Goal: Task Accomplishment & Management: Manage account settings

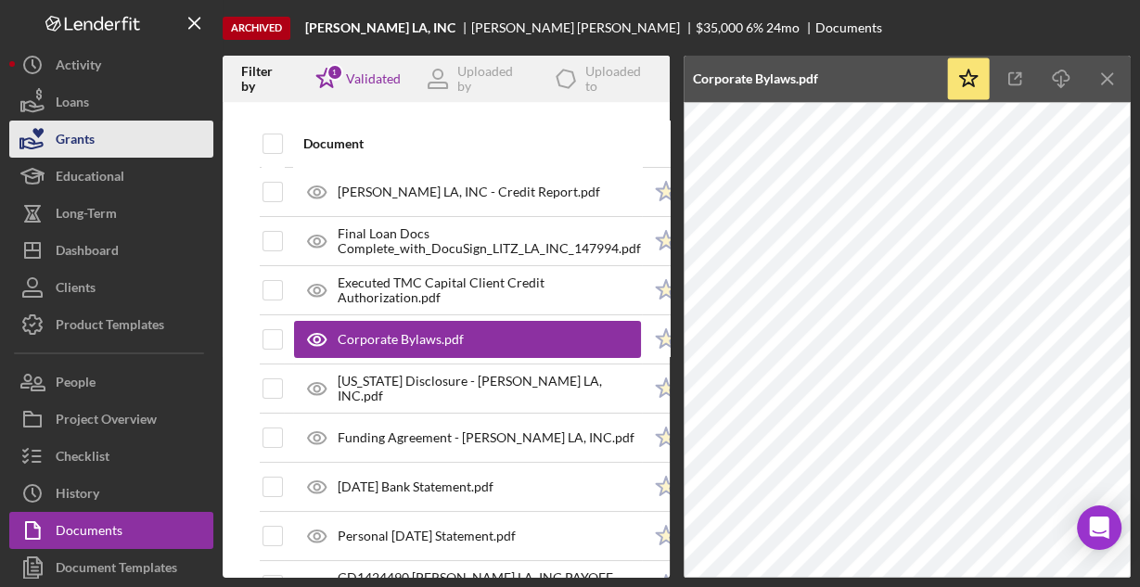
scroll to position [69, 0]
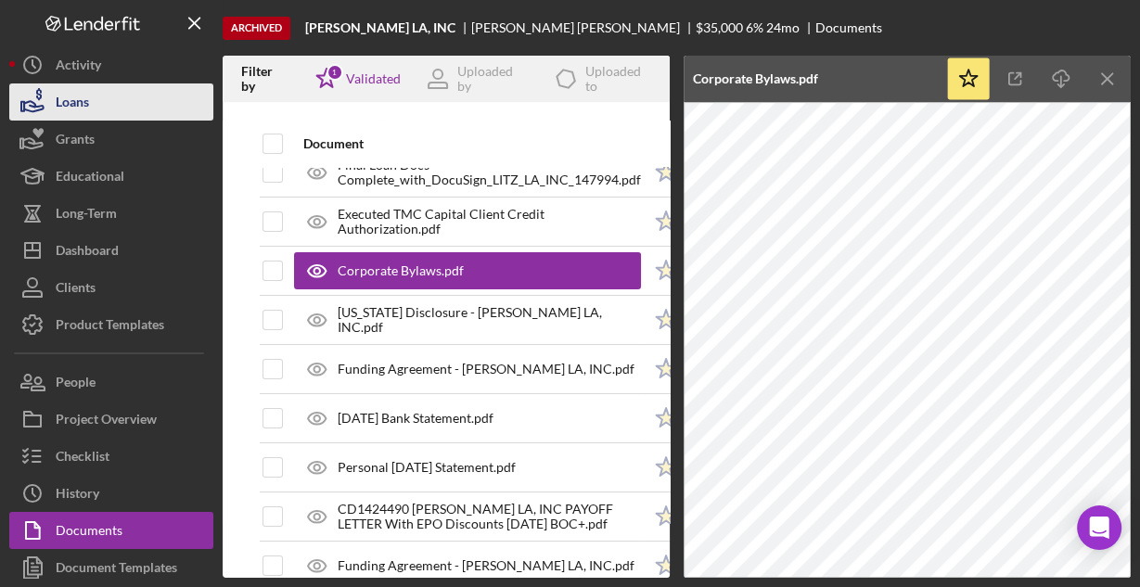
click at [83, 103] on div "Loans" at bounding box center [72, 104] width 33 height 42
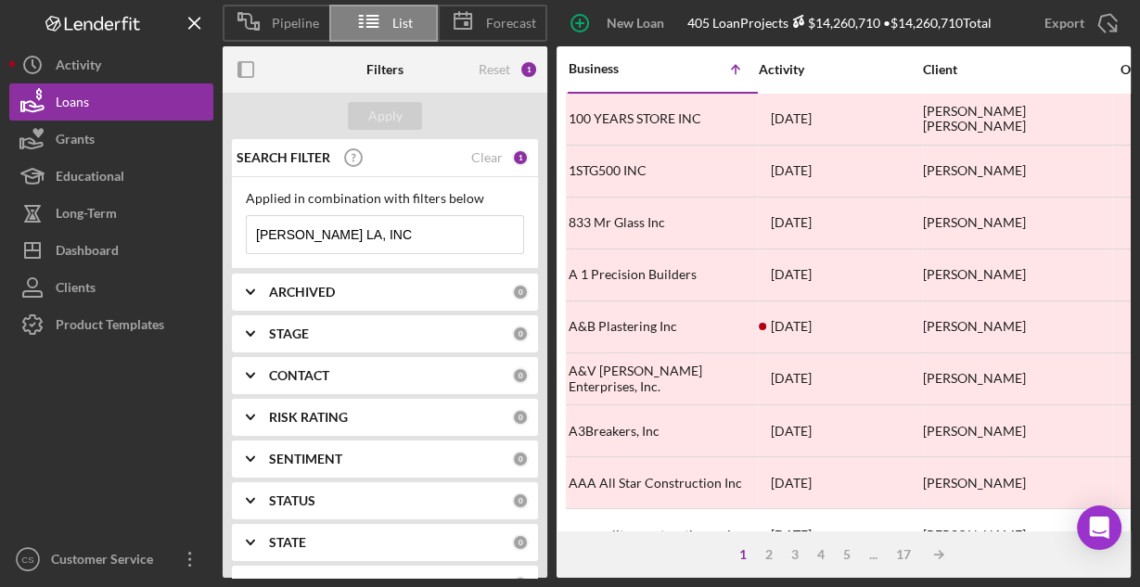
click at [365, 236] on input "[PERSON_NAME] LA, INC" at bounding box center [385, 234] width 276 height 37
paste input "Mimbleball, Inc."
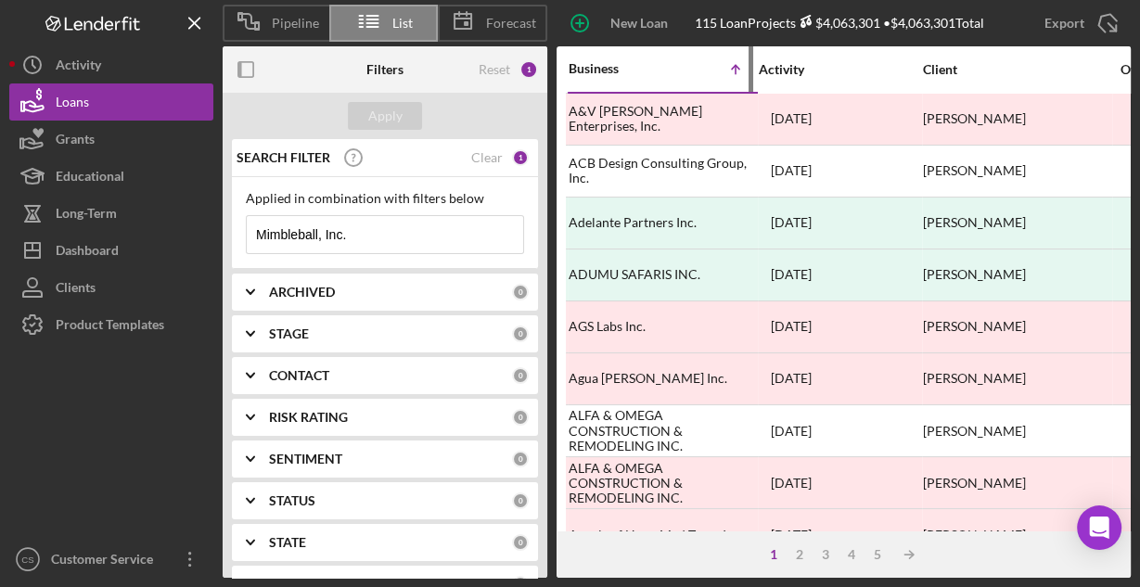
type input "Mimbleball, Inc."
click at [607, 72] on div "Business" at bounding box center [615, 68] width 93 height 15
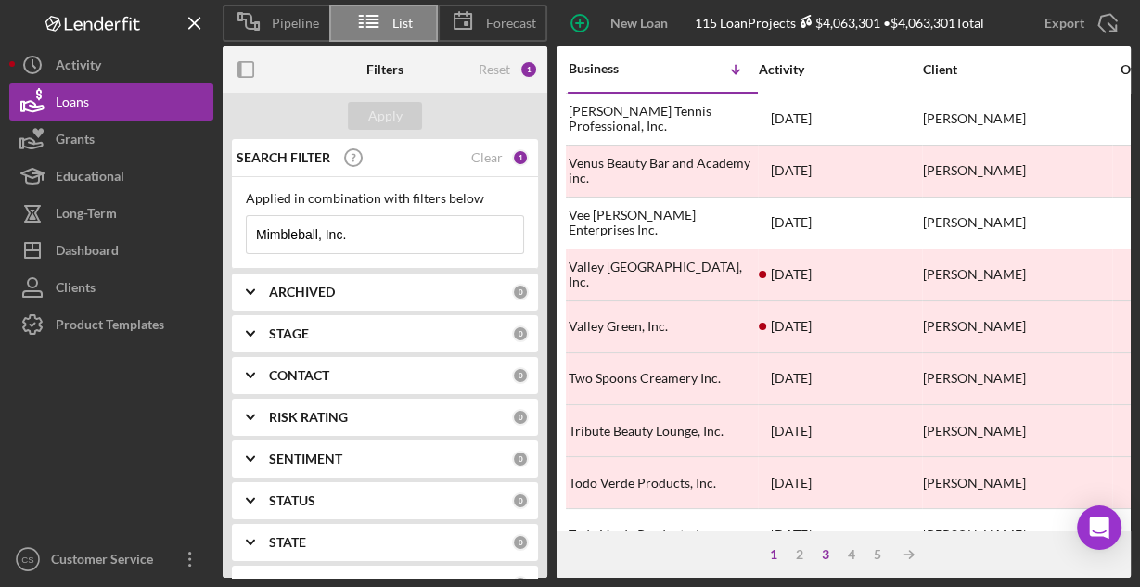
click at [825, 550] on div "3" at bounding box center [825, 554] width 26 height 15
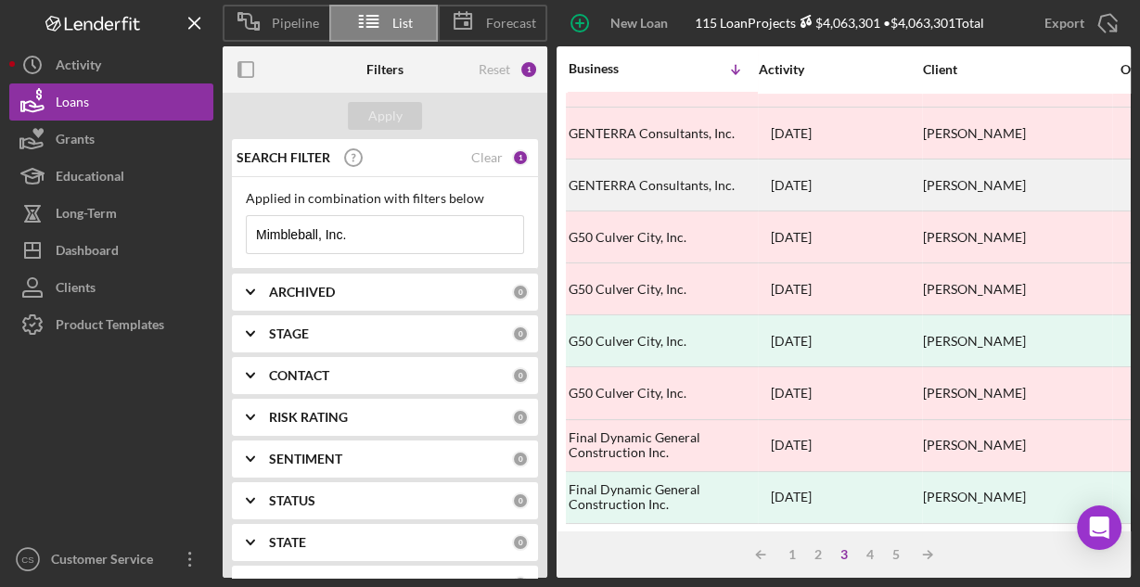
scroll to position [863, 0]
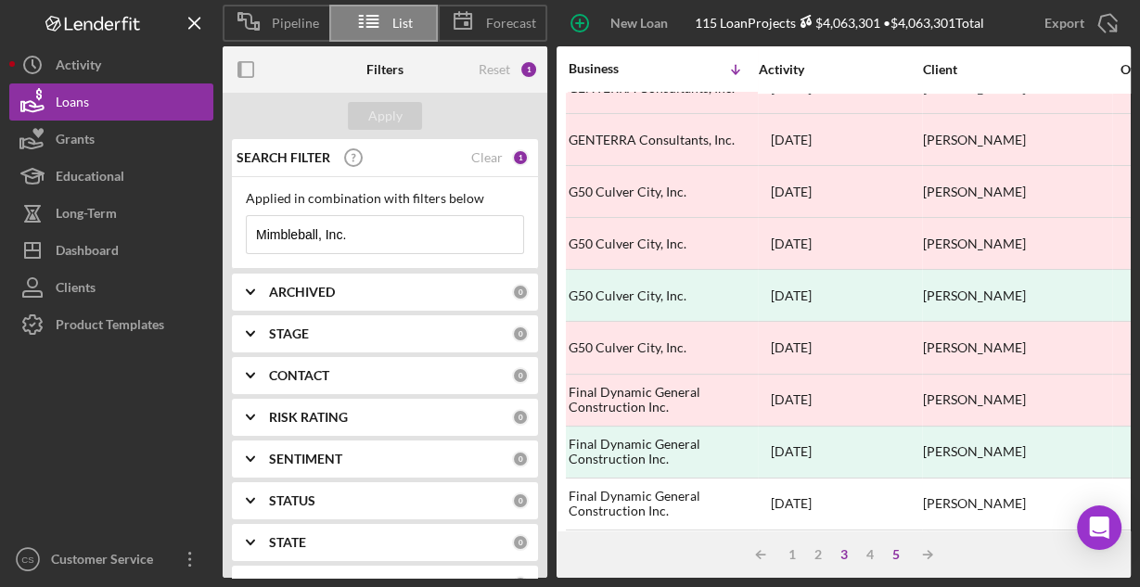
click at [897, 553] on div "5" at bounding box center [896, 554] width 26 height 15
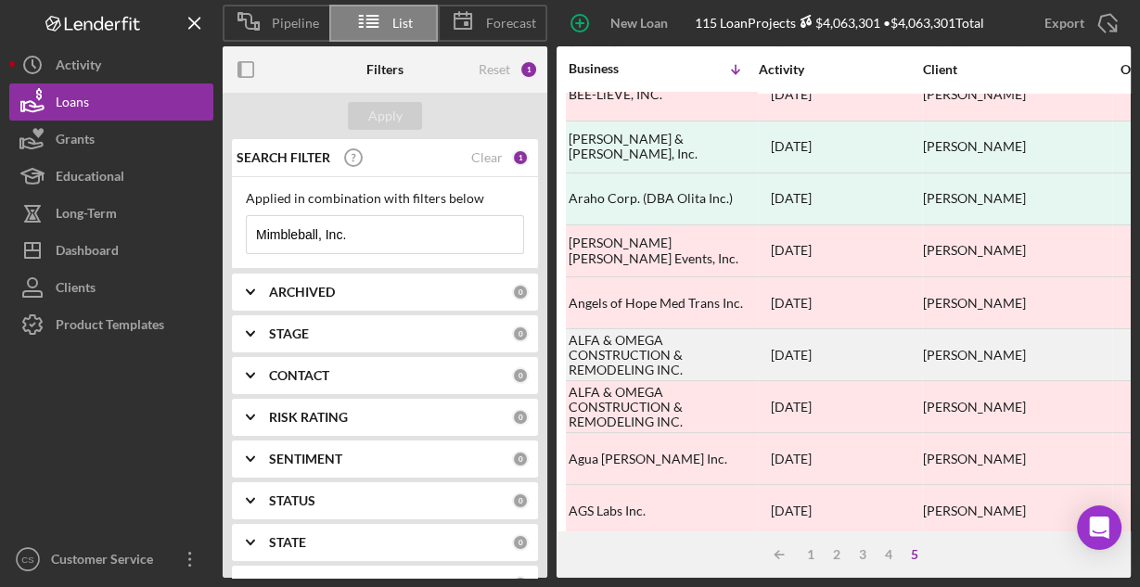
scroll to position [0, 0]
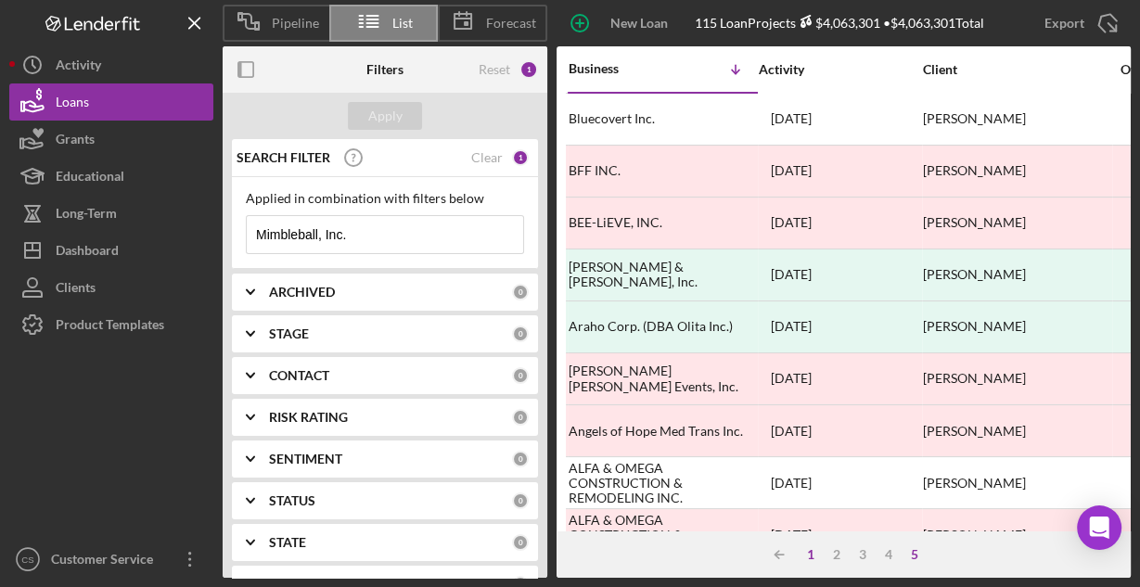
click at [809, 561] on div "1" at bounding box center [811, 554] width 26 height 15
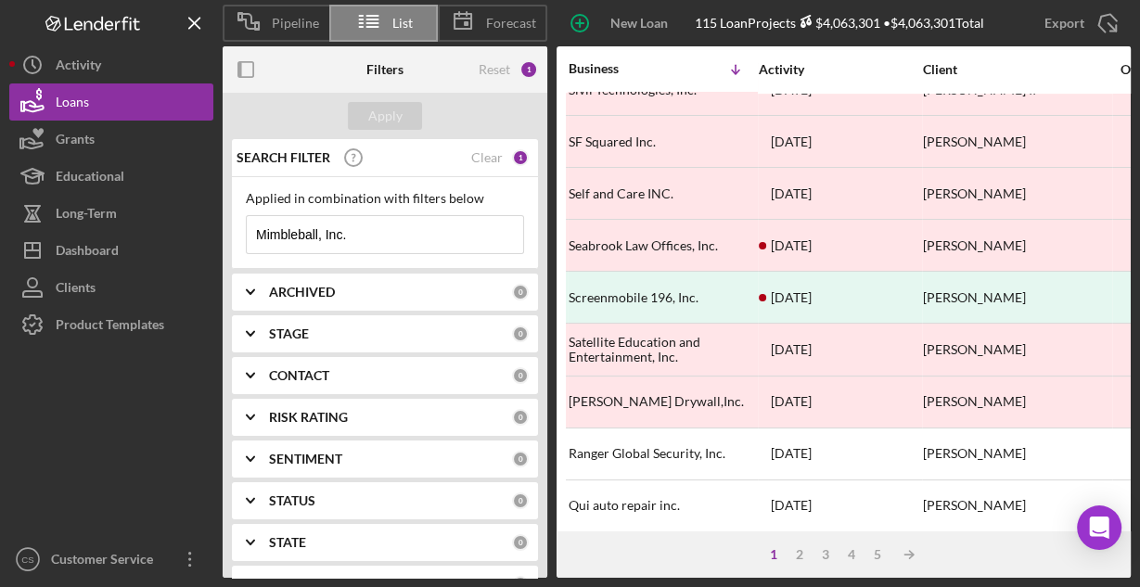
scroll to position [863, 0]
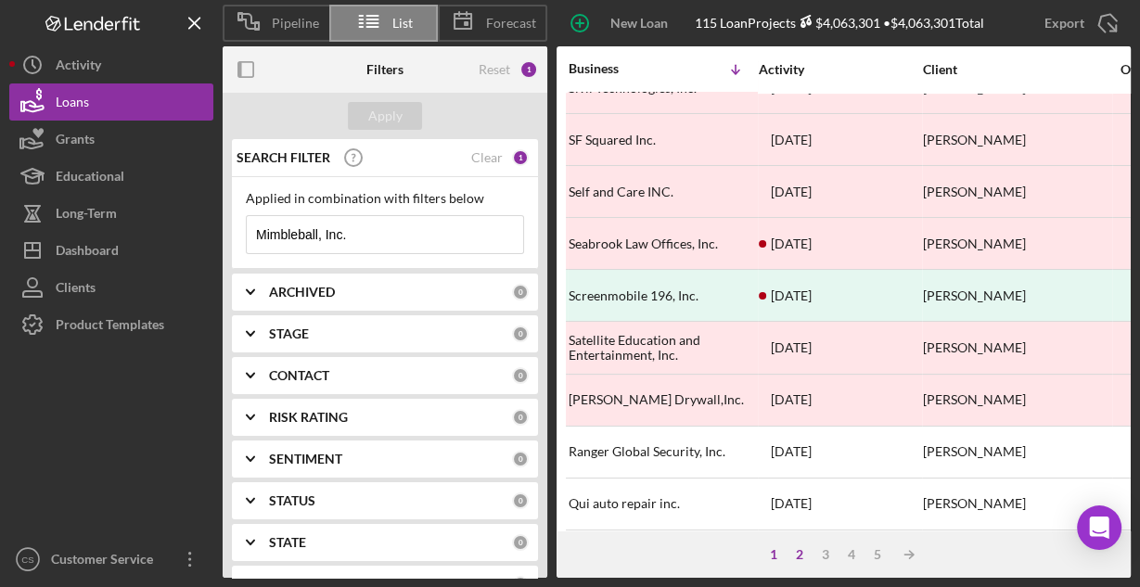
drag, startPoint x: 806, startPoint y: 552, endPoint x: 798, endPoint y: 546, distance: 10.0
click at [803, 550] on div "2" at bounding box center [800, 554] width 26 height 15
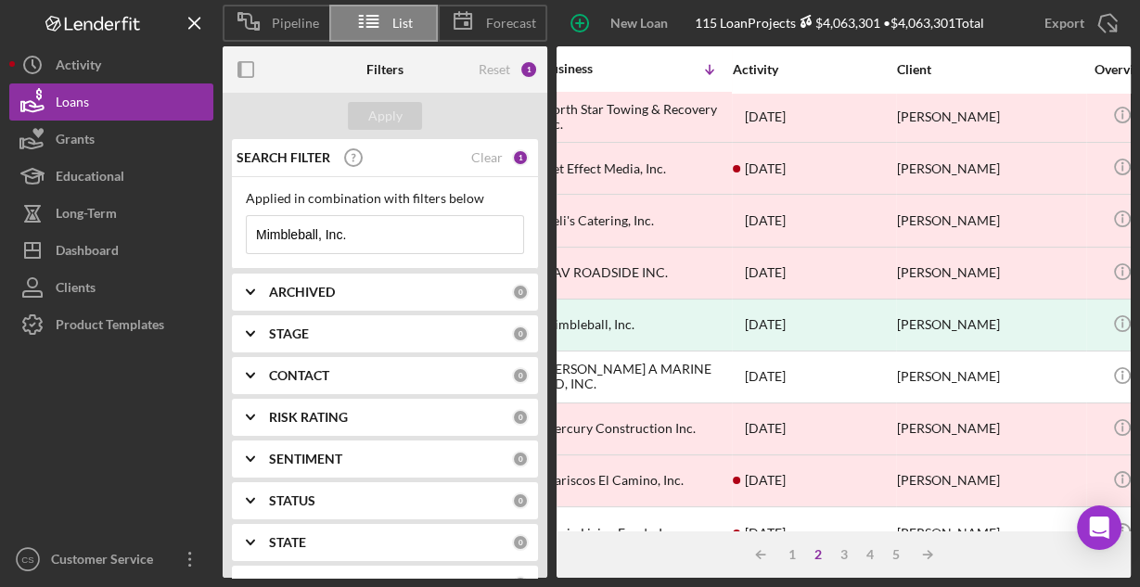
scroll to position [418, 0]
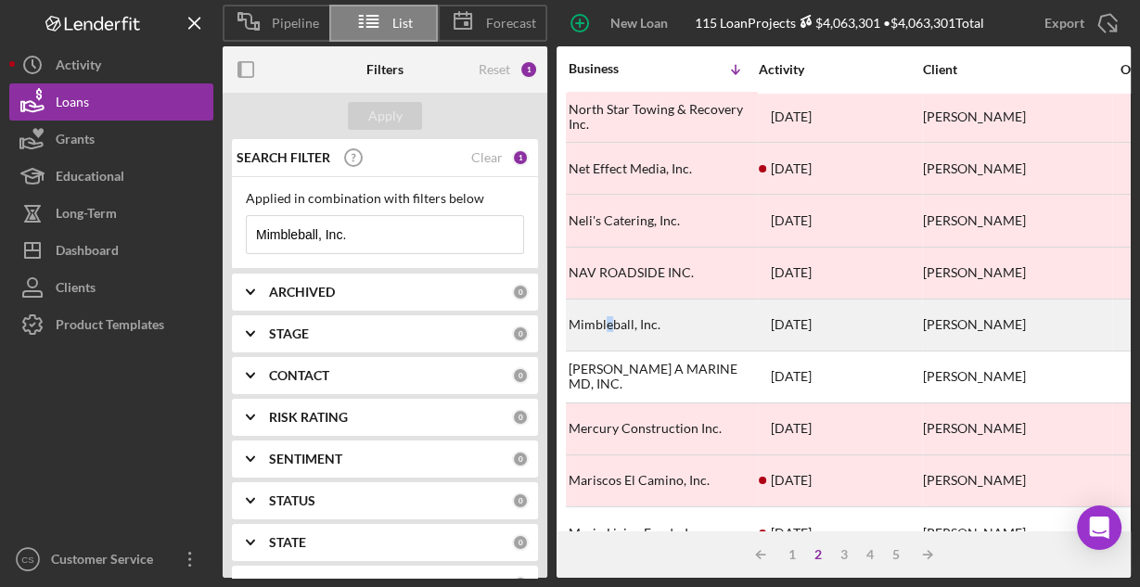
click at [607, 318] on div "Mimbleball, Inc." at bounding box center [661, 325] width 185 height 49
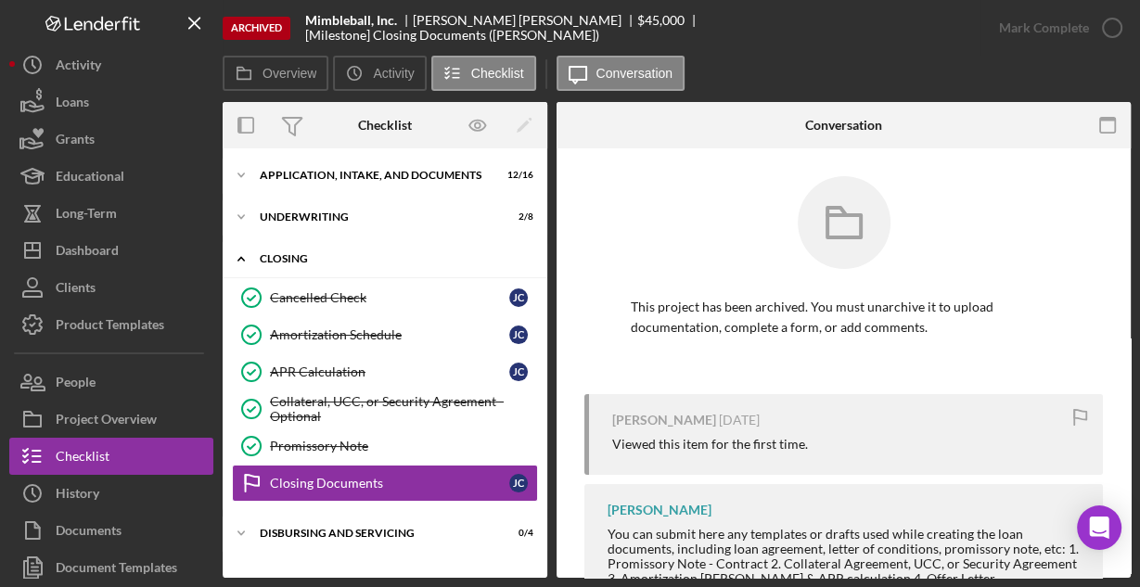
click at [238, 253] on icon "Icon/Expander" at bounding box center [241, 258] width 37 height 37
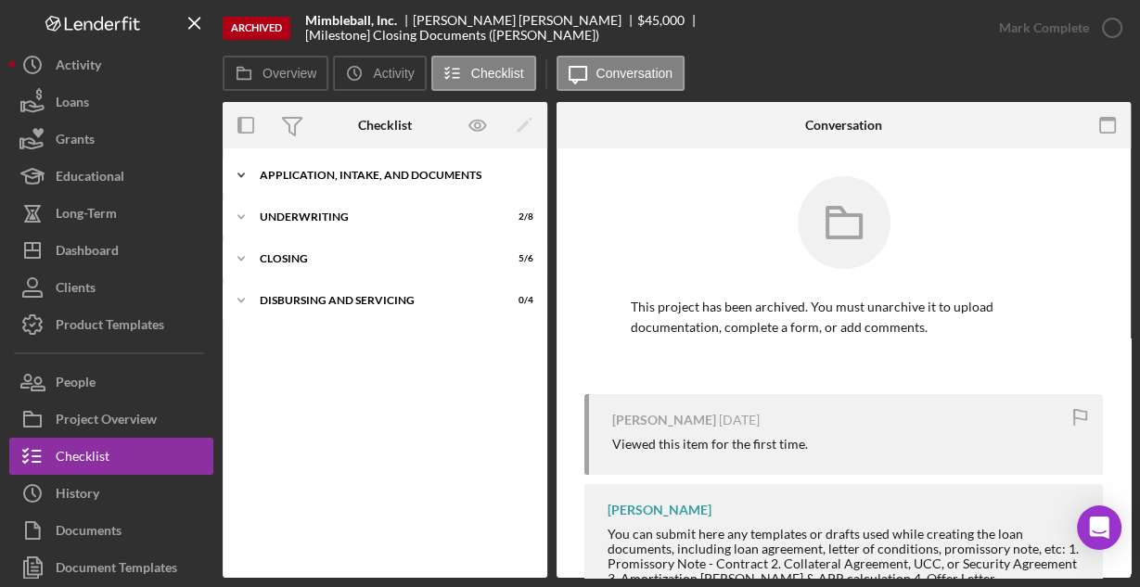
click at [245, 174] on icon "Icon/Expander" at bounding box center [241, 175] width 37 height 37
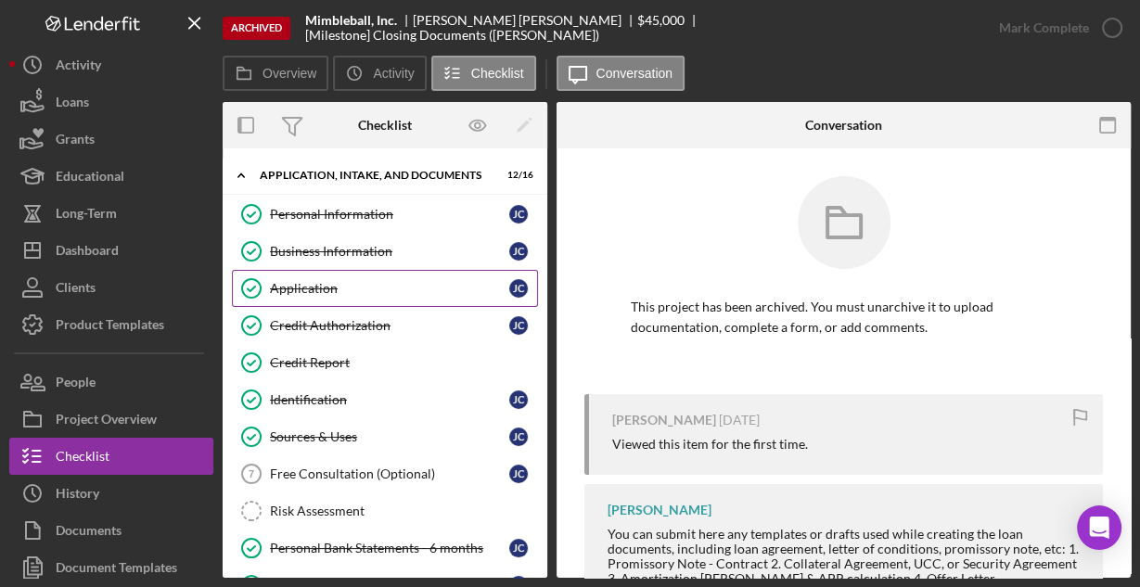
click at [303, 283] on div "Application" at bounding box center [389, 288] width 239 height 15
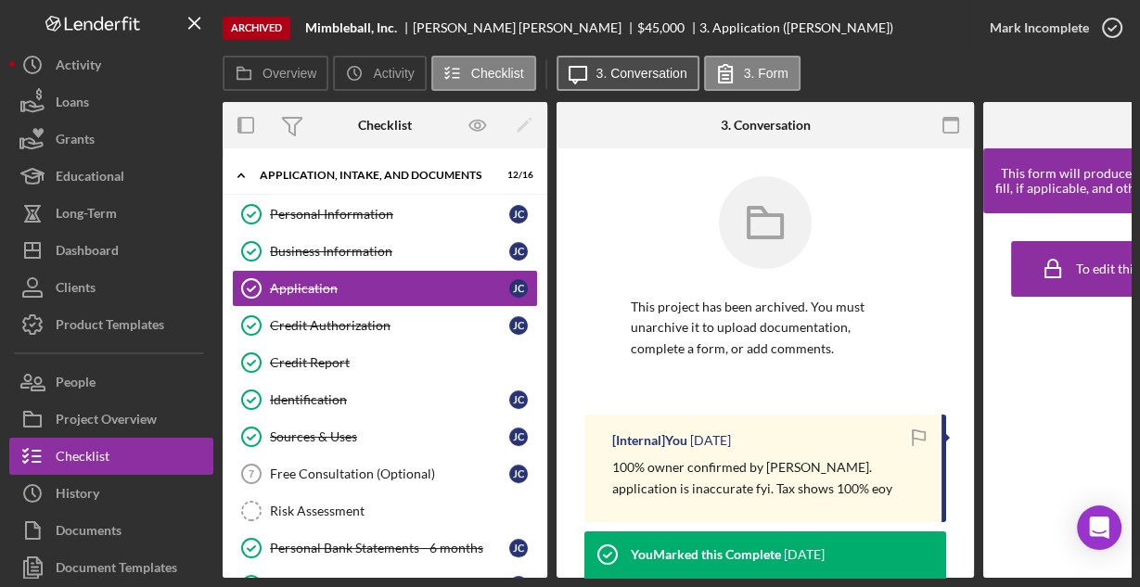
click at [649, 81] on button "Icon/Message 3. Conversation" at bounding box center [627, 73] width 143 height 35
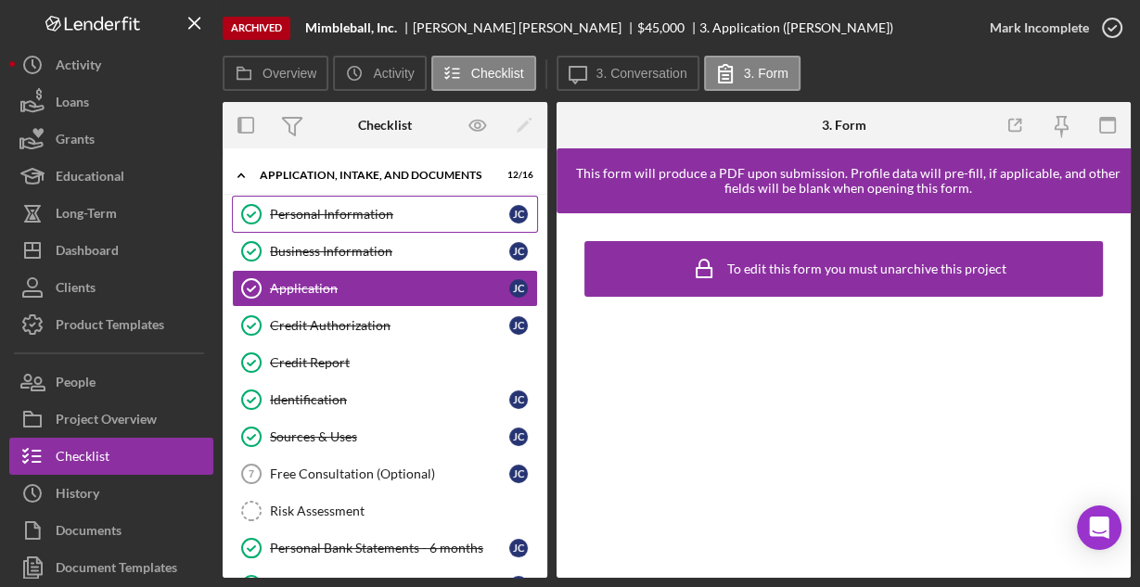
click at [367, 211] on div "Personal Information" at bounding box center [389, 214] width 239 height 15
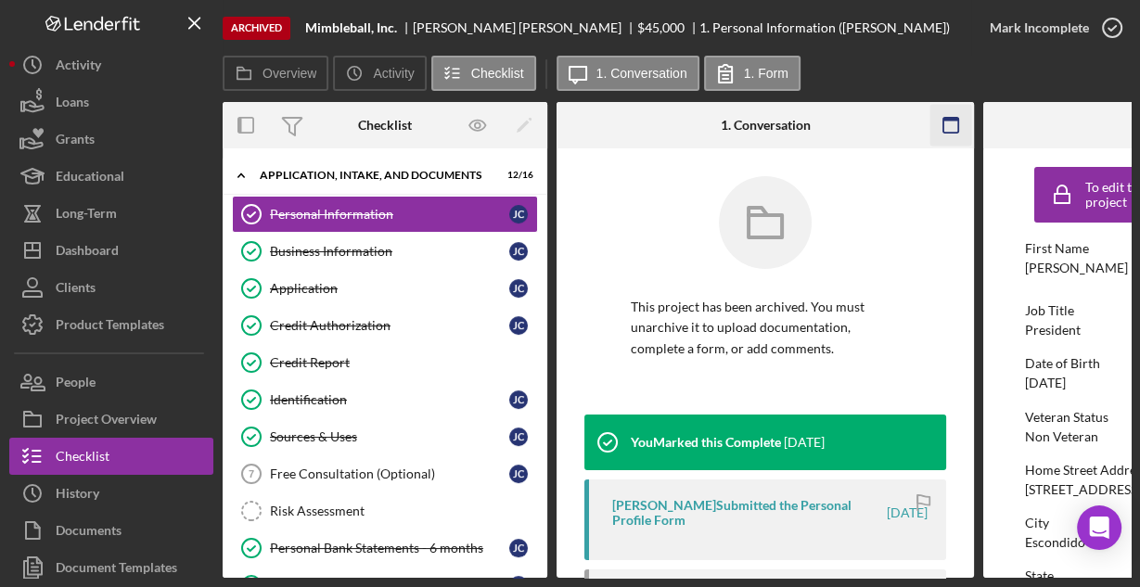
click at [950, 126] on icon "button" at bounding box center [951, 126] width 42 height 42
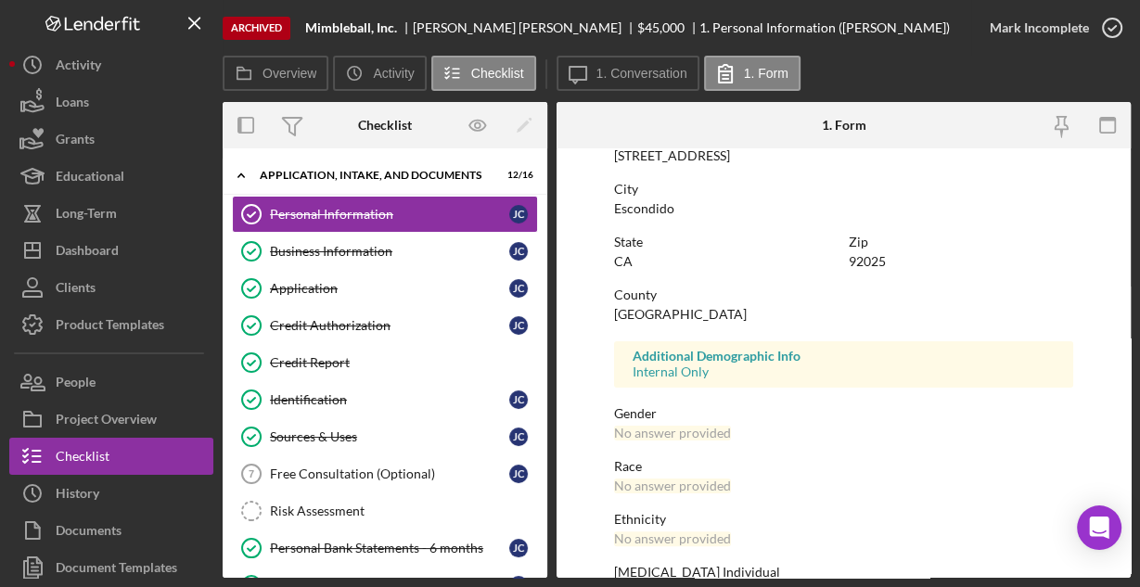
scroll to position [437, 0]
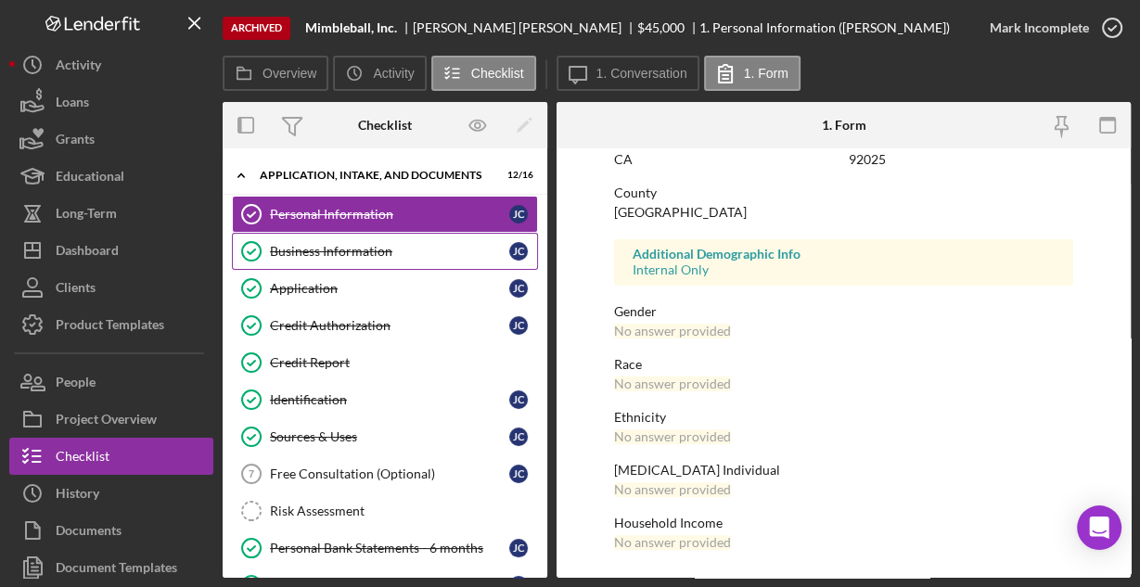
click at [367, 249] on div "Business Information" at bounding box center [389, 251] width 239 height 15
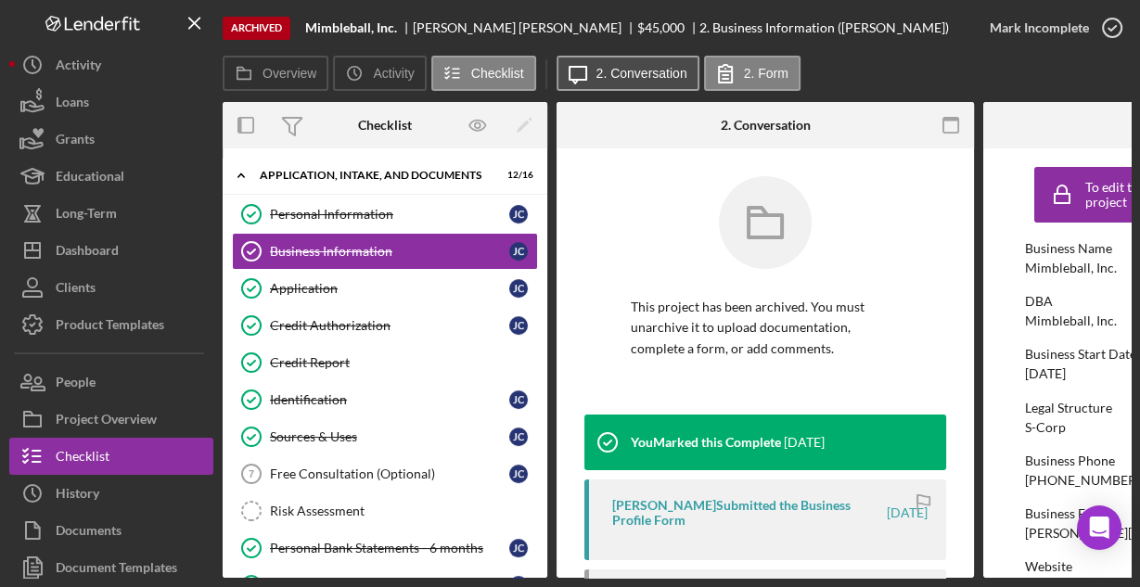
click at [632, 77] on label "2. Conversation" at bounding box center [641, 73] width 91 height 15
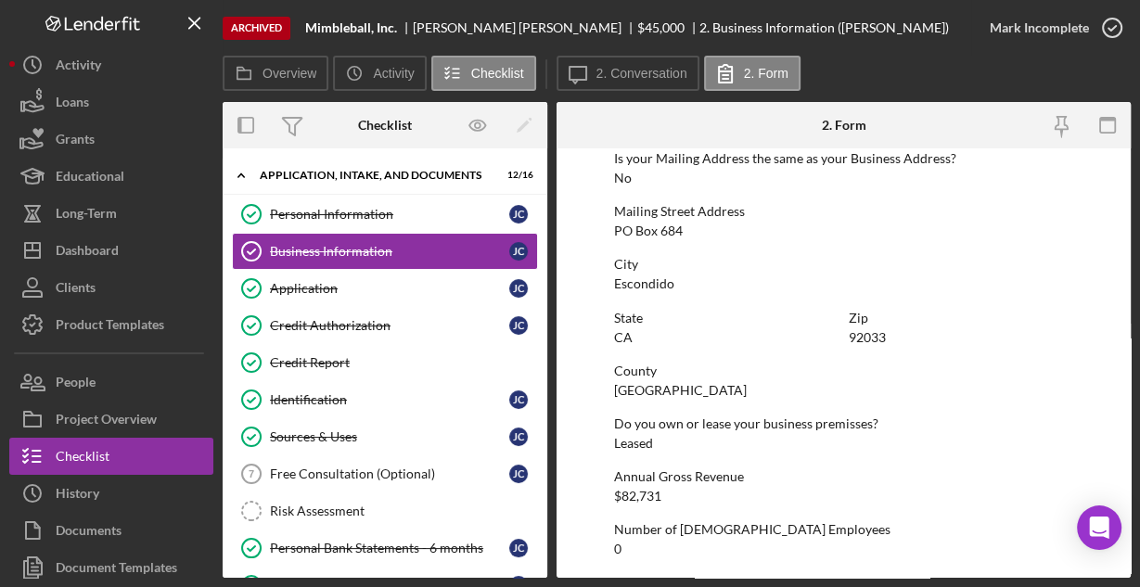
scroll to position [1182, 0]
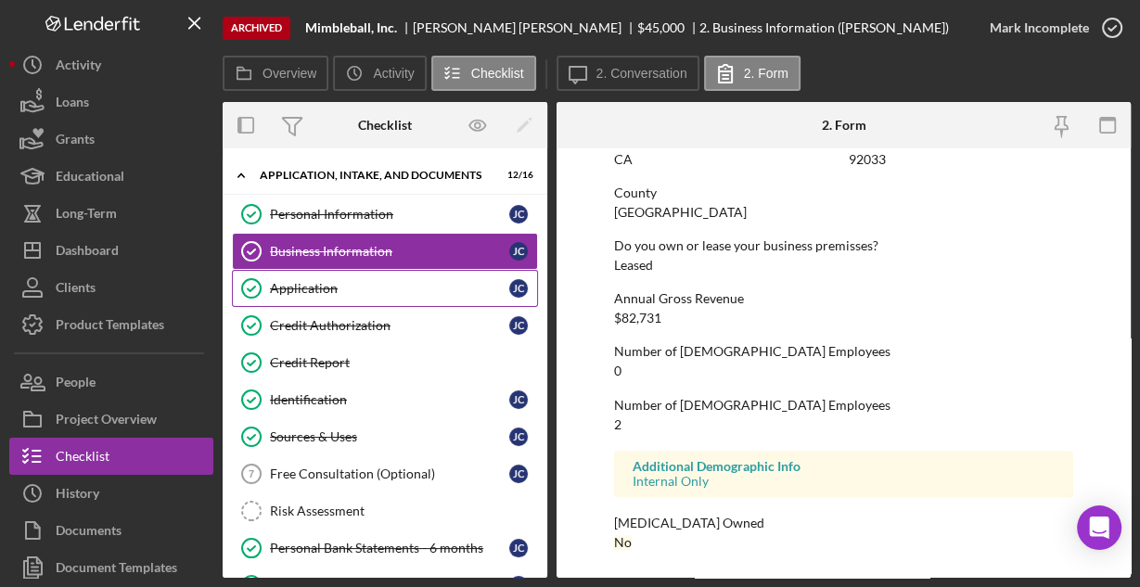
click at [331, 285] on div "Application" at bounding box center [389, 288] width 239 height 15
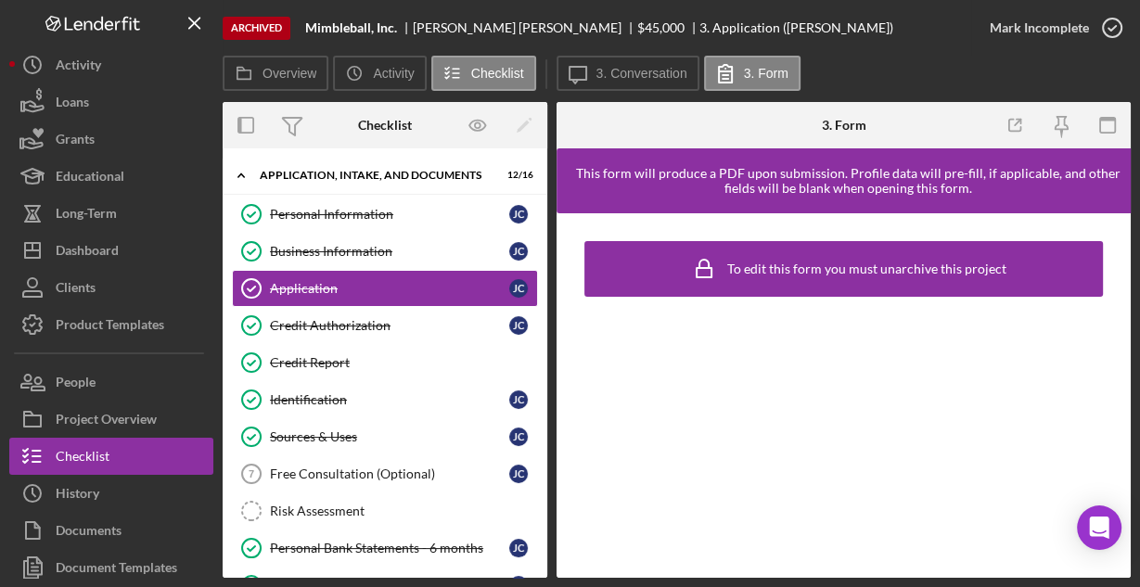
click at [256, 30] on div "Archived" at bounding box center [257, 28] width 68 height 23
click at [758, 73] on label "3. Form" at bounding box center [766, 73] width 45 height 15
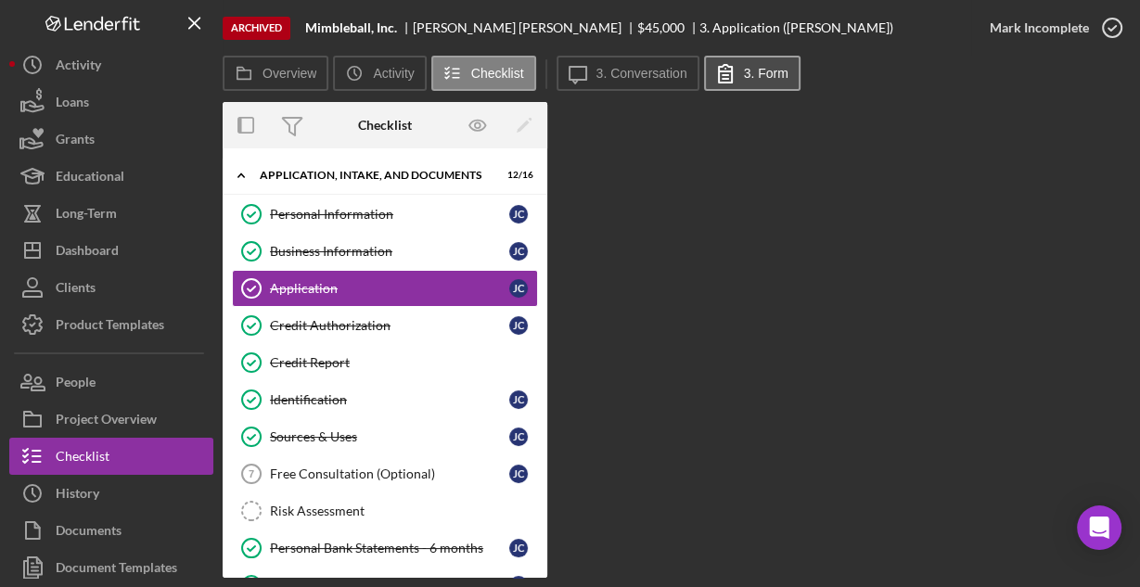
click at [758, 73] on label "3. Form" at bounding box center [766, 73] width 45 height 15
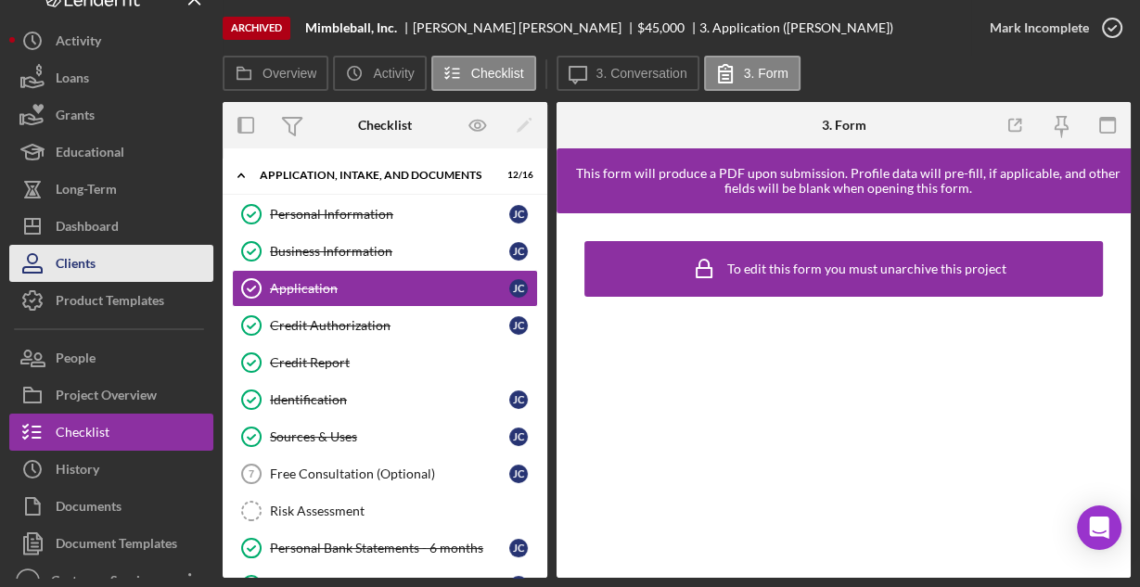
scroll to position [45, 0]
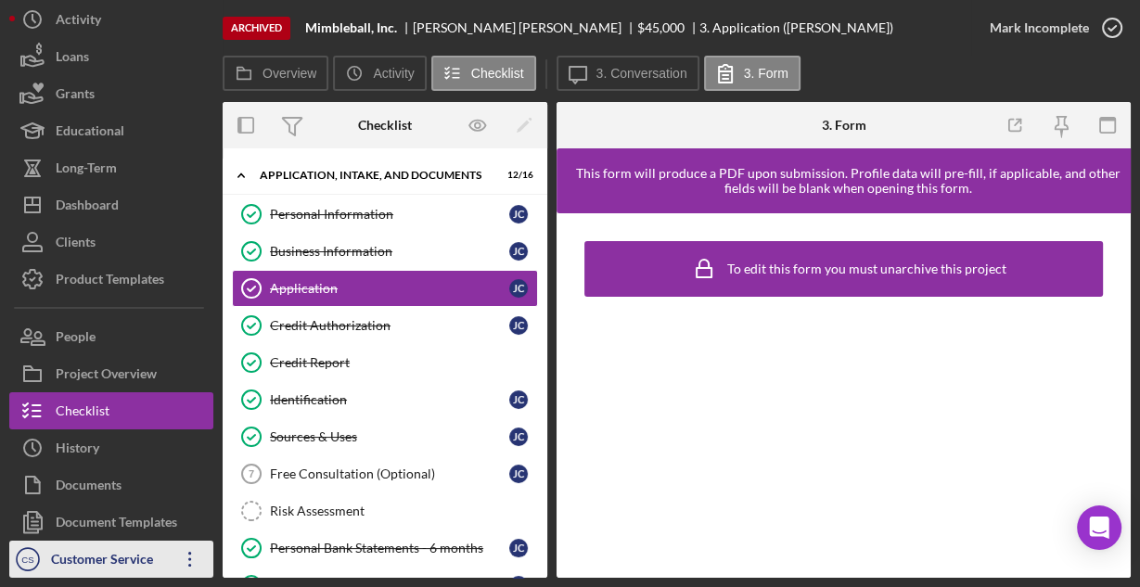
click at [188, 560] on icon "Icon/Overflow" at bounding box center [190, 559] width 46 height 46
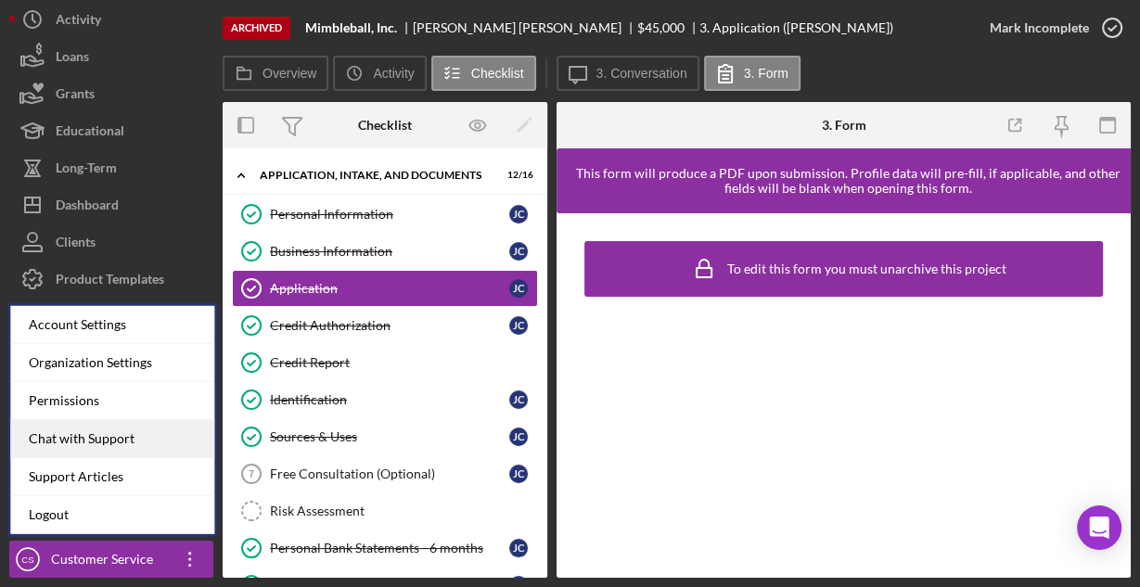
click at [123, 443] on div "Chat with Support" at bounding box center [112, 439] width 204 height 38
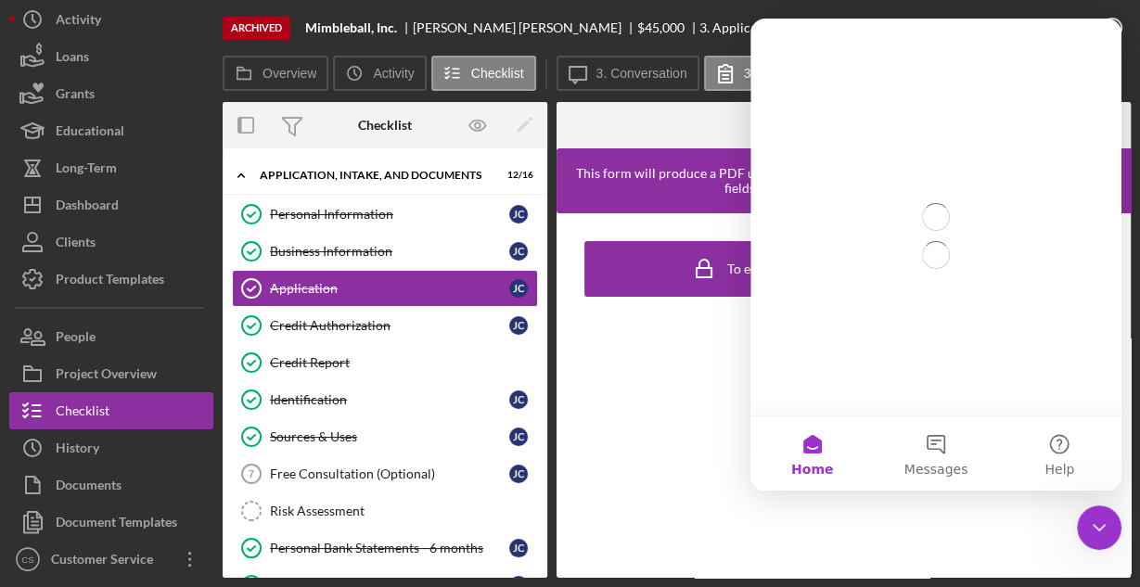
scroll to position [0, 0]
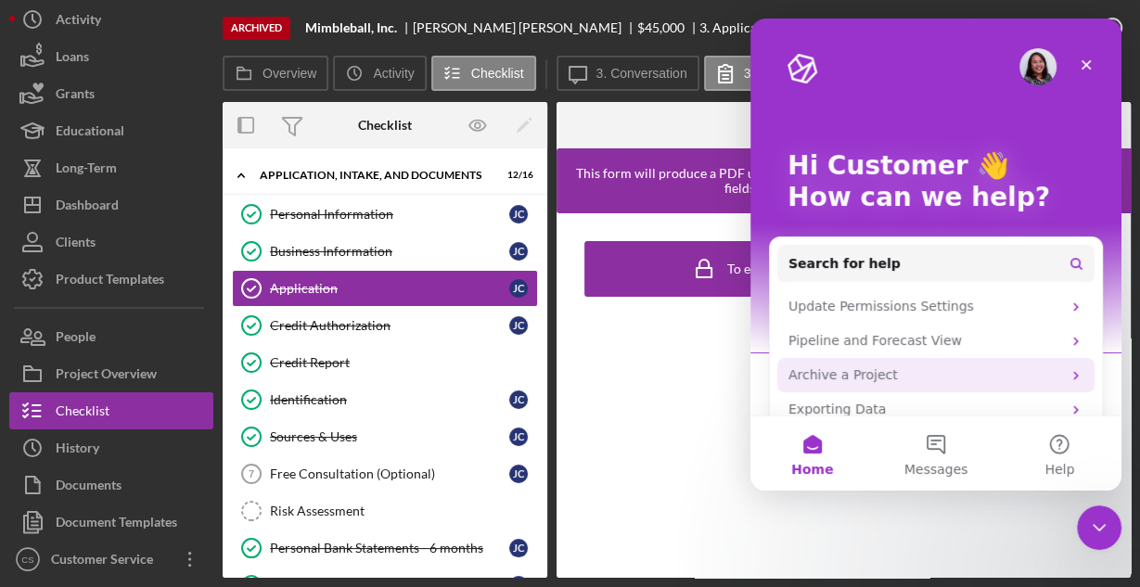
click at [825, 366] on div "Archive a Project" at bounding box center [924, 374] width 273 height 19
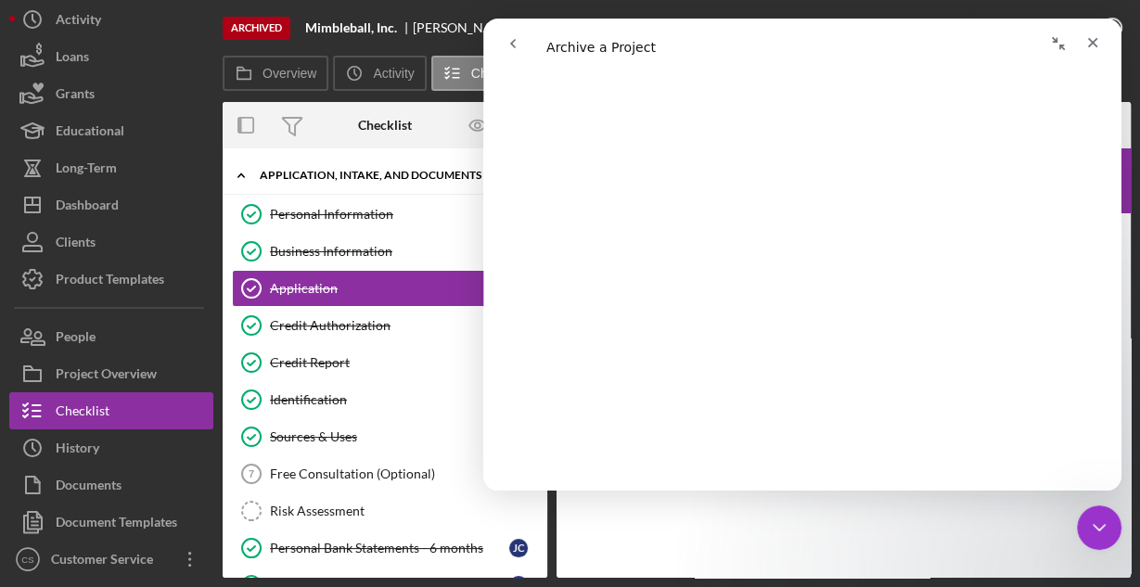
scroll to position [345, 0]
click at [521, 41] on button "go back" at bounding box center [512, 43] width 35 height 35
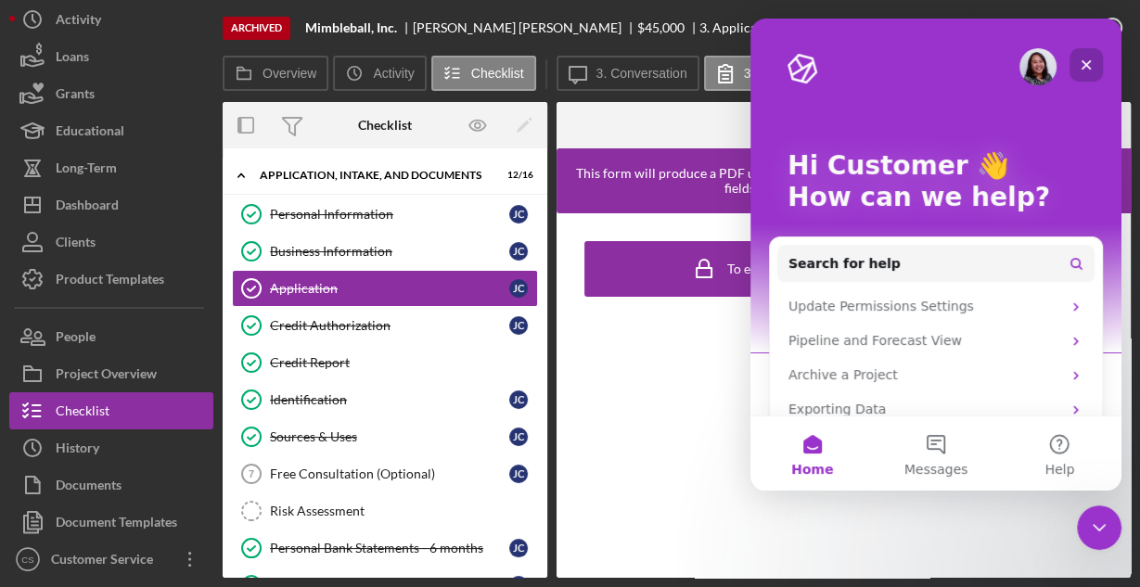
click at [1100, 62] on div "Close" at bounding box center [1085, 64] width 33 height 33
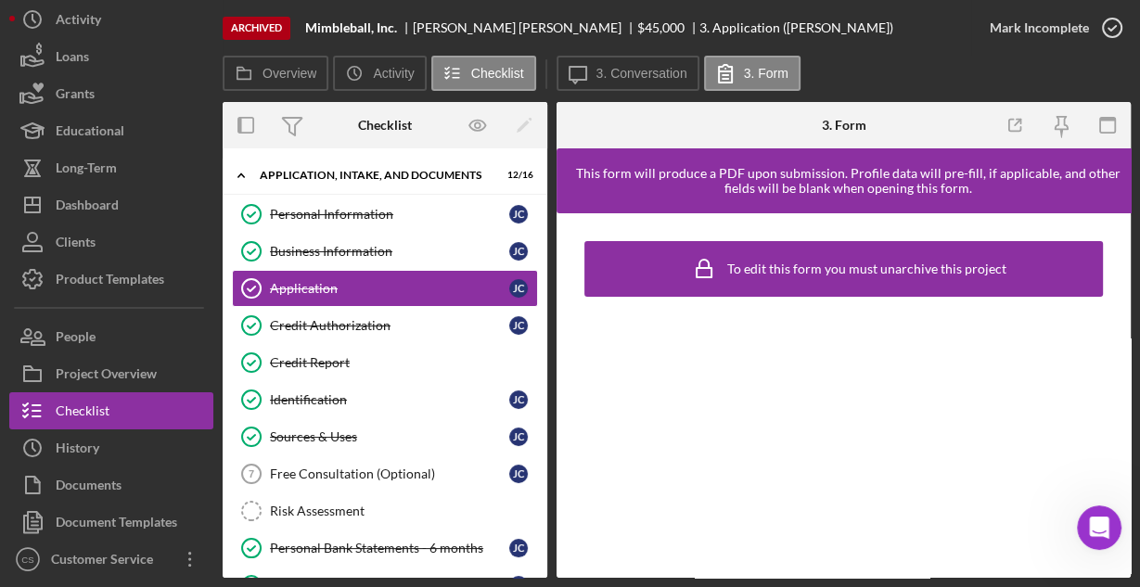
scroll to position [0, 0]
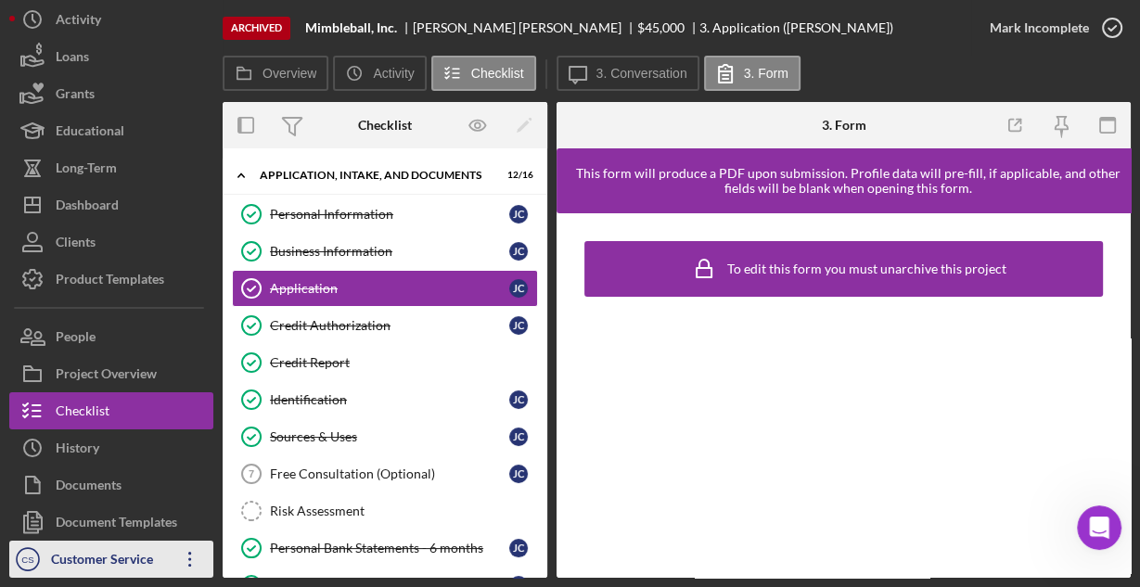
click at [117, 552] on div "Customer Service" at bounding box center [106, 562] width 121 height 42
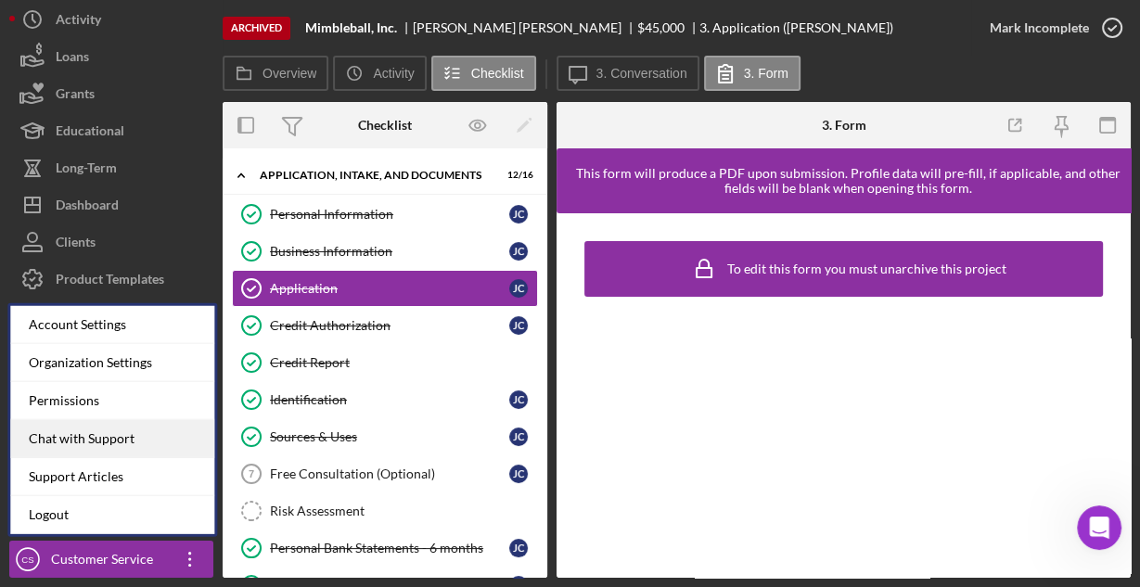
click at [113, 434] on div "Chat with Support" at bounding box center [112, 439] width 204 height 38
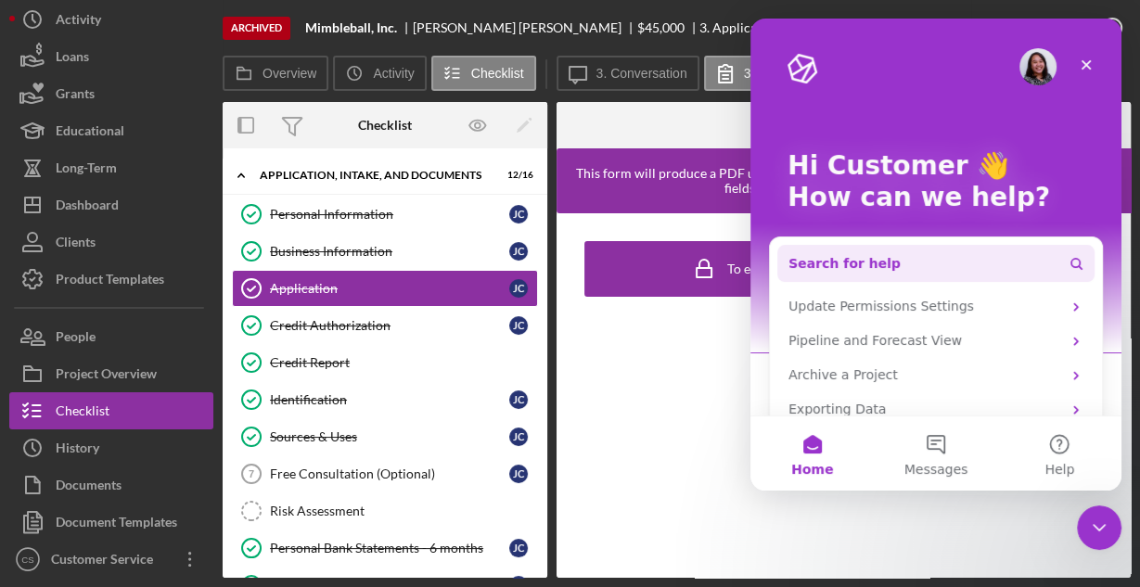
click at [852, 262] on span "Search for help" at bounding box center [844, 263] width 112 height 19
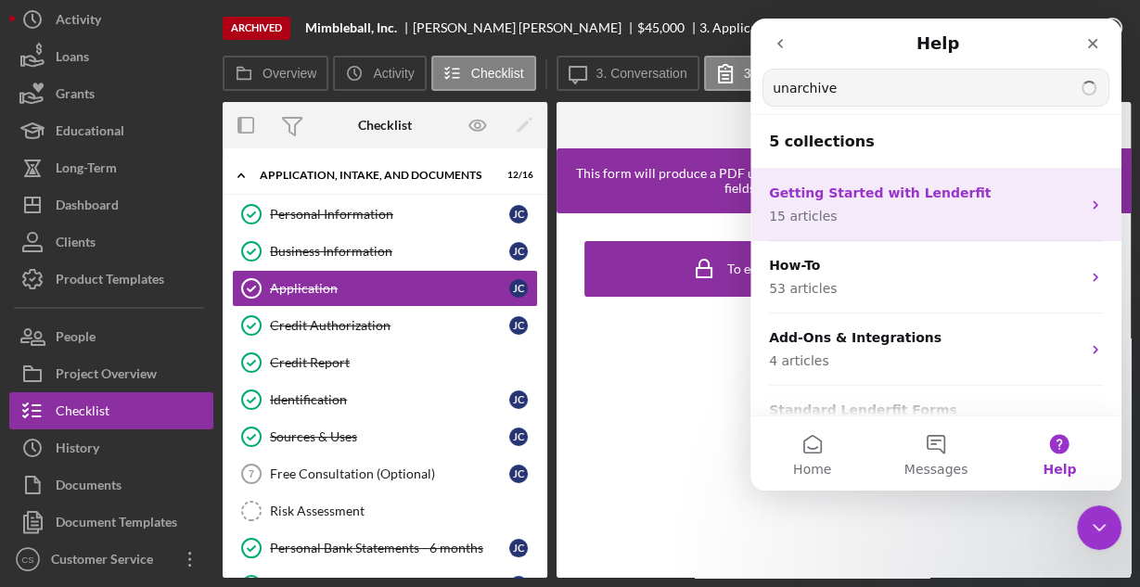
type input "unarchive"
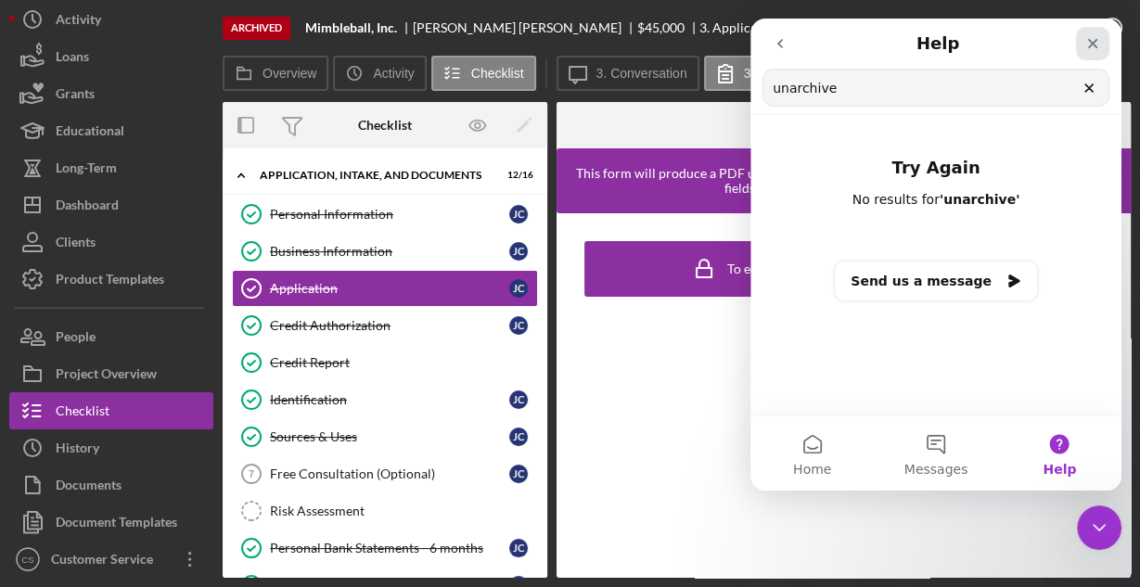
click at [1096, 36] on icon "Close" at bounding box center [1092, 43] width 15 height 15
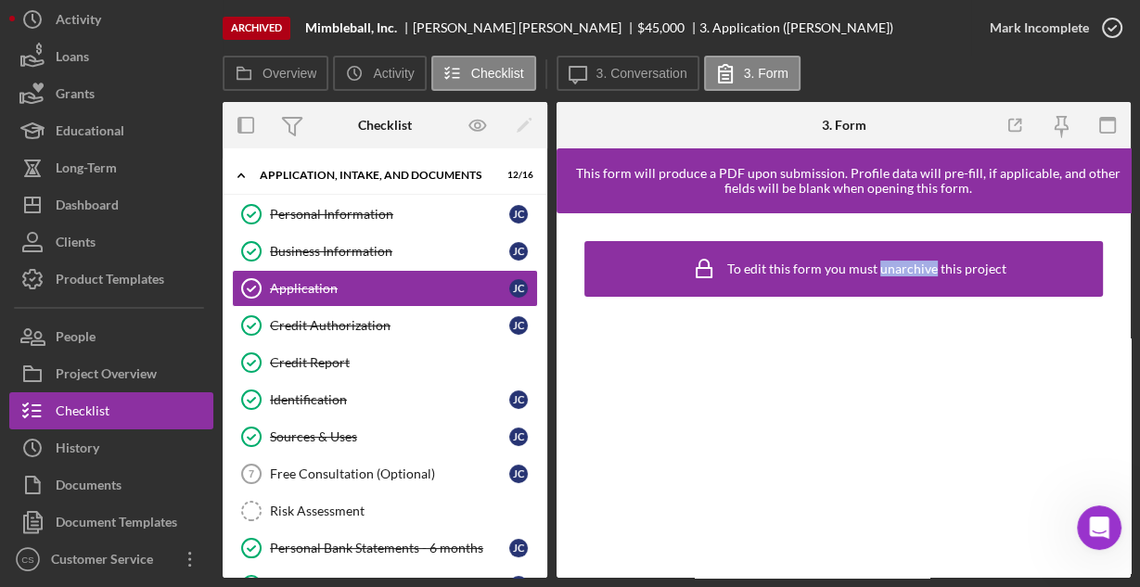
drag, startPoint x: 936, startPoint y: 271, endPoint x: 880, endPoint y: 267, distance: 55.8
click at [880, 267] on div "To edit this form you must unarchive this project" at bounding box center [866, 269] width 279 height 15
copy div "unarchive"
click at [1096, 524] on icon "Open Intercom Messenger" at bounding box center [1096, 525] width 31 height 31
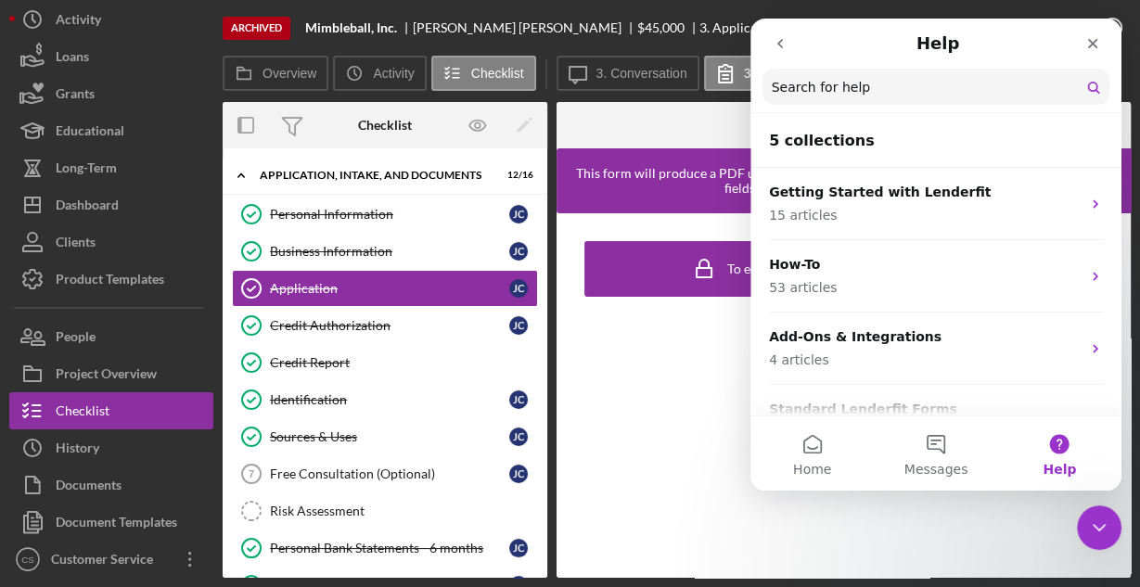
click at [848, 74] on input "Search for help" at bounding box center [935, 87] width 347 height 36
paste input "unarchive"
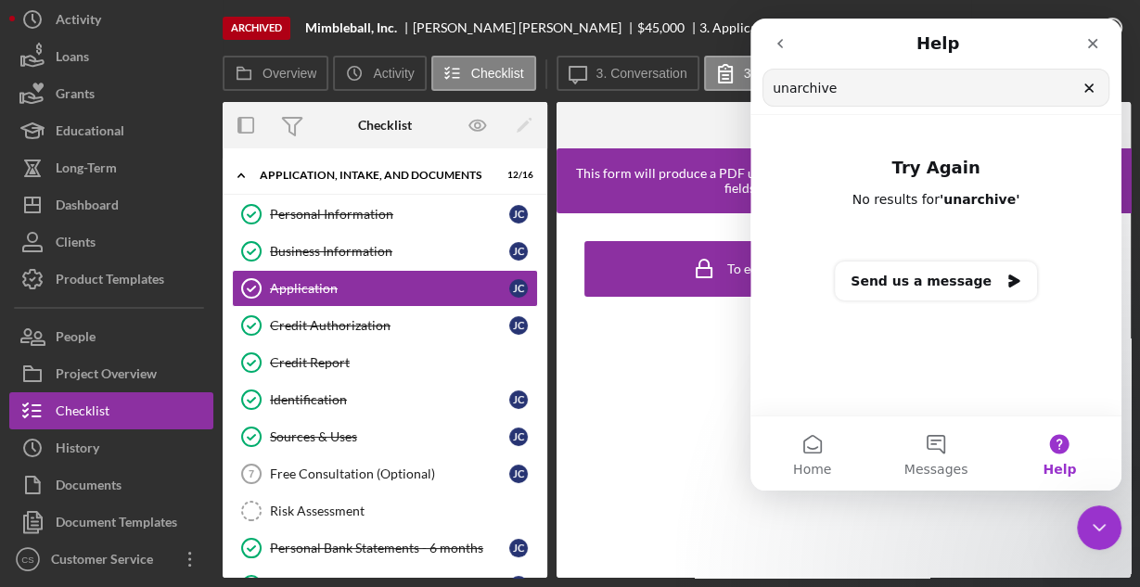
type input "unarchive"
click at [943, 277] on button "Send us a message" at bounding box center [936, 281] width 202 height 39
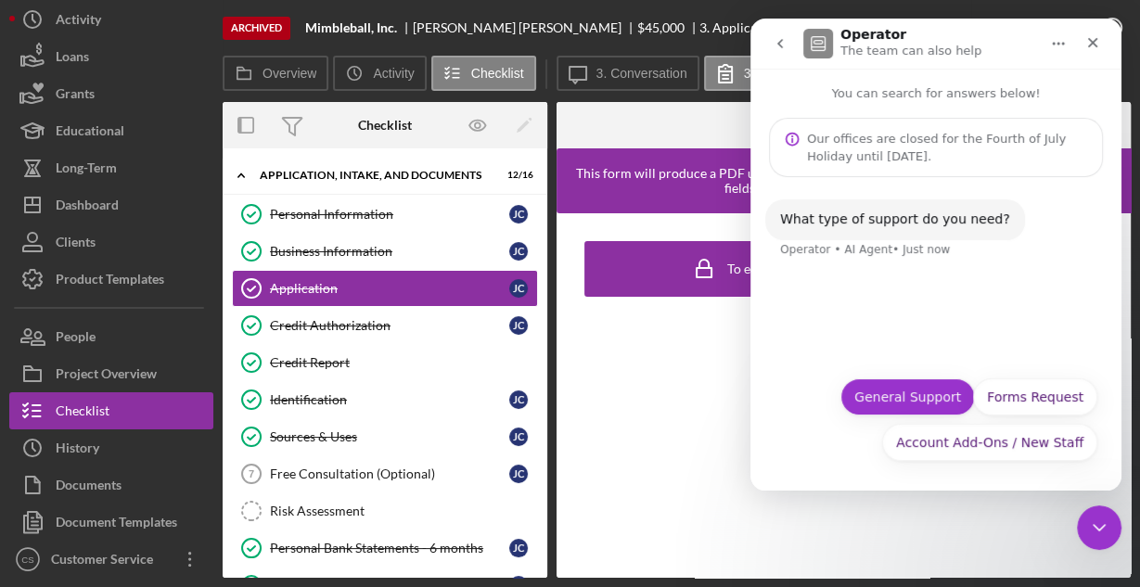
click at [917, 395] on button "General Support" at bounding box center [907, 396] width 134 height 37
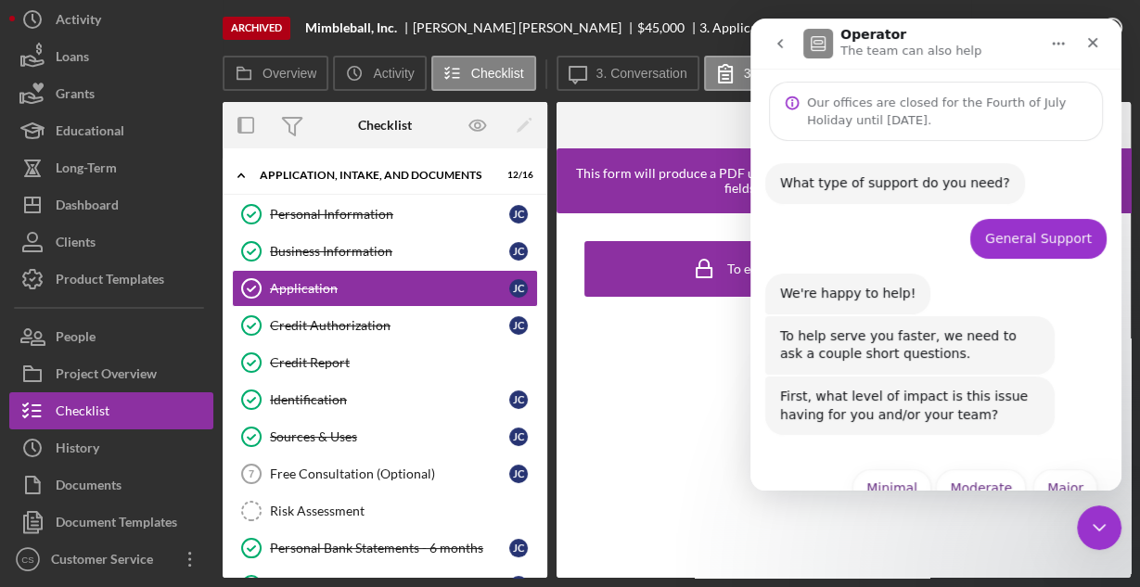
scroll to position [83, 0]
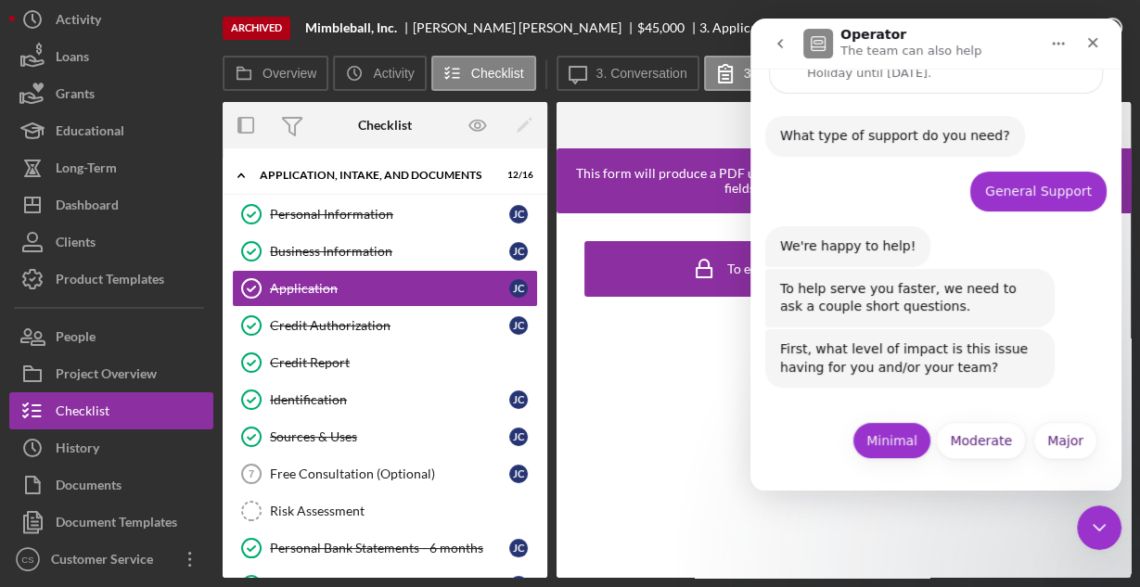
click at [884, 436] on button "Minimal" at bounding box center [891, 440] width 79 height 37
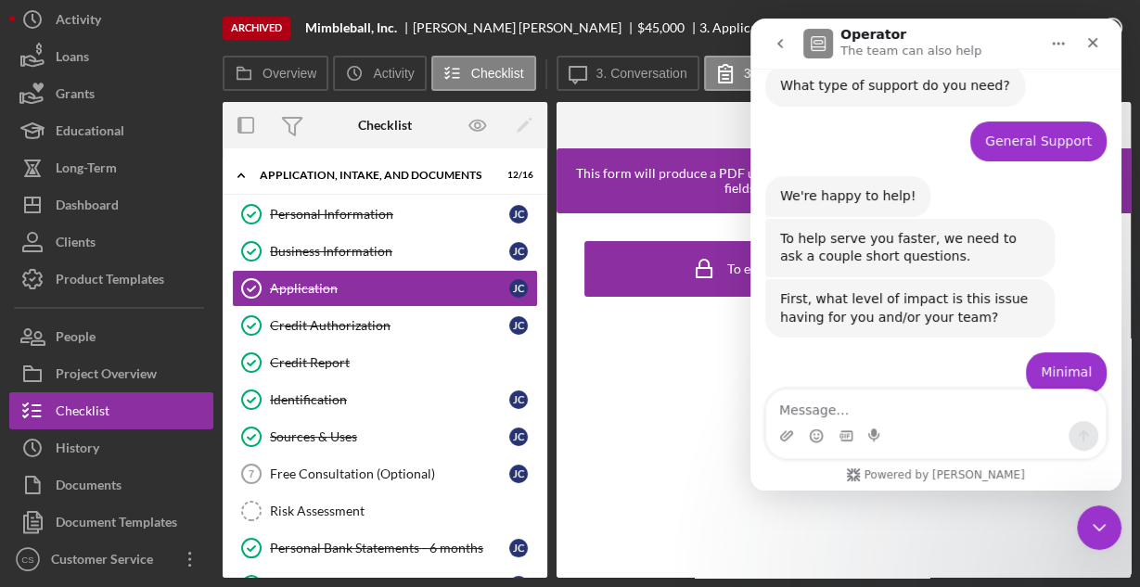
scroll to position [249, 0]
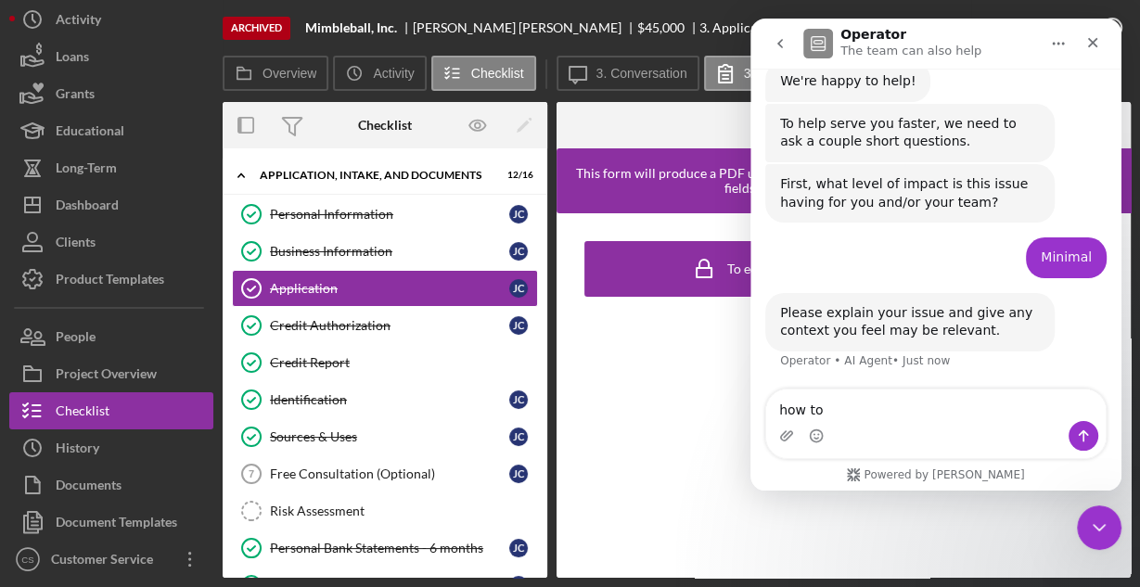
type textarea "how to unarchive"
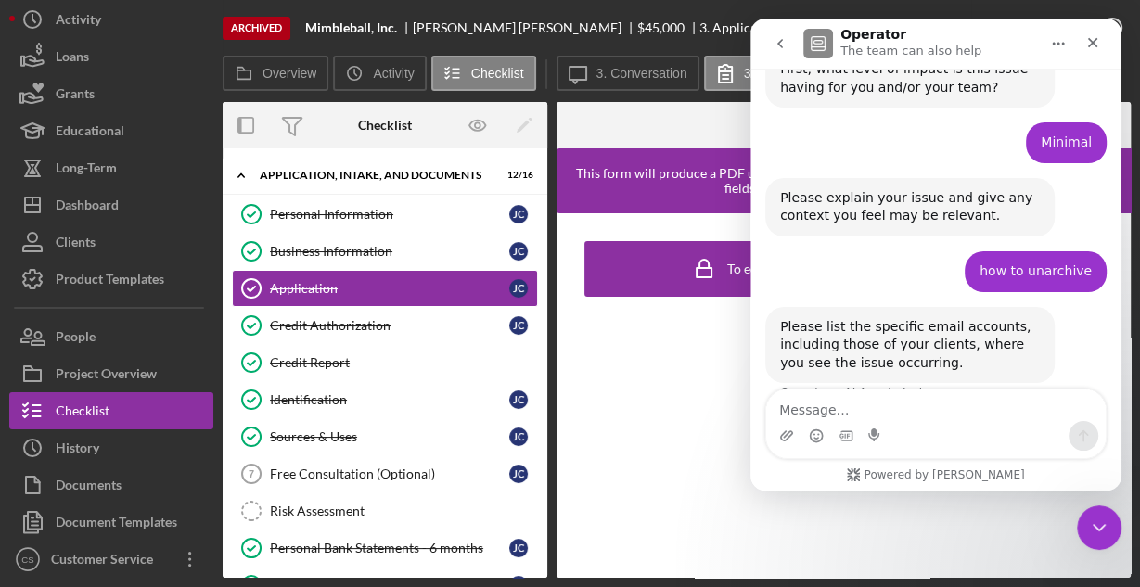
scroll to position [395, 0]
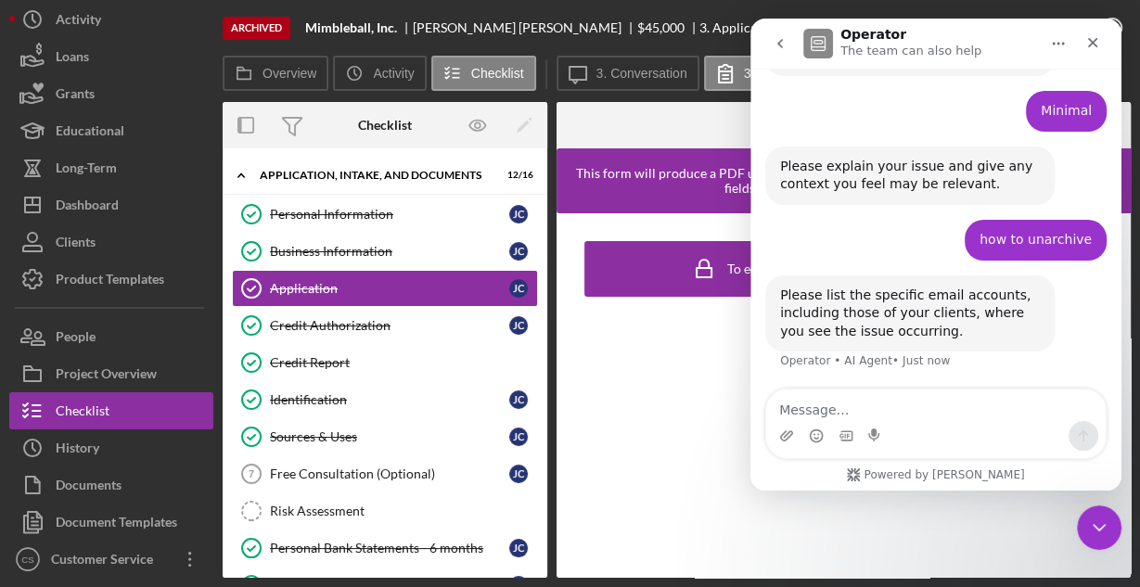
click at [1059, 42] on icon "Home" at bounding box center [1058, 43] width 15 height 15
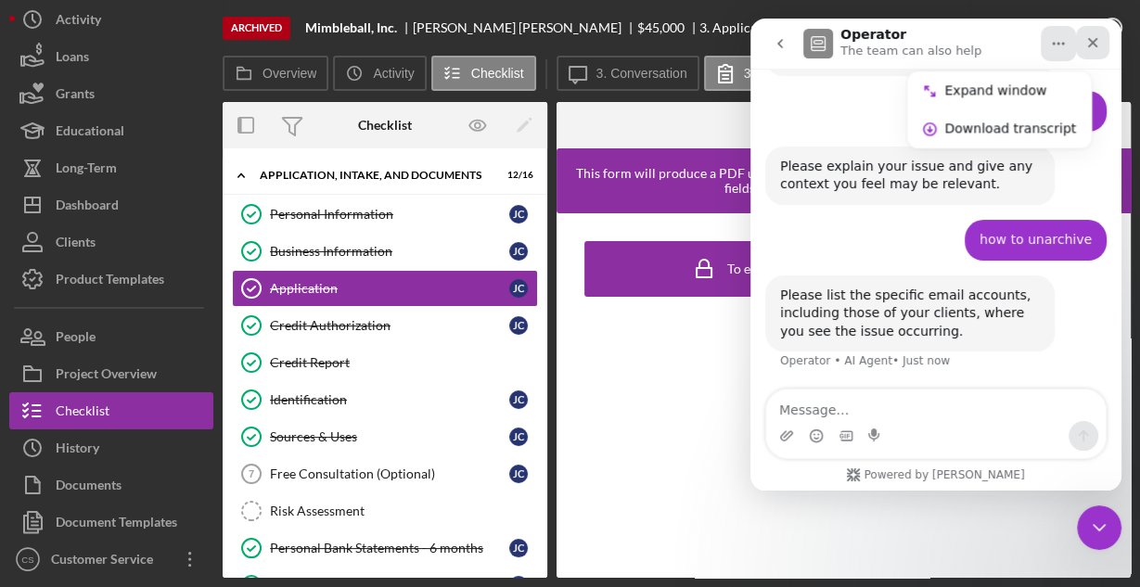
click at [1092, 36] on icon "Close" at bounding box center [1092, 42] width 15 height 15
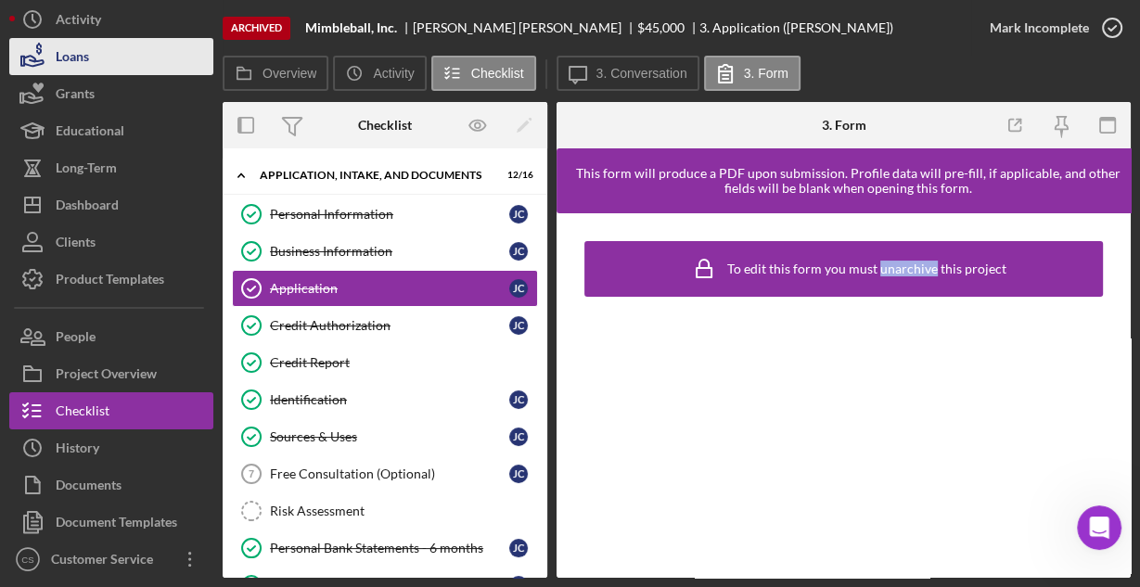
click at [85, 61] on div "Loans" at bounding box center [72, 59] width 33 height 42
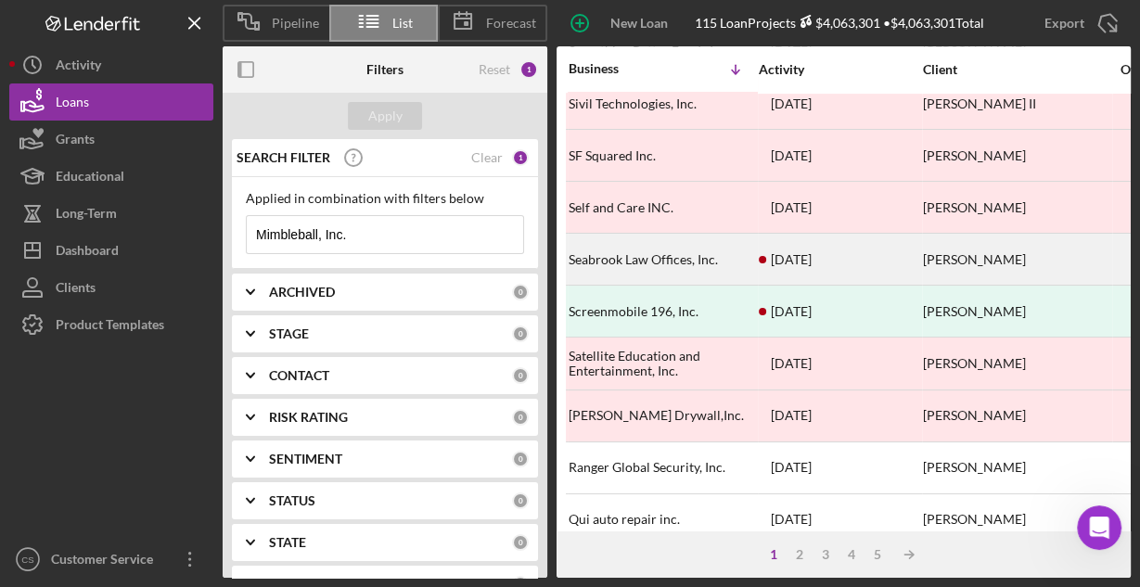
scroll to position [863, 0]
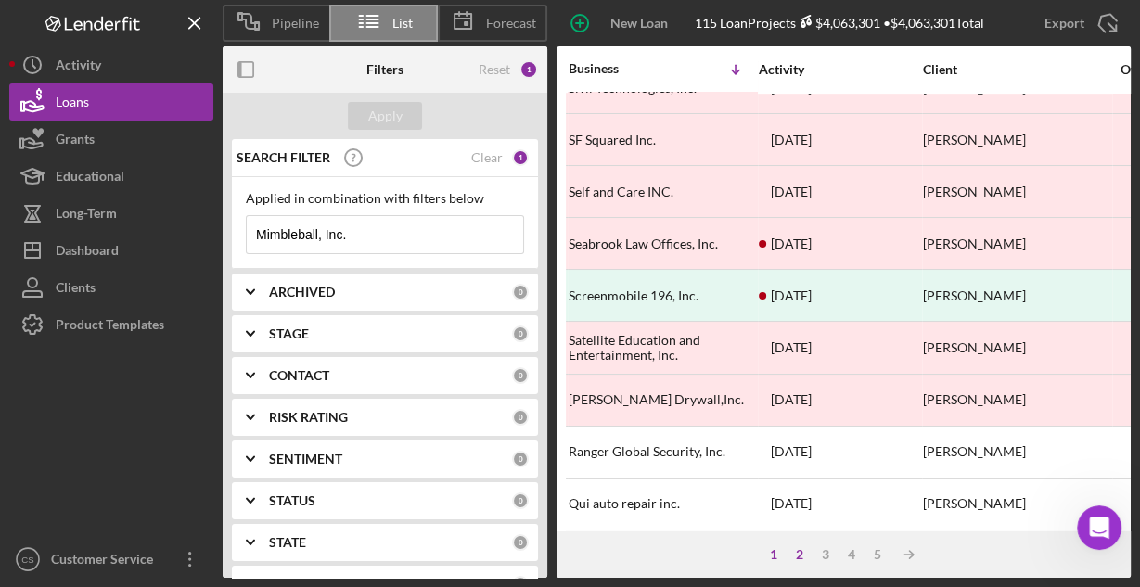
click at [808, 556] on div "2" at bounding box center [800, 554] width 26 height 15
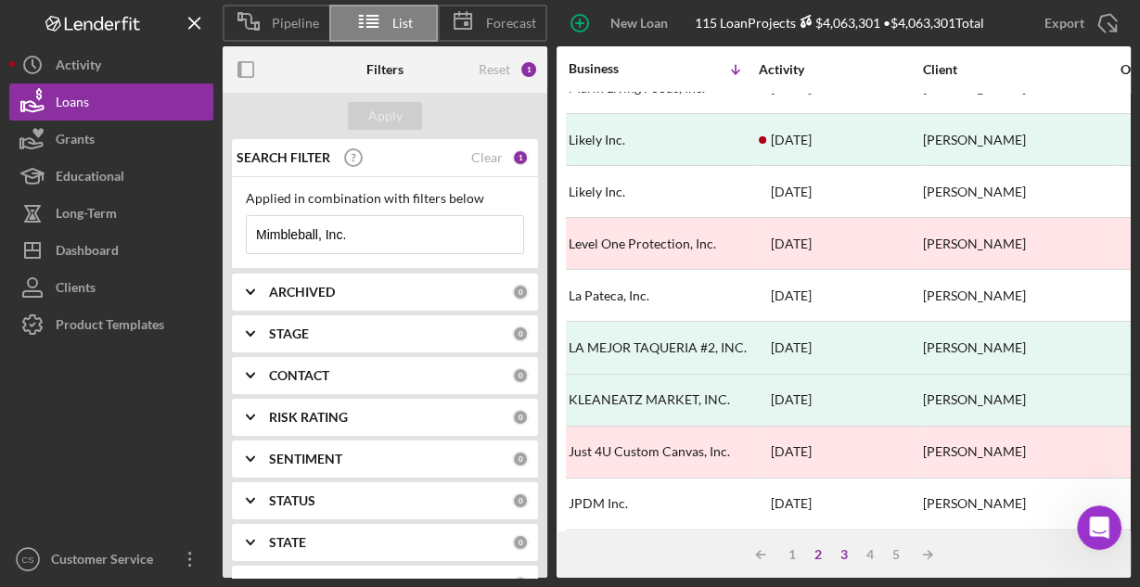
click at [840, 550] on div "3" at bounding box center [844, 554] width 26 height 15
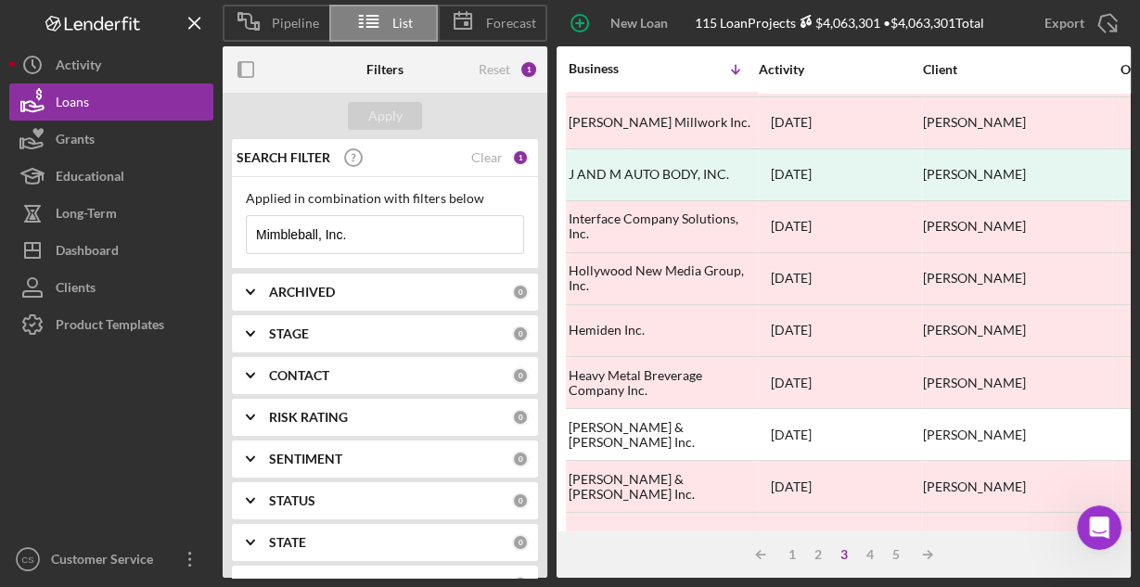
scroll to position [0, 0]
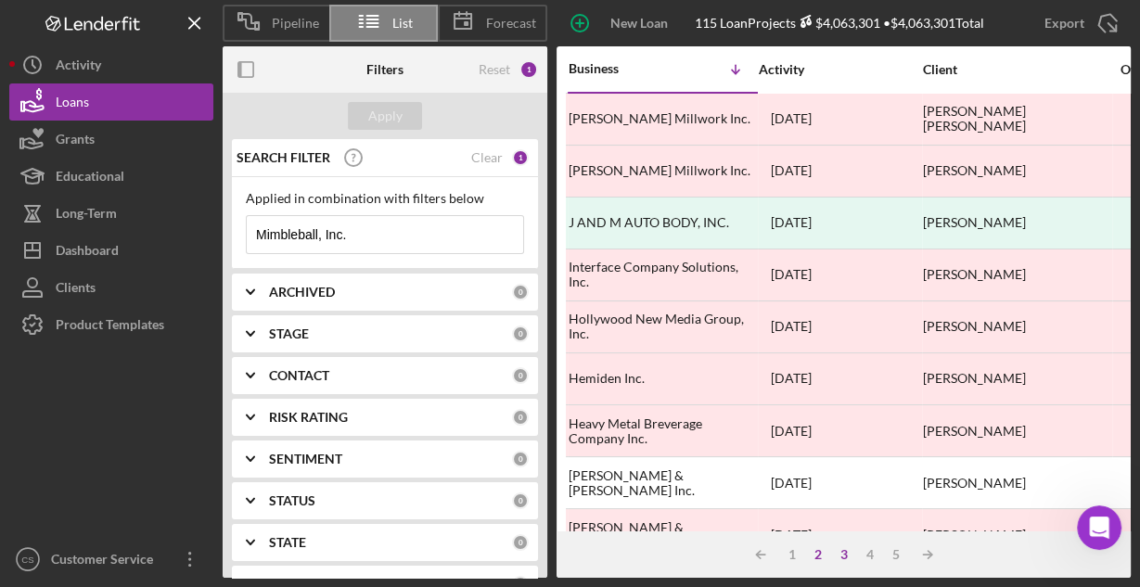
click at [816, 553] on div "2" at bounding box center [818, 554] width 26 height 15
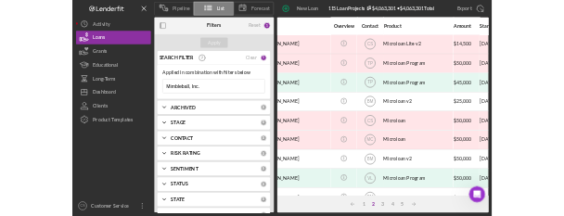
scroll to position [519, 0]
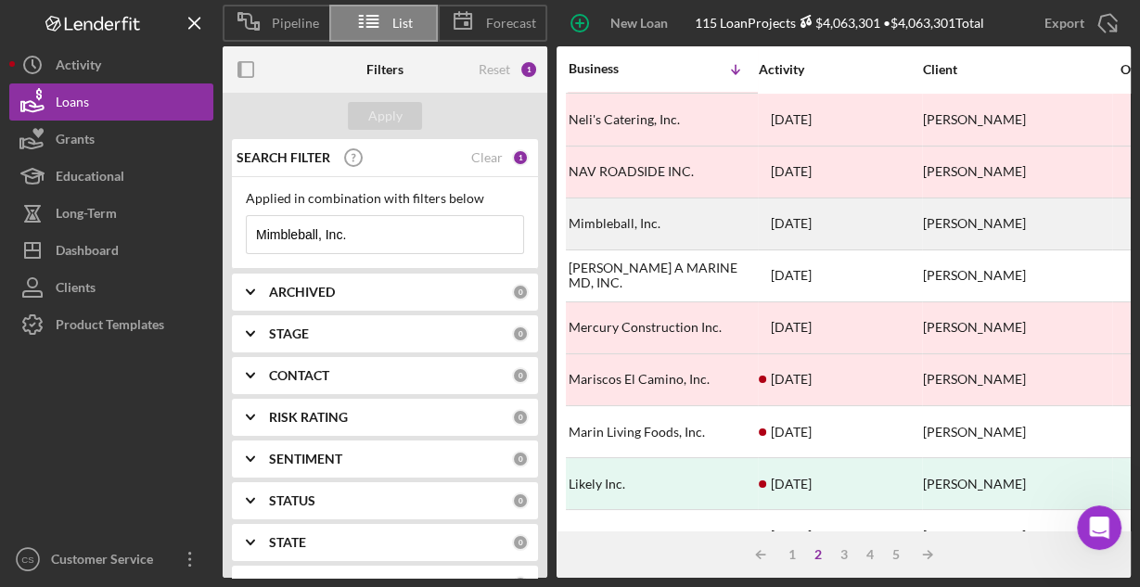
click at [618, 210] on div "Mimbleball, Inc." at bounding box center [661, 223] width 185 height 49
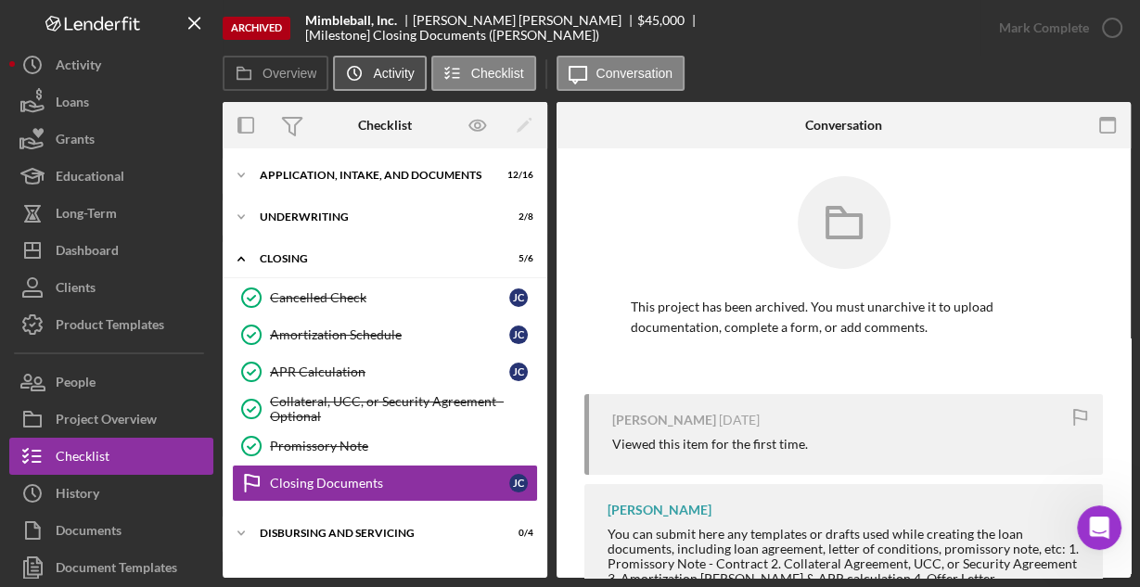
click at [369, 69] on icon "Icon/History" at bounding box center [354, 73] width 37 height 37
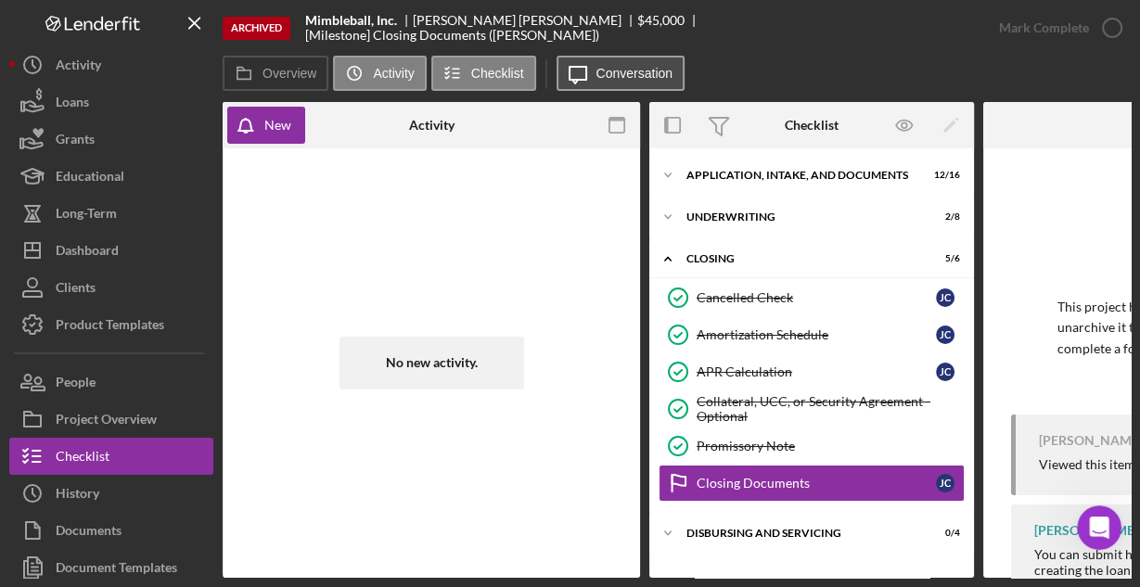
click at [623, 80] on button "Icon/Message Conversation" at bounding box center [620, 73] width 129 height 35
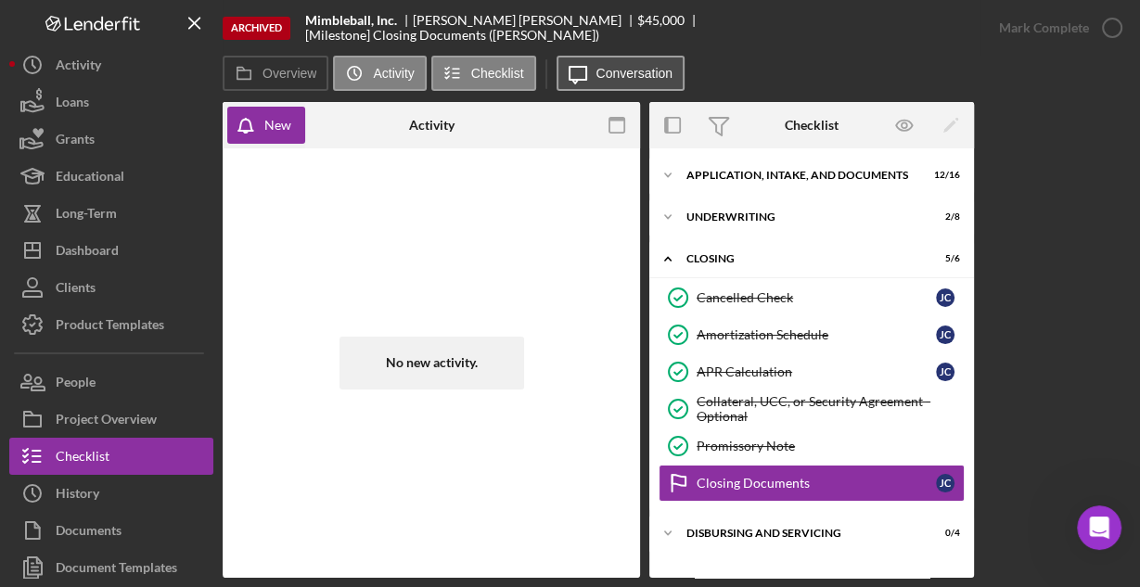
click at [623, 80] on button "Icon/Message Conversation" at bounding box center [620, 73] width 129 height 35
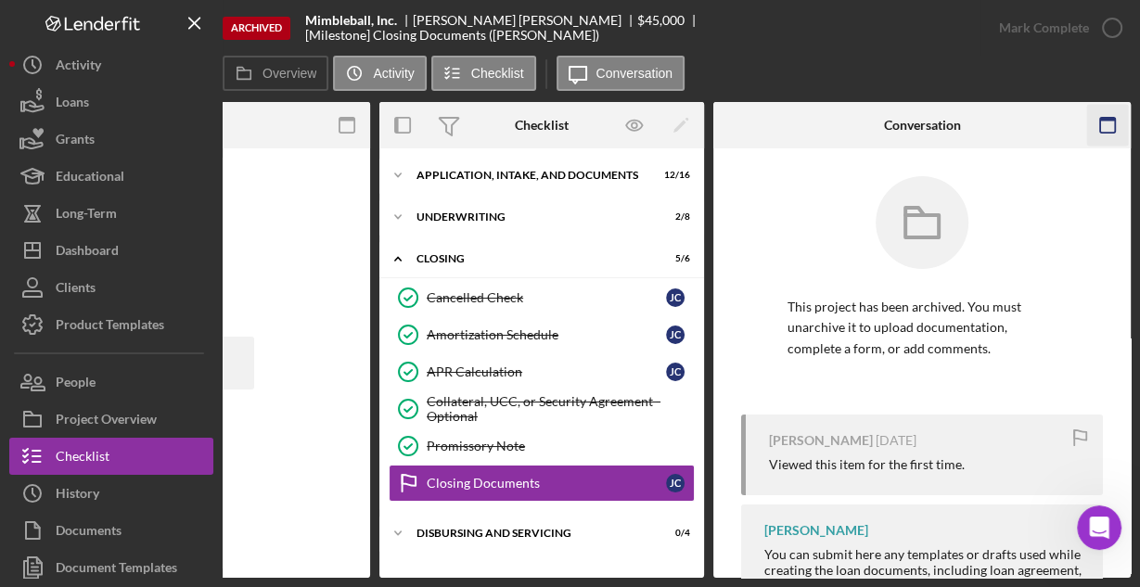
click at [1100, 116] on icon "button" at bounding box center [1108, 126] width 42 height 42
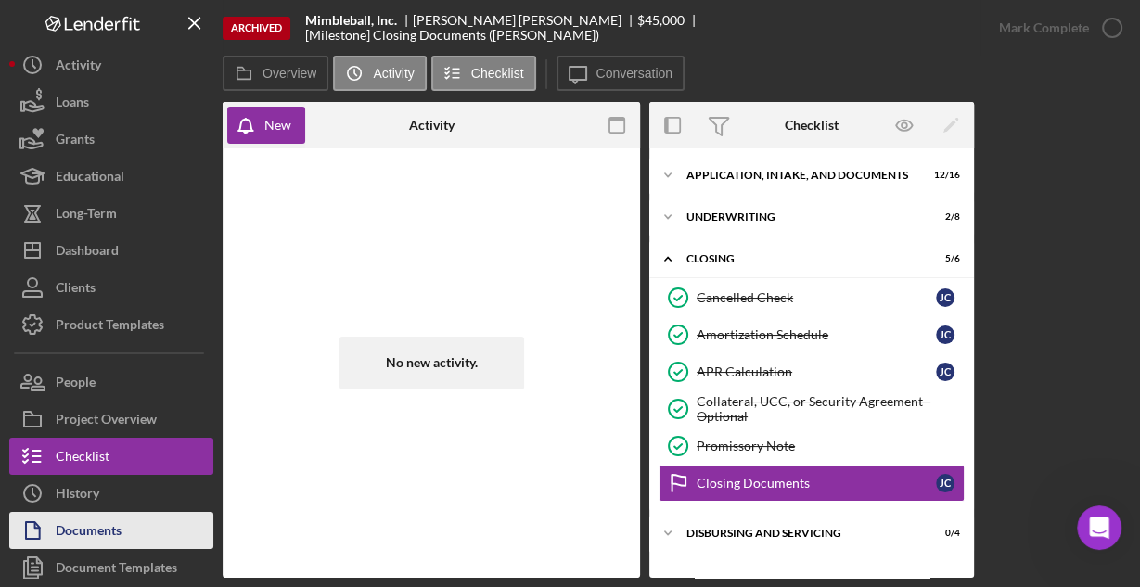
click at [72, 533] on div "Documents" at bounding box center [89, 533] width 66 height 42
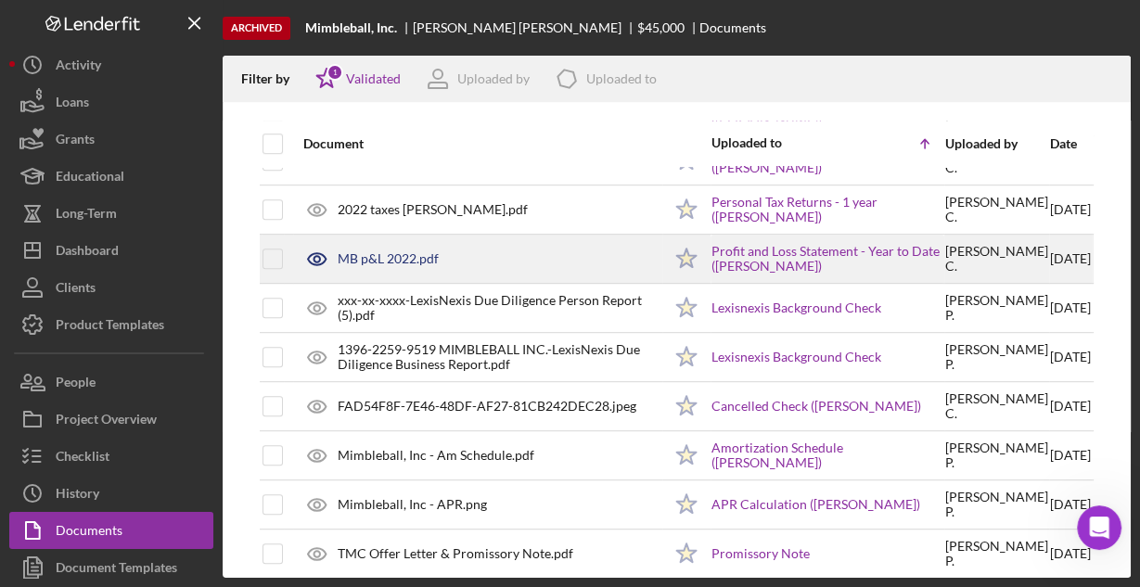
scroll to position [877, 0]
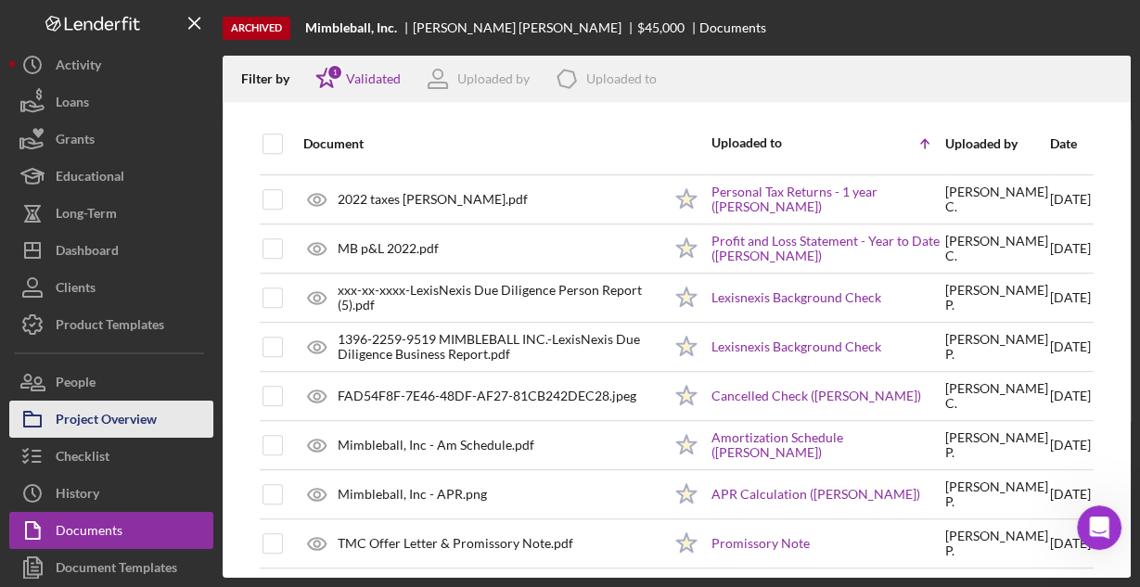
click at [139, 427] on div "Project Overview" at bounding box center [106, 422] width 101 height 42
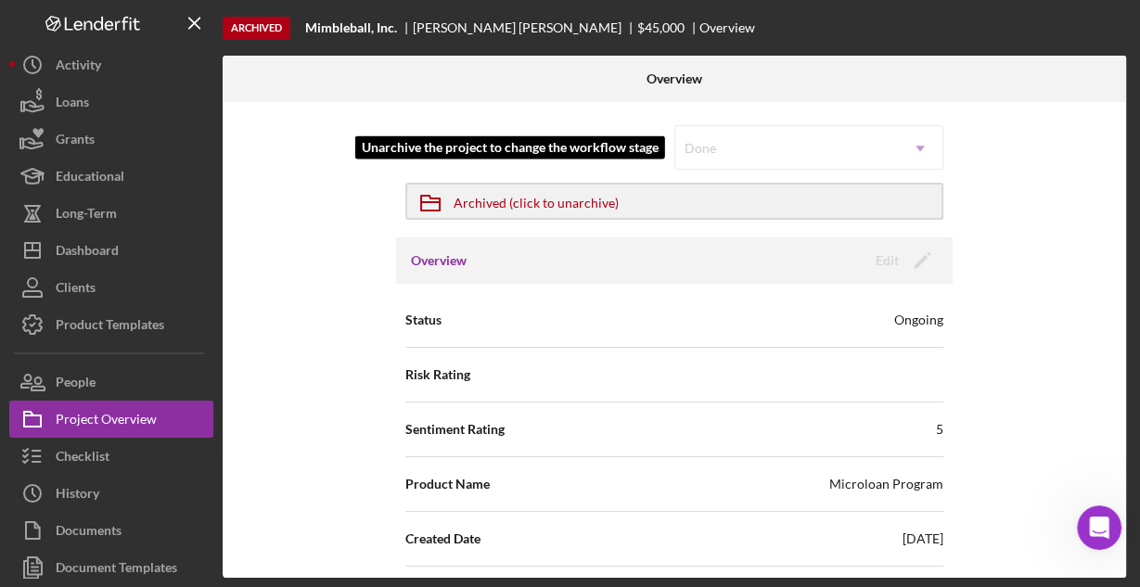
click at [914, 153] on div "Done Icon/Dropdown Arrow" at bounding box center [808, 147] width 269 height 45
click at [916, 151] on div "Done Icon/Dropdown Arrow" at bounding box center [808, 147] width 269 height 45
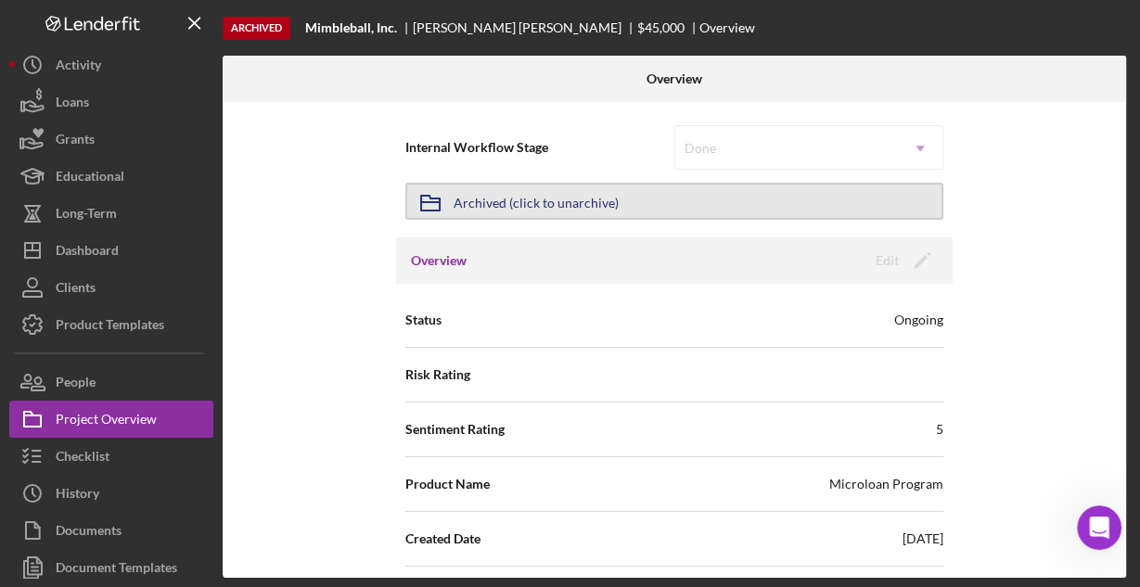
click at [557, 202] on div "Archived (click to unarchive)" at bounding box center [536, 201] width 165 height 33
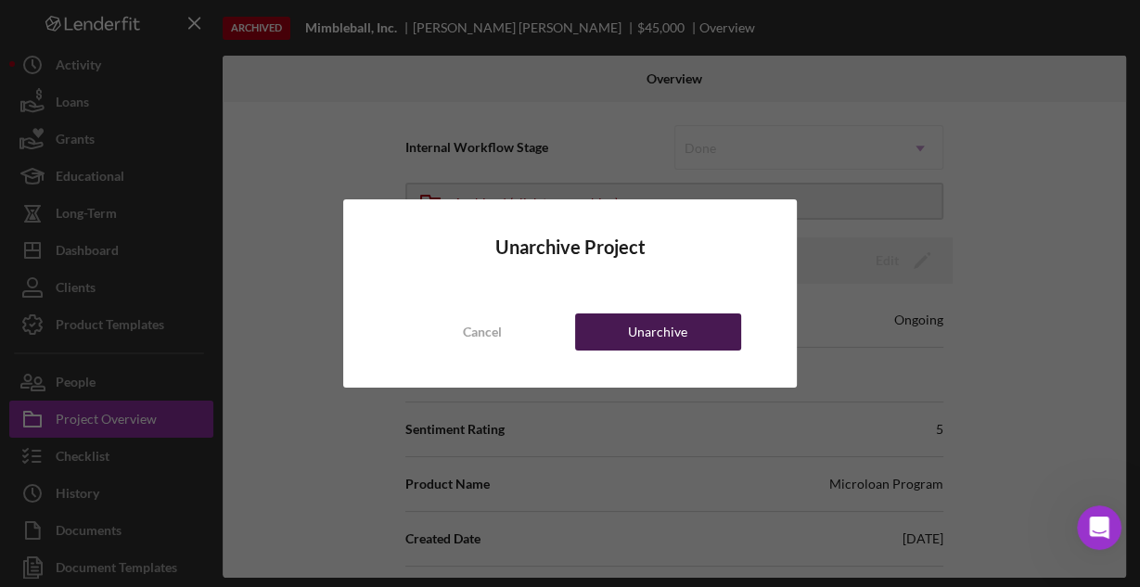
click at [642, 329] on div "Unarchive" at bounding box center [657, 331] width 59 height 37
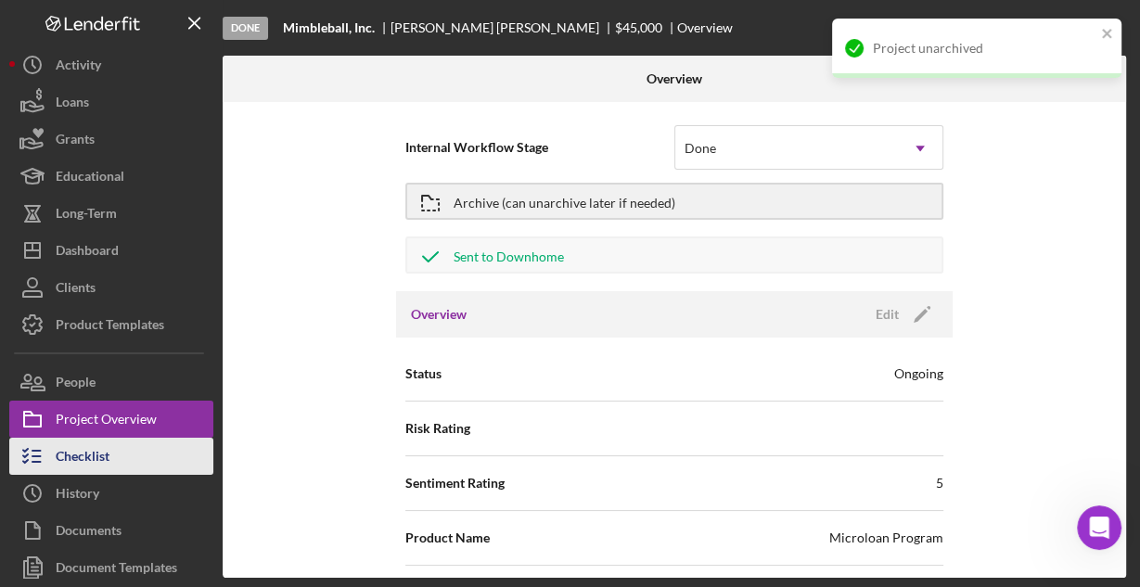
click at [96, 459] on div "Checklist" at bounding box center [83, 459] width 54 height 42
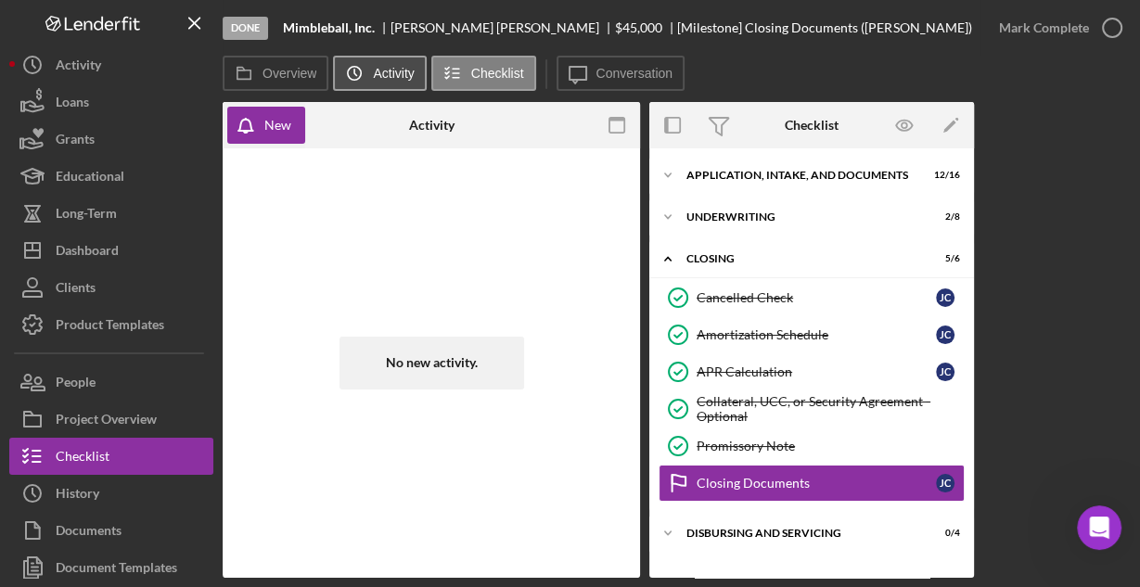
click at [365, 67] on icon "Icon/History" at bounding box center [354, 73] width 37 height 37
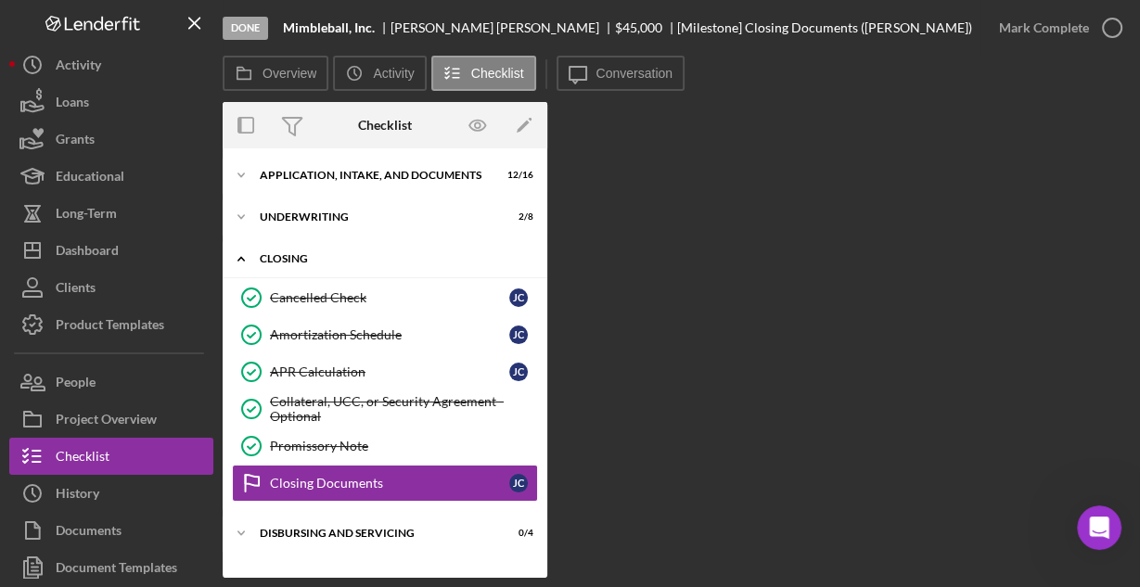
click at [239, 252] on icon "Icon/Expander" at bounding box center [241, 258] width 37 height 37
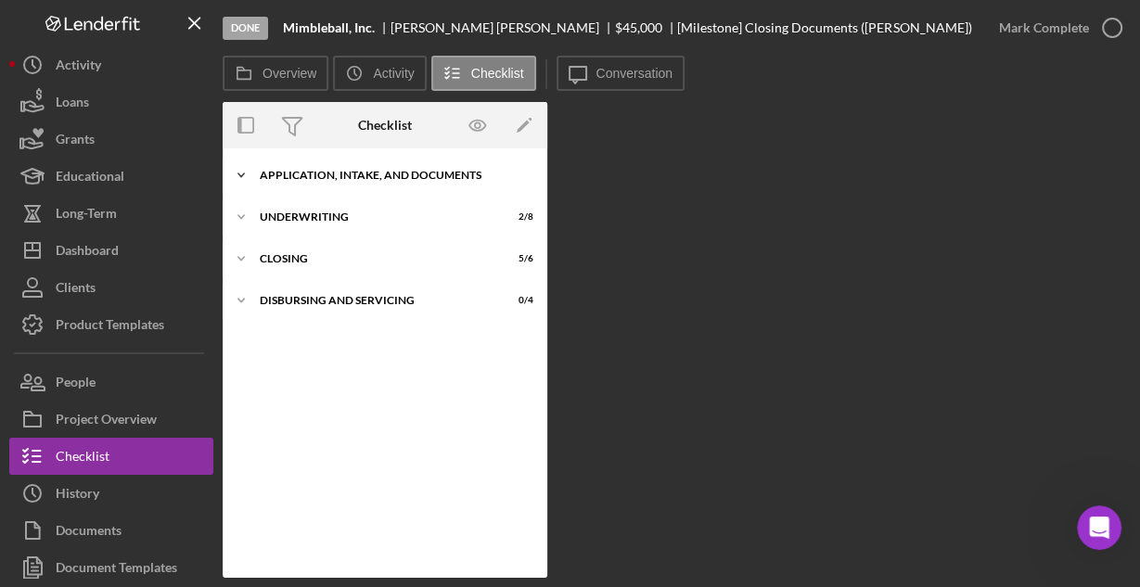
click at [247, 172] on icon "Icon/Expander" at bounding box center [241, 175] width 37 height 37
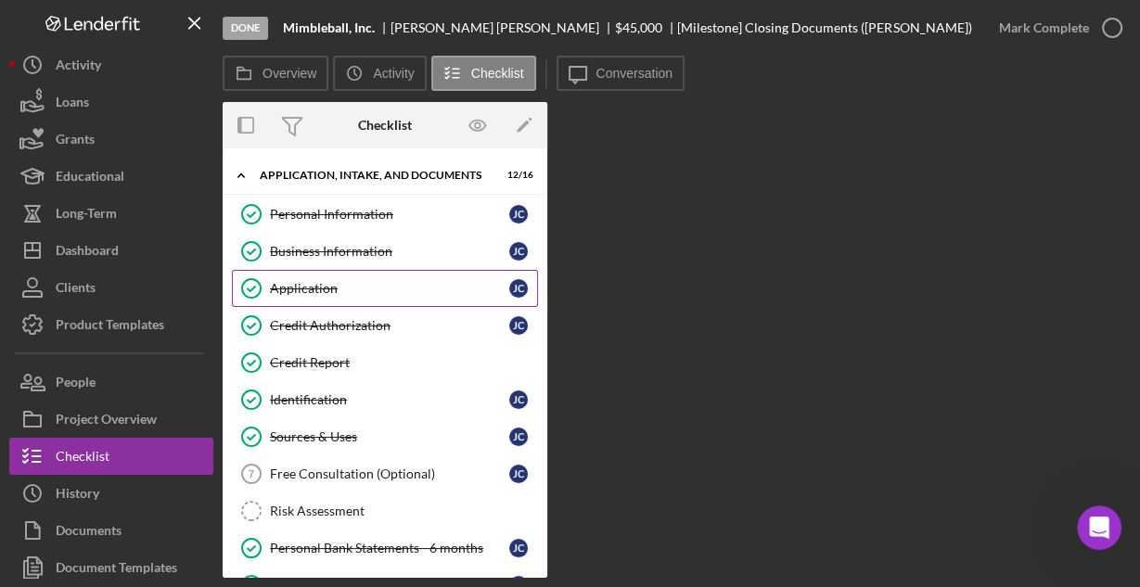
click at [314, 286] on div "Application" at bounding box center [389, 288] width 239 height 15
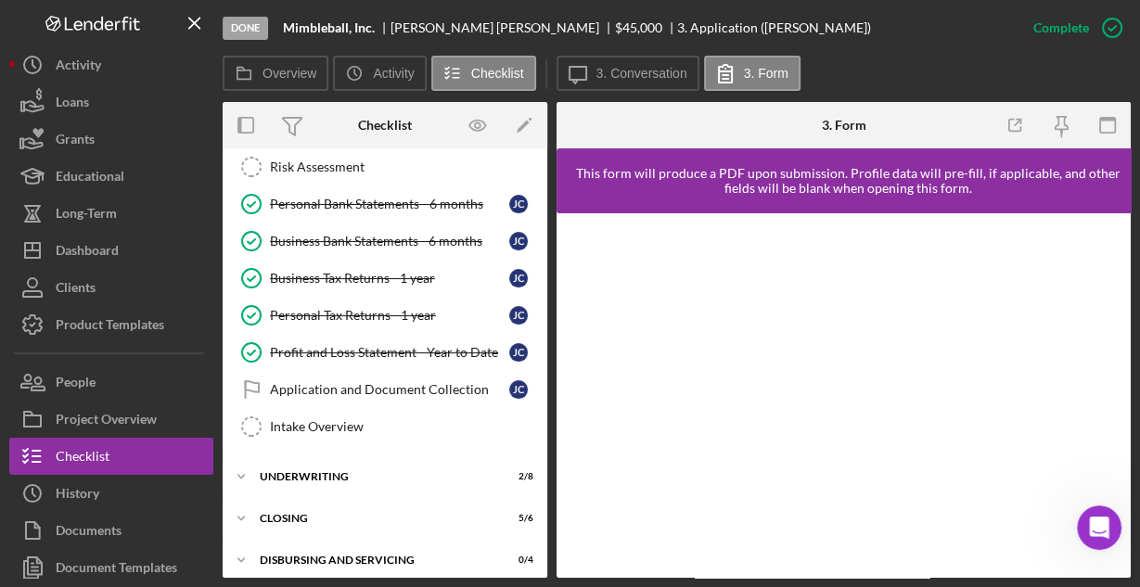
scroll to position [575, 0]
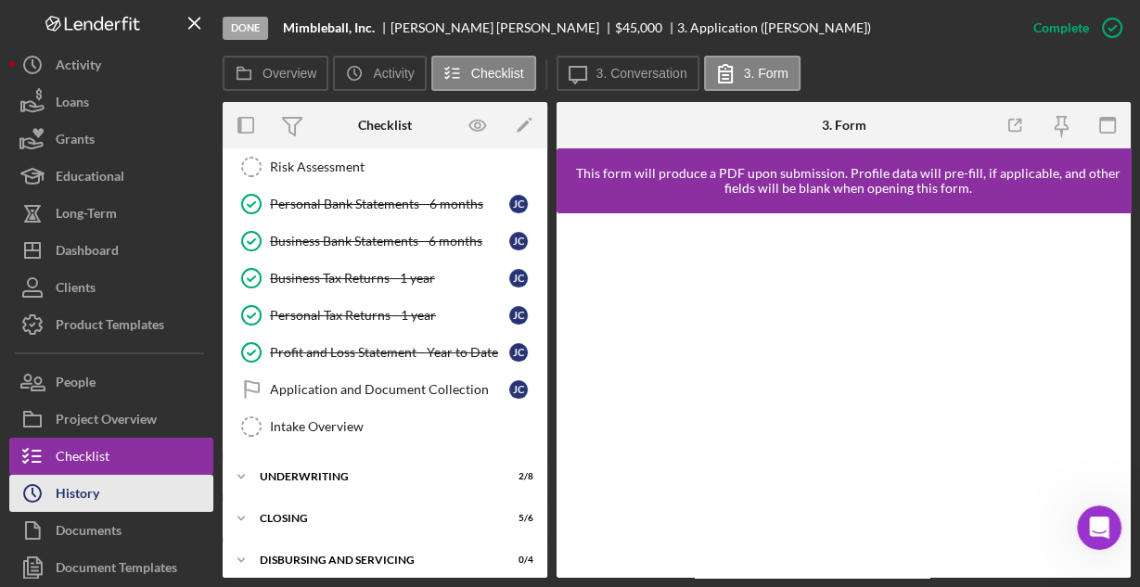
click at [126, 492] on button "Icon/History History" at bounding box center [111, 493] width 204 height 37
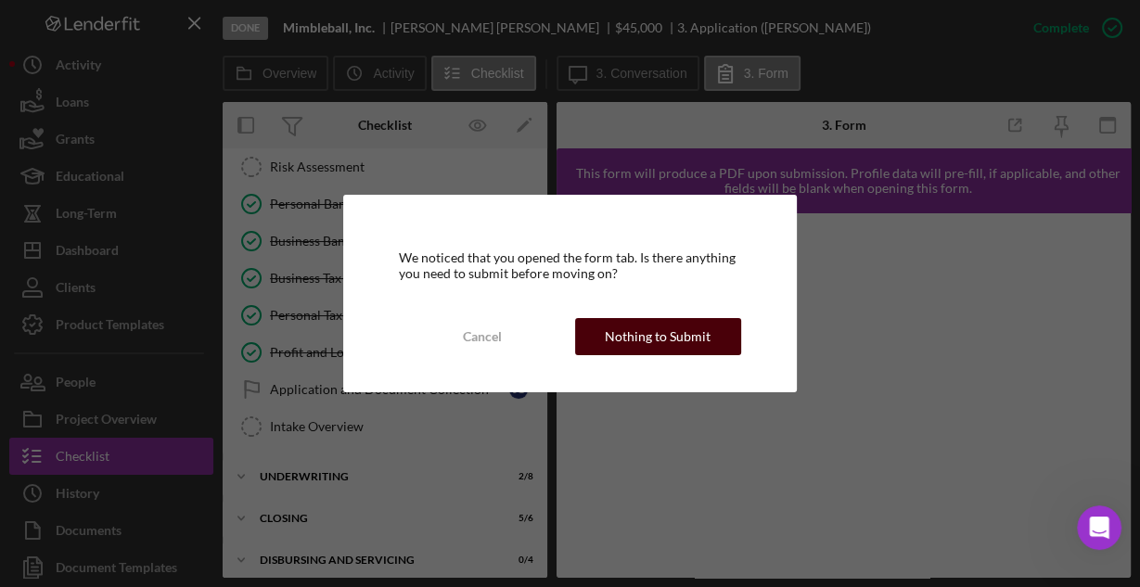
click at [658, 345] on div "Nothing to Submit" at bounding box center [658, 336] width 106 height 37
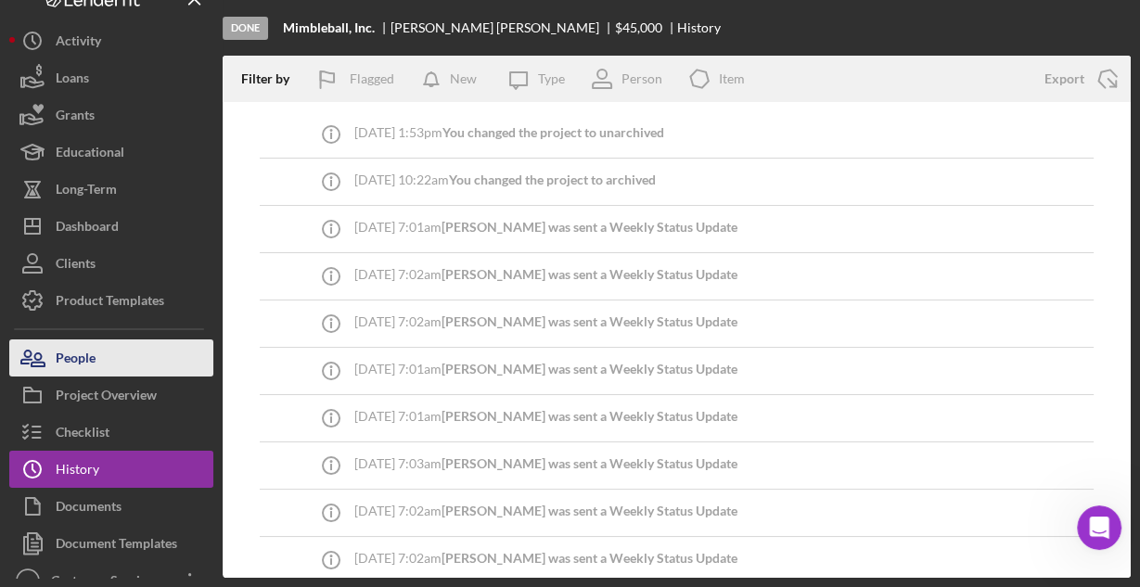
scroll to position [45, 0]
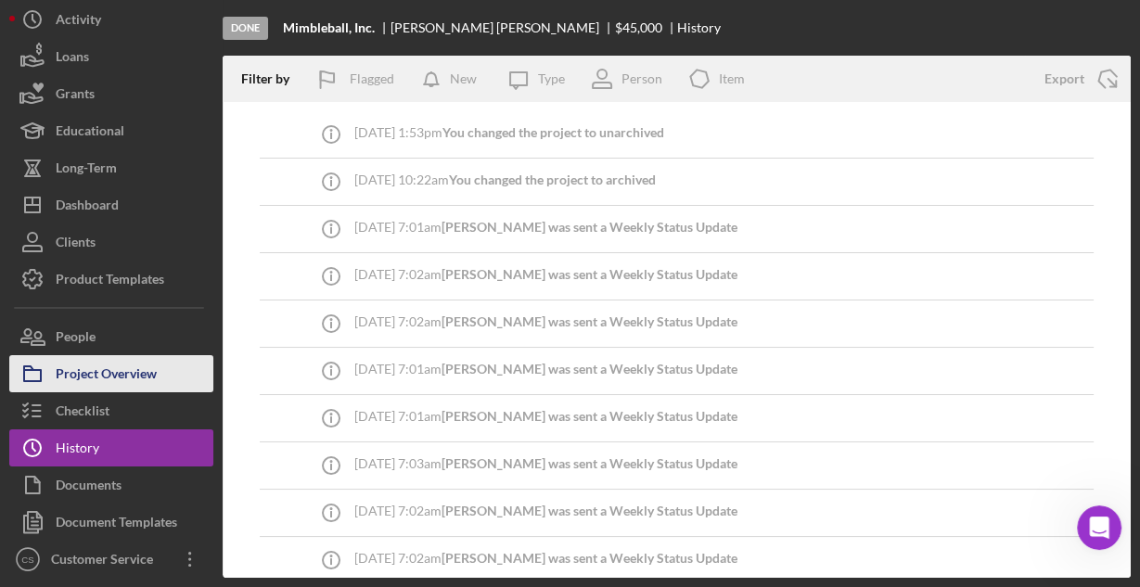
click at [98, 374] on div "Project Overview" at bounding box center [106, 376] width 101 height 42
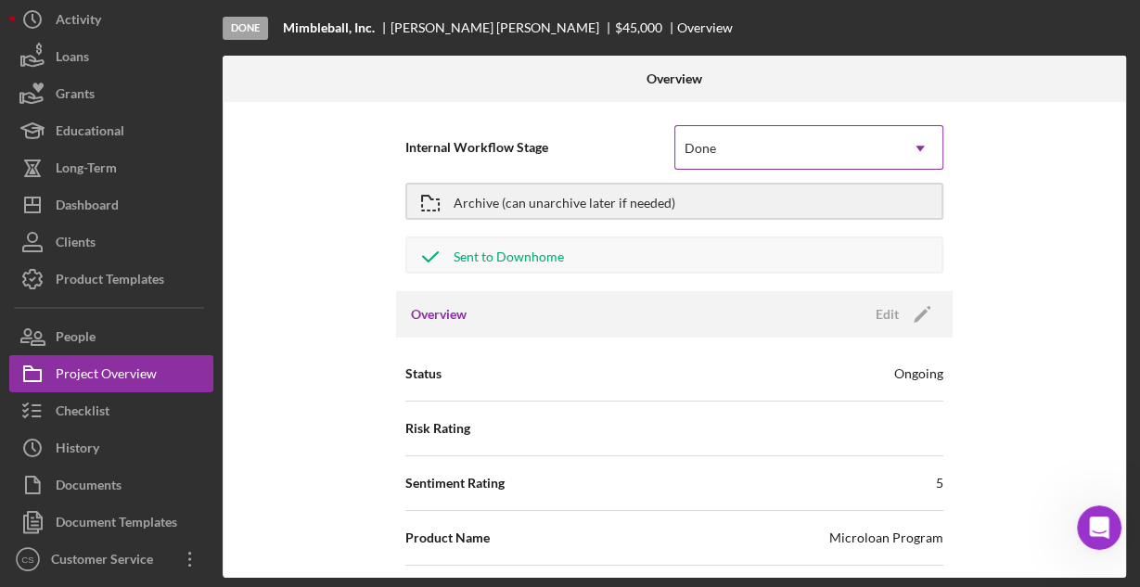
click at [912, 149] on icon "Icon/Dropdown Arrow" at bounding box center [920, 148] width 45 height 45
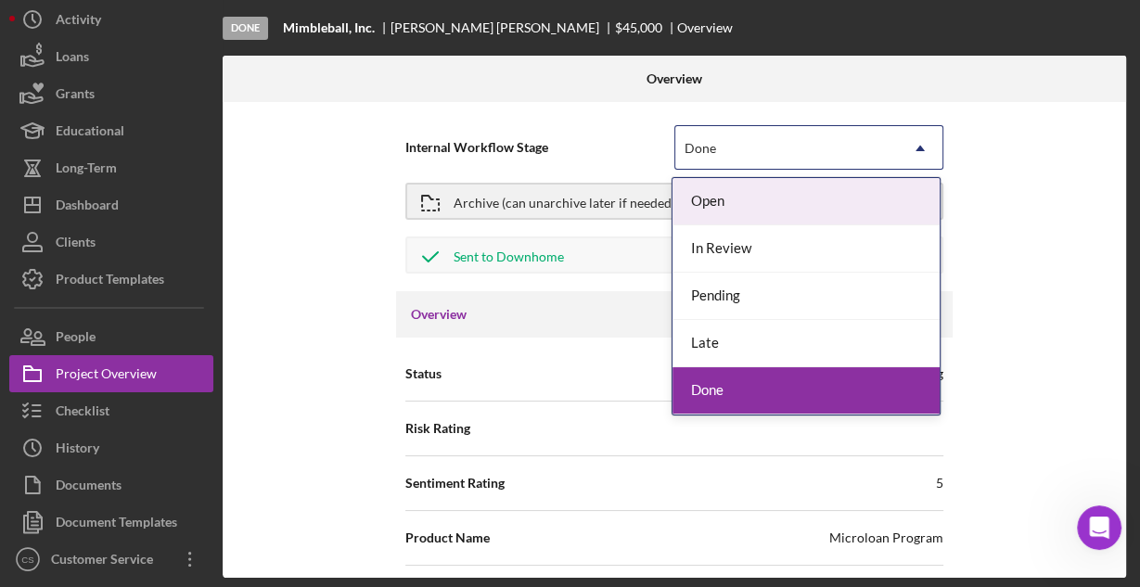
click at [1067, 123] on div "Internal Workflow Stage 5 results available. Use Up and Down to choose options,…" at bounding box center [674, 340] width 903 height 476
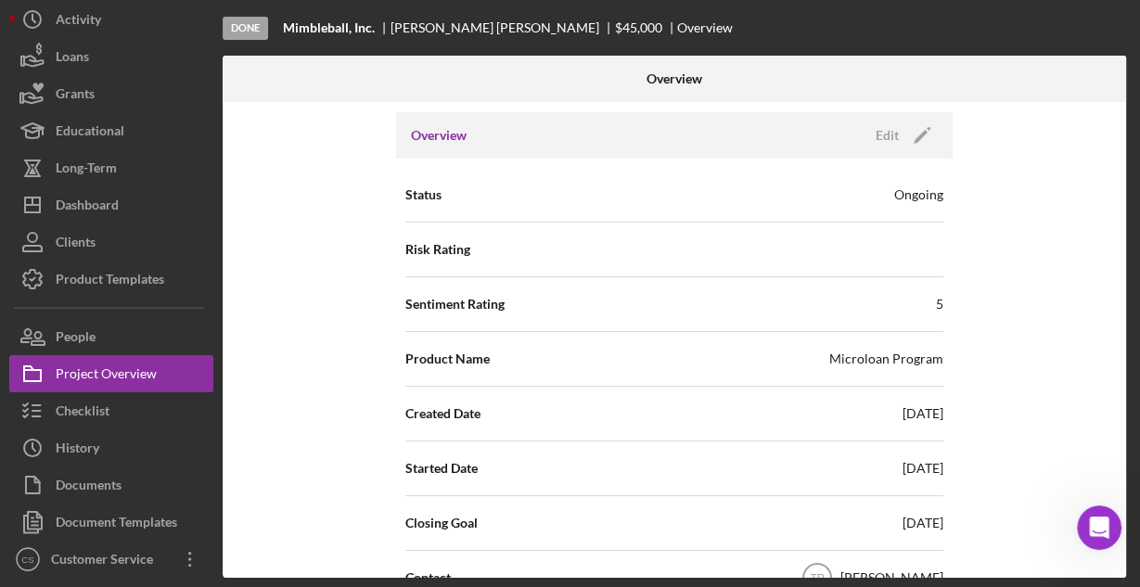
scroll to position [148, 0]
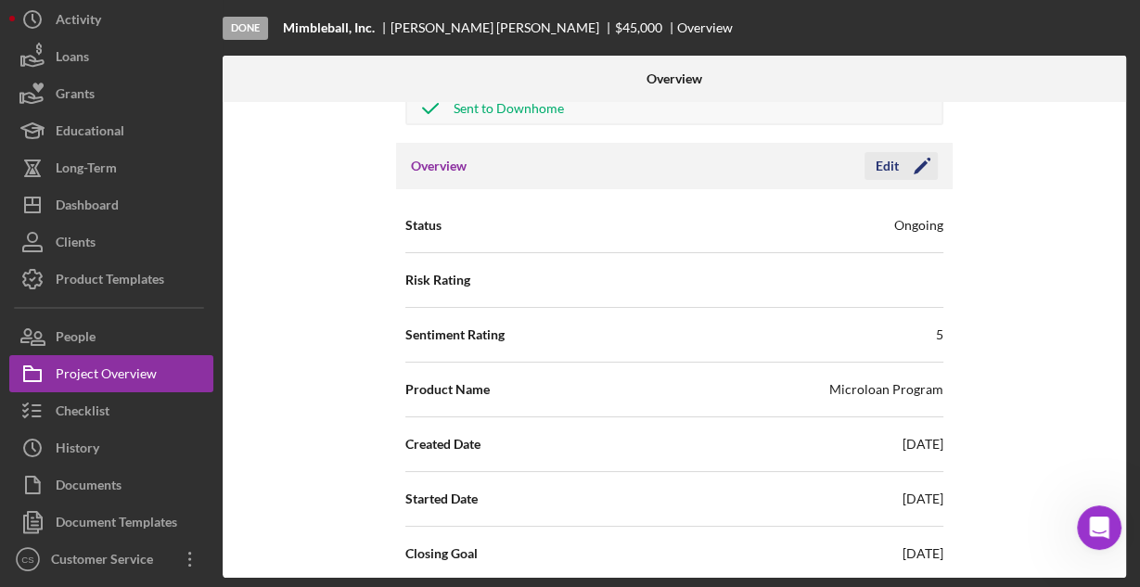
click at [924, 162] on icon "Icon/Edit" at bounding box center [922, 166] width 46 height 46
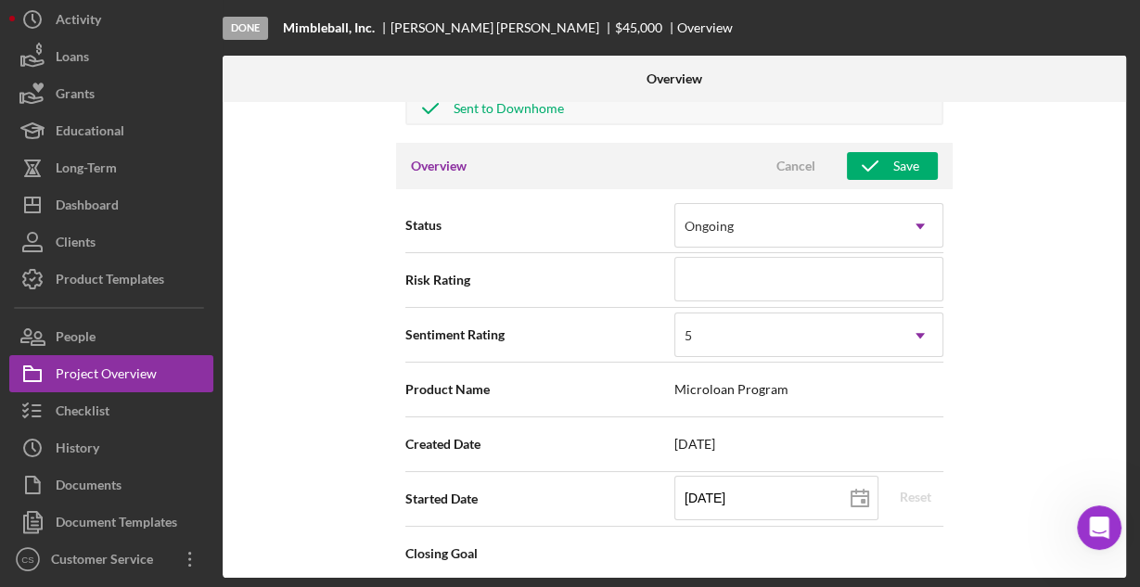
click at [924, 162] on button "Save" at bounding box center [892, 166] width 91 height 28
type textarea "Here's a snapshot of information that has been fully approved, as well as the i…"
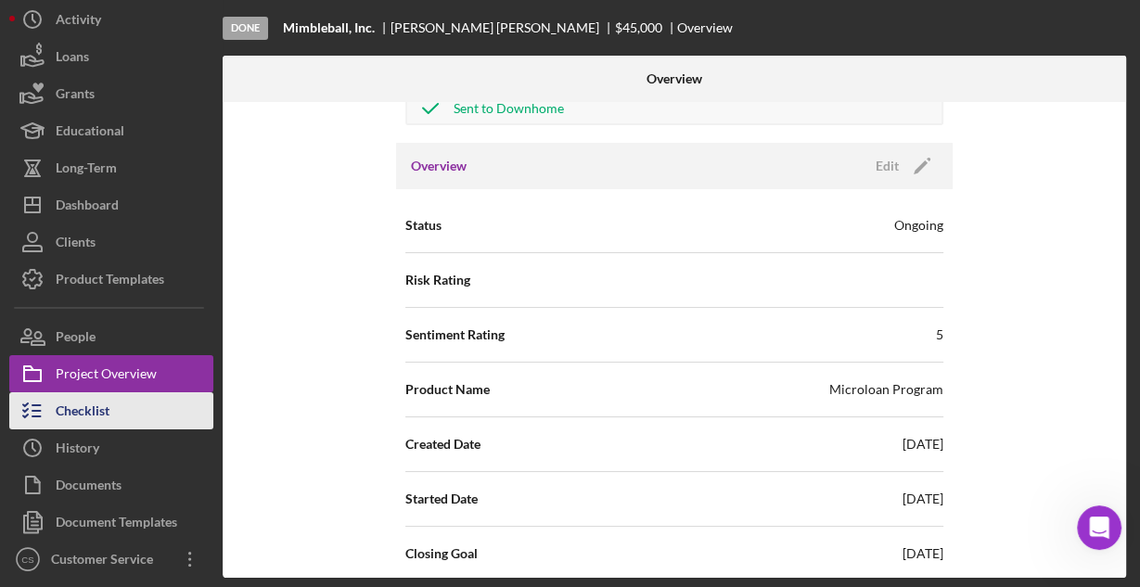
click at [120, 416] on button "Checklist" at bounding box center [111, 410] width 204 height 37
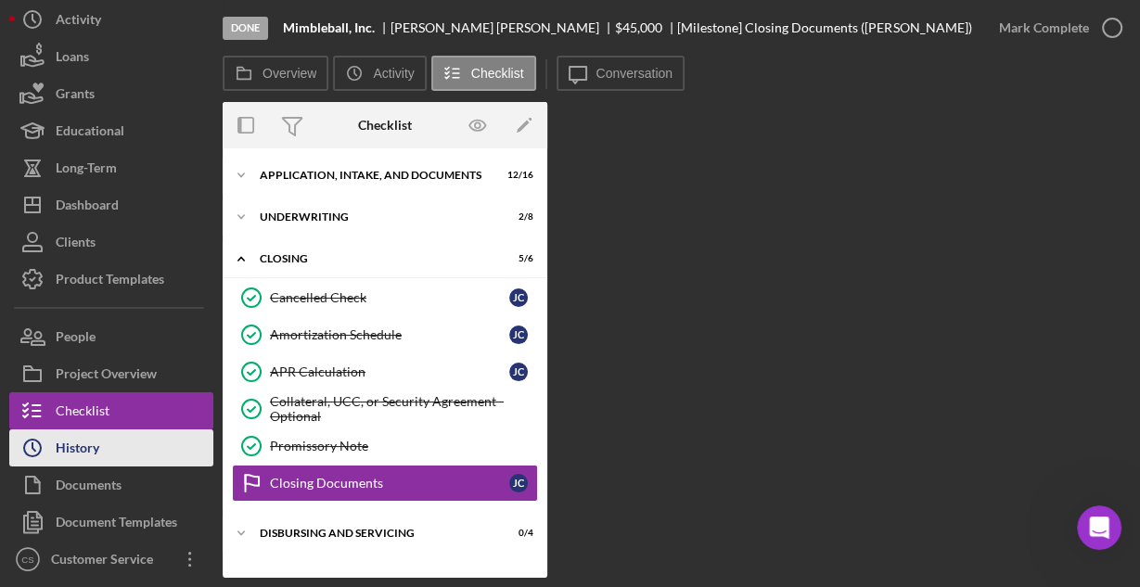
click at [113, 449] on button "Icon/History History" at bounding box center [111, 447] width 204 height 37
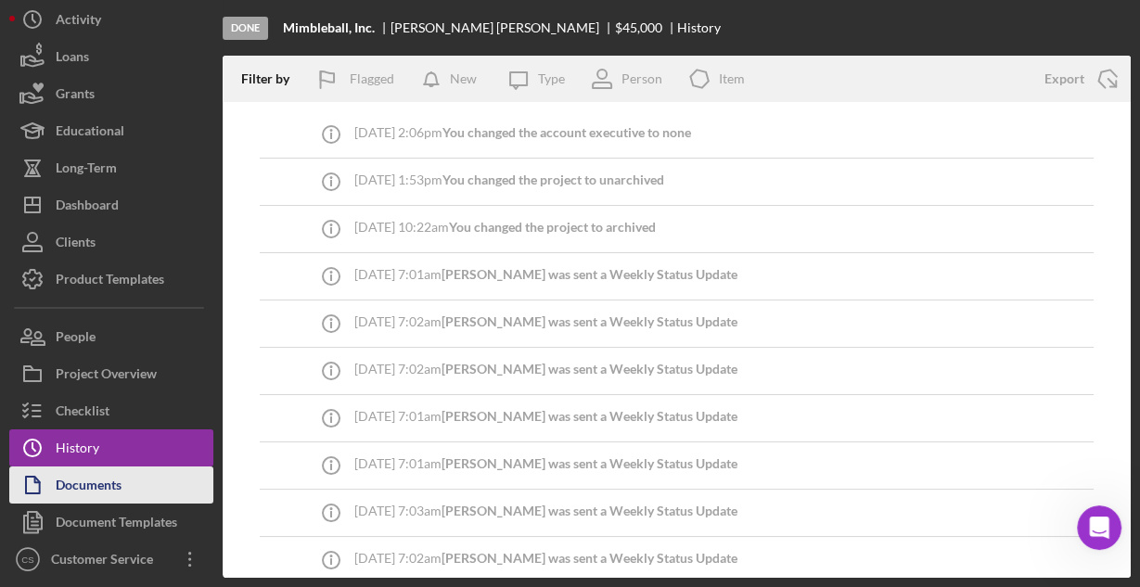
click at [140, 482] on button "Documents" at bounding box center [111, 485] width 204 height 37
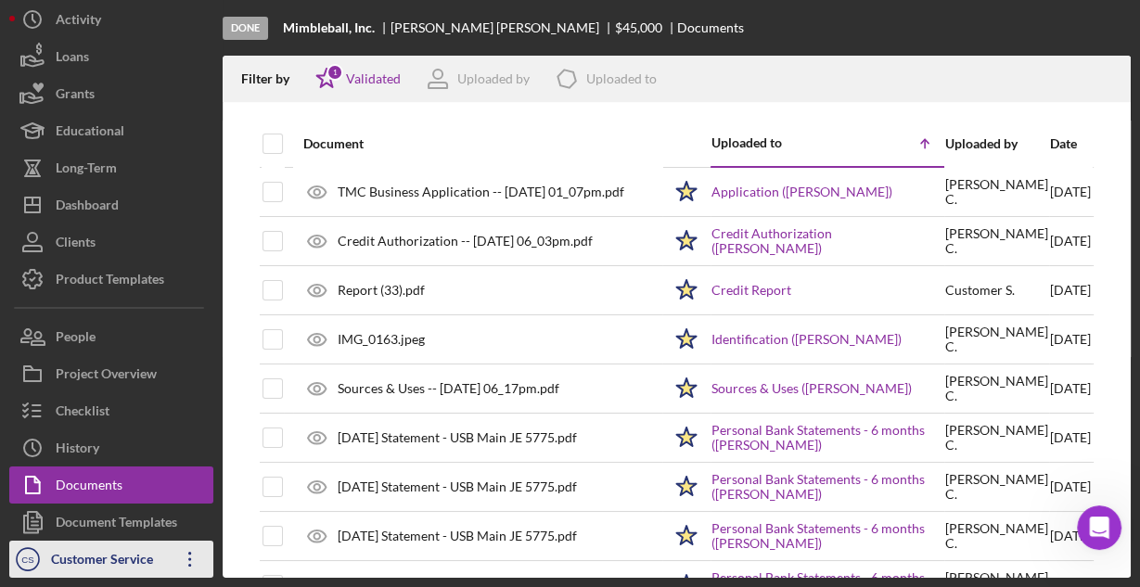
click at [134, 553] on div "Customer Service" at bounding box center [106, 562] width 121 height 42
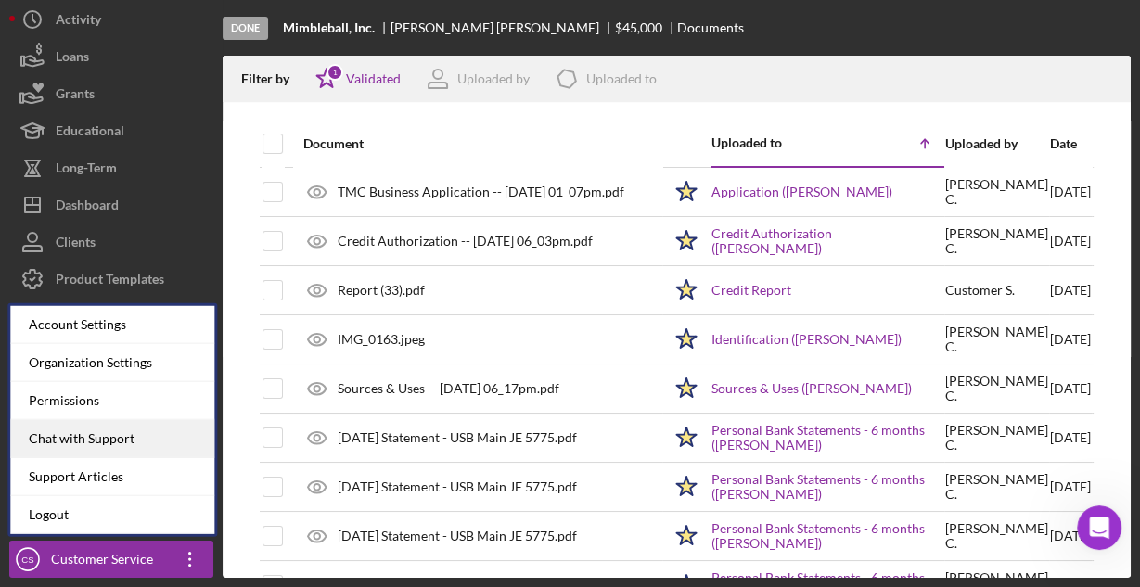
click at [98, 442] on div "Chat with Support" at bounding box center [112, 439] width 204 height 38
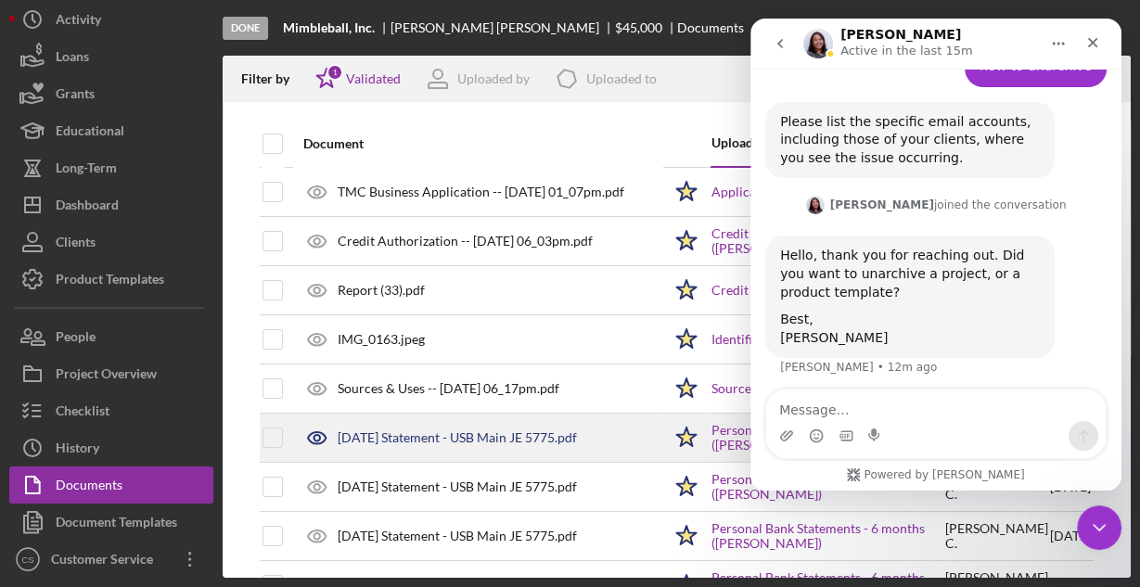
scroll to position [575, 0]
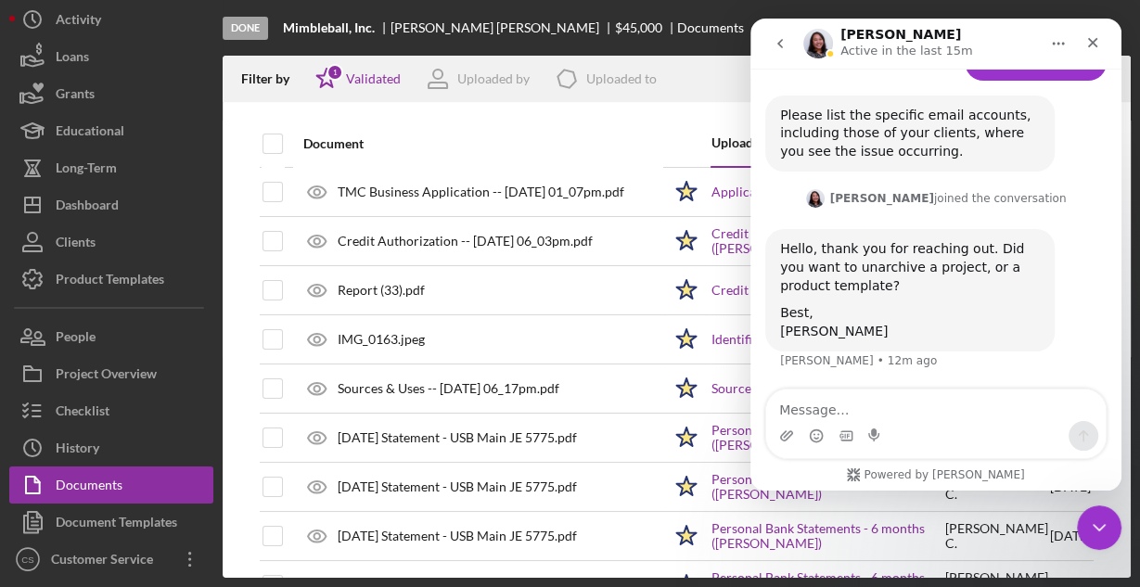
click at [786, 45] on icon "go back" at bounding box center [780, 43] width 15 height 15
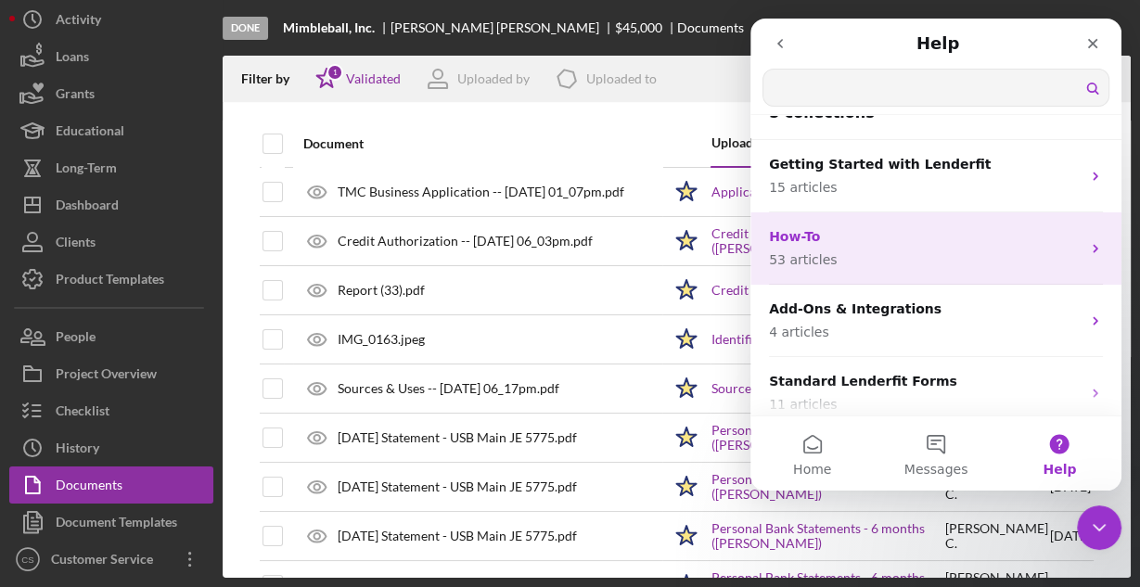
scroll to position [28, 0]
click at [829, 243] on p "How-To" at bounding box center [925, 237] width 312 height 19
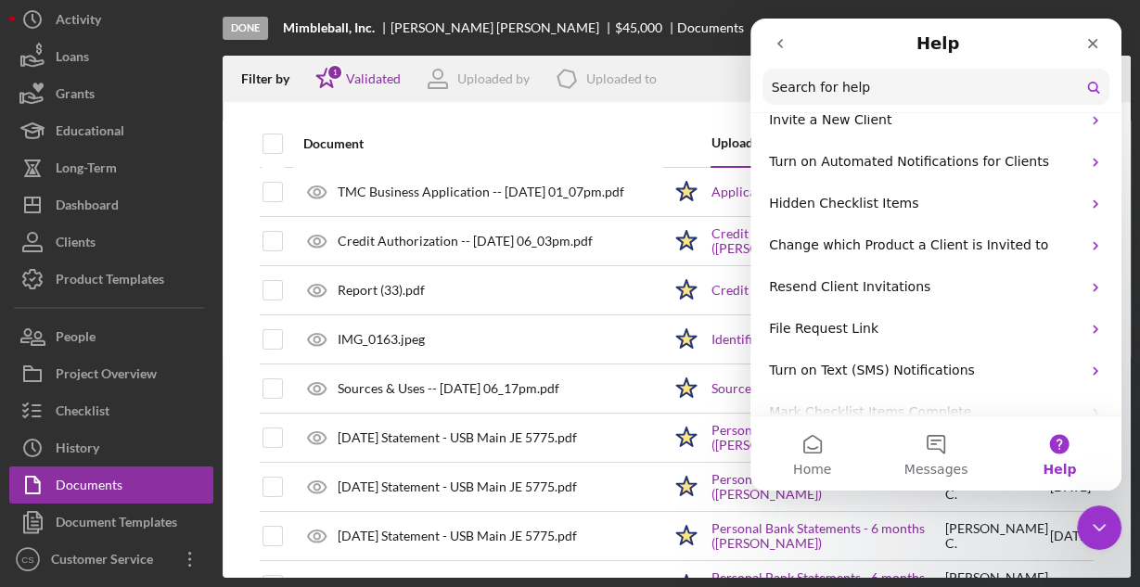
scroll to position [519, 0]
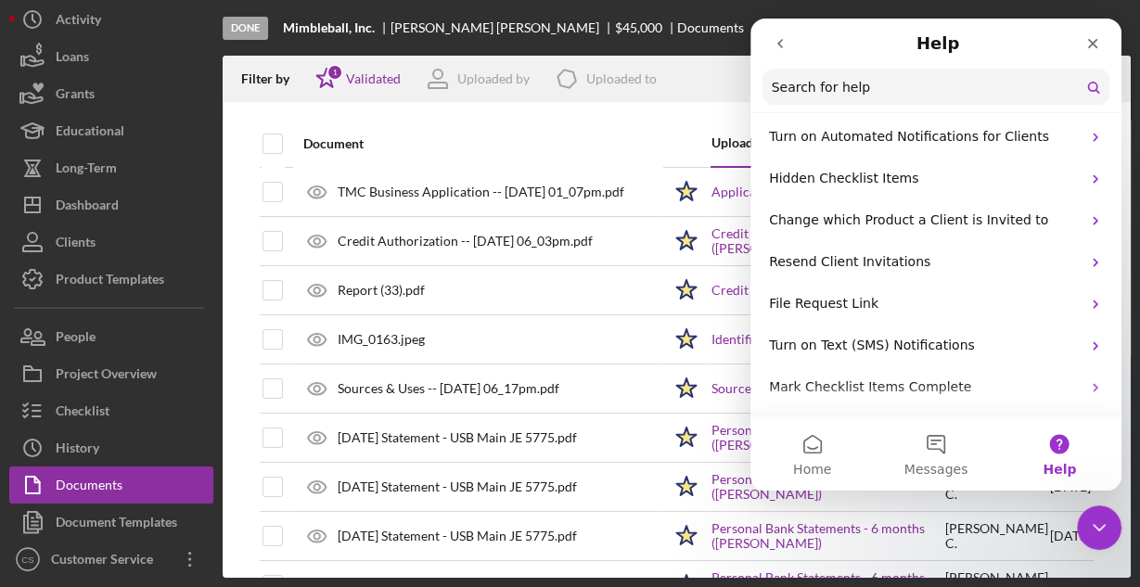
click at [814, 82] on input "Search for help" at bounding box center [935, 87] width 347 height 36
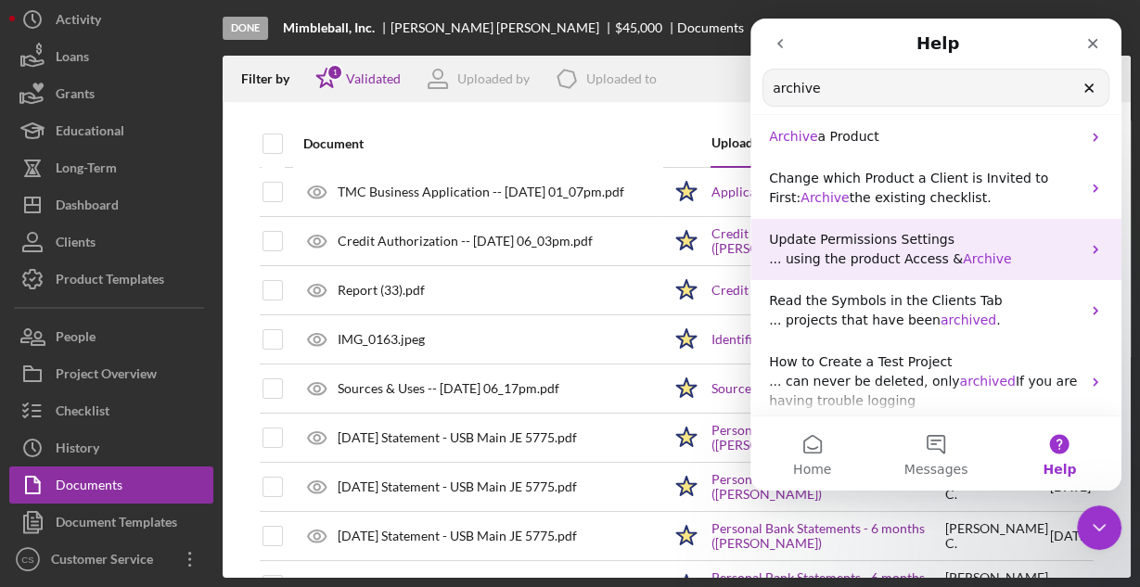
scroll to position [0, 0]
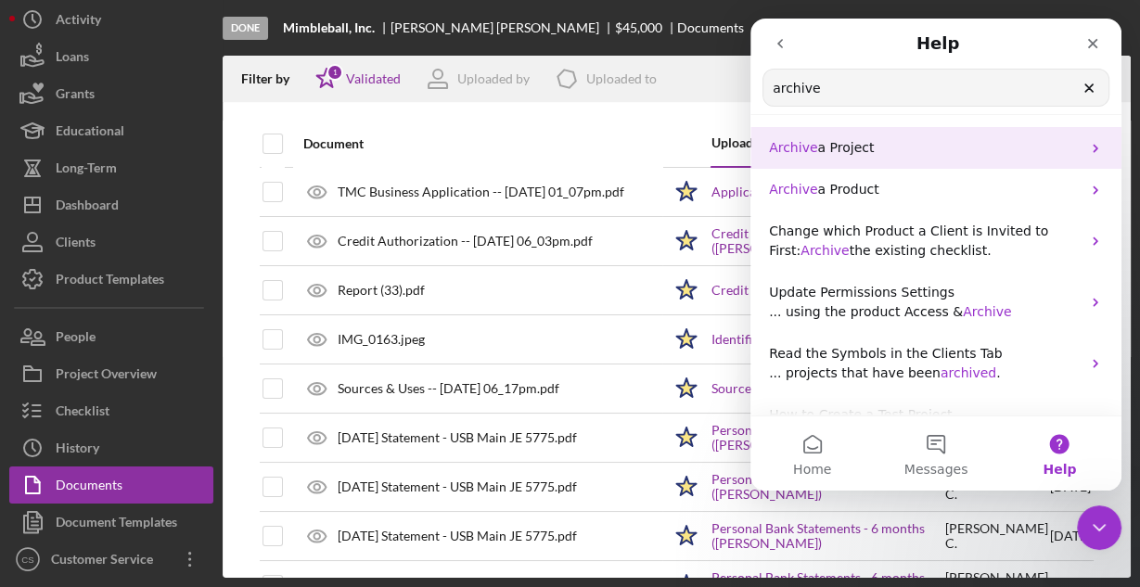
type input "archive"
click at [801, 160] on div "Archive a Project" at bounding box center [935, 148] width 371 height 42
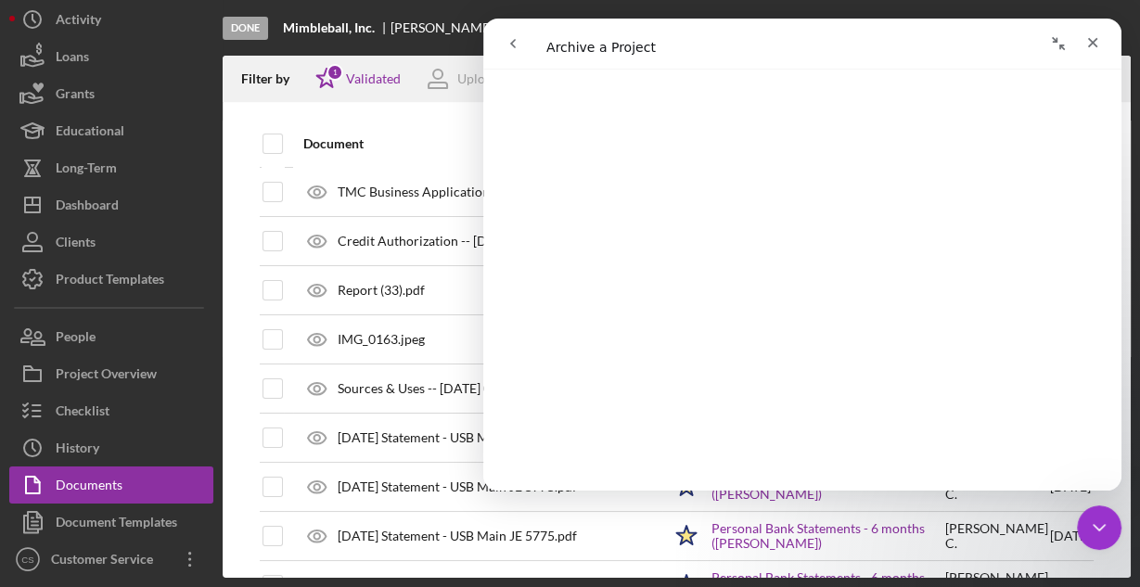
scroll to position [297, 0]
click at [1090, 38] on icon "Close" at bounding box center [1092, 42] width 15 height 15
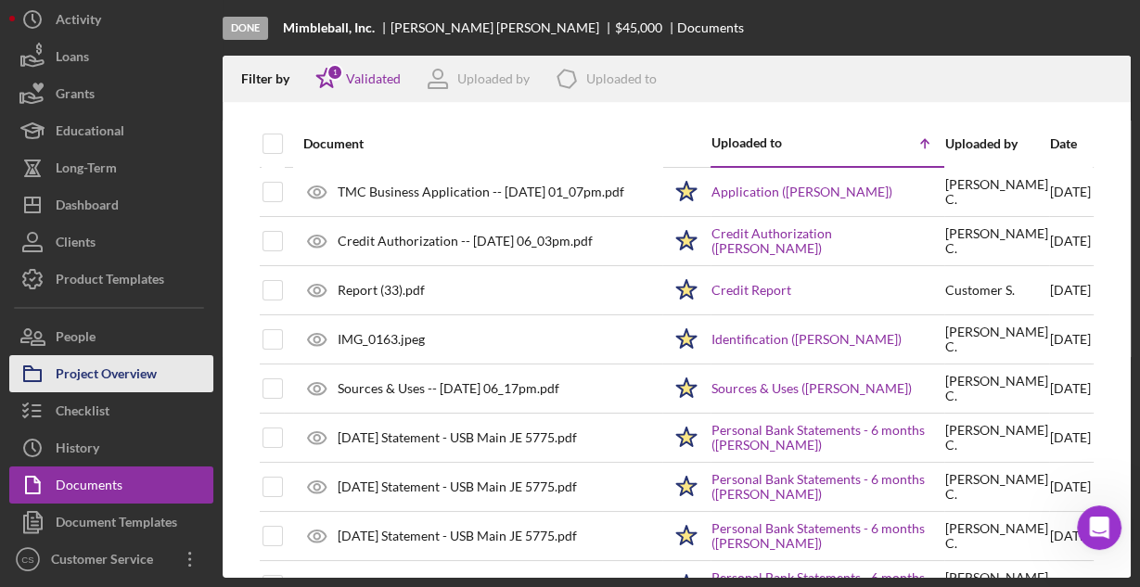
click at [111, 380] on div "Project Overview" at bounding box center [106, 376] width 101 height 42
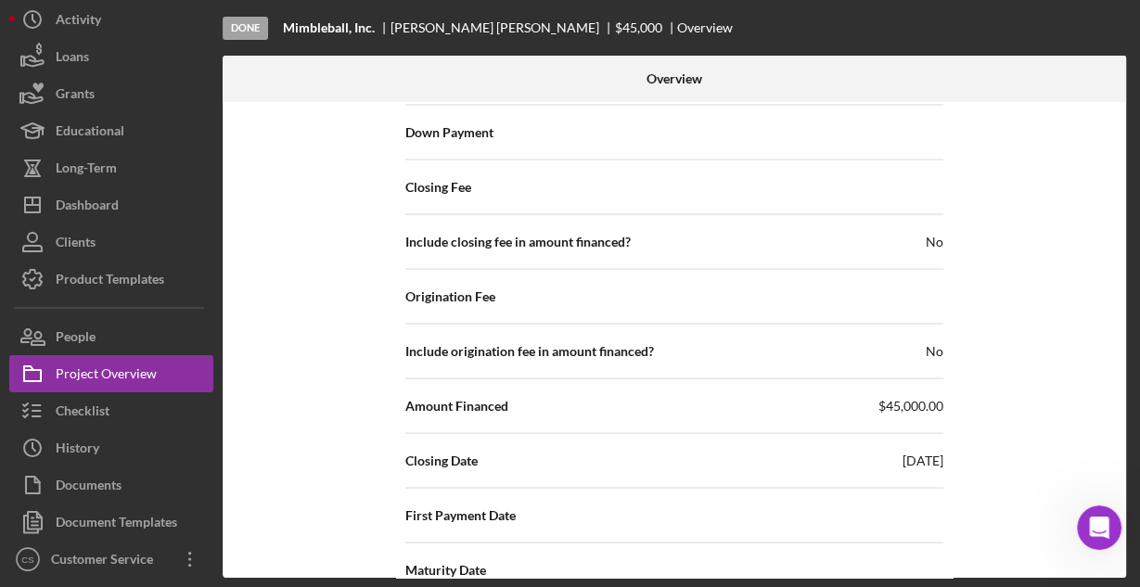
scroll to position [3030, 0]
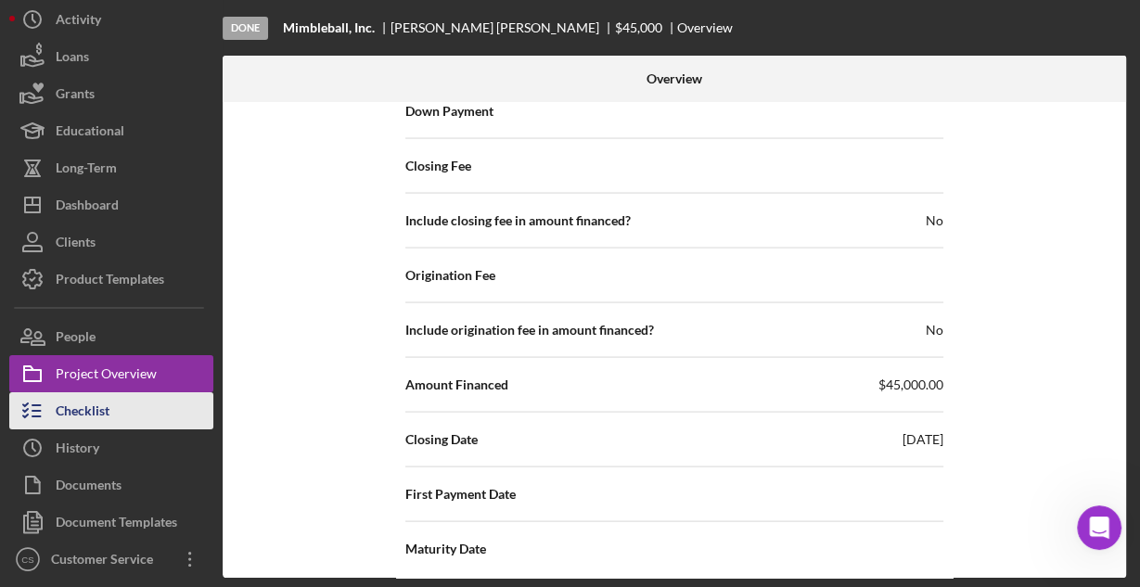
click at [122, 411] on button "Checklist" at bounding box center [111, 410] width 204 height 37
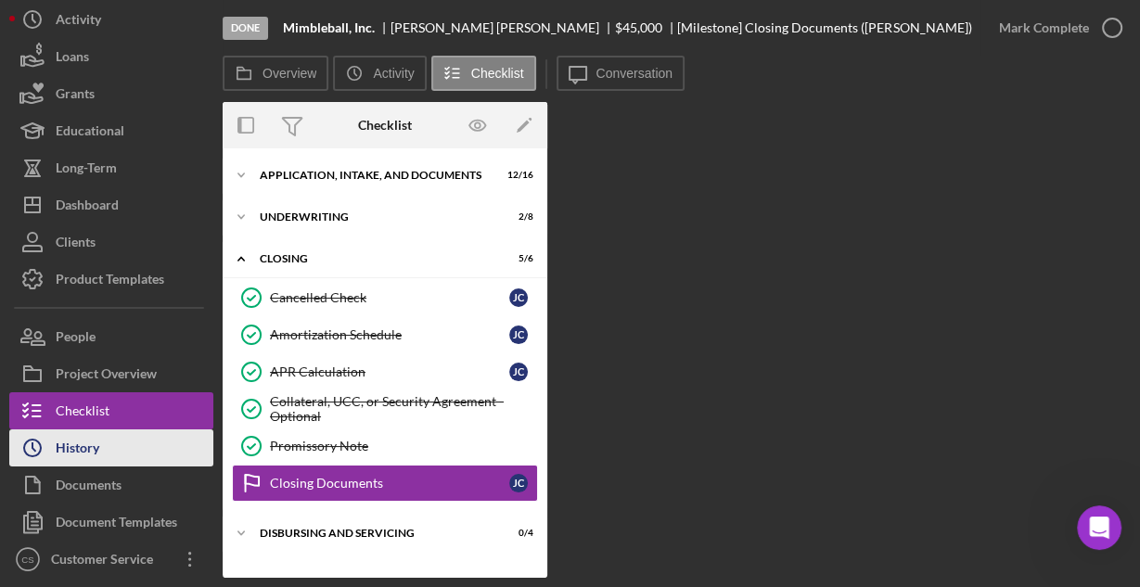
click at [148, 448] on button "Icon/History History" at bounding box center [111, 447] width 204 height 37
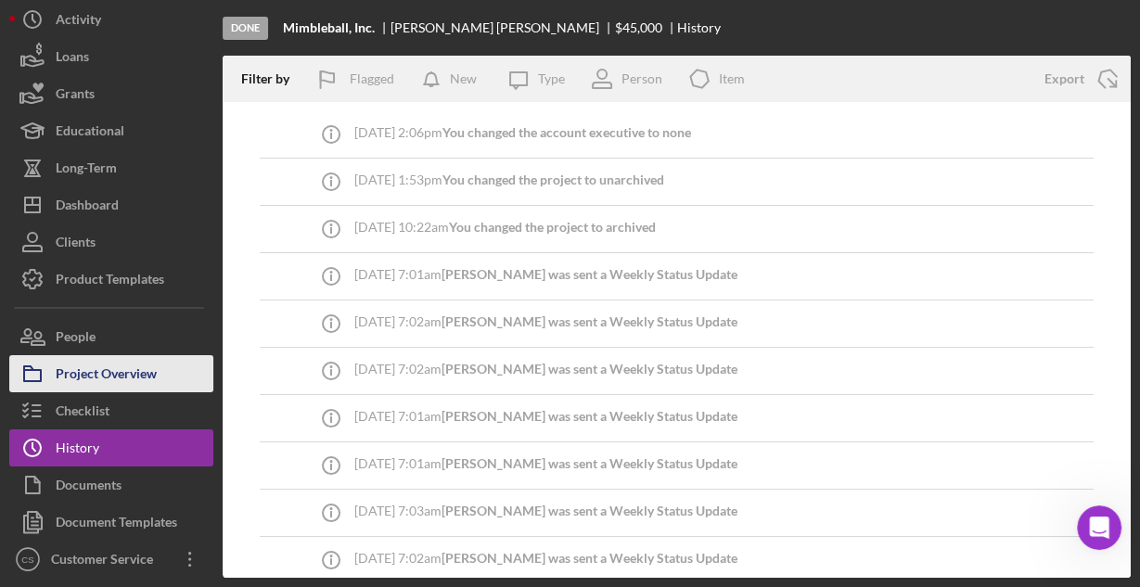
click at [157, 374] on div "Project Overview" at bounding box center [106, 376] width 101 height 42
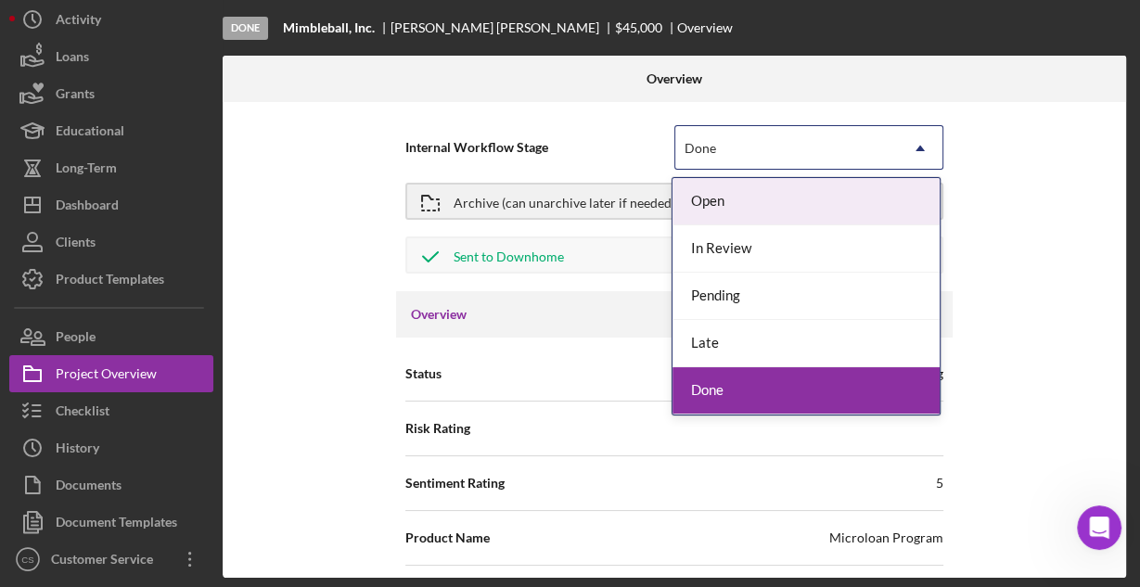
click at [920, 149] on icon "Icon/Dropdown Arrow" at bounding box center [920, 148] width 45 height 45
click at [1049, 116] on div "Internal Workflow Stage 5 results available. Use Up and Down to choose options,…" at bounding box center [674, 340] width 903 height 476
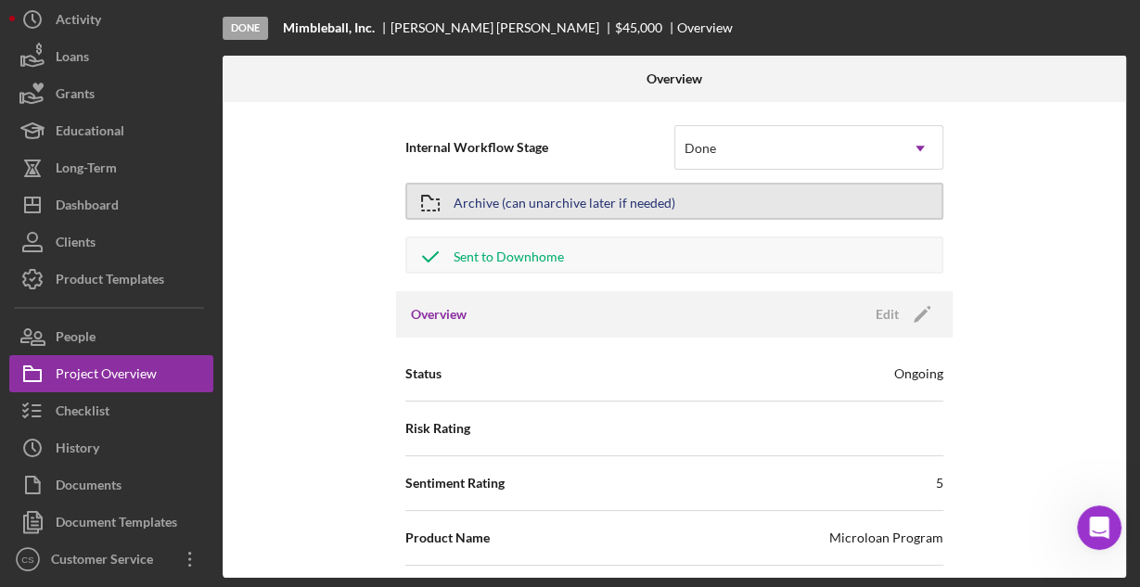
click at [569, 200] on div "Archive (can unarchive later if needed)" at bounding box center [565, 201] width 222 height 33
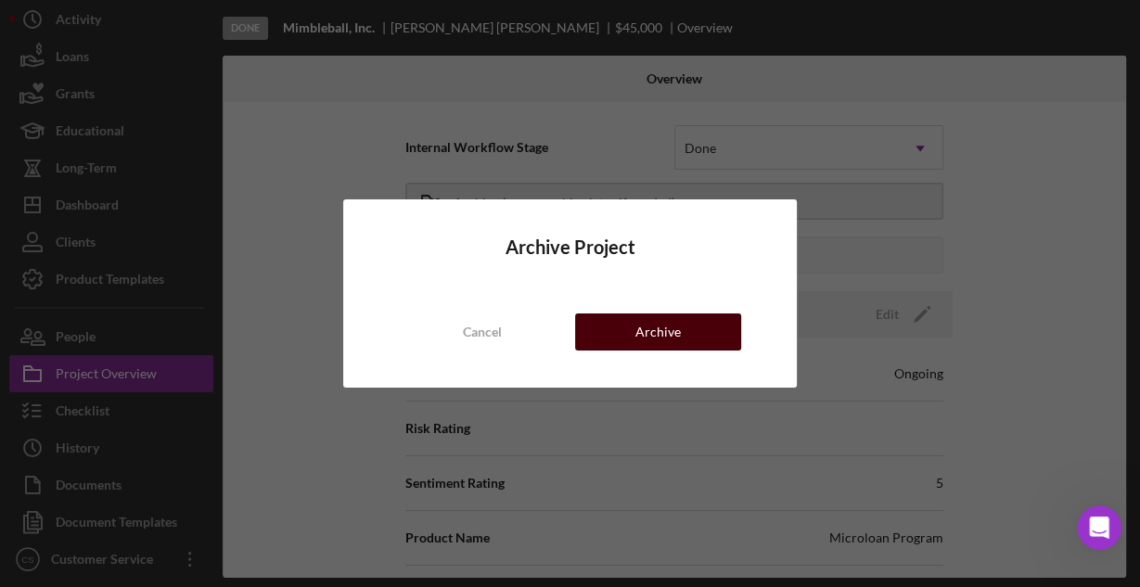
click at [674, 336] on div "Archive" at bounding box center [657, 331] width 45 height 37
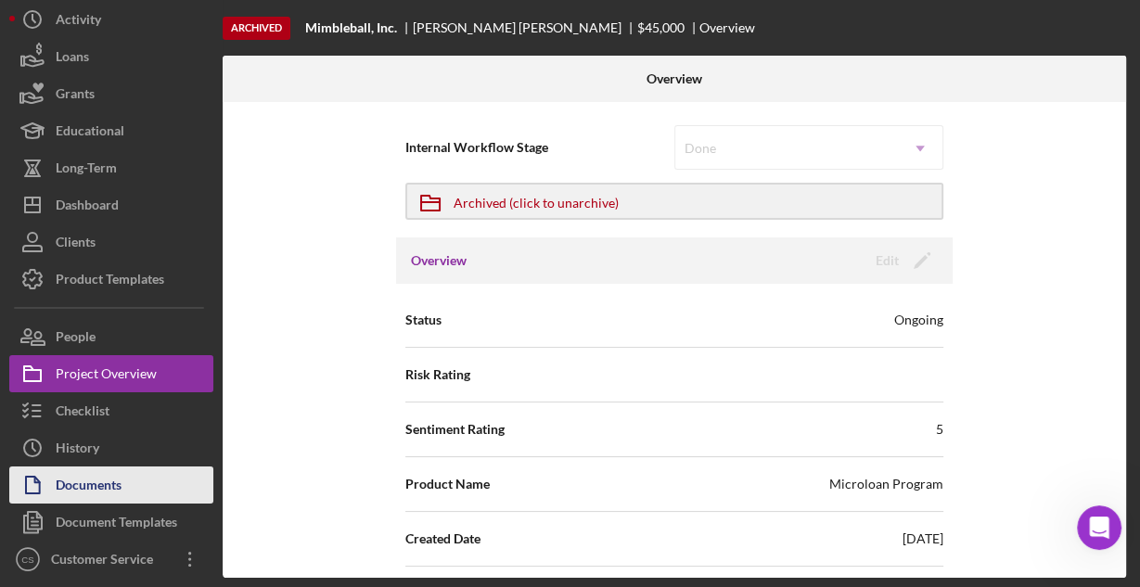
click at [149, 486] on button "Documents" at bounding box center [111, 485] width 204 height 37
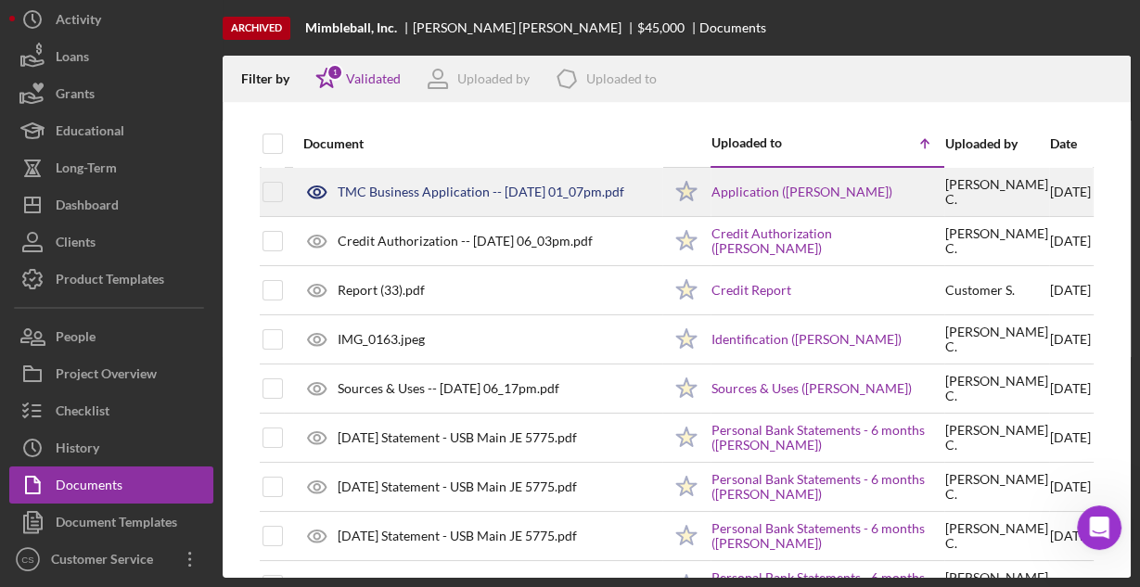
click at [439, 190] on div "TMC Business Application -- [DATE] 01_07pm.pdf" at bounding box center [481, 192] width 287 height 15
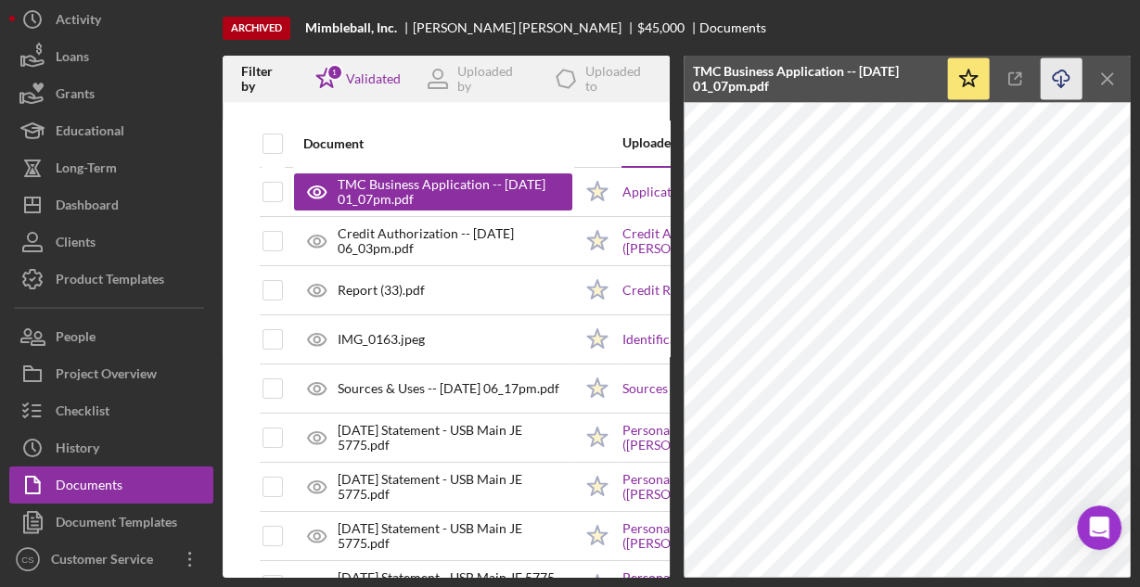
click at [1063, 78] on icon "Icon/Download" at bounding box center [1062, 79] width 42 height 42
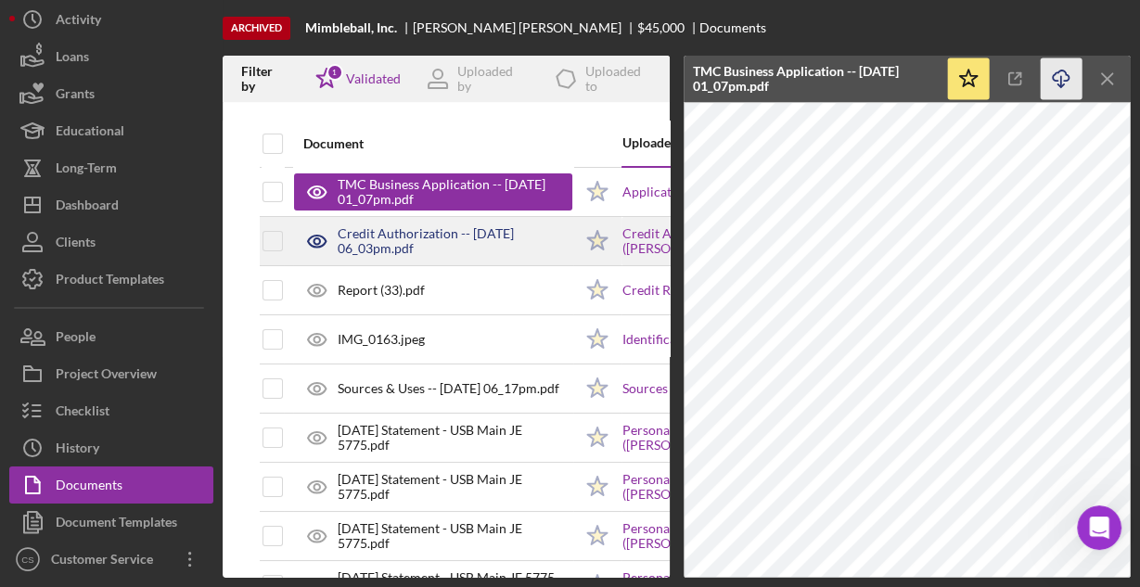
click at [519, 232] on div "Credit Authorization -- [DATE] 06_03pm.pdf" at bounding box center [455, 241] width 235 height 30
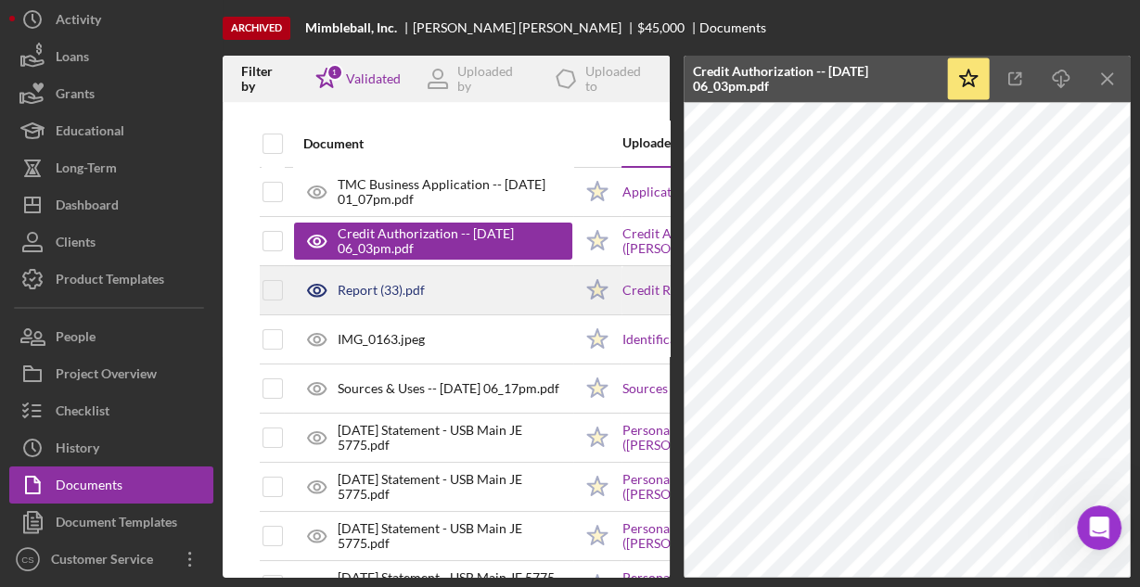
click at [486, 285] on div "Report (33).pdf" at bounding box center [433, 290] width 278 height 46
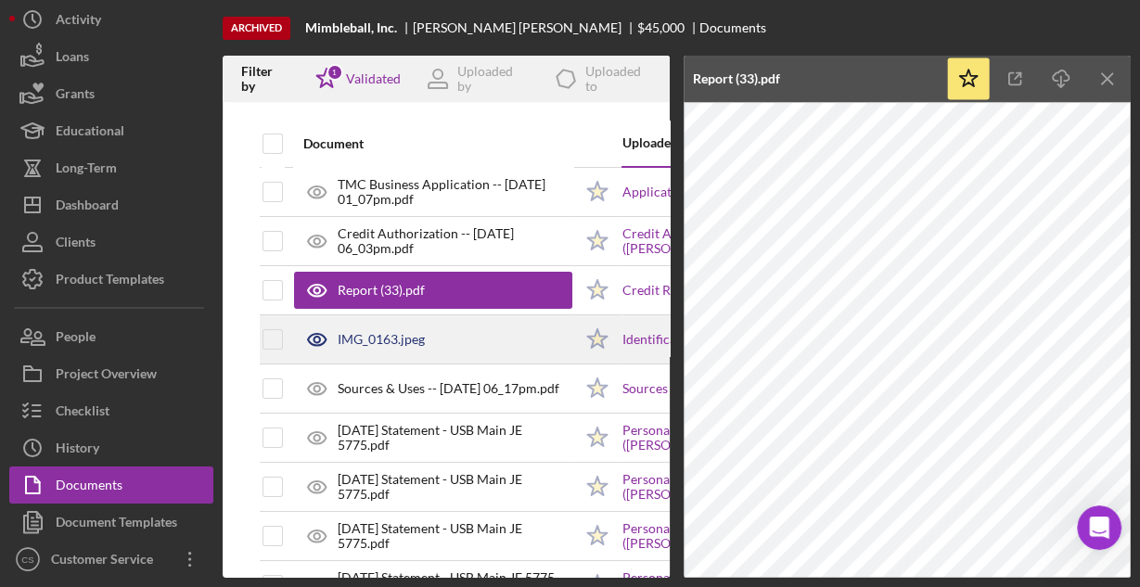
click at [477, 327] on div "IMG_0163.jpeg" at bounding box center [433, 339] width 278 height 46
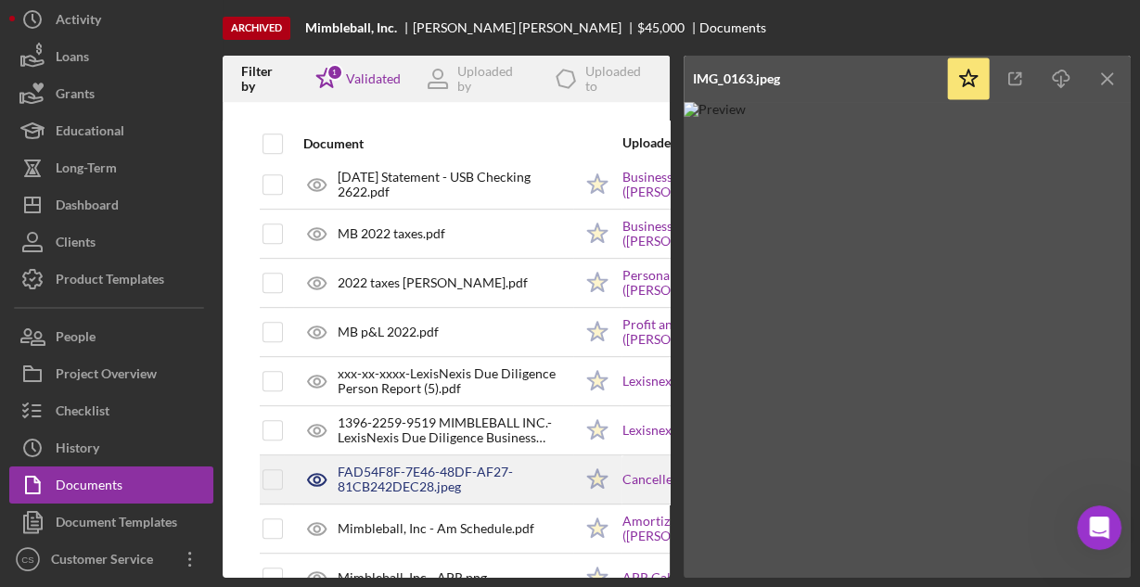
scroll to position [816, 0]
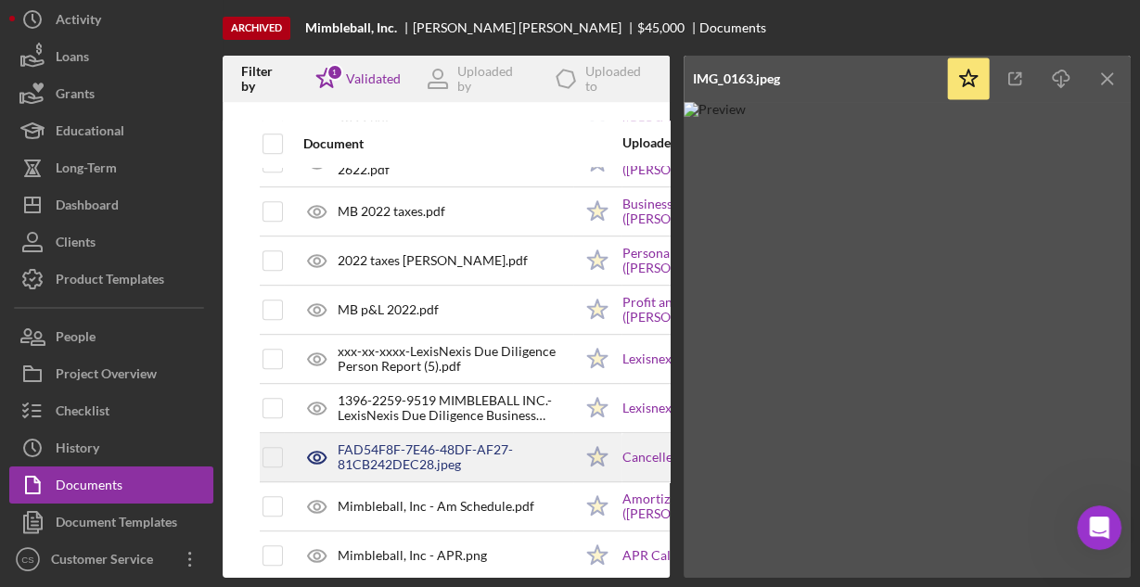
click at [408, 454] on div "FAD54F8F-7E46-48DF-AF27-81CB242DEC28.jpeg" at bounding box center [455, 457] width 235 height 30
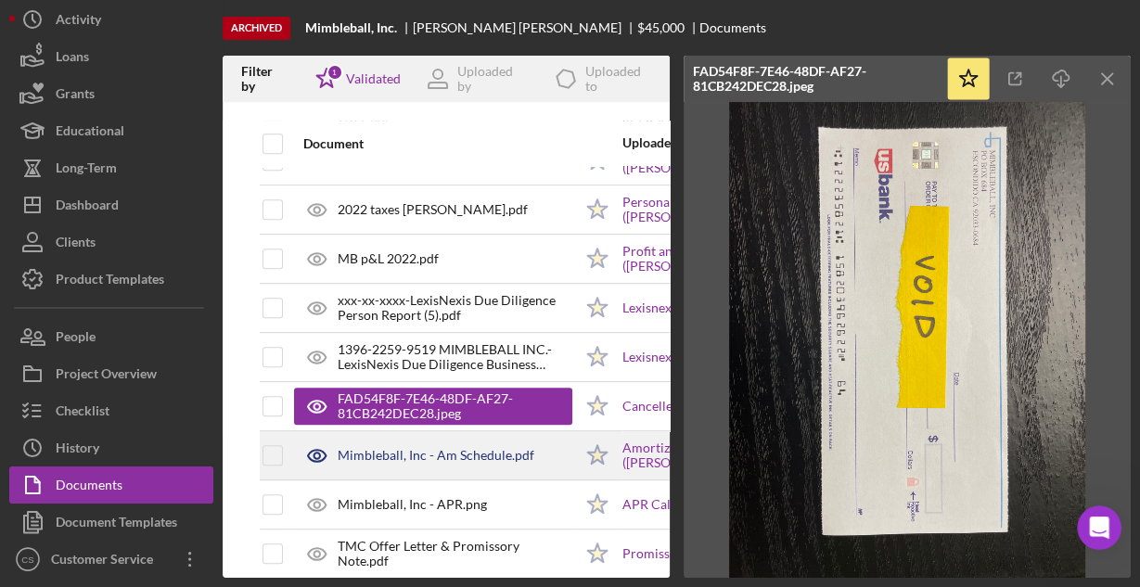
scroll to position [889, 0]
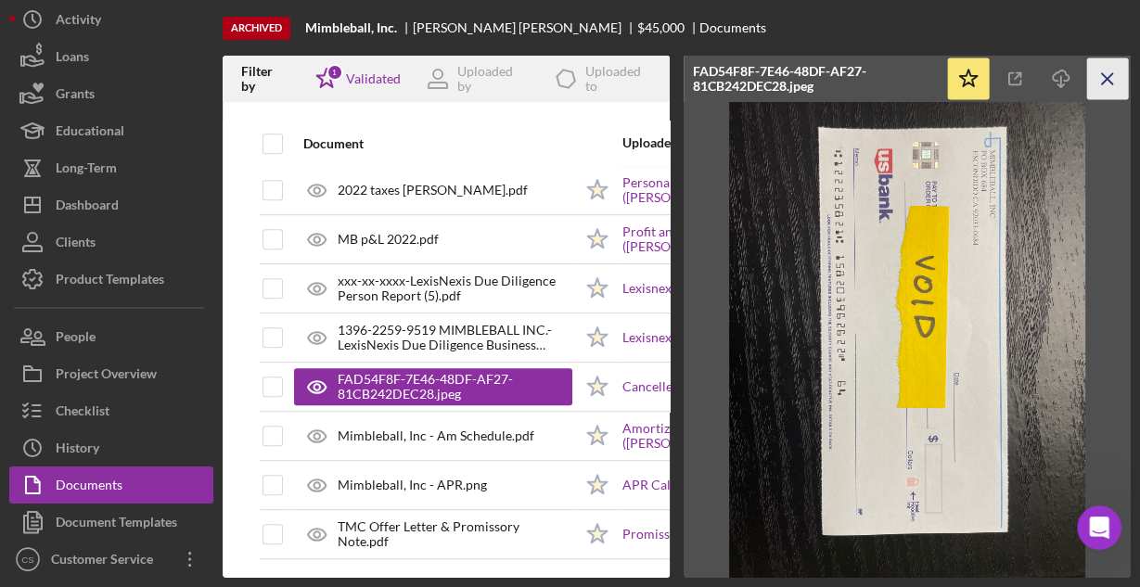
click at [1114, 75] on icon "Icon/Menu Close" at bounding box center [1108, 79] width 42 height 42
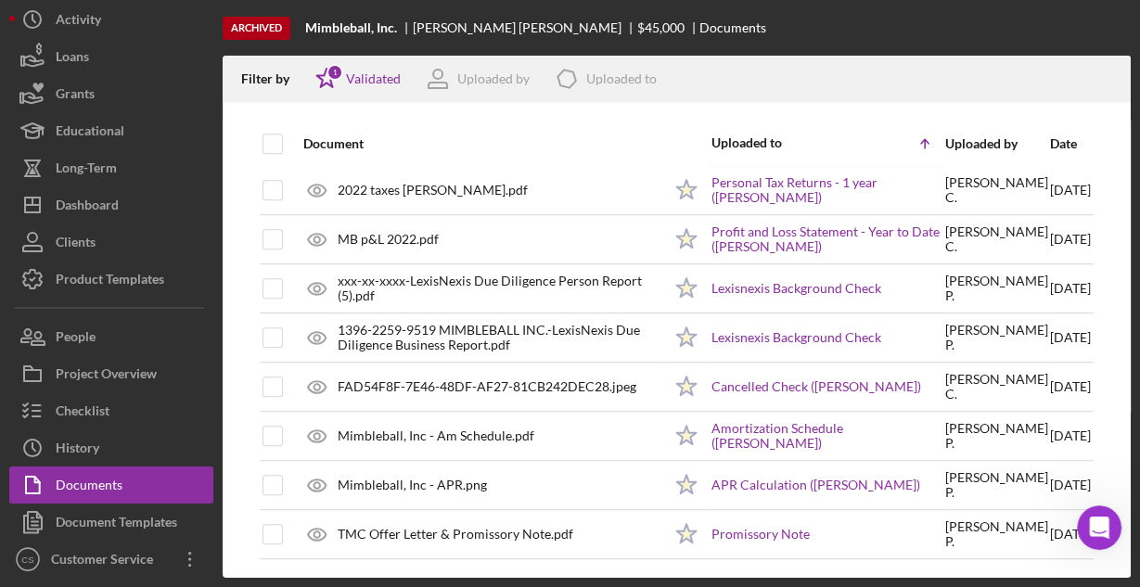
scroll to position [877, 0]
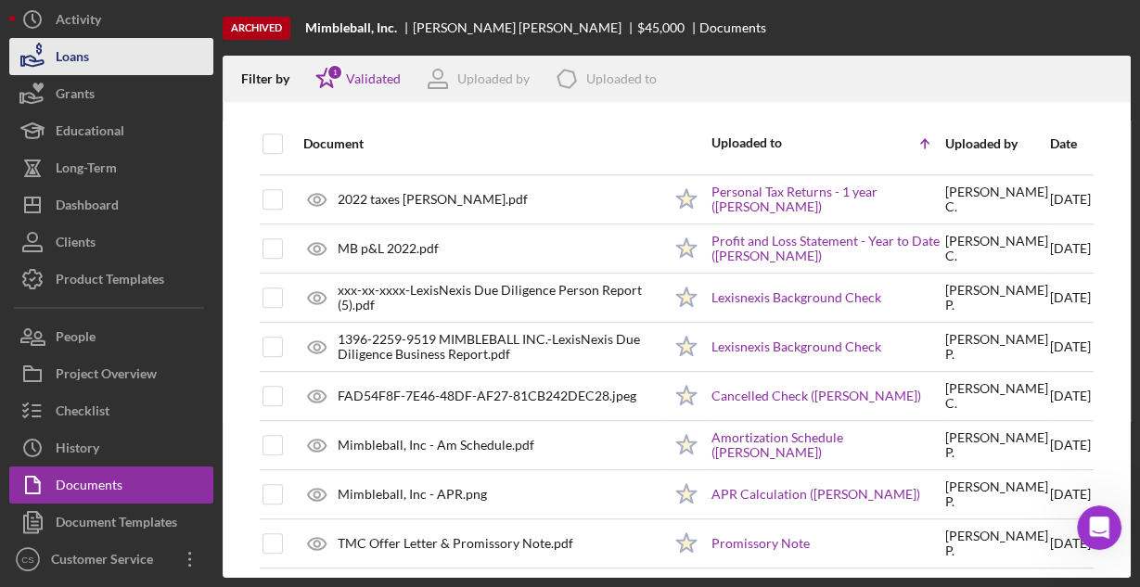
click at [90, 56] on button "Loans" at bounding box center [111, 56] width 204 height 37
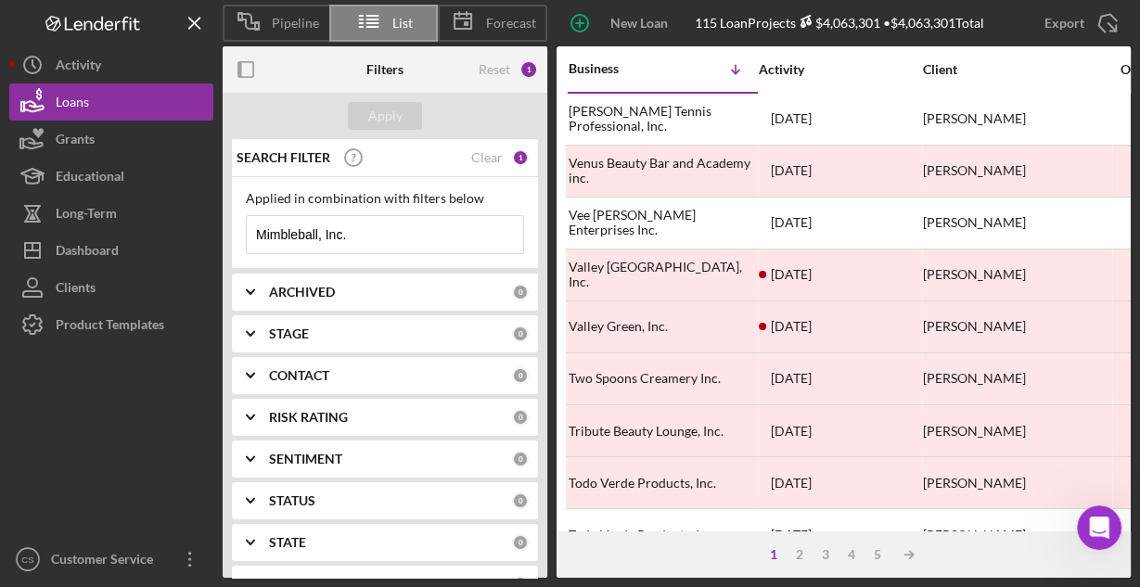
drag, startPoint x: 477, startPoint y: 243, endPoint x: 463, endPoint y: 237, distance: 15.4
click at [465, 237] on input "Mimbleball, Inc." at bounding box center [385, 234] width 276 height 37
drag, startPoint x: 437, startPoint y: 232, endPoint x: 193, endPoint y: 231, distance: 243.9
click at [193, 231] on div "Pipeline List Forecast New Loan Project 115 Loan Projects $4,063,301 • $4,063,3…" at bounding box center [569, 289] width 1121 height 578
paste input "Rhina's Clothing"
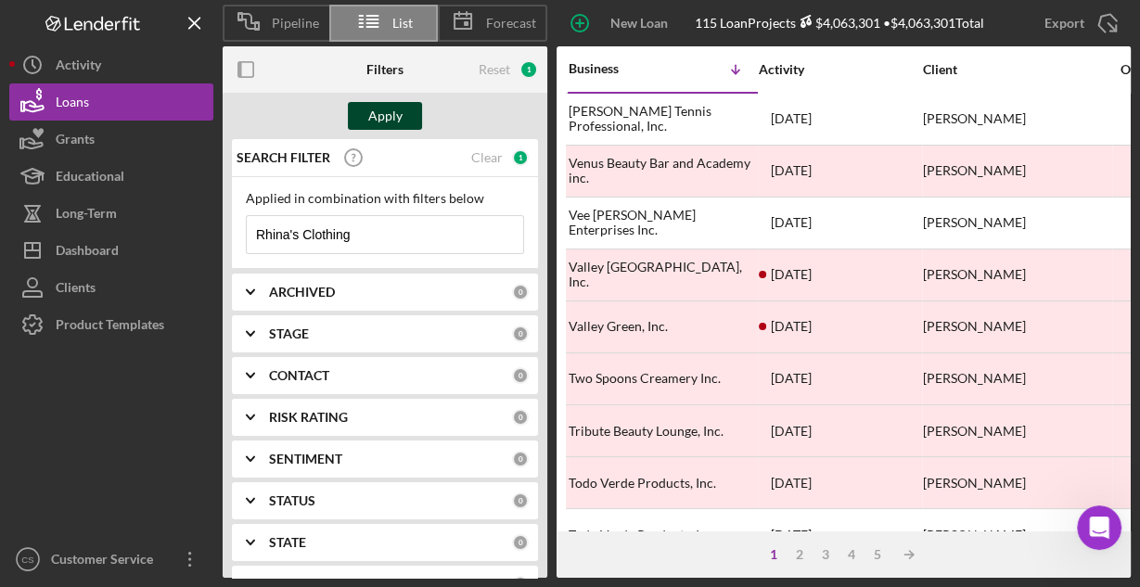
type input "Rhina's Clothing"
click at [366, 122] on button "Apply" at bounding box center [385, 116] width 74 height 28
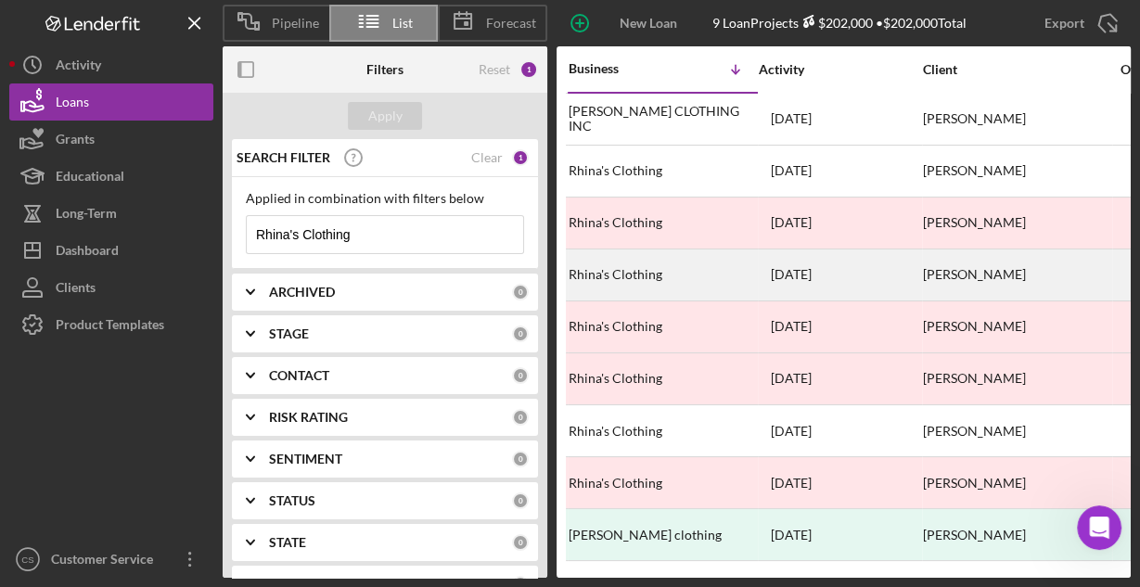
click at [636, 260] on div "Rhina's Clothing" at bounding box center [661, 274] width 185 height 49
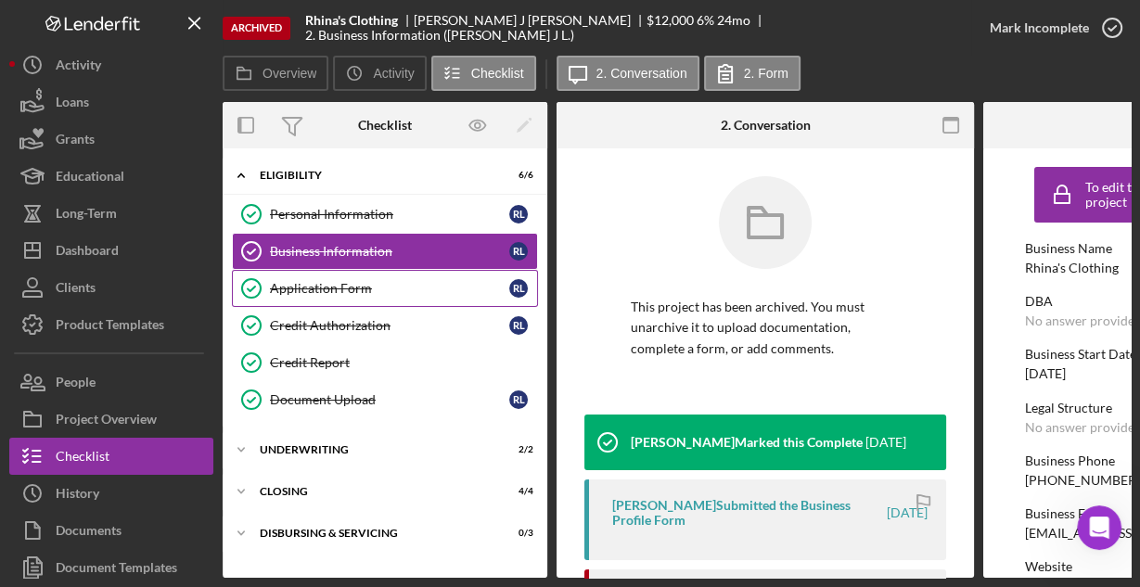
click at [390, 293] on div "Application Form" at bounding box center [389, 288] width 239 height 15
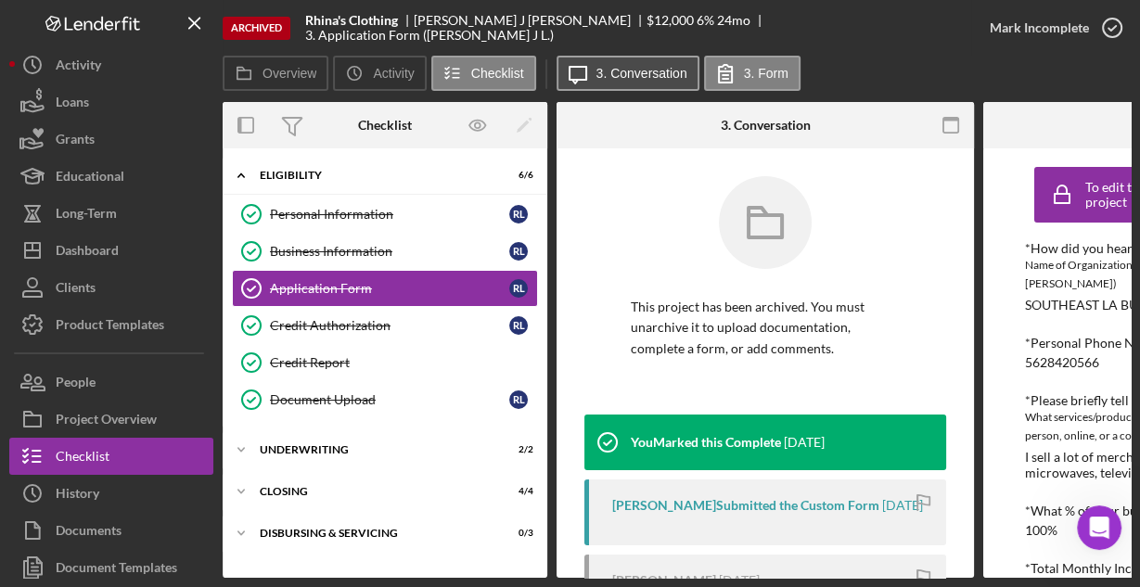
click at [624, 69] on label "3. Conversation" at bounding box center [641, 73] width 91 height 15
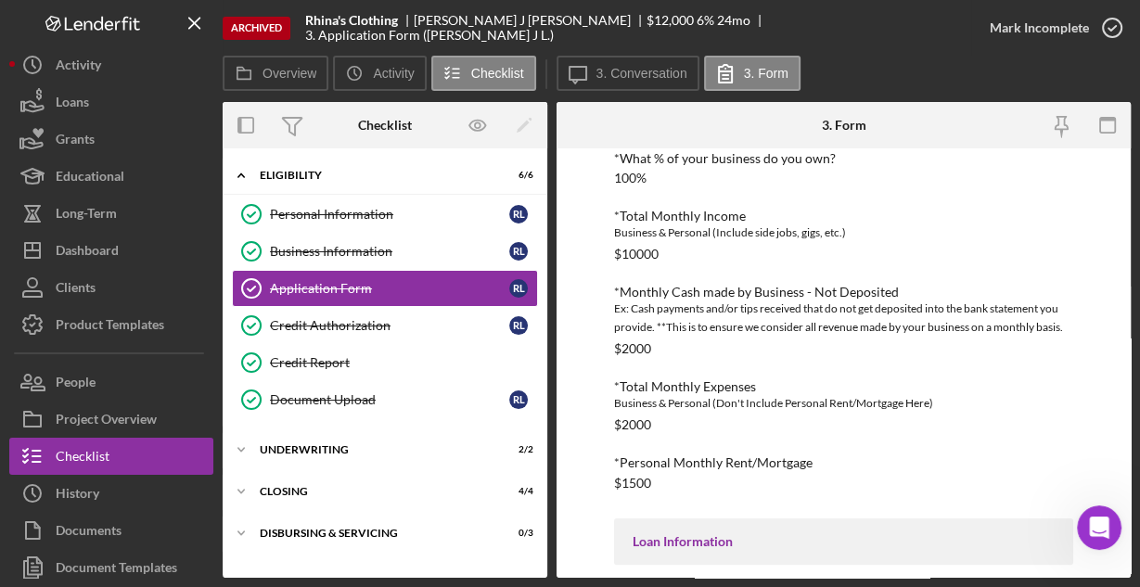
scroll to position [501, 0]
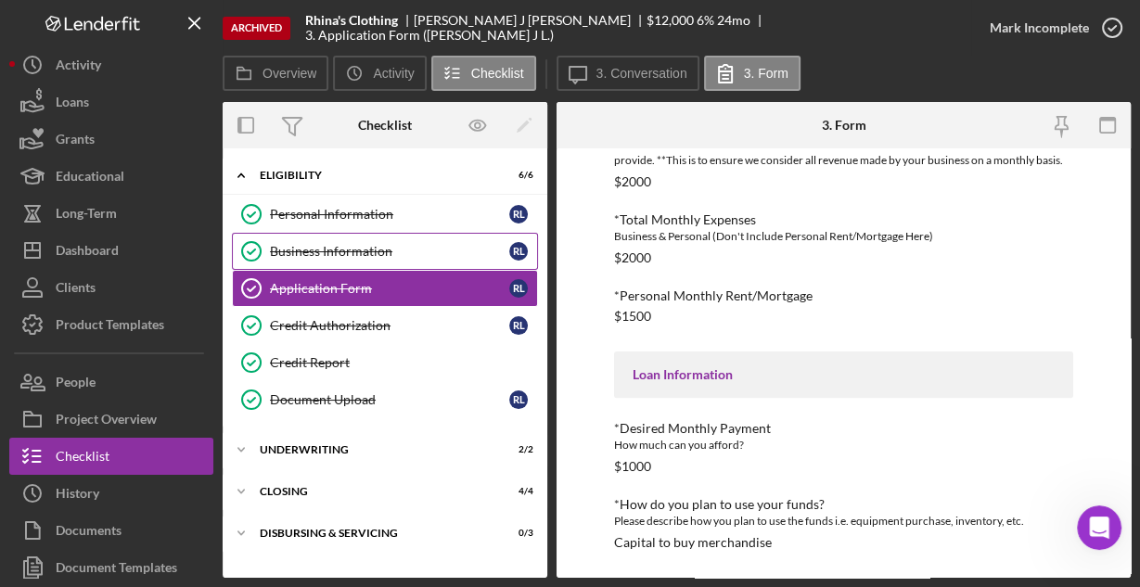
click at [367, 244] on div "Business Information" at bounding box center [389, 251] width 239 height 15
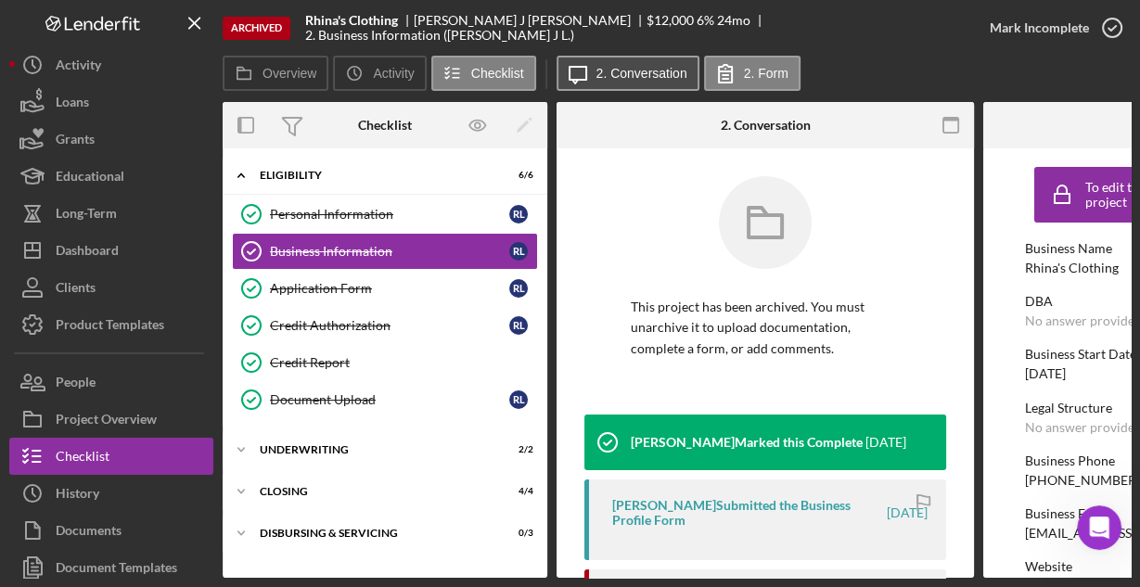
click at [598, 78] on label "2. Conversation" at bounding box center [641, 73] width 91 height 15
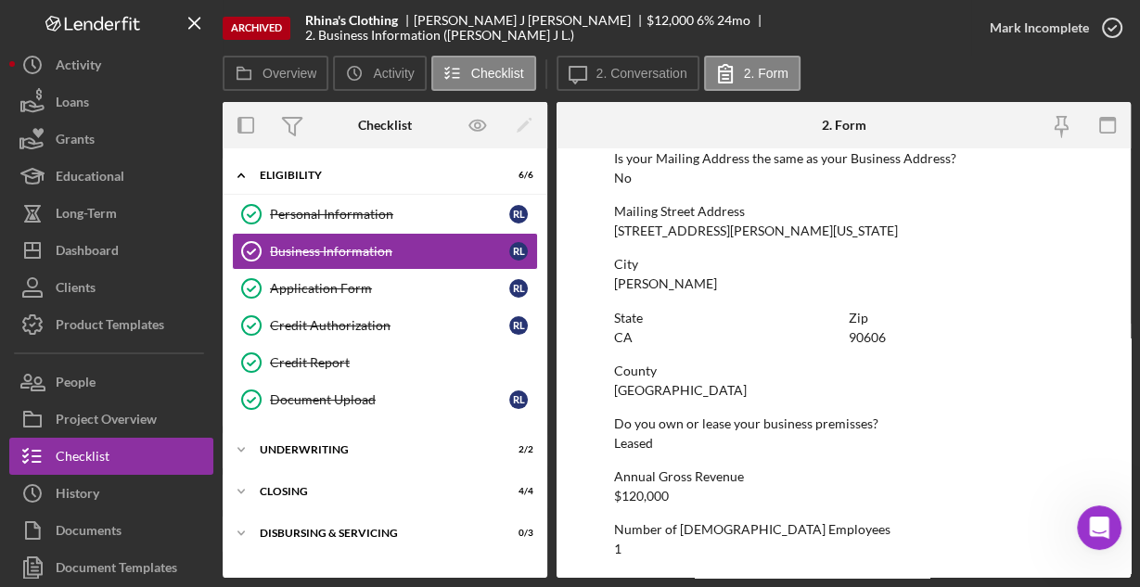
scroll to position [1182, 0]
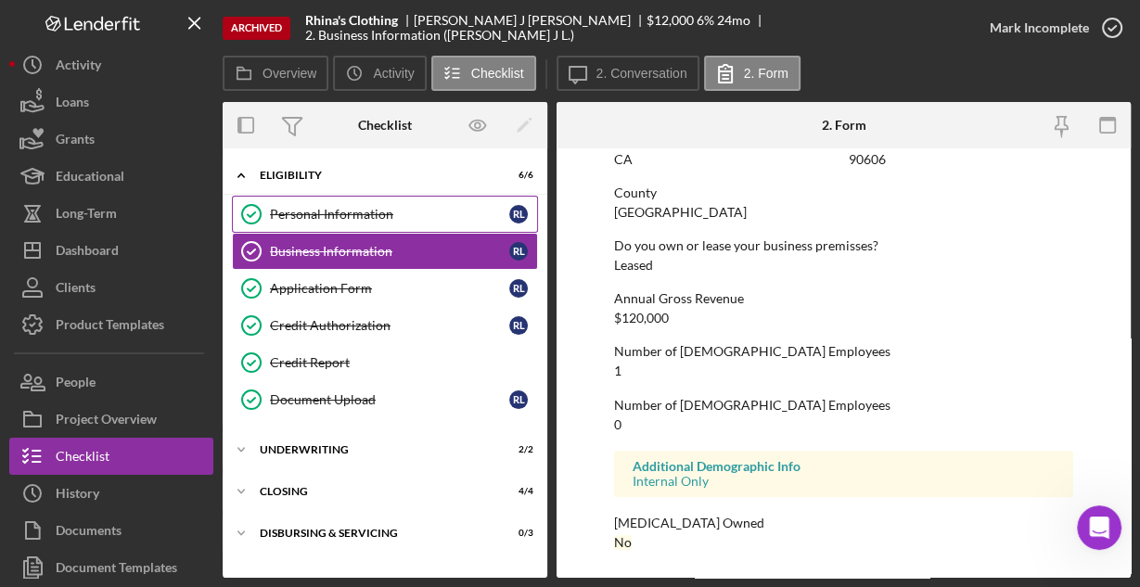
click at [310, 213] on div "Personal Information" at bounding box center [389, 214] width 239 height 15
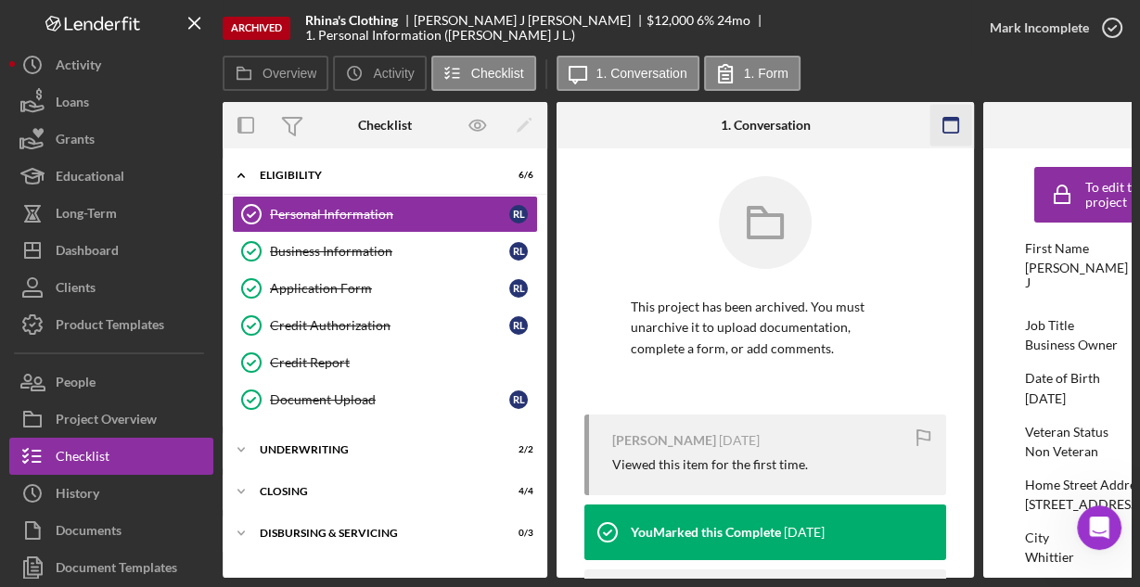
click at [945, 129] on icon "button" at bounding box center [951, 126] width 42 height 42
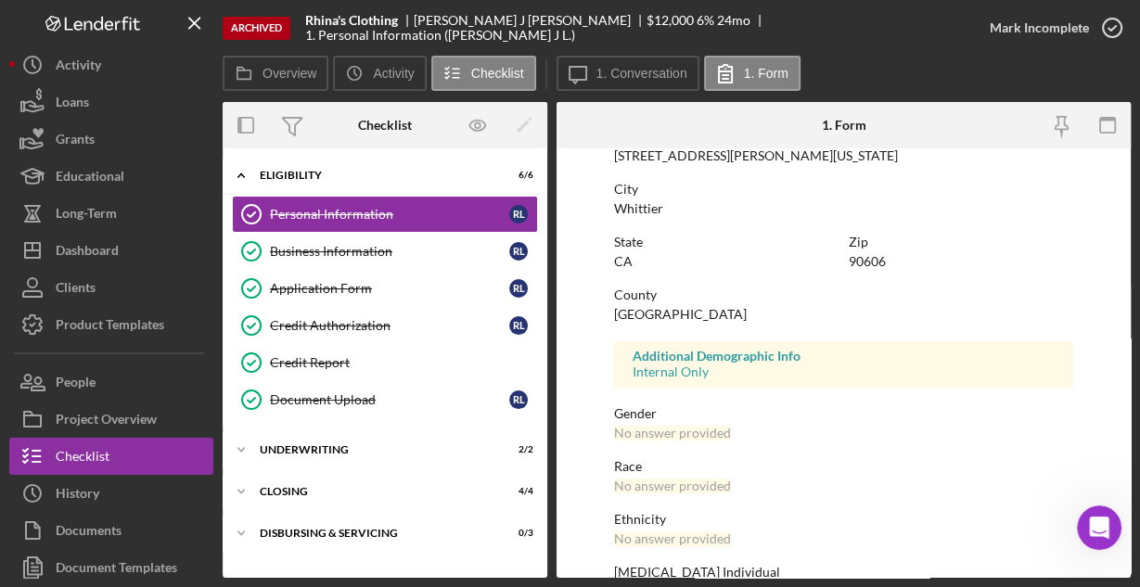
scroll to position [437, 0]
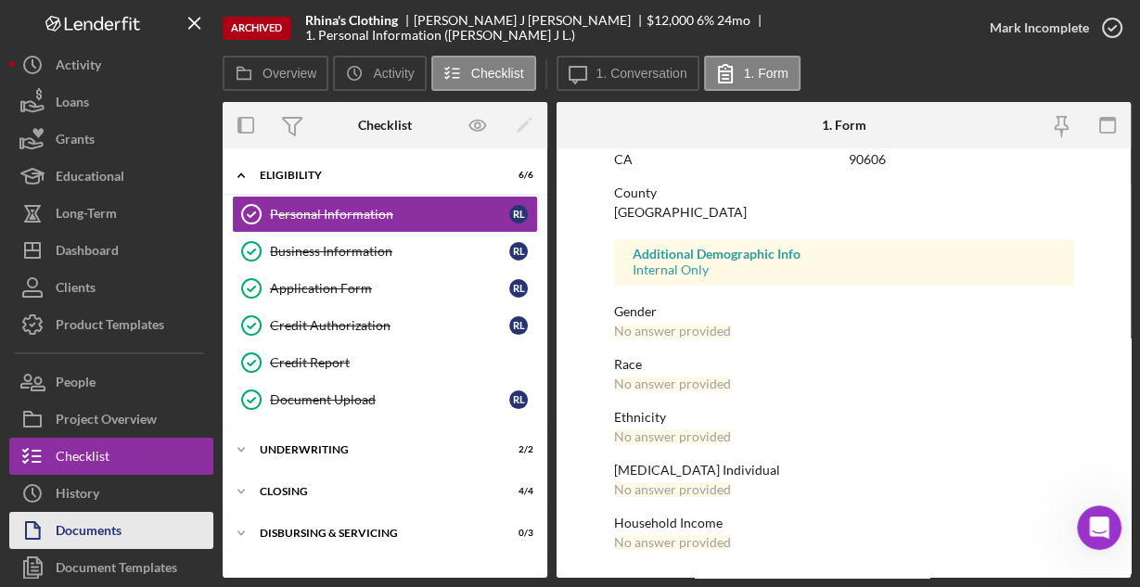
click at [123, 520] on button "Documents" at bounding box center [111, 530] width 204 height 37
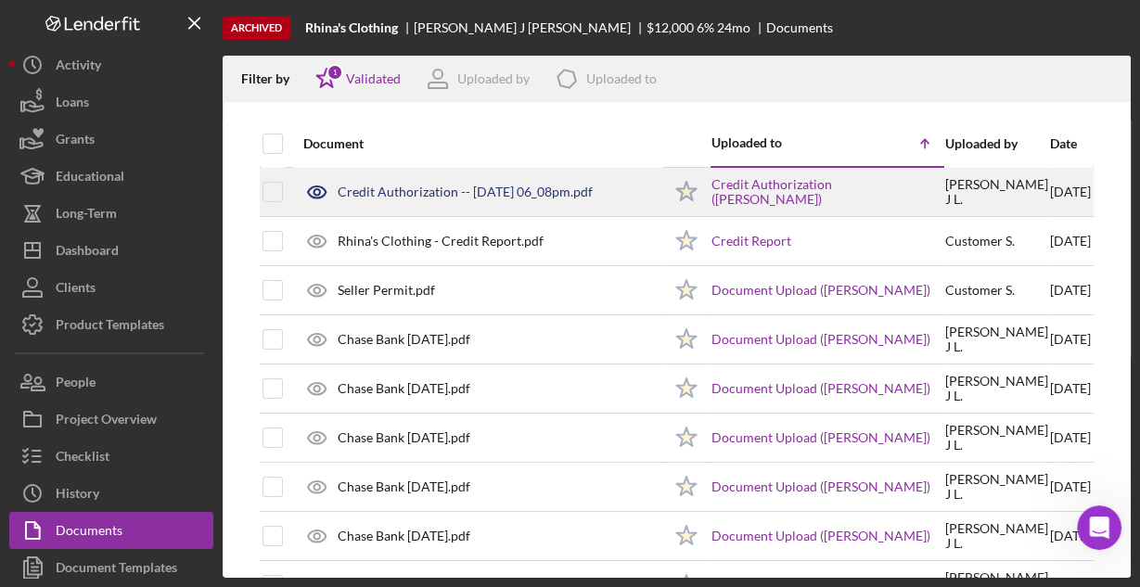
click at [460, 192] on div "Credit Authorization -- [DATE] 06_08pm.pdf" at bounding box center [465, 192] width 255 height 15
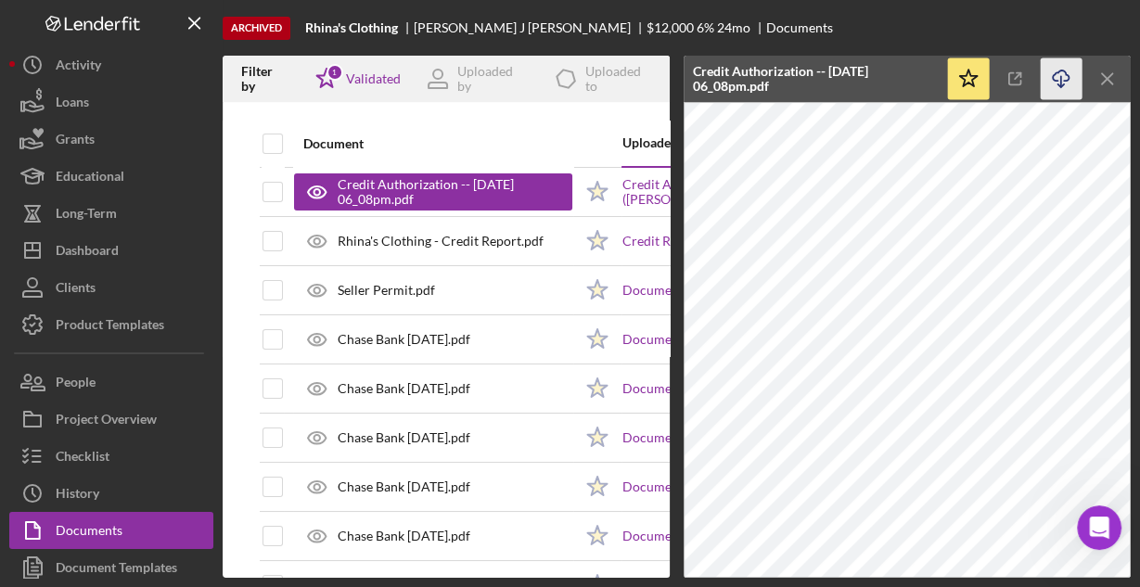
click at [1057, 78] on icon "Icon/Download" at bounding box center [1062, 79] width 42 height 42
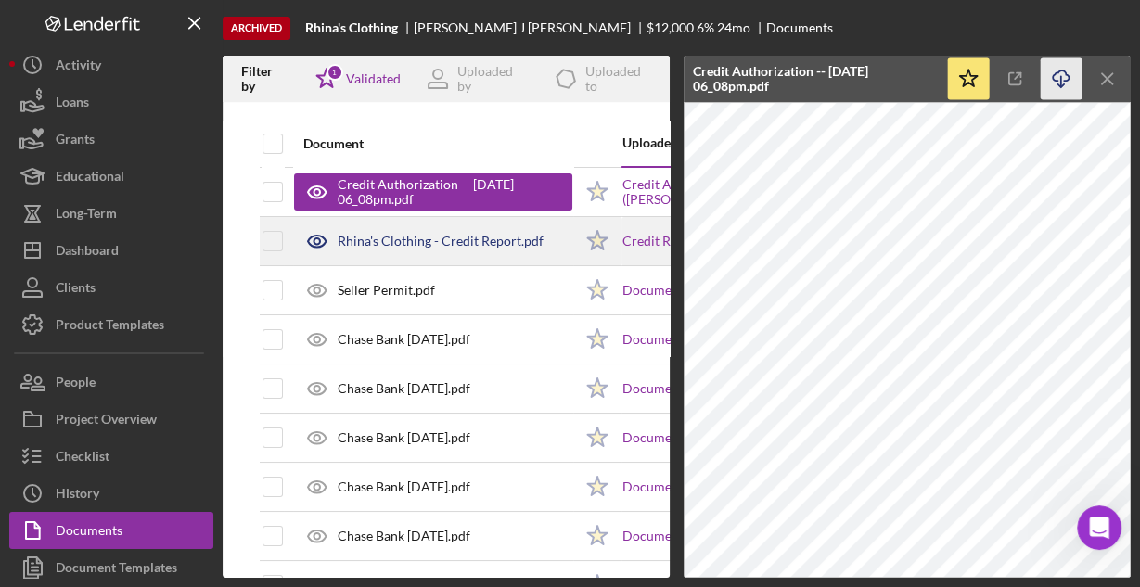
click at [454, 244] on div "Rhina's Clothing - Credit Report.pdf" at bounding box center [441, 241] width 206 height 15
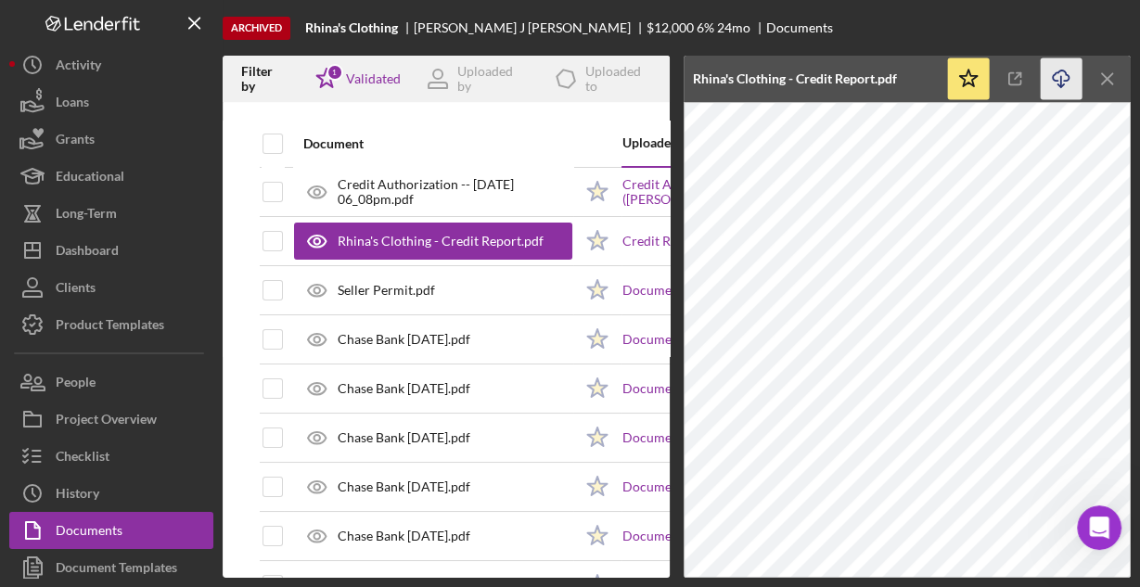
click at [1064, 73] on icon "Icon/Download" at bounding box center [1062, 79] width 42 height 42
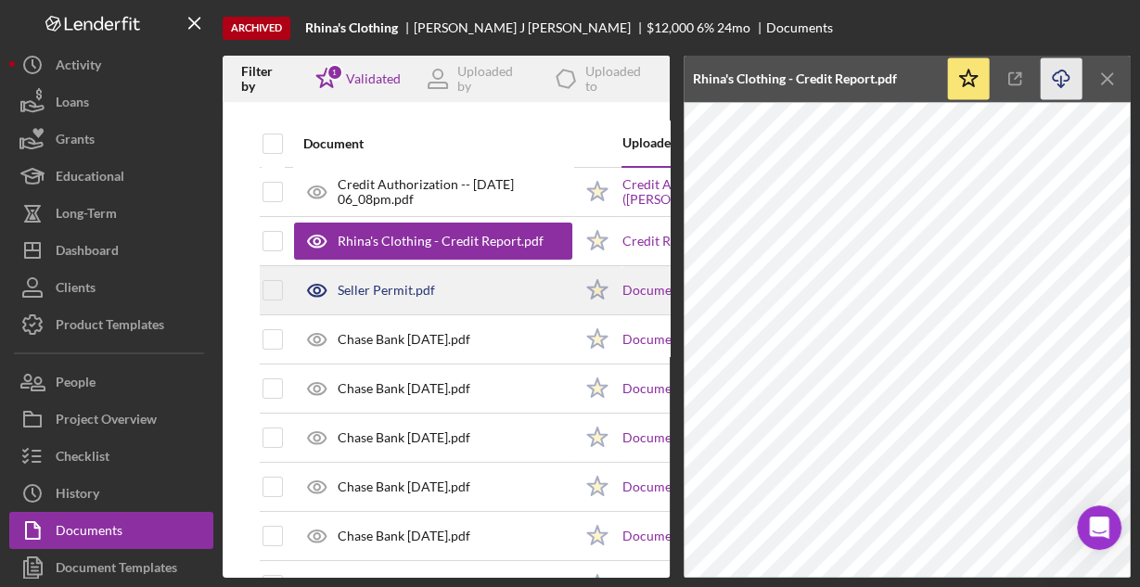
click at [403, 288] on div "Seller Permit.pdf" at bounding box center [386, 290] width 97 height 15
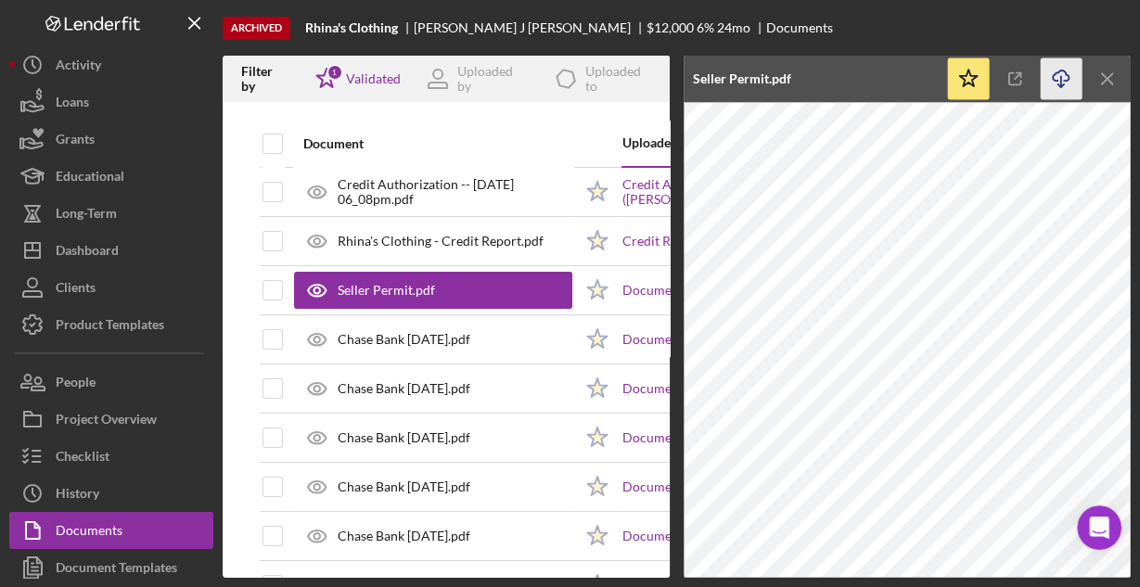
click at [1061, 83] on line "button" at bounding box center [1061, 81] width 0 height 10
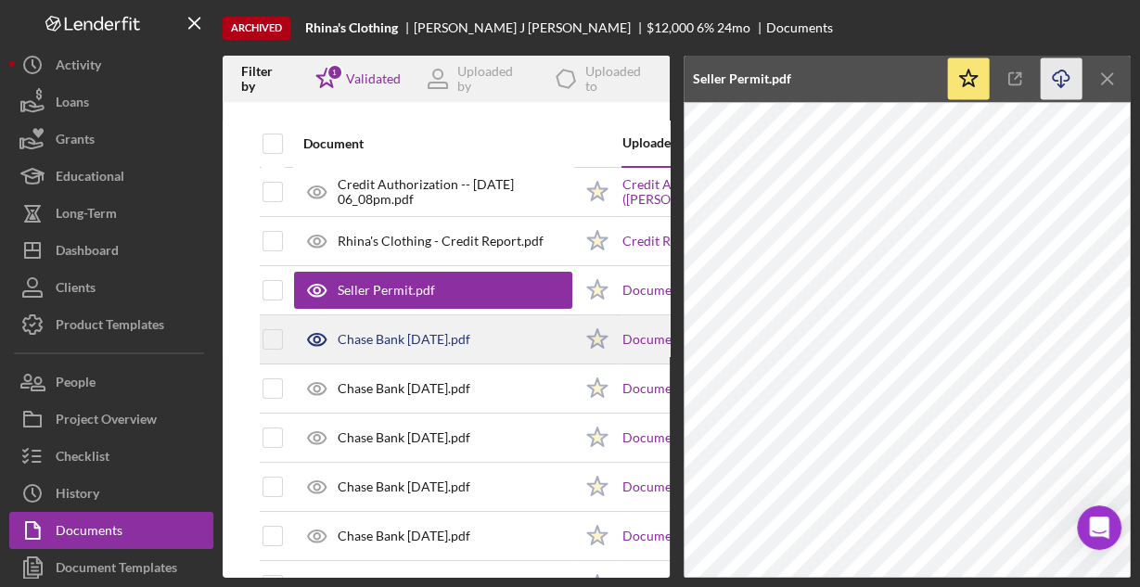
click at [402, 332] on div "Chase Bank [DATE].pdf" at bounding box center [404, 339] width 133 height 15
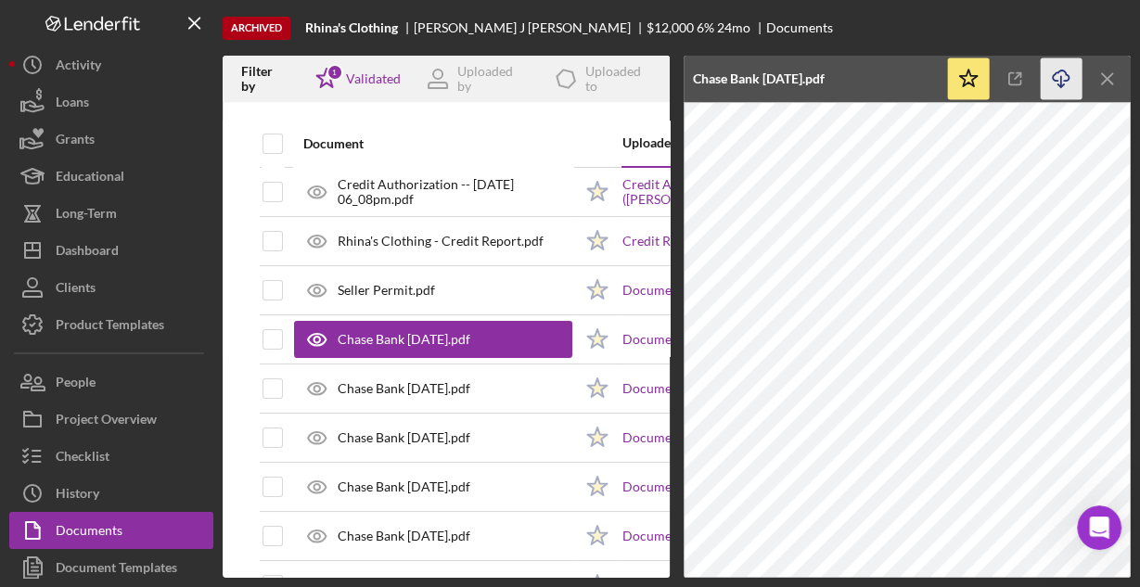
click at [1058, 79] on icon "Icon/Download" at bounding box center [1062, 79] width 42 height 42
drag, startPoint x: 465, startPoint y: 393, endPoint x: 669, endPoint y: 324, distance: 215.6
click at [465, 393] on div "Chase Bank [DATE].pdf" at bounding box center [404, 388] width 133 height 15
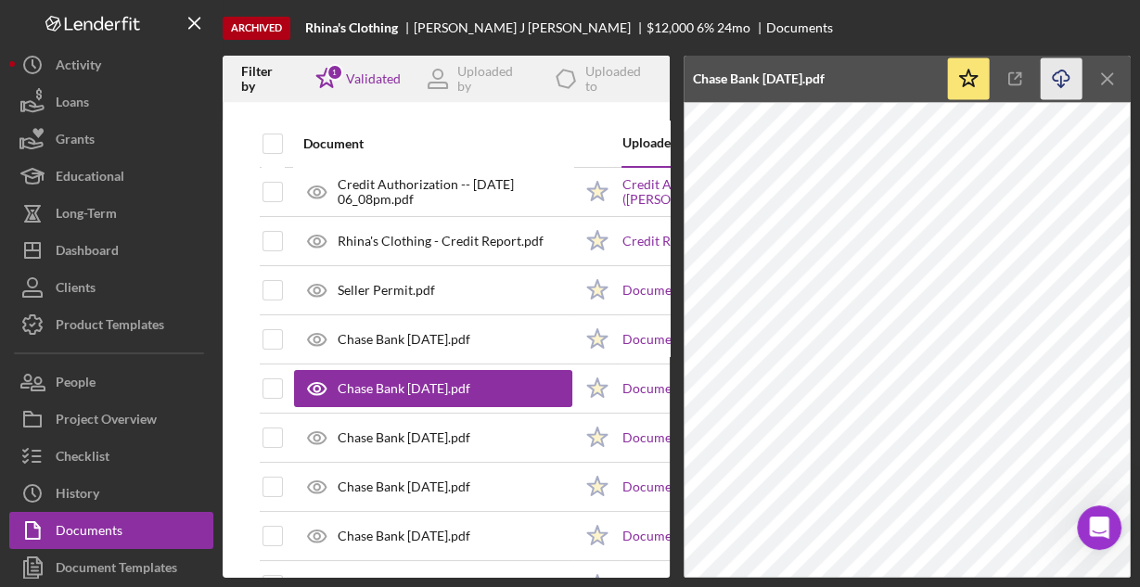
click at [1061, 77] on icon "Icon/Download" at bounding box center [1062, 79] width 42 height 42
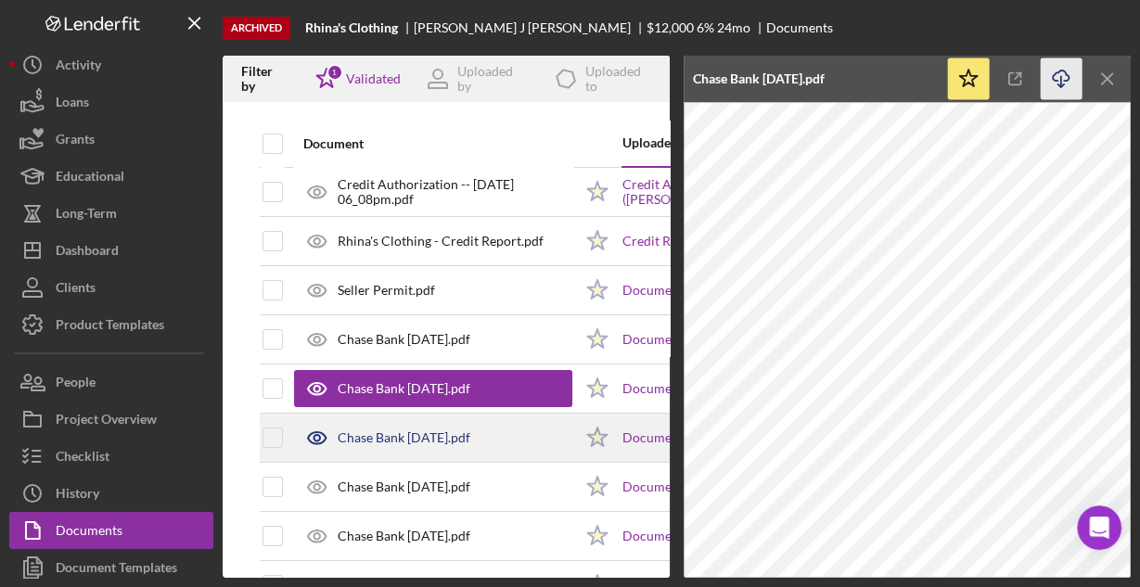
click at [452, 433] on div "Chase Bank [DATE].pdf" at bounding box center [404, 437] width 133 height 15
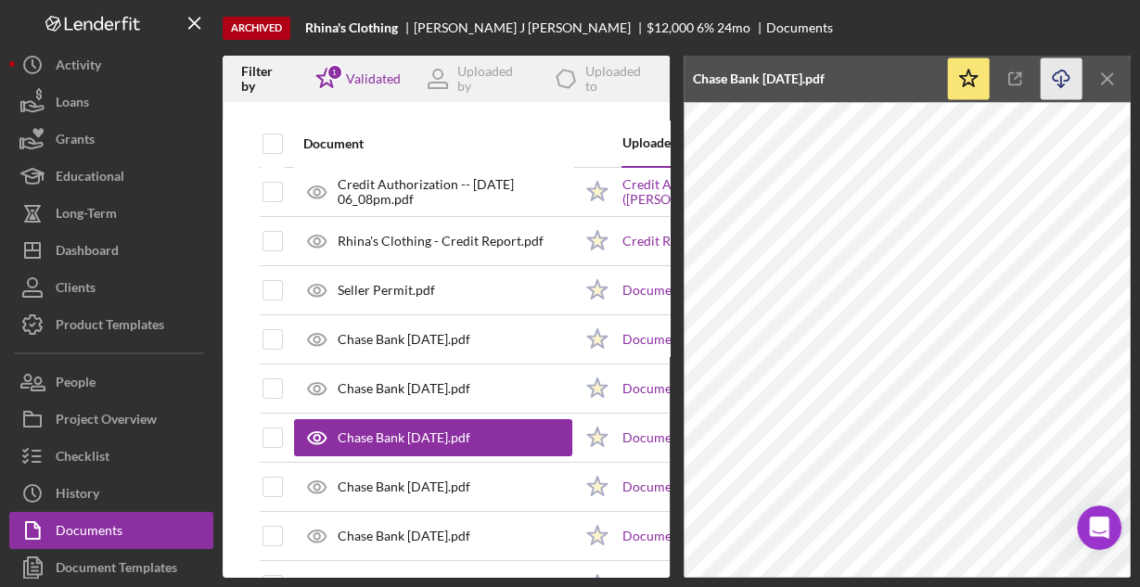
click at [1064, 75] on icon "Icon/Download" at bounding box center [1062, 79] width 42 height 42
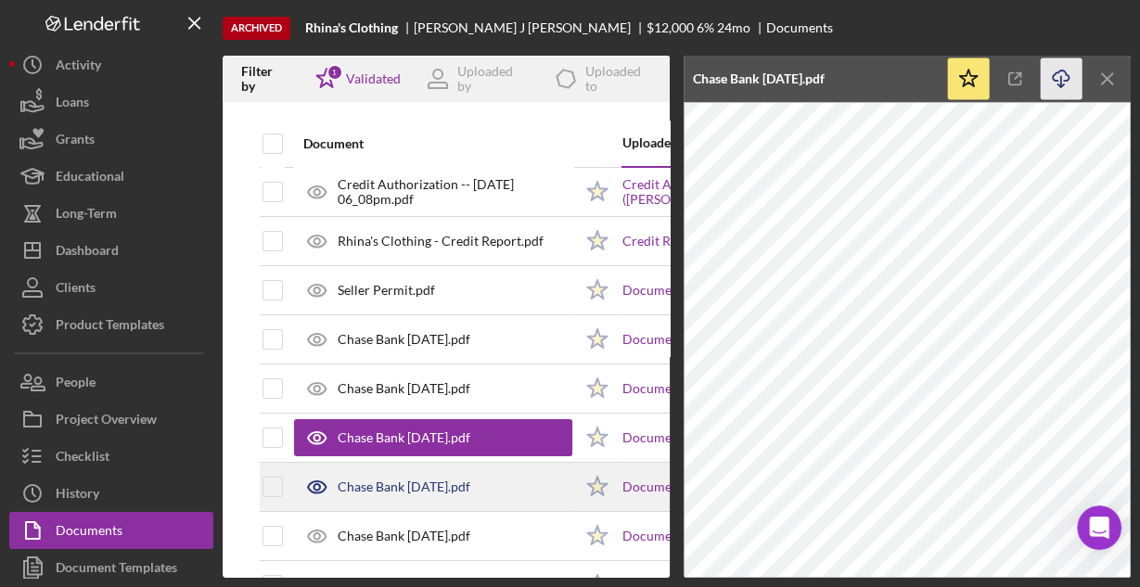
click at [437, 484] on div "Chase Bank [DATE].pdf" at bounding box center [404, 487] width 133 height 15
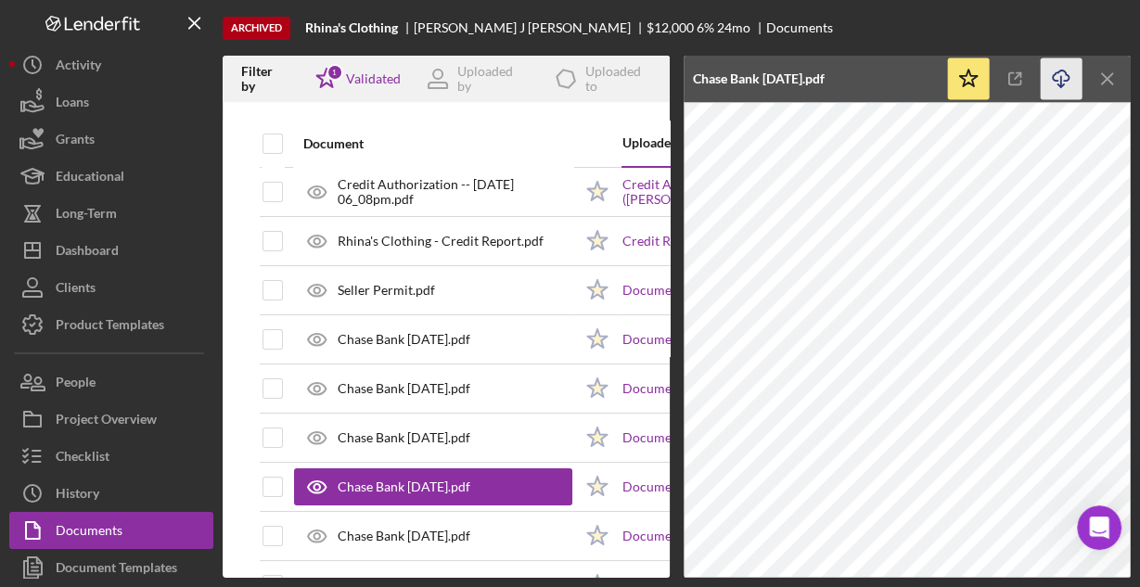
click at [1055, 70] on icon "Icon/Download" at bounding box center [1062, 79] width 42 height 42
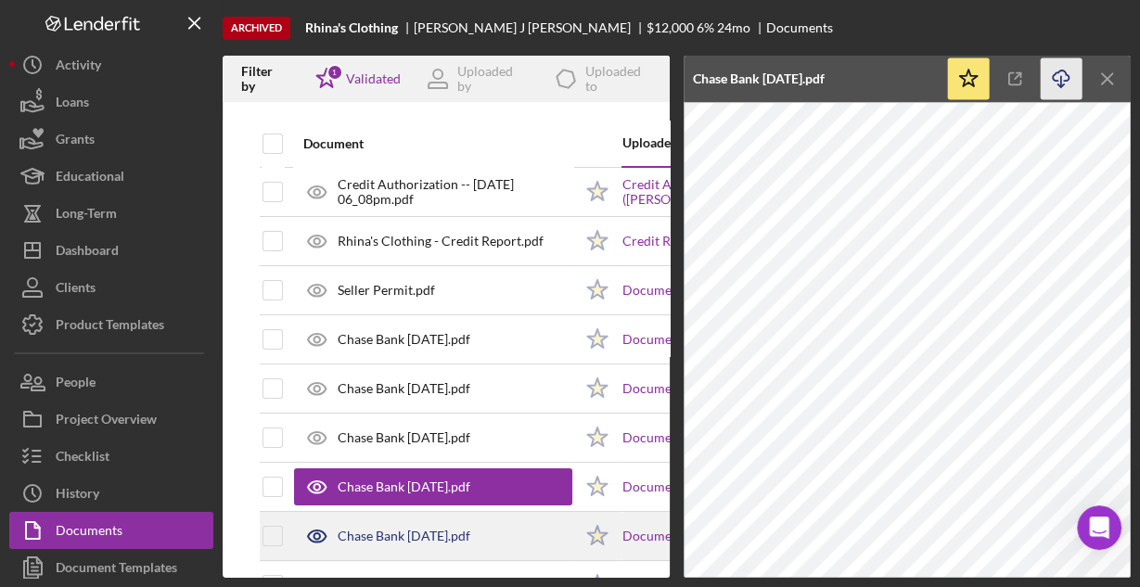
click at [402, 531] on div "Chase Bank [DATE].pdf" at bounding box center [404, 536] width 133 height 15
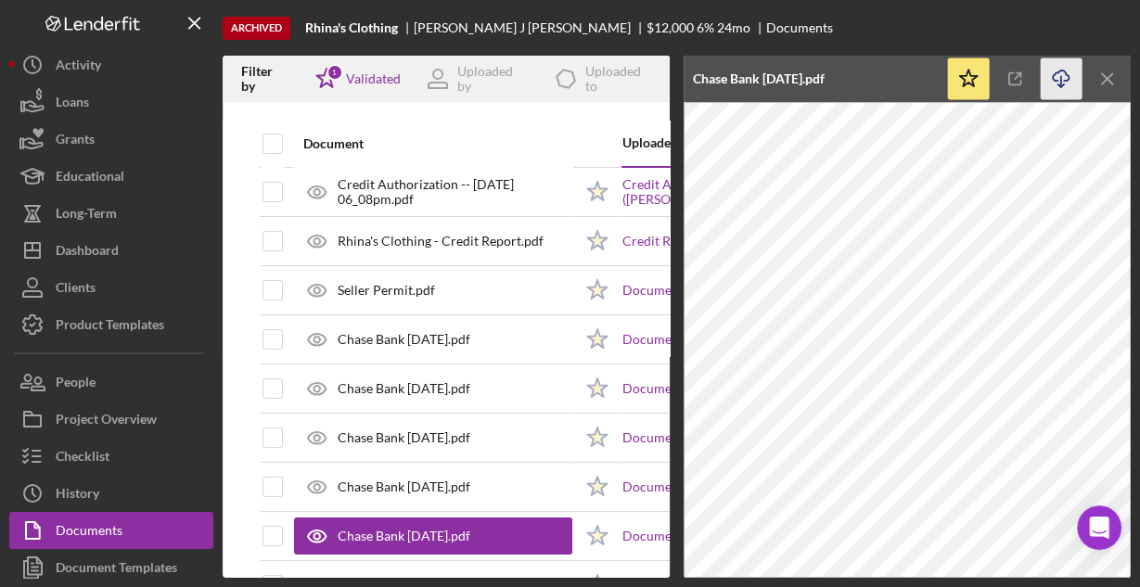
click at [1054, 85] on icon "Icon/Download" at bounding box center [1062, 79] width 42 height 42
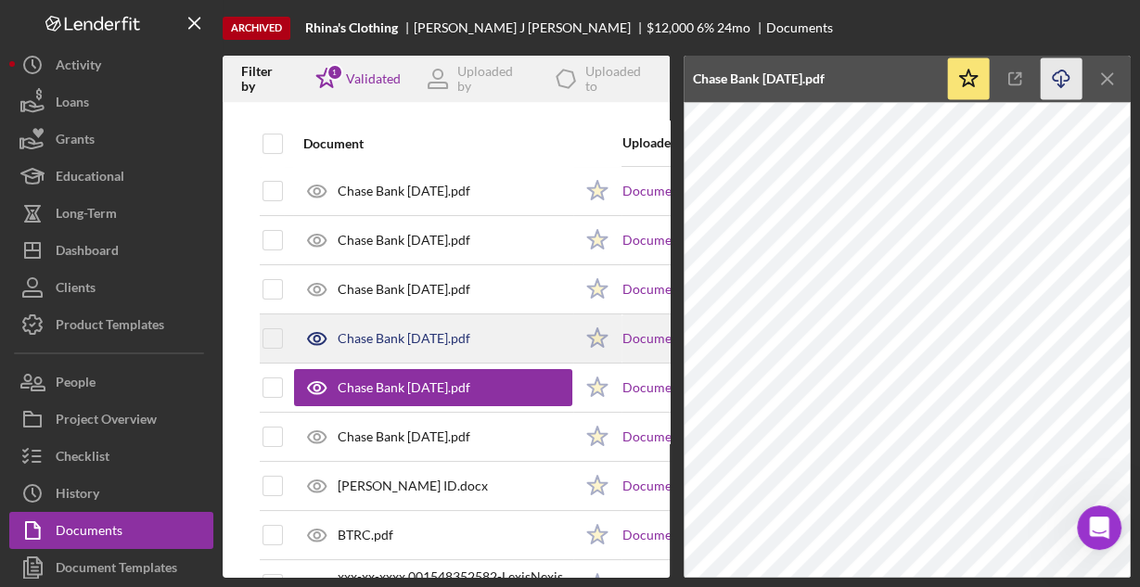
scroll to position [223, 0]
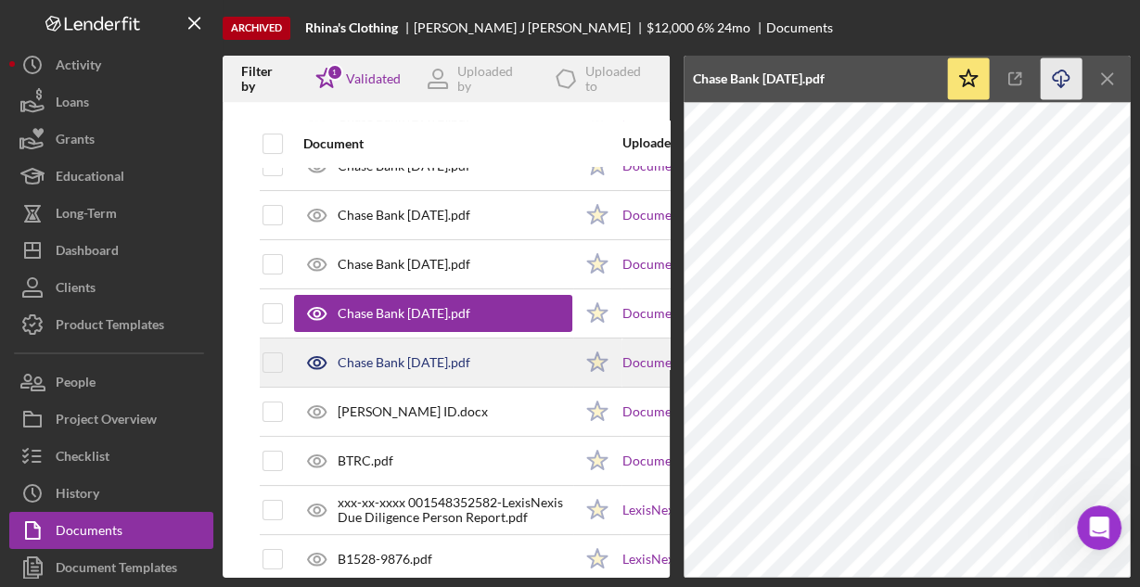
click at [445, 360] on div "Chase Bank [DATE].pdf" at bounding box center [404, 362] width 133 height 15
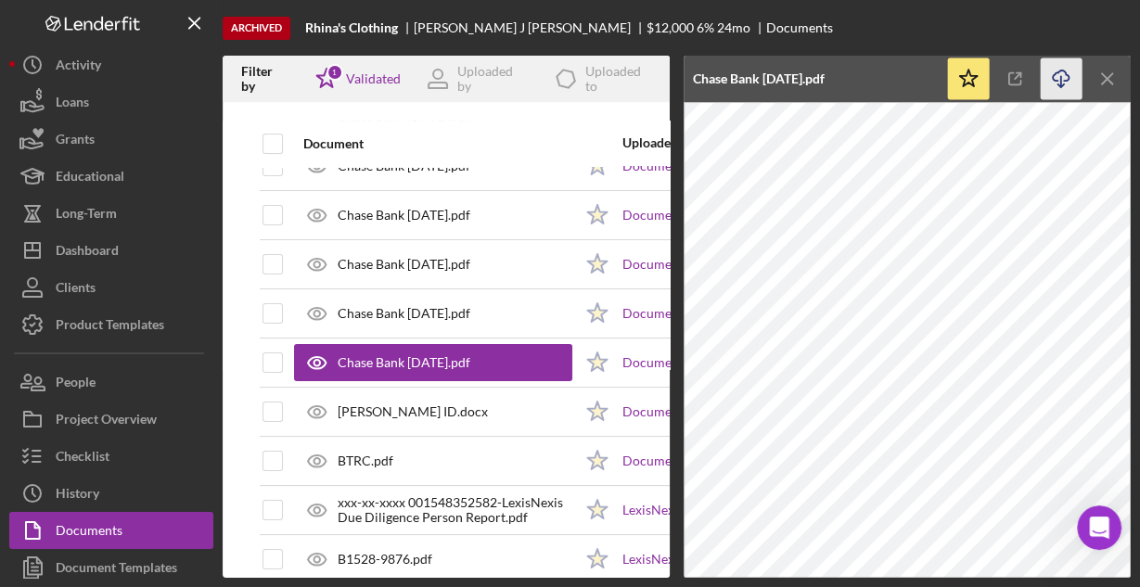
click at [1061, 76] on icon "Icon/Download" at bounding box center [1062, 79] width 42 height 42
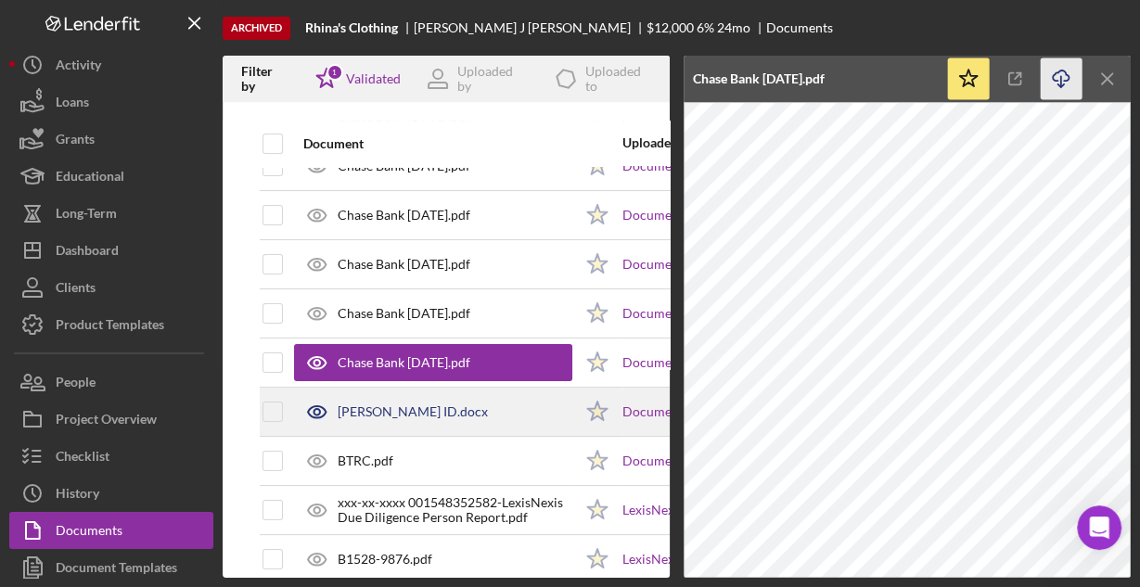
click at [430, 404] on div "[PERSON_NAME] ID.docx" at bounding box center [413, 411] width 150 height 15
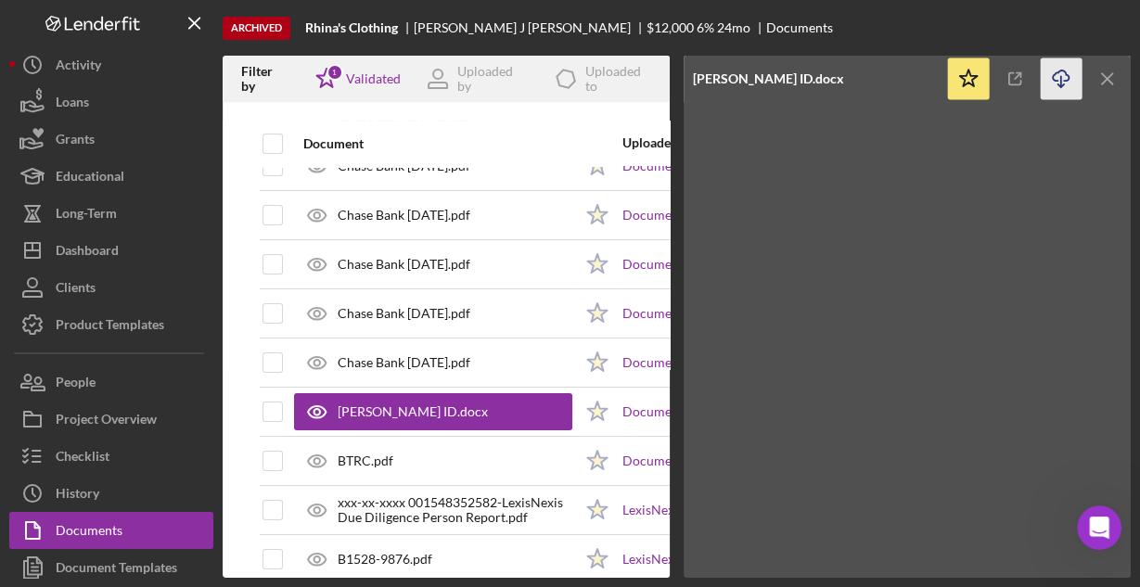
click at [1052, 82] on icon "Icon/Download" at bounding box center [1062, 79] width 42 height 42
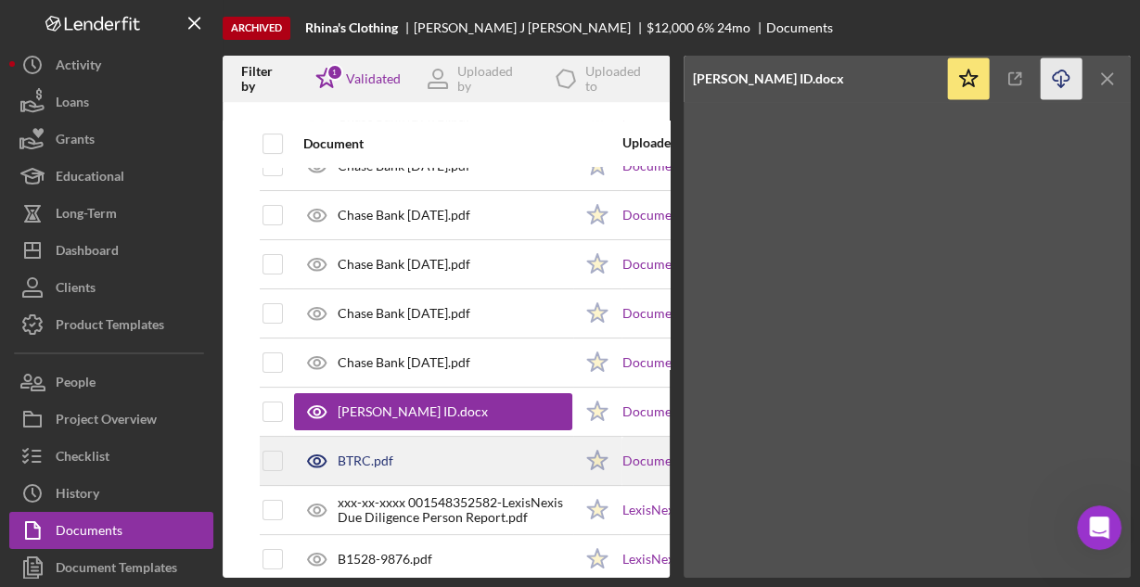
click at [358, 454] on div "BTRC.pdf" at bounding box center [366, 461] width 56 height 15
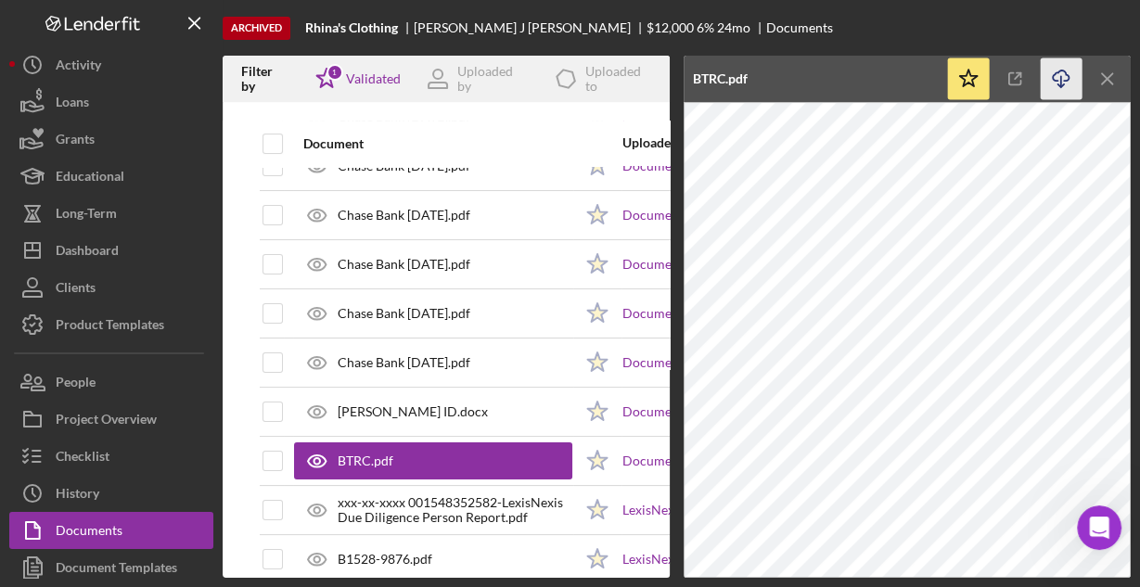
click at [1055, 83] on icon "Icon/Download" at bounding box center [1062, 79] width 42 height 42
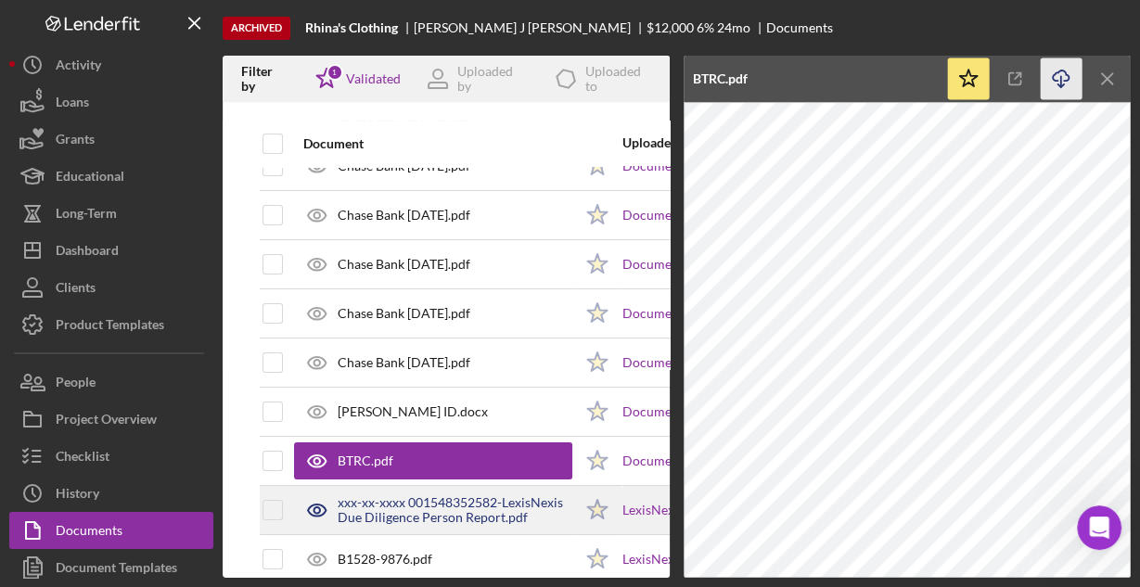
click at [480, 507] on div "xxx-xx-xxxx 001548352582-LexisNexis Due Diligence Person Report.pdf" at bounding box center [455, 510] width 235 height 30
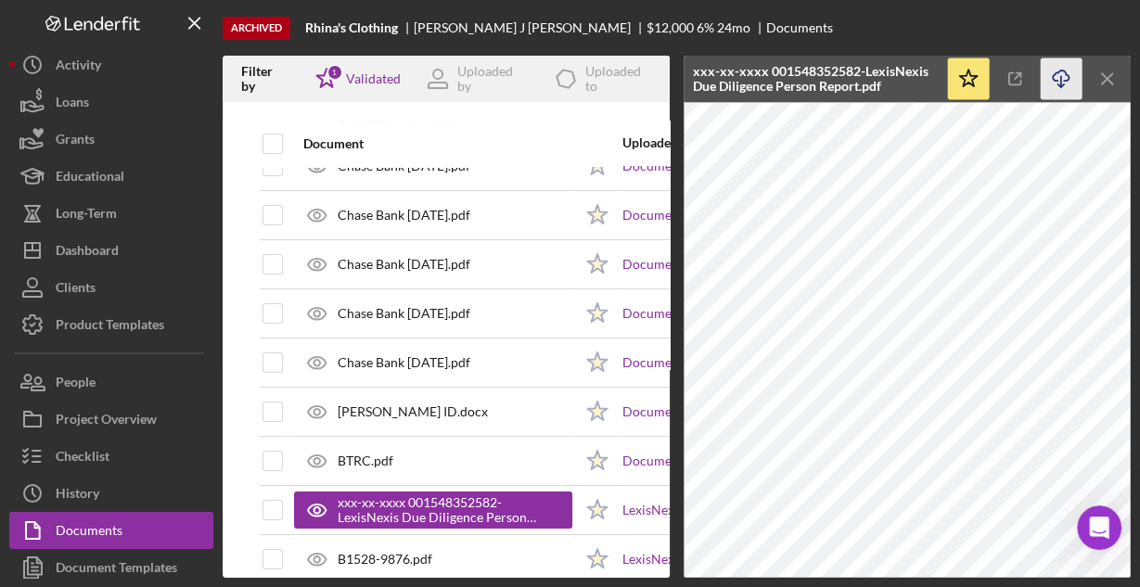
click at [1058, 82] on icon "Icon/Download" at bounding box center [1062, 79] width 42 height 42
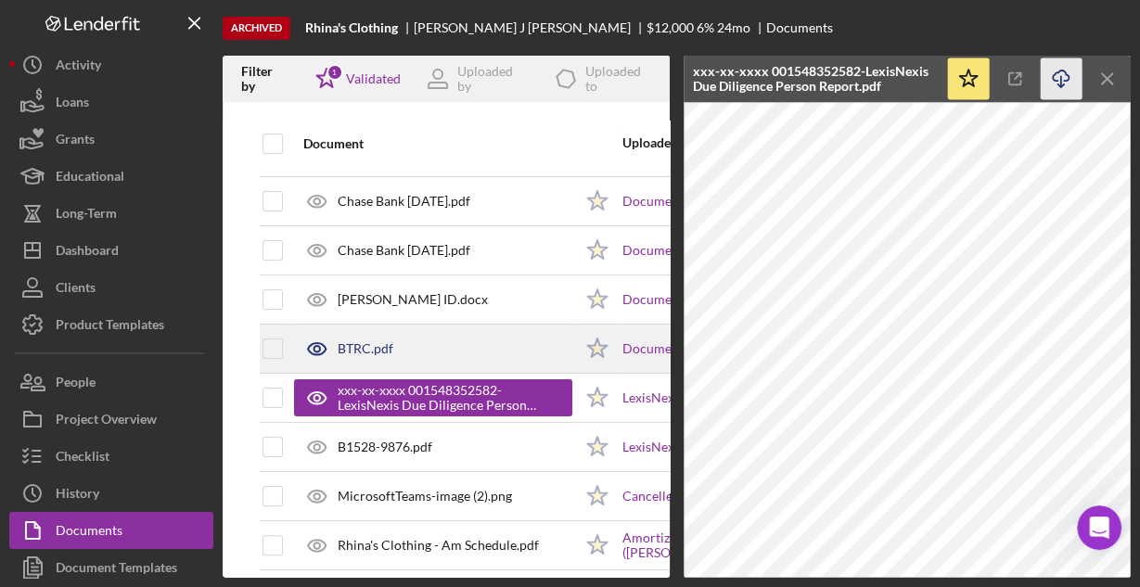
scroll to position [371, 0]
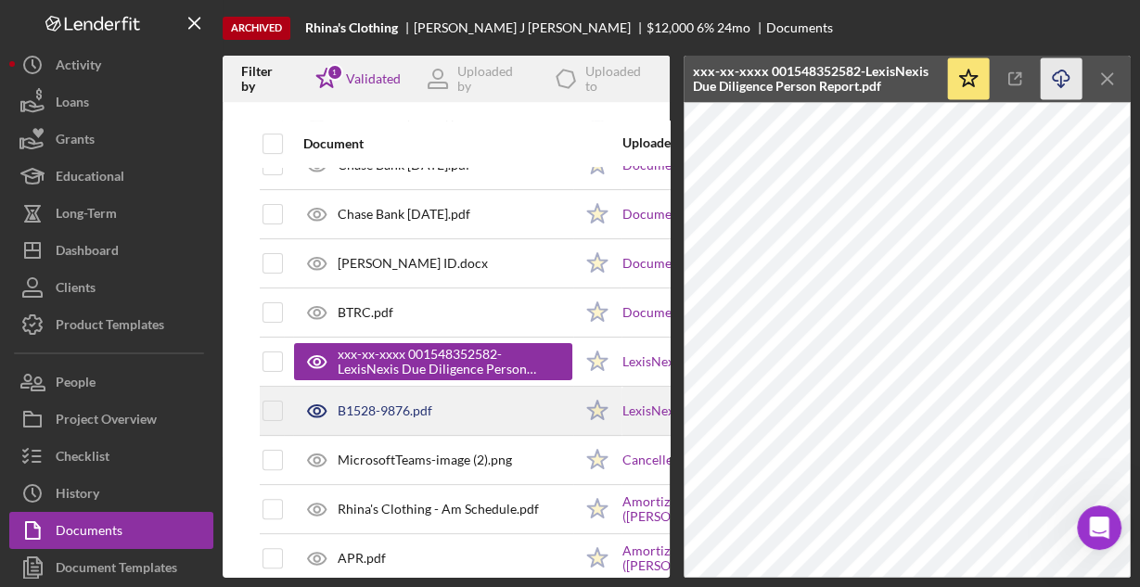
click at [425, 410] on div "B1528-9876.pdf" at bounding box center [385, 410] width 95 height 15
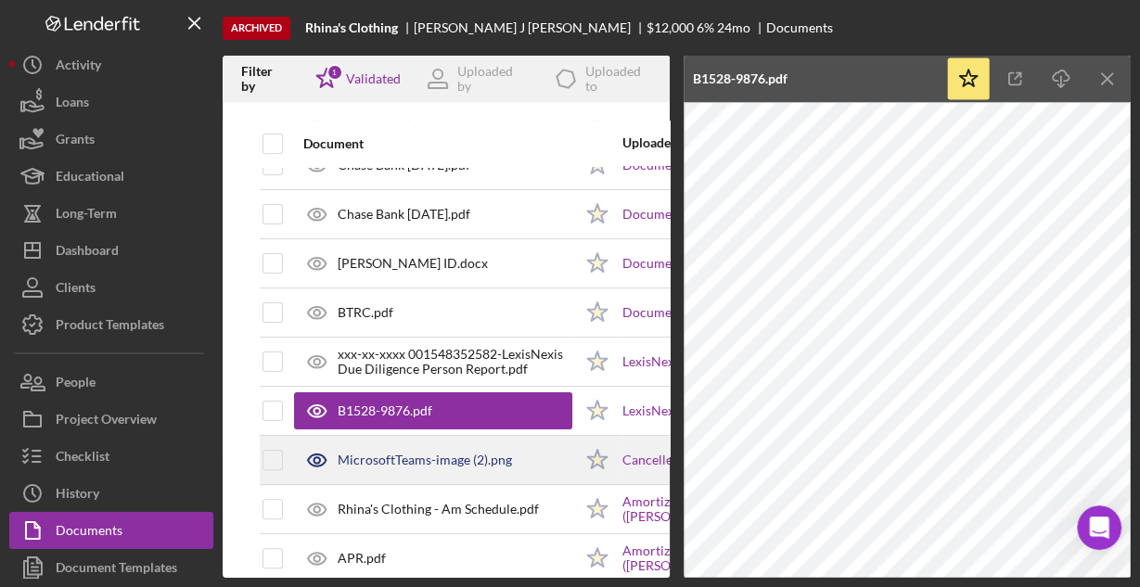
click at [460, 459] on div "MicrosoftTeams-image (2).png" at bounding box center [425, 460] width 174 height 15
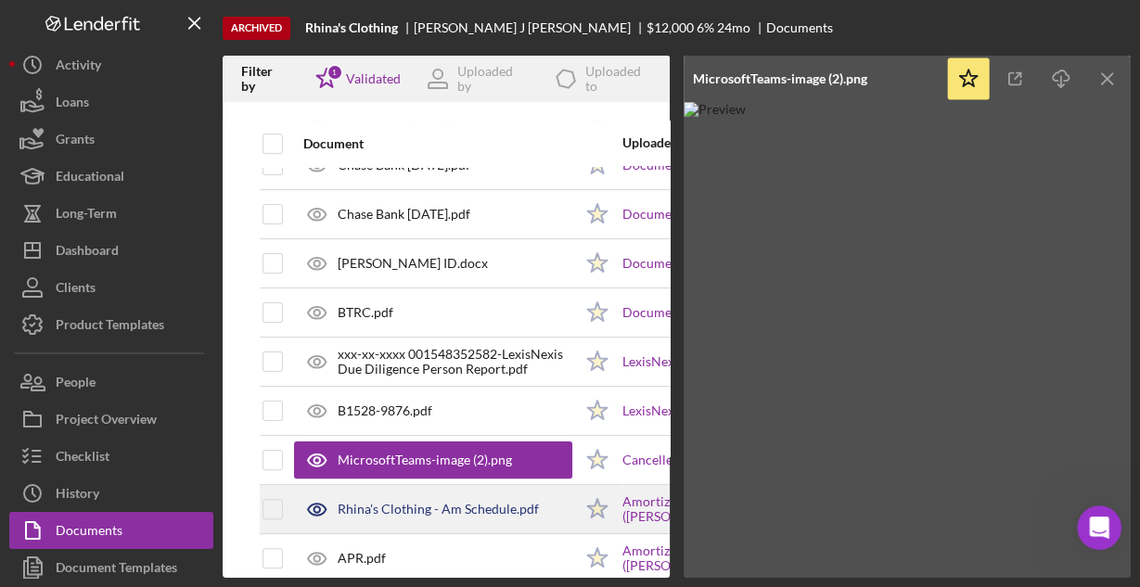
click at [405, 495] on div "Rhina's Clothing - Am Schedule.pdf" at bounding box center [433, 509] width 278 height 46
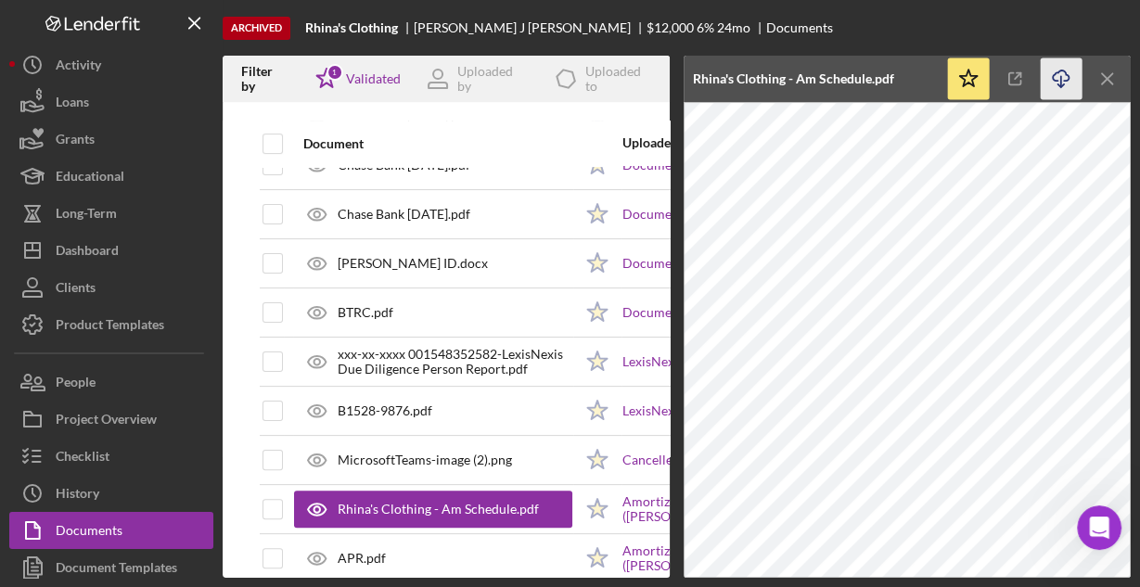
click at [1055, 72] on icon "button" at bounding box center [1061, 75] width 16 height 10
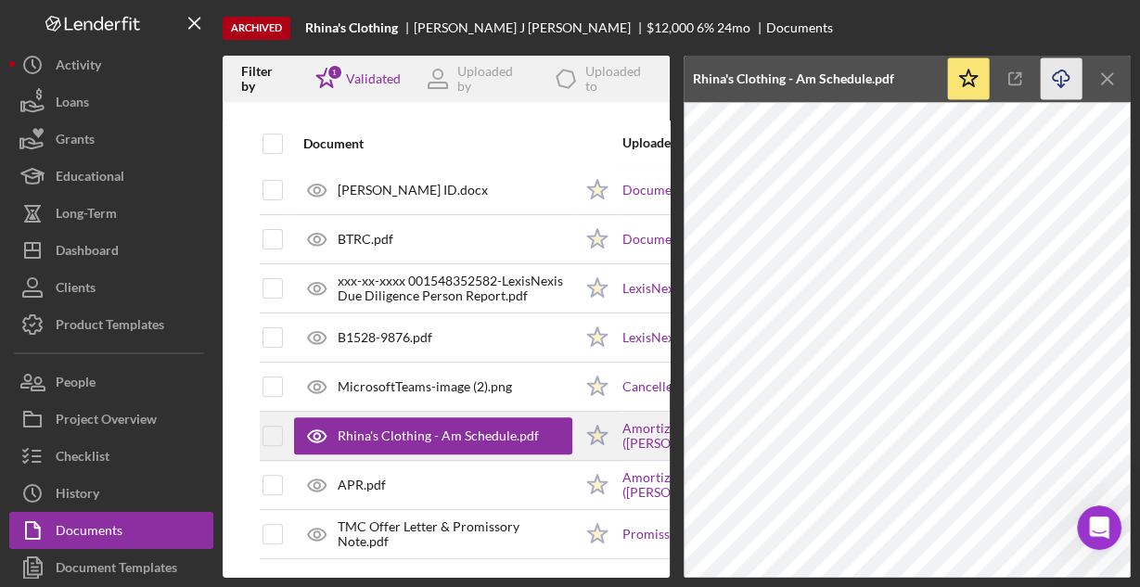
scroll to position [450, 0]
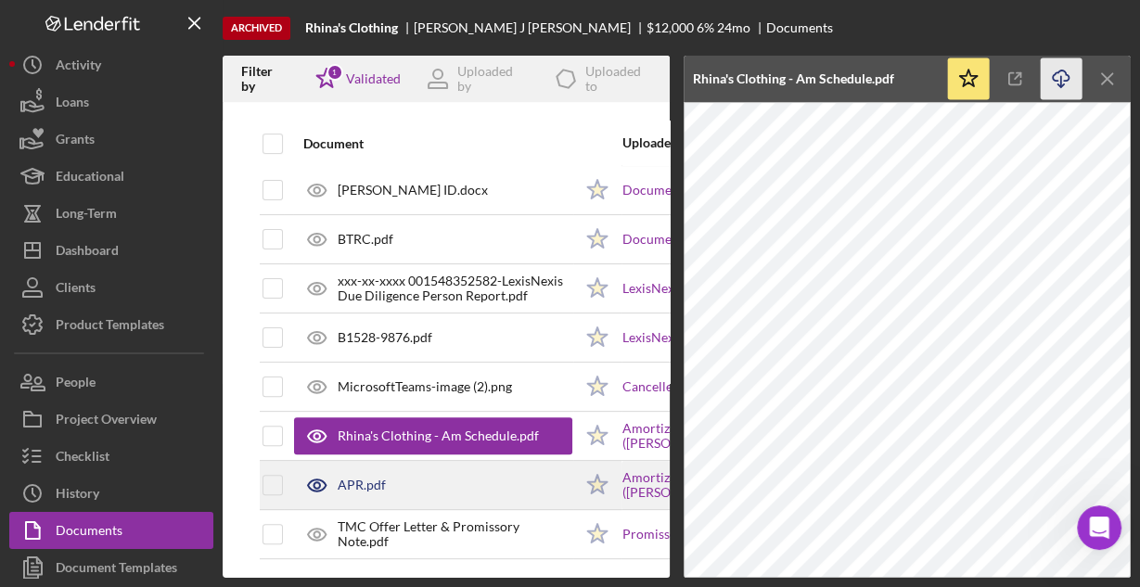
click at [433, 466] on div "APR.pdf" at bounding box center [433, 485] width 278 height 46
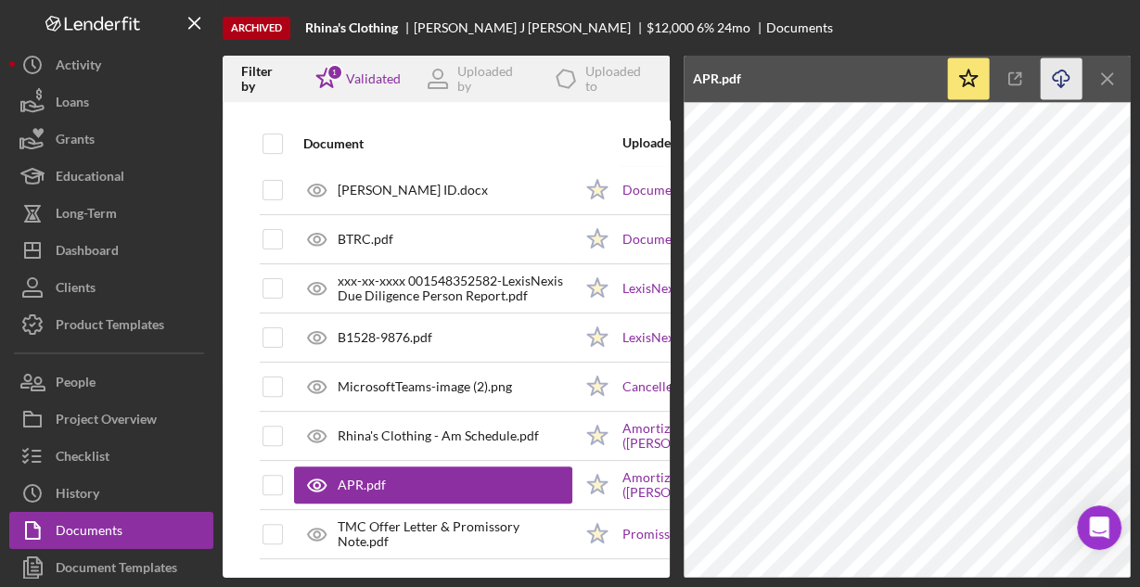
click at [1062, 82] on icon "Icon/Download" at bounding box center [1062, 79] width 42 height 42
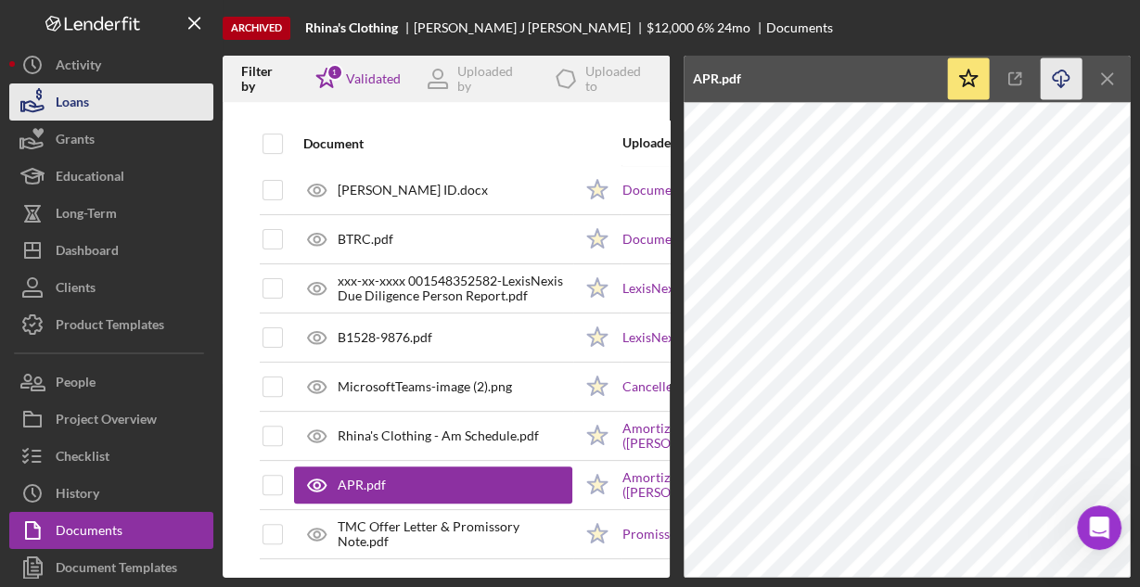
click at [85, 103] on div "Loans" at bounding box center [72, 104] width 33 height 42
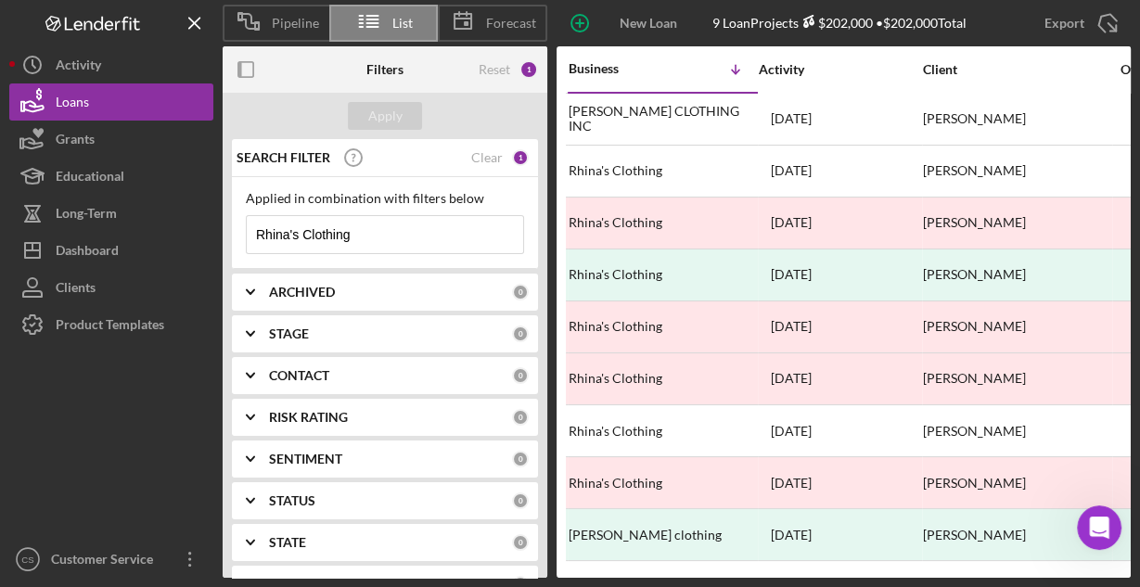
click at [390, 237] on input "Rhina's Clothing" at bounding box center [385, 234] width 276 height 37
paste input "X"
type input "X"
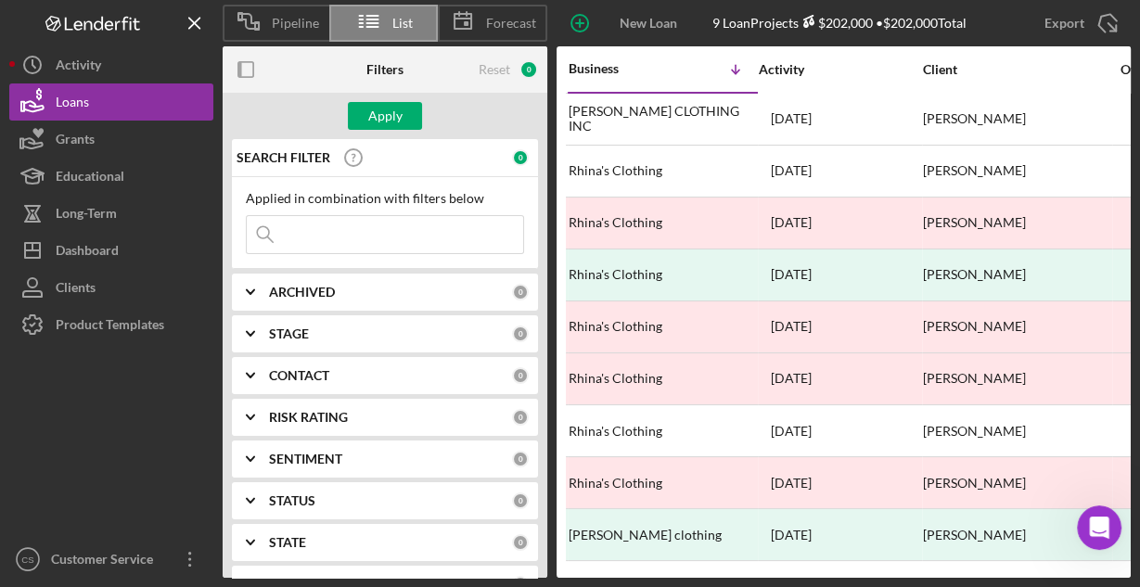
click at [349, 234] on input at bounding box center [385, 234] width 276 height 37
paste input "Busy Bees Adventures"
type input "Busy Bees Adventures"
click at [381, 108] on div "Apply" at bounding box center [385, 116] width 34 height 28
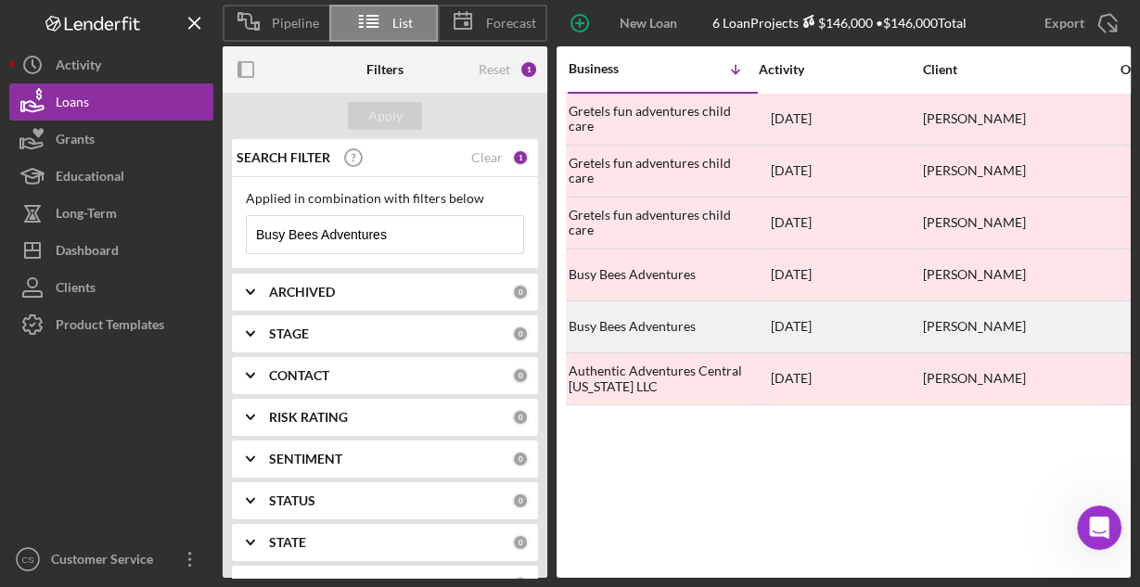
click at [646, 317] on div "Busy Bees Adventures" at bounding box center [661, 326] width 185 height 49
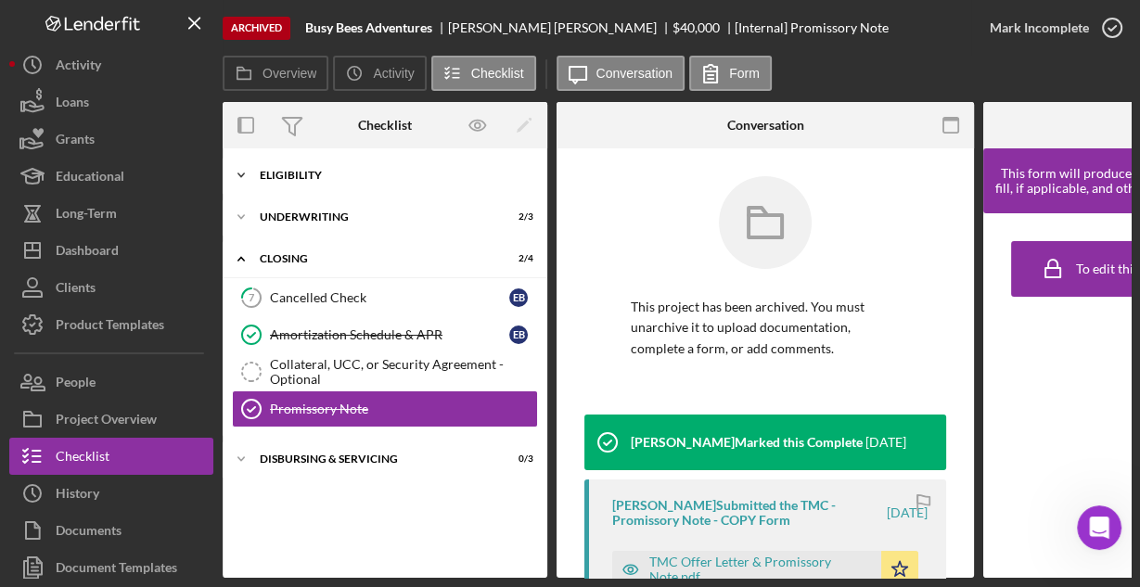
click at [288, 181] on div "Icon/Expander Eligibility 6 / 6" at bounding box center [385, 175] width 325 height 37
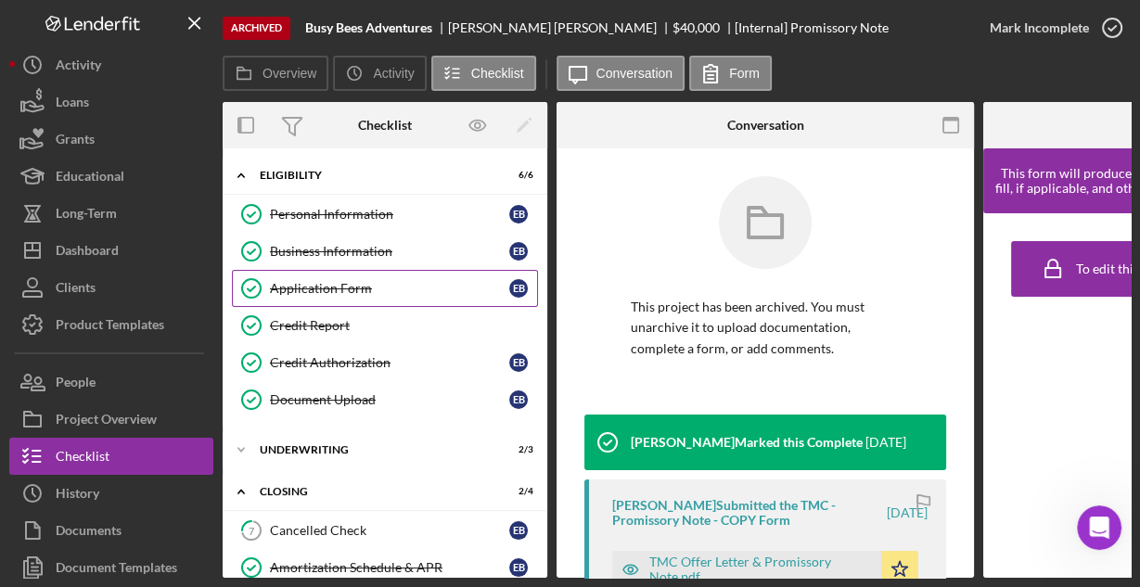
click at [291, 289] on div "Application Form" at bounding box center [389, 288] width 239 height 15
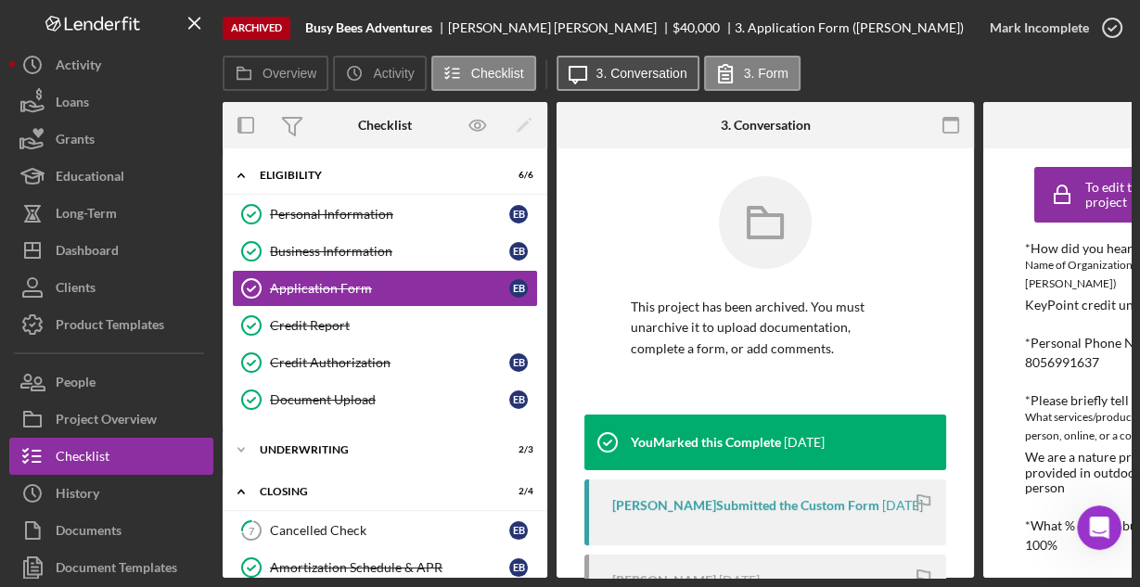
click at [621, 85] on button "Icon/Message 3. Conversation" at bounding box center [627, 73] width 143 height 35
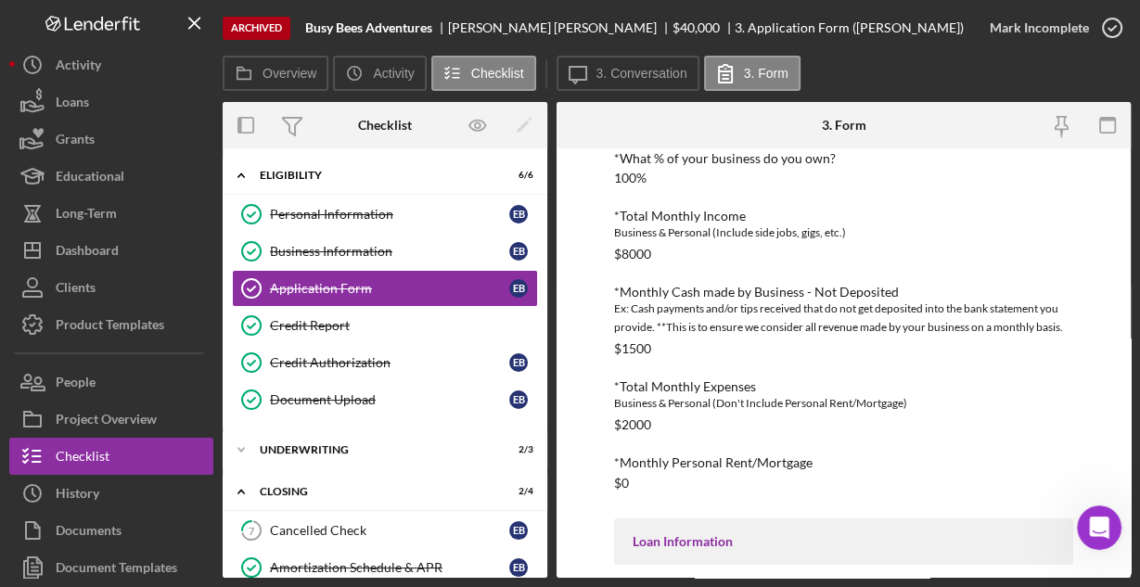
scroll to position [620, 0]
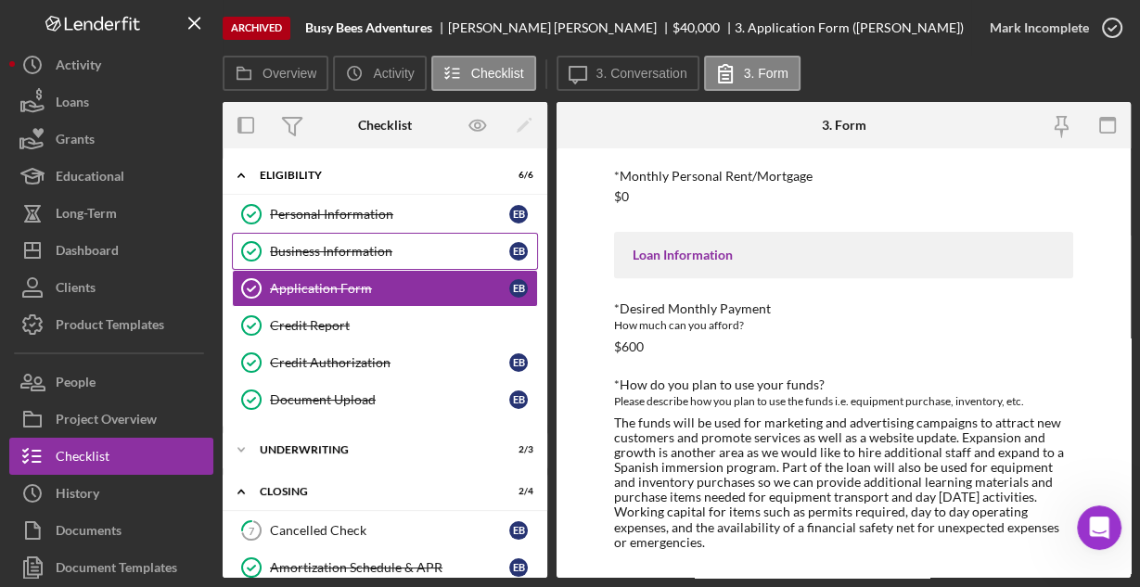
click at [352, 249] on div "Business Information" at bounding box center [389, 251] width 239 height 15
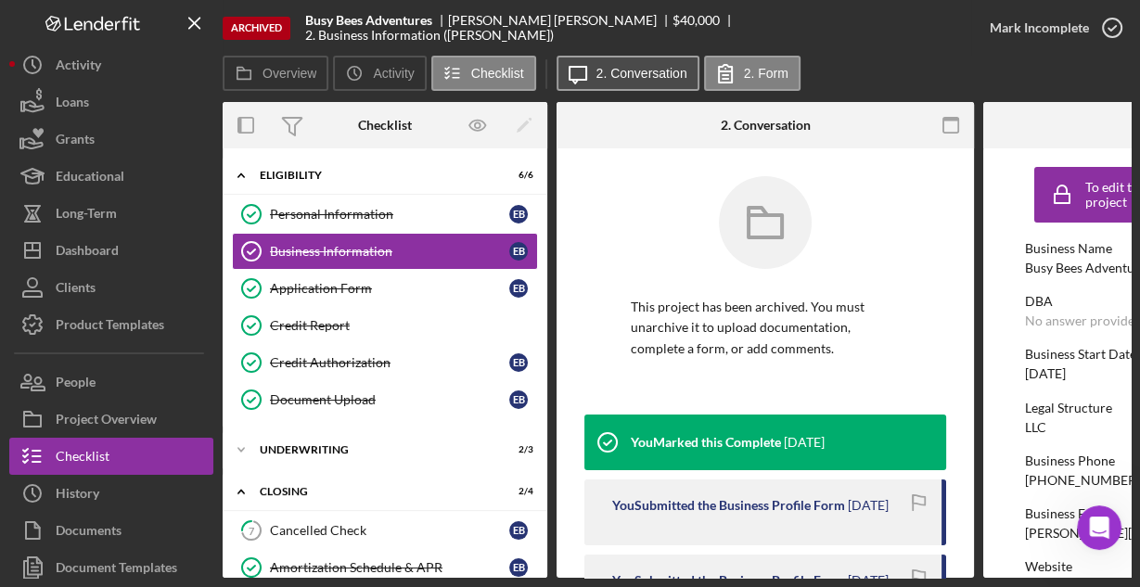
click at [635, 78] on label "2. Conversation" at bounding box center [641, 73] width 91 height 15
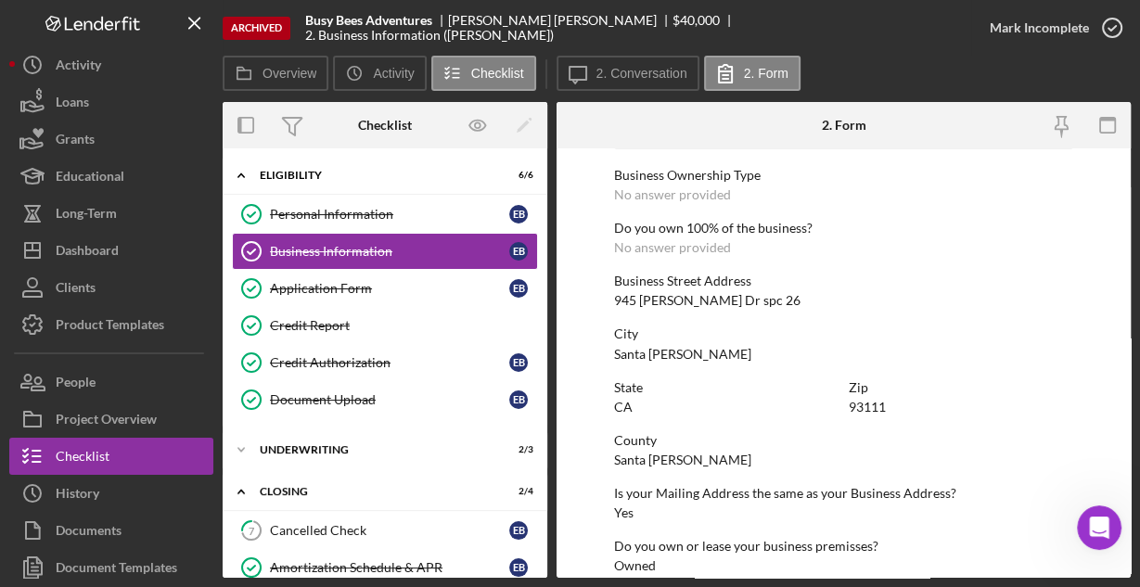
scroll to position [969, 0]
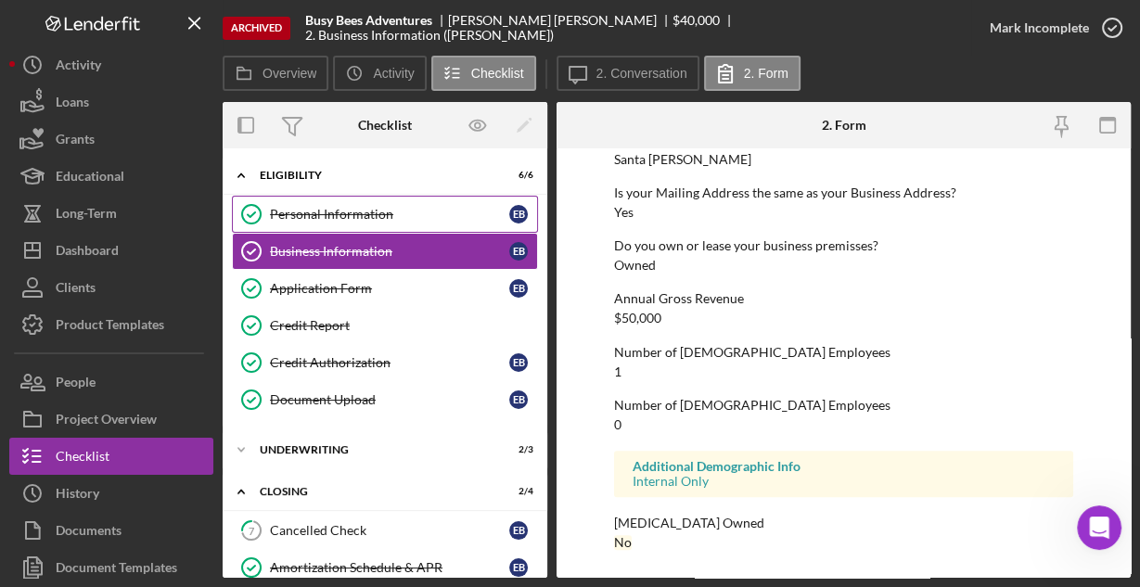
click at [336, 211] on div "Personal Information" at bounding box center [389, 214] width 239 height 15
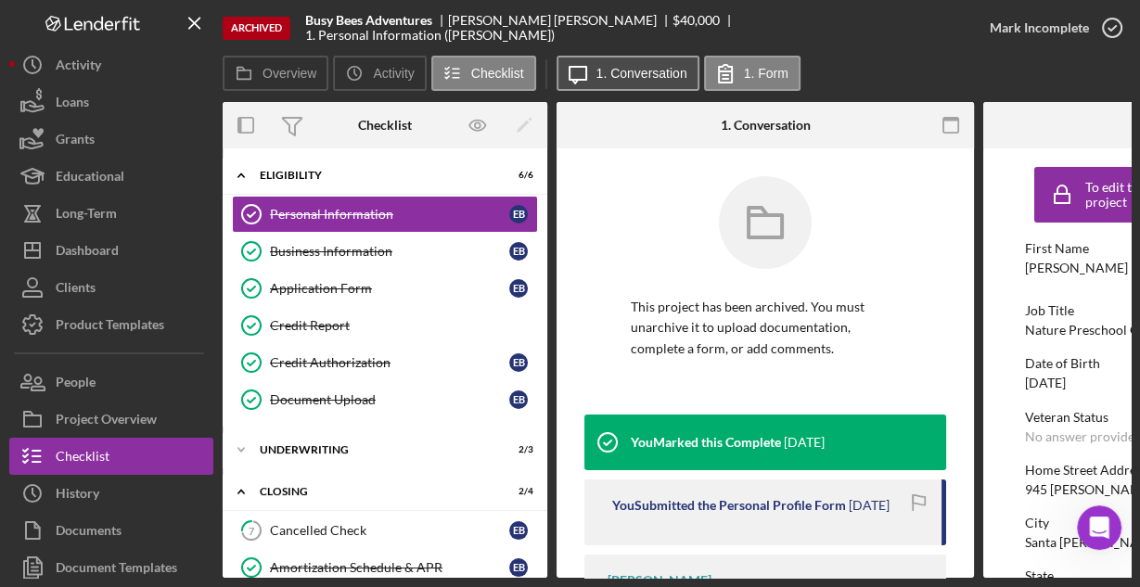
click at [629, 86] on button "Icon/Message 1. Conversation" at bounding box center [627, 73] width 143 height 35
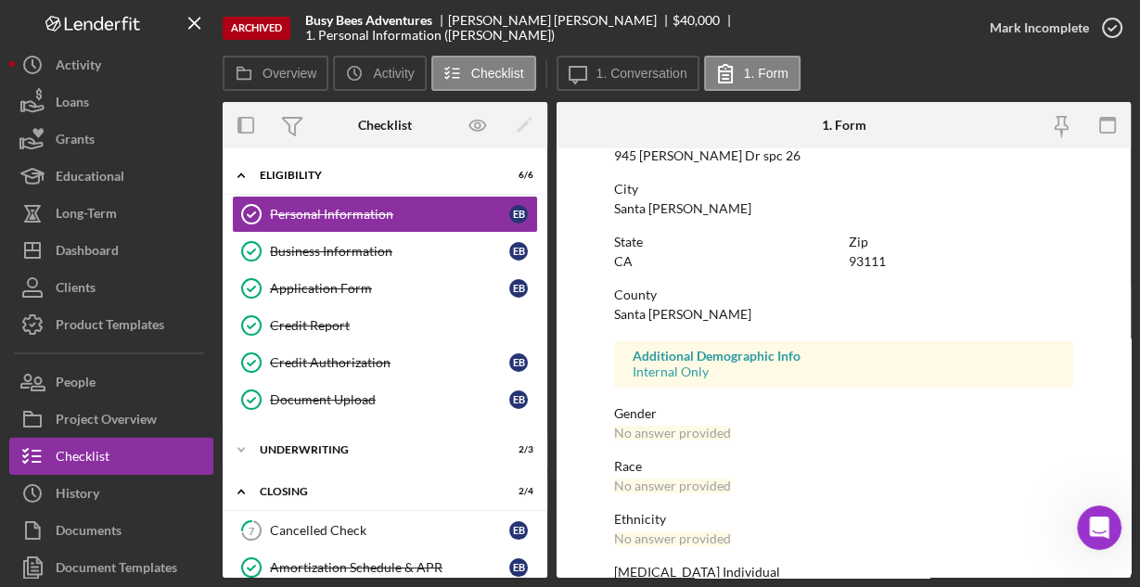
scroll to position [437, 0]
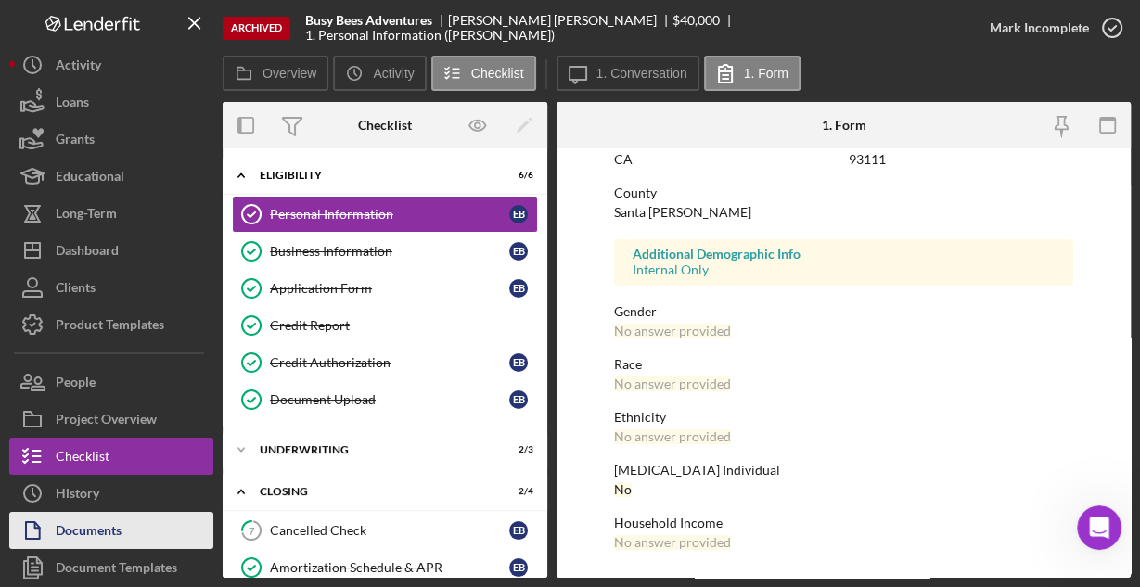
click at [107, 527] on div "Documents" at bounding box center [89, 533] width 66 height 42
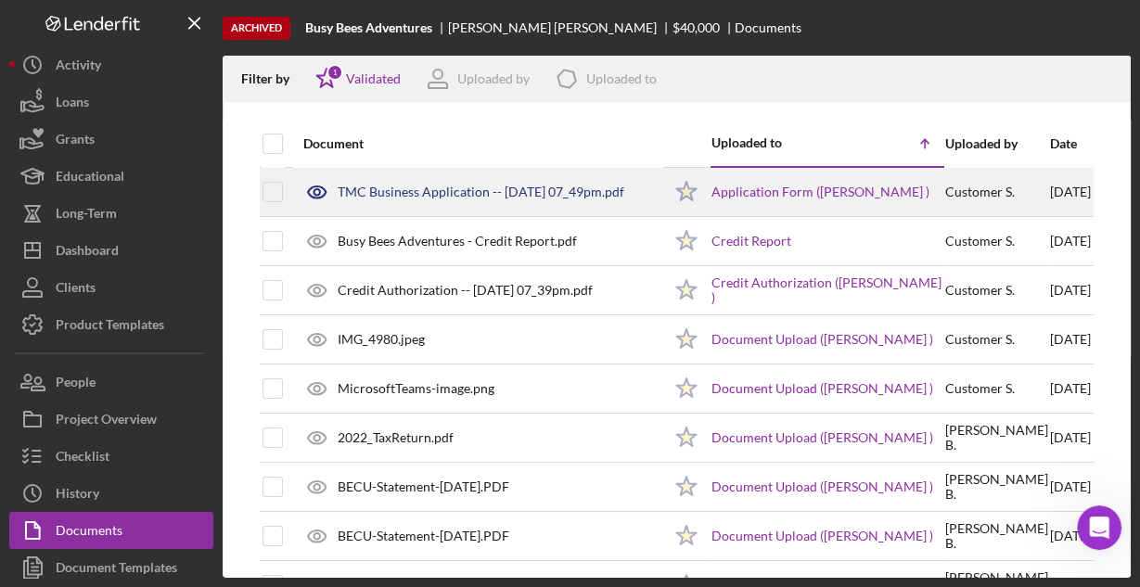
click at [435, 189] on div "TMC Business Application -- [DATE] 07_49pm.pdf" at bounding box center [481, 192] width 287 height 15
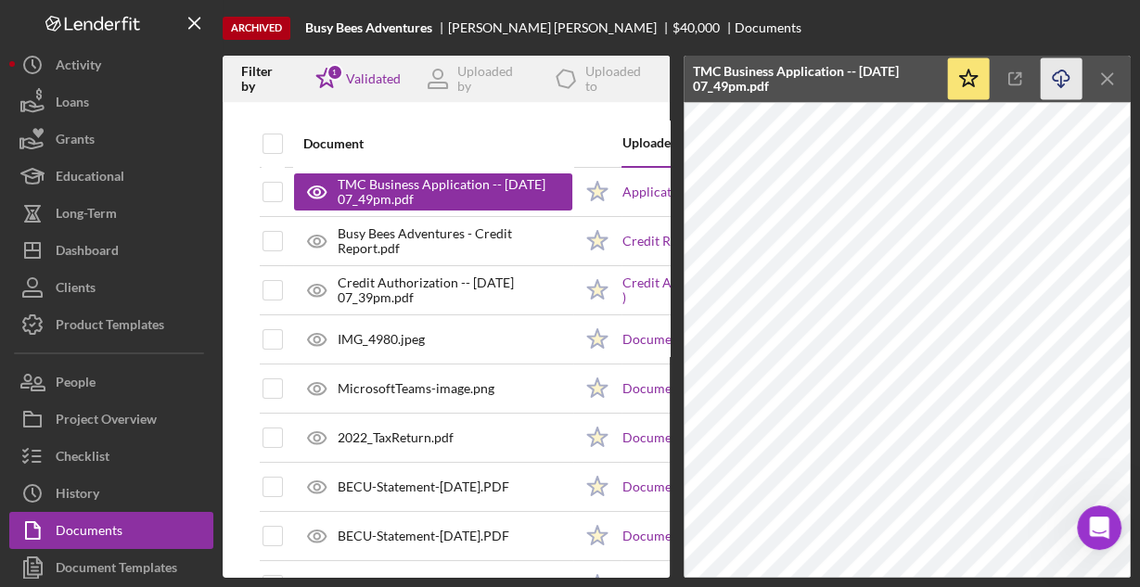
click at [1063, 79] on icon "Icon/Download" at bounding box center [1062, 79] width 42 height 42
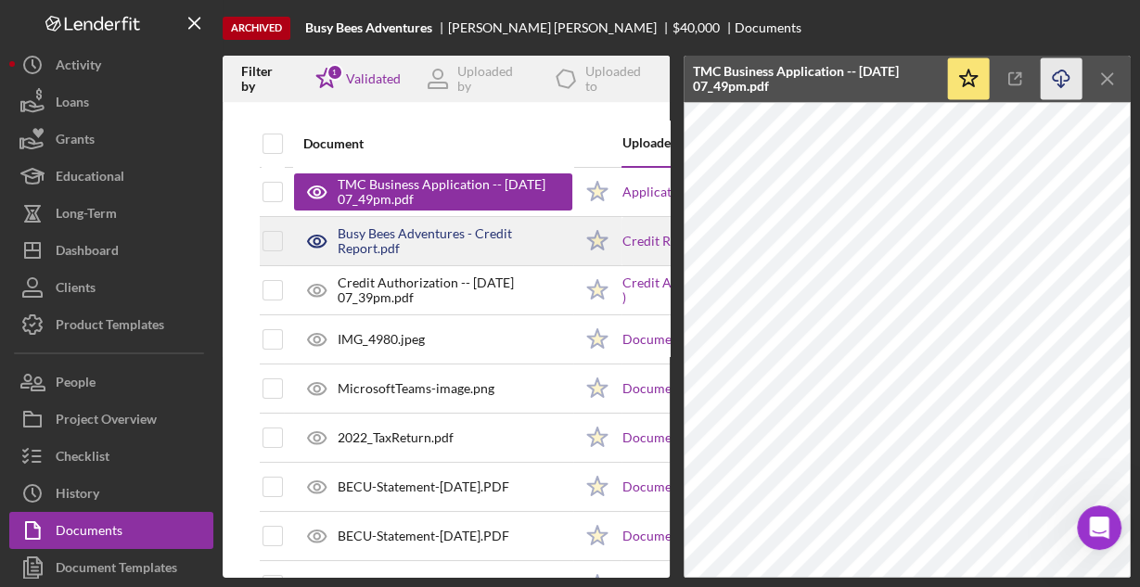
click at [483, 241] on div "Busy Bees Adventures - Credit Report.pdf" at bounding box center [455, 241] width 235 height 30
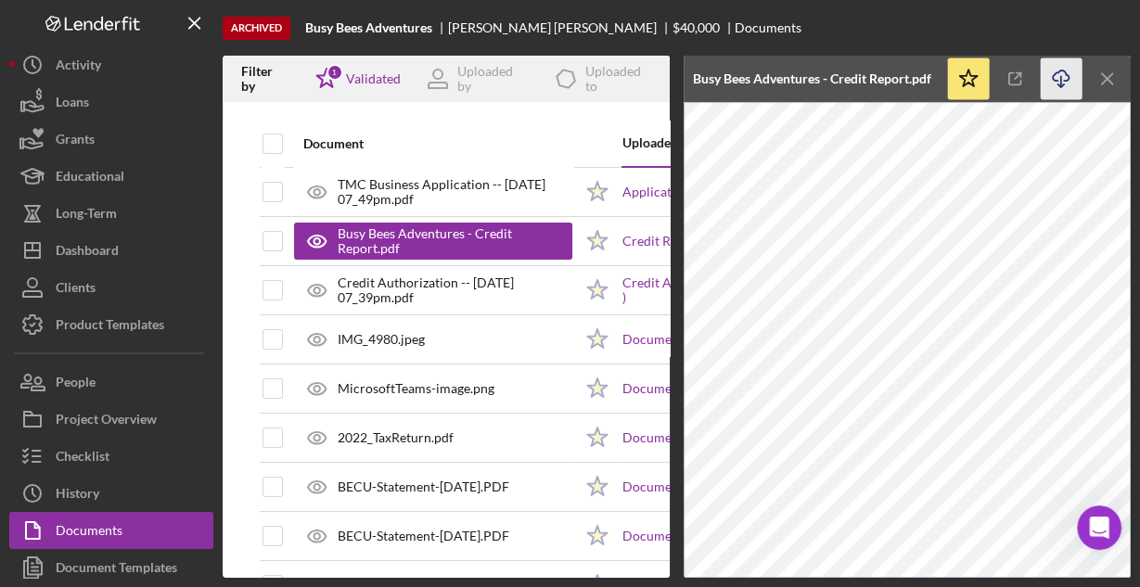
click at [1054, 73] on icon "Icon/Download" at bounding box center [1062, 79] width 42 height 42
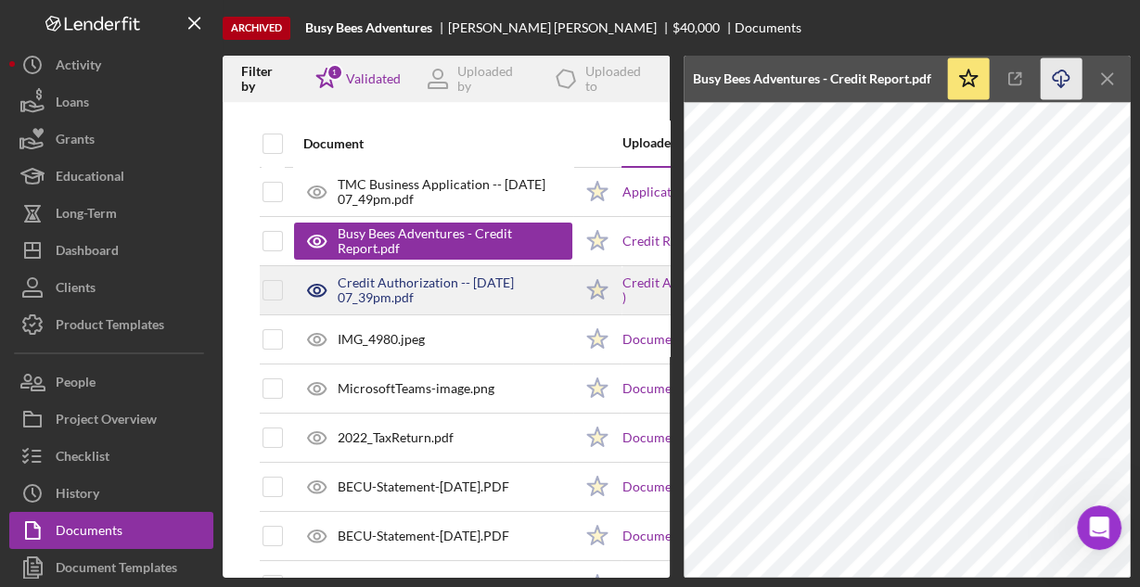
click at [448, 278] on div "Credit Authorization -- [DATE] 07_39pm.pdf" at bounding box center [455, 290] width 235 height 30
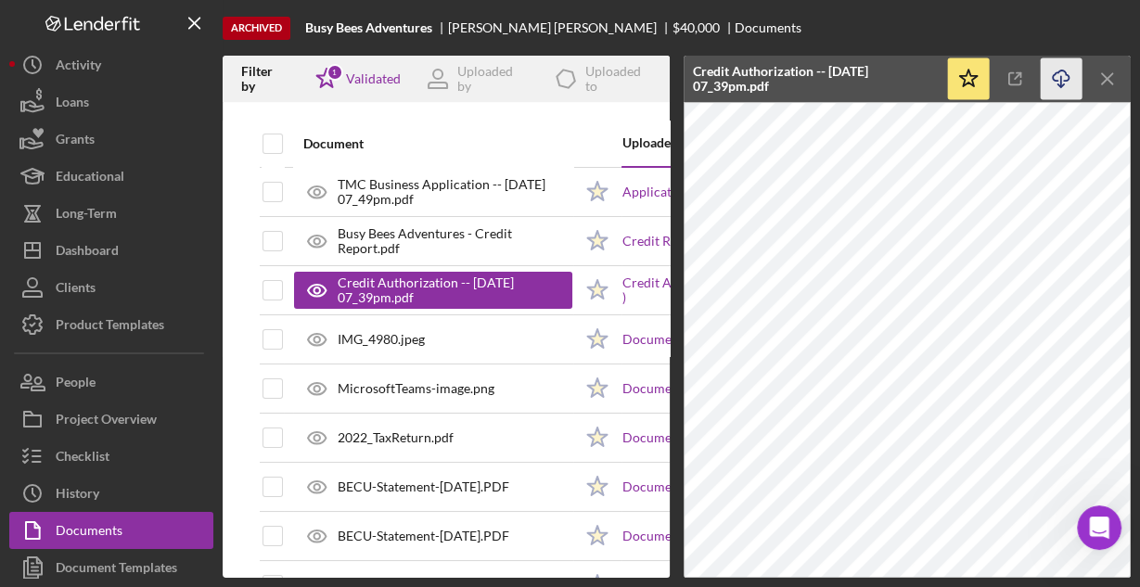
click at [1063, 76] on icon "Icon/Download" at bounding box center [1062, 79] width 42 height 42
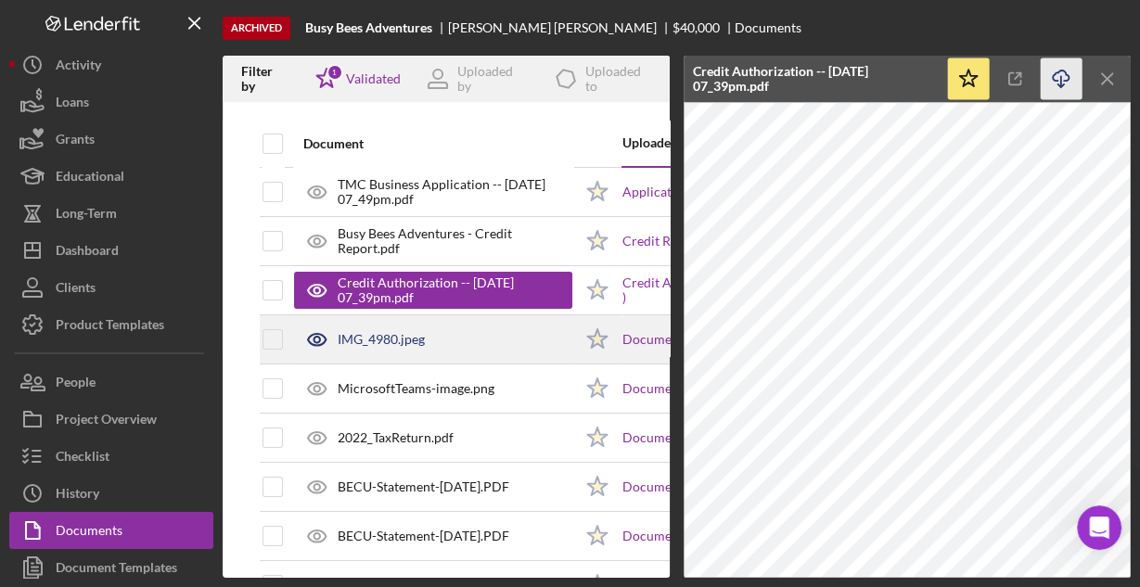
click at [397, 339] on div "IMG_4980.jpeg" at bounding box center [381, 339] width 87 height 15
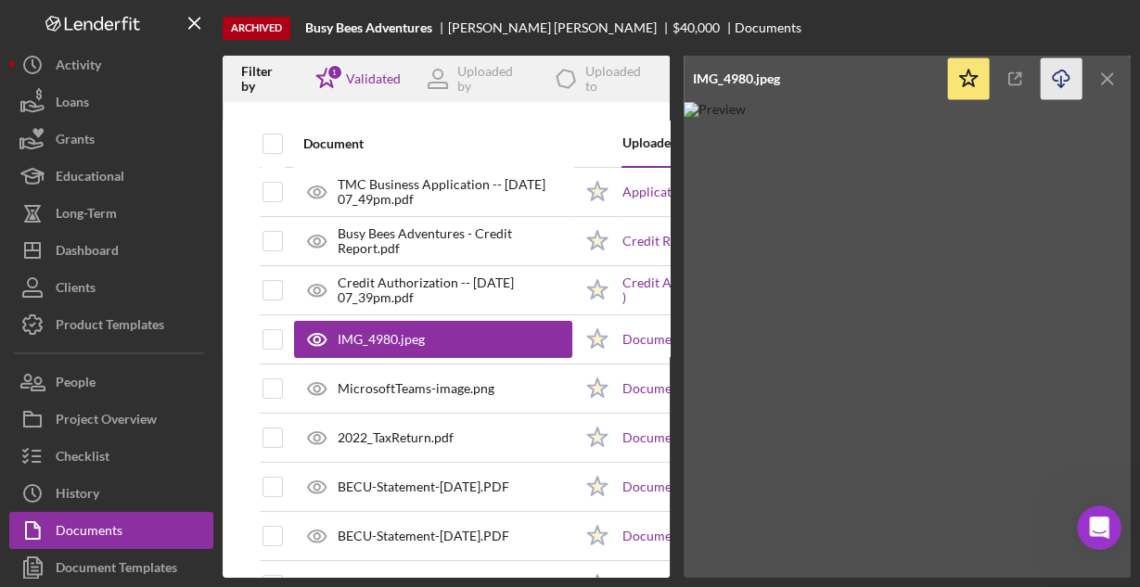
click at [1063, 80] on icon "Icon/Download" at bounding box center [1062, 79] width 42 height 42
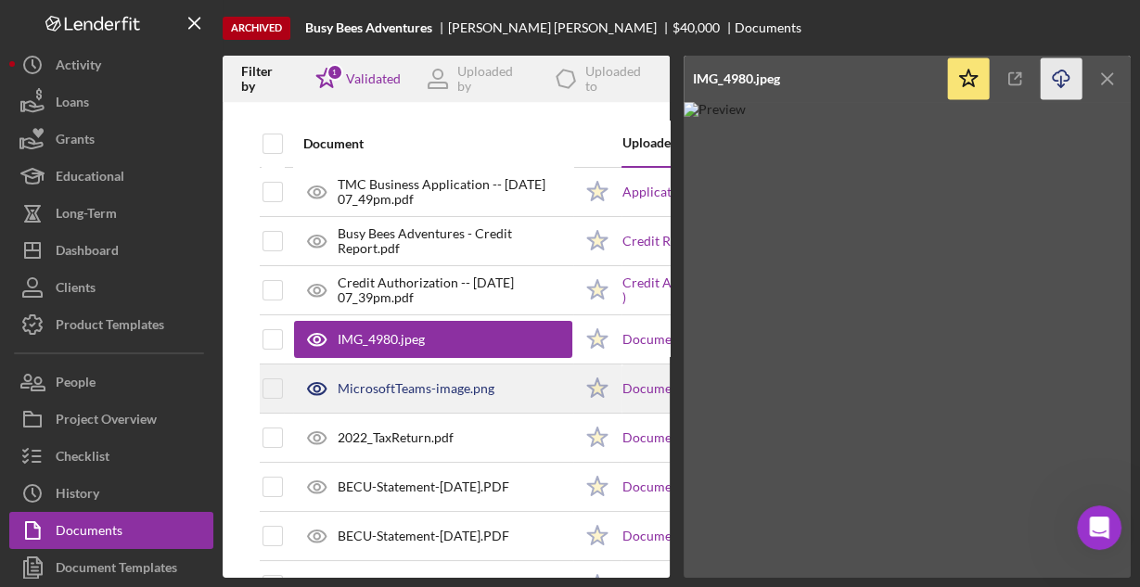
click at [467, 383] on div "MicrosoftTeams-image.png" at bounding box center [416, 388] width 157 height 15
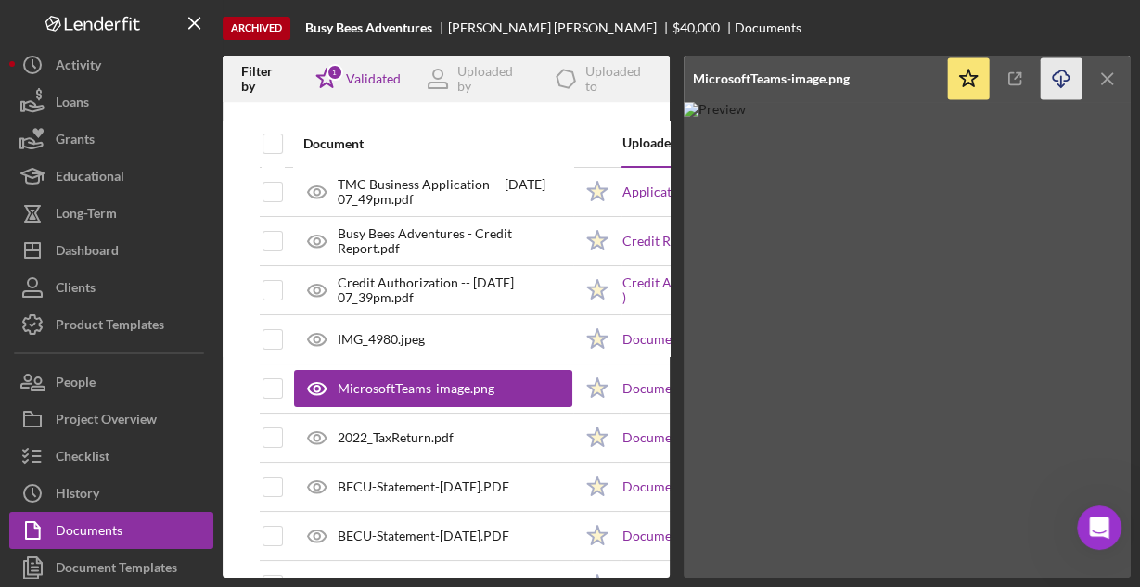
click at [1056, 80] on icon "Icon/Download" at bounding box center [1062, 79] width 42 height 42
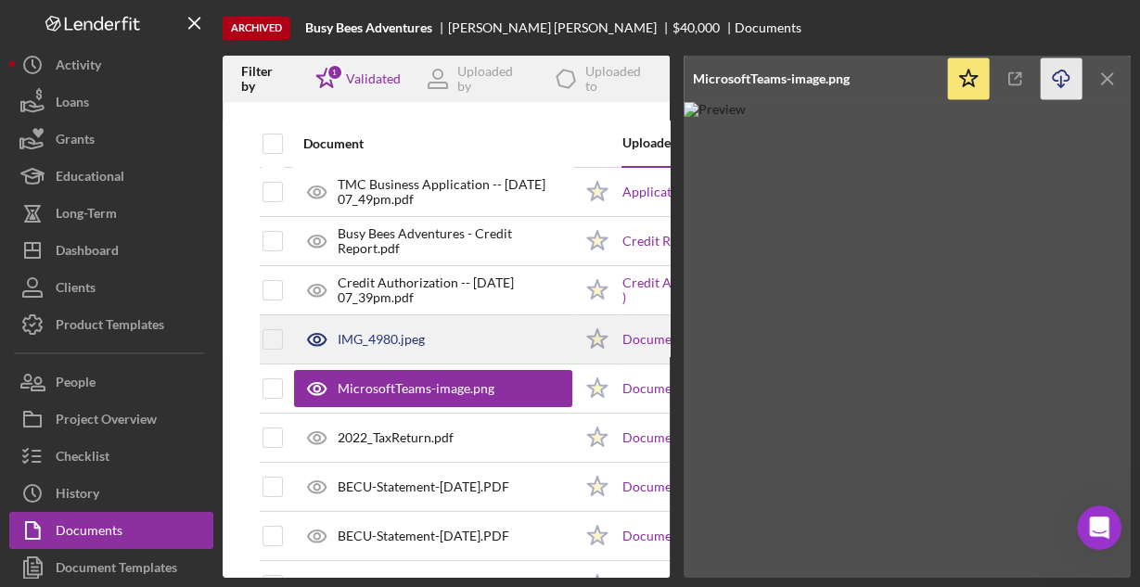
click at [481, 340] on div "IMG_4980.jpeg" at bounding box center [433, 339] width 278 height 46
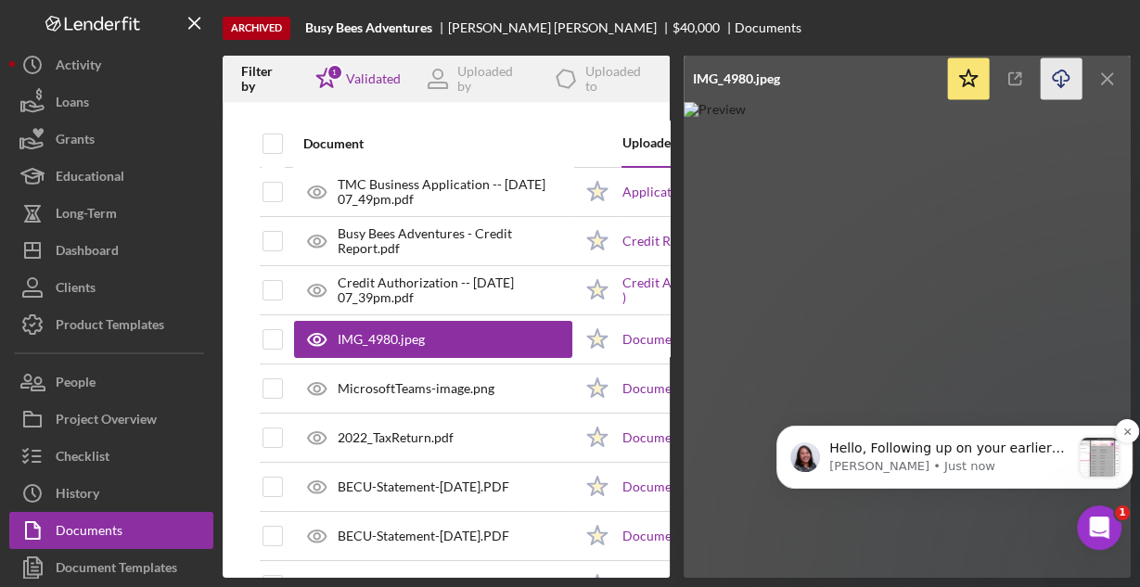
click at [949, 466] on p "[PERSON_NAME] • Just now" at bounding box center [949, 466] width 241 height 17
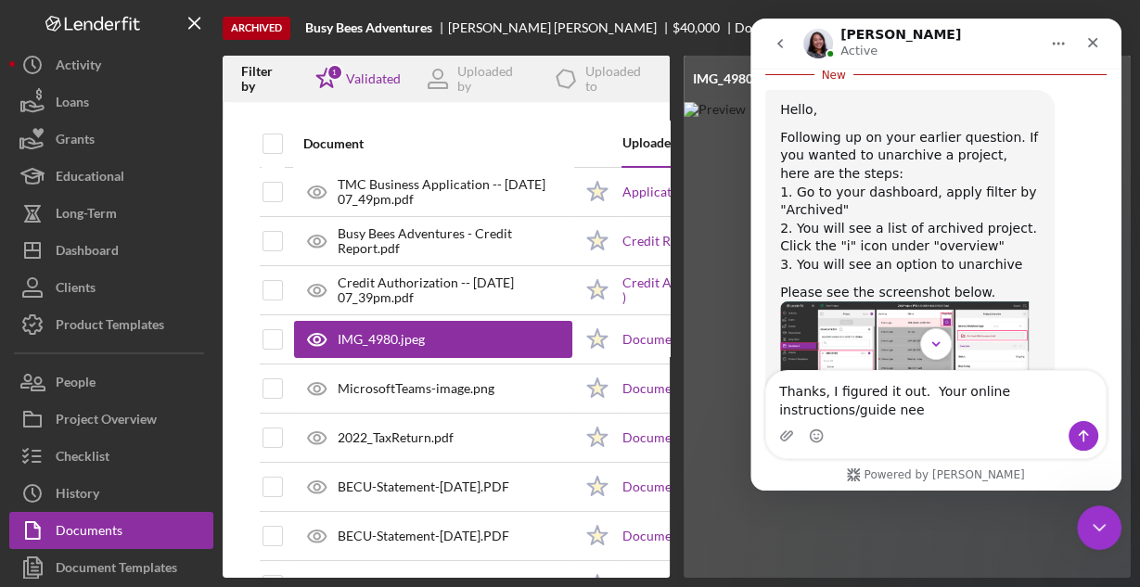
scroll to position [862, 0]
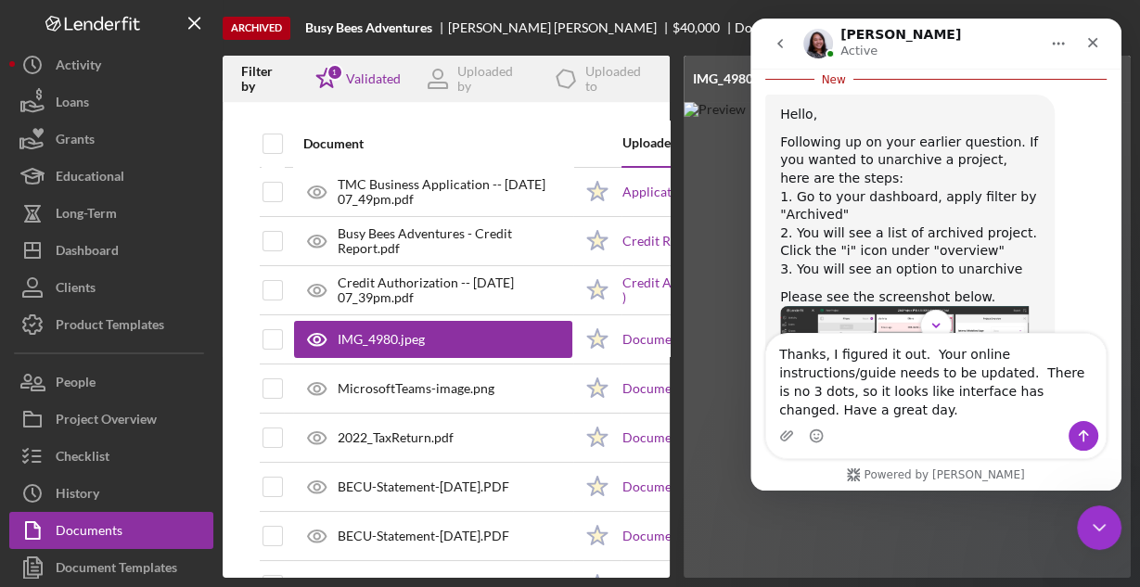
type textarea "Thanks, I figured it out. Your online instructions/guide needs to be updated. T…"
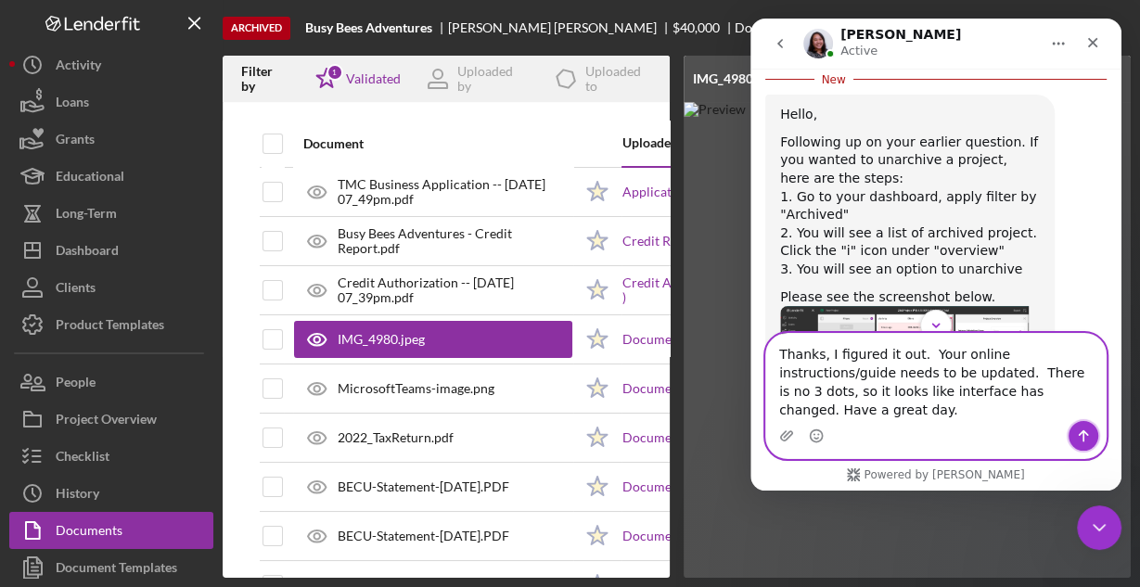
click at [1081, 436] on icon "Send a message…" at bounding box center [1083, 436] width 15 height 15
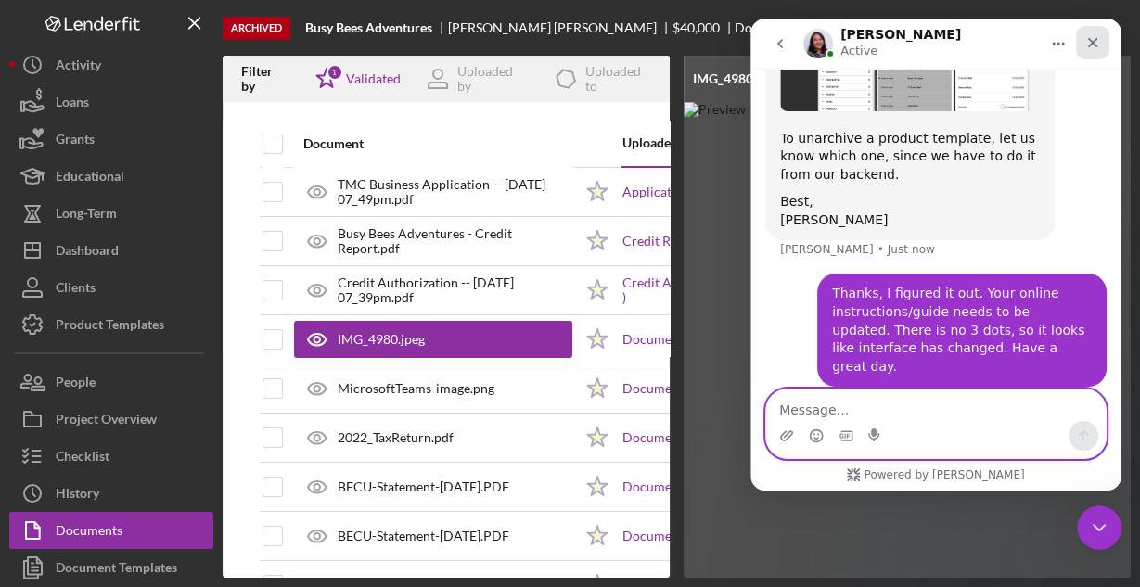
scroll to position [1154, 0]
drag, startPoint x: 1092, startPoint y: 45, endPoint x: 1842, endPoint y: 64, distance: 750.6
click at [1092, 45] on icon "Close" at bounding box center [1092, 42] width 15 height 15
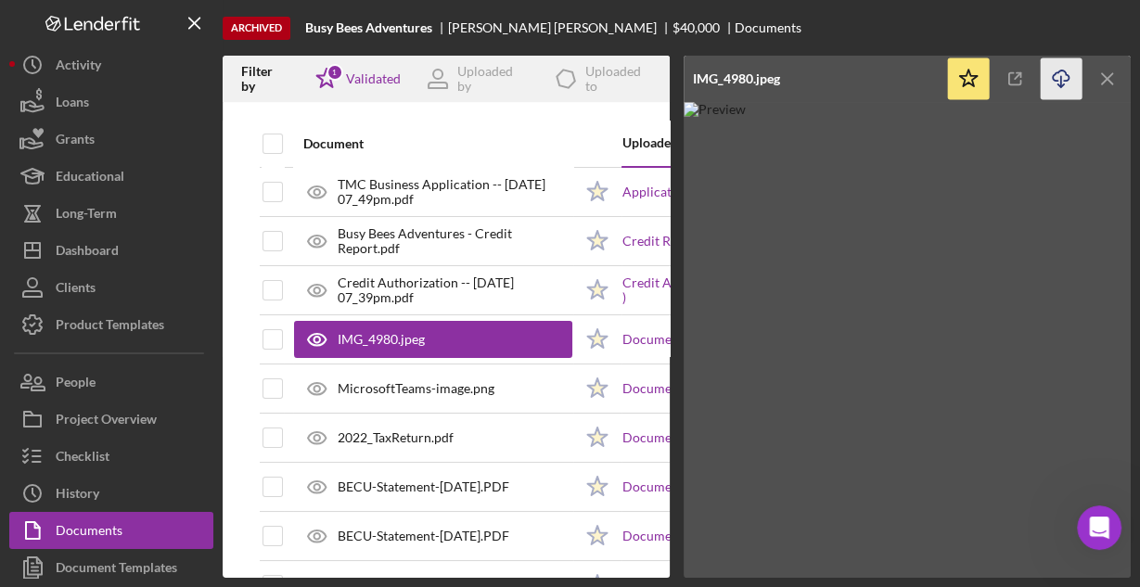
scroll to position [1225, 0]
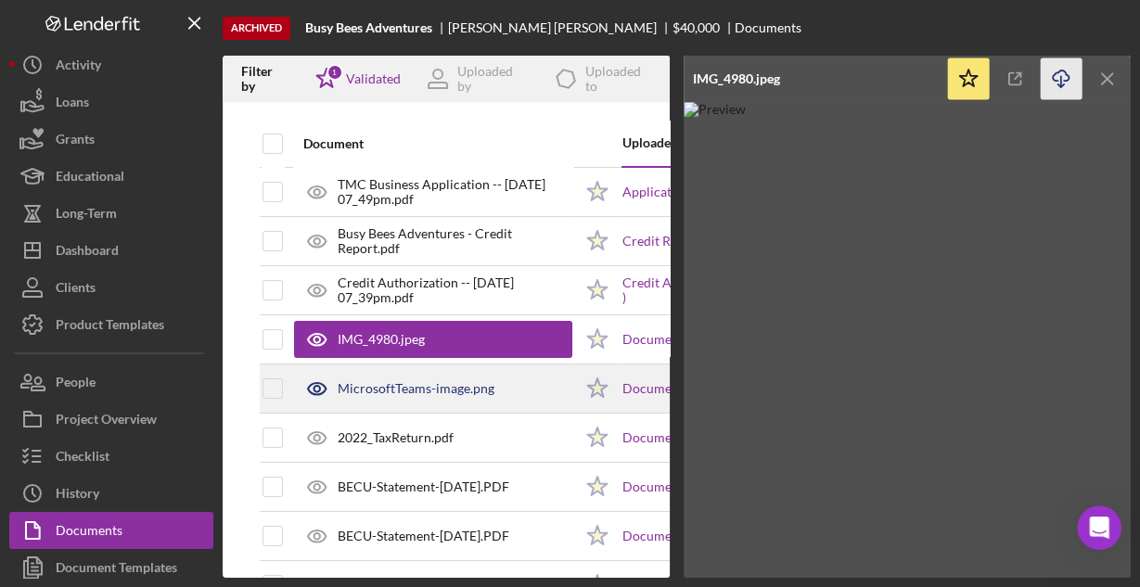
click at [382, 391] on div "MicrosoftTeams-image.png" at bounding box center [416, 388] width 157 height 15
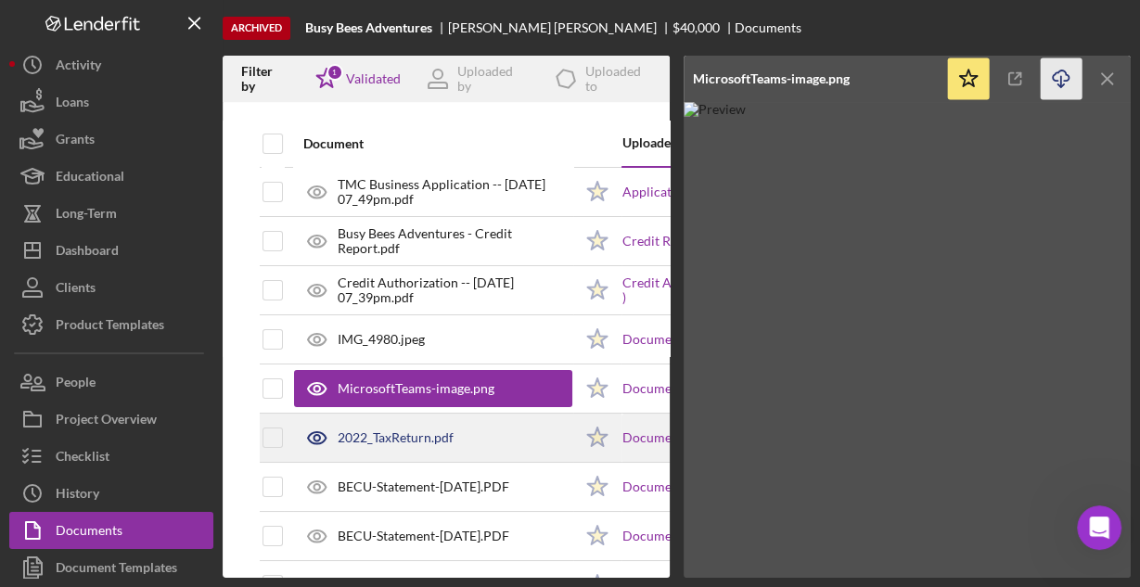
click at [405, 434] on div "2022_TaxReturn.pdf" at bounding box center [396, 437] width 116 height 15
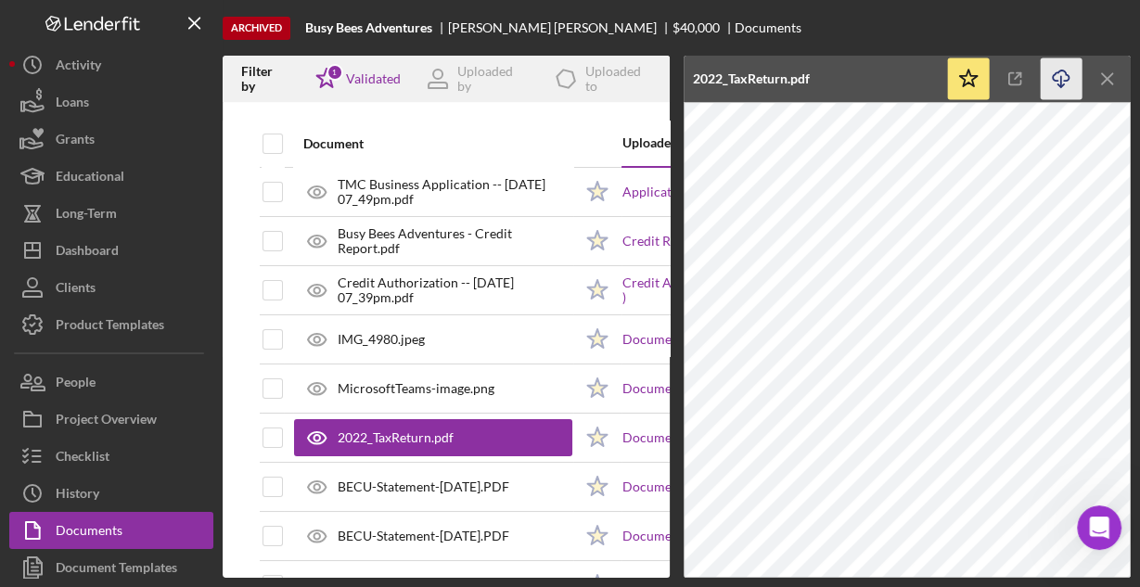
click at [1063, 80] on icon "Icon/Download" at bounding box center [1062, 79] width 42 height 42
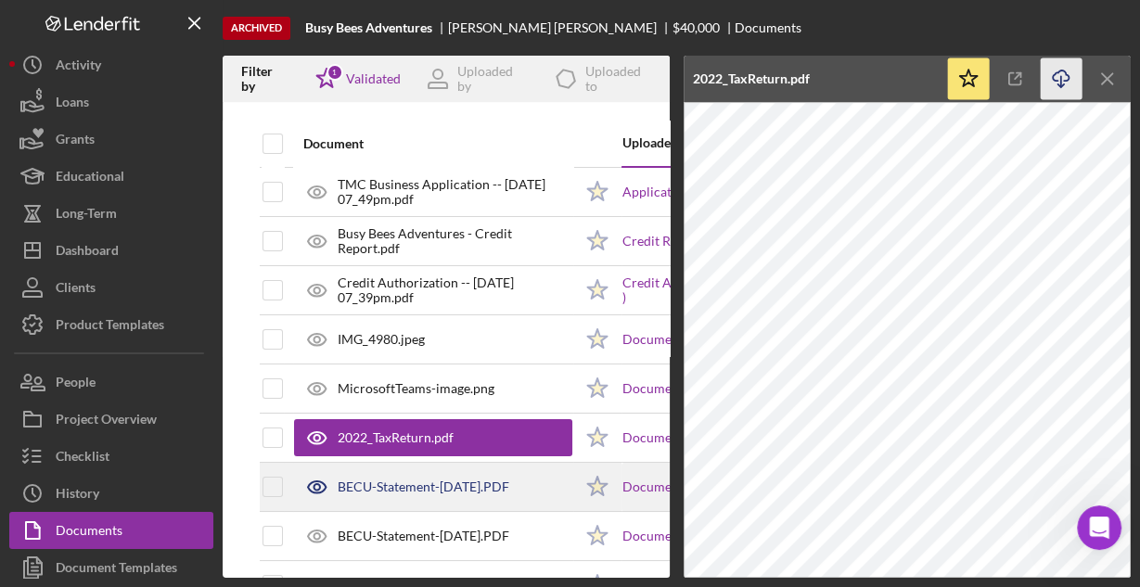
click at [412, 480] on div "BECU-Statement-[DATE].PDF" at bounding box center [424, 487] width 172 height 15
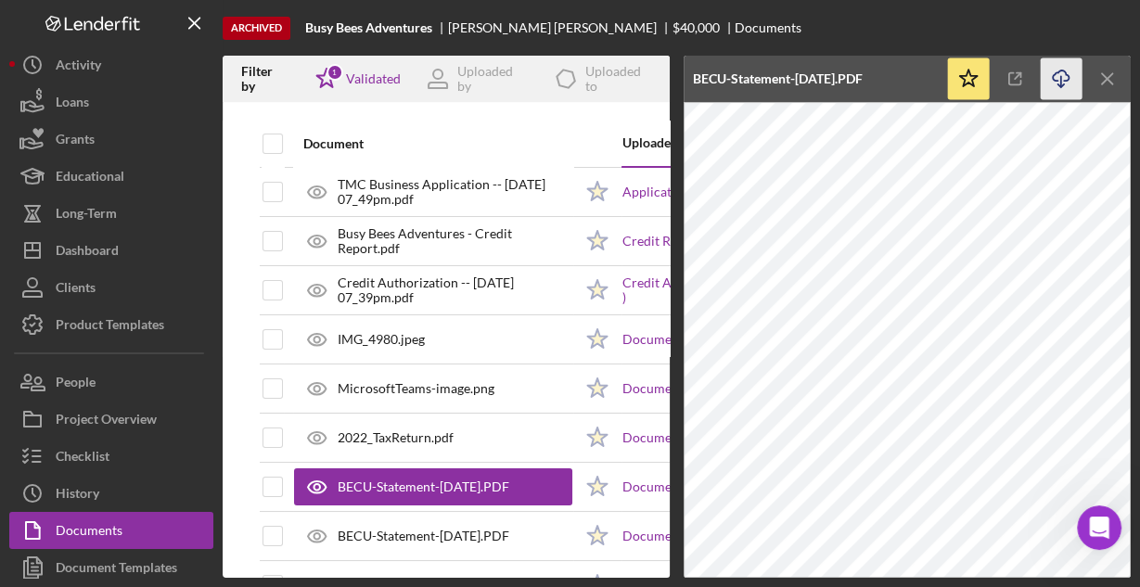
click at [1053, 78] on icon "button" at bounding box center [1061, 75] width 16 height 10
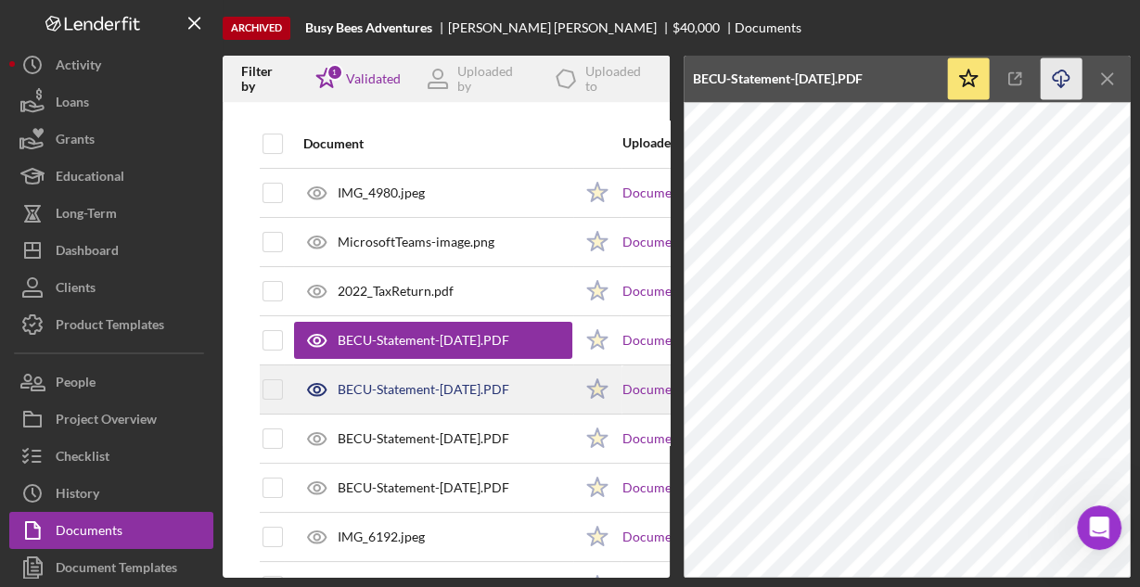
scroll to position [148, 0]
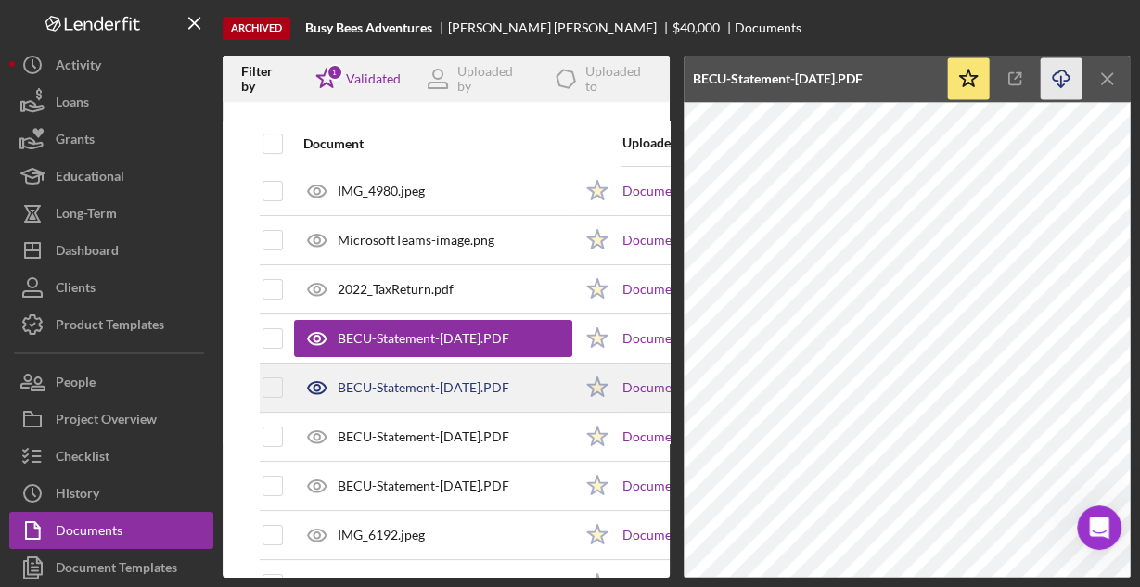
click at [491, 391] on div "BECU-Statement-[DATE].PDF" at bounding box center [424, 387] width 172 height 15
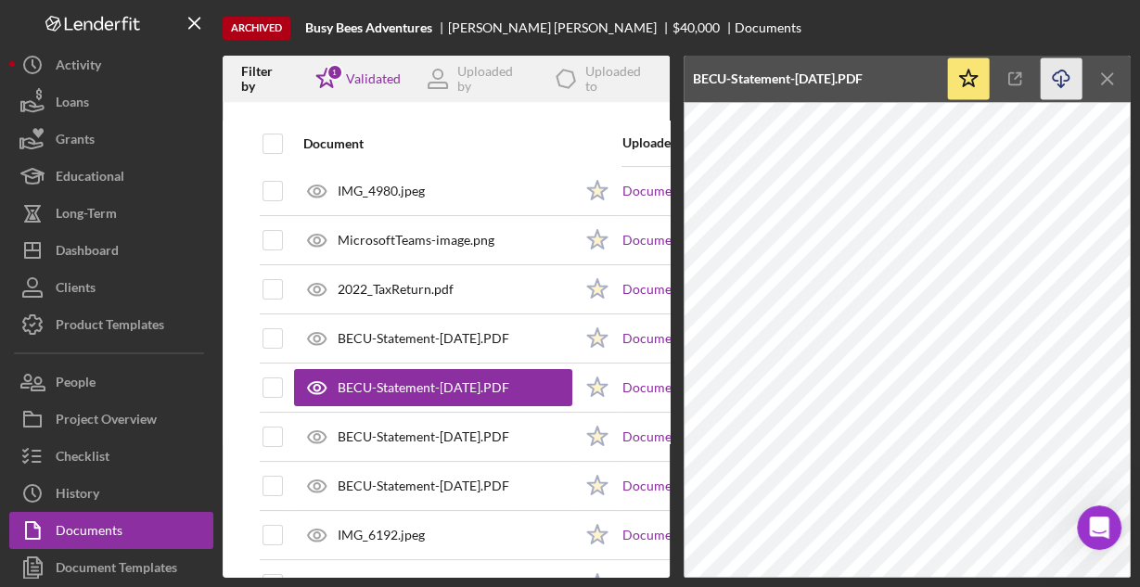
click at [1063, 69] on icon "Icon/Download" at bounding box center [1062, 79] width 42 height 42
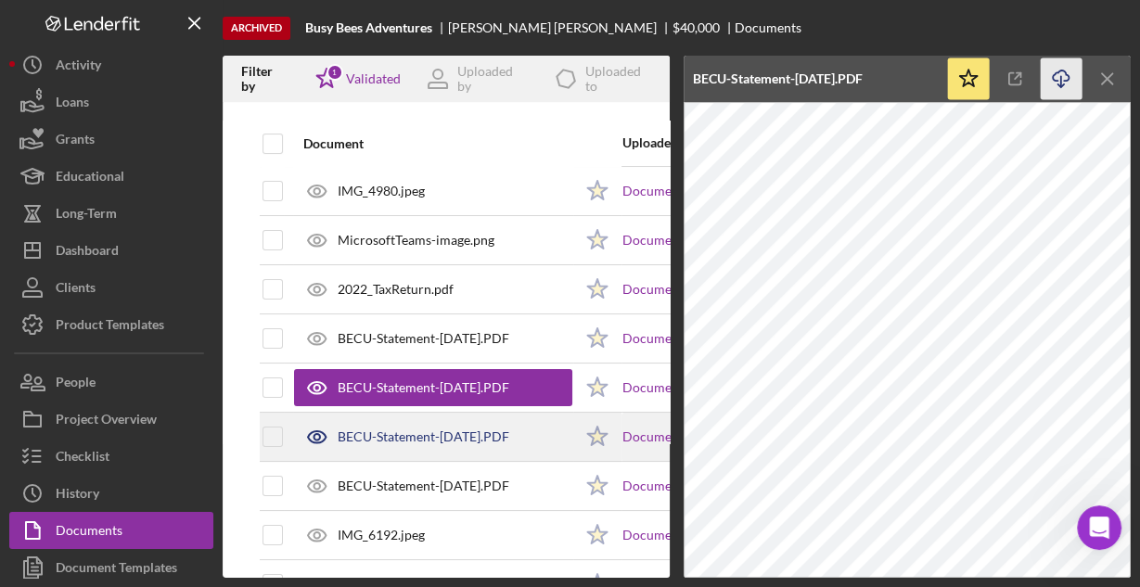
click at [444, 433] on div "BECU-Statement-[DATE].PDF" at bounding box center [424, 436] width 172 height 15
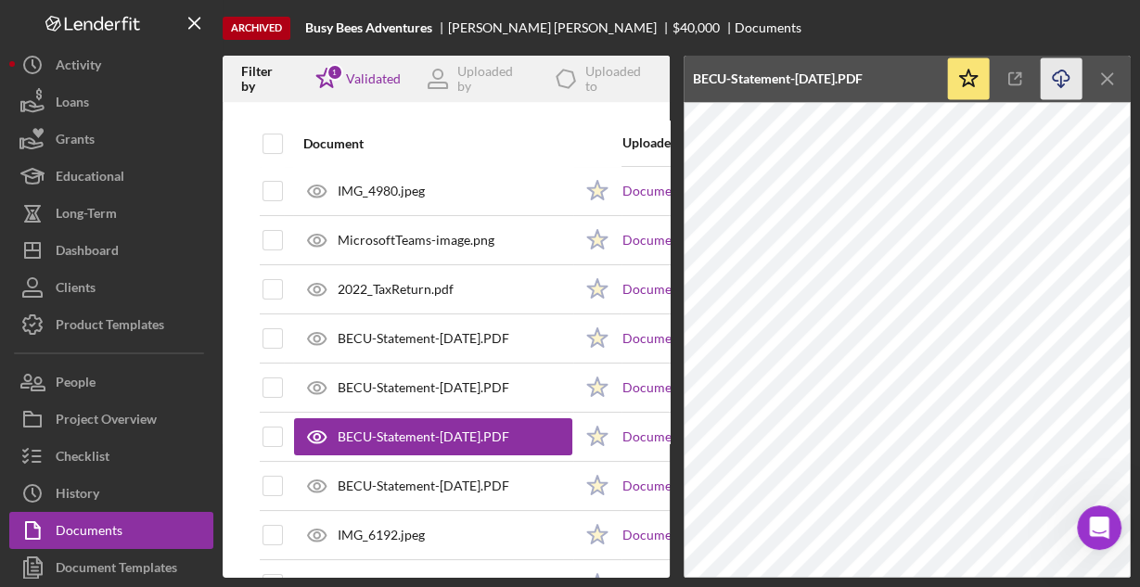
click at [1063, 80] on icon "Icon/Download" at bounding box center [1062, 79] width 42 height 42
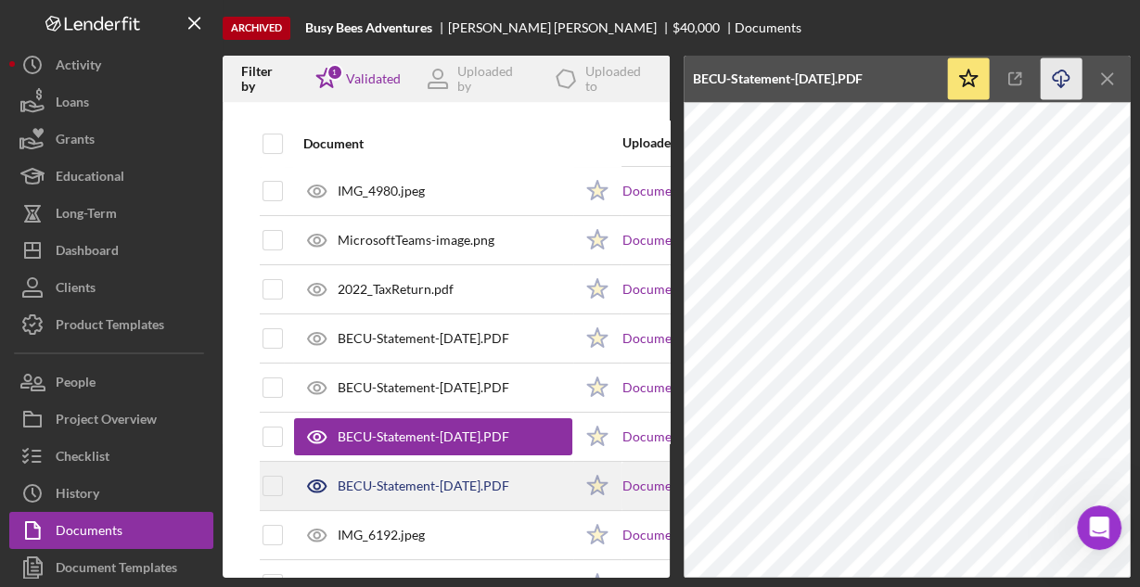
click at [465, 480] on div "BECU-Statement-[DATE].PDF" at bounding box center [424, 486] width 172 height 15
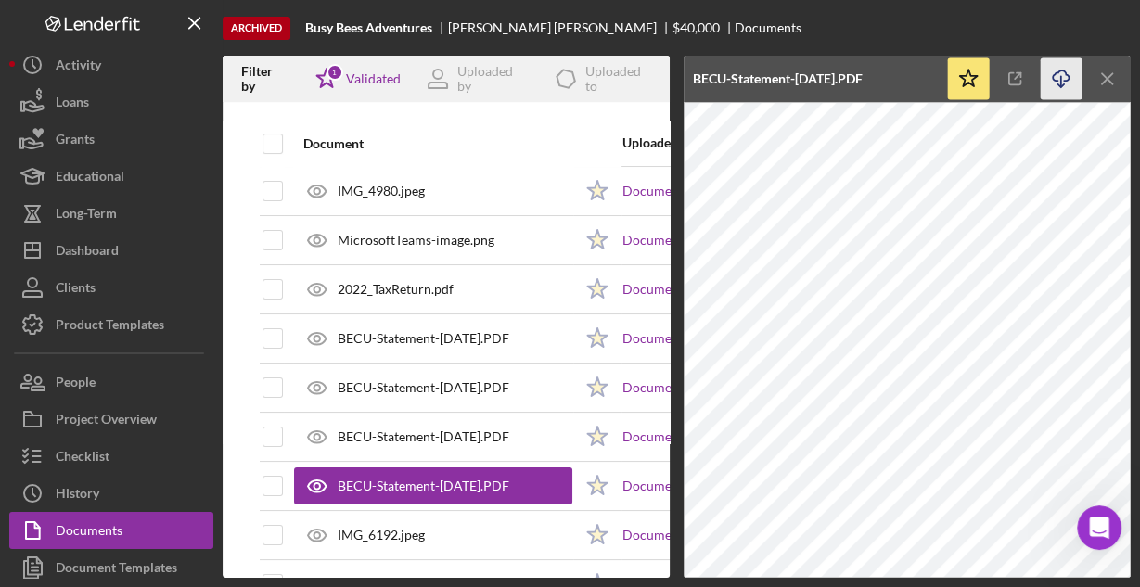
click at [1061, 77] on line "button" at bounding box center [1061, 81] width 0 height 10
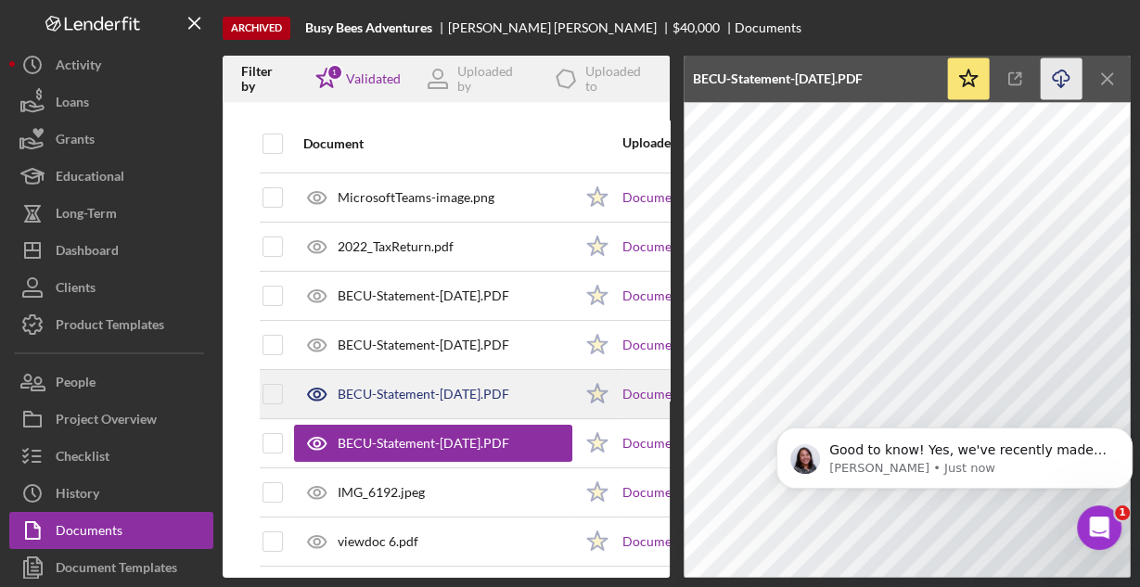
scroll to position [223, 0]
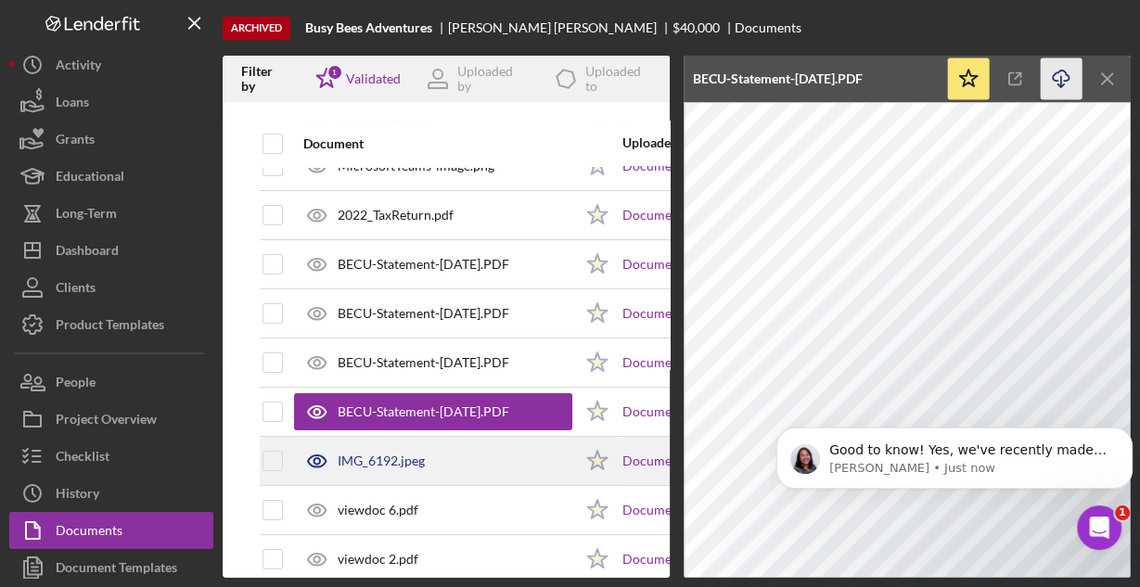
click at [364, 454] on div "IMG_6192.jpeg" at bounding box center [381, 461] width 87 height 15
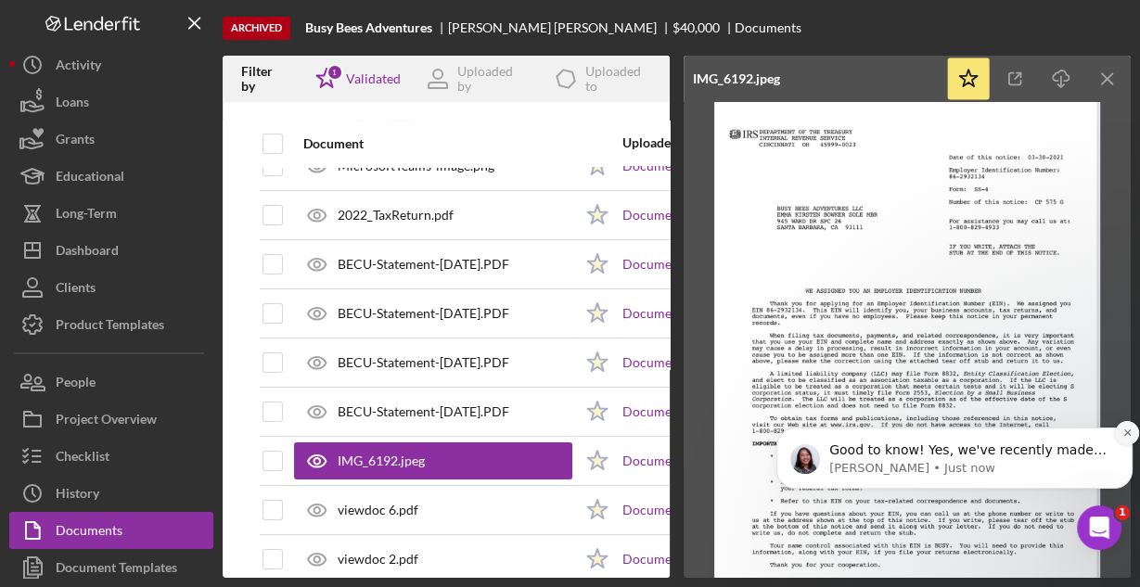
click at [1123, 431] on icon "Dismiss notification" at bounding box center [1127, 433] width 10 height 10
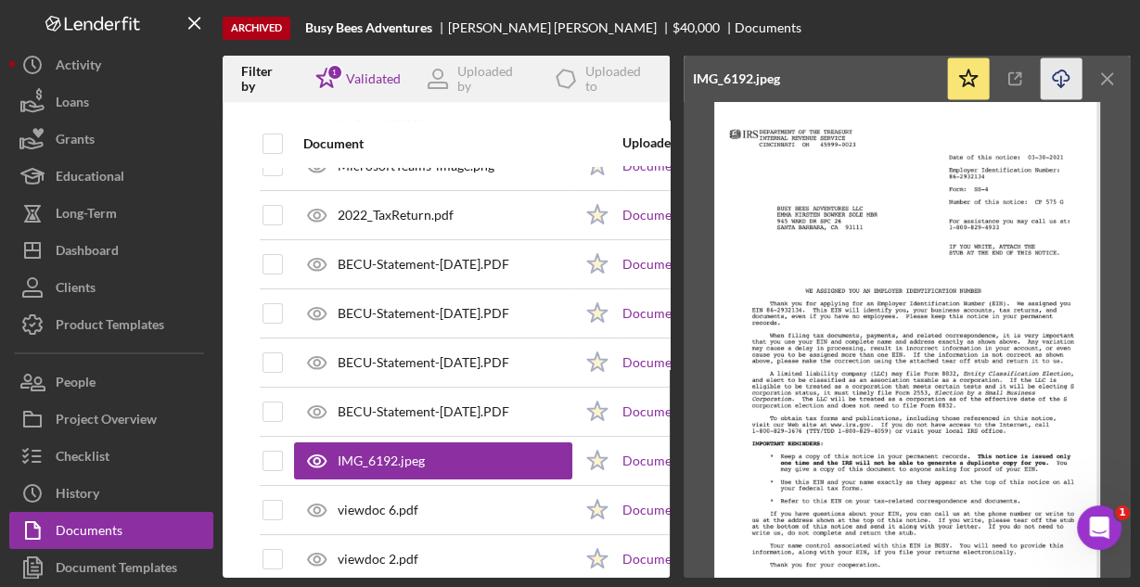
click at [1061, 80] on icon "Icon/Download" at bounding box center [1062, 79] width 42 height 42
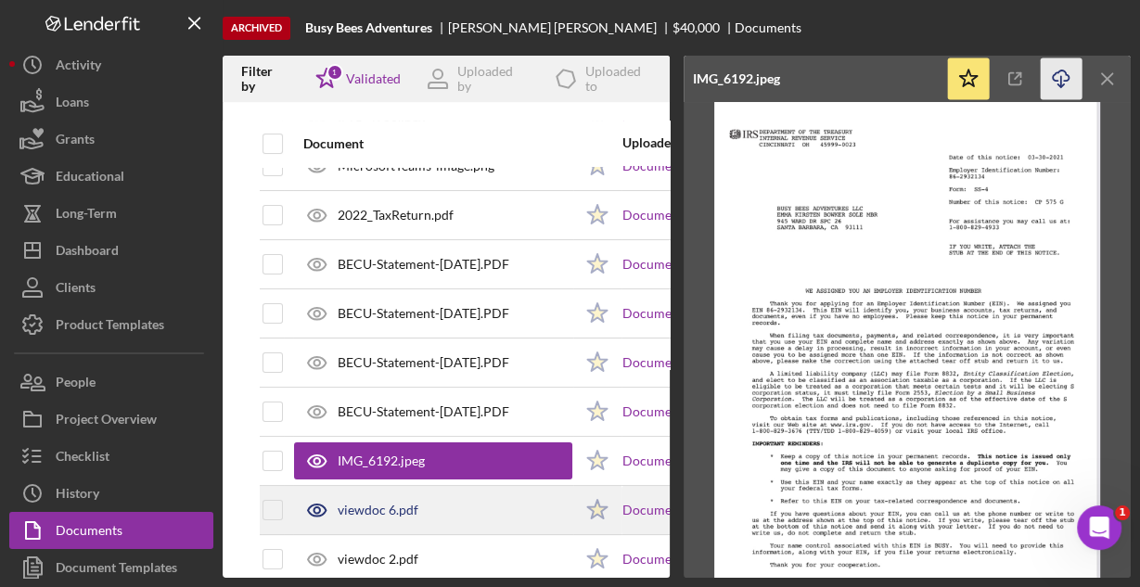
click at [418, 500] on div "viewdoc 6.pdf" at bounding box center [433, 510] width 278 height 46
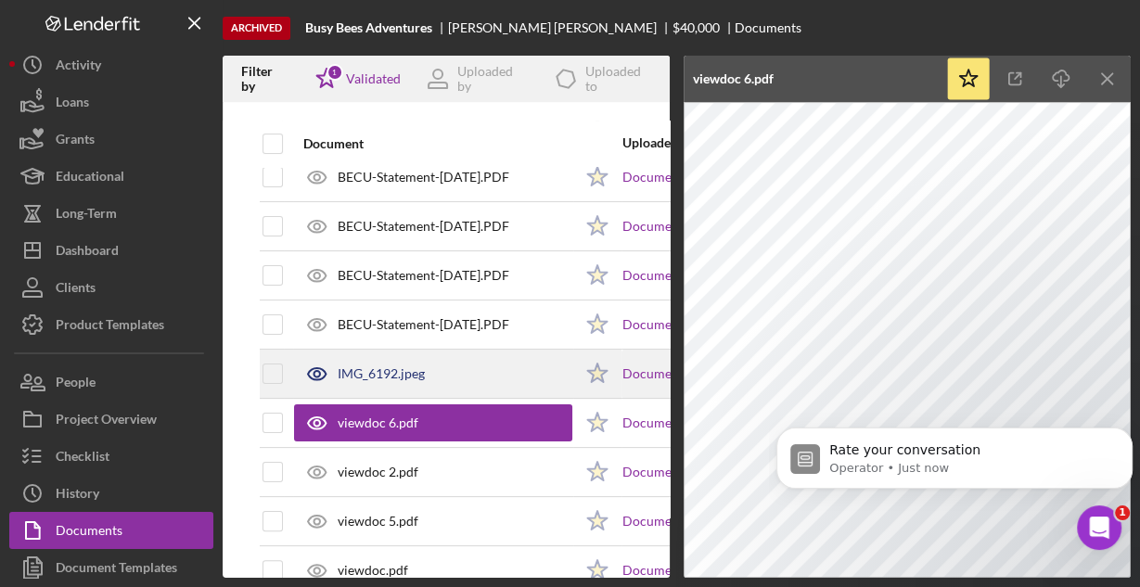
scroll to position [371, 0]
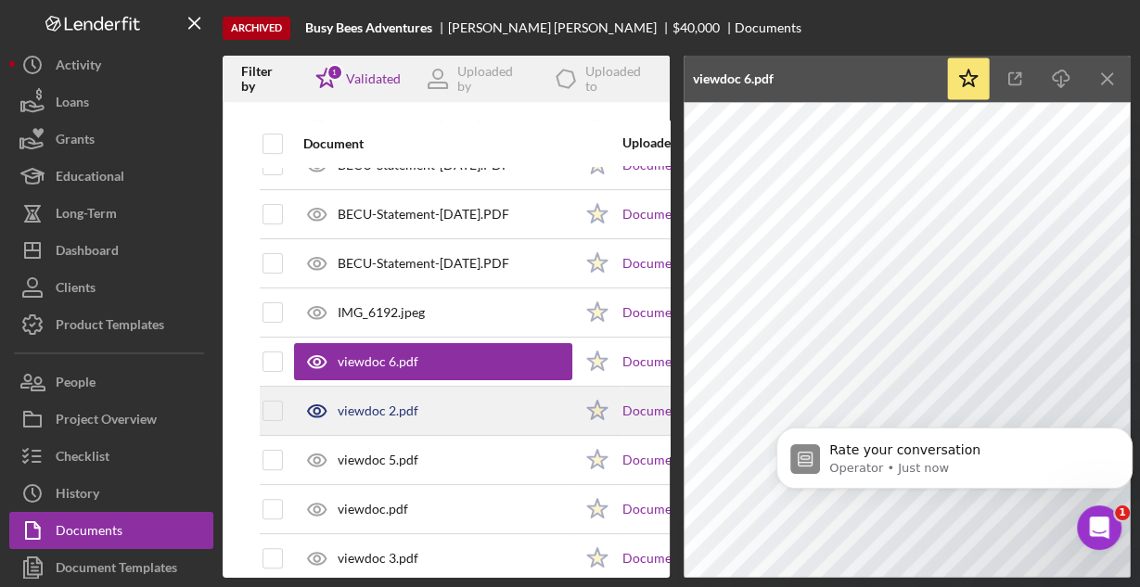
click at [430, 408] on div "viewdoc 2.pdf" at bounding box center [433, 411] width 278 height 46
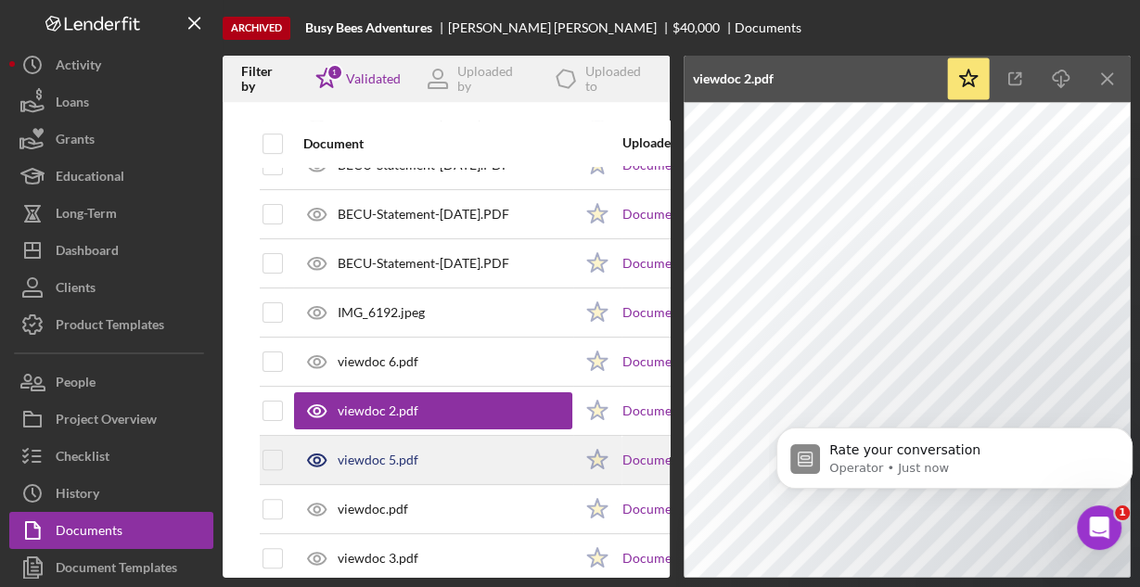
click at [390, 453] on div "viewdoc 5.pdf" at bounding box center [378, 460] width 81 height 15
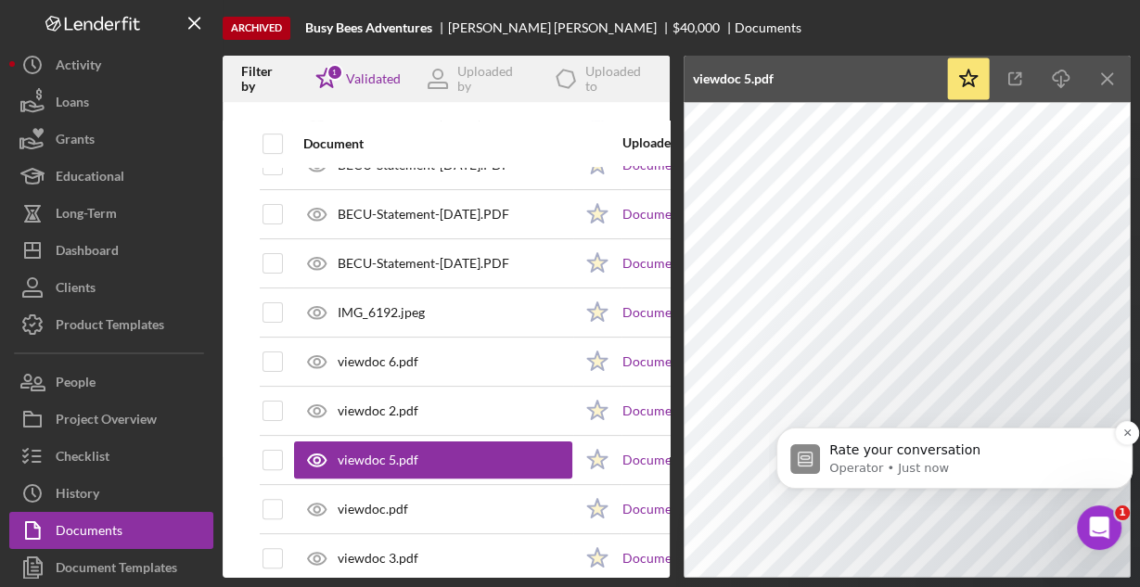
click at [824, 465] on div "Rate your conversation Operator • Just now" at bounding box center [954, 458] width 328 height 37
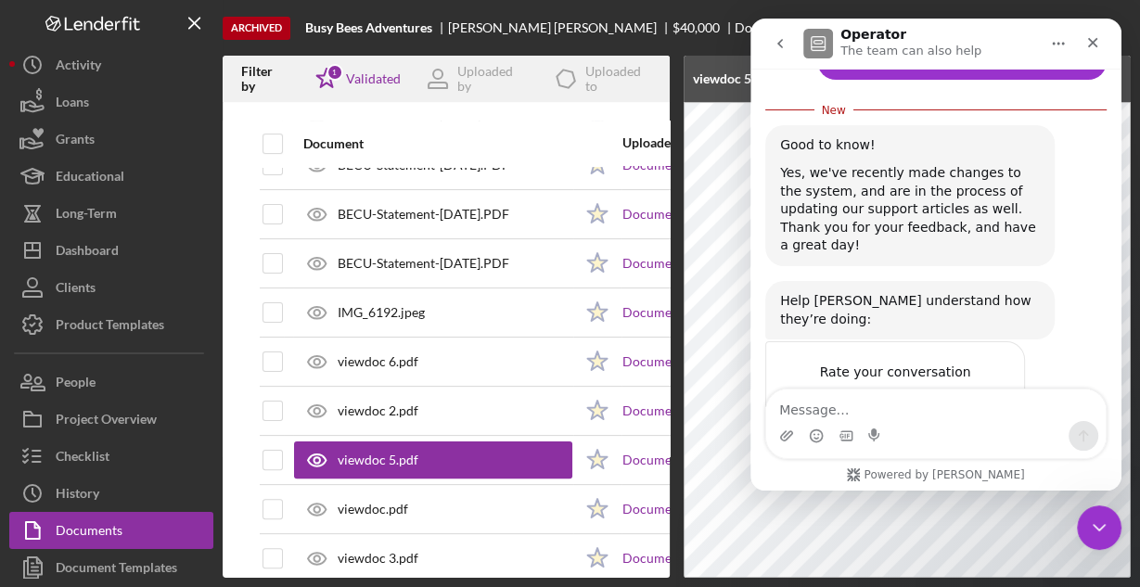
scroll to position [1459, 0]
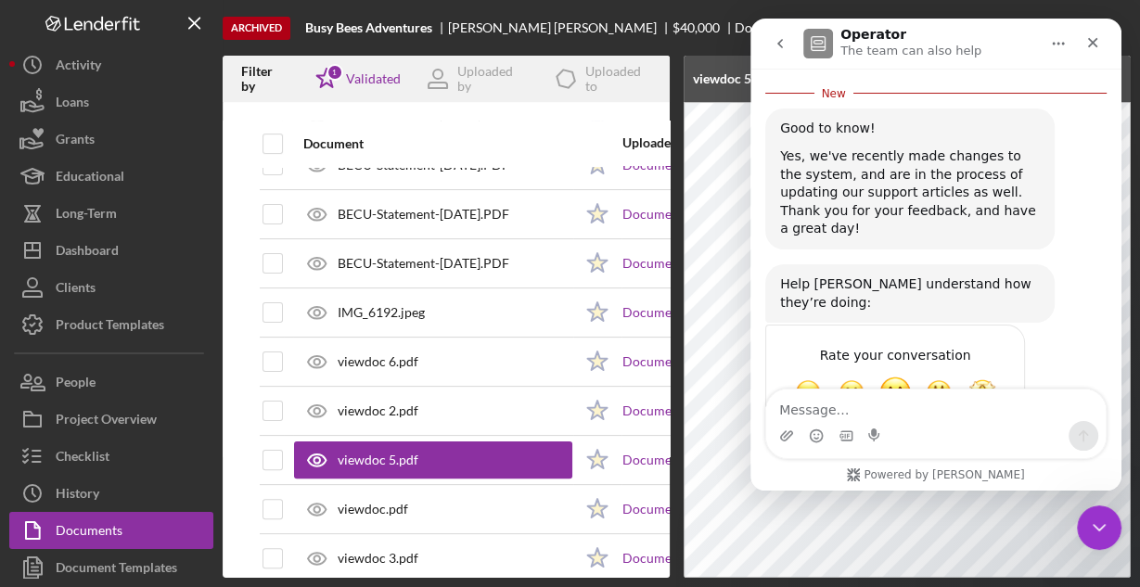
click at [899, 376] on span "OK" at bounding box center [894, 392] width 33 height 33
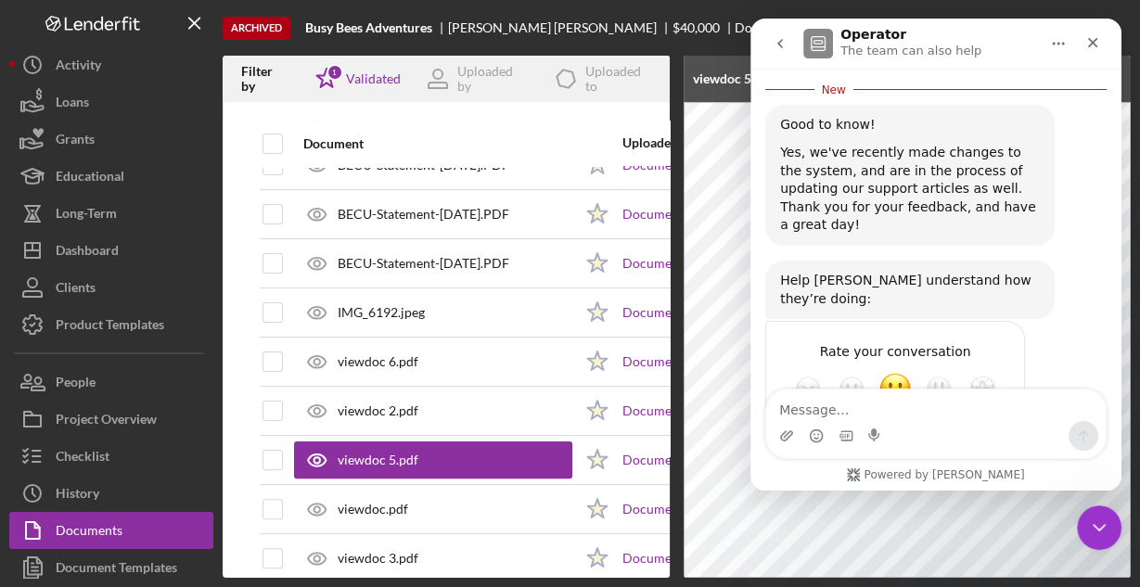
scroll to position [1454, 0]
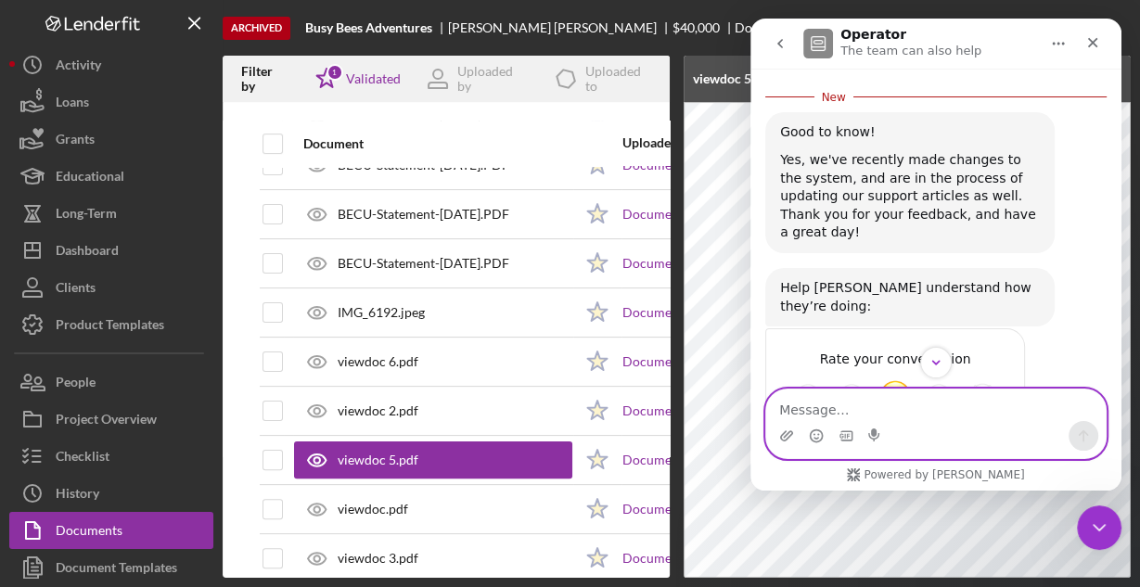
click at [986, 399] on textarea "Message…" at bounding box center [935, 406] width 339 height 32
click at [945, 359] on button "Scroll to bottom" at bounding box center [935, 362] width 34 height 34
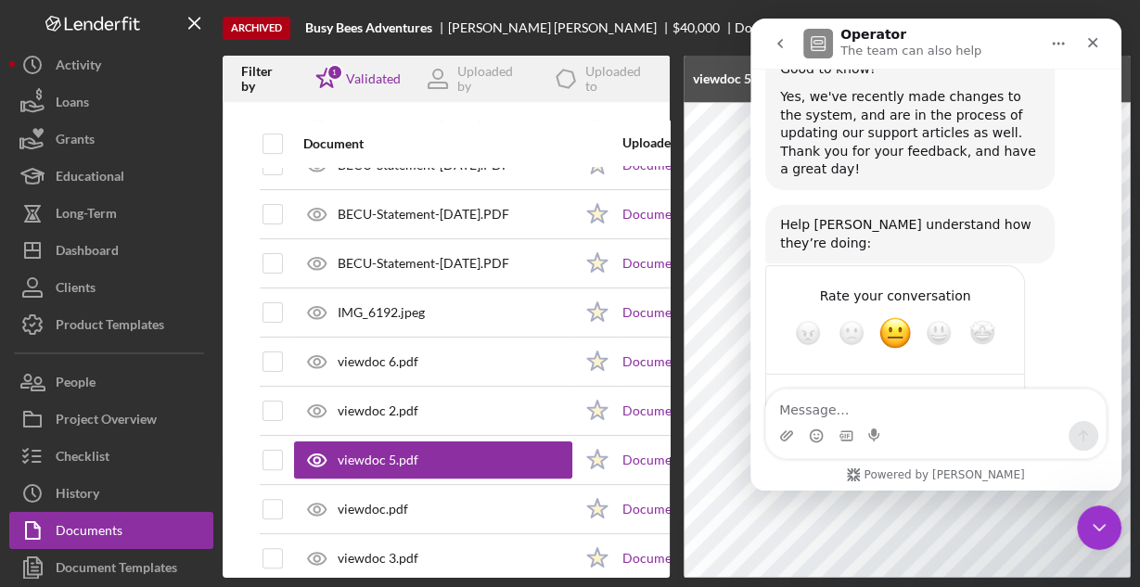
scroll to position [1519, 0]
click at [1105, 45] on div "Close" at bounding box center [1092, 42] width 33 height 33
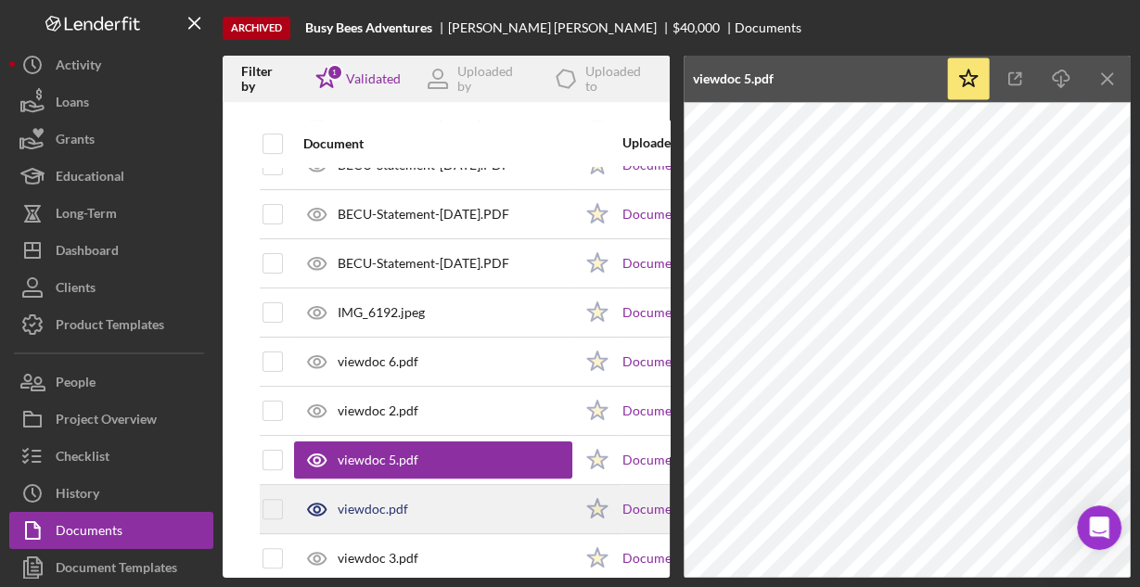
click at [402, 504] on div "viewdoc.pdf" at bounding box center [373, 509] width 70 height 15
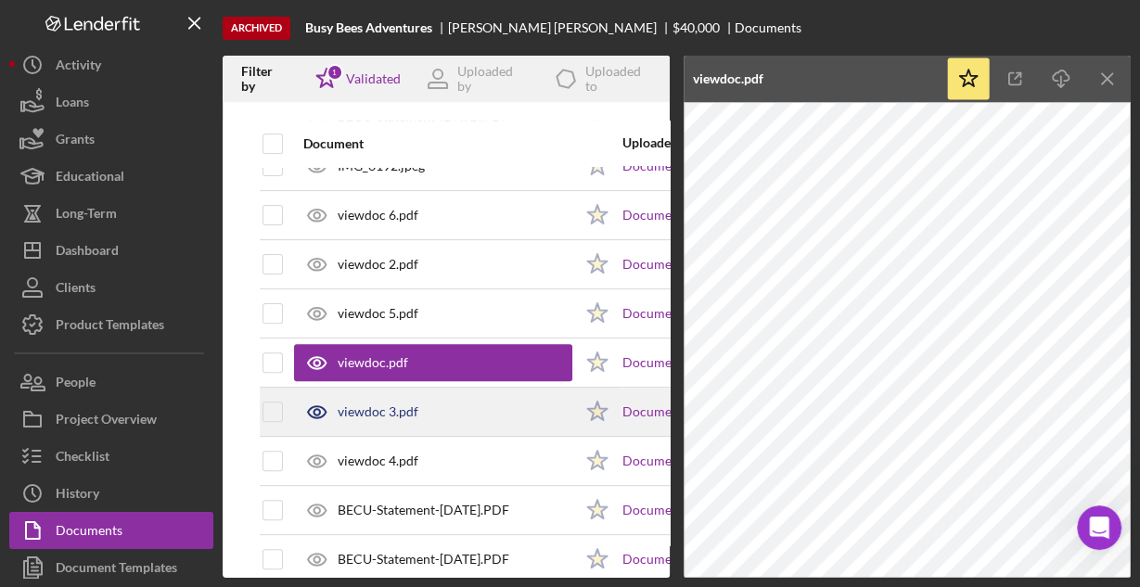
scroll to position [519, 0]
click at [399, 406] on div "viewdoc 3.pdf" at bounding box center [378, 410] width 81 height 15
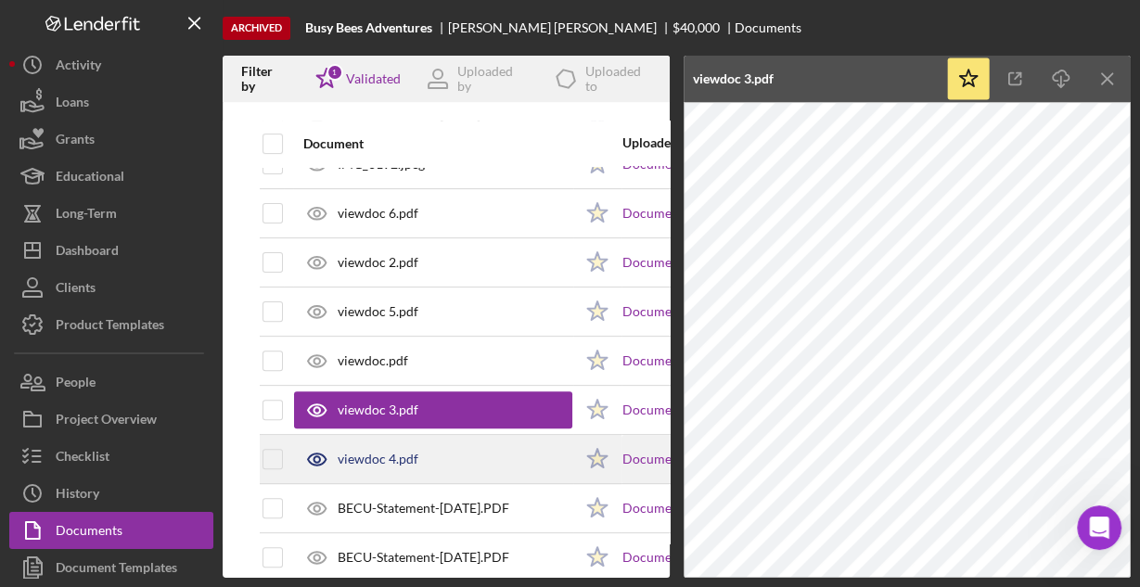
click at [416, 456] on div "viewdoc 4.pdf" at bounding box center [433, 459] width 278 height 46
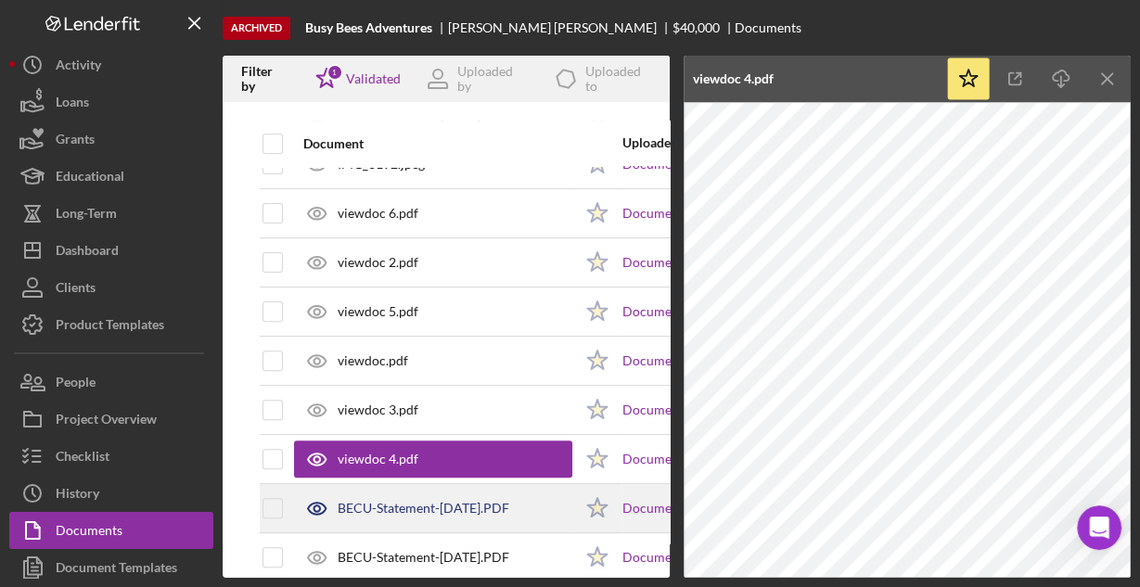
click at [443, 501] on div "BECU-Statement-[DATE].PDF" at bounding box center [424, 508] width 172 height 15
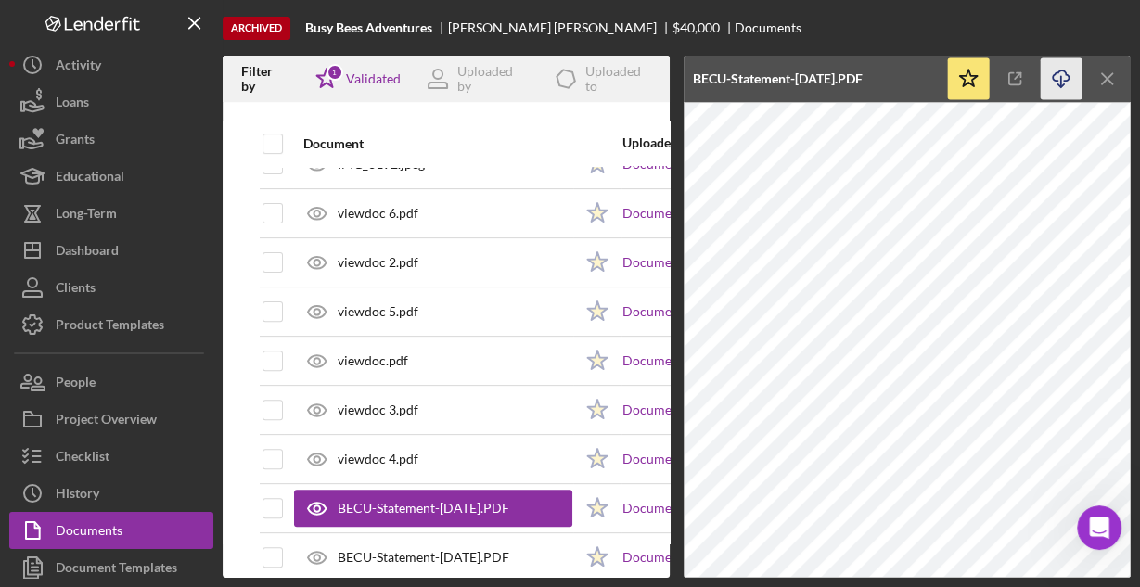
click at [1058, 80] on icon "Icon/Download" at bounding box center [1062, 79] width 42 height 42
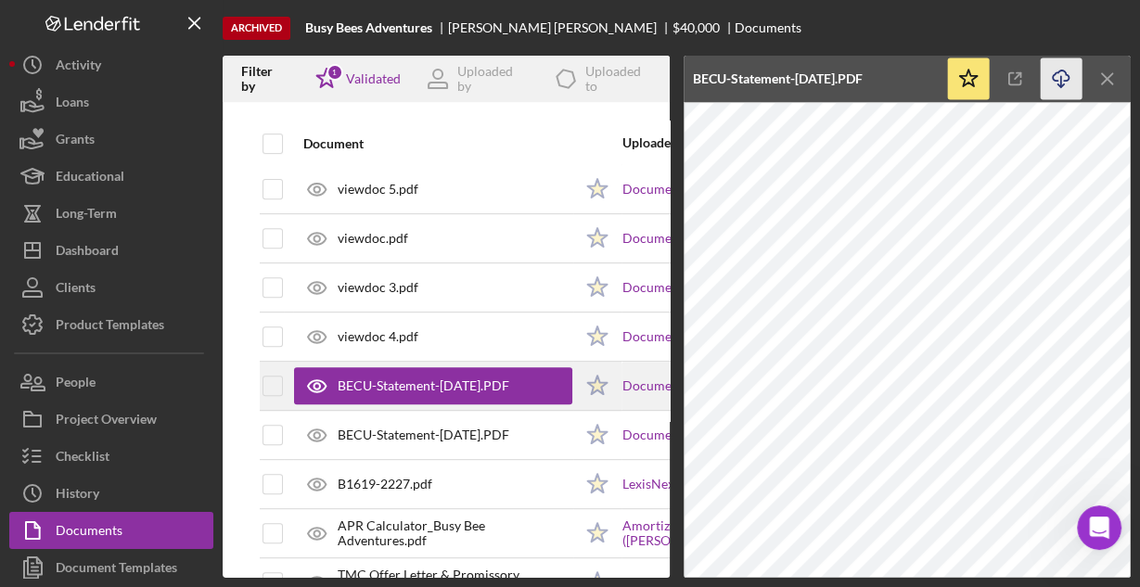
scroll to position [668, 0]
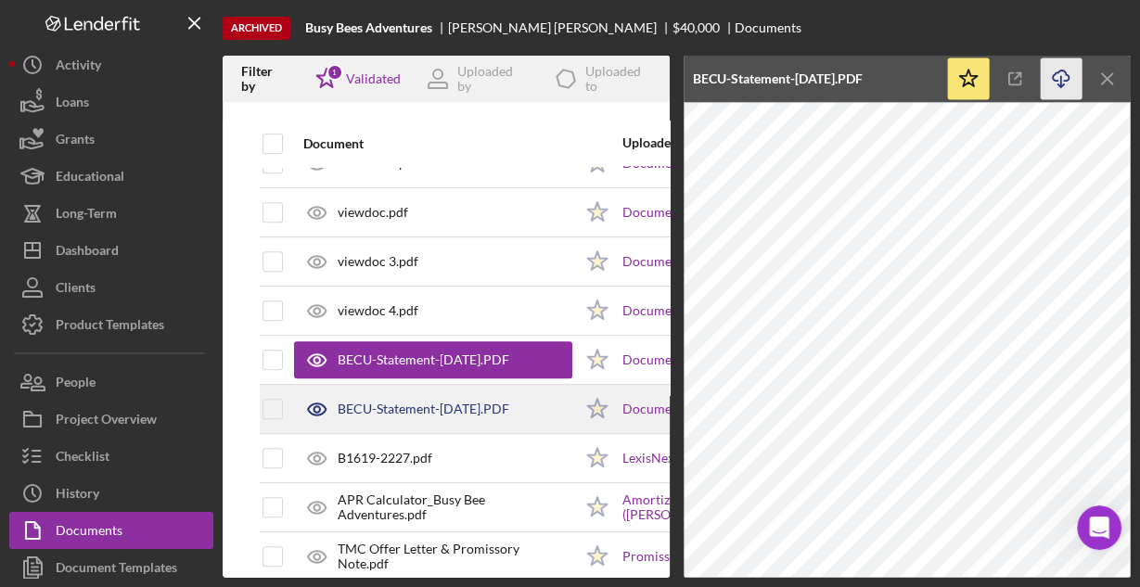
click at [427, 402] on div "BECU-Statement-[DATE].PDF" at bounding box center [424, 409] width 172 height 15
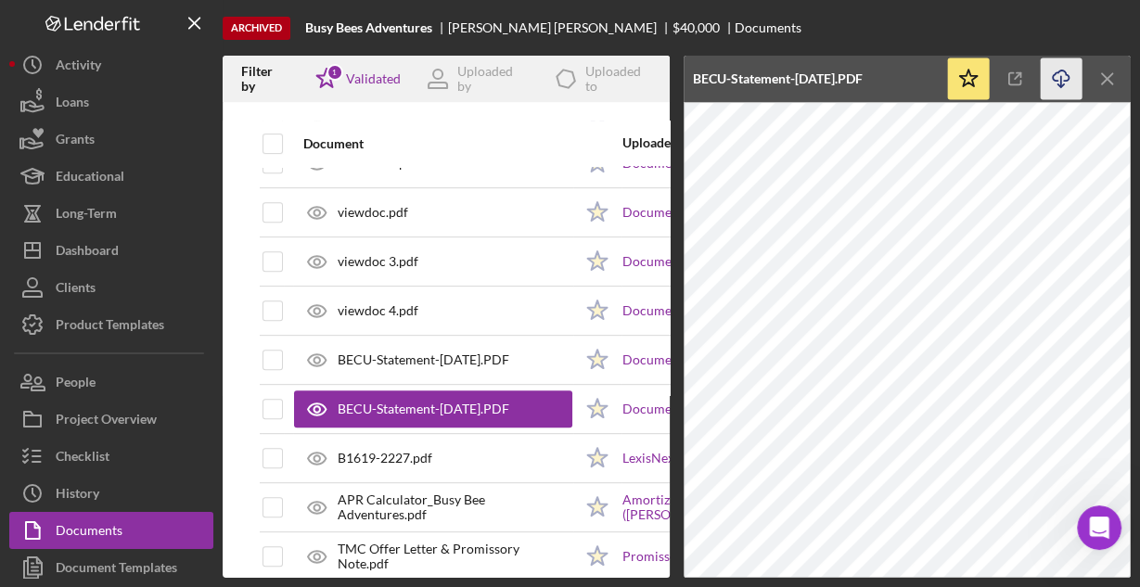
click at [1058, 81] on icon "Icon/Download" at bounding box center [1062, 79] width 42 height 42
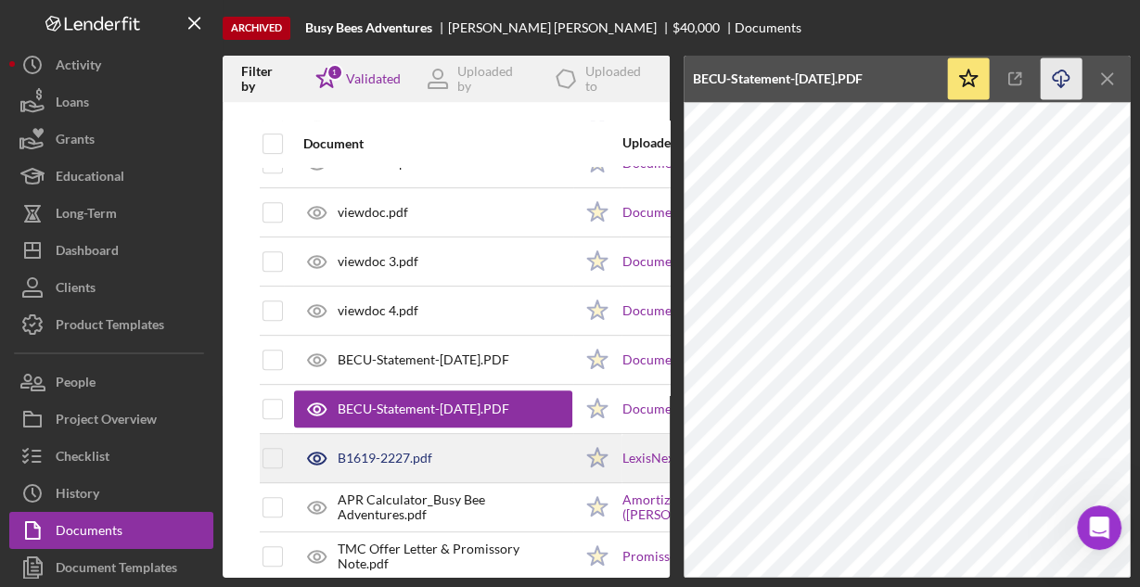
click at [476, 446] on div "B1619-2227.pdf" at bounding box center [433, 458] width 278 height 46
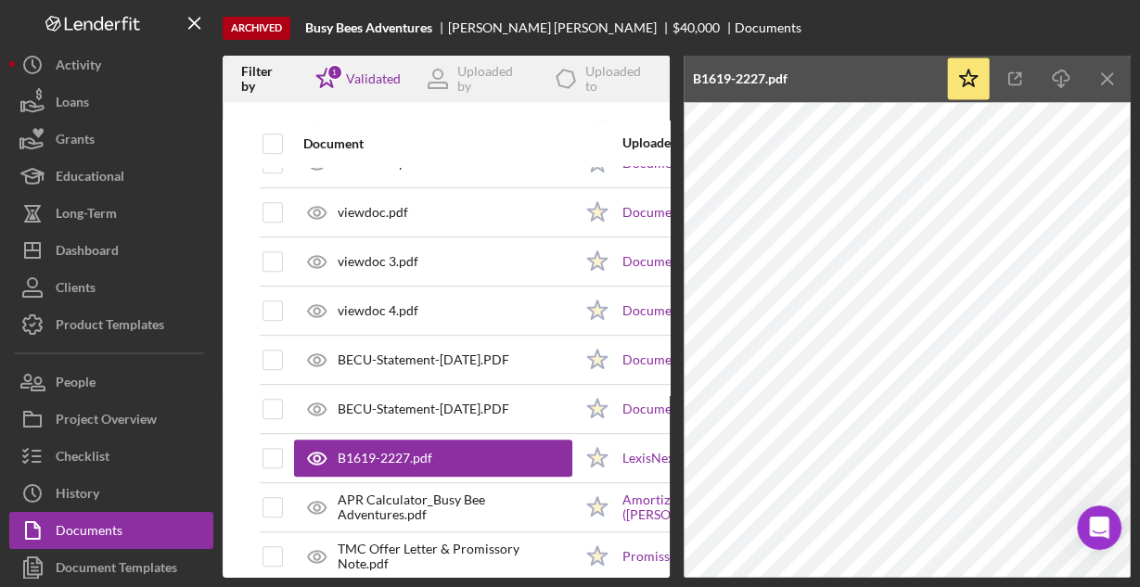
scroll to position [1519, 0]
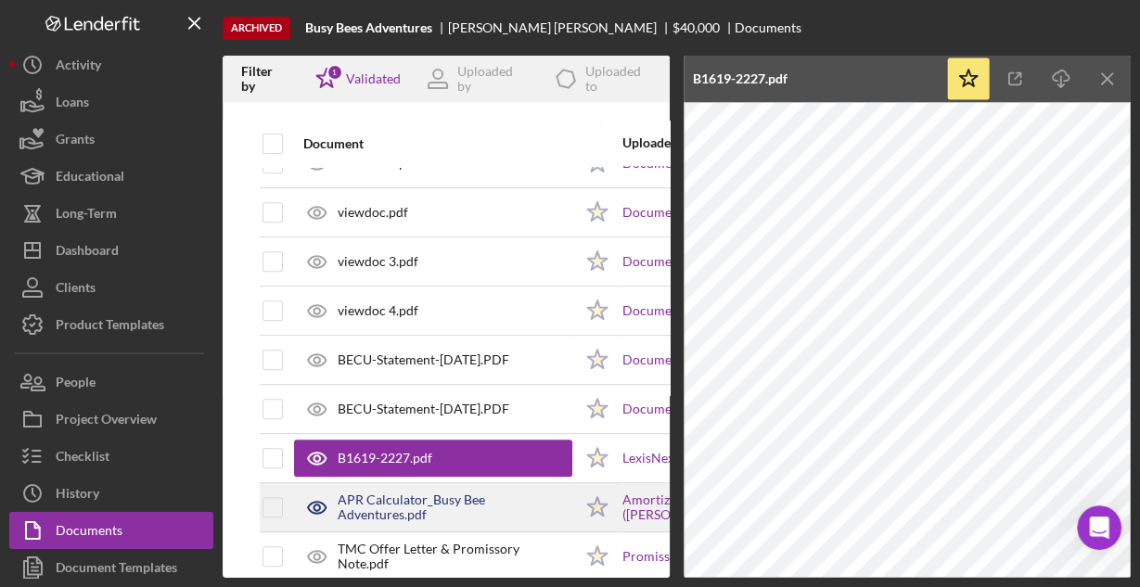
click at [394, 493] on div "APR Calculator_Busy Bee Adventures.pdf" at bounding box center [455, 507] width 235 height 30
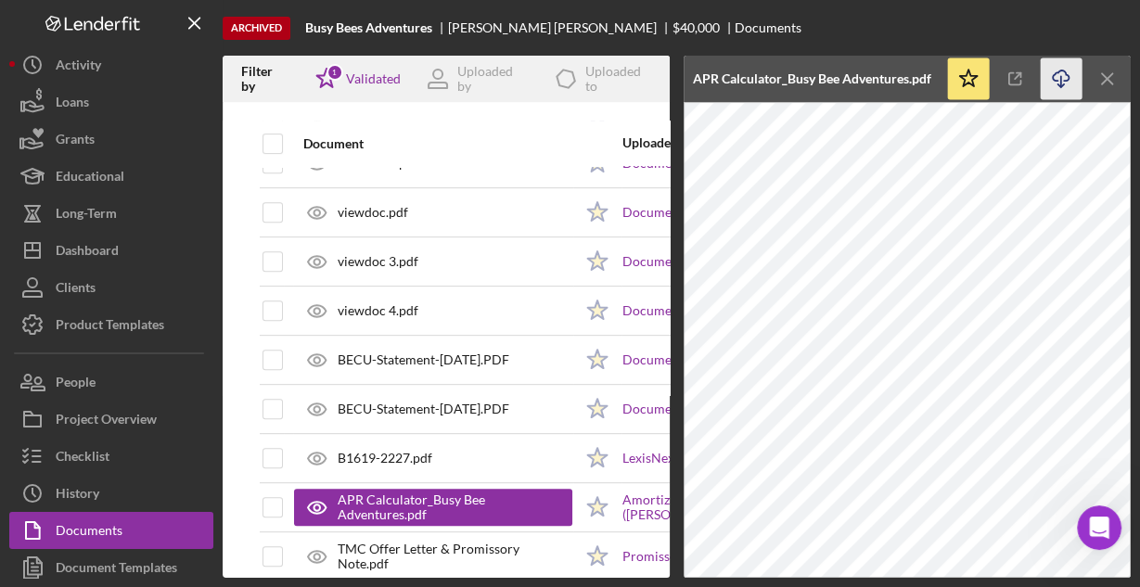
click at [1061, 76] on line "button" at bounding box center [1061, 81] width 0 height 10
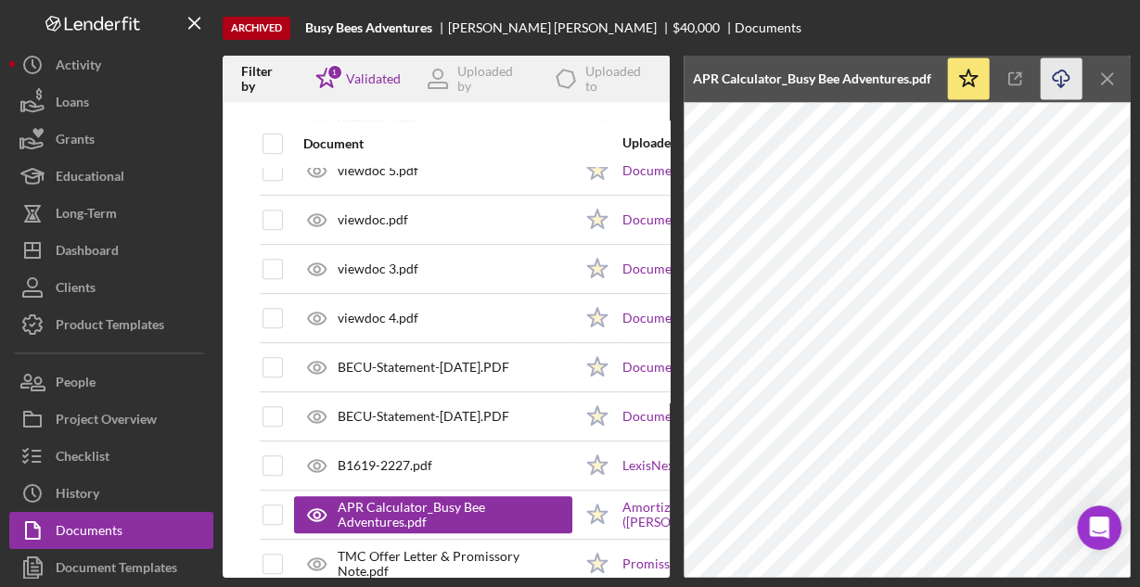
scroll to position [694, 0]
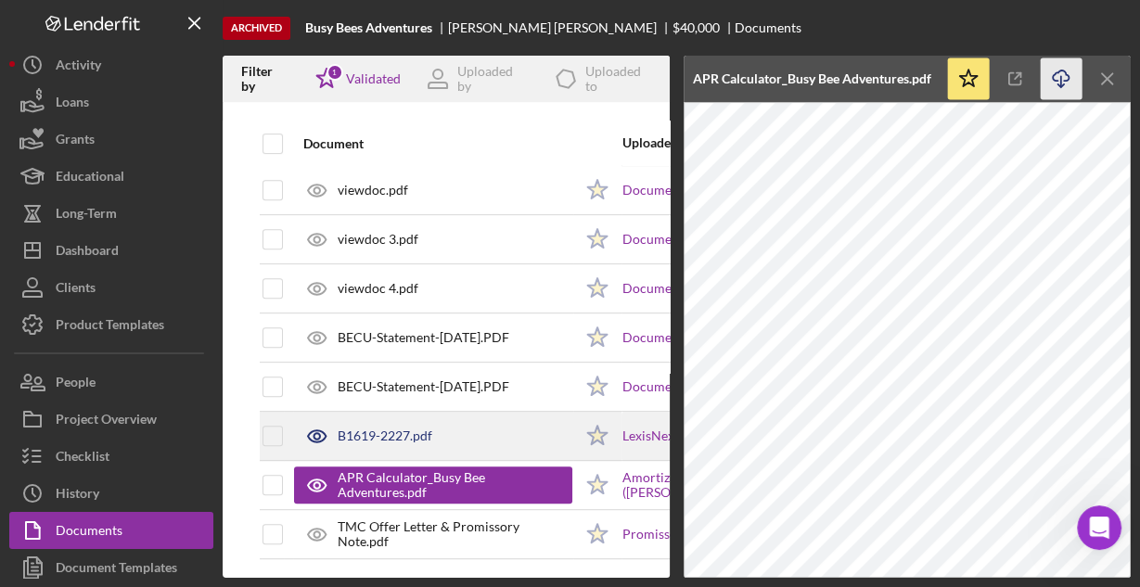
click at [448, 428] on div "B1619-2227.pdf" at bounding box center [433, 436] width 278 height 46
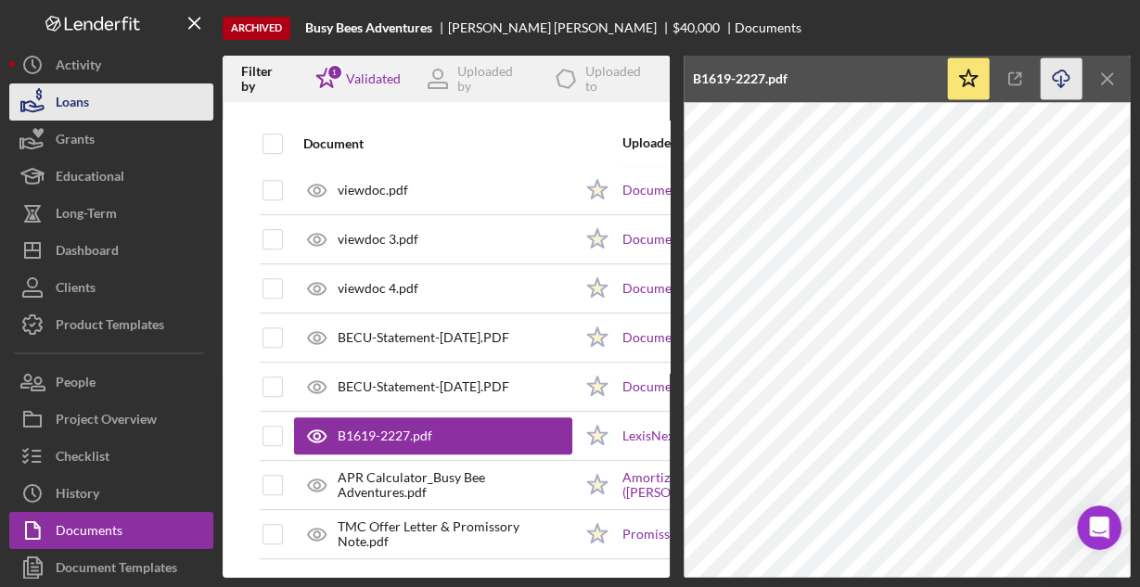
click at [72, 106] on div "Loans" at bounding box center [72, 104] width 33 height 42
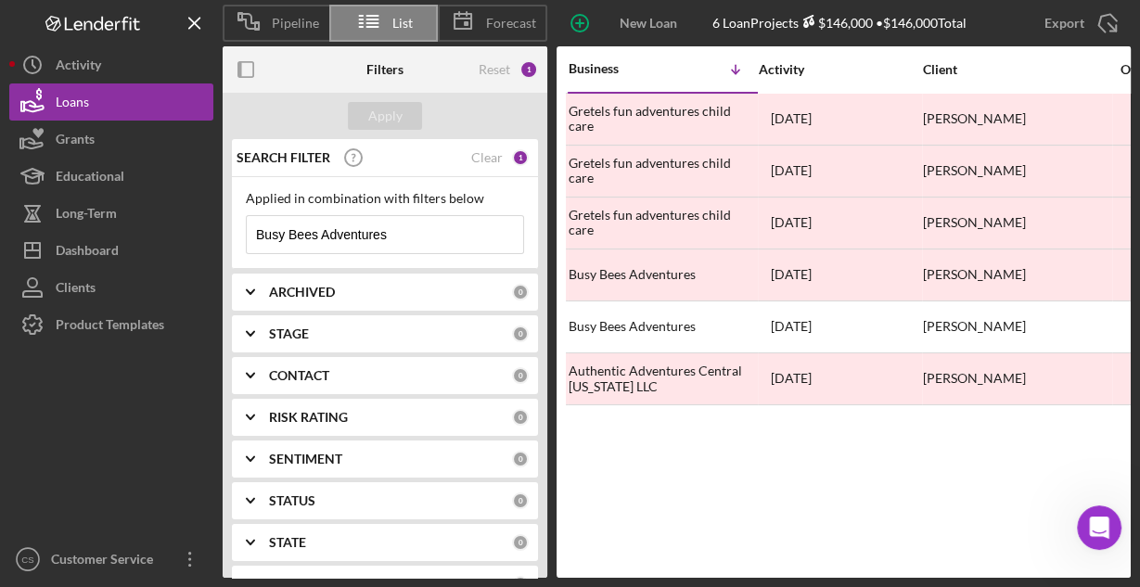
click at [414, 237] on input "Busy Bees Adventures" at bounding box center [385, 234] width 276 height 37
paste input "[PERSON_NAME] TRUCKING LLC"
type input "[PERSON_NAME] TRUCKING LLC"
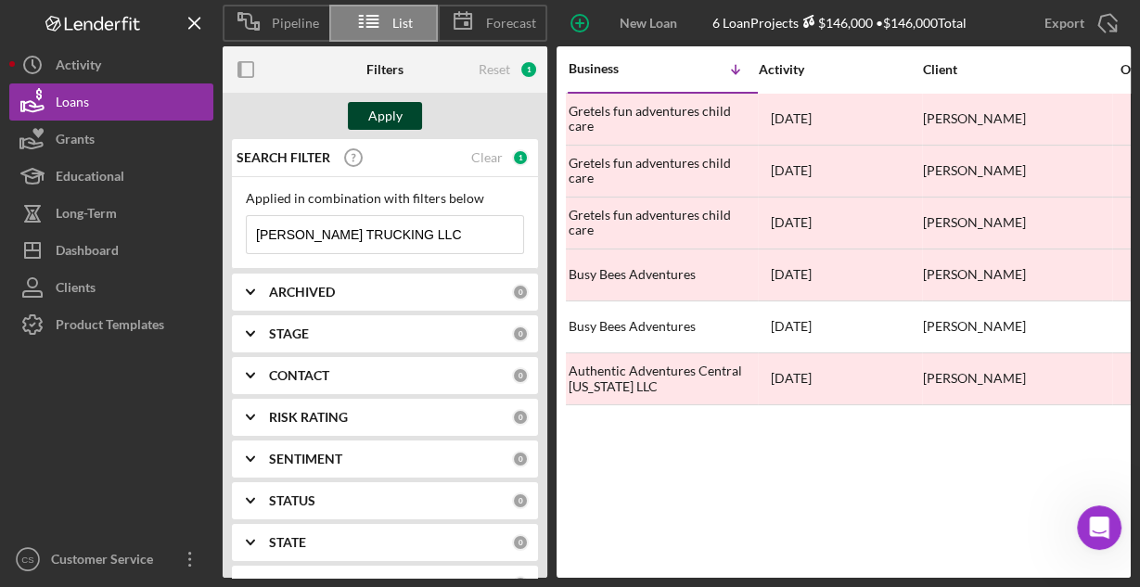
click at [380, 116] on div "Apply" at bounding box center [385, 116] width 34 height 28
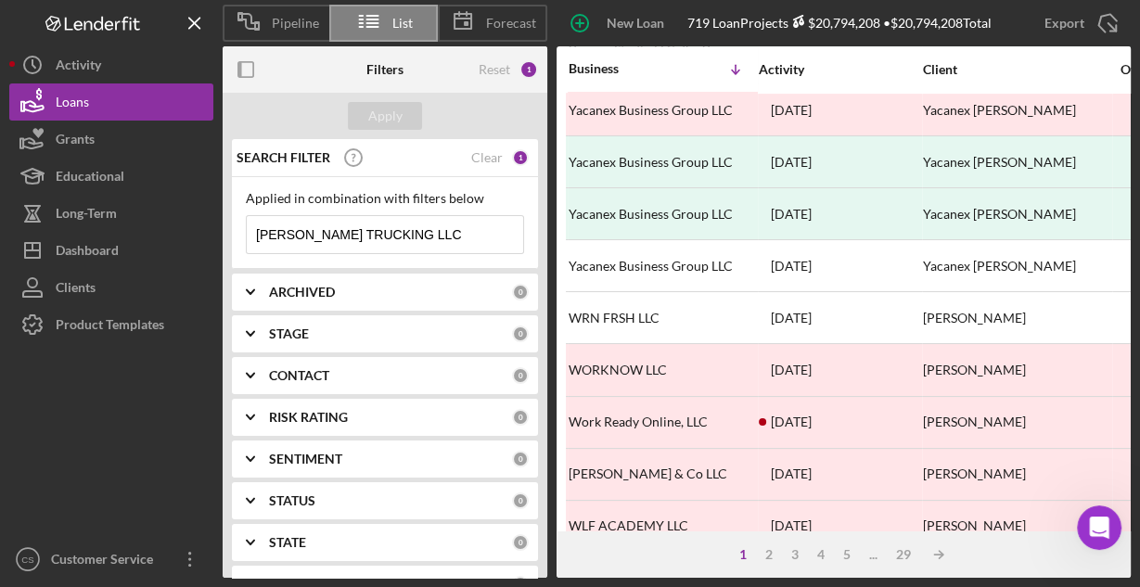
scroll to position [863, 0]
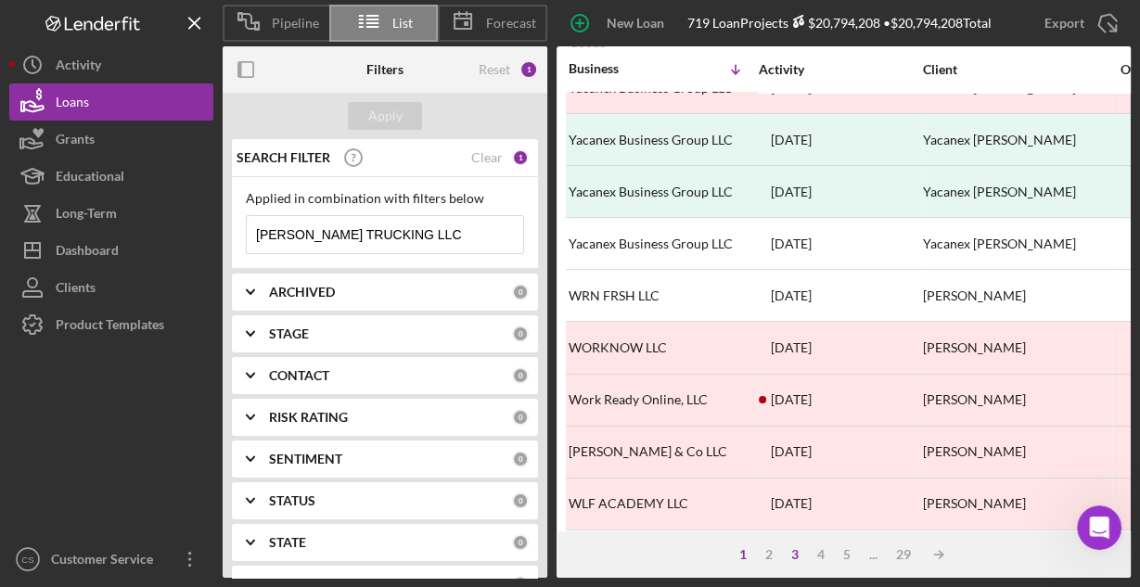
click at [790, 557] on div "3" at bounding box center [795, 554] width 26 height 15
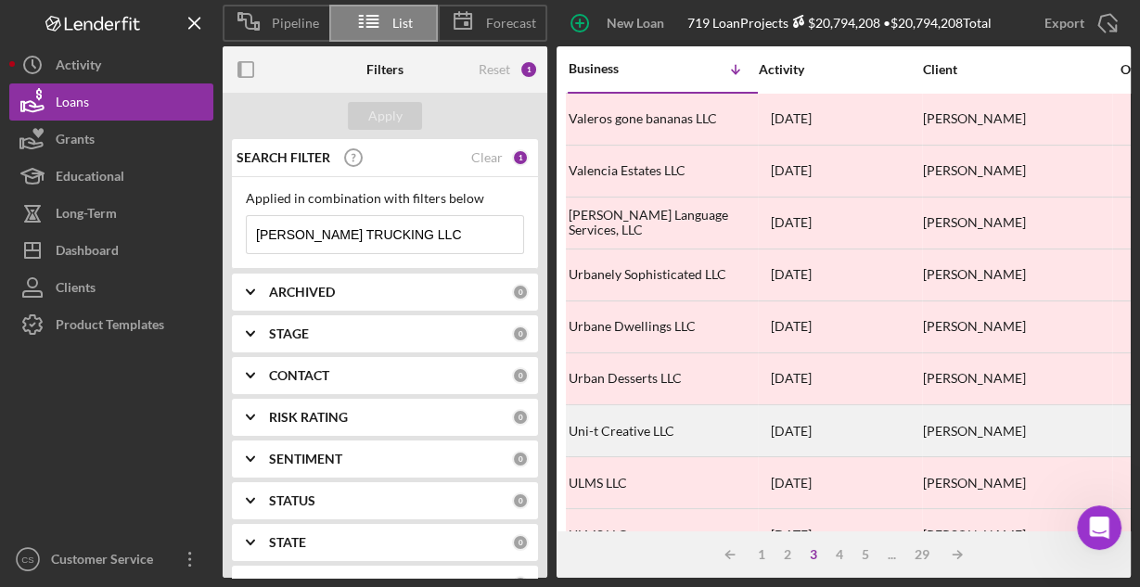
scroll to position [0, 0]
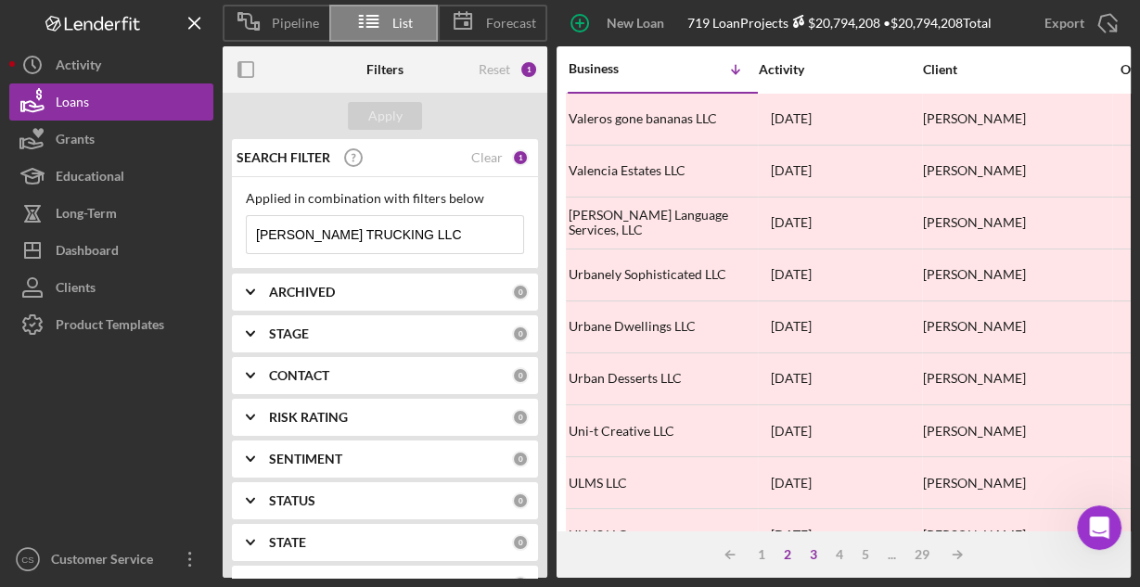
click at [783, 556] on div "2" at bounding box center [787, 554] width 26 height 15
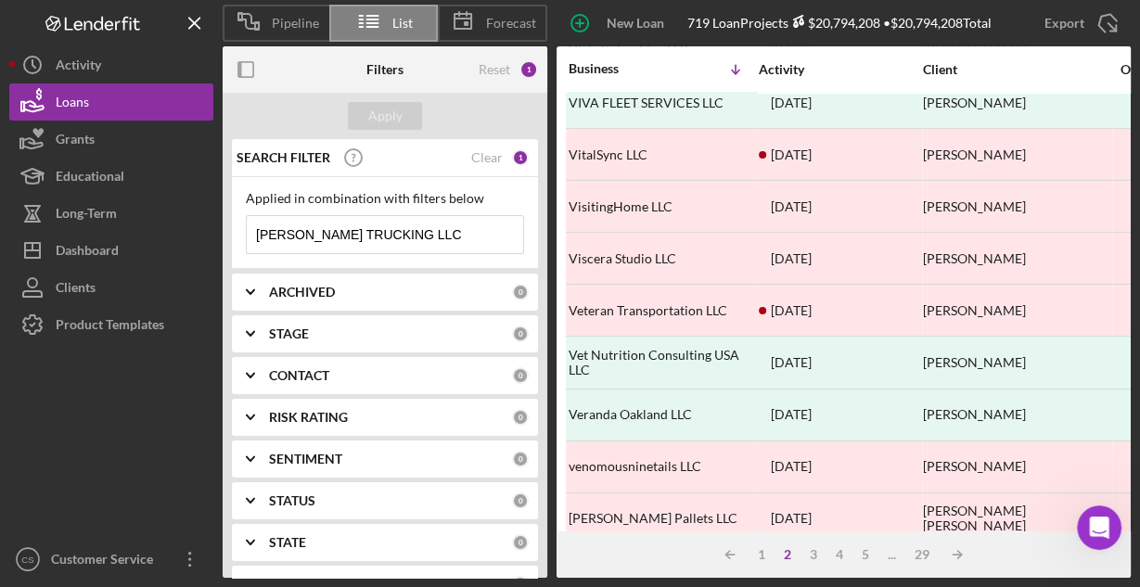
scroll to position [863, 0]
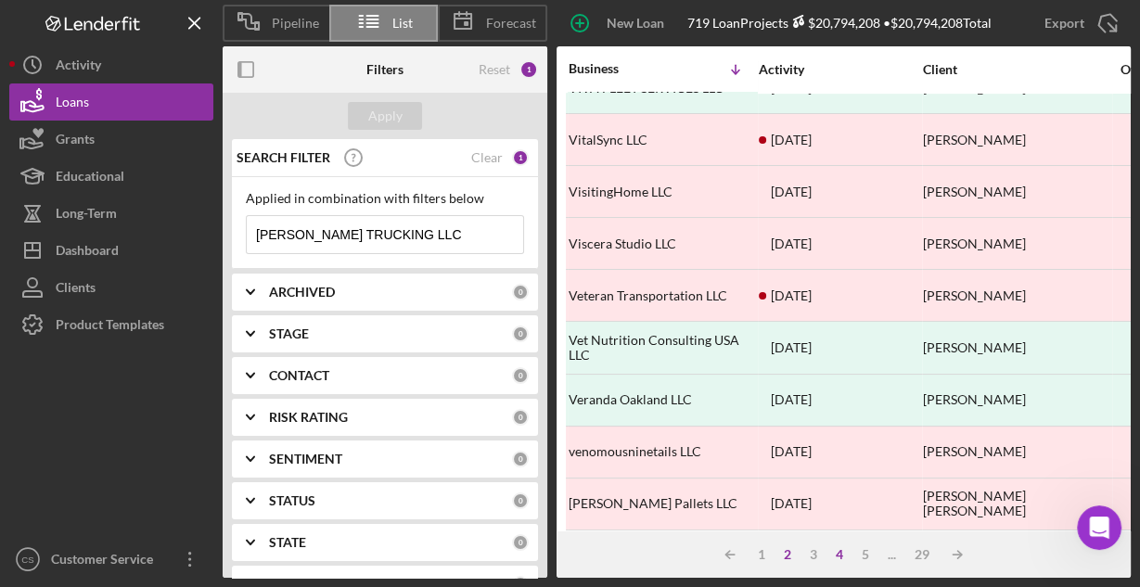
click at [834, 555] on div "4" at bounding box center [839, 554] width 26 height 15
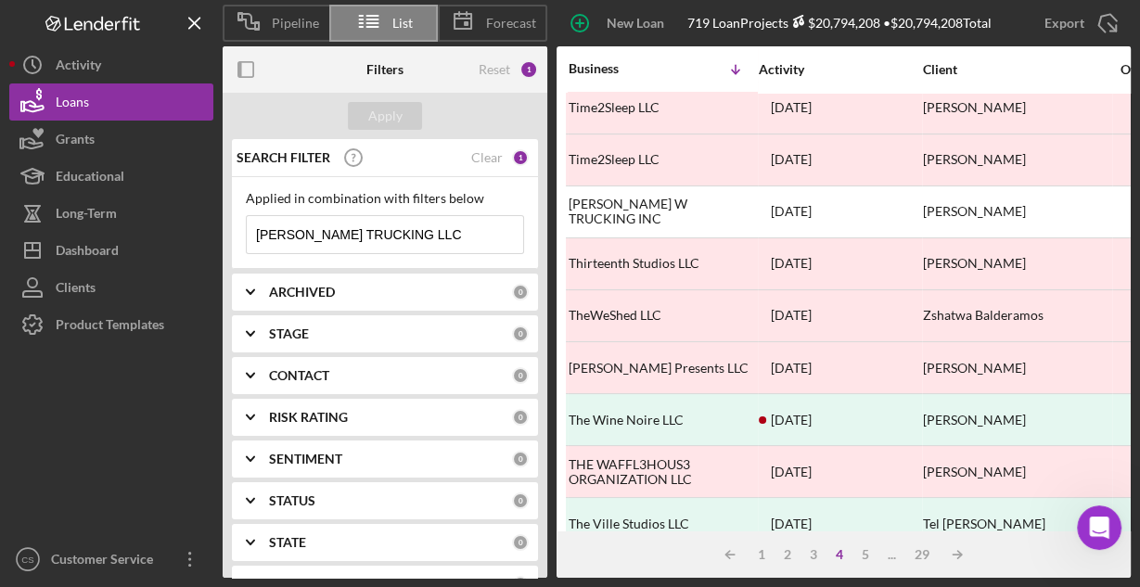
scroll to position [0, 0]
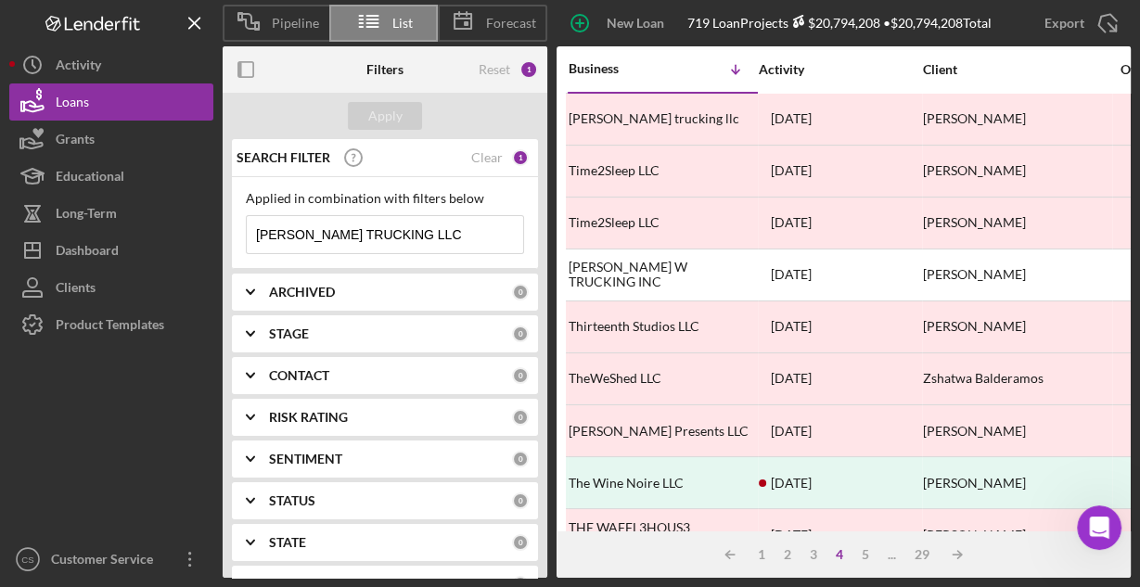
click at [864, 563] on div "Icon/Table Sort Arrow 1 2 3 4 5 ... 29 Icon/Table Sort Arrow" at bounding box center [843, 554] width 574 height 46
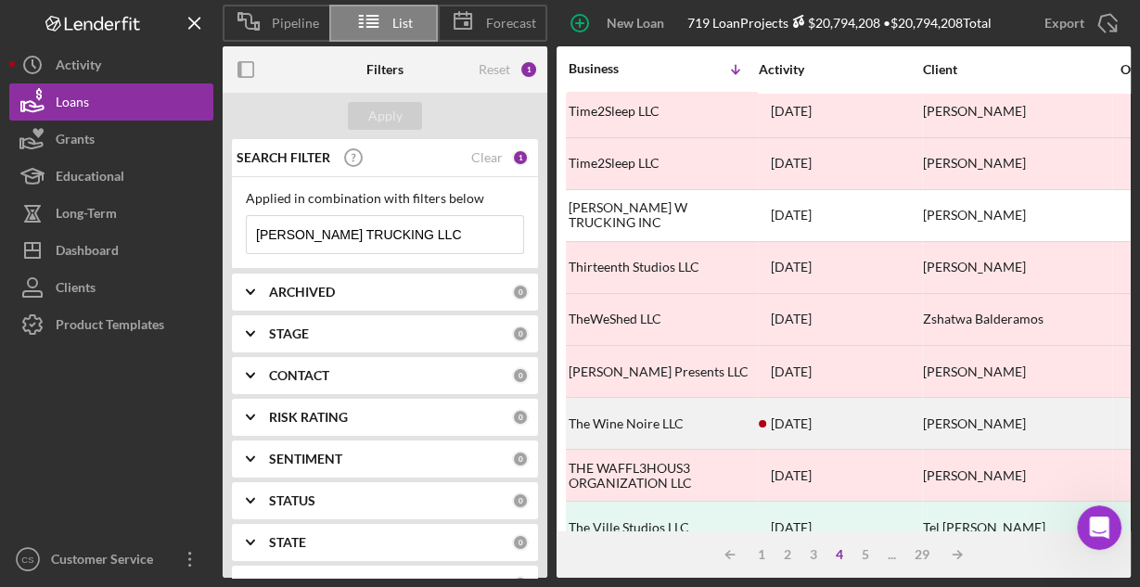
scroll to position [148, 0]
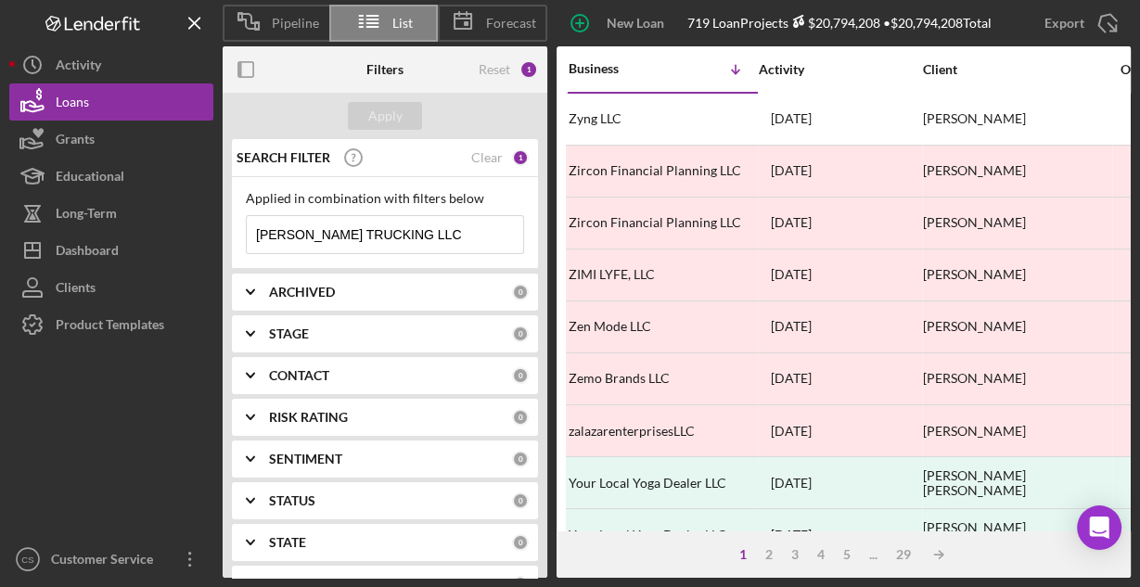
click at [435, 240] on input "[PERSON_NAME] TRUCKING LLC" at bounding box center [385, 234] width 276 height 37
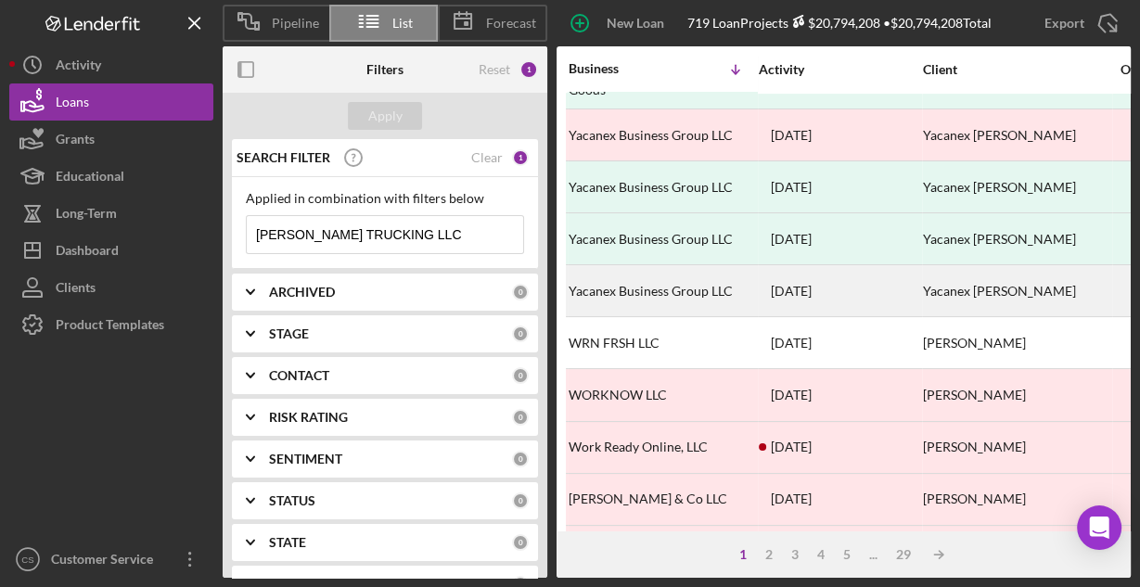
scroll to position [863, 0]
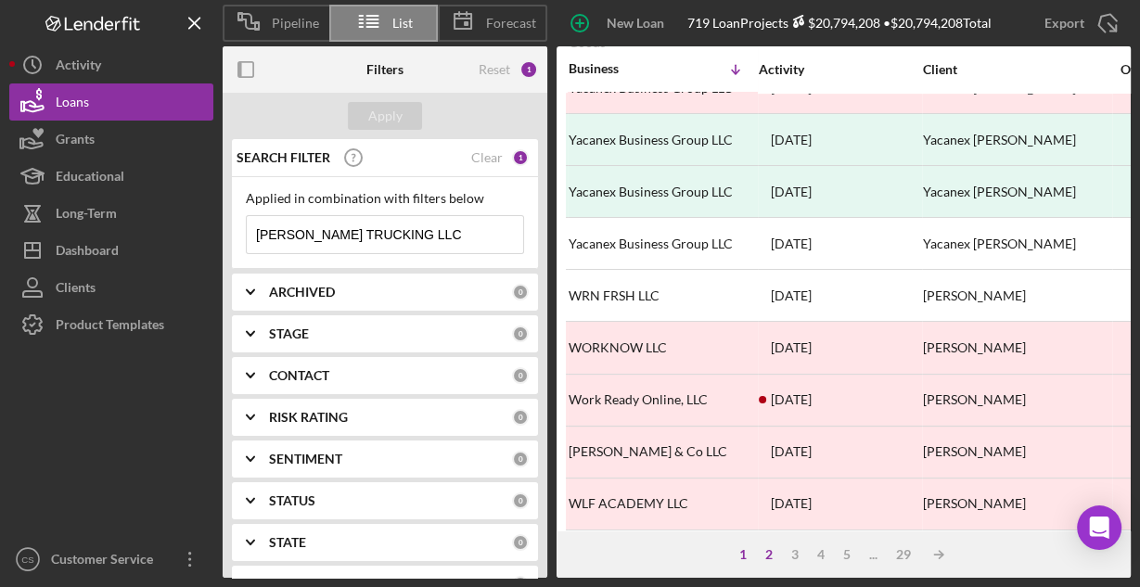
click at [773, 558] on div "2" at bounding box center [769, 554] width 26 height 15
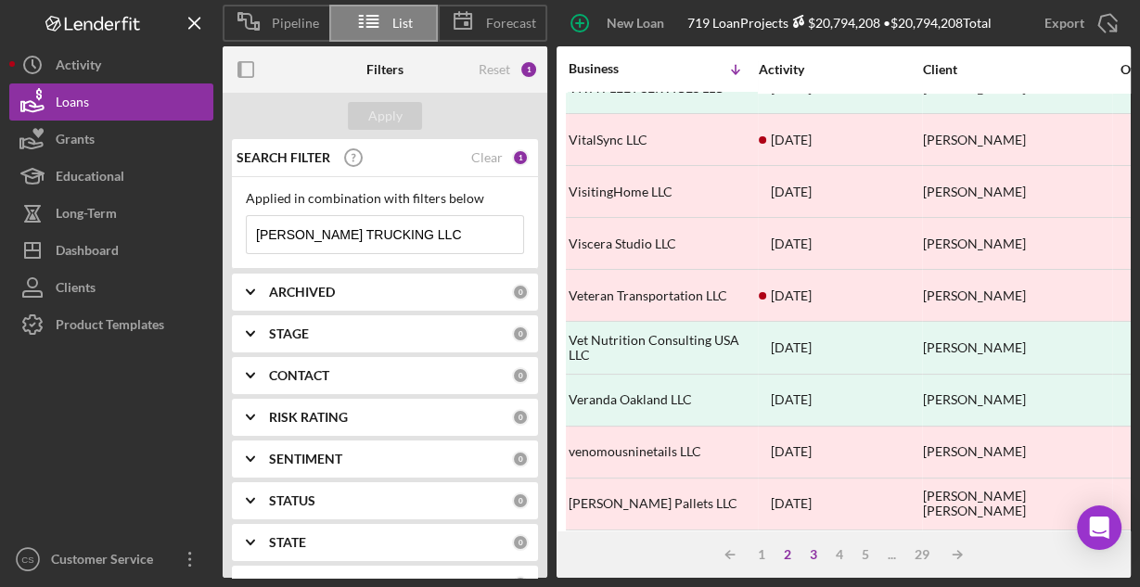
click at [816, 556] on div "3" at bounding box center [813, 554] width 26 height 15
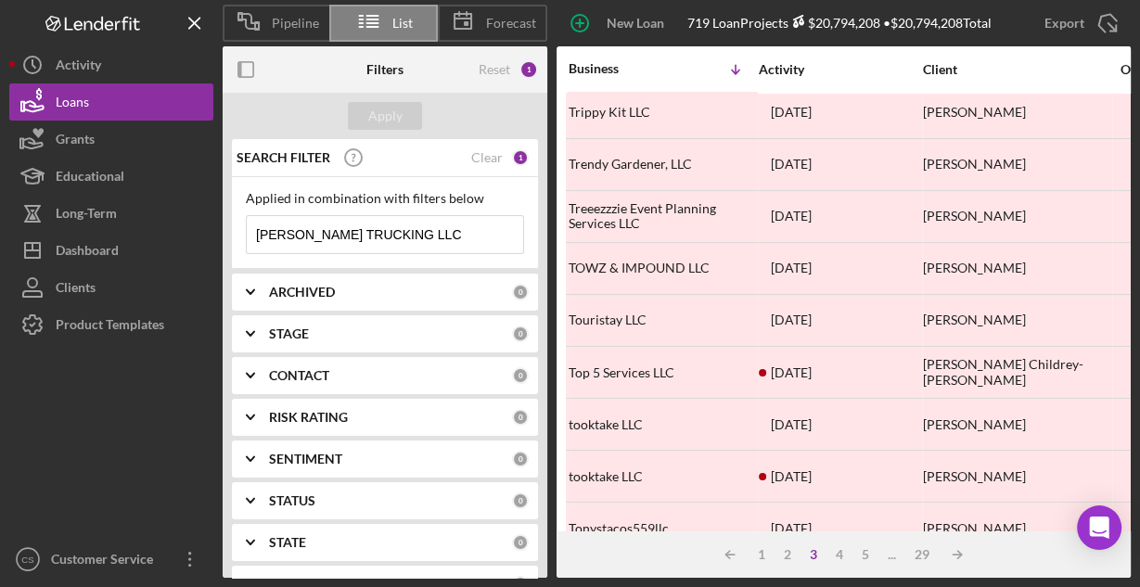
scroll to position [668, 0]
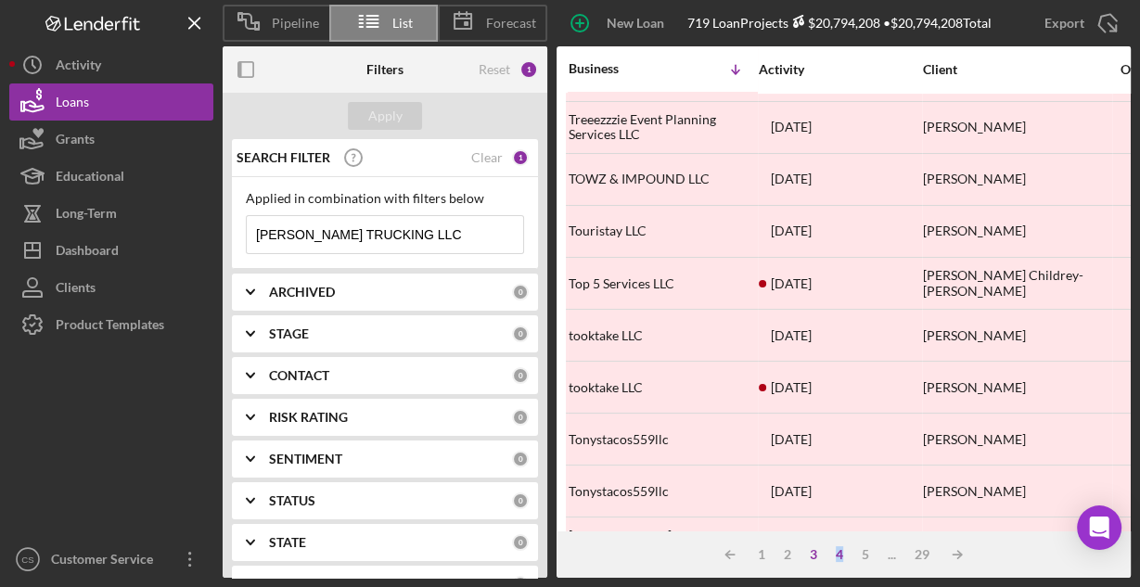
click at [838, 553] on div "4" at bounding box center [839, 554] width 26 height 15
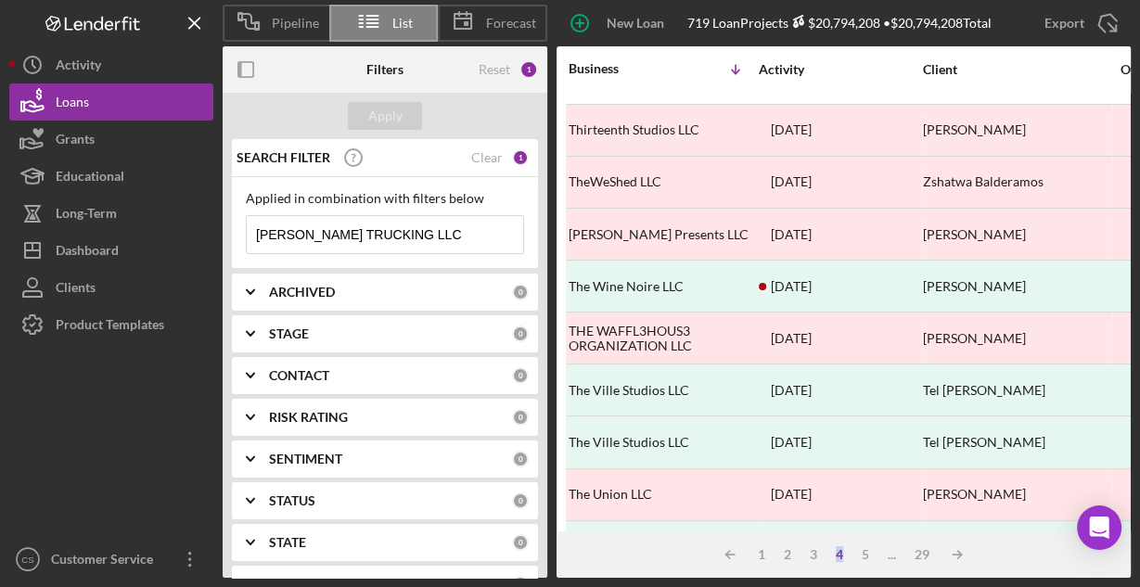
scroll to position [0, 0]
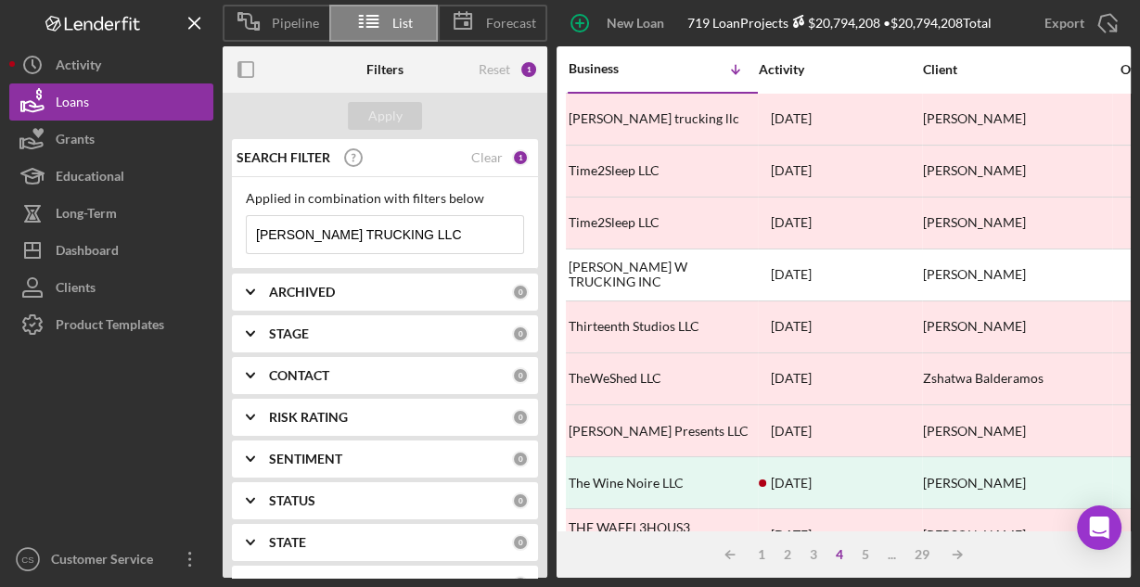
click at [858, 562] on div "Icon/Table Sort Arrow 1 2 3 4 5 ... 29 Icon/Table Sort Arrow" at bounding box center [843, 554] width 574 height 46
click at [861, 555] on div "5" at bounding box center [865, 554] width 26 height 15
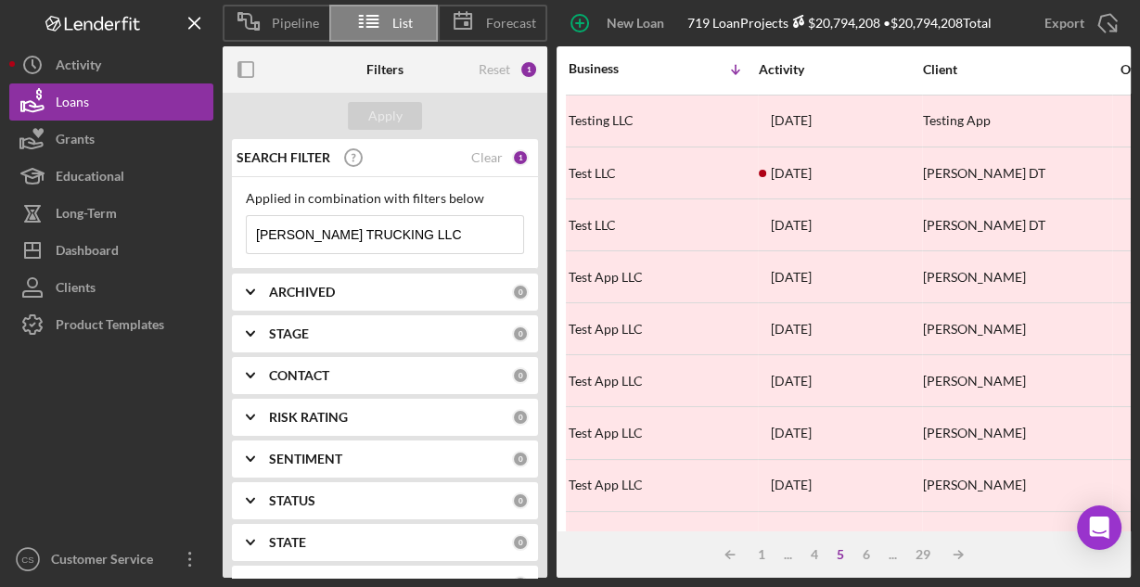
scroll to position [863, 0]
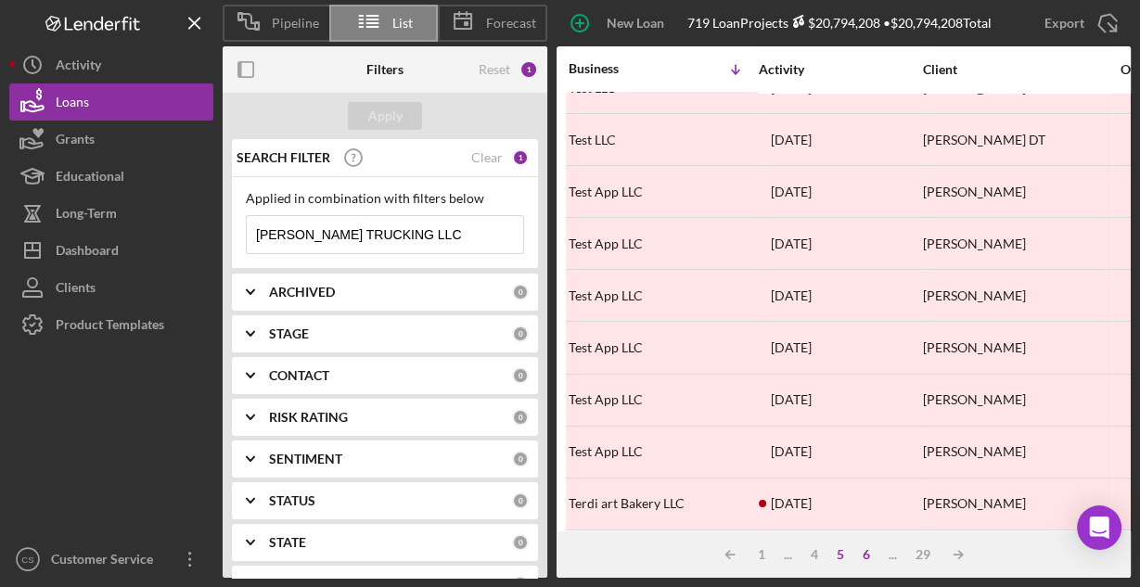
click at [868, 553] on div "6" at bounding box center [866, 554] width 26 height 15
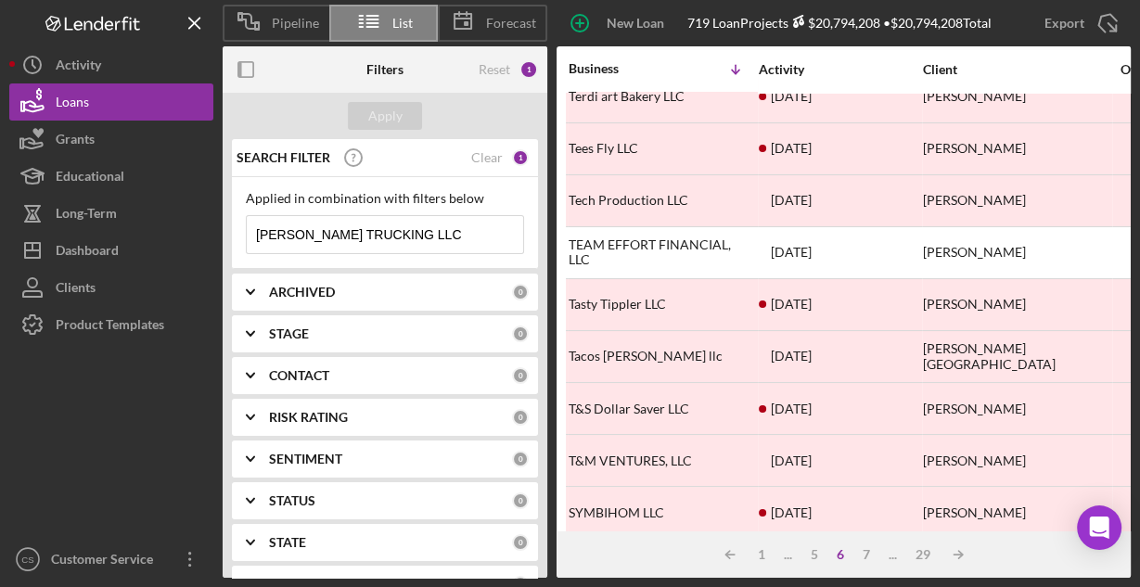
scroll to position [0, 0]
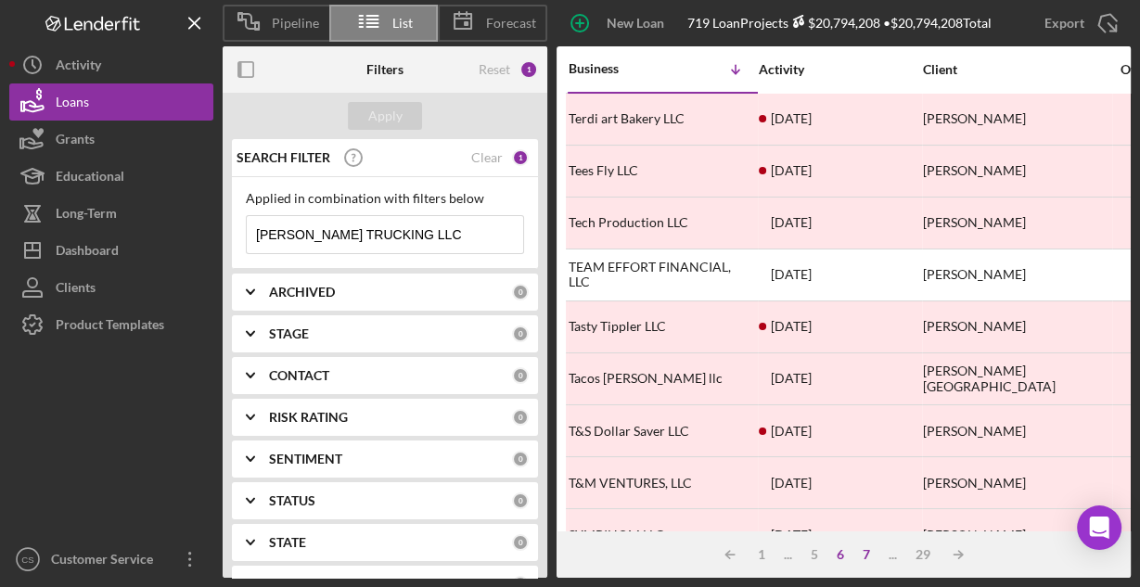
click at [865, 557] on div "7" at bounding box center [866, 554] width 26 height 15
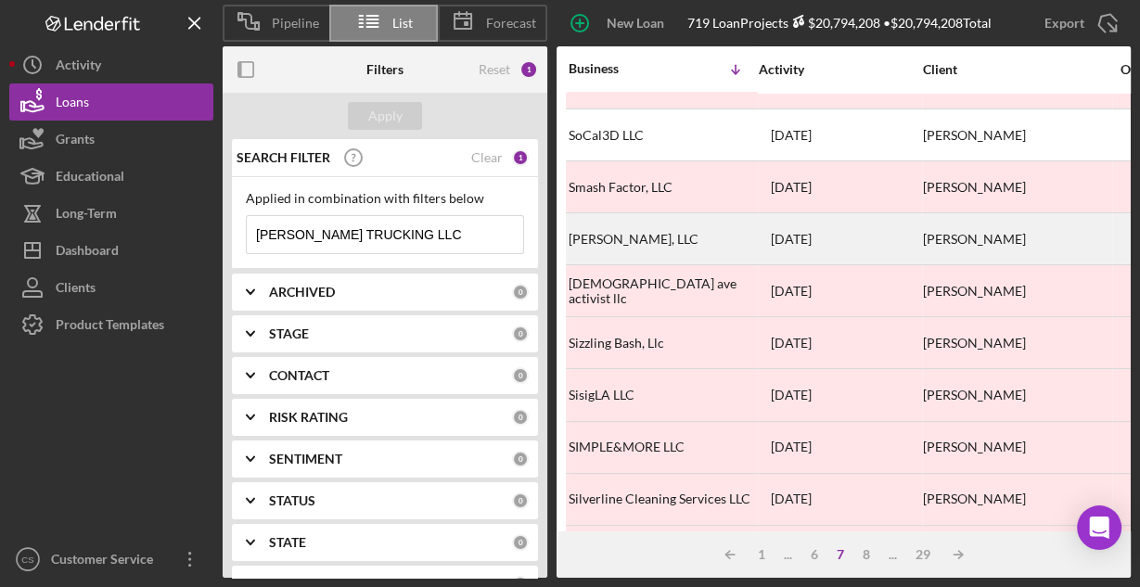
scroll to position [863, 0]
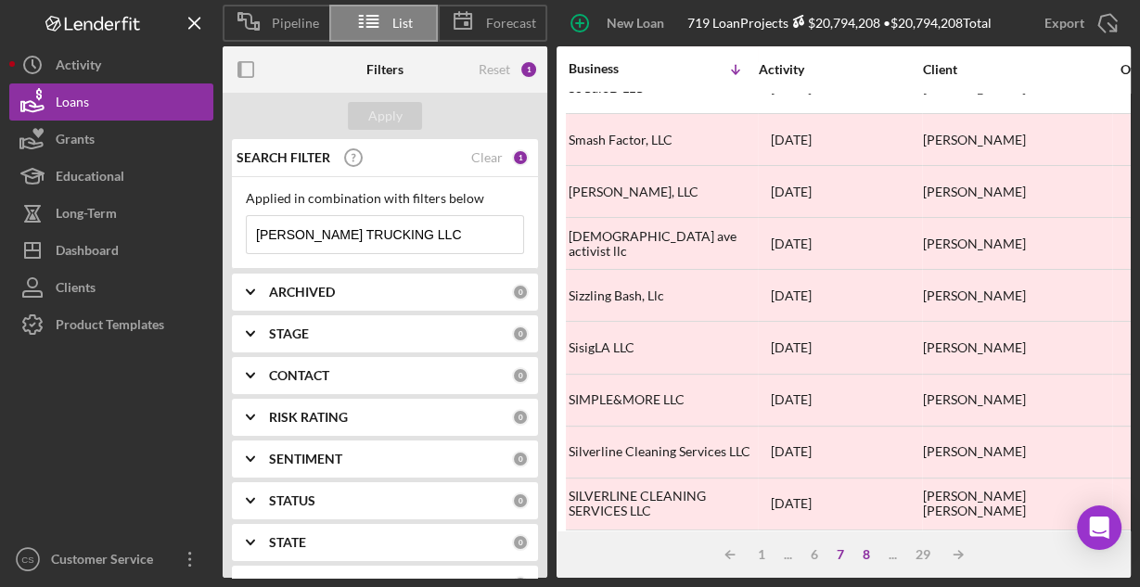
click at [868, 559] on div "8" at bounding box center [866, 554] width 26 height 15
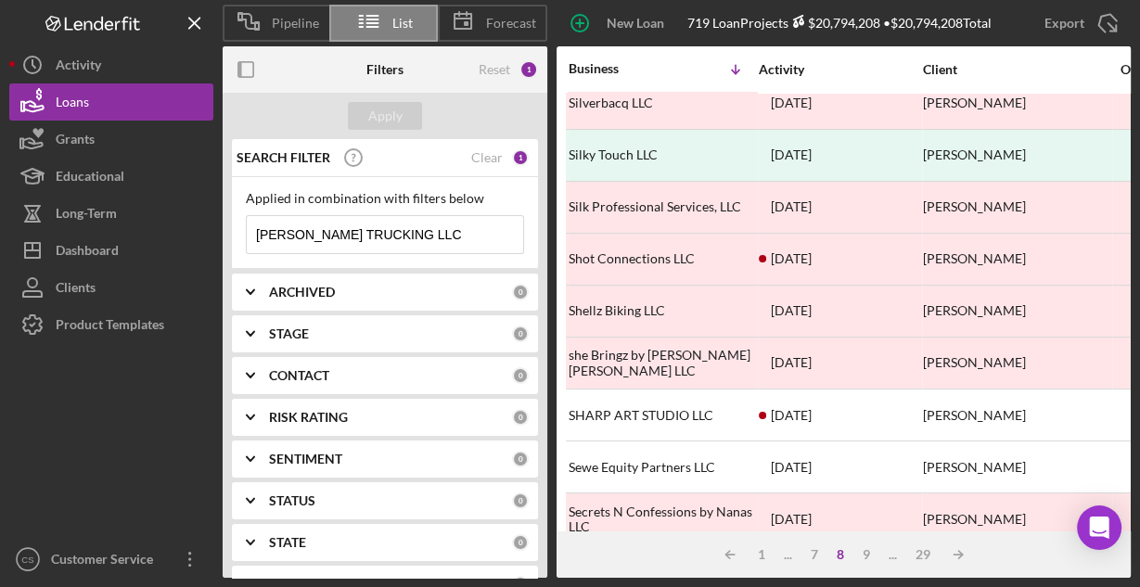
scroll to position [0, 0]
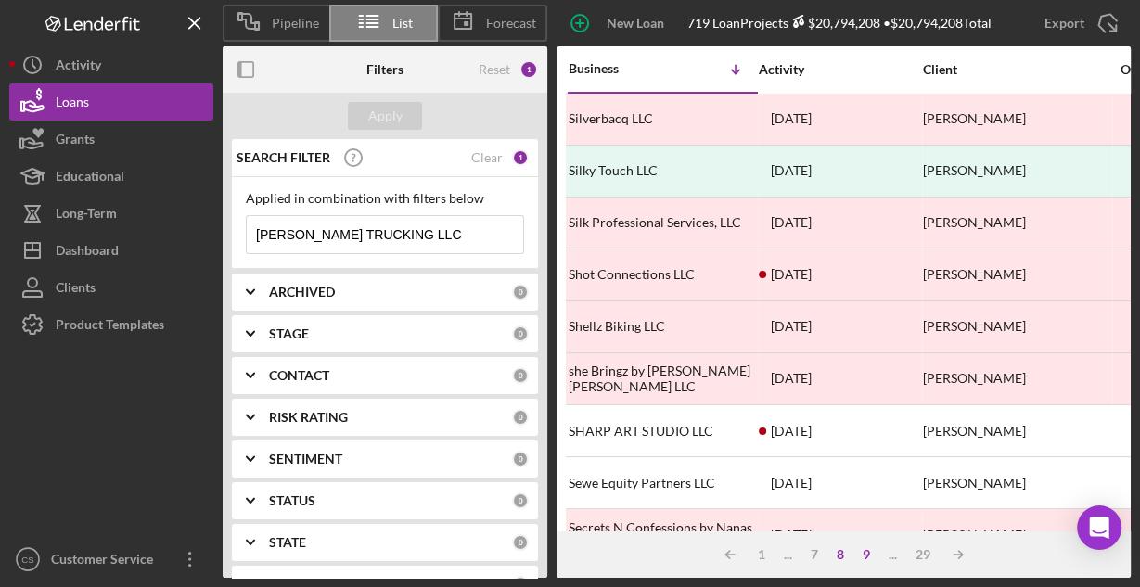
click at [868, 554] on div "9" at bounding box center [866, 554] width 26 height 15
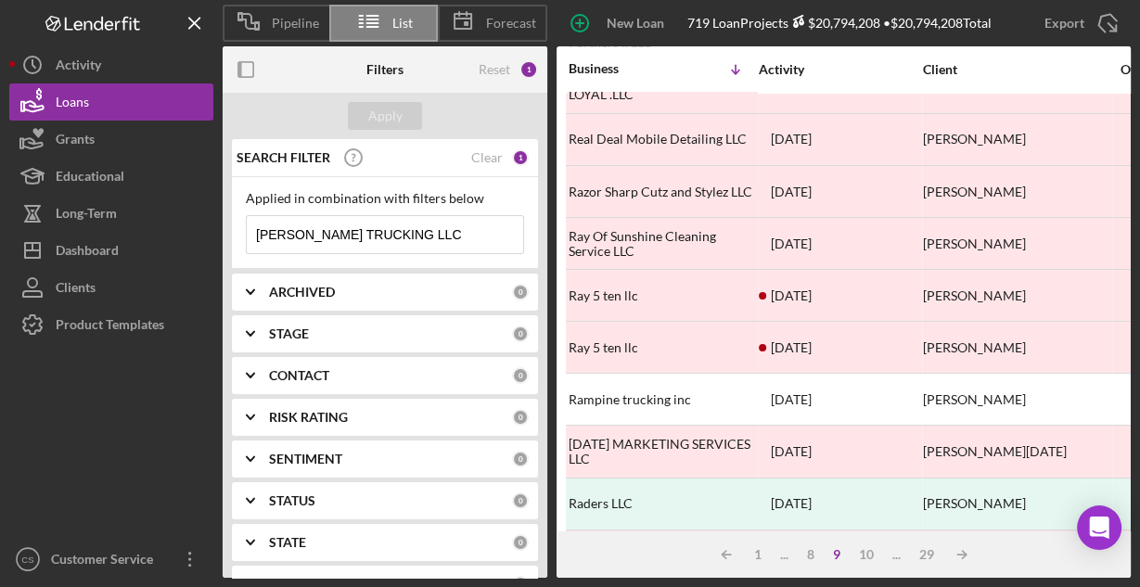
scroll to position [863, 0]
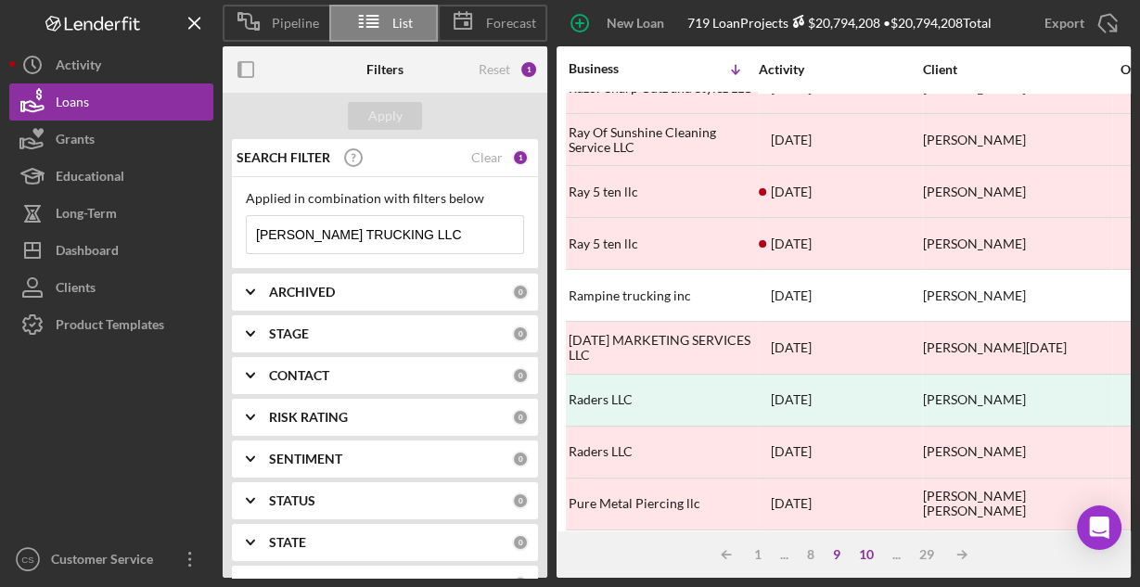
click at [865, 555] on div "10" at bounding box center [866, 554] width 33 height 15
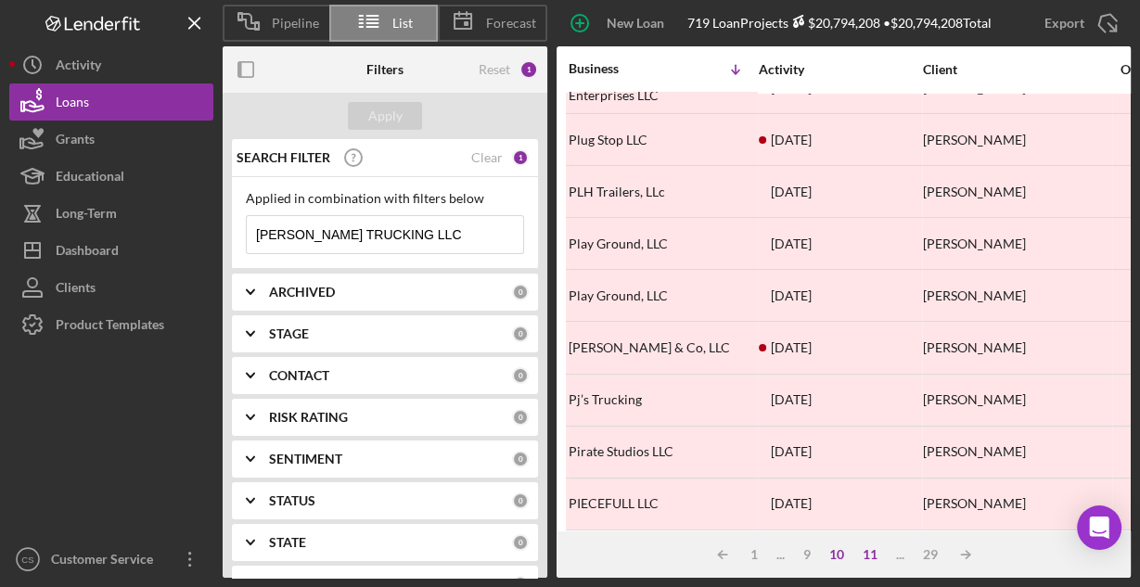
click at [872, 556] on div "11" at bounding box center [869, 554] width 33 height 15
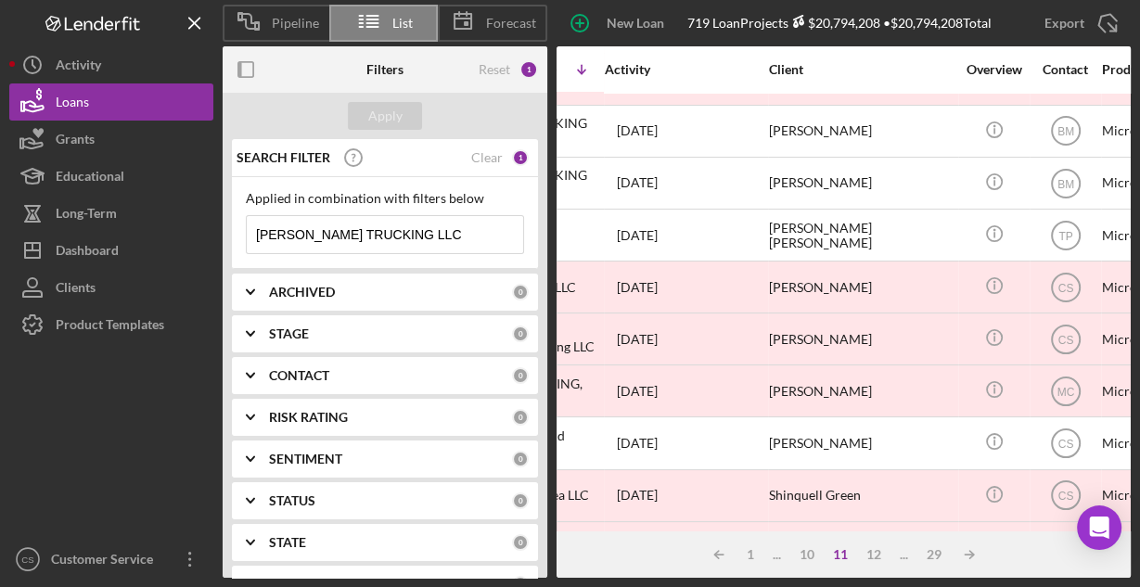
scroll to position [196, 0]
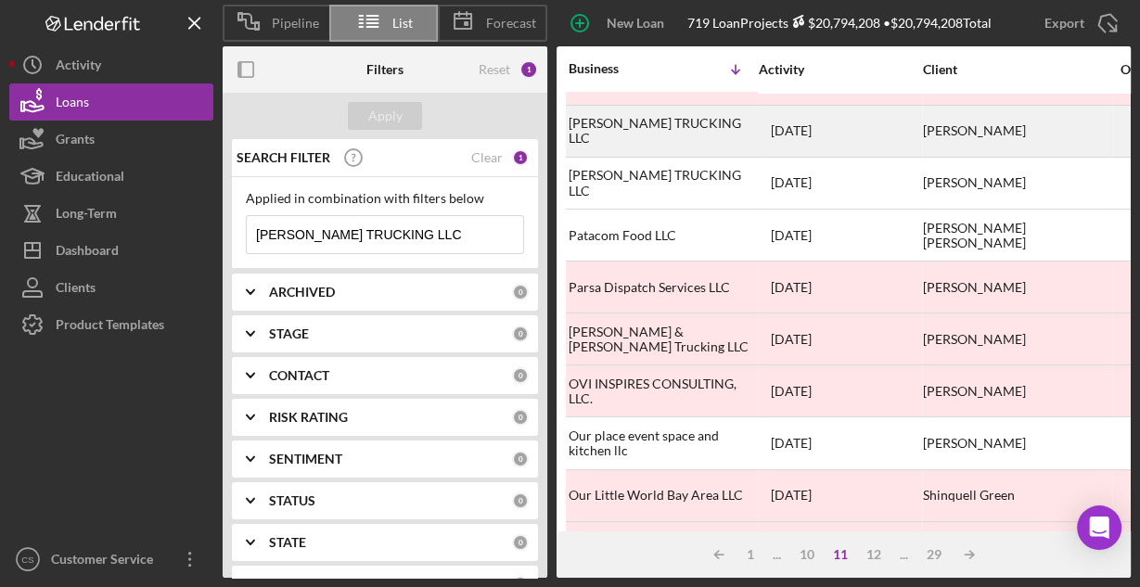
click at [662, 133] on div "[PERSON_NAME] TRUCKING LLC" at bounding box center [661, 131] width 185 height 49
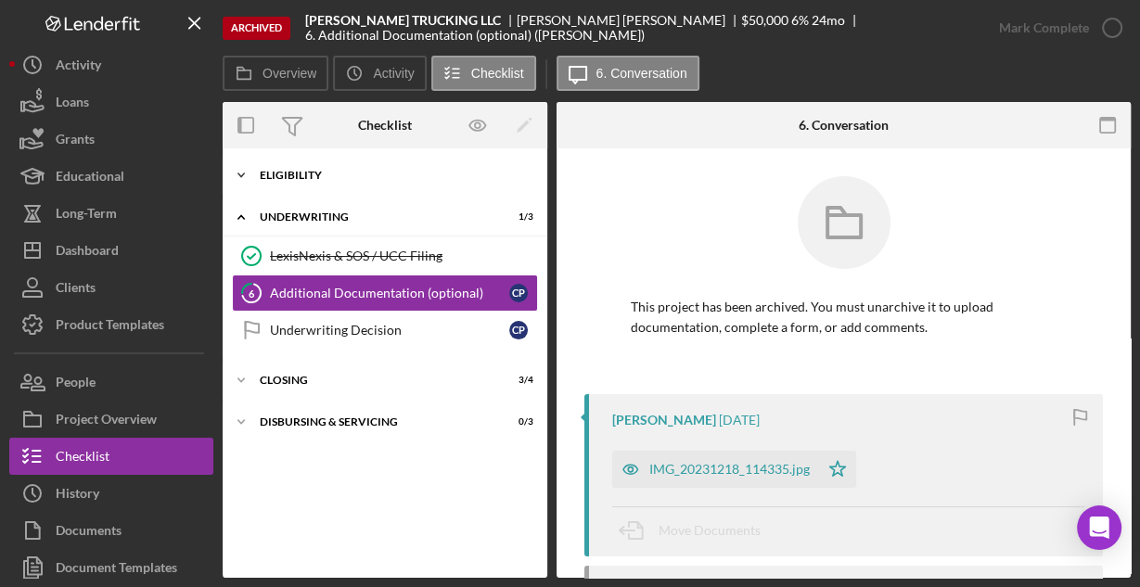
click at [307, 167] on div "Icon/Expander Eligibility 6 / 6" at bounding box center [385, 175] width 325 height 37
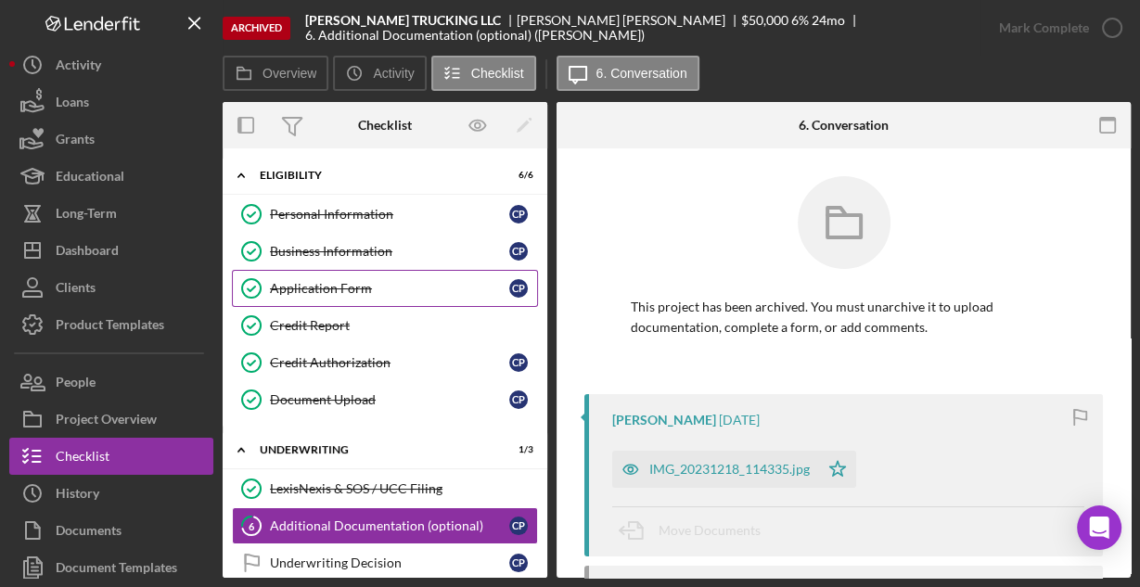
click at [316, 288] on div "Application Form" at bounding box center [389, 288] width 239 height 15
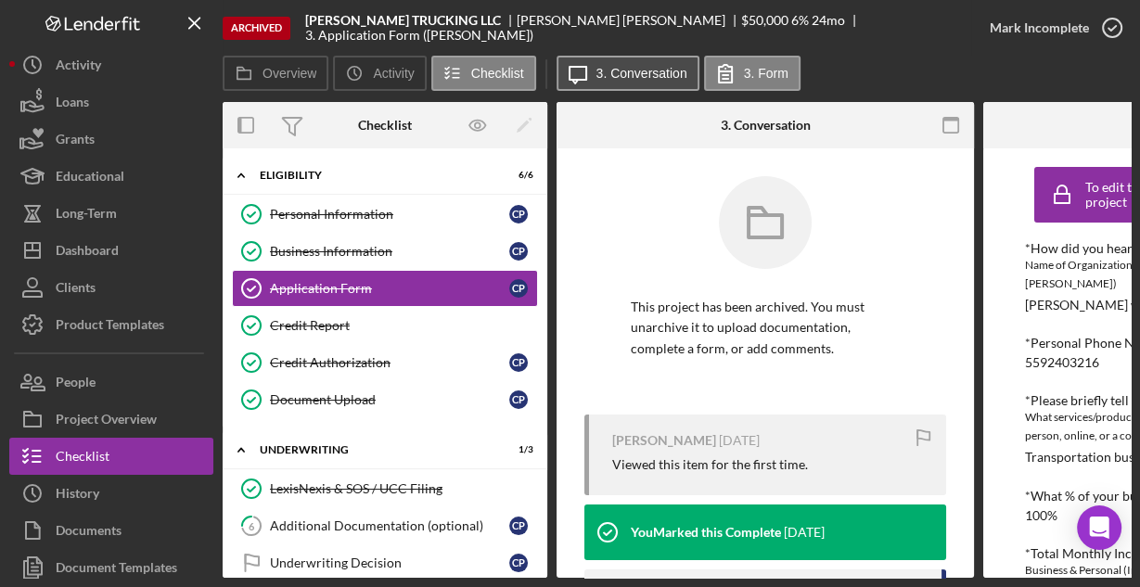
click at [659, 77] on label "3. Conversation" at bounding box center [641, 73] width 91 height 15
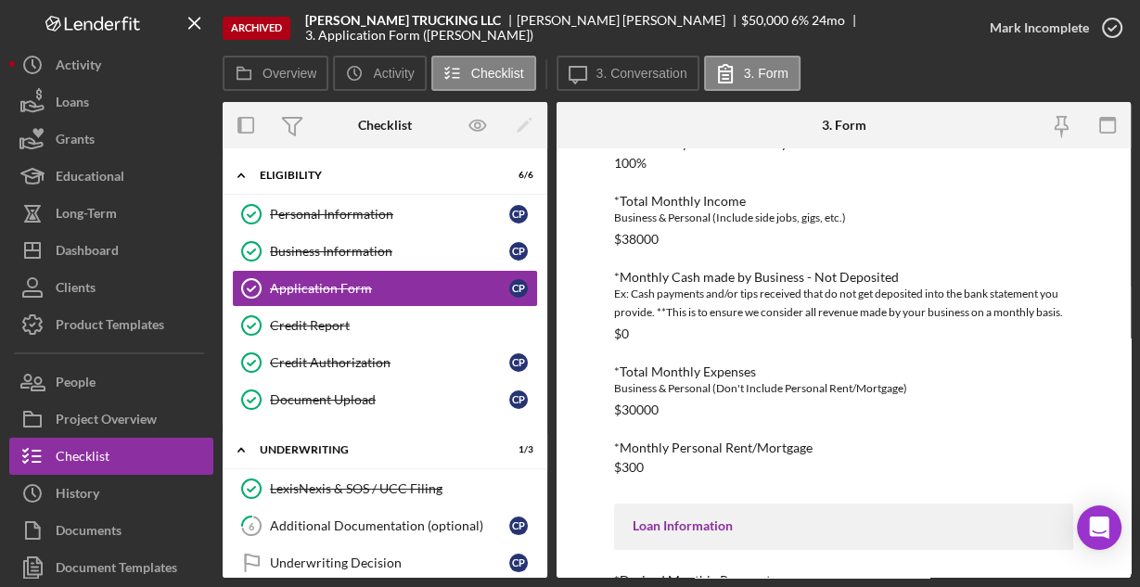
scroll to position [486, 0]
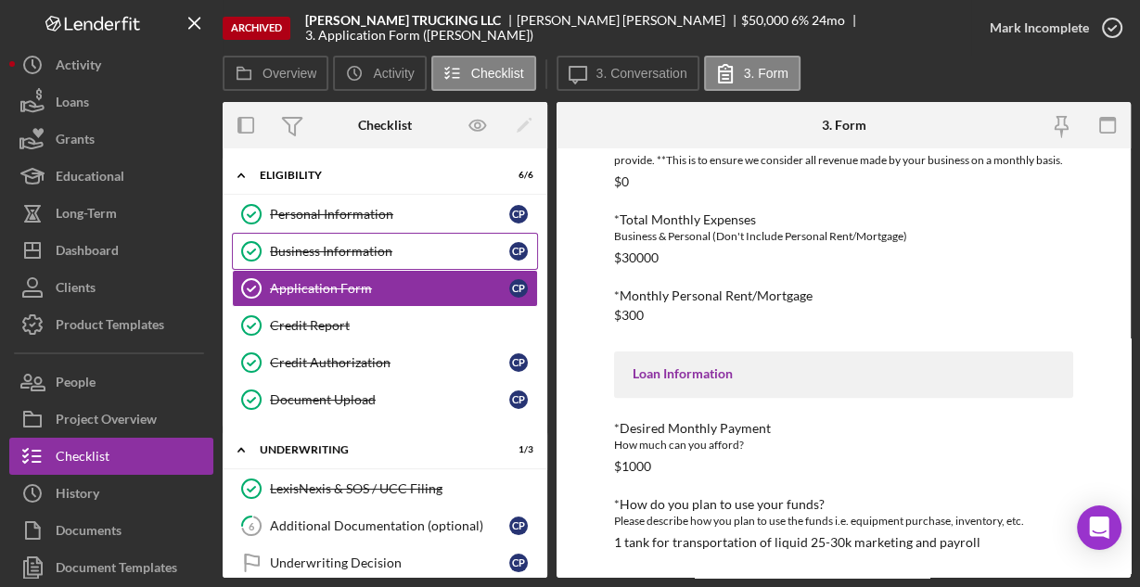
click at [357, 247] on div "Business Information" at bounding box center [389, 251] width 239 height 15
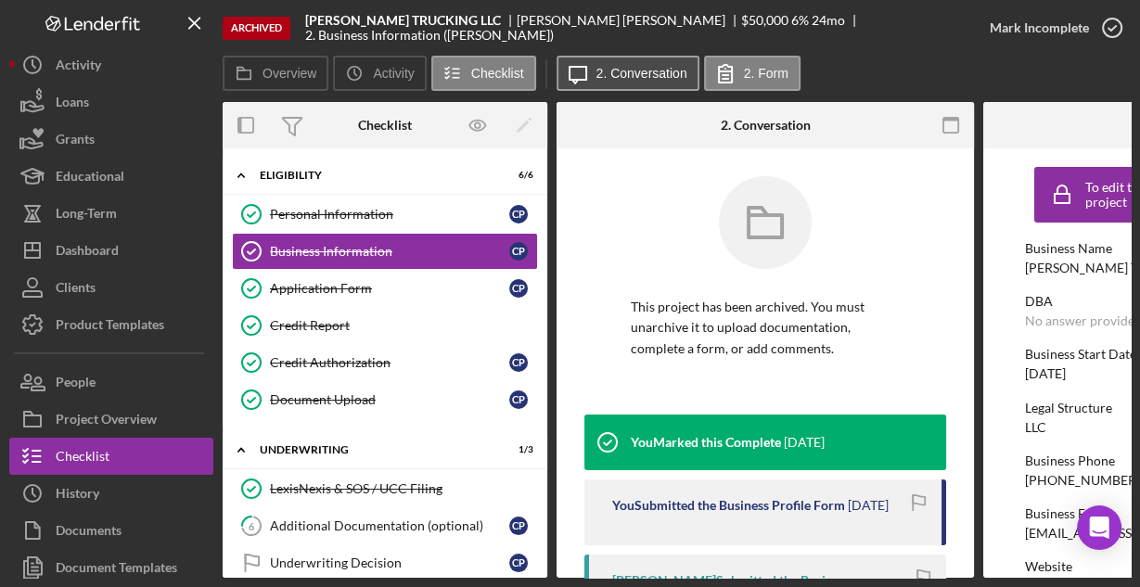
click at [621, 80] on label "2. Conversation" at bounding box center [641, 73] width 91 height 15
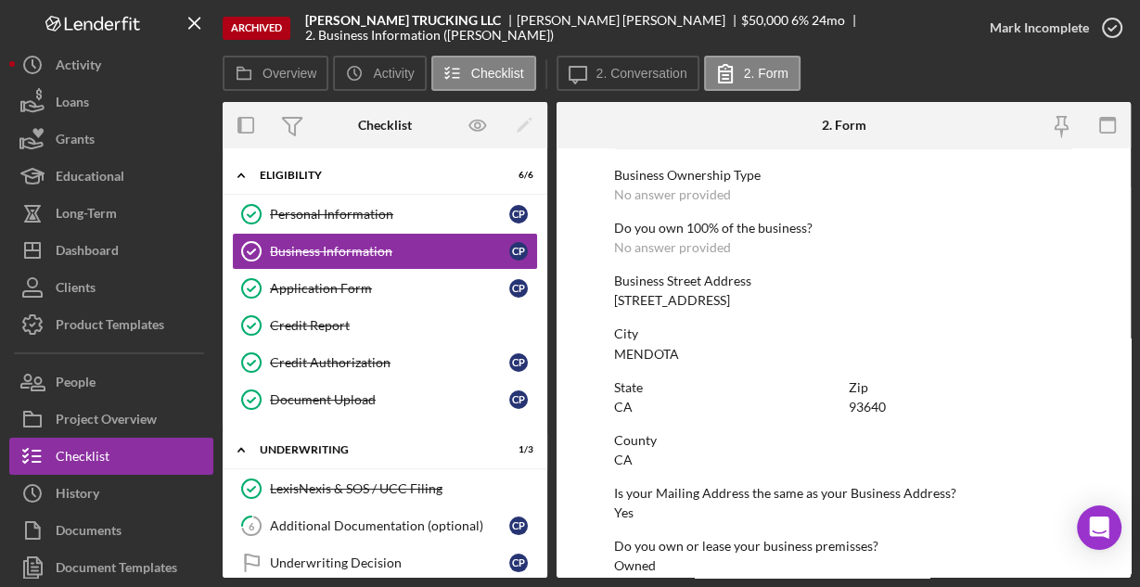
scroll to position [969, 0]
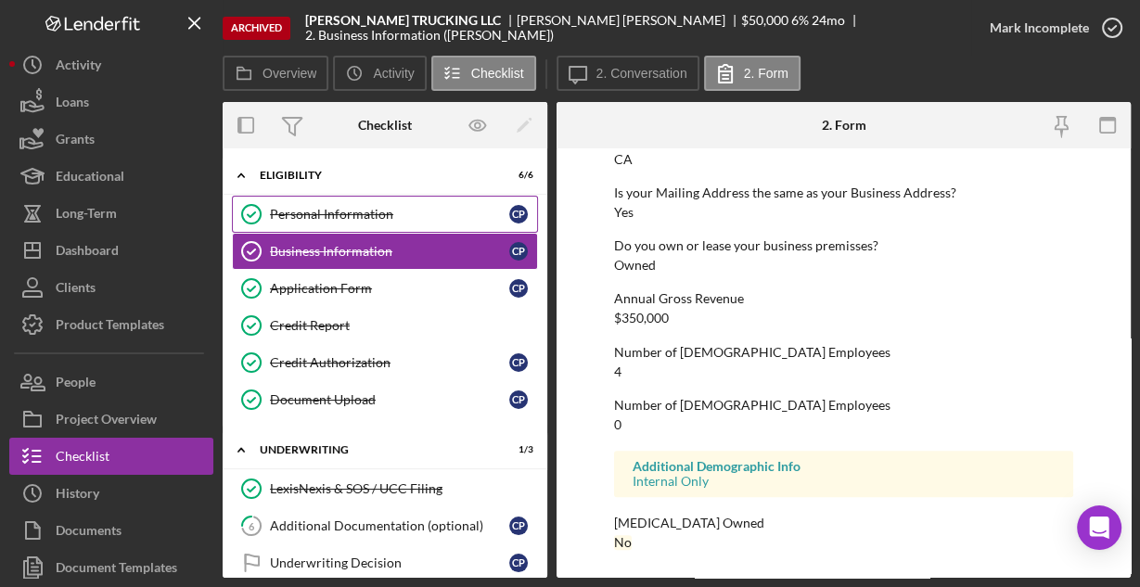
click at [331, 209] on div "Personal Information" at bounding box center [389, 214] width 239 height 15
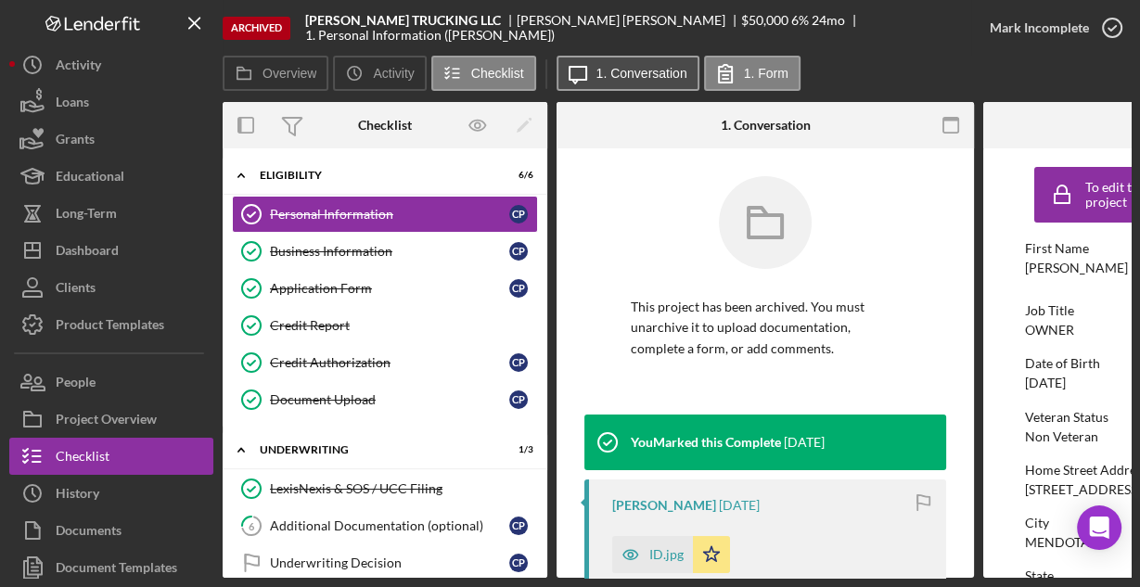
click at [640, 78] on label "1. Conversation" at bounding box center [641, 73] width 91 height 15
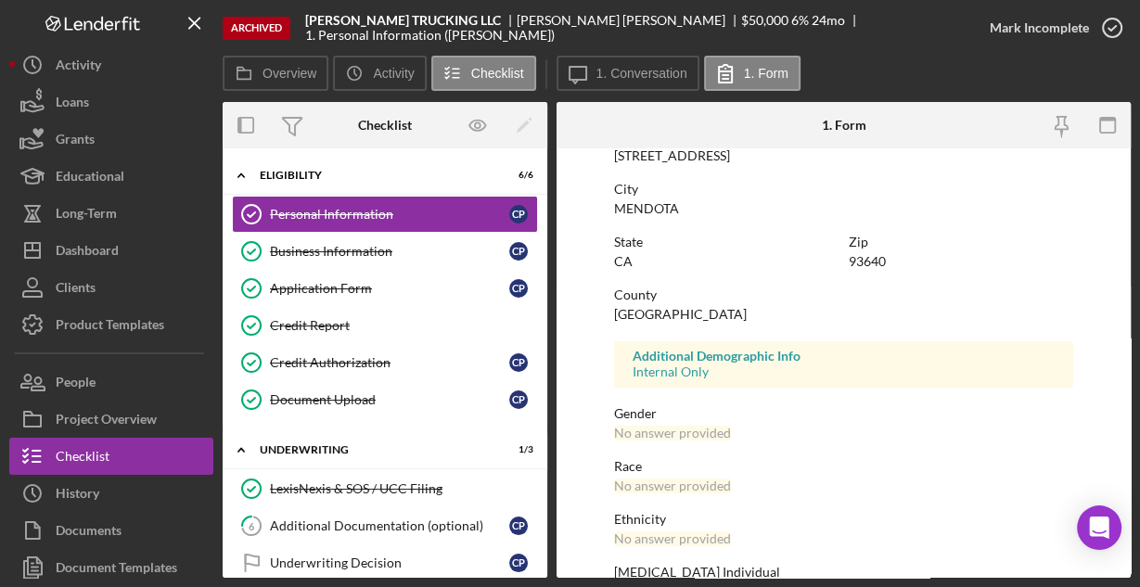
scroll to position [437, 0]
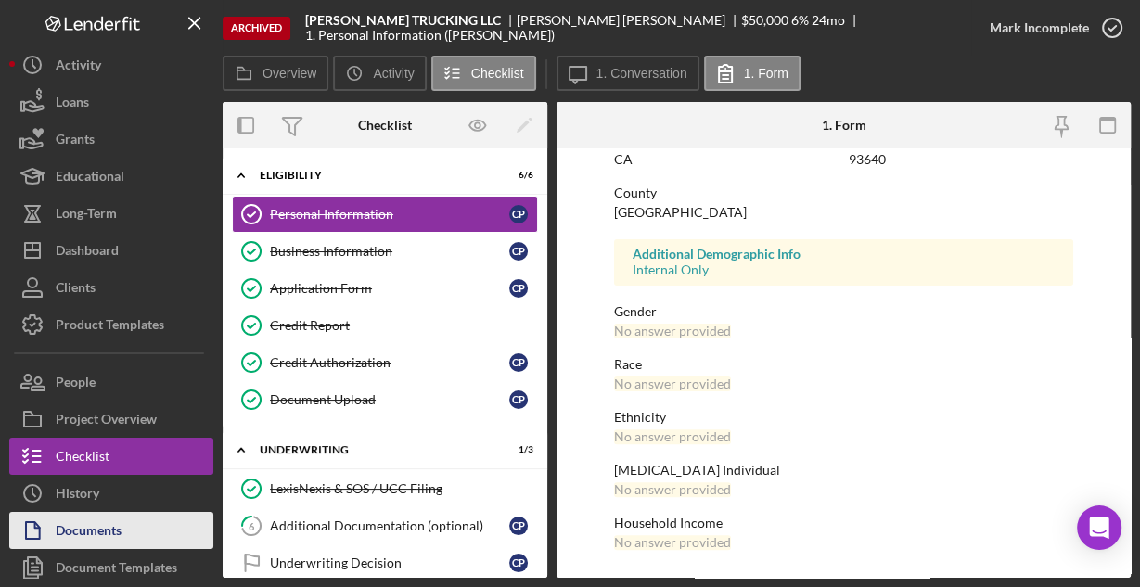
click at [93, 519] on div "Documents" at bounding box center [89, 533] width 66 height 42
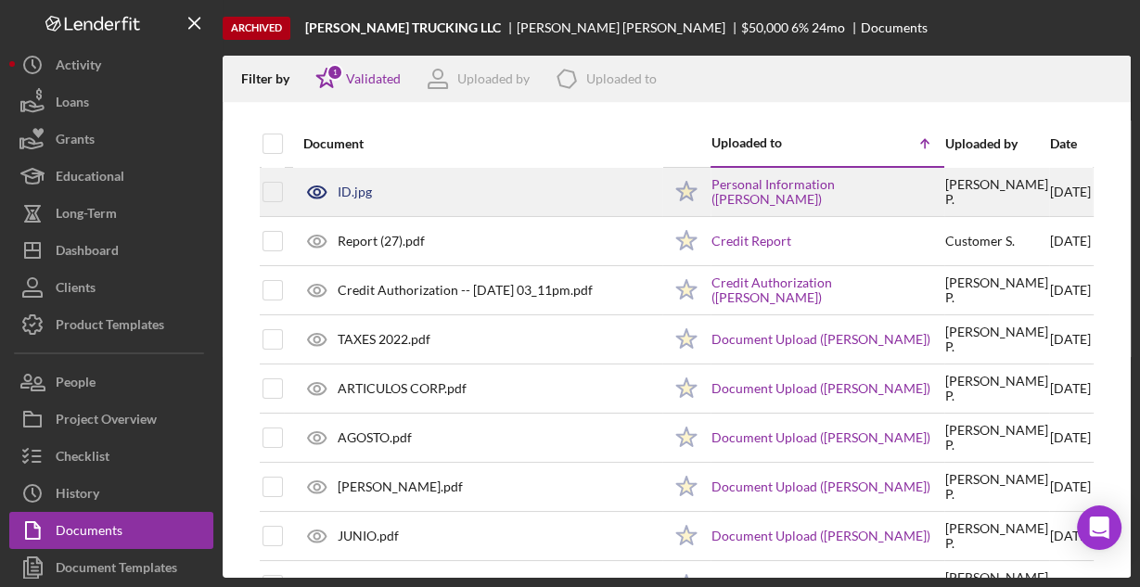
click at [374, 189] on div "ID.jpg" at bounding box center [477, 192] width 367 height 46
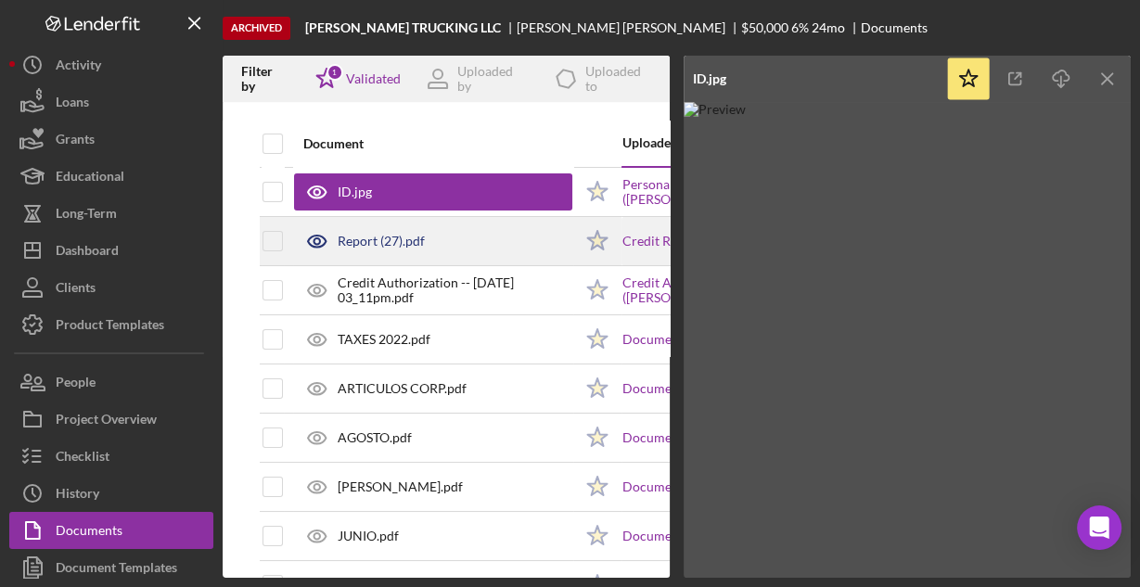
click at [378, 248] on div "Report (27).pdf" at bounding box center [381, 241] width 87 height 15
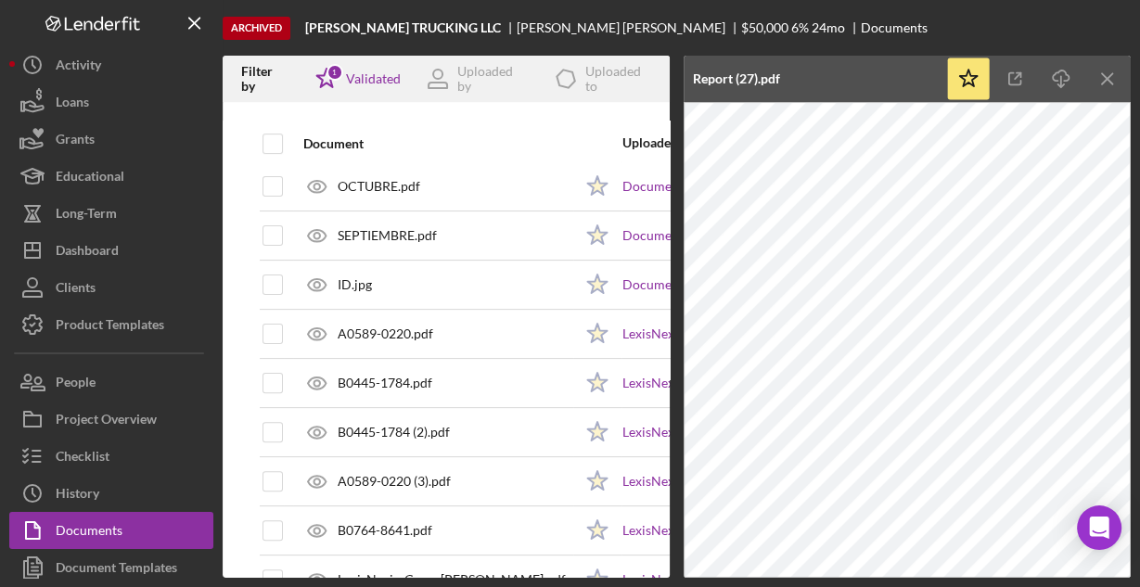
scroll to position [519, 0]
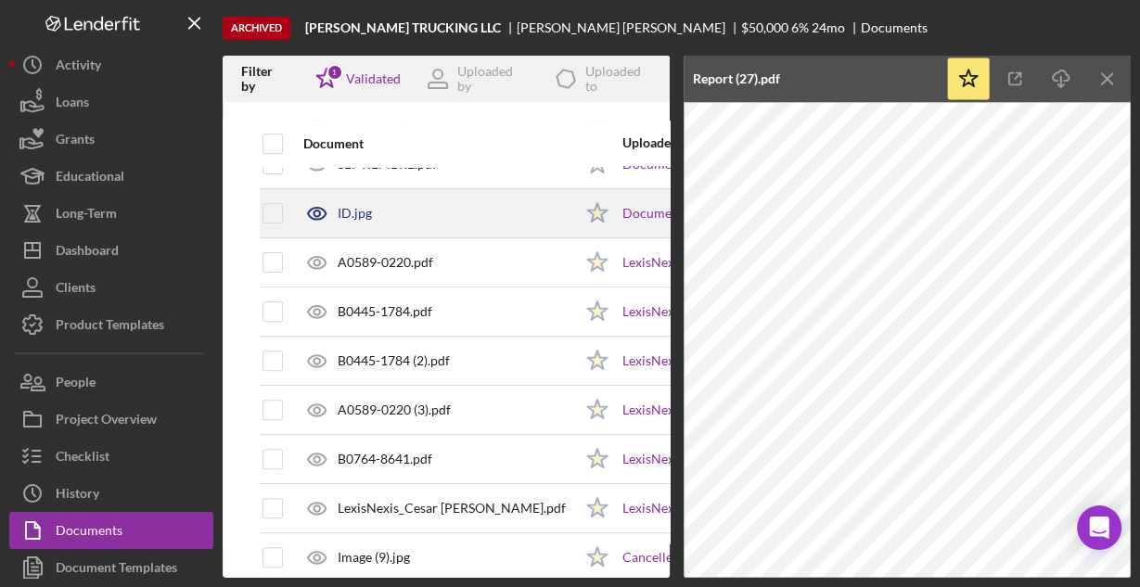
click at [365, 211] on div "ID.jpg" at bounding box center [355, 213] width 34 height 15
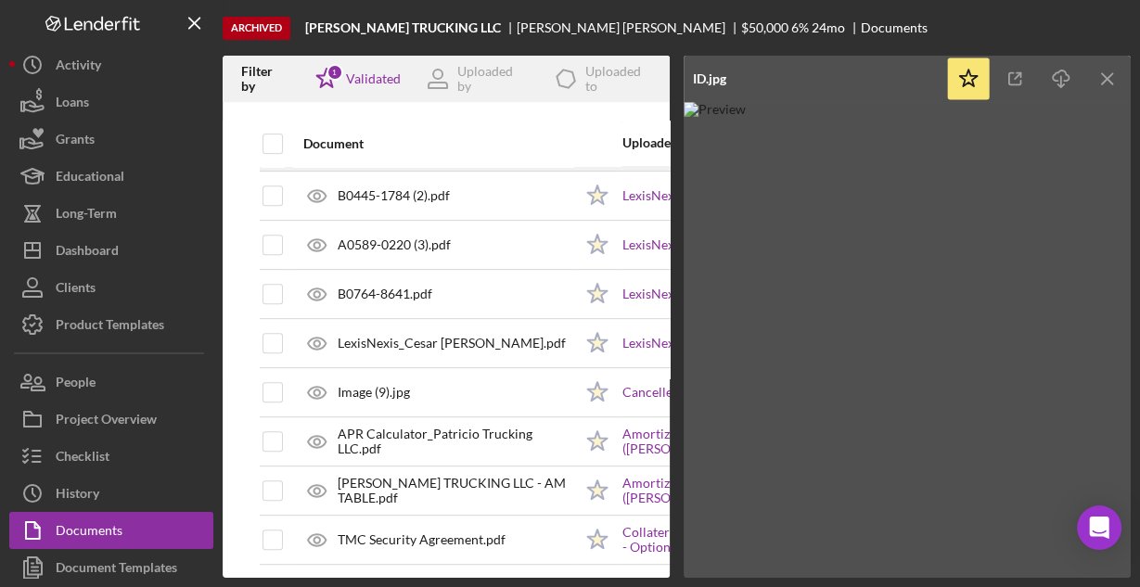
scroll to position [694, 0]
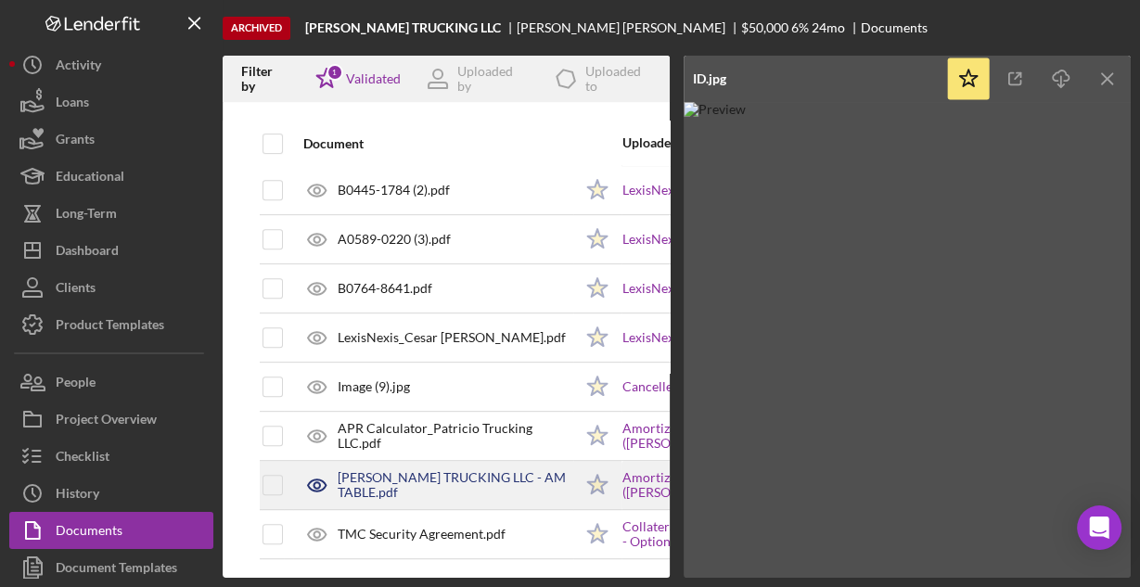
click at [425, 480] on div "PATRICIO TRUCKING LLC - AM TABLE.pdf" at bounding box center [455, 485] width 235 height 30
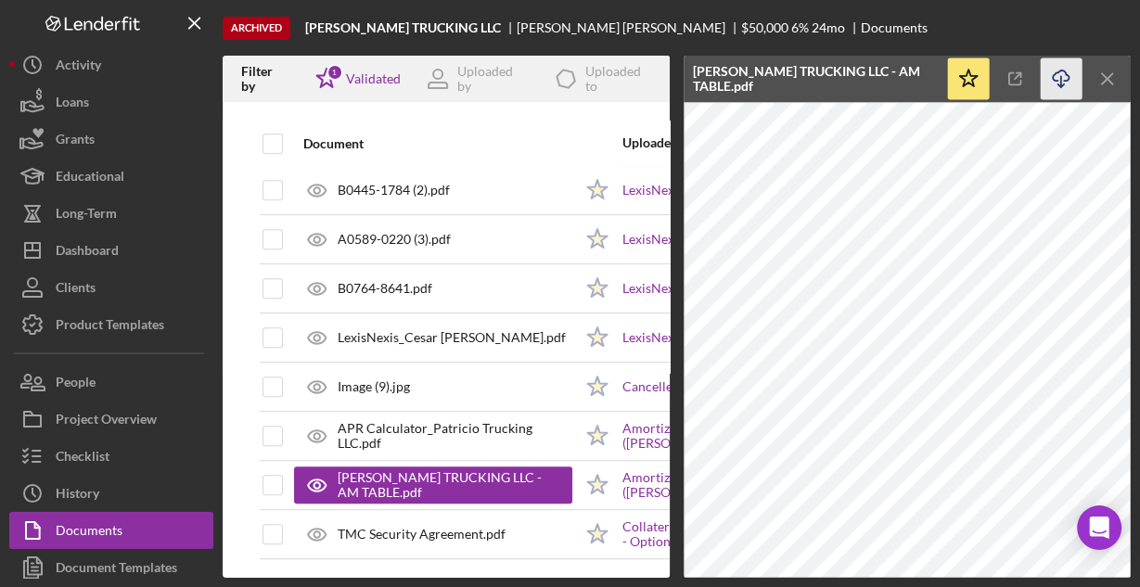
click at [1061, 76] on line "button" at bounding box center [1061, 81] width 0 height 10
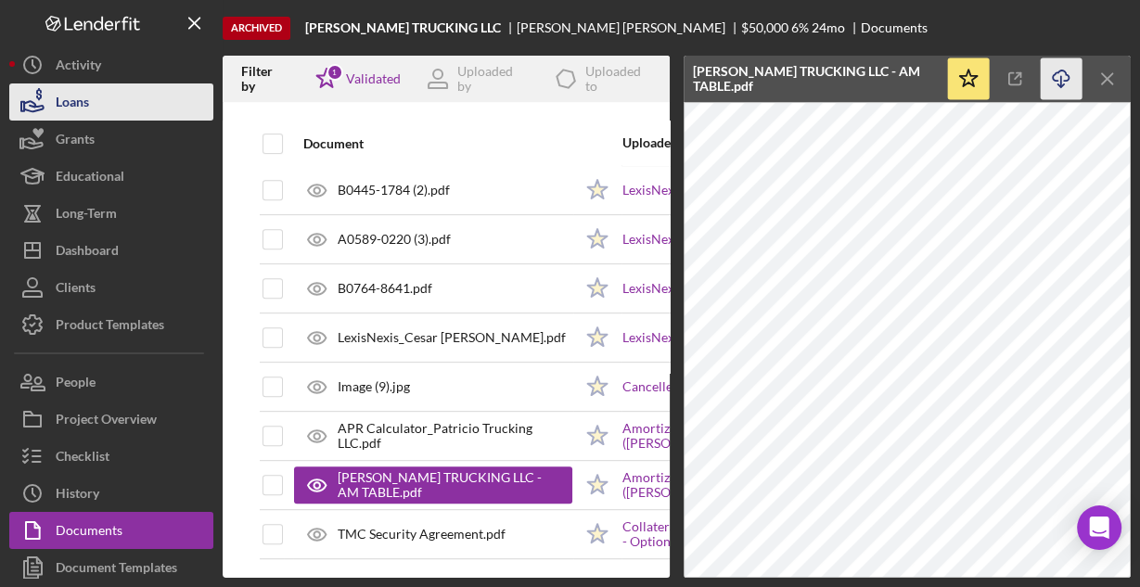
click at [77, 107] on div "Loans" at bounding box center [72, 104] width 33 height 42
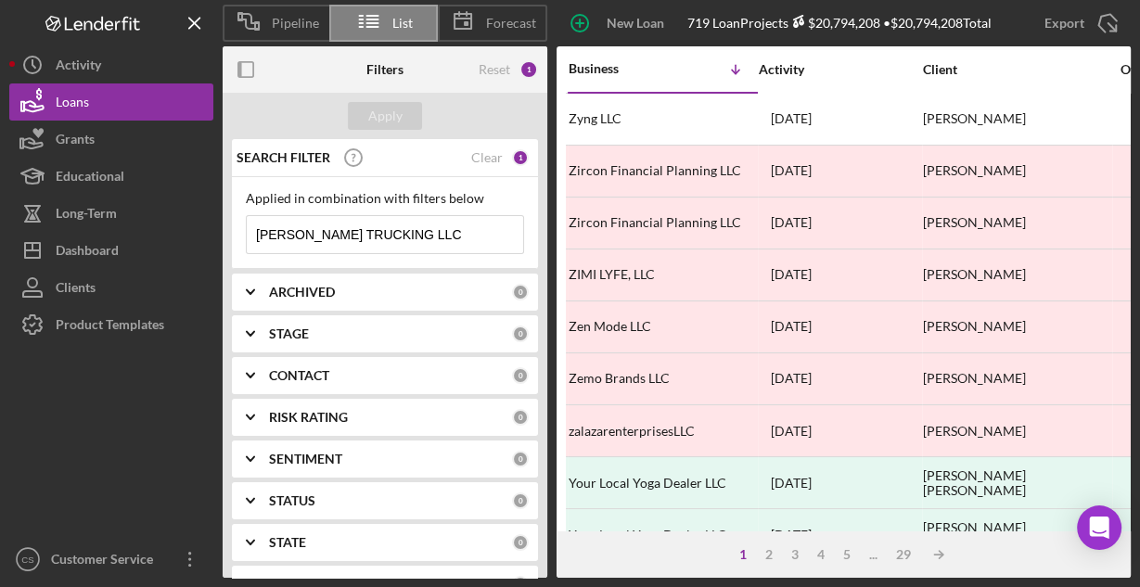
click at [313, 226] on input "[PERSON_NAME] TRUCKING LLC" at bounding box center [385, 234] width 276 height 37
paste input "Jam Builders LLC"
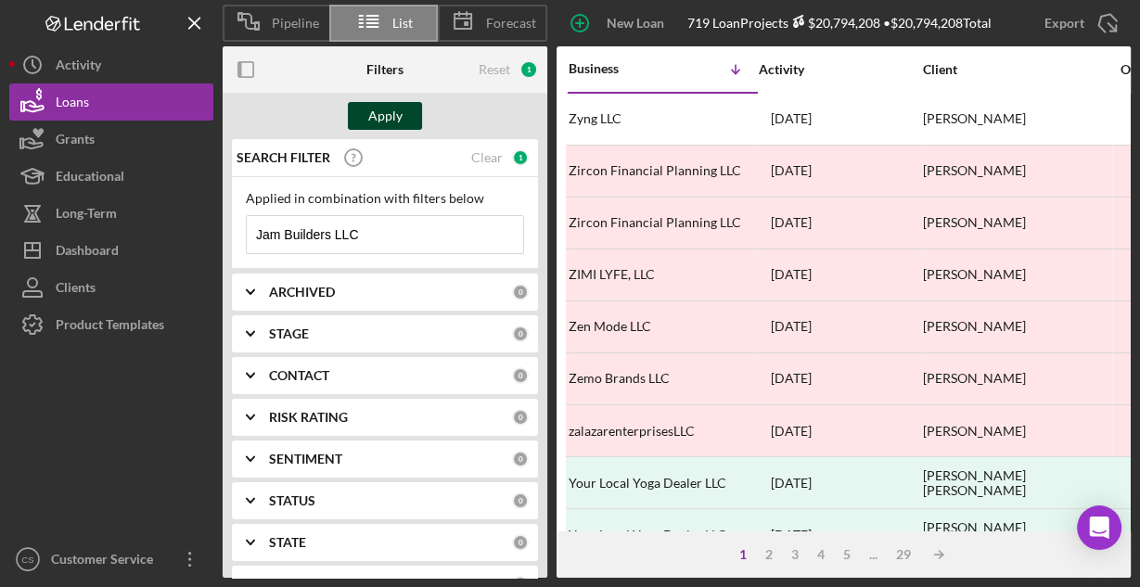
type input "Jam Builders LLC"
click at [408, 109] on button "Apply" at bounding box center [385, 116] width 74 height 28
click at [600, 73] on div "Business" at bounding box center [615, 68] width 93 height 15
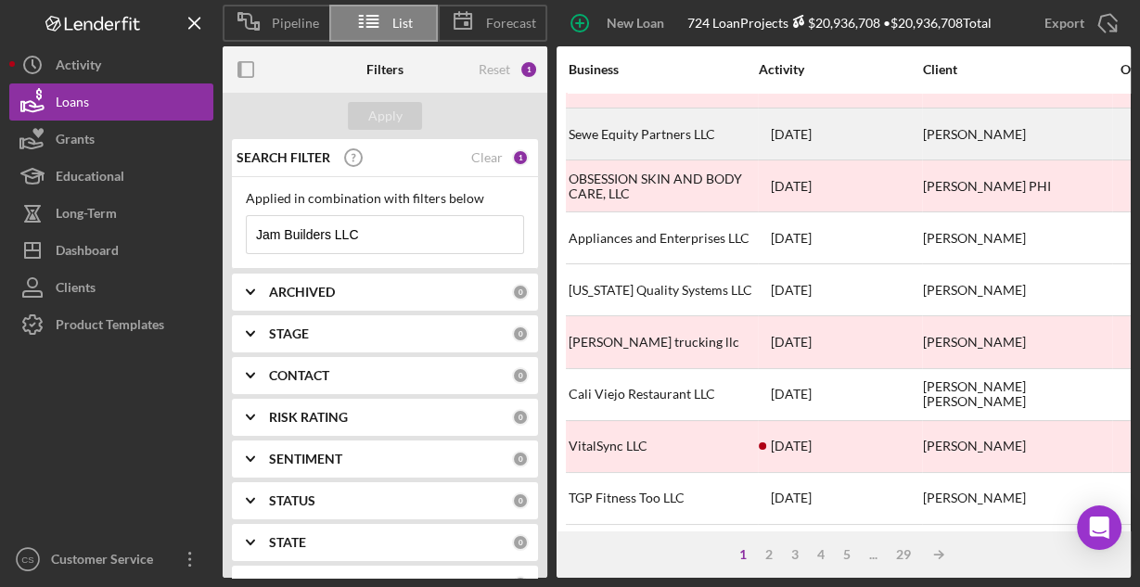
scroll to position [371, 0]
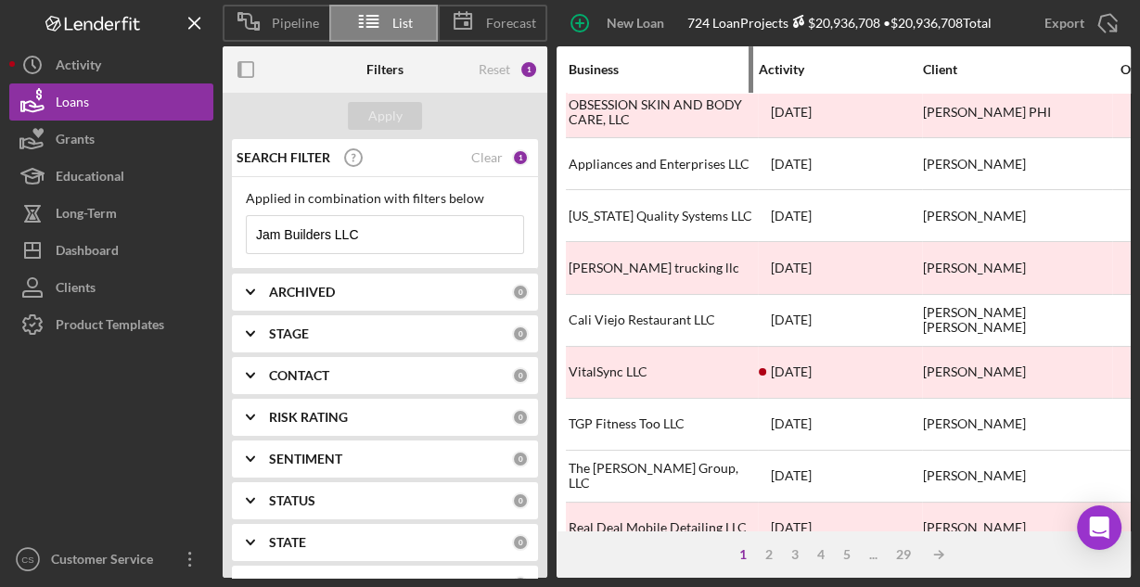
click at [612, 67] on div "Business" at bounding box center [661, 69] width 185 height 15
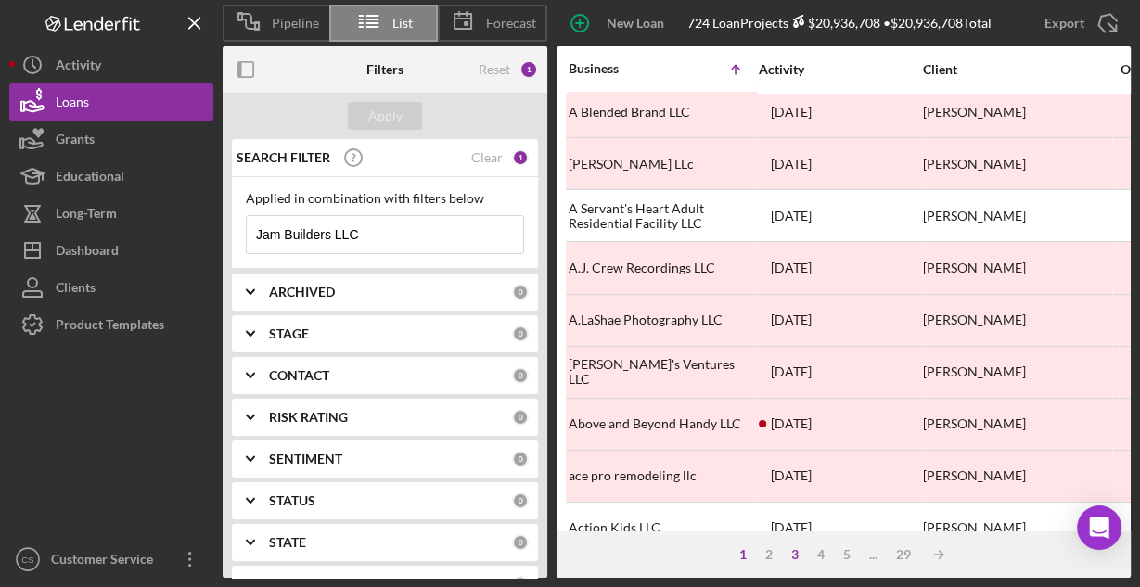
click at [798, 554] on div "3" at bounding box center [795, 554] width 26 height 15
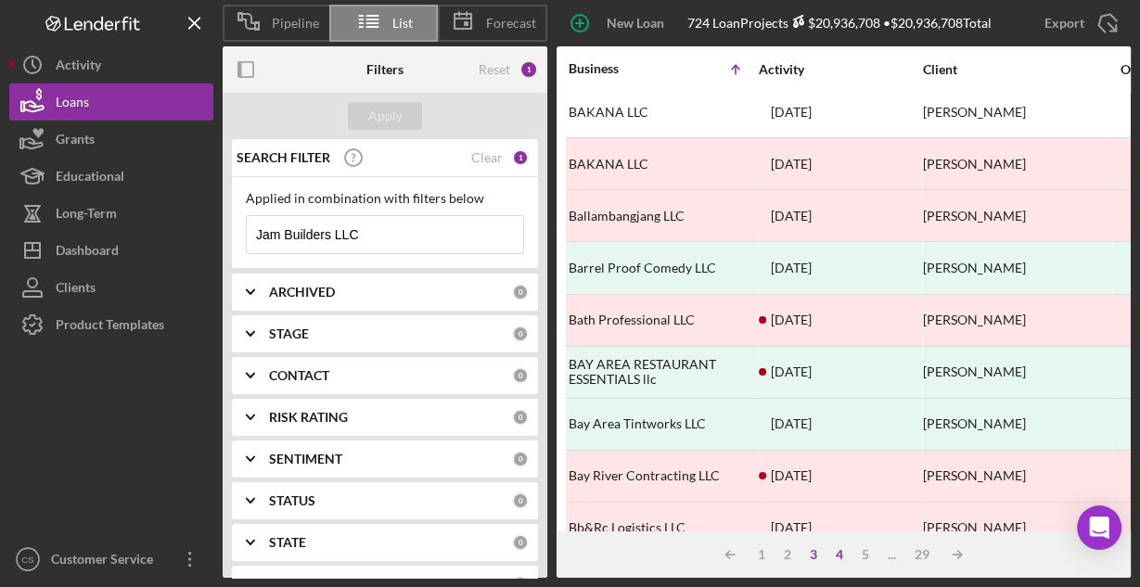
click at [844, 555] on div "4" at bounding box center [839, 554] width 26 height 15
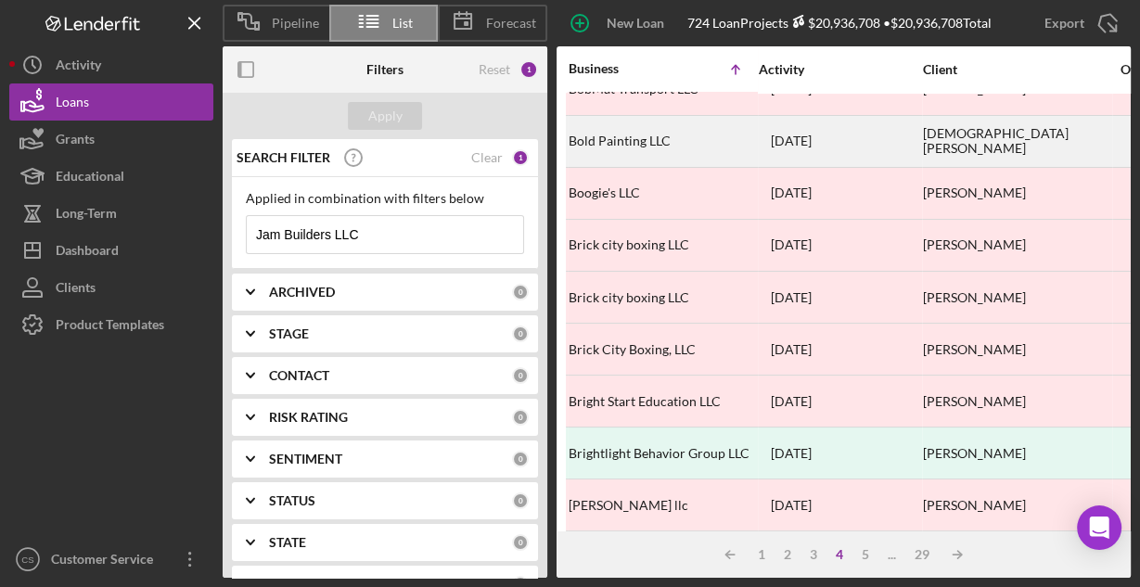
scroll to position [668, 0]
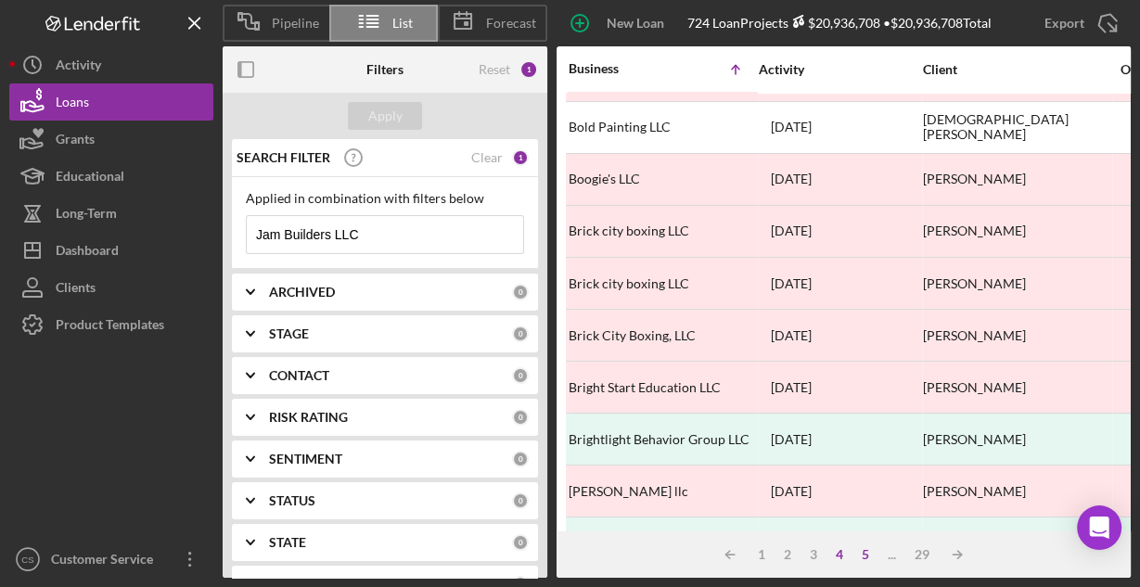
click at [868, 556] on div "5" at bounding box center [865, 554] width 26 height 15
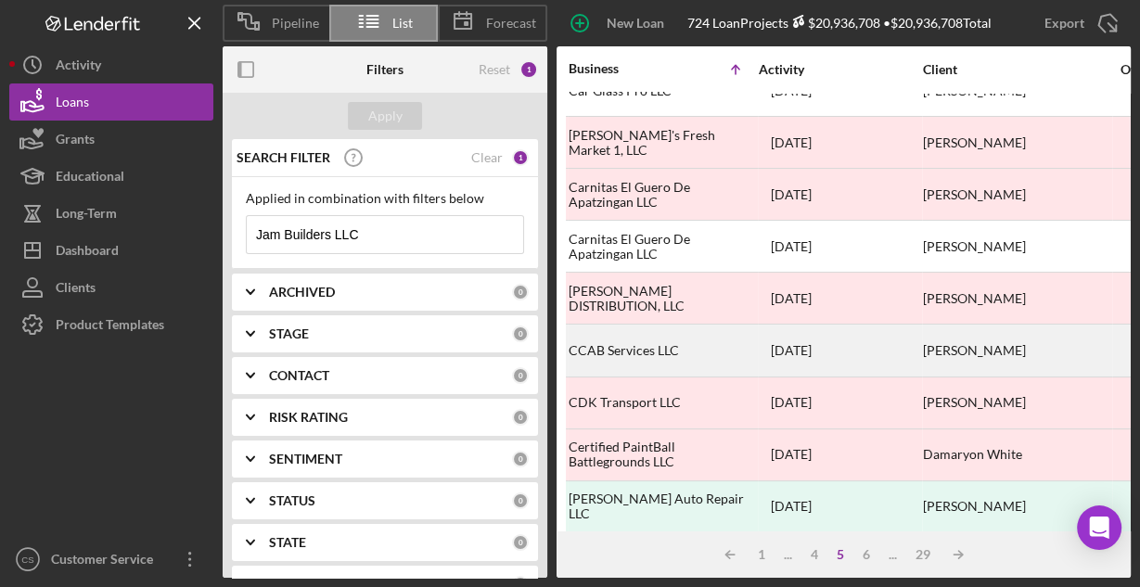
scroll to position [863, 0]
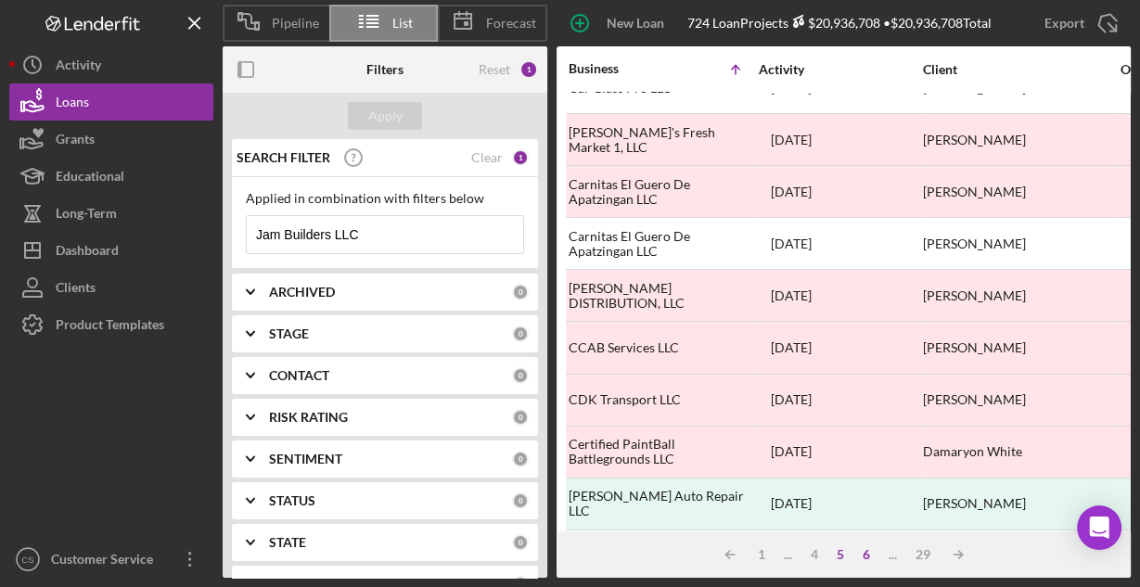
click at [868, 552] on div "6" at bounding box center [866, 554] width 26 height 15
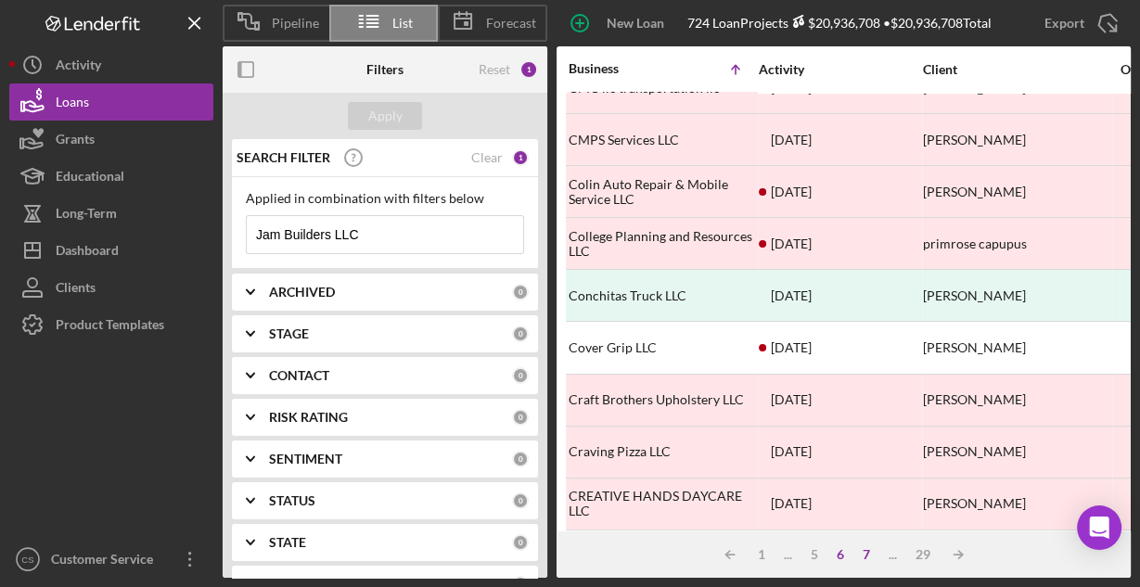
click at [865, 552] on div "7" at bounding box center [866, 554] width 26 height 15
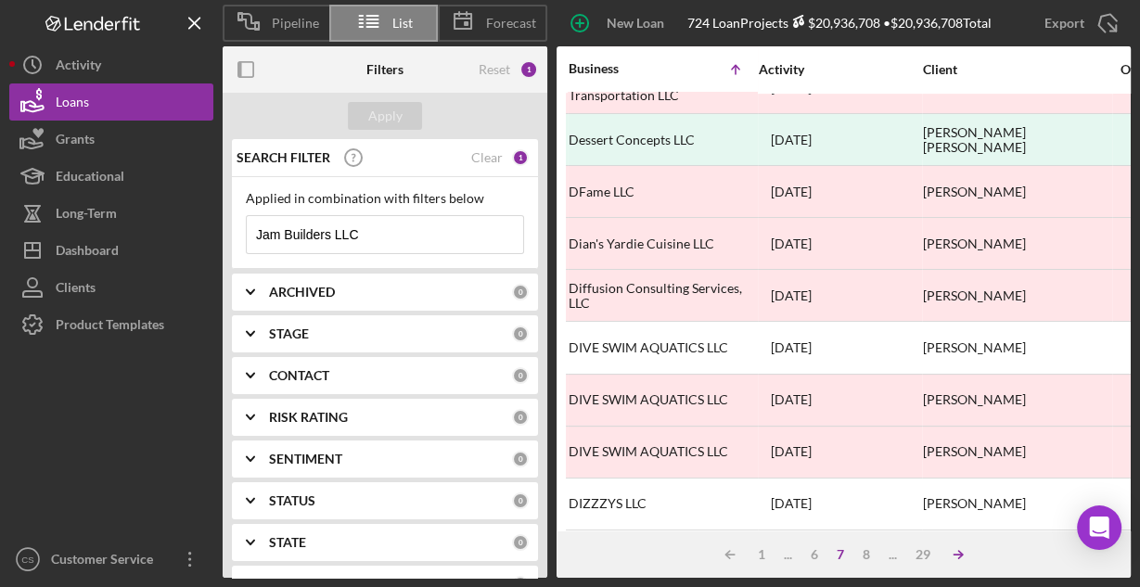
click at [954, 557] on icon "Icon/Table Sort Arrow" at bounding box center [958, 554] width 37 height 37
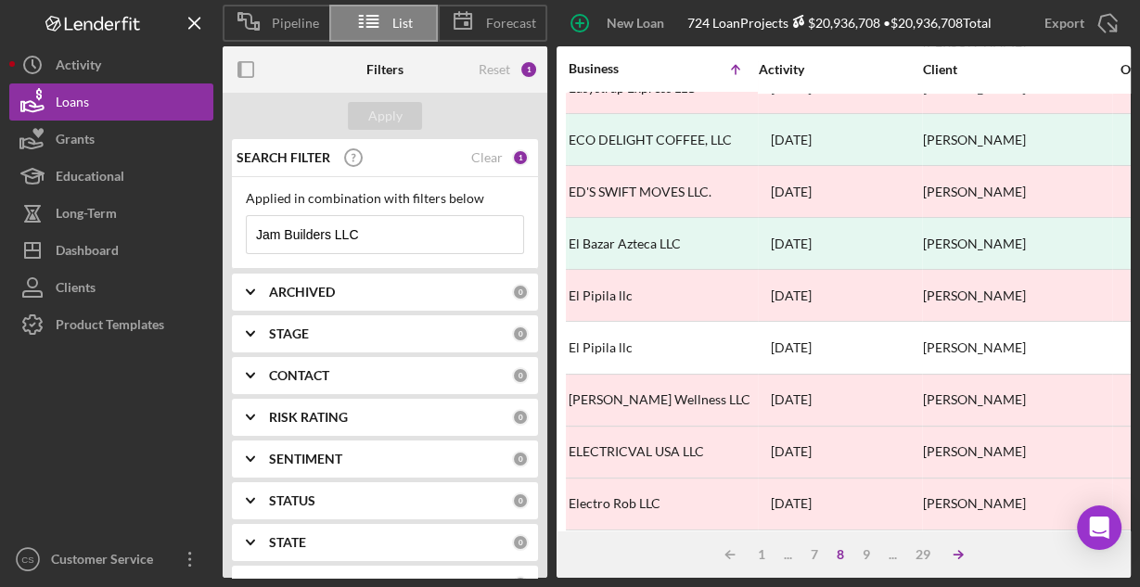
click at [951, 556] on icon "Icon/Table Sort Arrow" at bounding box center [958, 554] width 37 height 37
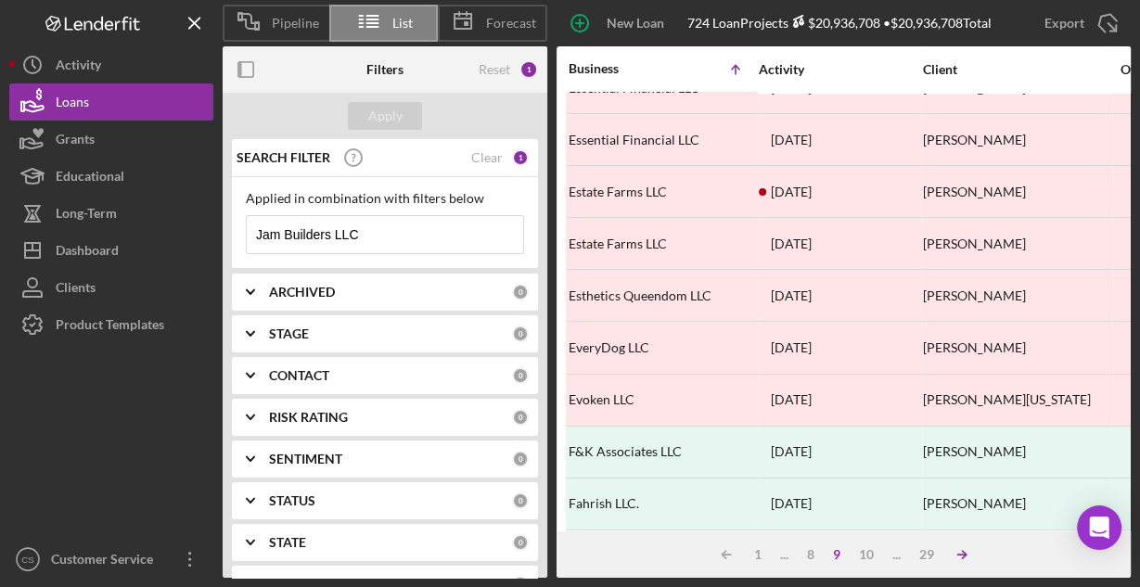
click at [963, 555] on line at bounding box center [961, 555] width 8 height 0
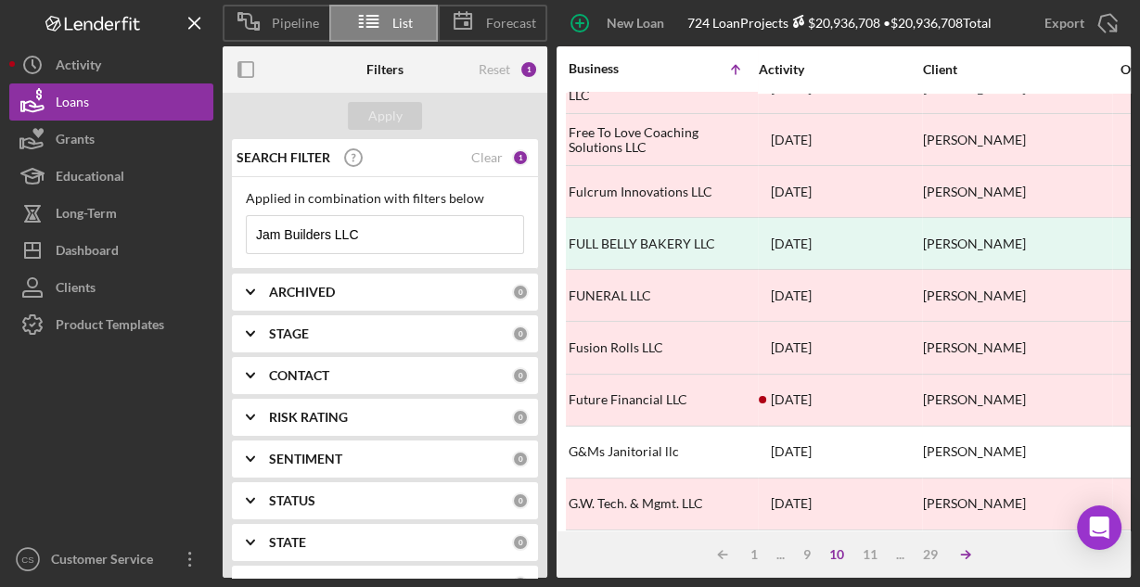
click at [966, 556] on icon "Icon/Table Sort Arrow" at bounding box center [965, 554] width 37 height 37
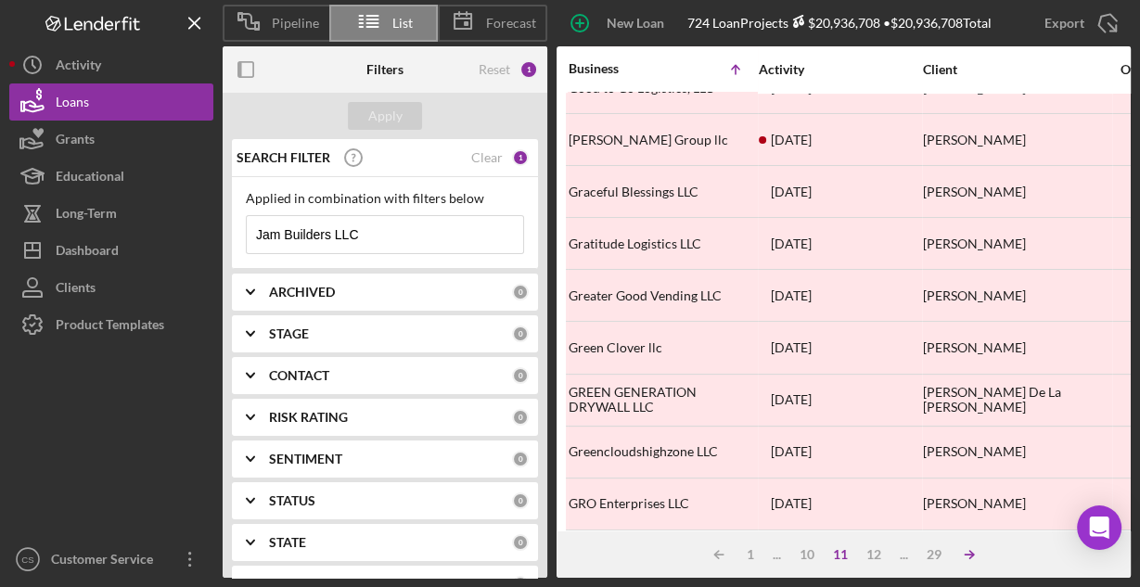
click at [966, 556] on icon "Icon/Table Sort Arrow" at bounding box center [969, 554] width 37 height 37
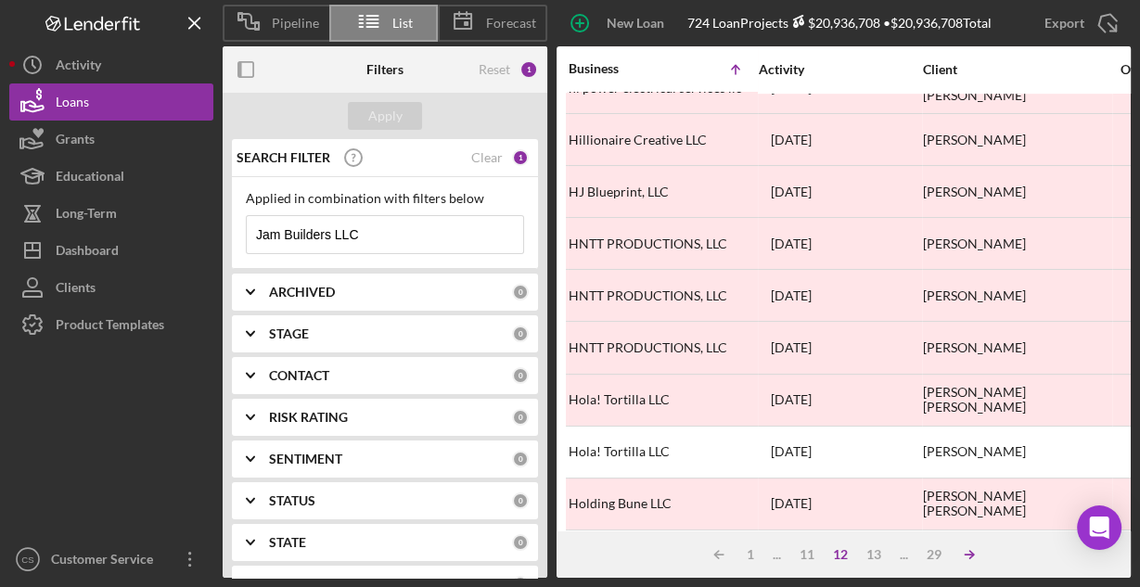
click at [966, 553] on icon "Icon/Table Sort Arrow" at bounding box center [969, 554] width 37 height 37
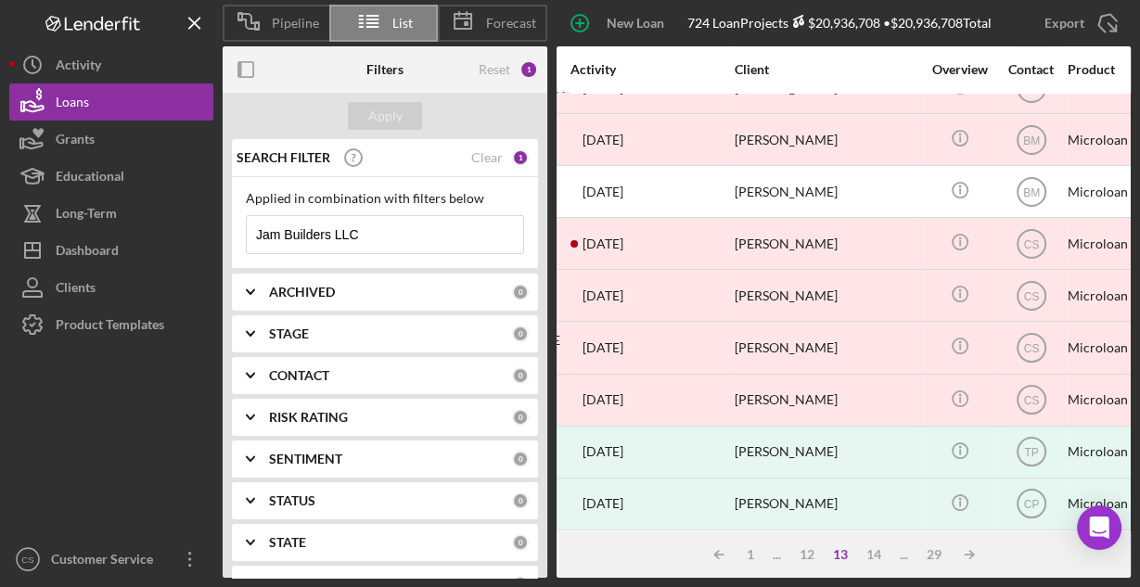
scroll to position [863, 185]
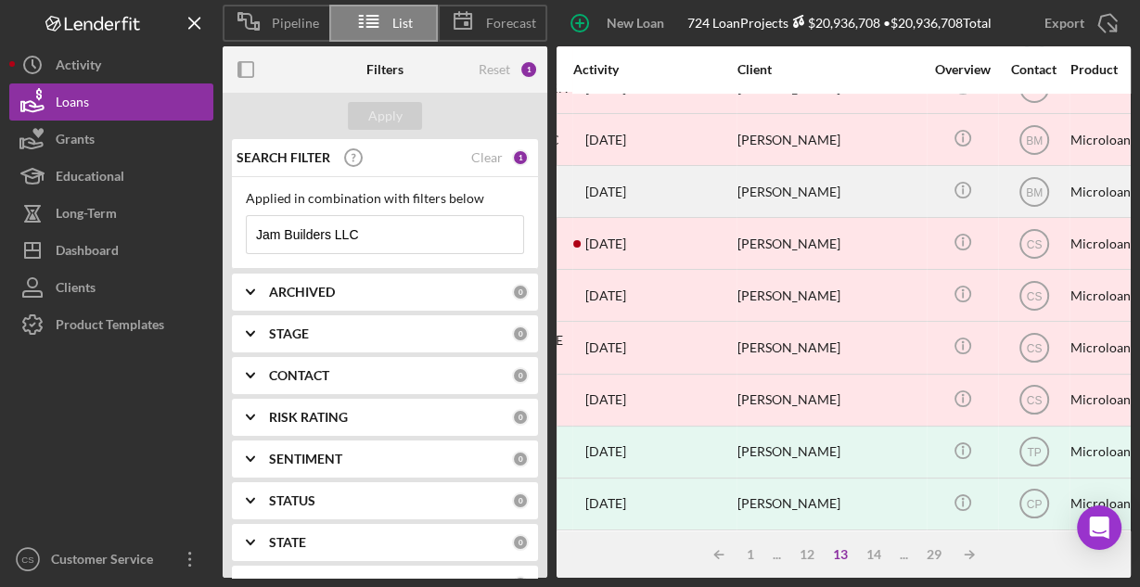
click at [626, 185] on time "[DATE]" at bounding box center [605, 192] width 41 height 15
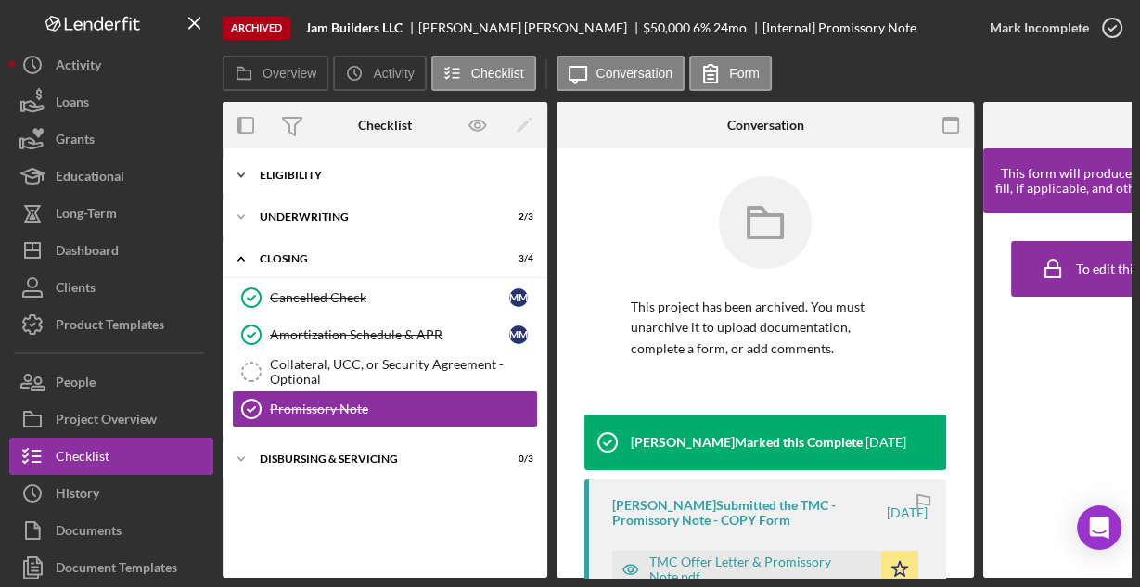
click at [276, 174] on div "Eligibility" at bounding box center [392, 175] width 264 height 11
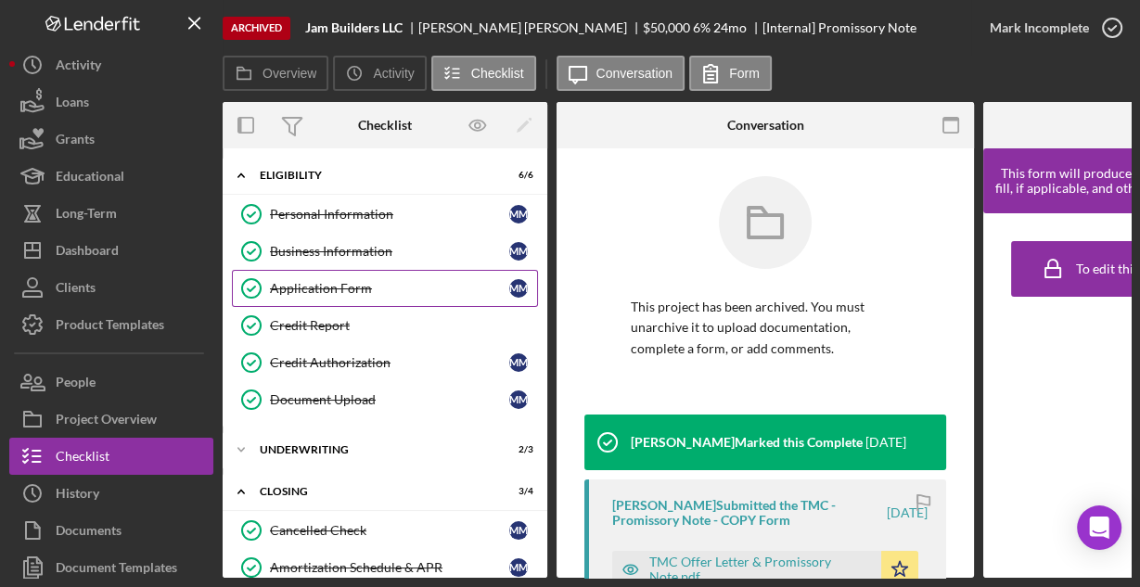
click at [308, 282] on div "Application Form" at bounding box center [389, 288] width 239 height 15
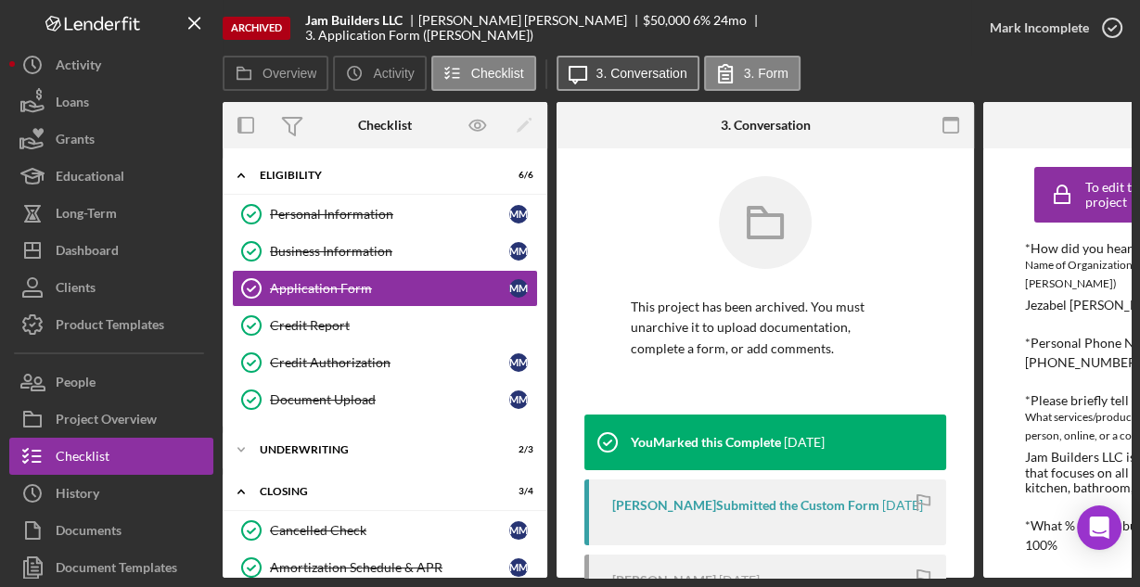
click at [647, 80] on label "3. Conversation" at bounding box center [641, 73] width 91 height 15
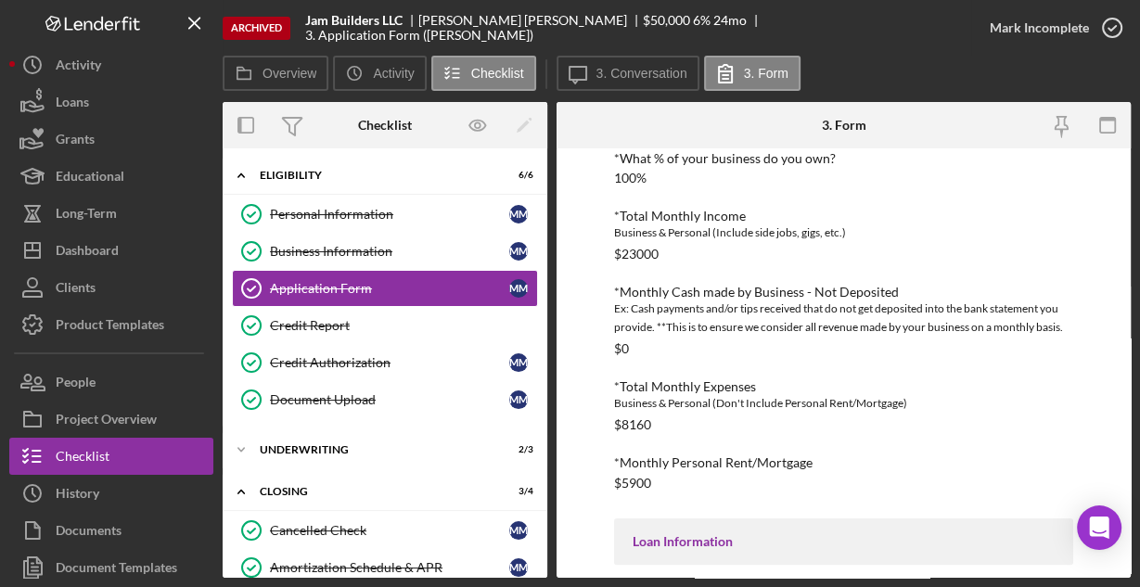
scroll to position [501, 0]
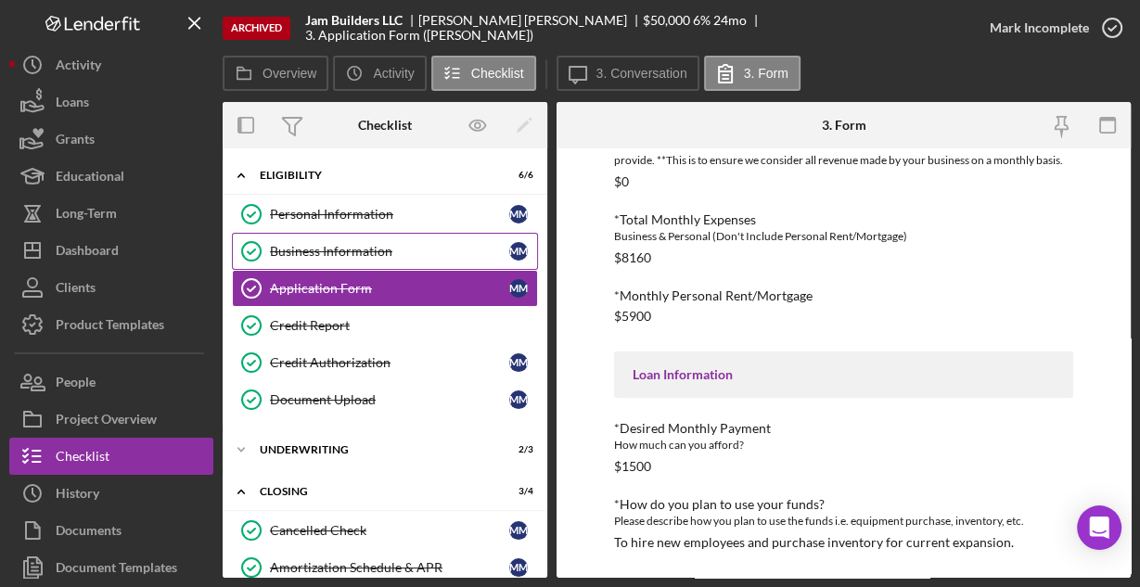
click at [299, 248] on div "Business Information" at bounding box center [389, 251] width 239 height 15
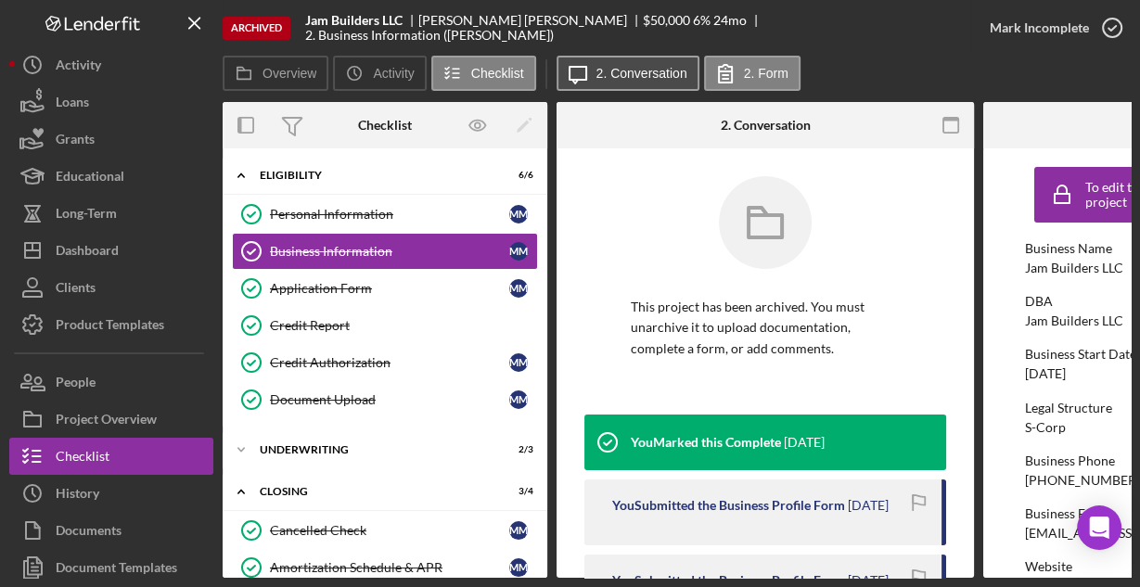
click at [632, 75] on label "2. Conversation" at bounding box center [641, 73] width 91 height 15
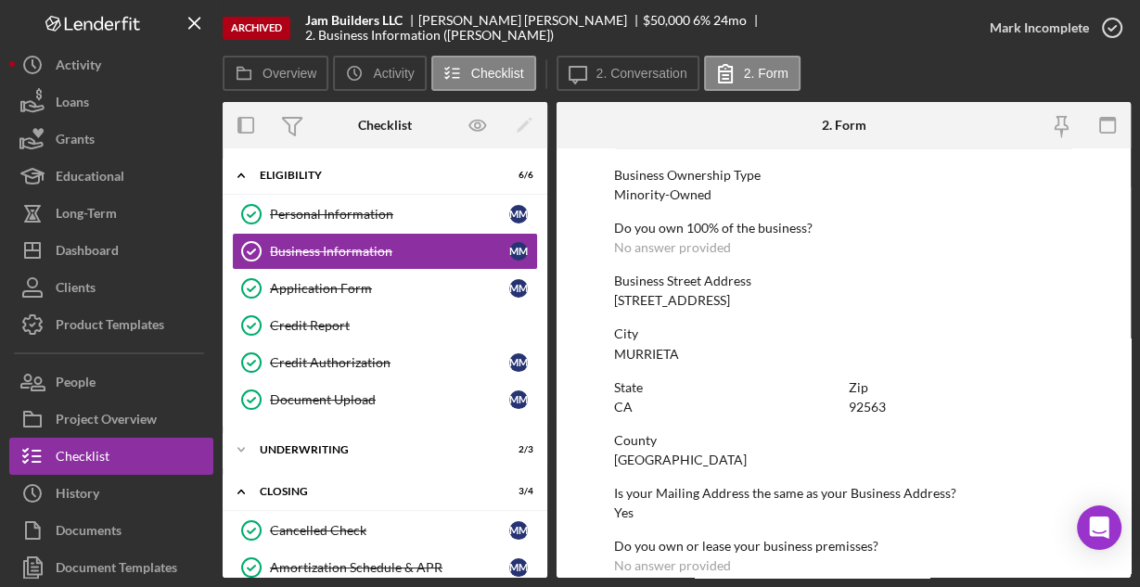
scroll to position [969, 0]
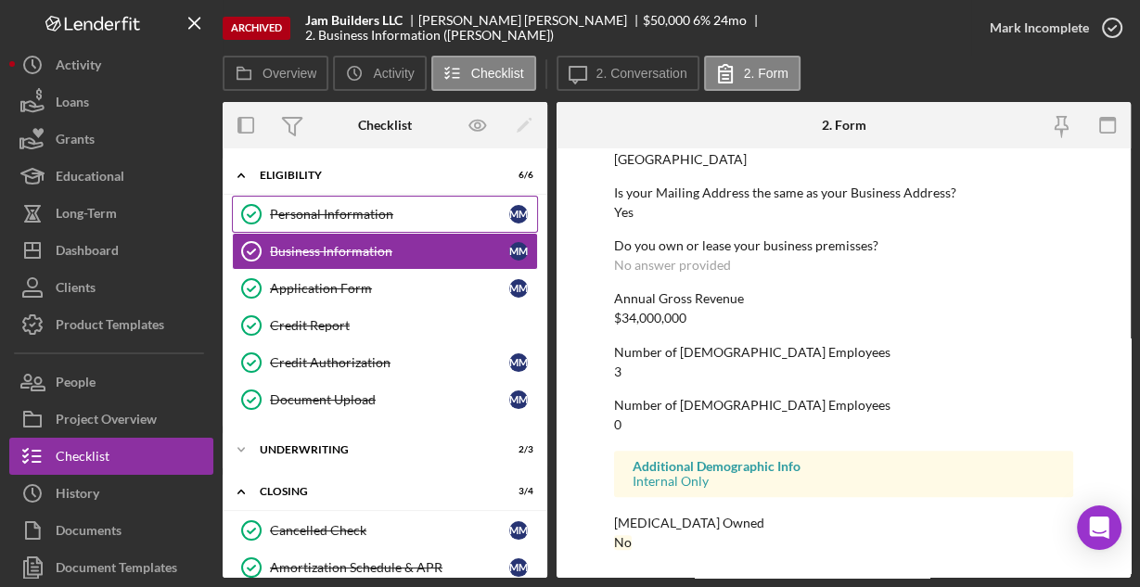
click at [414, 215] on div "Personal Information" at bounding box center [389, 214] width 239 height 15
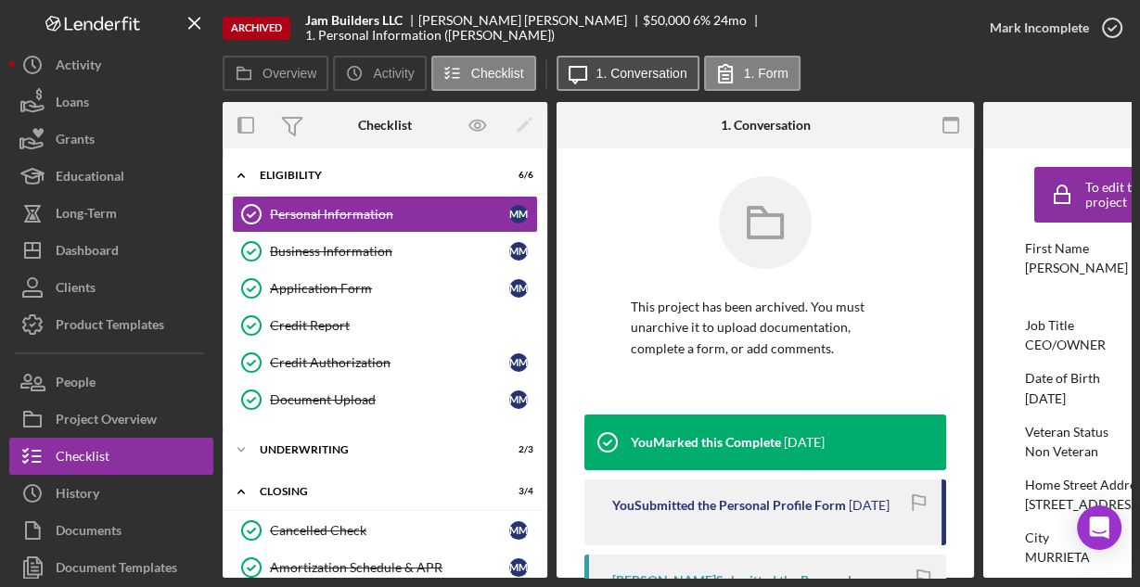
click at [626, 72] on label "1. Conversation" at bounding box center [641, 73] width 91 height 15
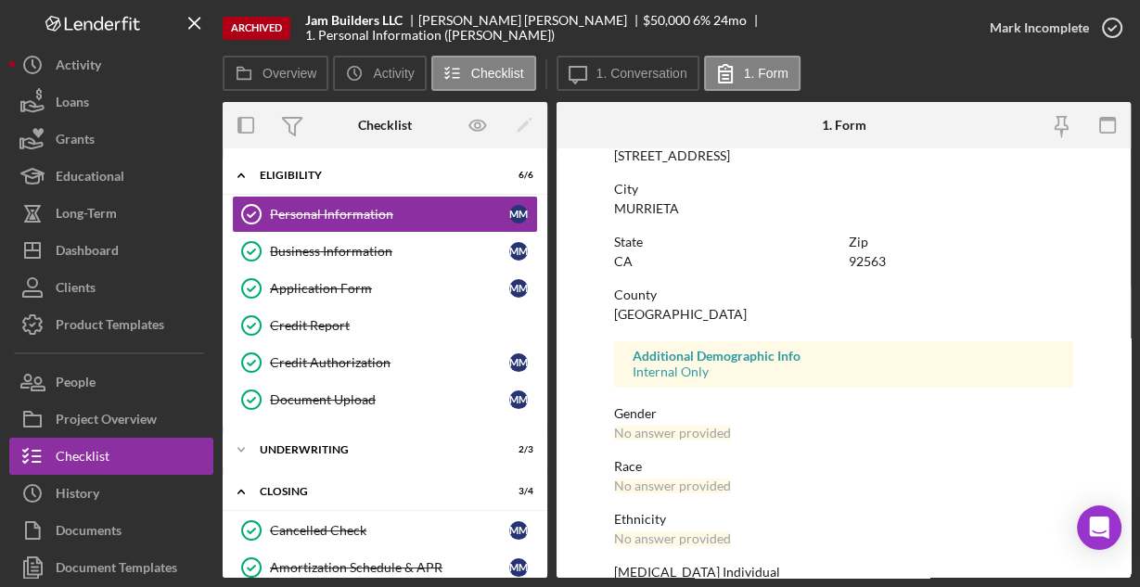
scroll to position [452, 0]
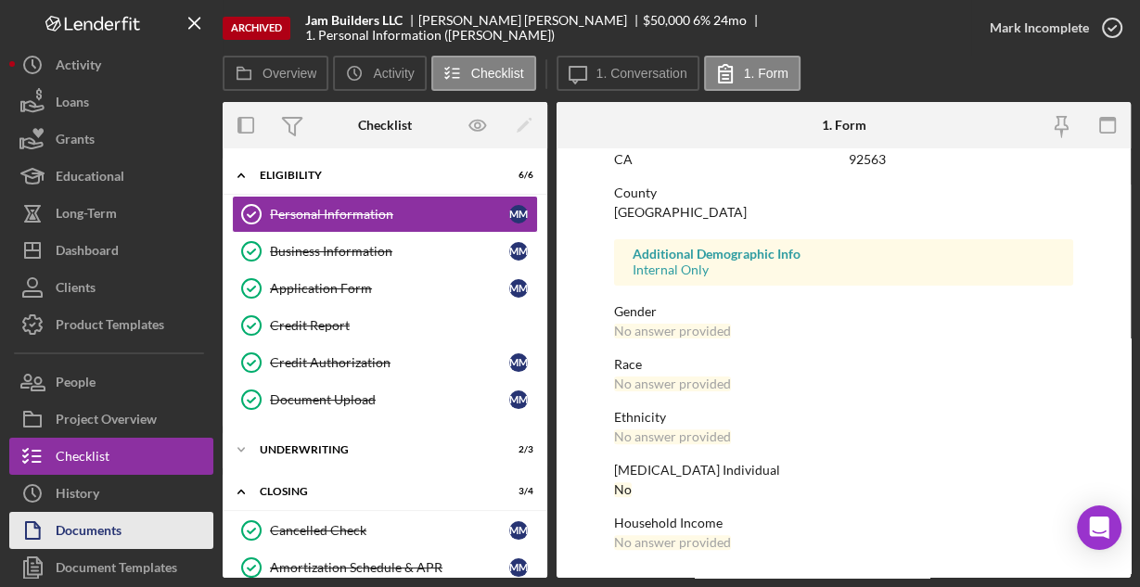
click at [162, 529] on button "Documents" at bounding box center [111, 530] width 204 height 37
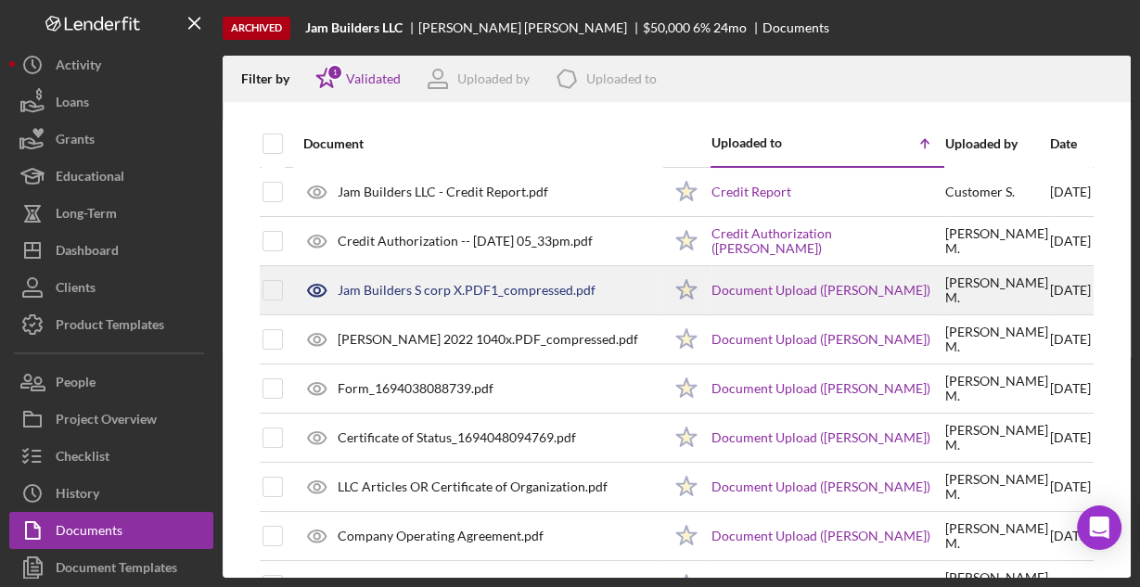
click at [455, 288] on div "Jam Builders S corp X.PDF1_compressed.pdf" at bounding box center [467, 290] width 258 height 15
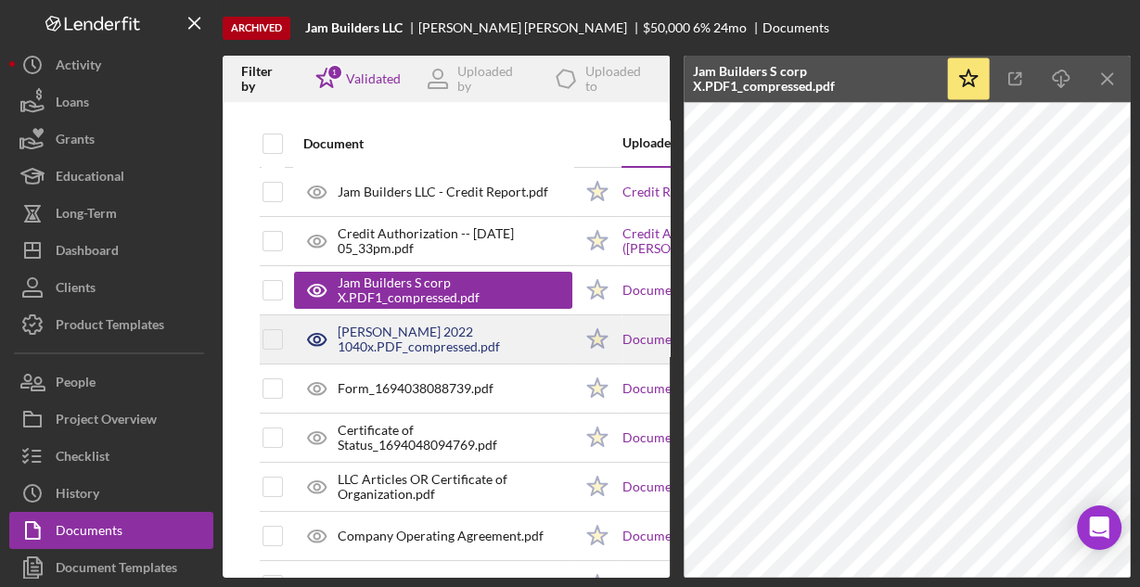
click at [438, 339] on div "Miguel Moreno 2022 1040x.PDF_compressed.pdf" at bounding box center [455, 340] width 235 height 30
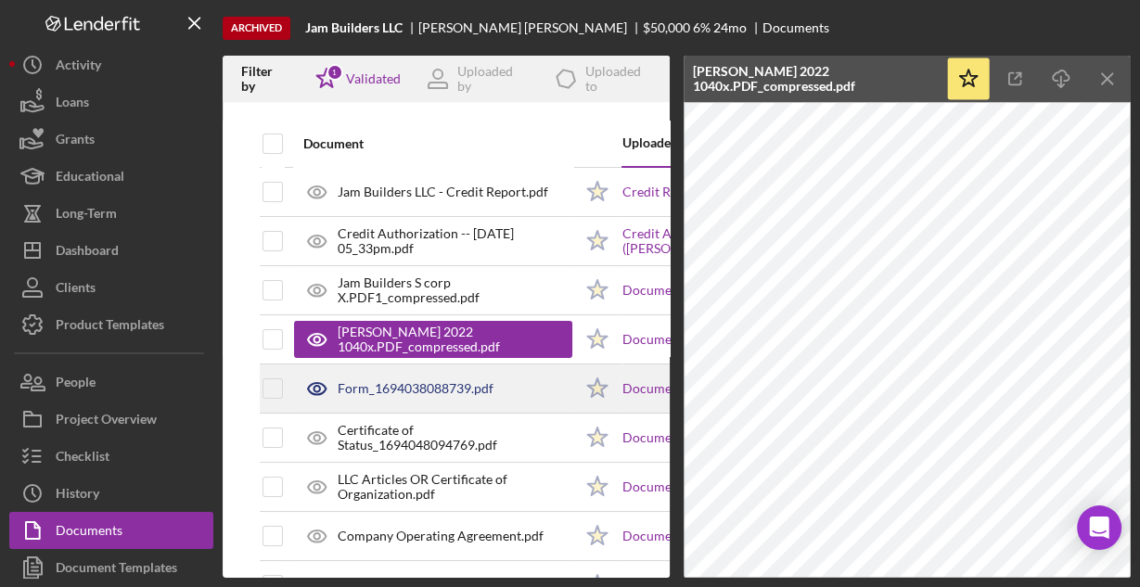
click at [428, 397] on div "Form_1694038088739.pdf" at bounding box center [433, 388] width 278 height 46
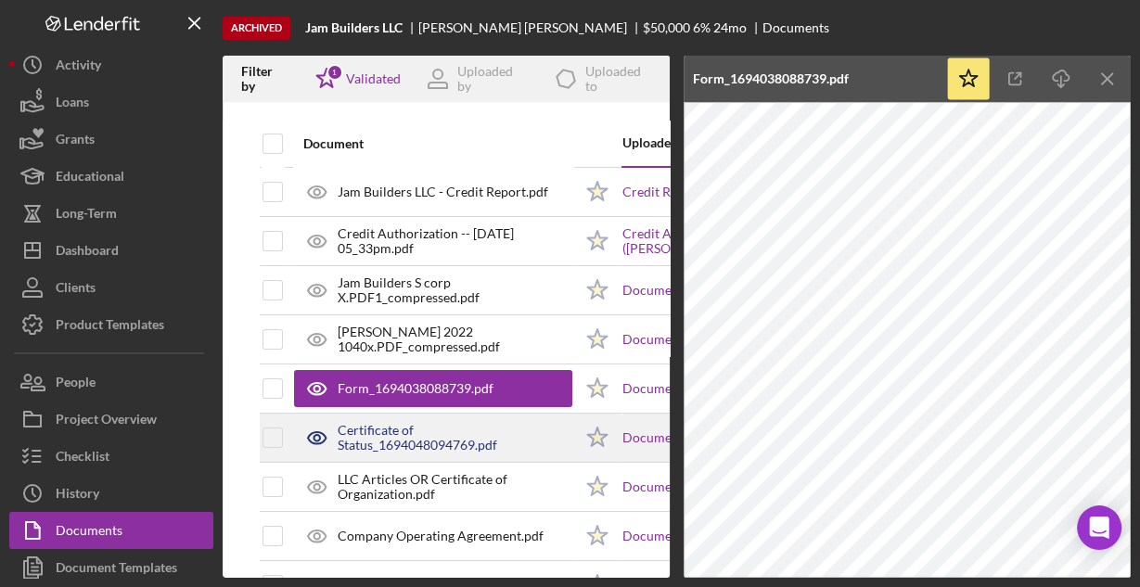
click at [414, 441] on div "Certificate of Status_1694048094769.pdf" at bounding box center [455, 438] width 235 height 30
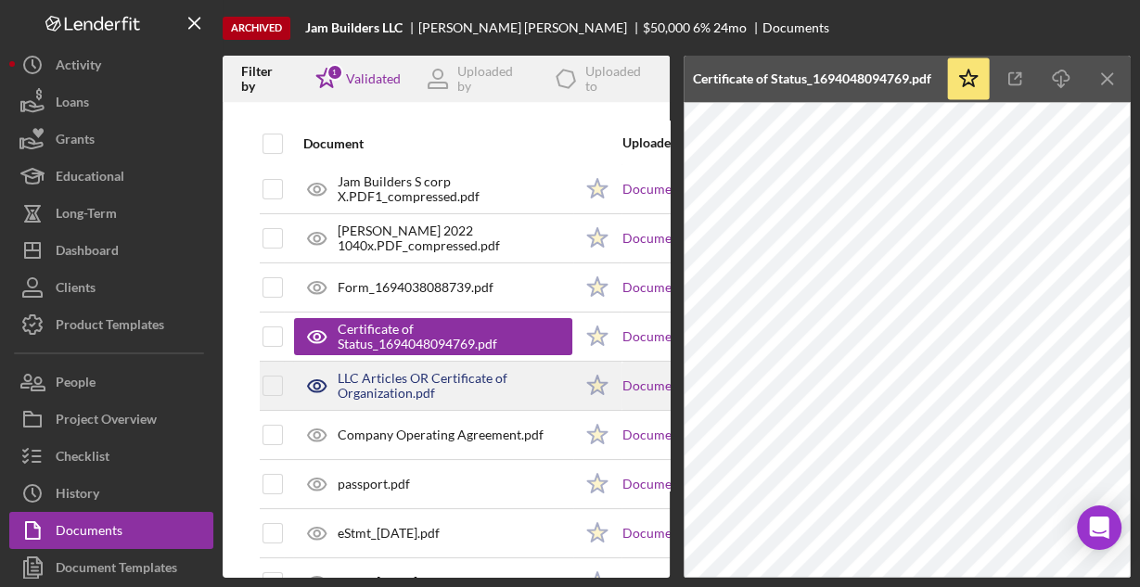
scroll to position [148, 0]
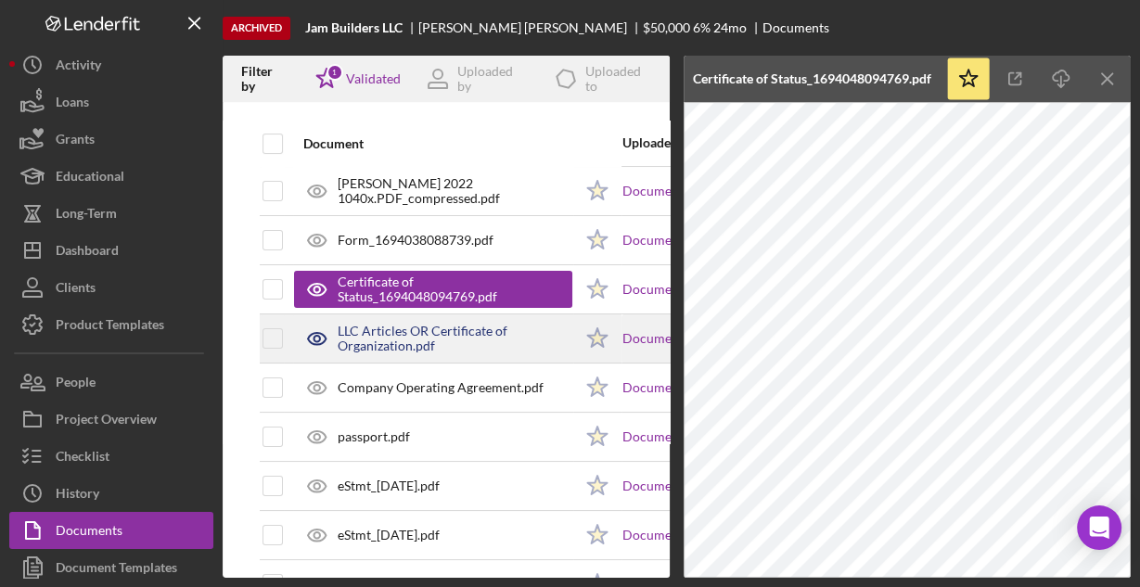
click at [459, 345] on div "LLC Articles OR Certificate of Organization.pdf" at bounding box center [455, 339] width 235 height 30
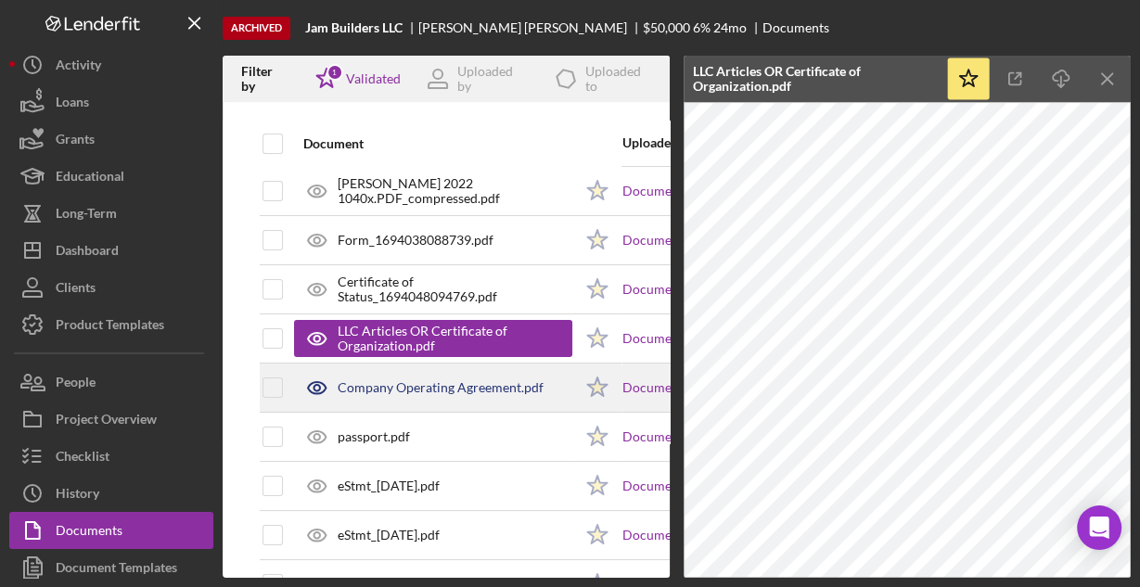
click at [431, 390] on div "Company Operating Agreement.pdf" at bounding box center [441, 387] width 206 height 15
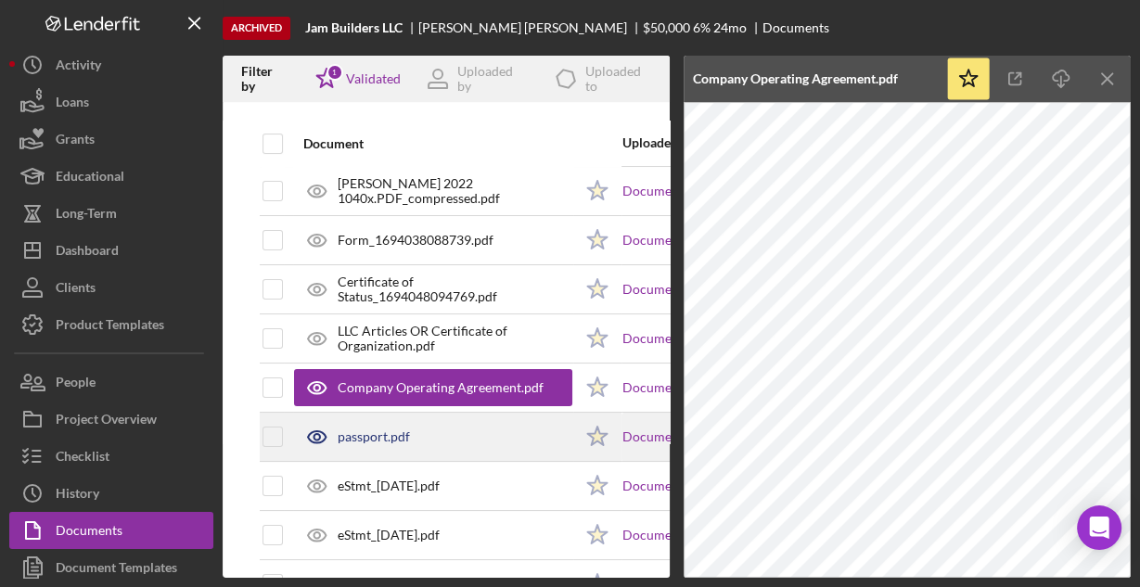
click at [428, 435] on div "passport.pdf" at bounding box center [433, 437] width 278 height 46
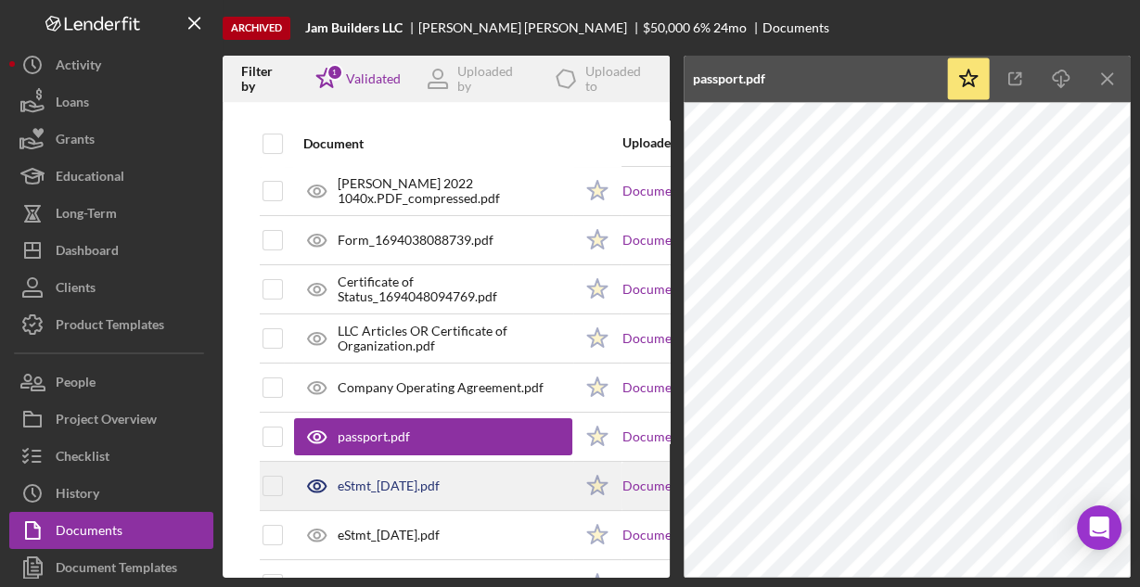
click at [410, 487] on div "eStmt_2023-03-31.pdf" at bounding box center [389, 486] width 102 height 15
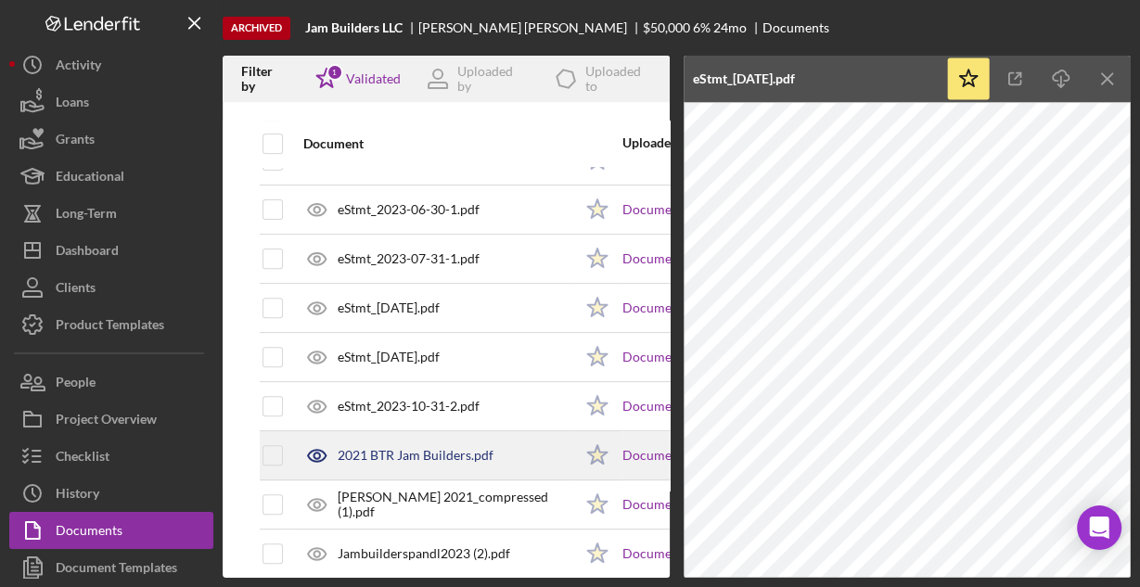
scroll to position [594, 0]
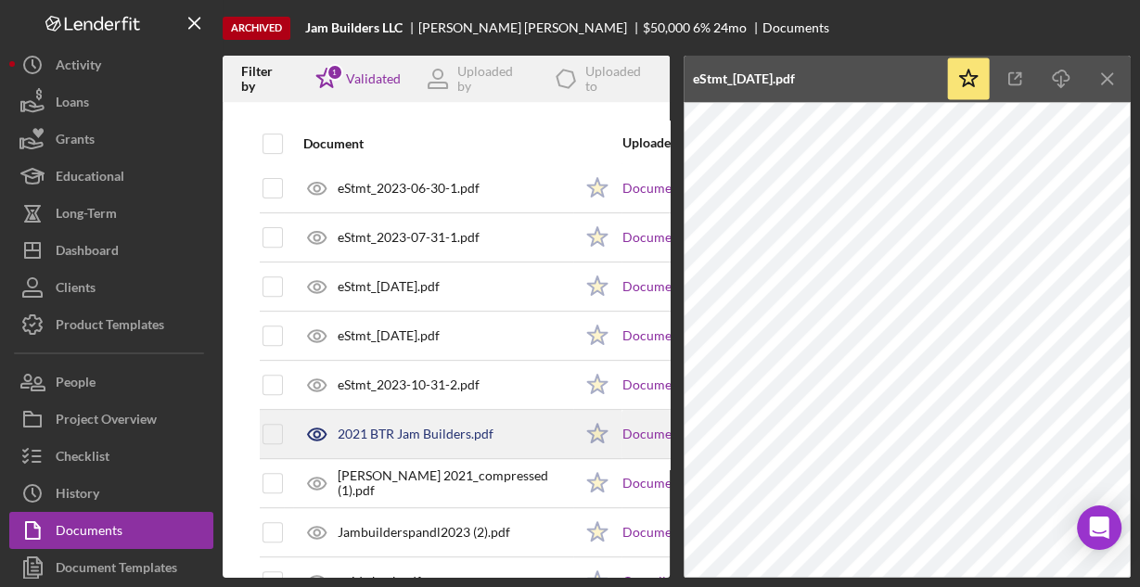
click at [428, 433] on div "2021 BTR Jam Builders.pdf" at bounding box center [416, 434] width 156 height 15
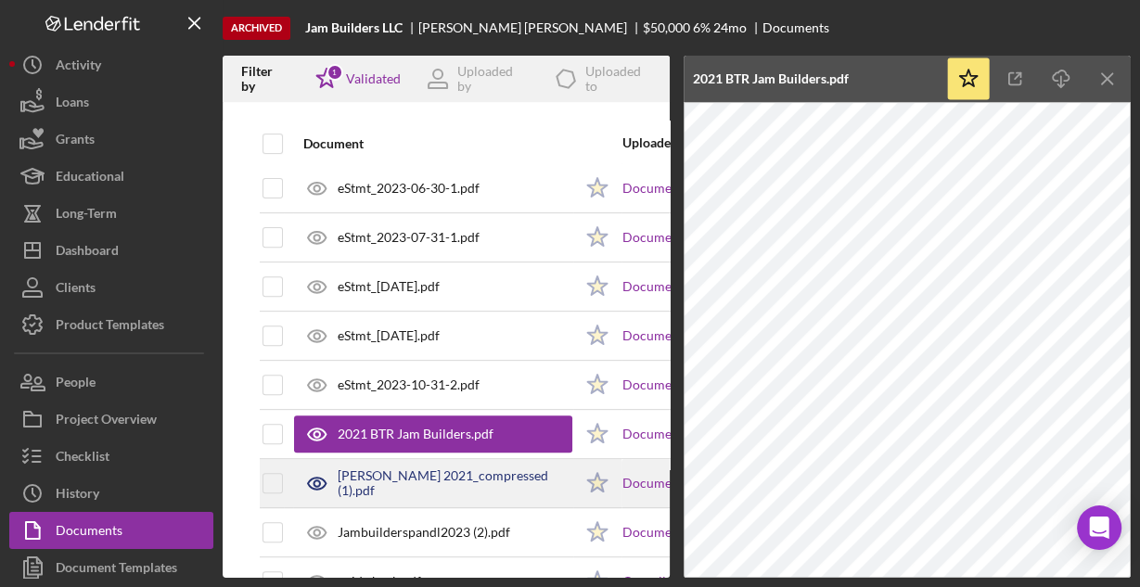
click at [420, 473] on div "Miguel Moreno 2021_compressed (1).pdf" at bounding box center [455, 483] width 235 height 30
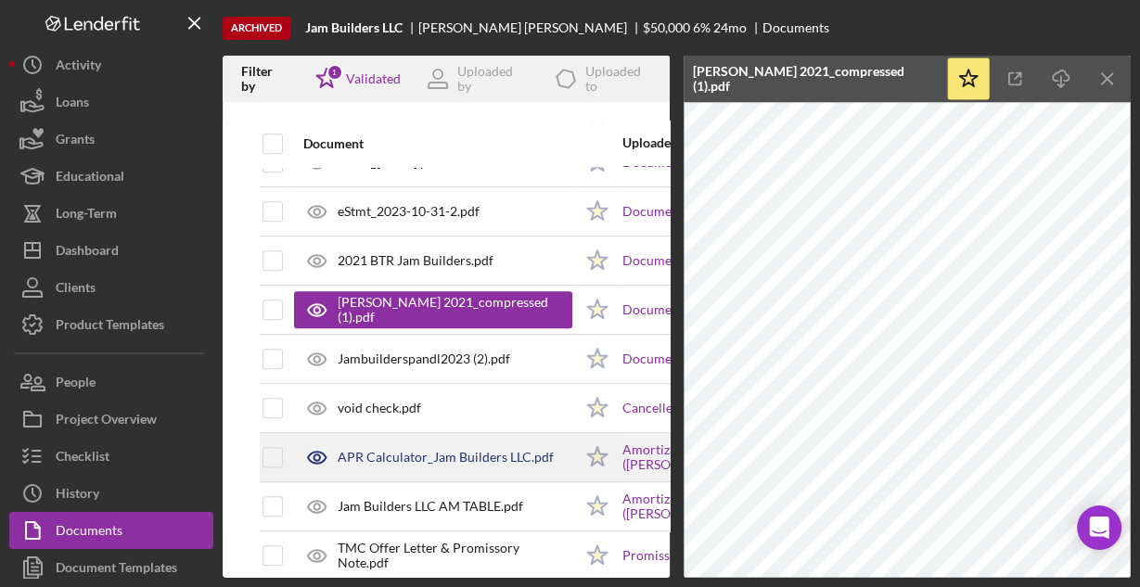
scroll to position [791, 0]
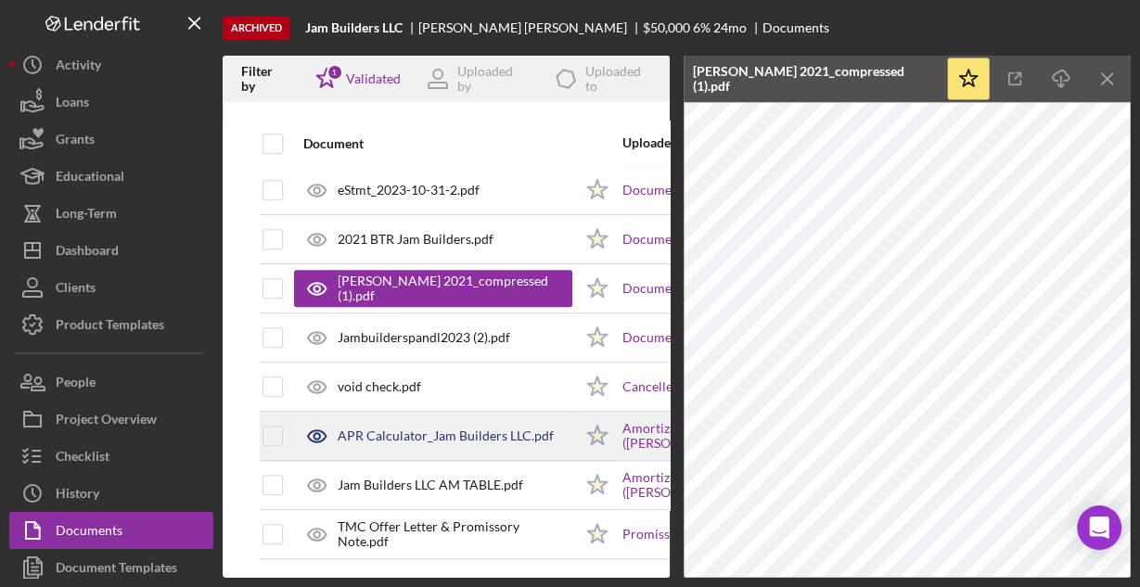
click at [434, 429] on div "APR Calculator_Jam Builders LLC.pdf" at bounding box center [446, 436] width 216 height 15
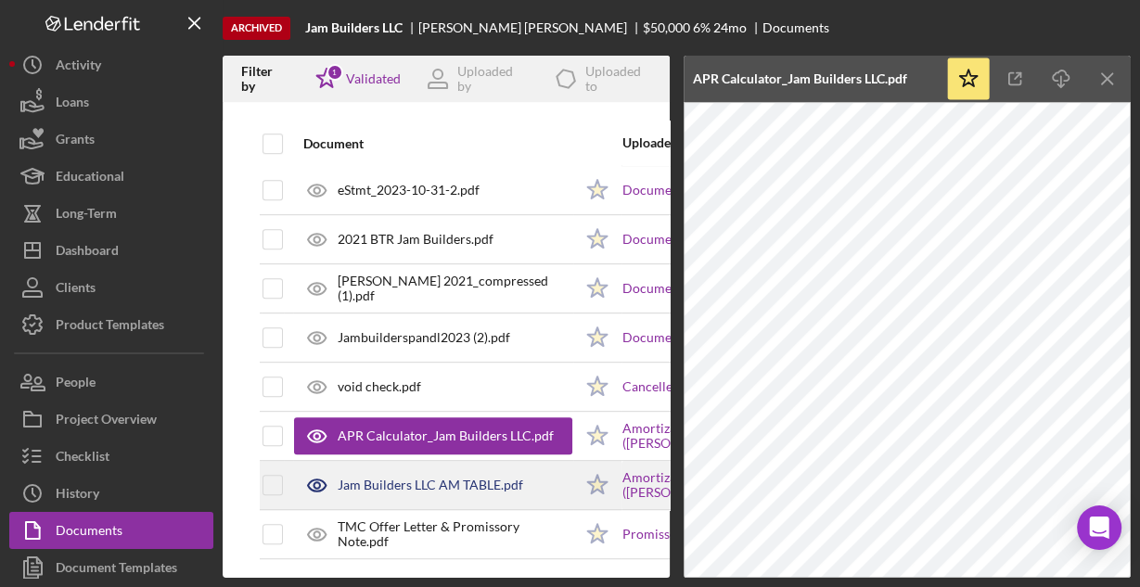
click at [458, 478] on div "Jam Builders LLC AM TABLE.pdf" at bounding box center [430, 485] width 185 height 15
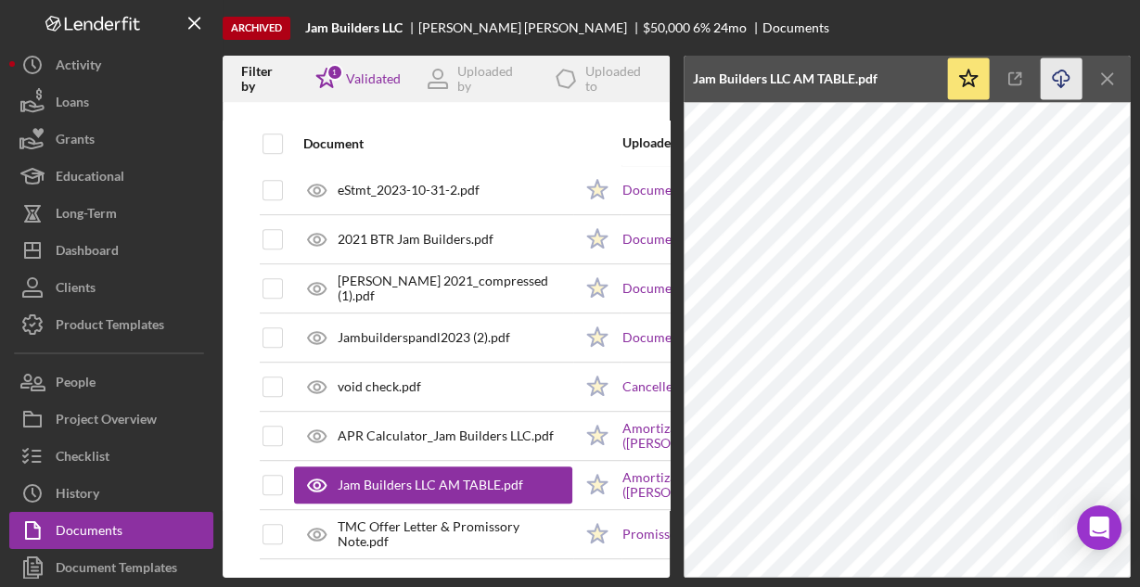
click at [1061, 76] on icon "Icon/Download" at bounding box center [1062, 79] width 42 height 42
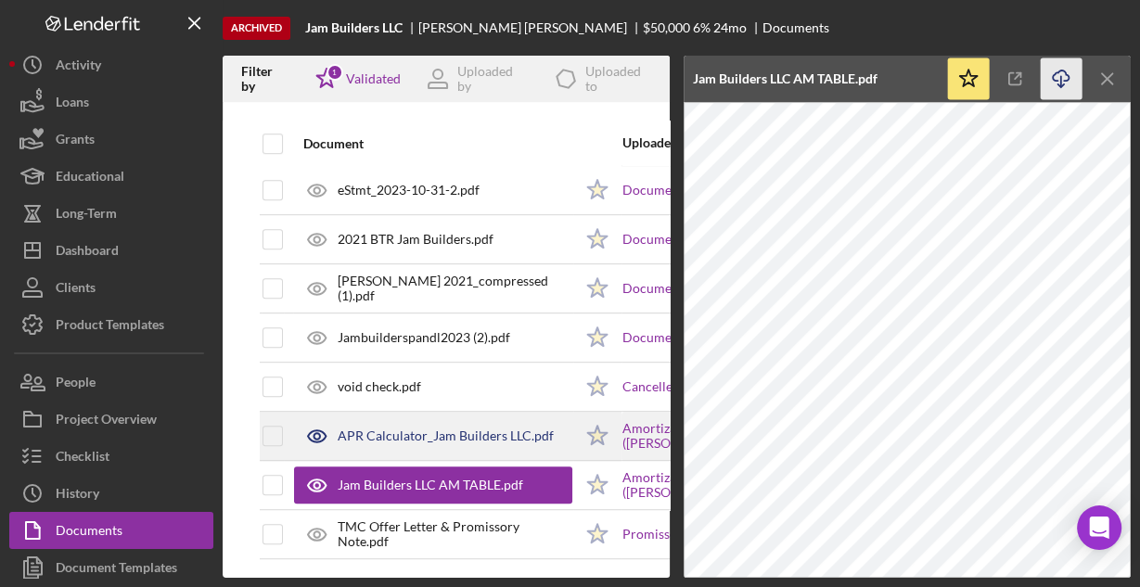
click at [450, 429] on div "APR Calculator_Jam Builders LLC.pdf" at bounding box center [446, 436] width 216 height 15
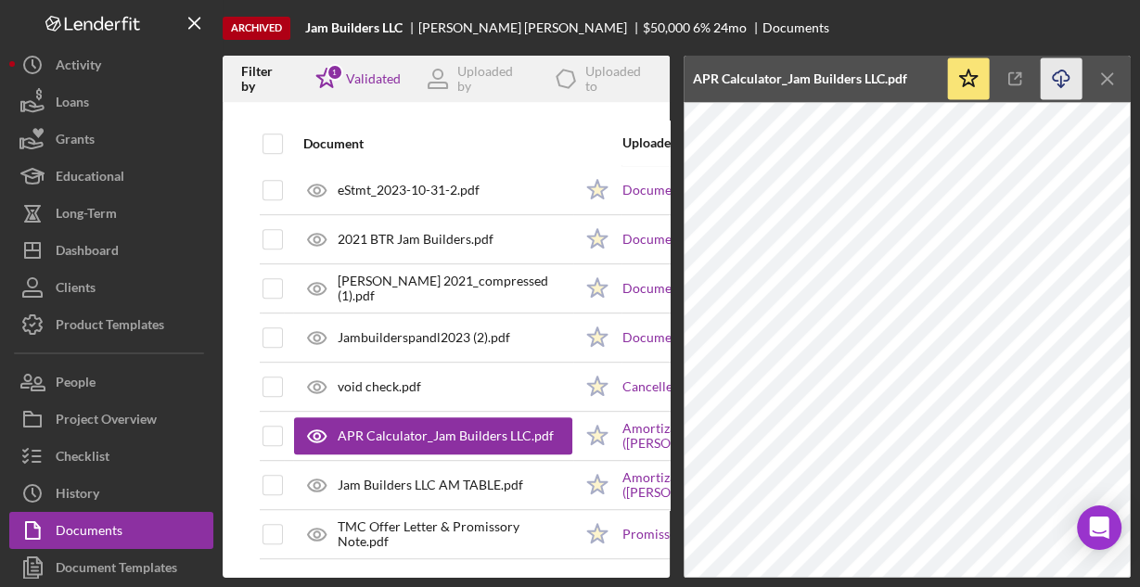
click at [1061, 79] on icon "Icon/Download" at bounding box center [1062, 79] width 42 height 42
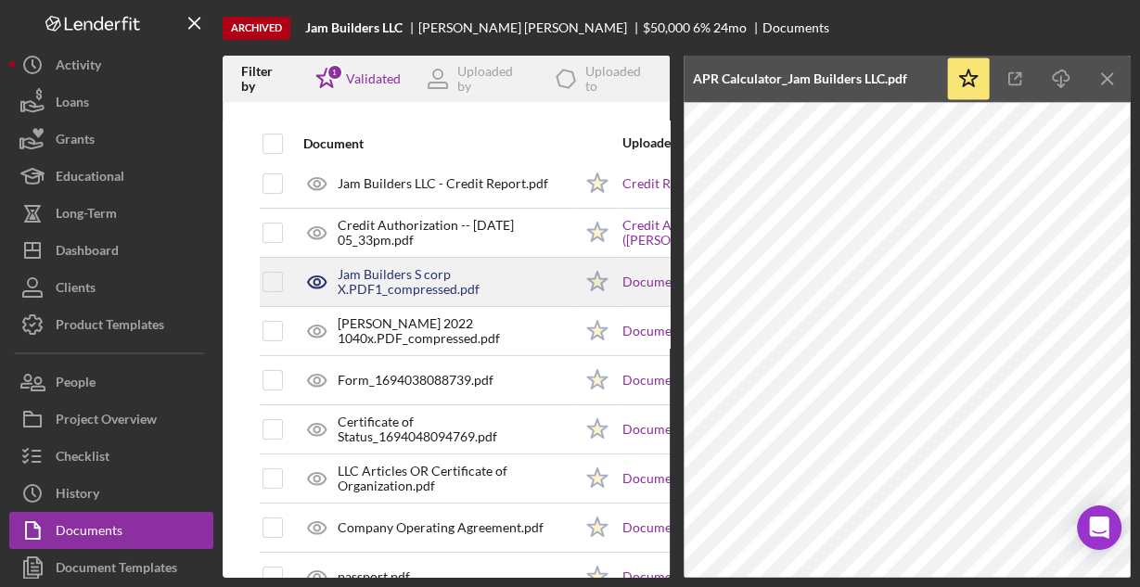
scroll to position [0, 0]
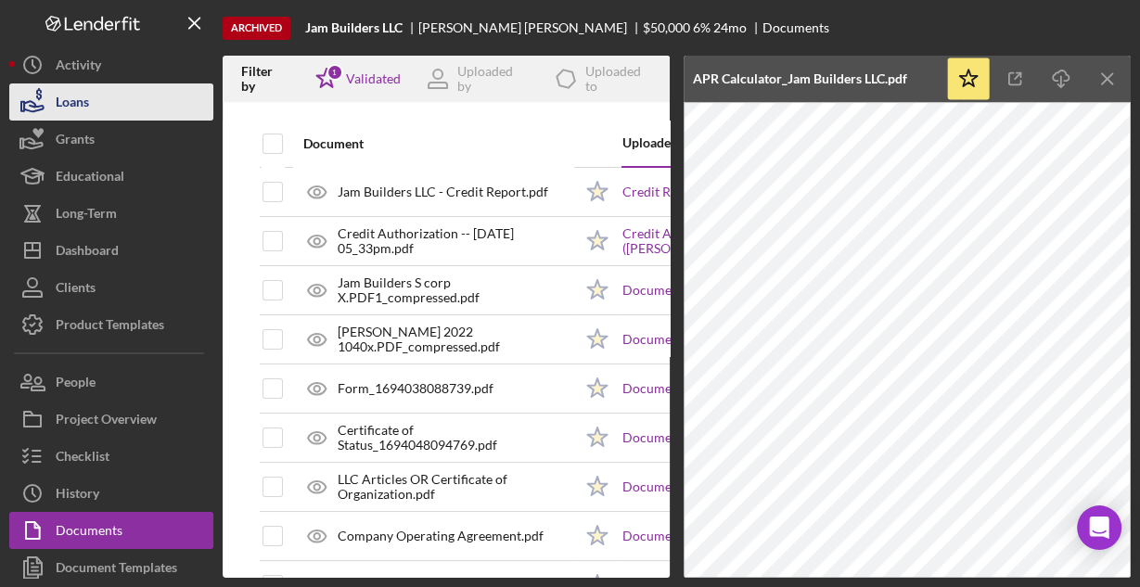
click at [91, 100] on button "Loans" at bounding box center [111, 101] width 204 height 37
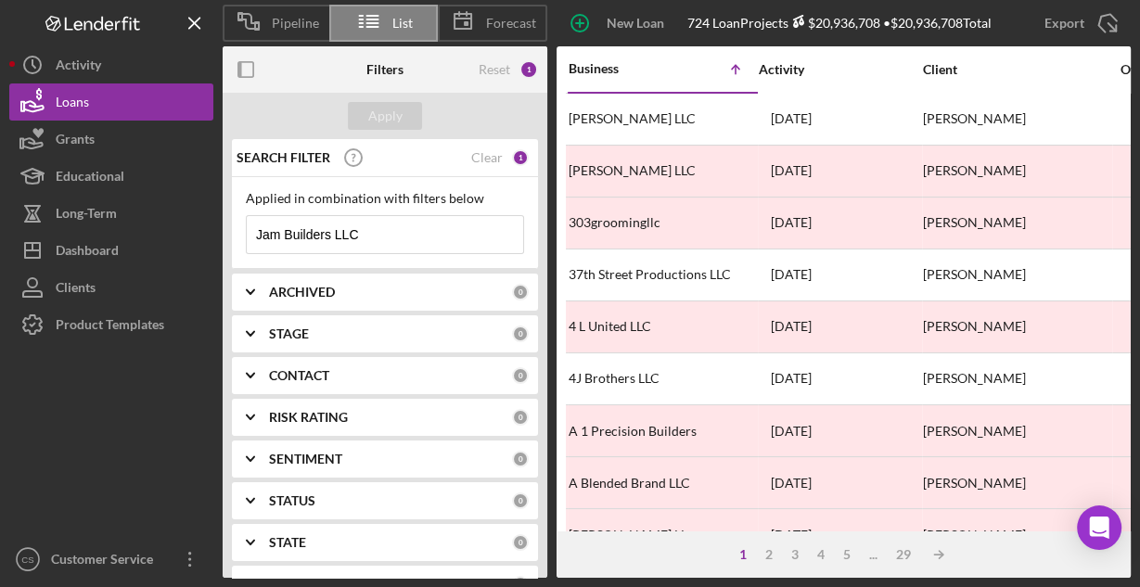
click at [416, 227] on input "Jam Builders LLC" at bounding box center [385, 234] width 276 height 37
paste input "Moved from UW to Funded"
click at [416, 227] on input "Jam Builders LLC" at bounding box center [385, 234] width 276 height 37
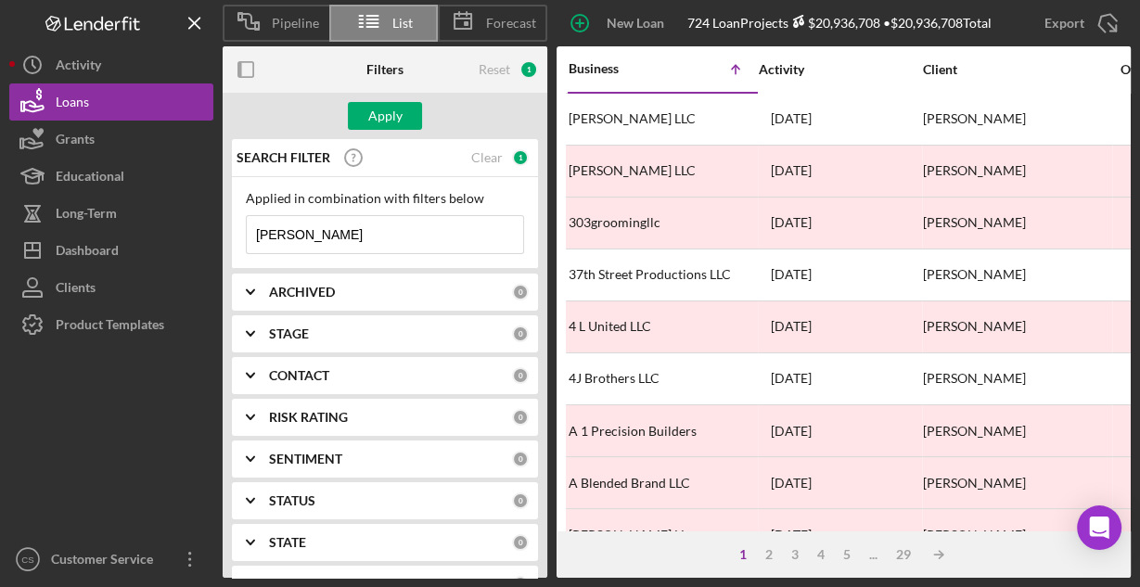
type input "J"
click at [293, 235] on input at bounding box center [385, 234] width 276 height 37
paste input "[PERSON_NAME] trucking llc"
type input "[PERSON_NAME] trucking llc"
click at [377, 120] on div "Apply" at bounding box center [385, 116] width 34 height 28
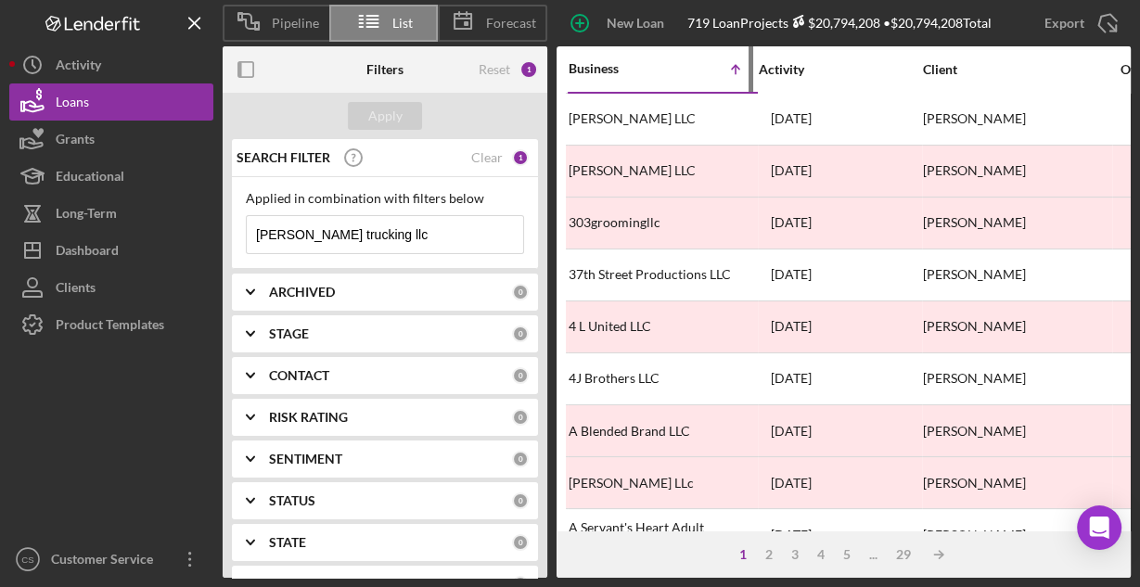
click at [595, 61] on div "Business" at bounding box center [615, 68] width 93 height 15
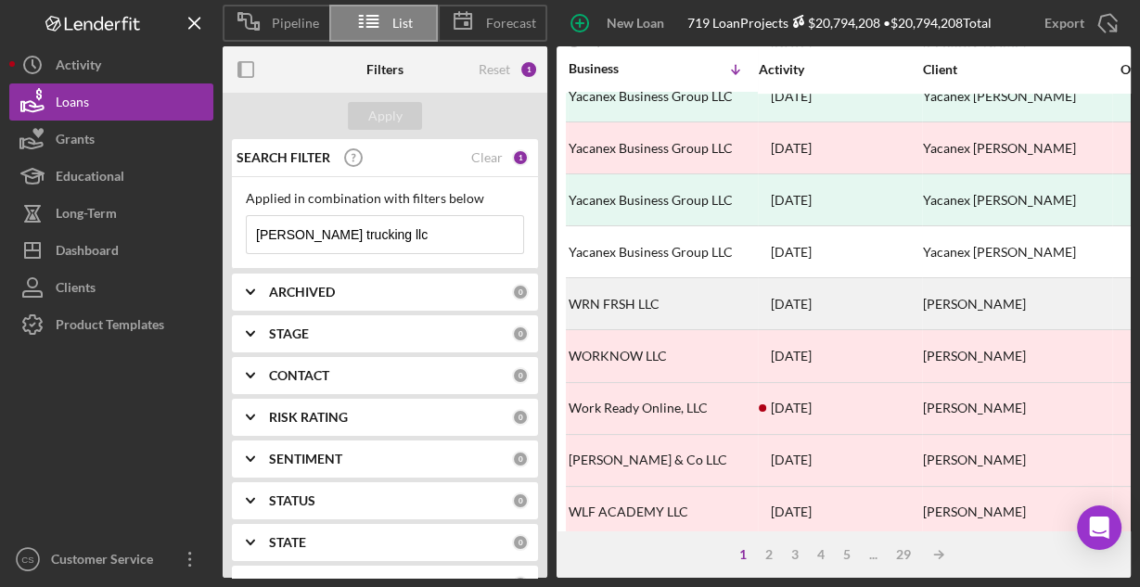
scroll to position [863, 0]
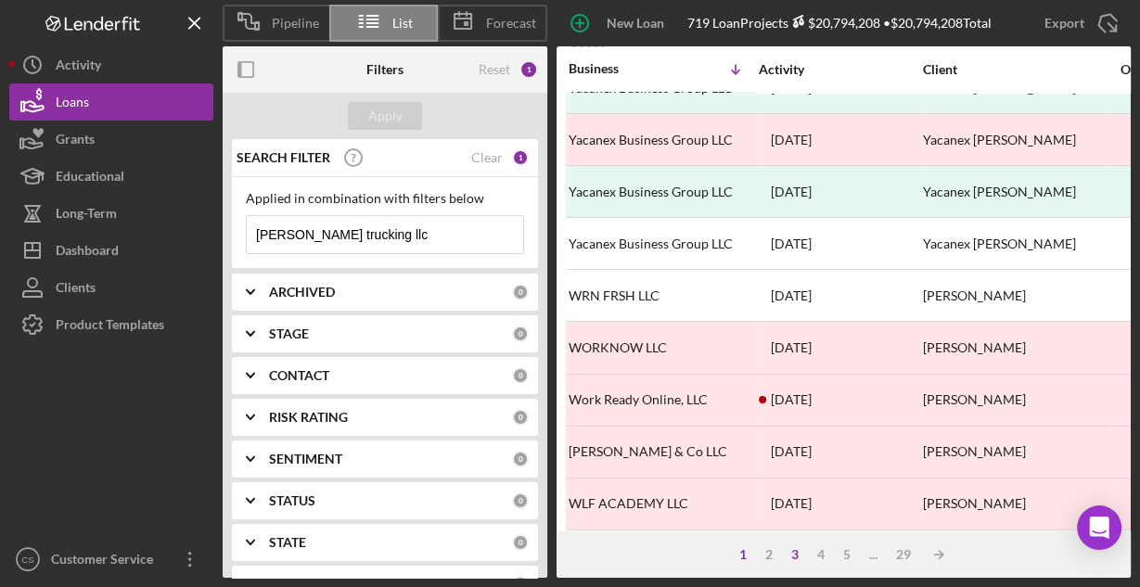
click at [797, 553] on div "3" at bounding box center [795, 554] width 26 height 15
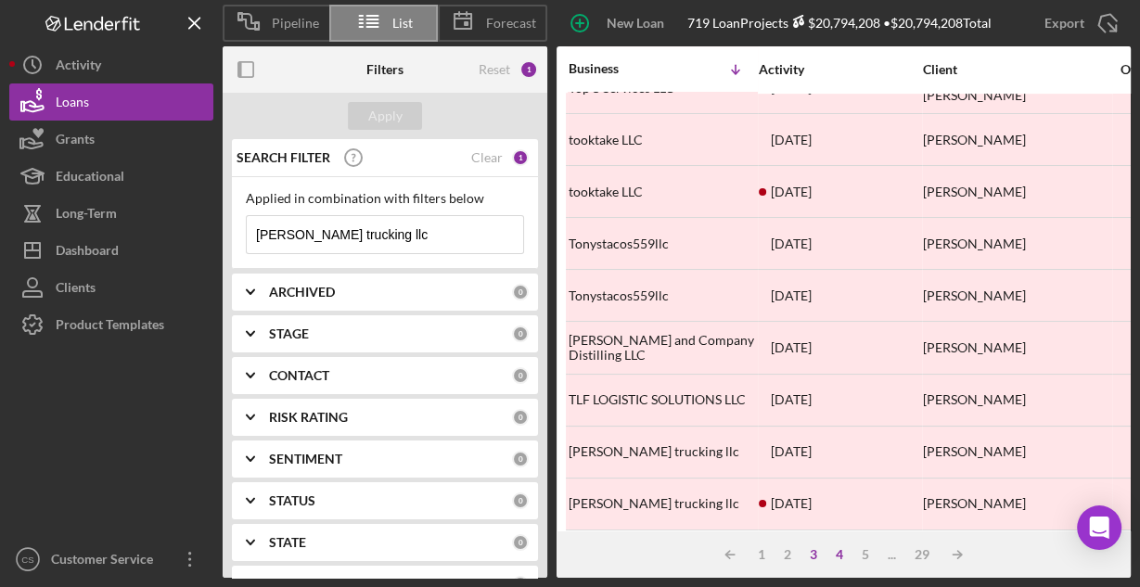
click at [838, 556] on div "4" at bounding box center [839, 554] width 26 height 15
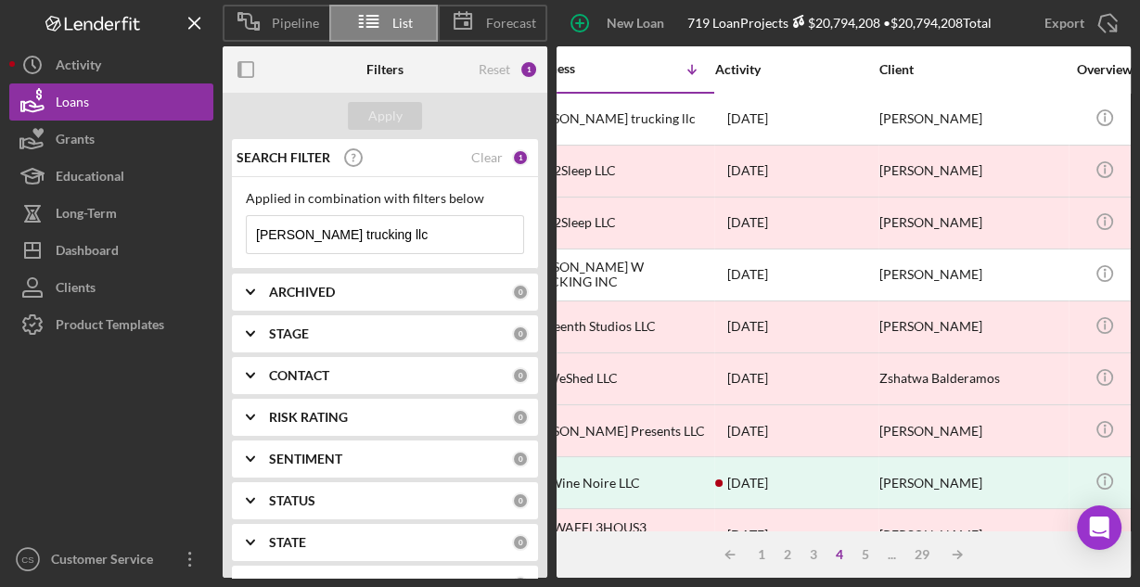
scroll to position [0, 41]
click at [813, 552] on div "3" at bounding box center [813, 554] width 26 height 15
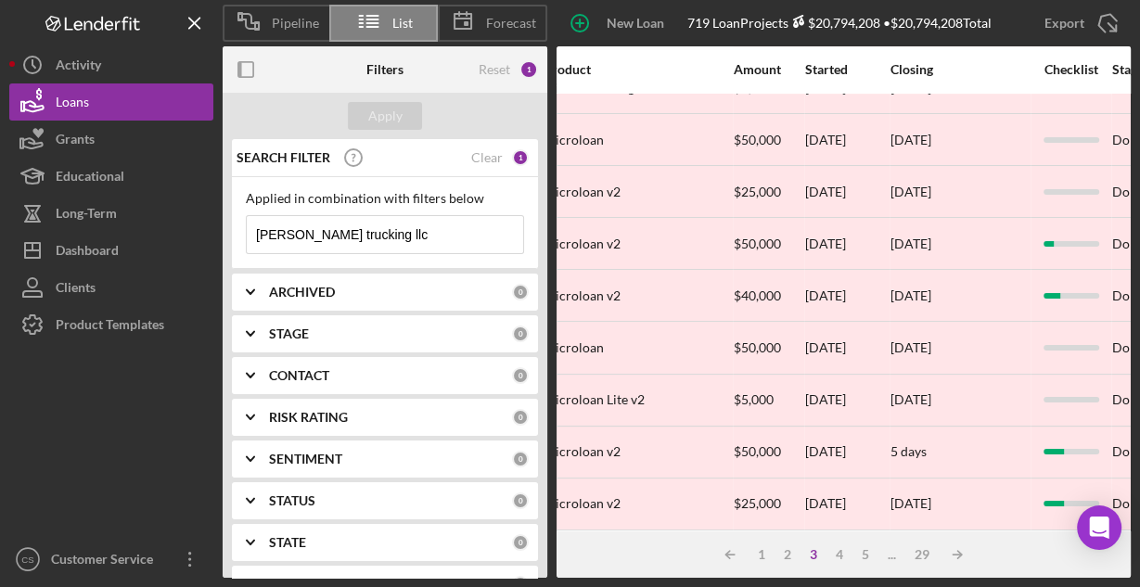
scroll to position [863, 696]
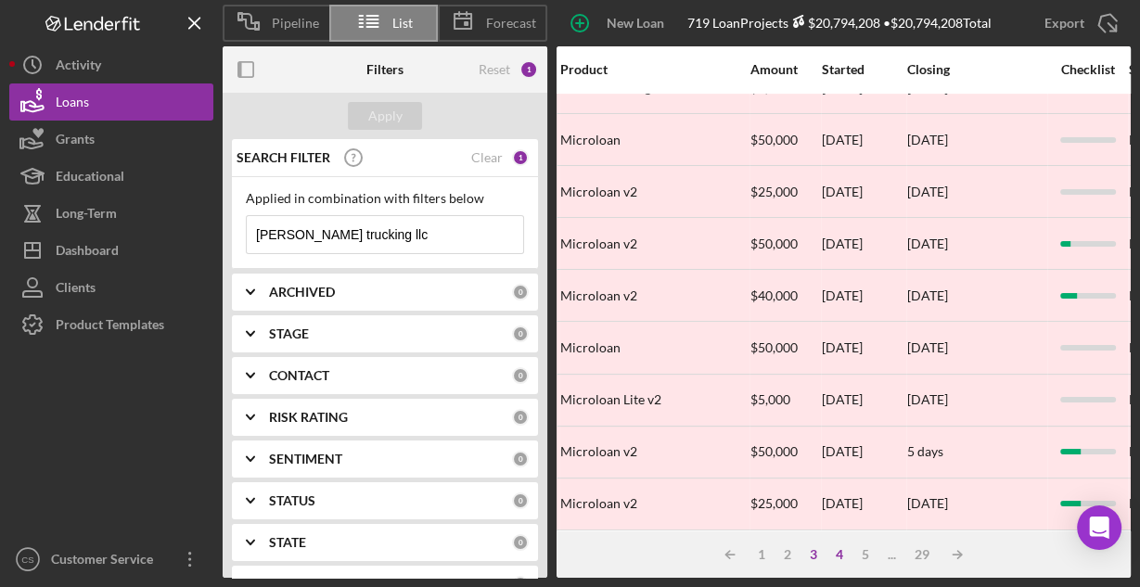
click at [840, 555] on div "4" at bounding box center [839, 554] width 26 height 15
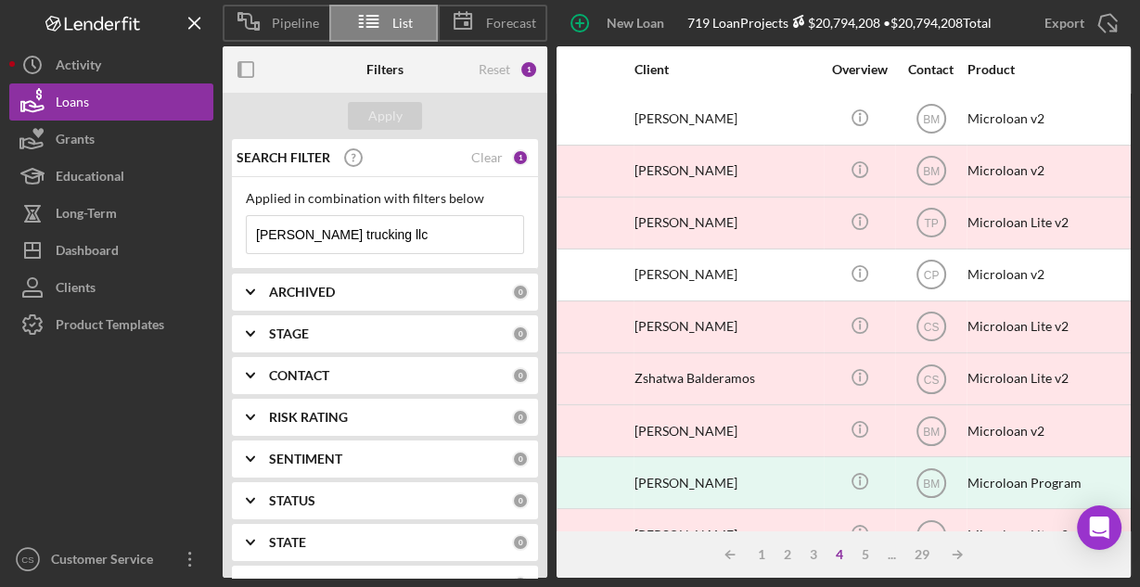
scroll to position [0, 0]
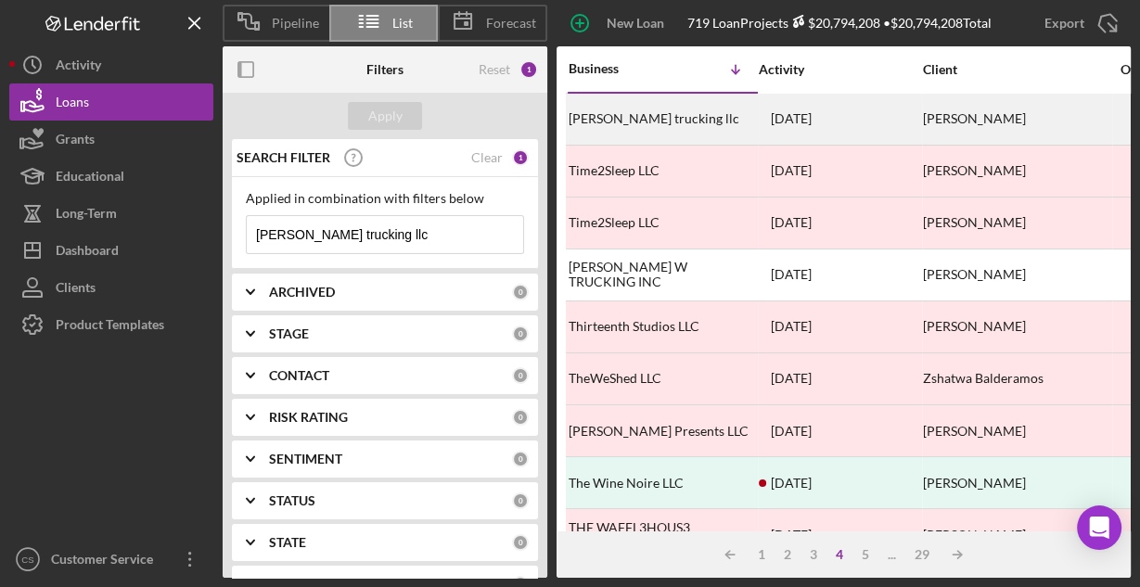
click at [615, 120] on div "[PERSON_NAME] trucking llc" at bounding box center [661, 119] width 185 height 49
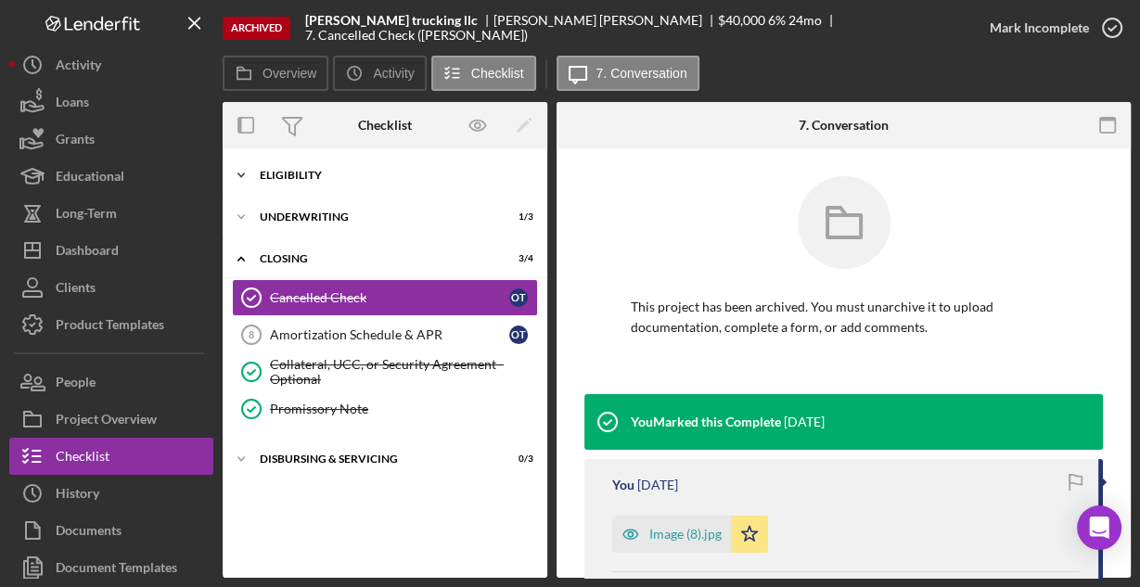
click at [306, 176] on div "Eligibility" at bounding box center [392, 175] width 264 height 11
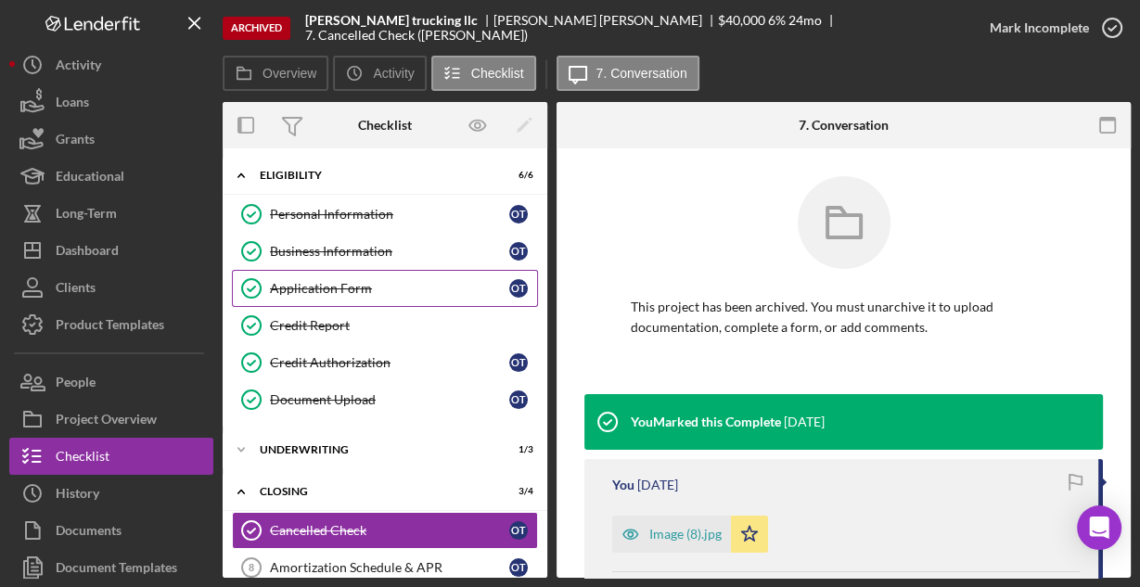
click at [293, 289] on div "Application Form" at bounding box center [389, 288] width 239 height 15
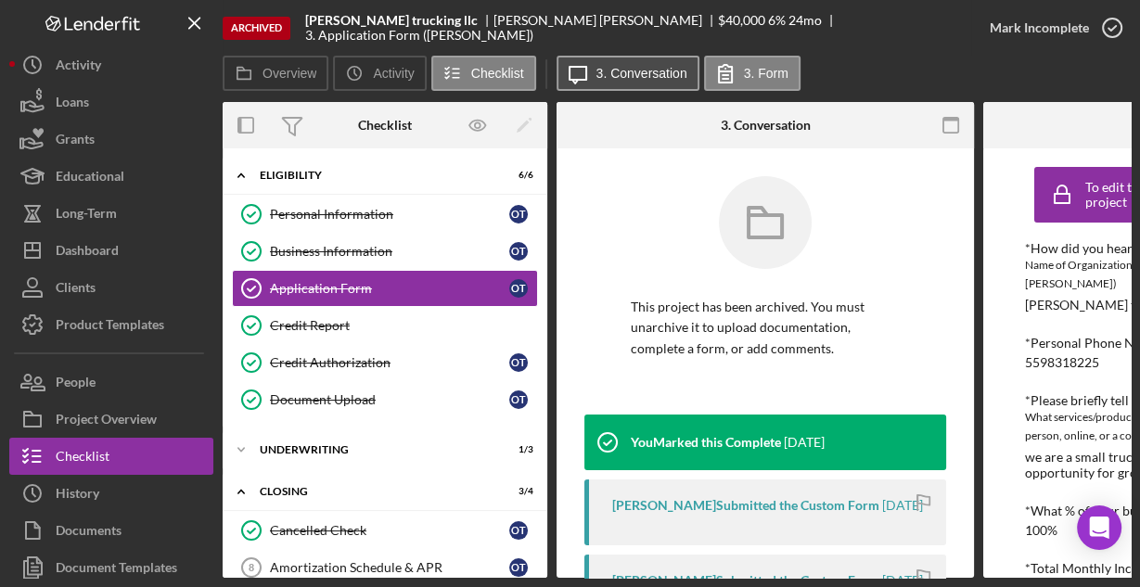
click at [616, 77] on label "3. Conversation" at bounding box center [641, 73] width 91 height 15
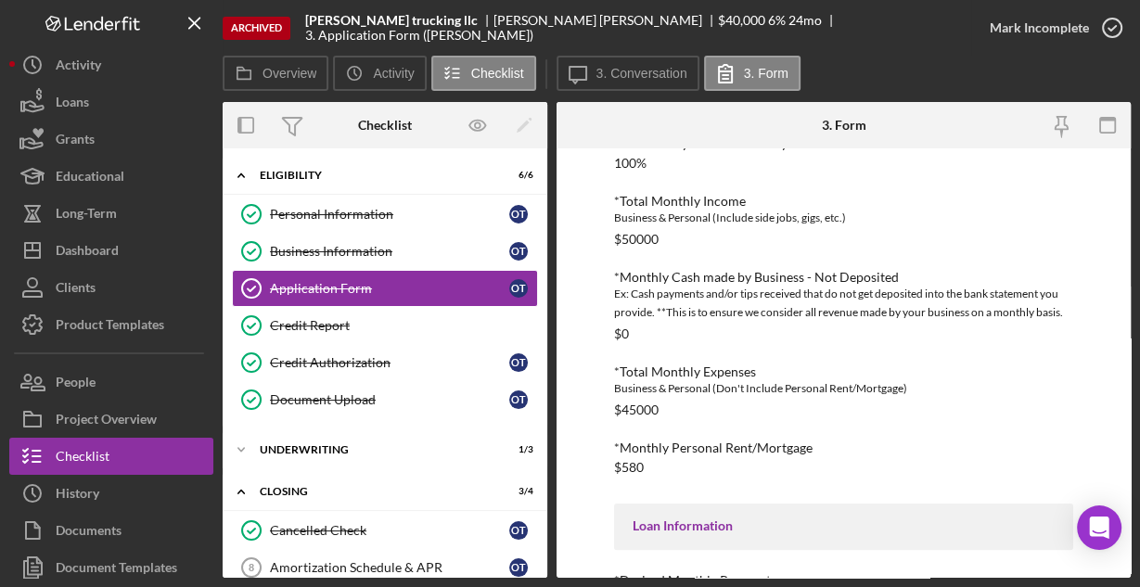
scroll to position [486, 0]
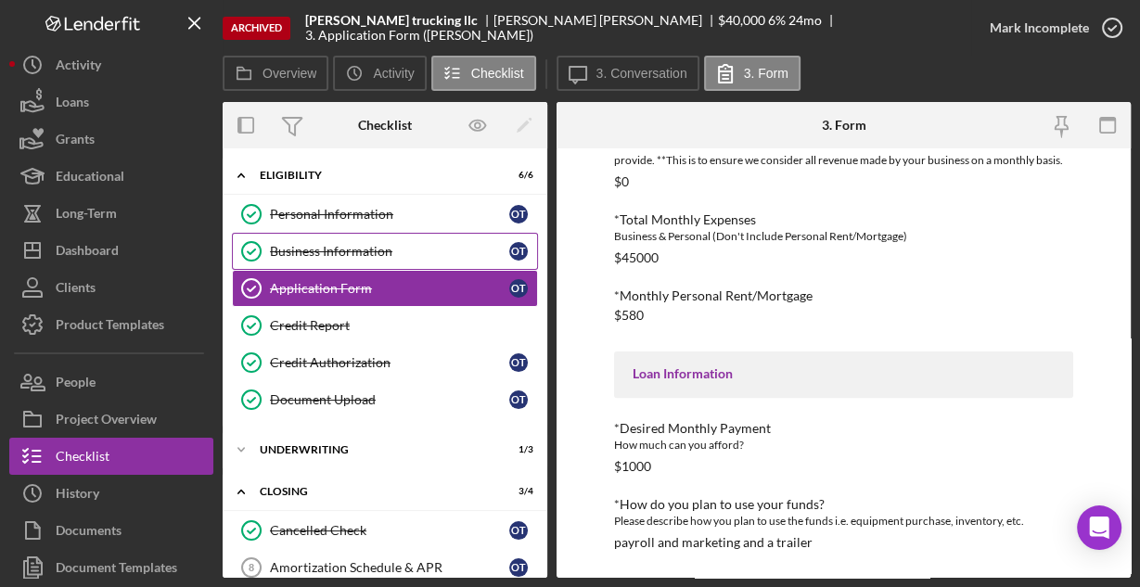
click at [339, 248] on div "Business Information" at bounding box center [389, 251] width 239 height 15
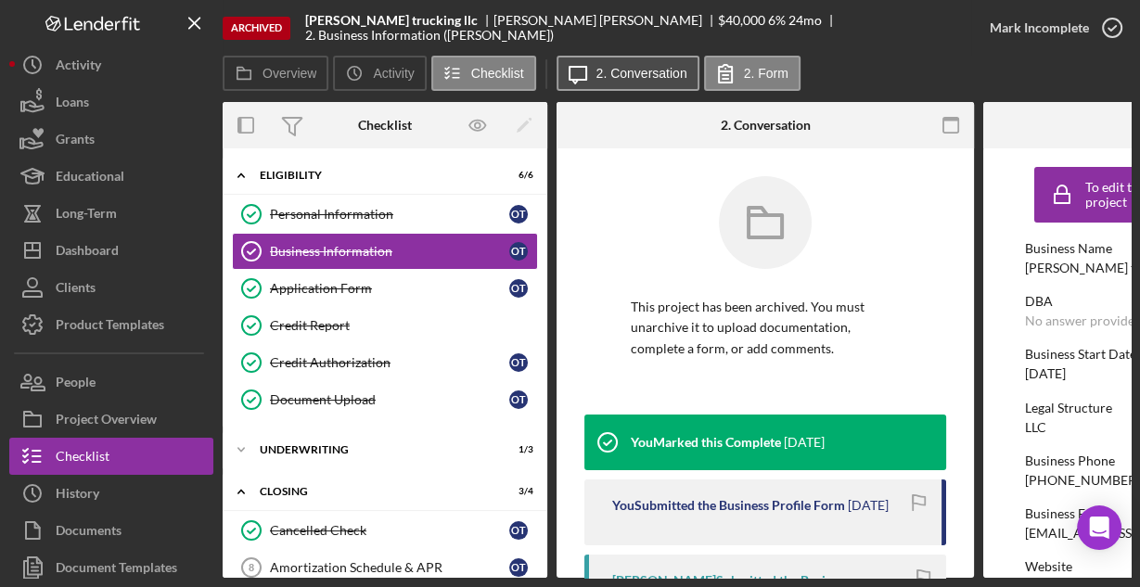
click at [641, 74] on label "2. Conversation" at bounding box center [641, 73] width 91 height 15
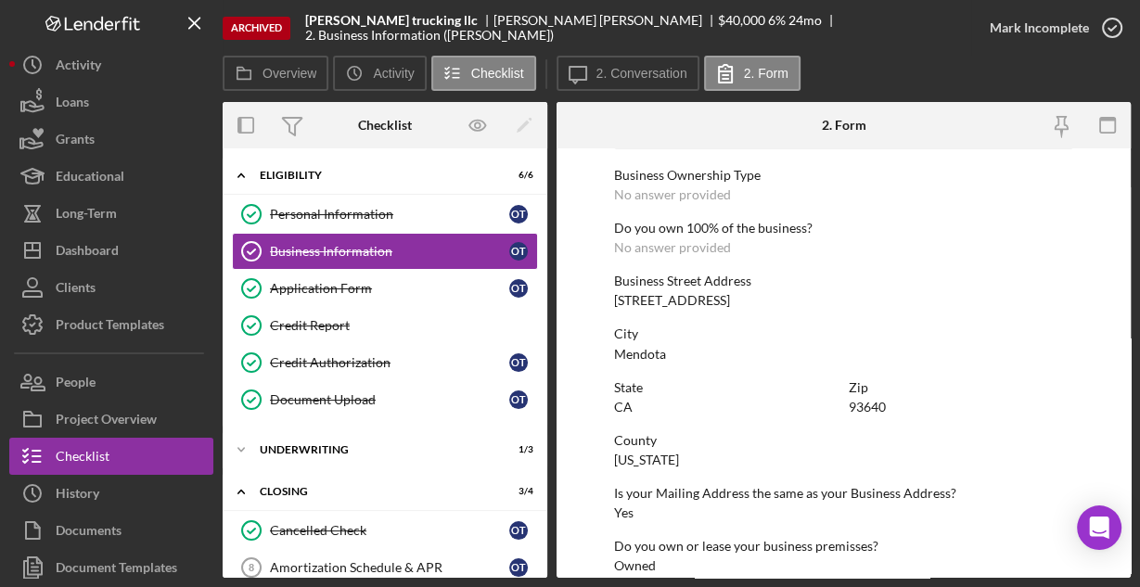
scroll to position [969, 0]
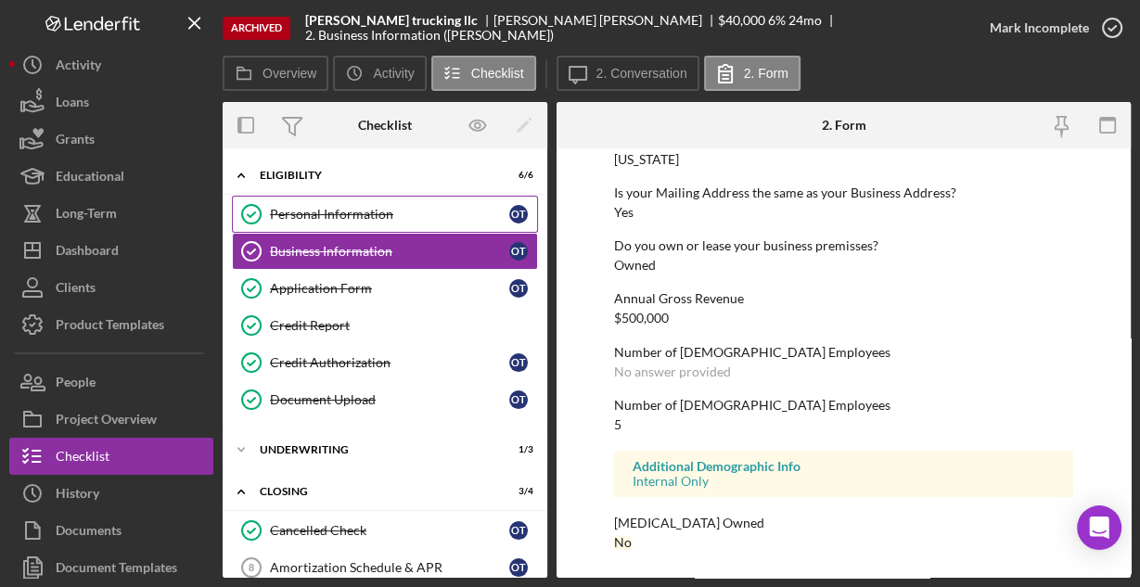
click at [328, 216] on div "Personal Information" at bounding box center [389, 214] width 239 height 15
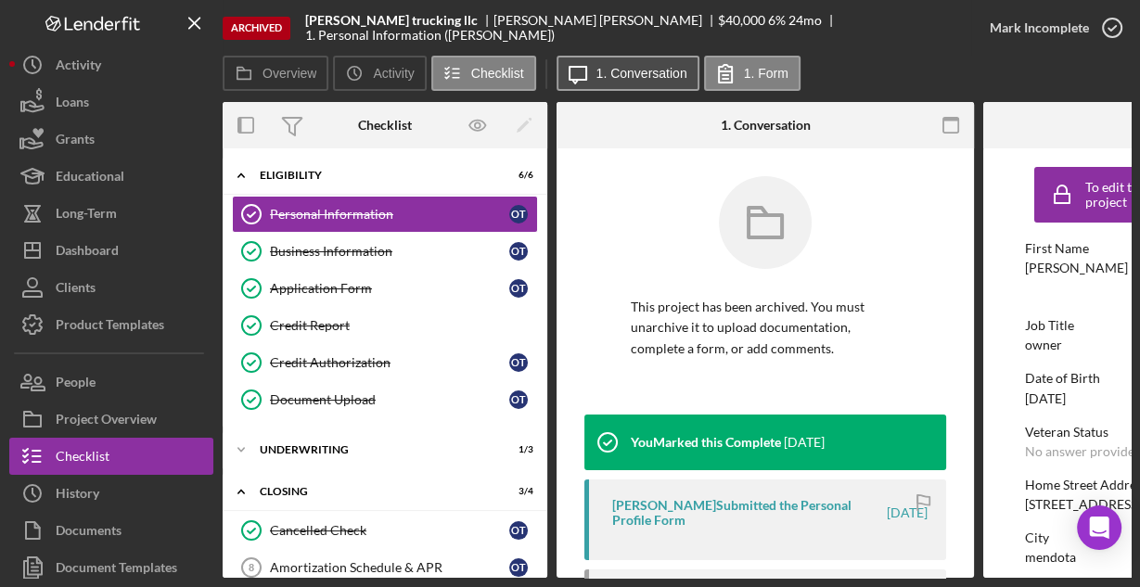
click at [631, 71] on label "1. Conversation" at bounding box center [641, 73] width 91 height 15
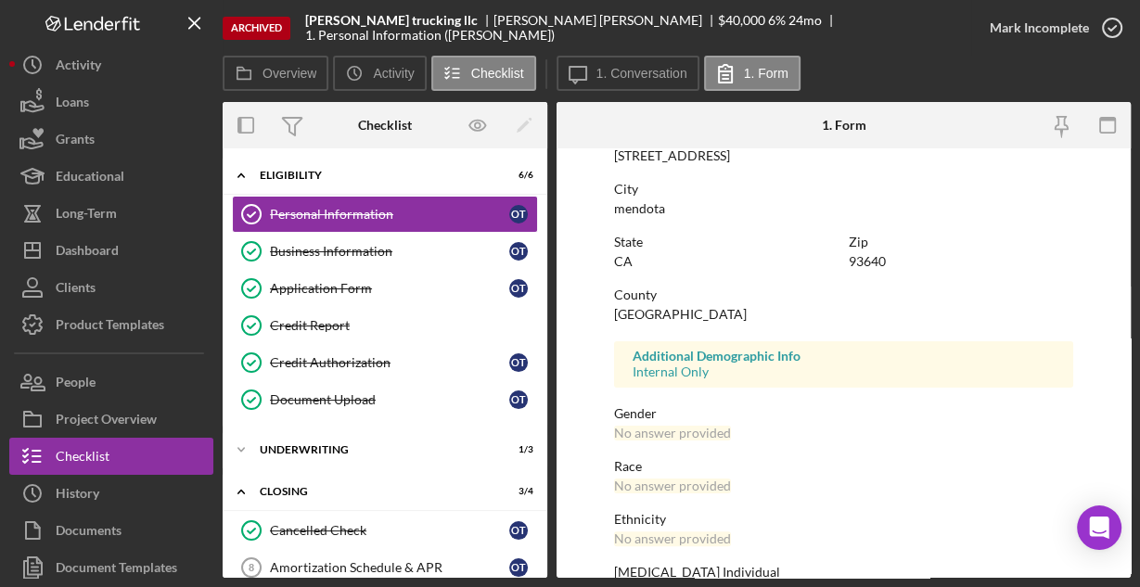
scroll to position [437, 0]
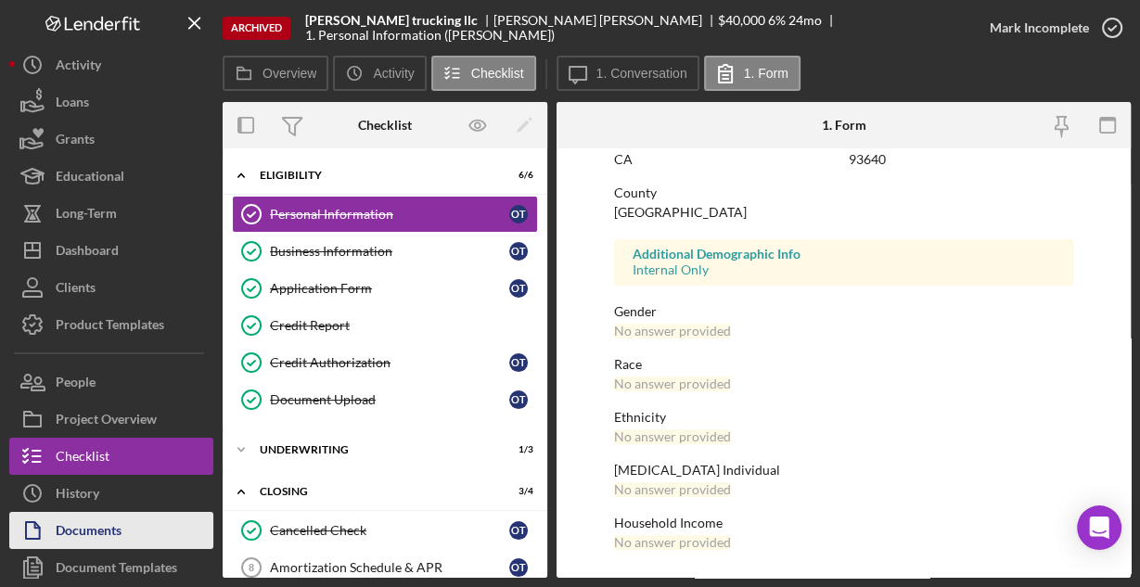
click at [133, 532] on button "Documents" at bounding box center [111, 530] width 204 height 37
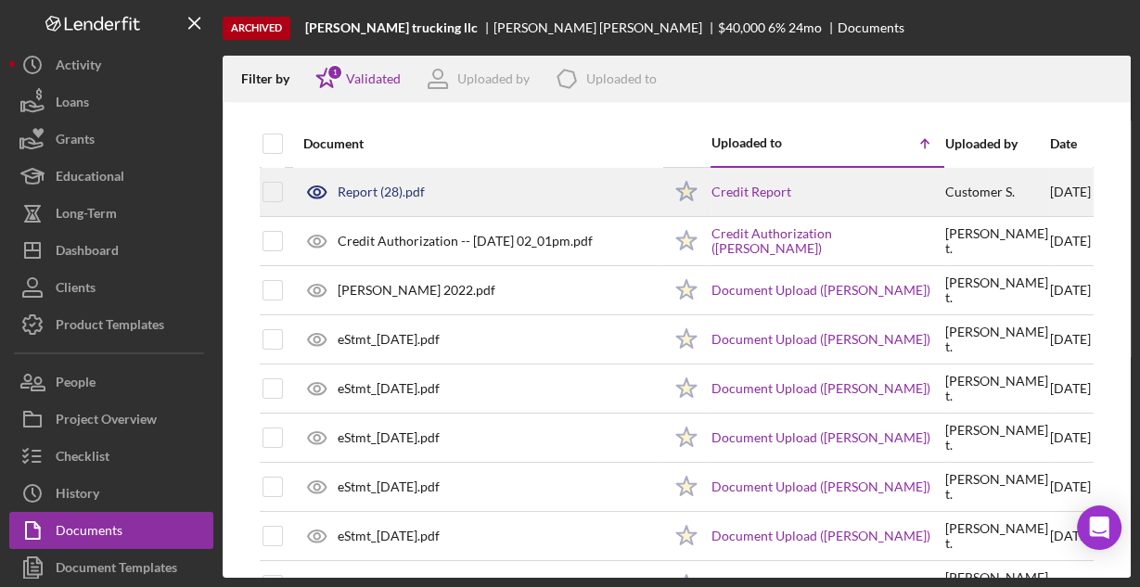
click at [403, 188] on div "Report (28).pdf" at bounding box center [381, 192] width 87 height 15
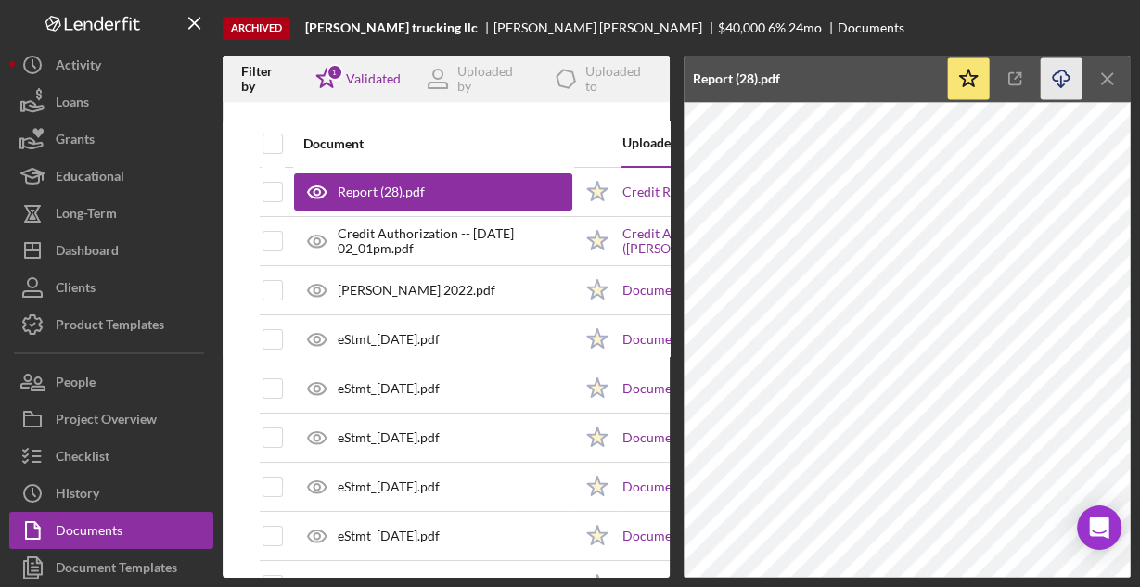
click at [1058, 72] on icon "Icon/Download" at bounding box center [1062, 79] width 42 height 42
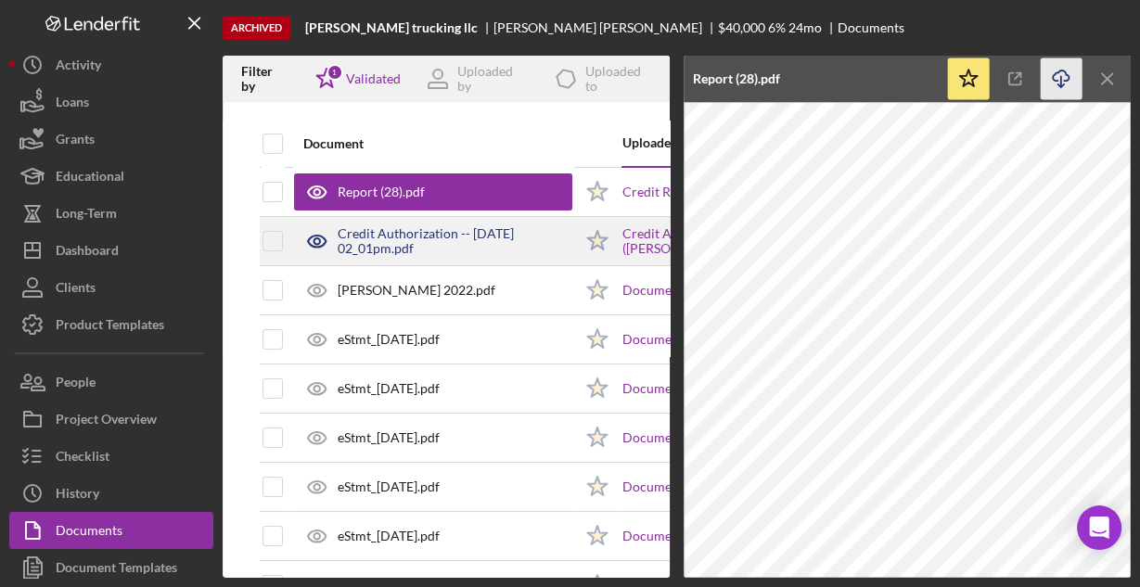
click at [395, 245] on div "Credit Authorization -- 2023-11-06 02_01pm.pdf" at bounding box center [455, 241] width 235 height 30
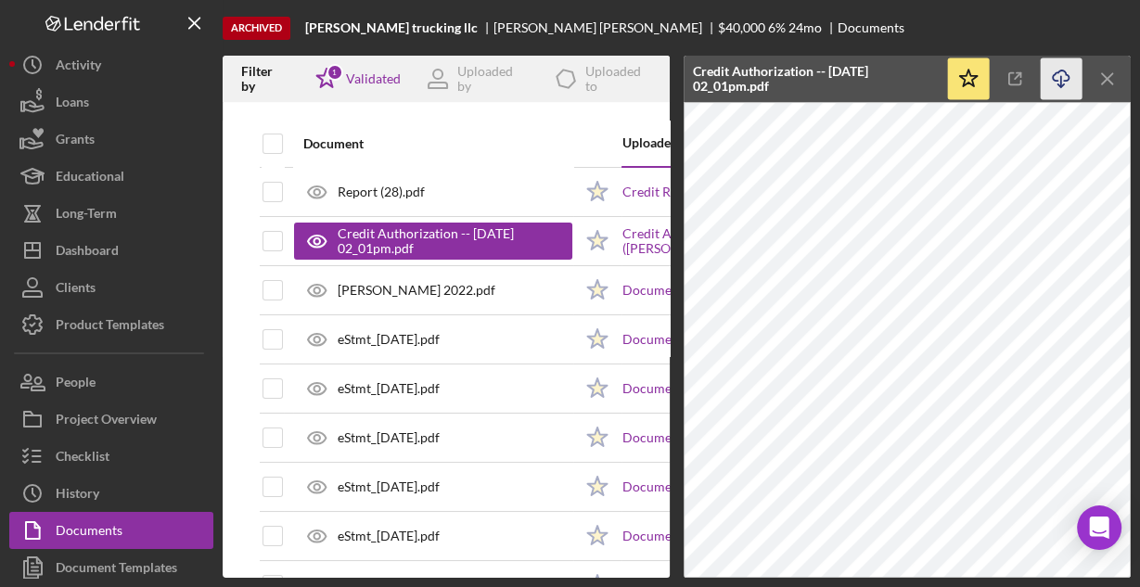
click at [1050, 78] on icon "Icon/Download" at bounding box center [1062, 79] width 42 height 42
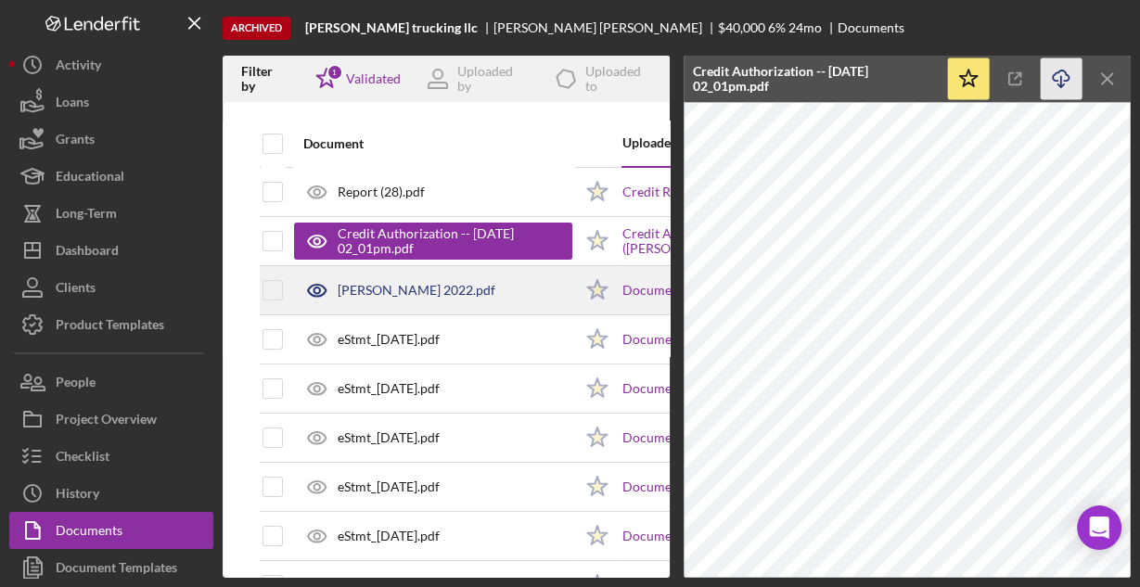
click at [453, 290] on div "octavio tirado 2022.pdf" at bounding box center [417, 290] width 158 height 15
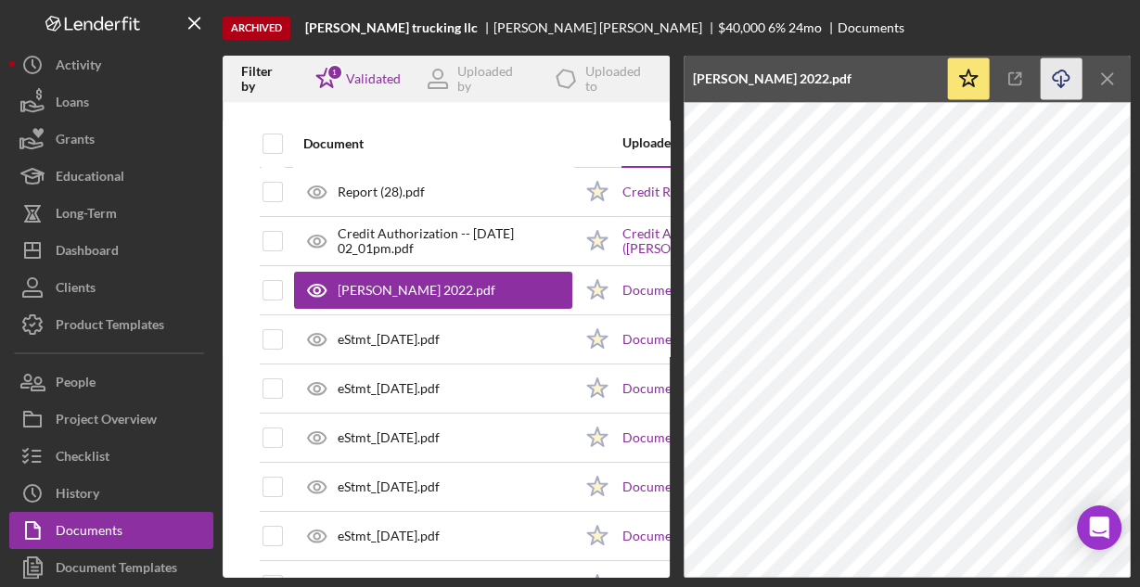
click at [1056, 79] on icon "Icon/Download" at bounding box center [1062, 79] width 42 height 42
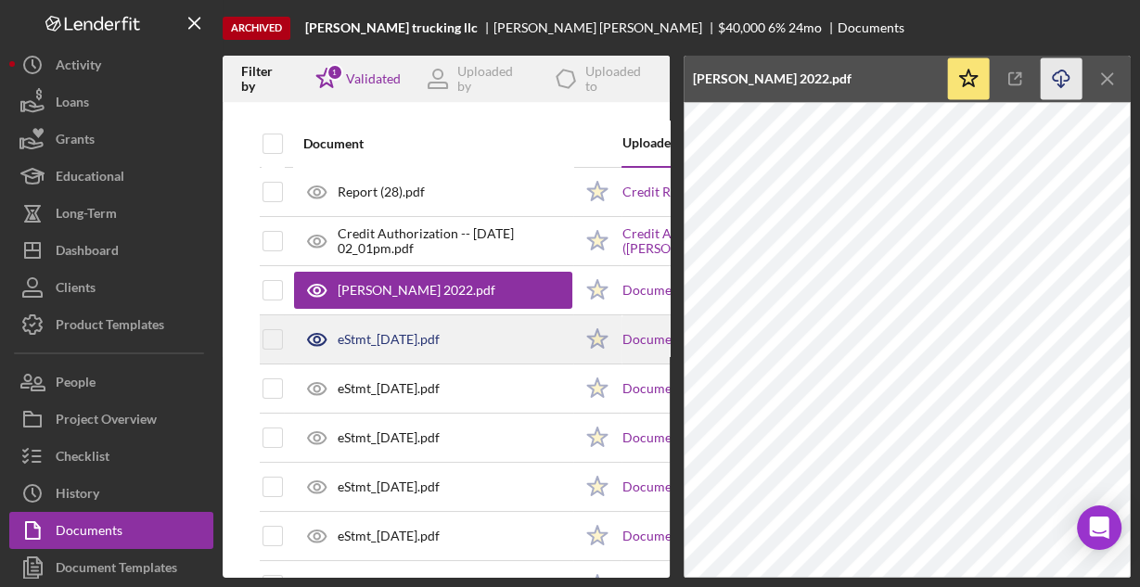
click at [416, 345] on div "eStmt_2023-08-31.pdf" at bounding box center [389, 339] width 102 height 15
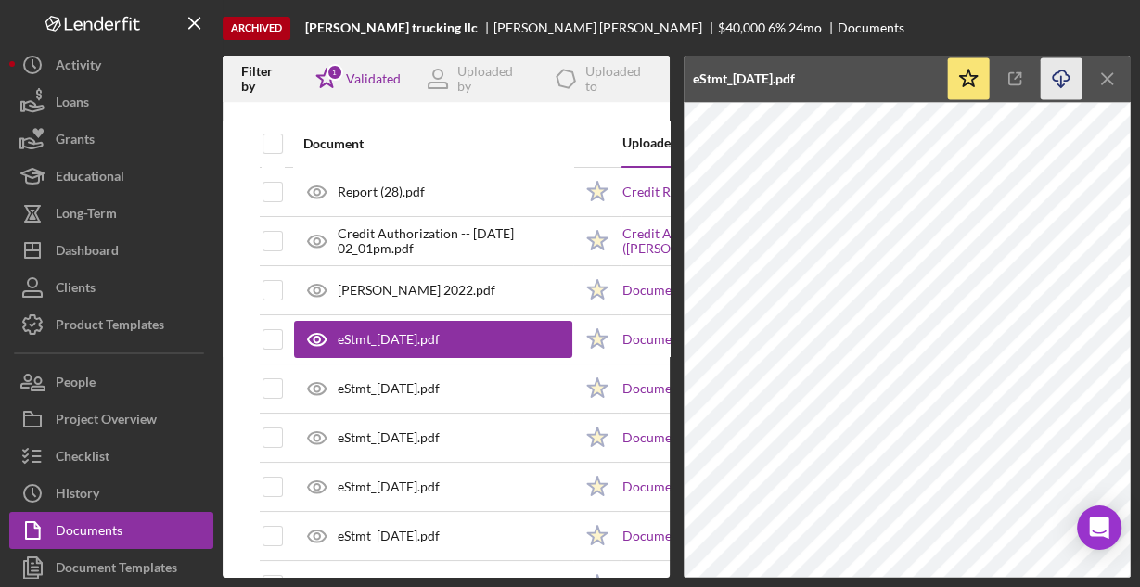
click at [1053, 71] on icon "Icon/Download" at bounding box center [1062, 79] width 42 height 42
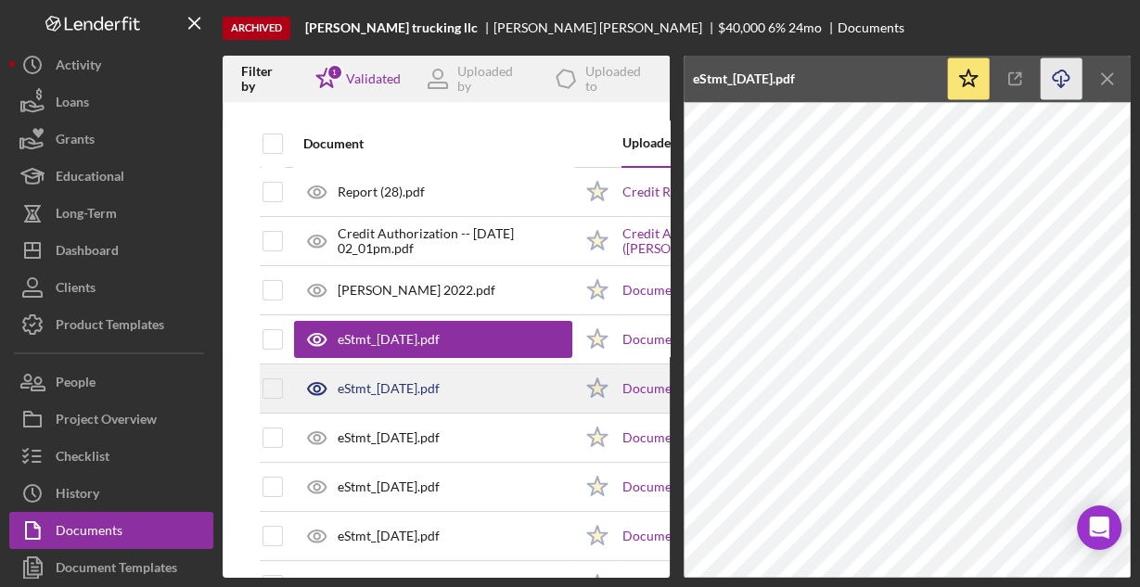
click at [437, 385] on div "eStmt_2023-09-29.pdf" at bounding box center [389, 388] width 102 height 15
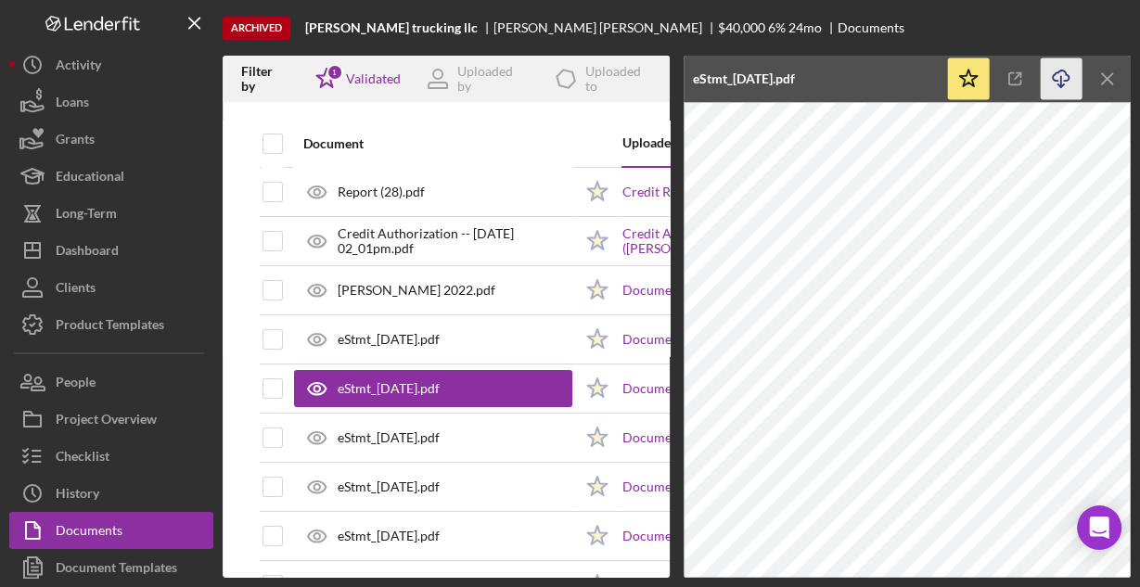
click at [1050, 76] on icon "Icon/Download" at bounding box center [1062, 79] width 42 height 42
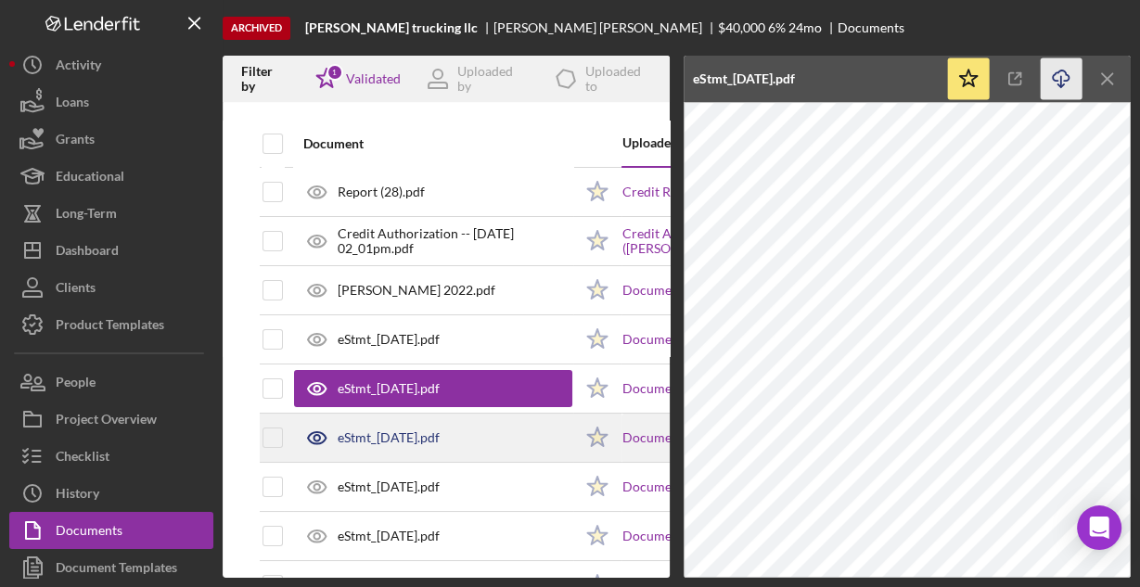
click at [440, 441] on div "eStmt_2023-10-31.pdf" at bounding box center [389, 437] width 102 height 15
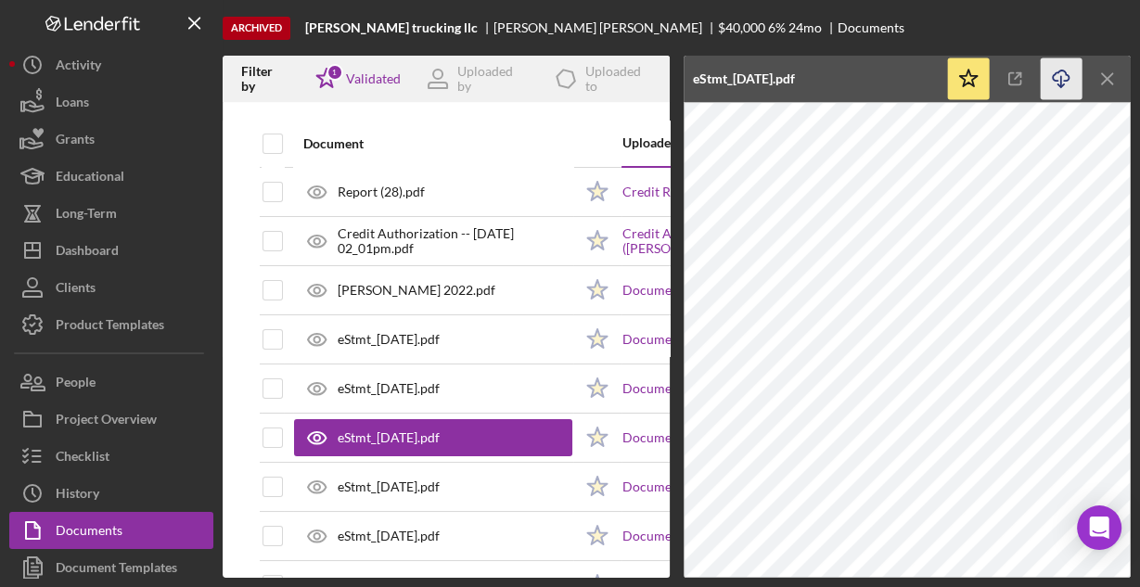
click at [1058, 78] on icon "Icon/Download" at bounding box center [1062, 79] width 42 height 42
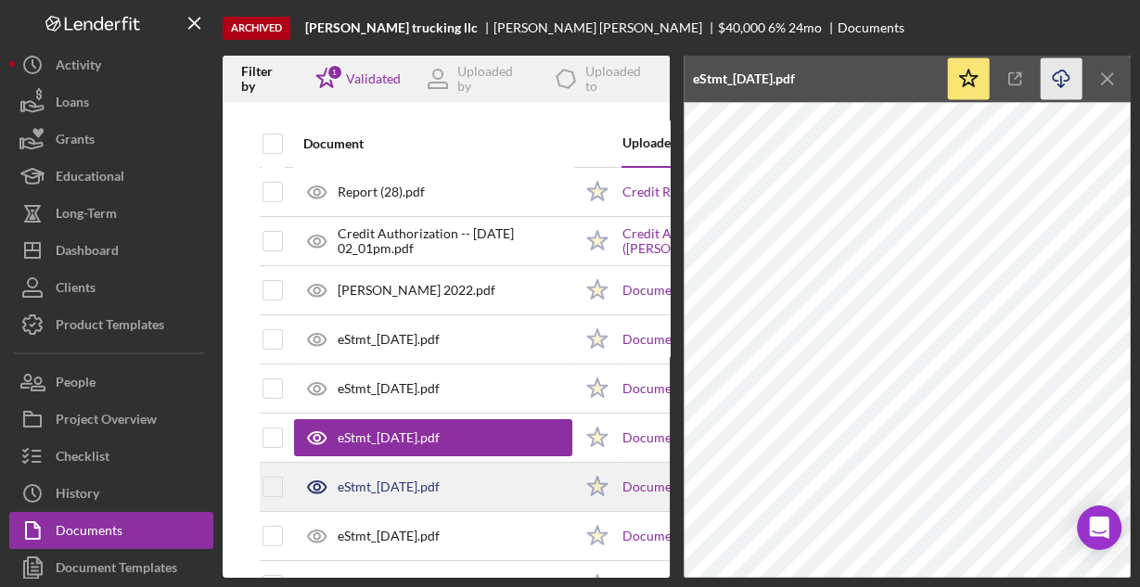
click at [440, 486] on div "eStmt_2023-06-30.pdf" at bounding box center [389, 487] width 102 height 15
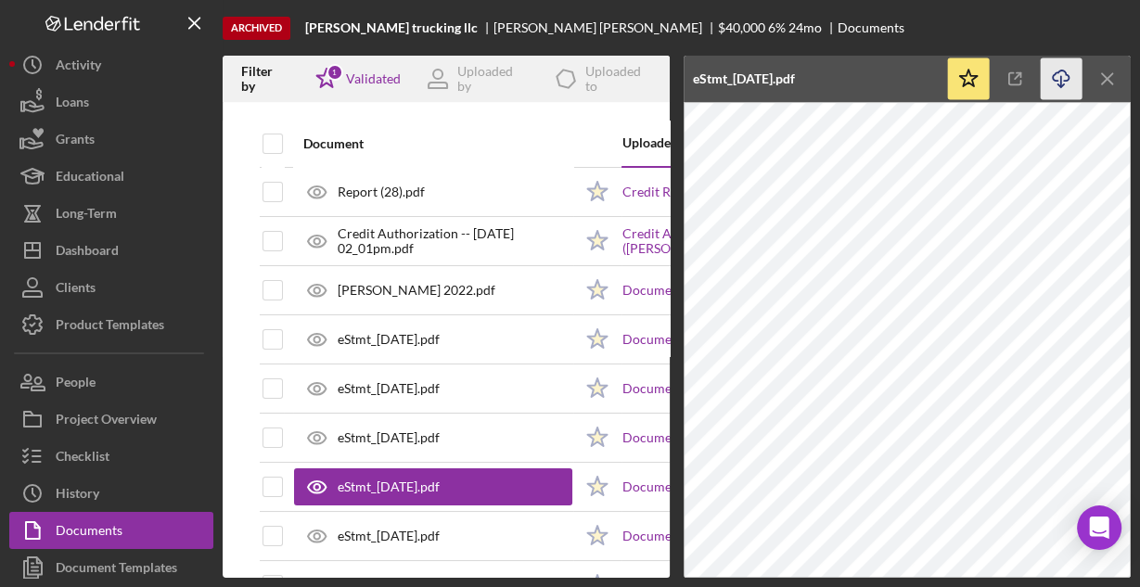
click at [1063, 75] on icon "Icon/Download" at bounding box center [1062, 79] width 42 height 42
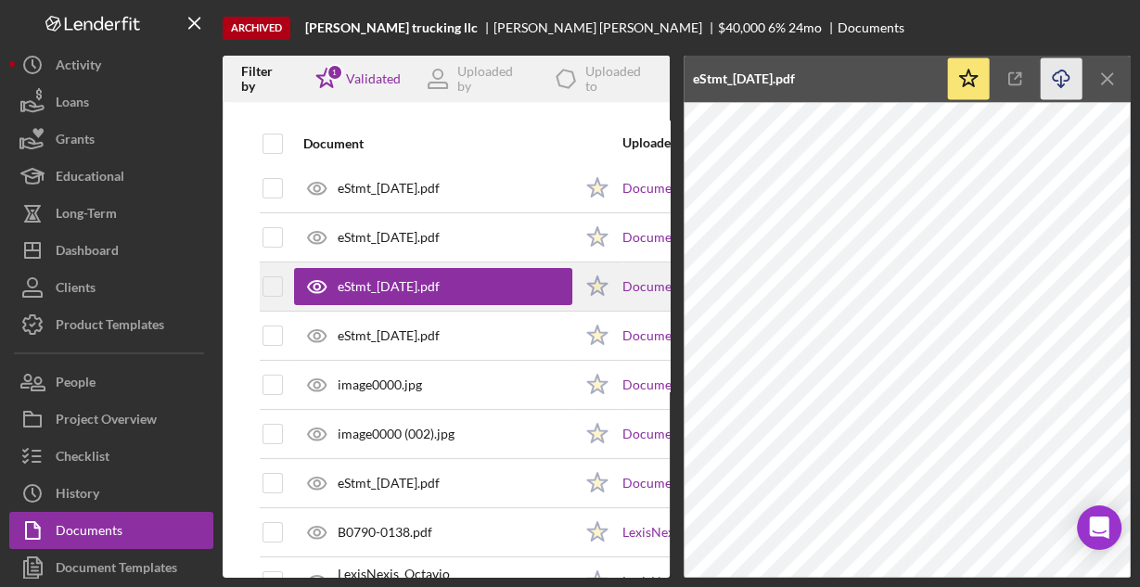
scroll to position [223, 0]
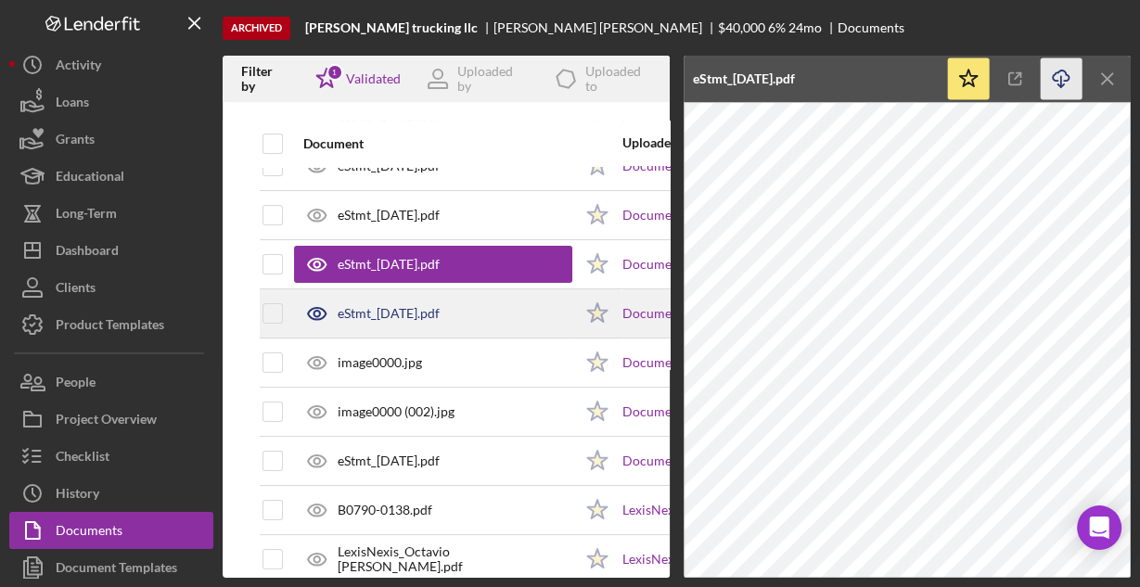
click at [429, 311] on div "eStmt_2023-07-31.pdf" at bounding box center [389, 313] width 102 height 15
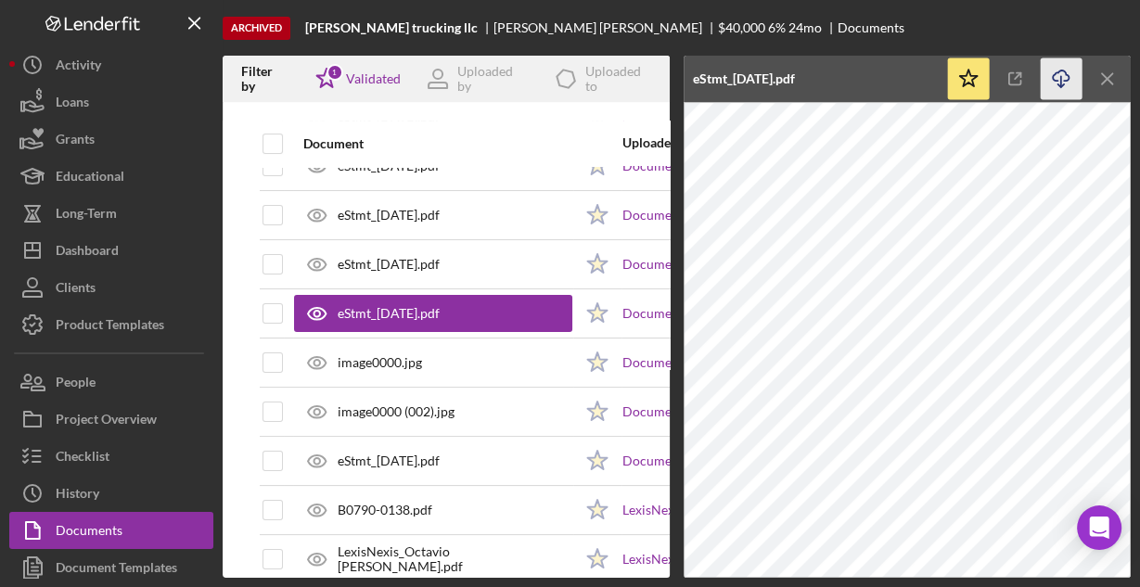
click at [1059, 78] on icon "Icon/Download" at bounding box center [1062, 79] width 42 height 42
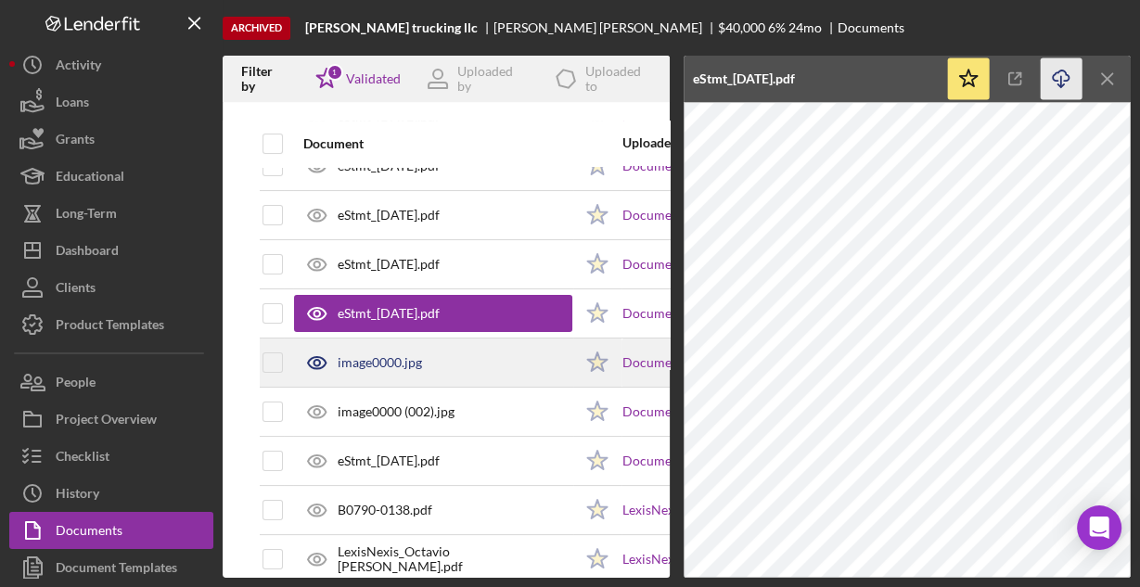
click at [490, 359] on div "image0000.jpg" at bounding box center [433, 362] width 278 height 46
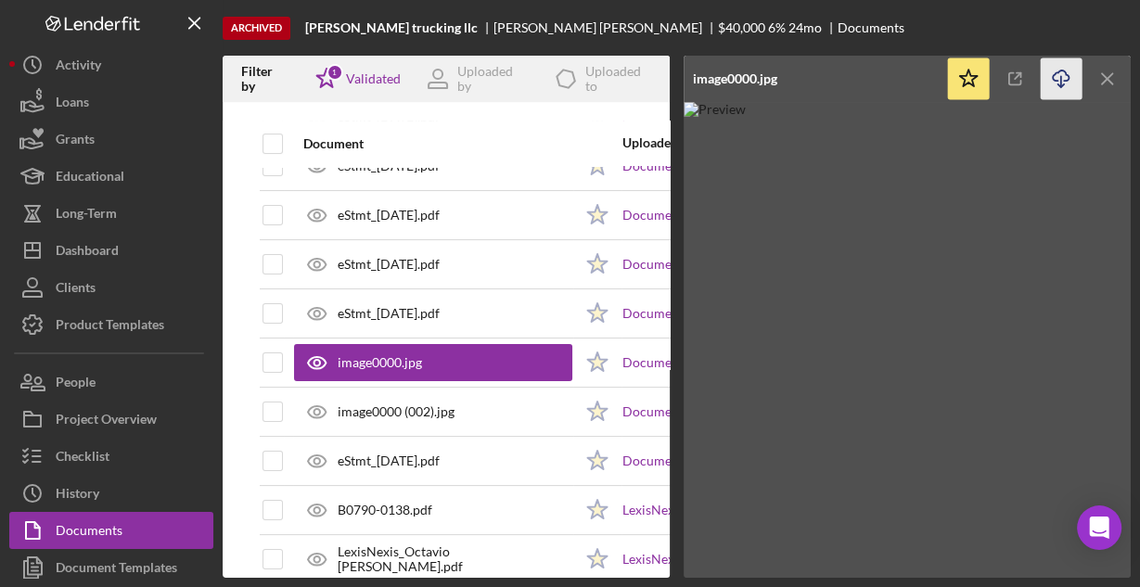
click at [1056, 76] on icon "Icon/Download" at bounding box center [1062, 79] width 42 height 42
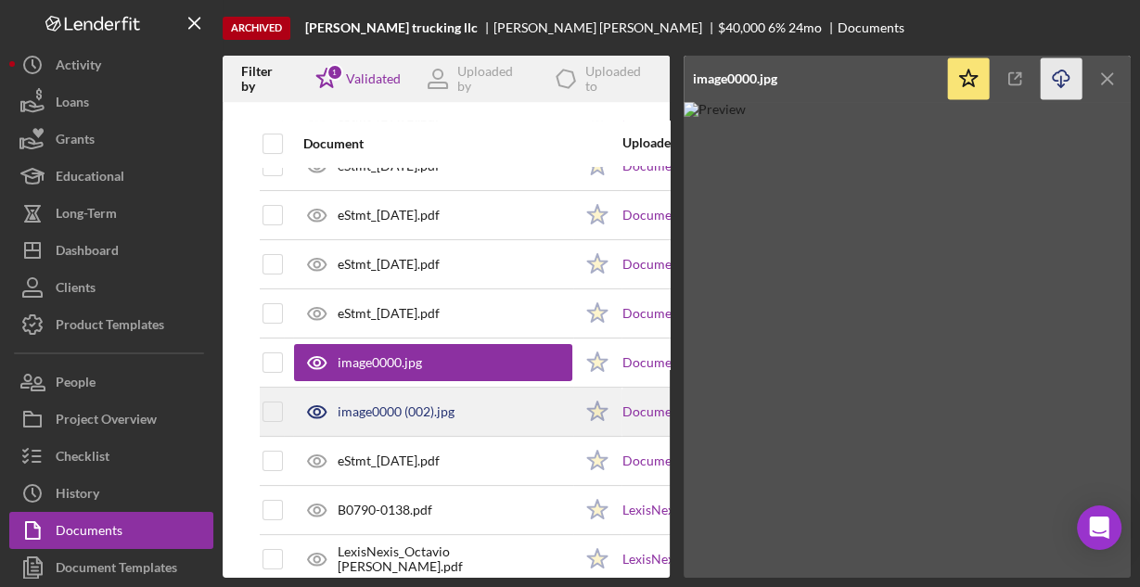
click at [479, 411] on div "image0000 (002).jpg" at bounding box center [433, 412] width 278 height 46
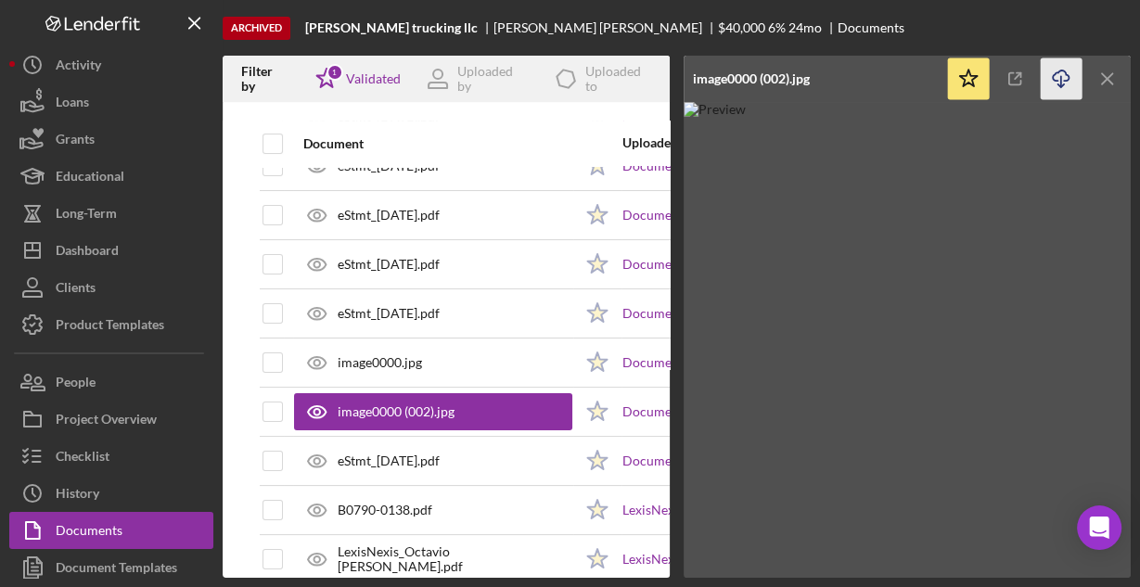
click at [1058, 80] on icon "Icon/Download" at bounding box center [1062, 79] width 42 height 42
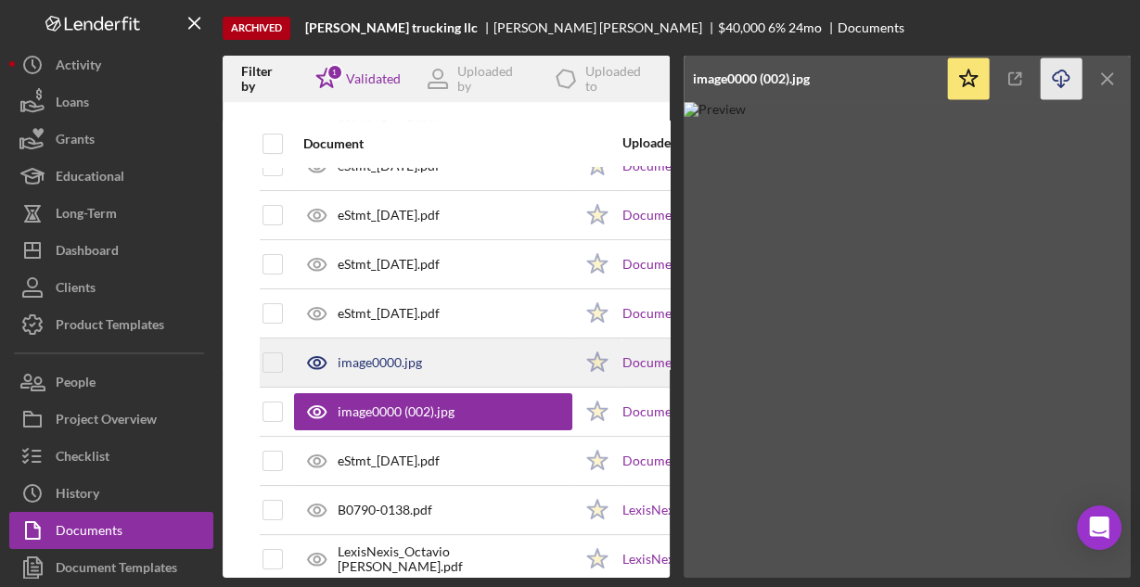
click at [467, 370] on div "image0000.jpg" at bounding box center [433, 362] width 278 height 46
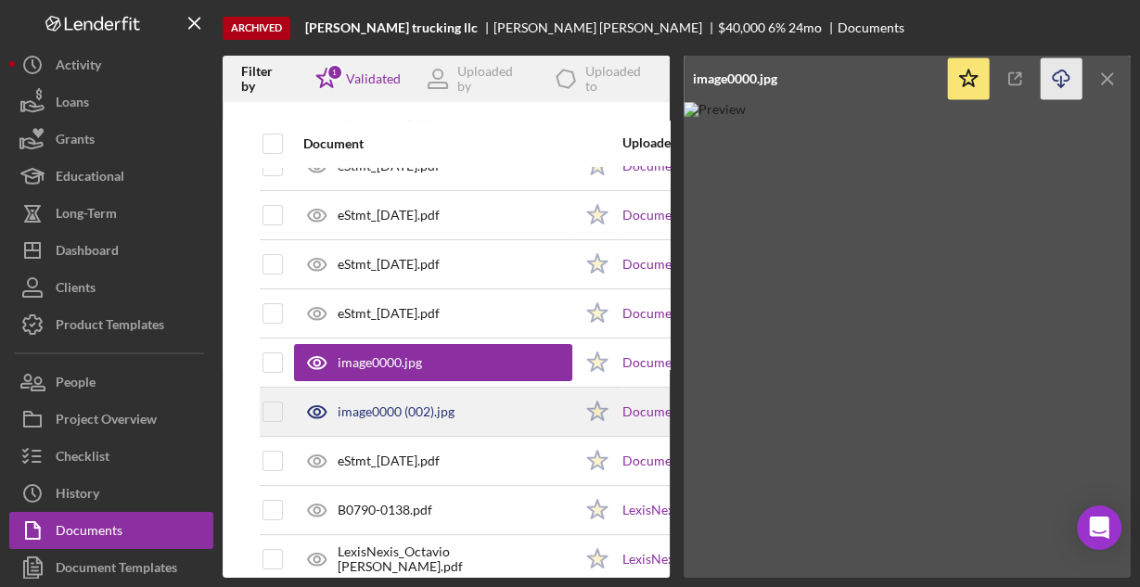
click at [389, 414] on div "image0000 (002).jpg" at bounding box center [396, 411] width 117 height 15
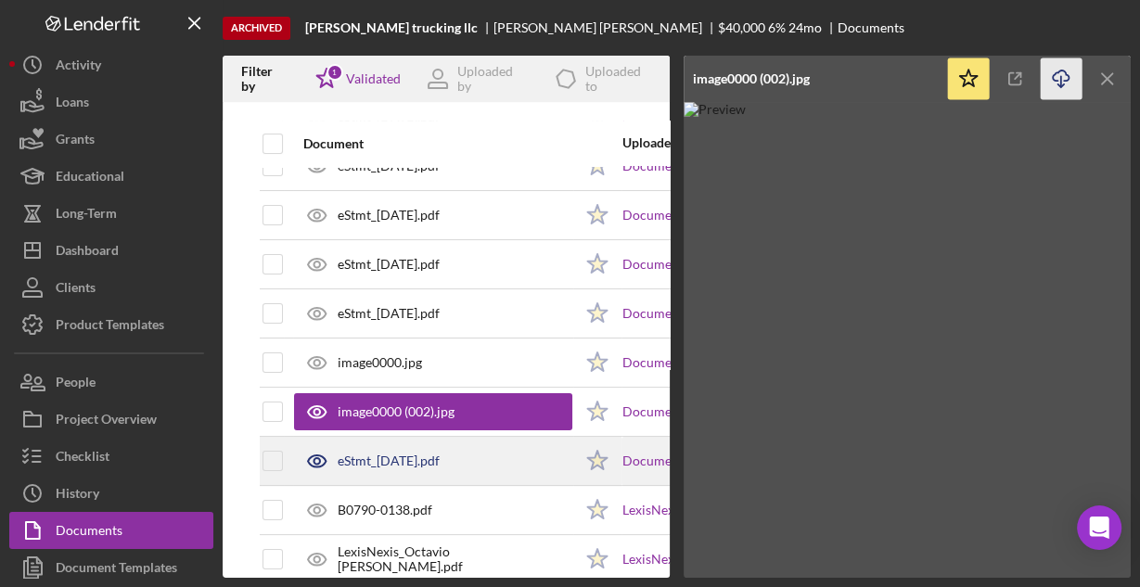
click at [403, 455] on div "eStmt_2023-05-31.pdf" at bounding box center [389, 461] width 102 height 15
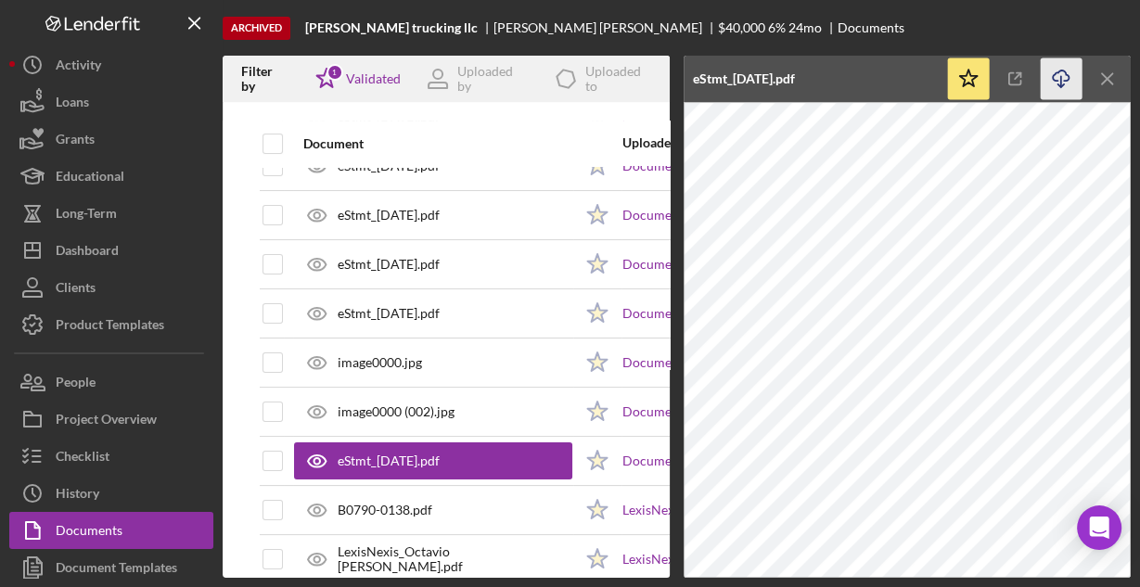
click at [1055, 78] on icon "Icon/Download" at bounding box center [1062, 79] width 42 height 42
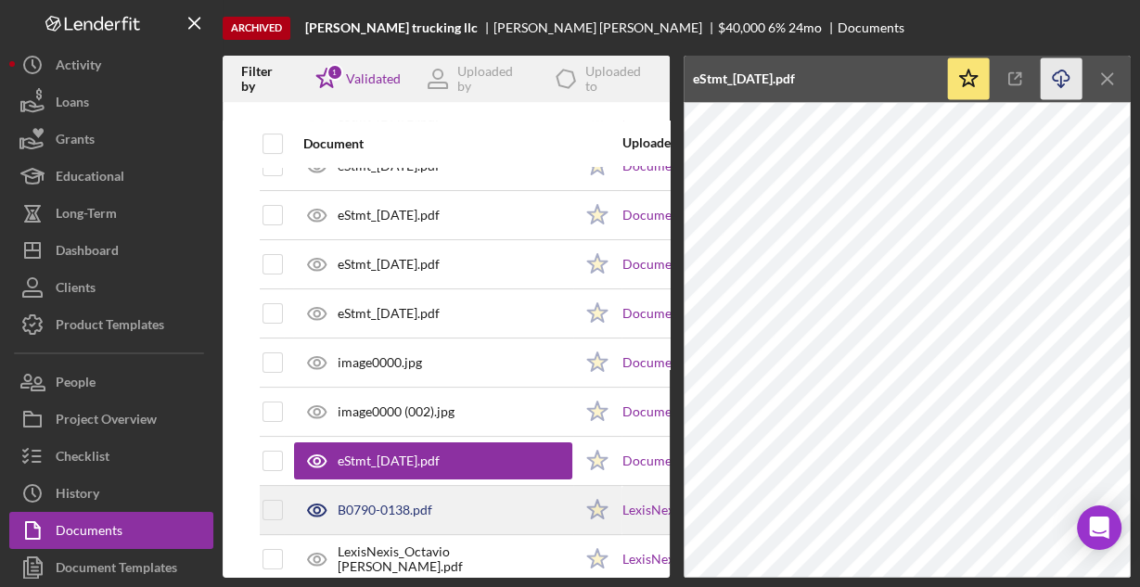
click at [417, 509] on div "B0790-0138.pdf" at bounding box center [385, 510] width 95 height 15
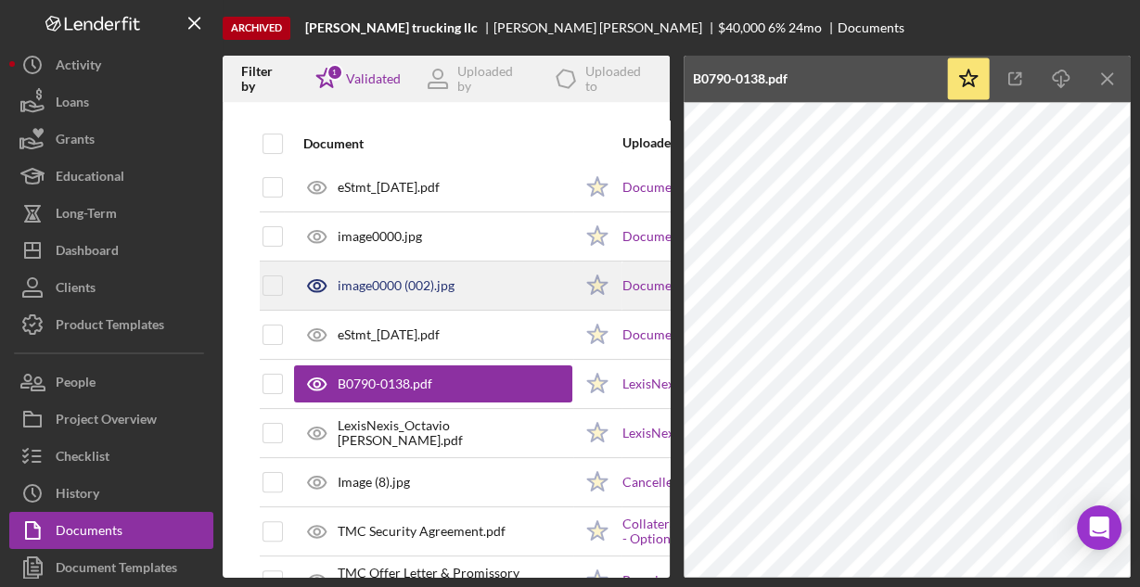
scroll to position [371, 0]
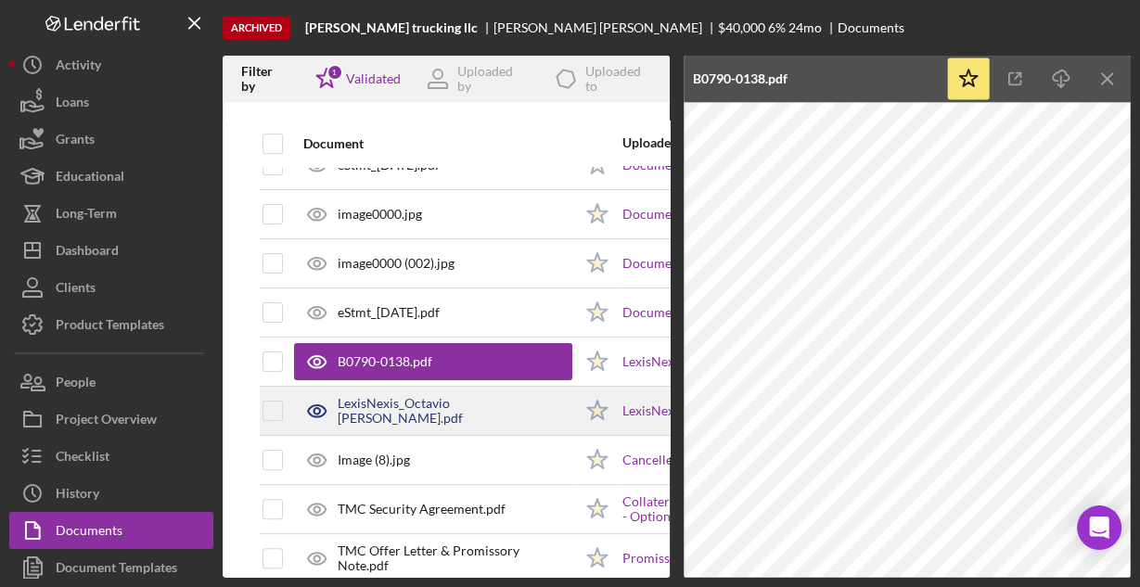
click at [420, 413] on div "LexisNexis_Octavio Tirado.pdf" at bounding box center [455, 411] width 235 height 30
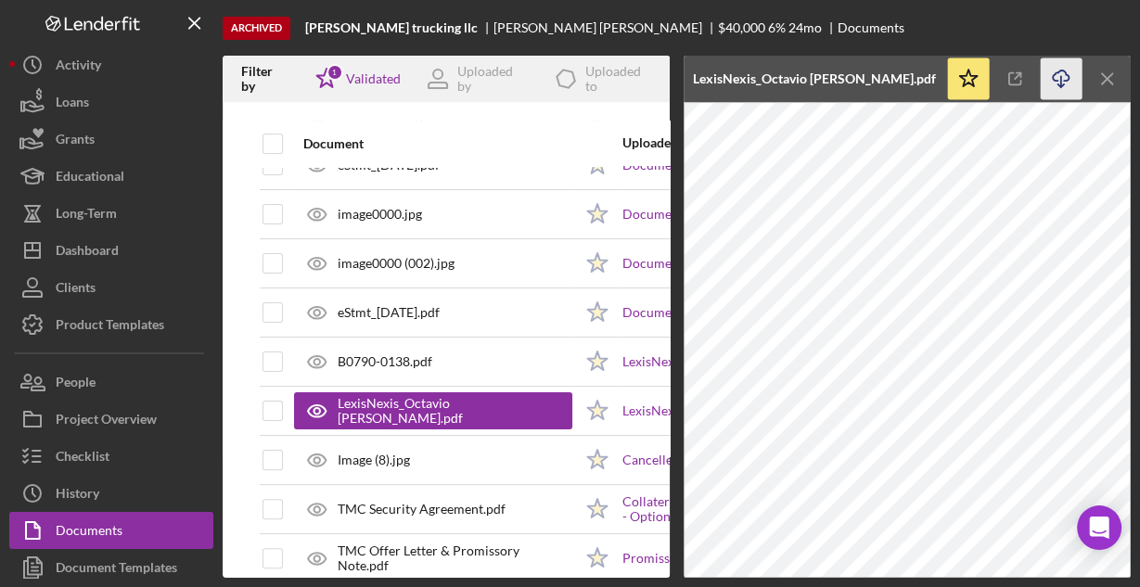
click at [1063, 74] on icon "Icon/Download" at bounding box center [1062, 79] width 42 height 42
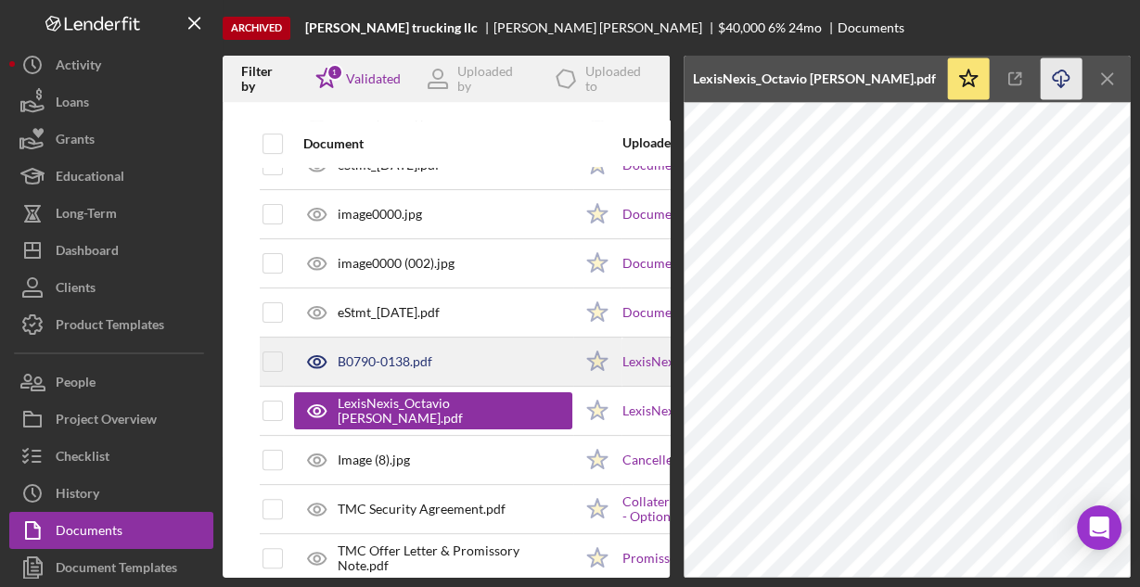
click at [390, 364] on div "B0790-0138.pdf" at bounding box center [385, 361] width 95 height 15
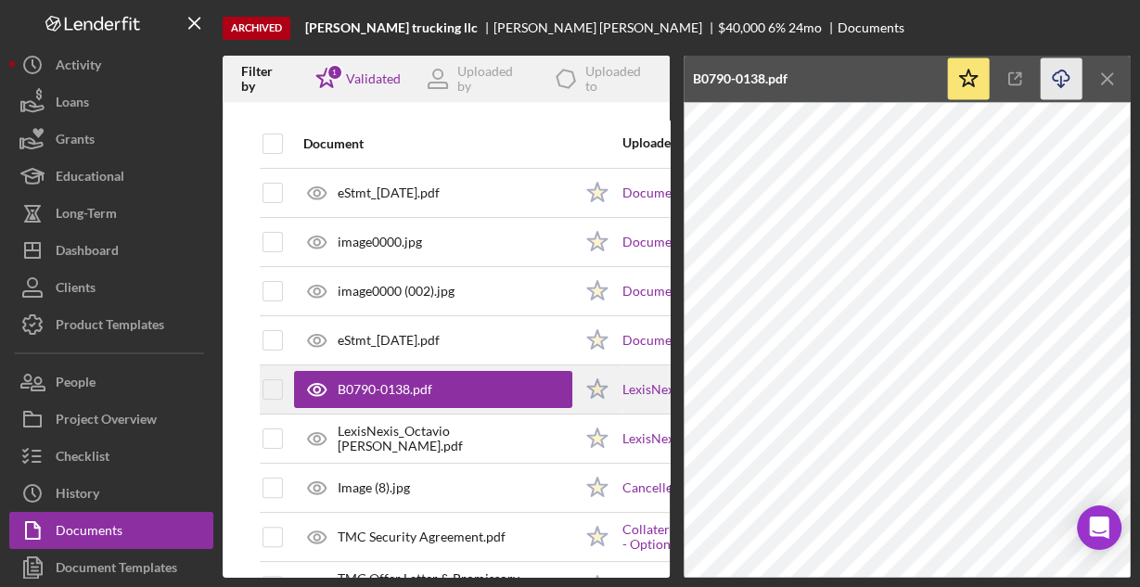
scroll to position [297, 0]
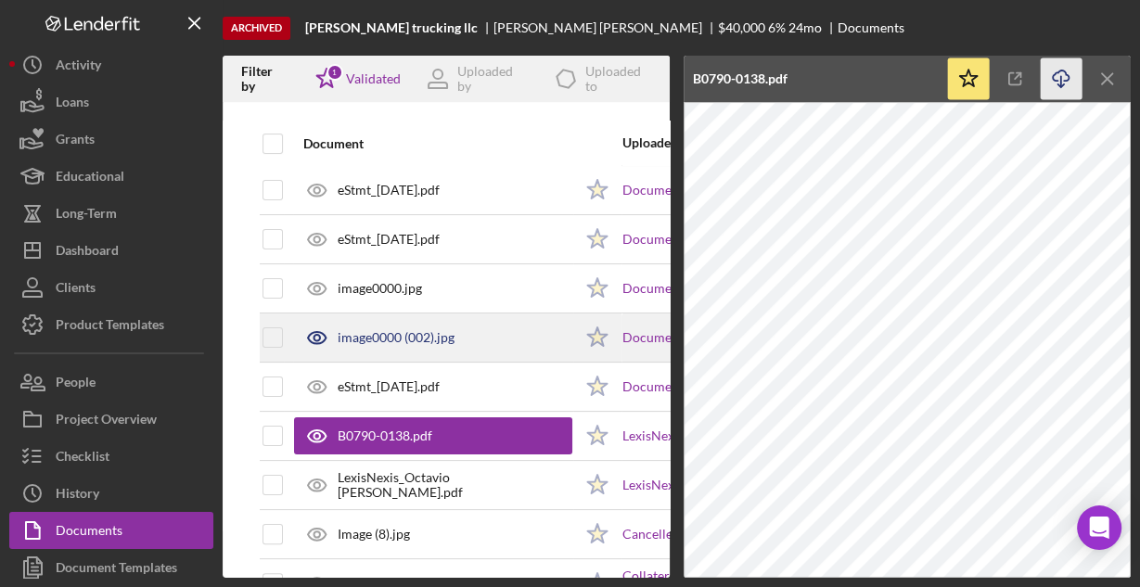
click at [361, 330] on div "image0000 (002).jpg" at bounding box center [396, 337] width 117 height 15
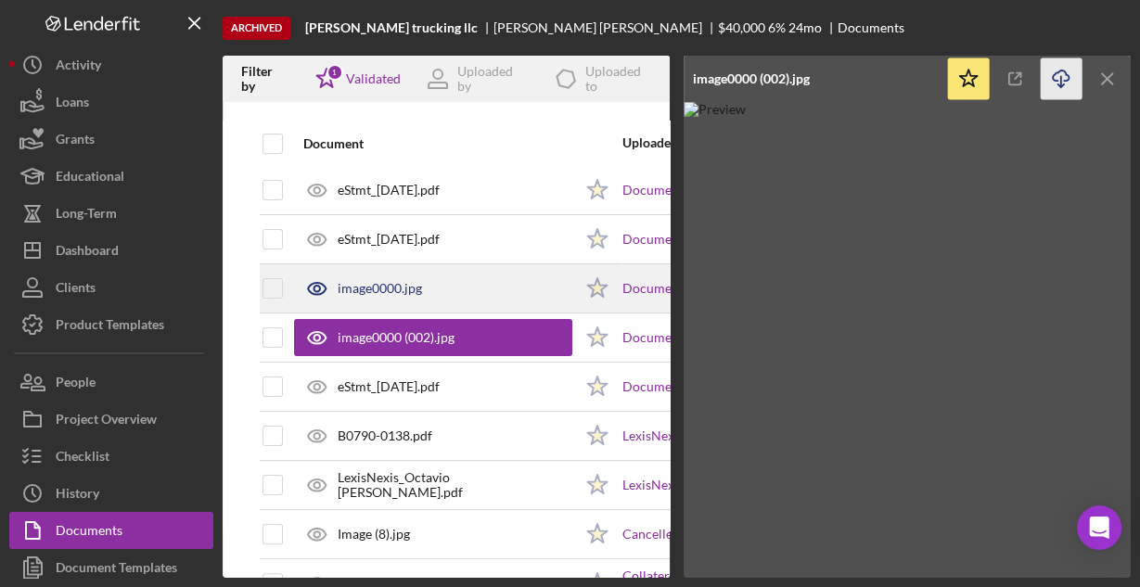
click at [371, 283] on div "image0000.jpg" at bounding box center [380, 288] width 84 height 15
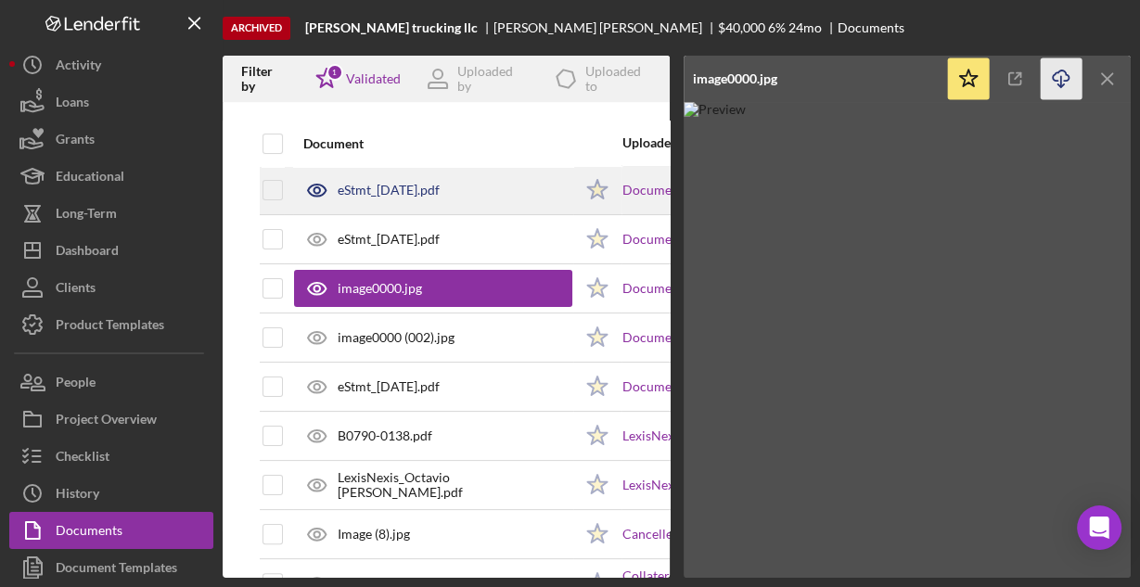
scroll to position [371, 0]
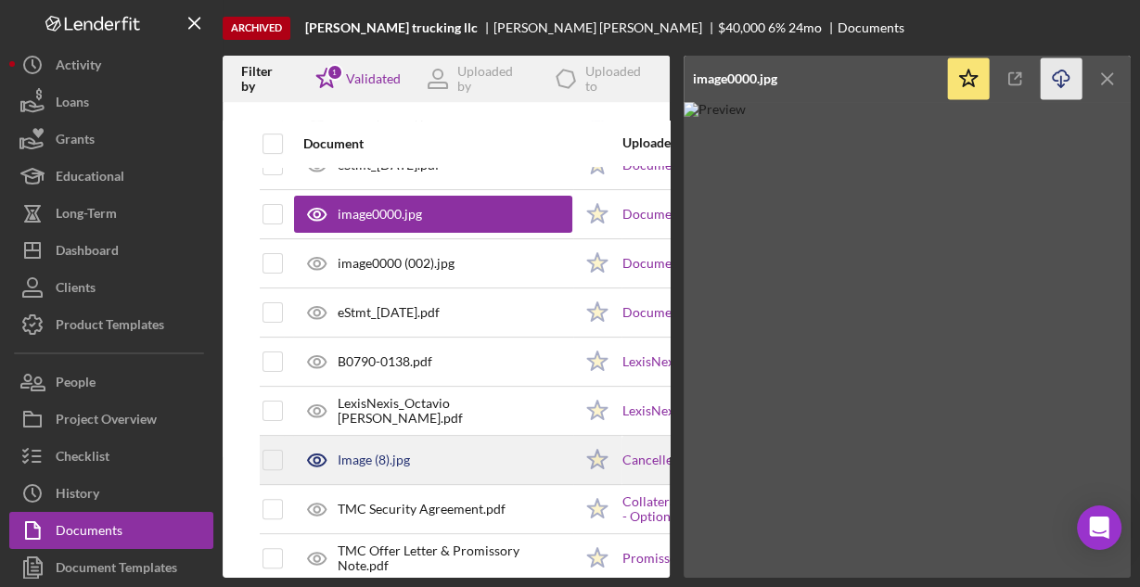
click at [361, 453] on div "Image (8).jpg" at bounding box center [374, 460] width 72 height 15
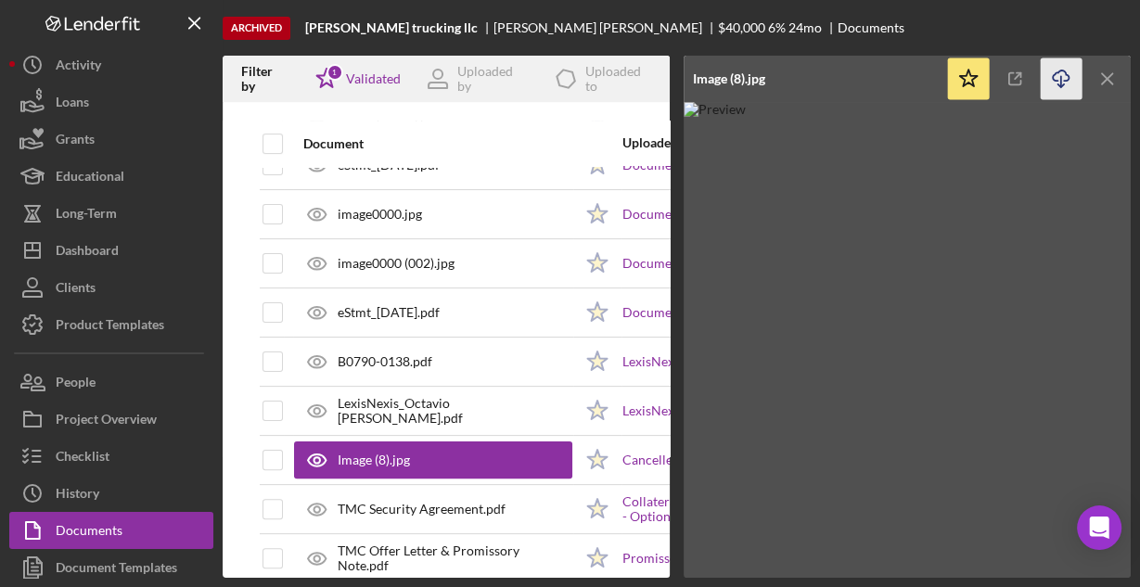
click at [1058, 85] on polyline "button" at bounding box center [1060, 85] width 6 height 3
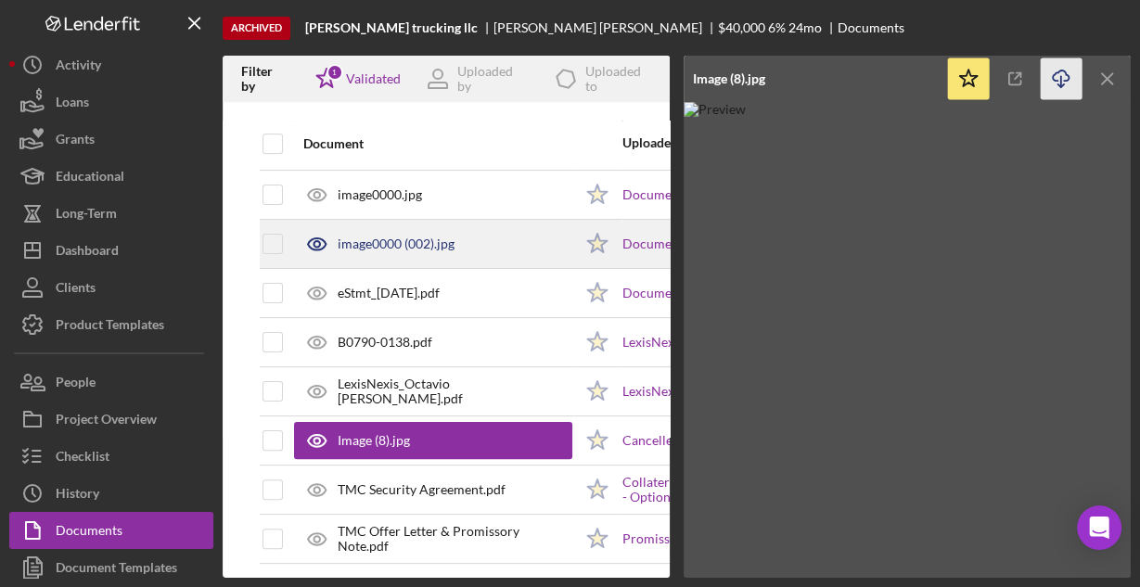
scroll to position [401, 0]
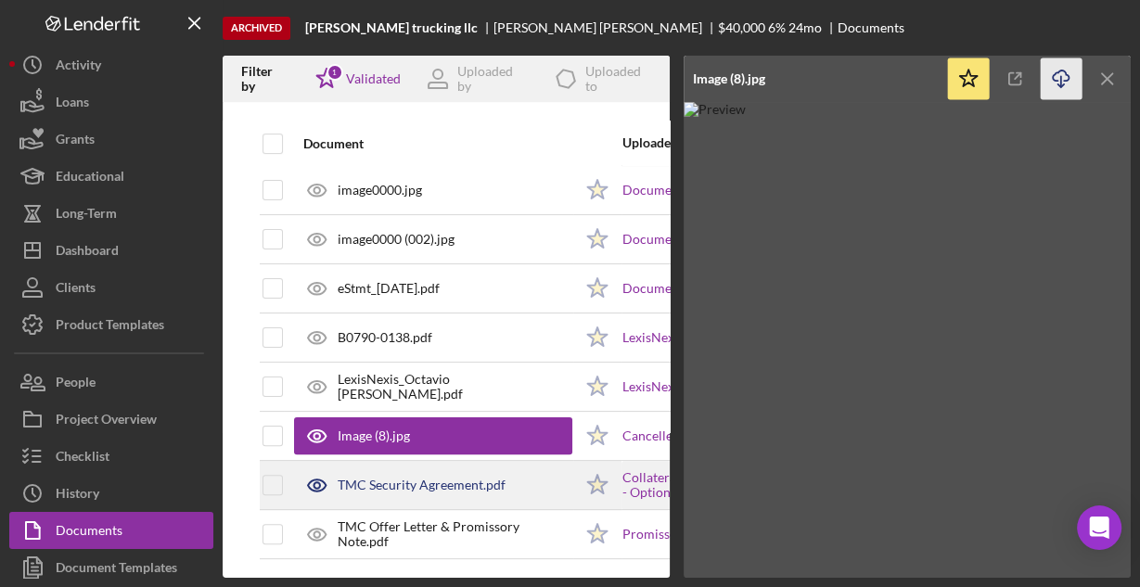
click at [454, 478] on div "TMC Security Agreement.pdf" at bounding box center [422, 485] width 168 height 15
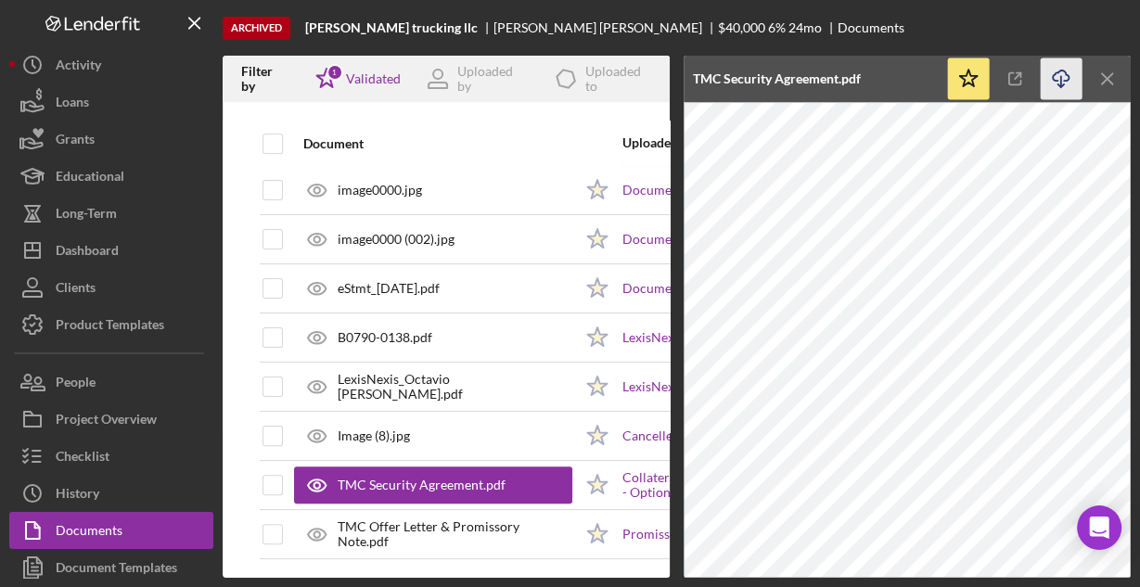
click at [1055, 80] on icon "button" at bounding box center [1061, 75] width 16 height 10
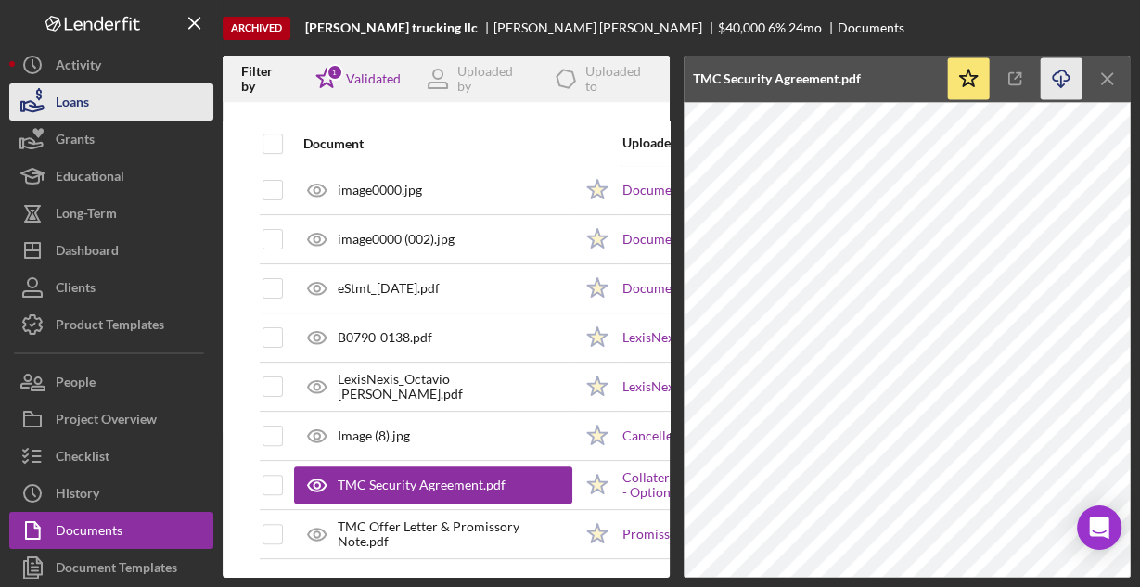
click at [96, 111] on button "Loans" at bounding box center [111, 101] width 204 height 37
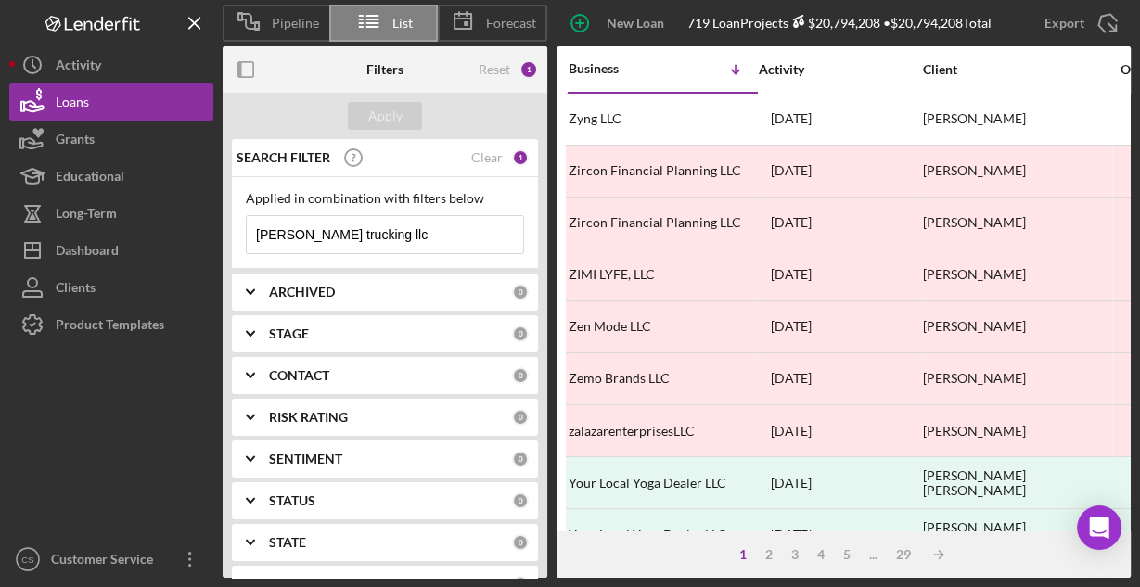
click at [389, 238] on input "[PERSON_NAME] trucking llc" at bounding box center [385, 234] width 276 height 37
paste input "Mariscos El Chavo, In"
type input "Mariscos El Chavo, Inc"
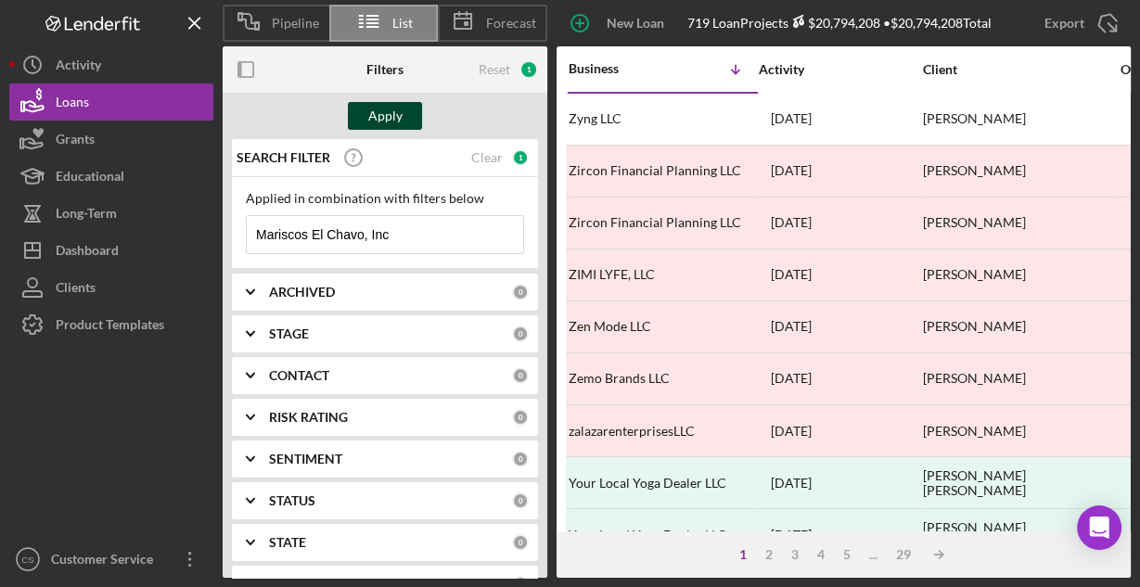
click at [377, 123] on div "Apply" at bounding box center [385, 116] width 34 height 28
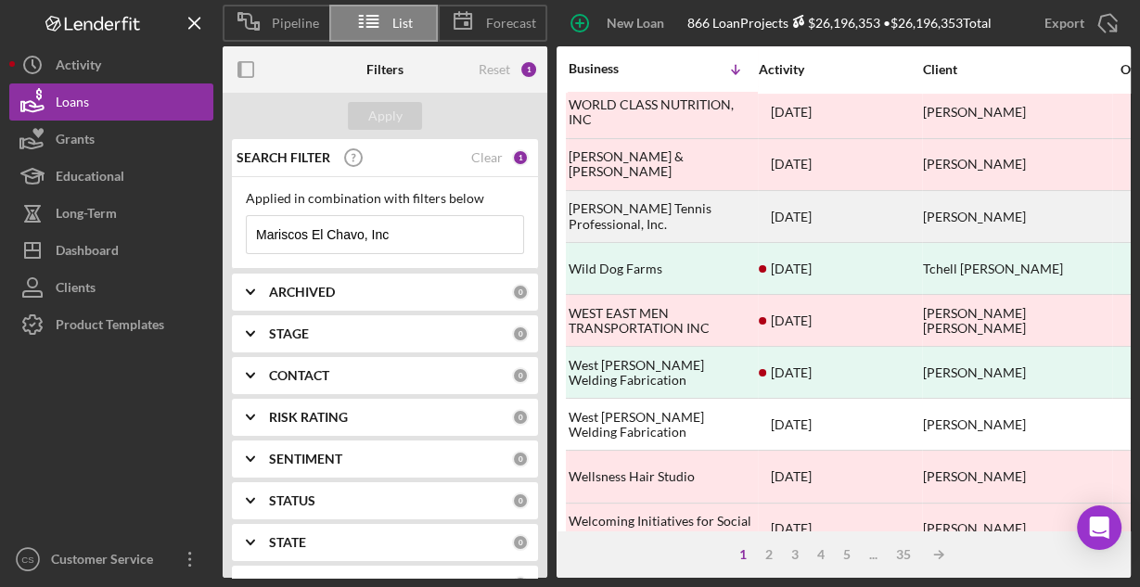
scroll to position [863, 0]
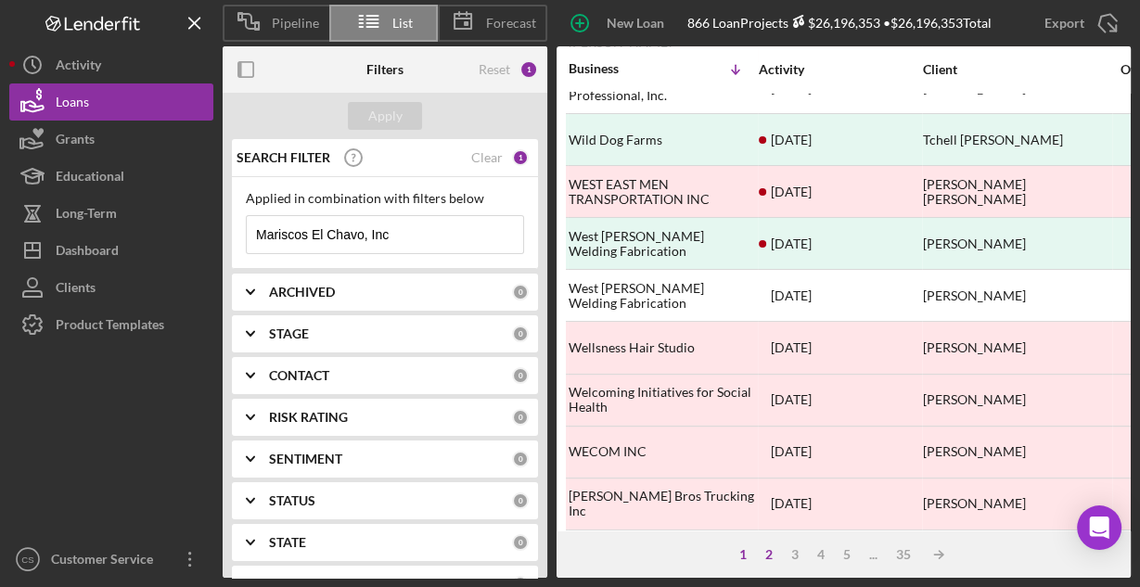
click at [767, 558] on div "2" at bounding box center [769, 554] width 26 height 15
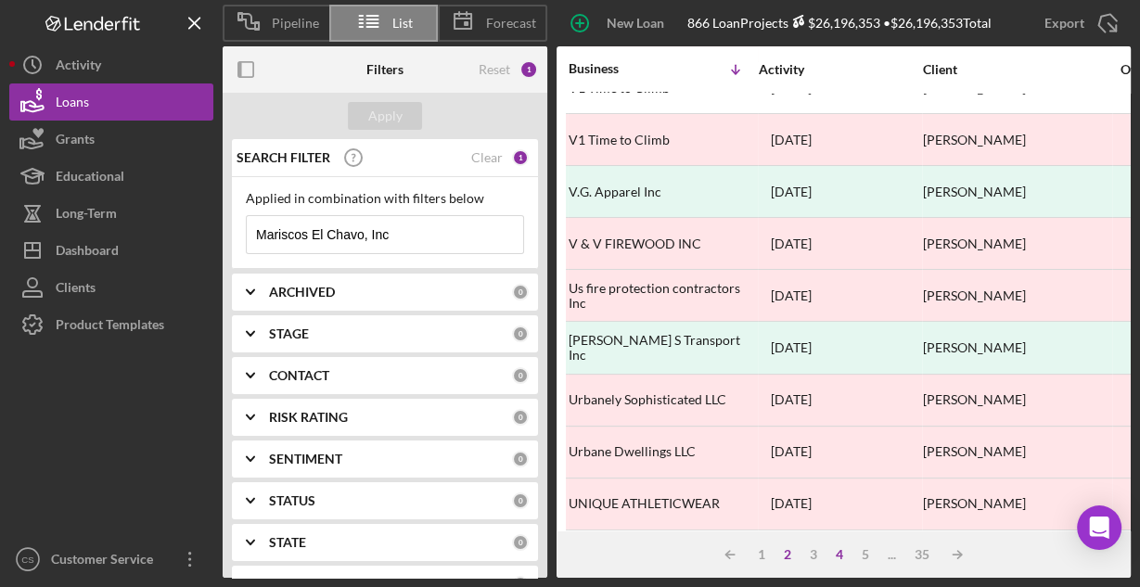
click at [841, 556] on div "4" at bounding box center [839, 554] width 26 height 15
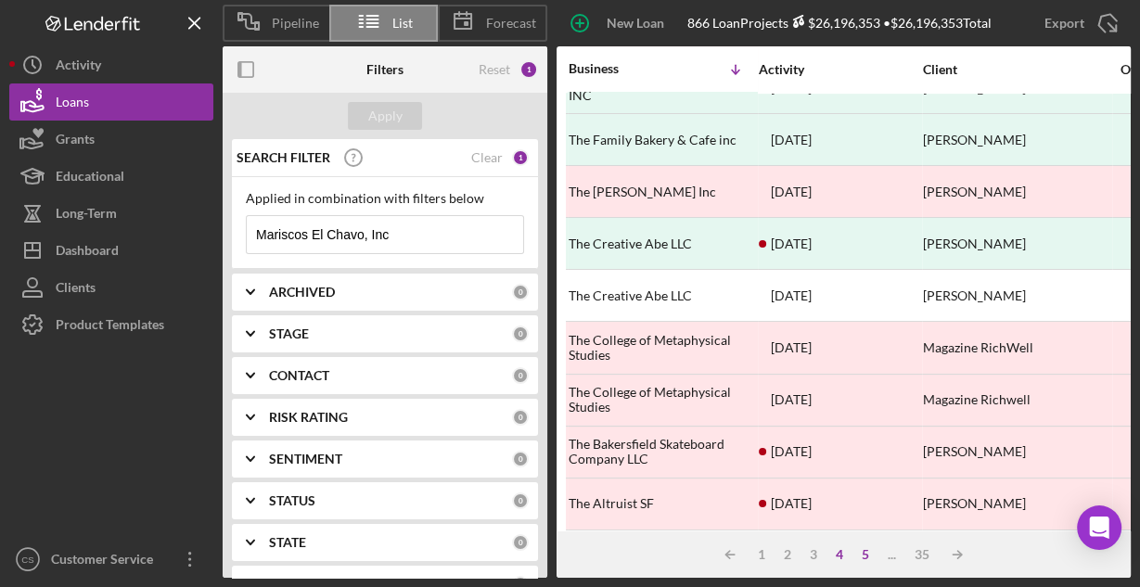
click at [863, 553] on div "5" at bounding box center [865, 554] width 26 height 15
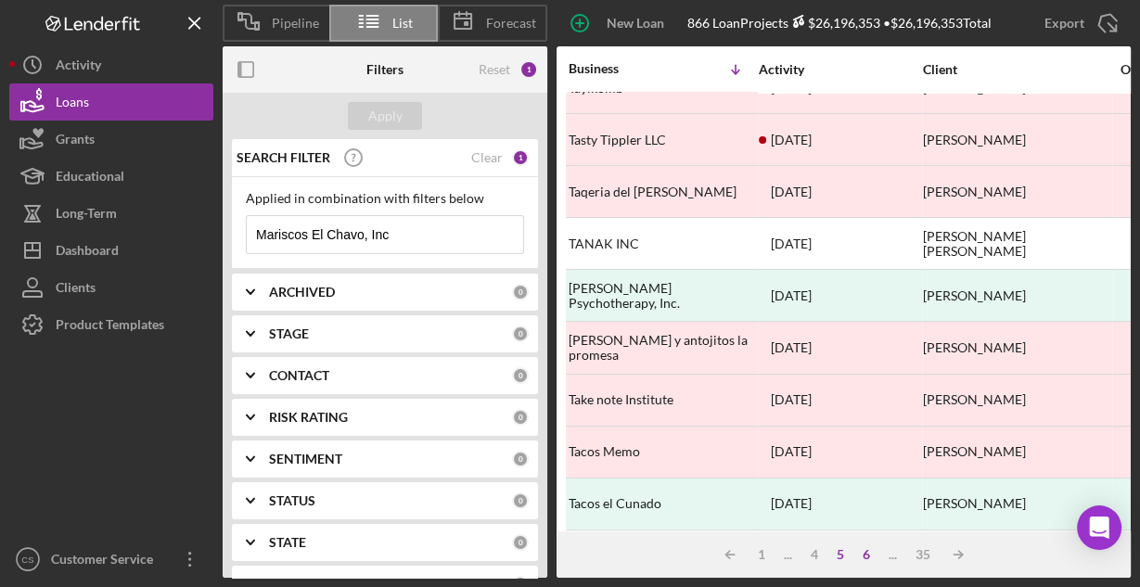
click at [871, 559] on div "6" at bounding box center [866, 554] width 26 height 15
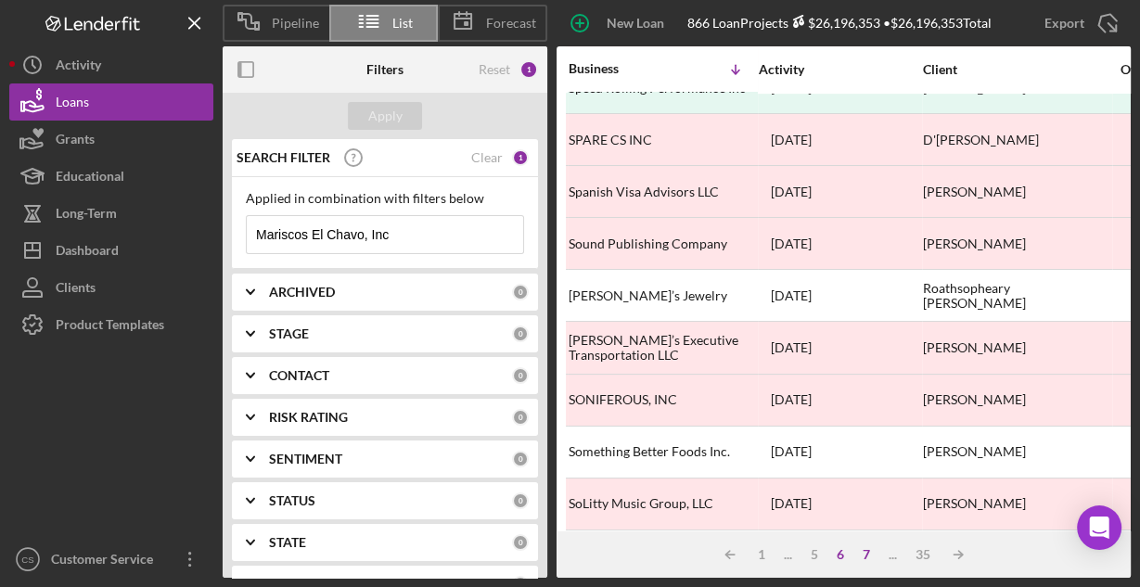
click at [864, 553] on div "7" at bounding box center [866, 554] width 26 height 15
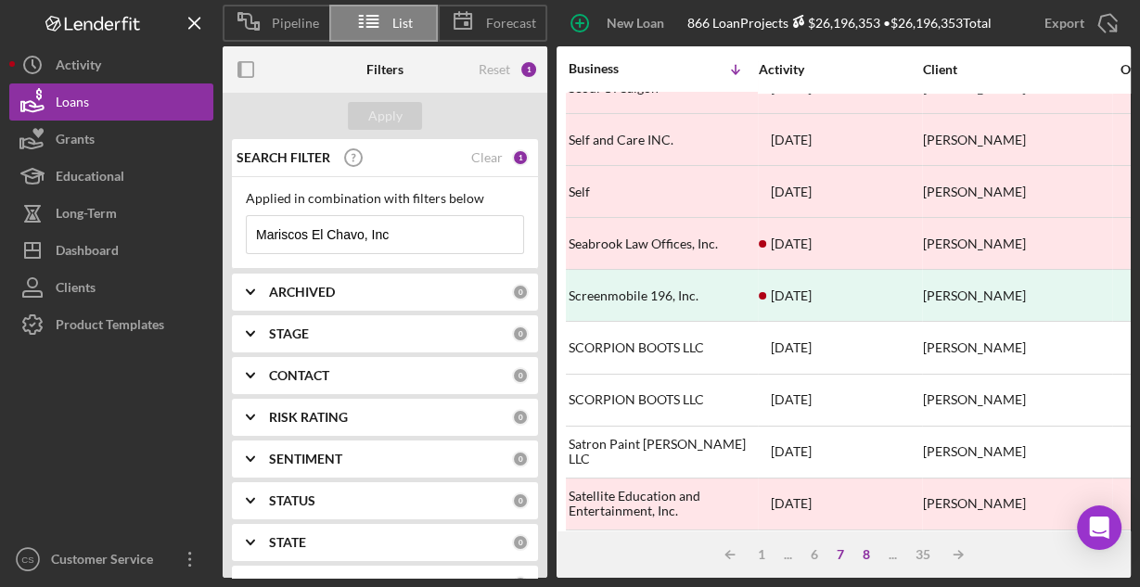
click at [869, 551] on div "8" at bounding box center [866, 554] width 26 height 15
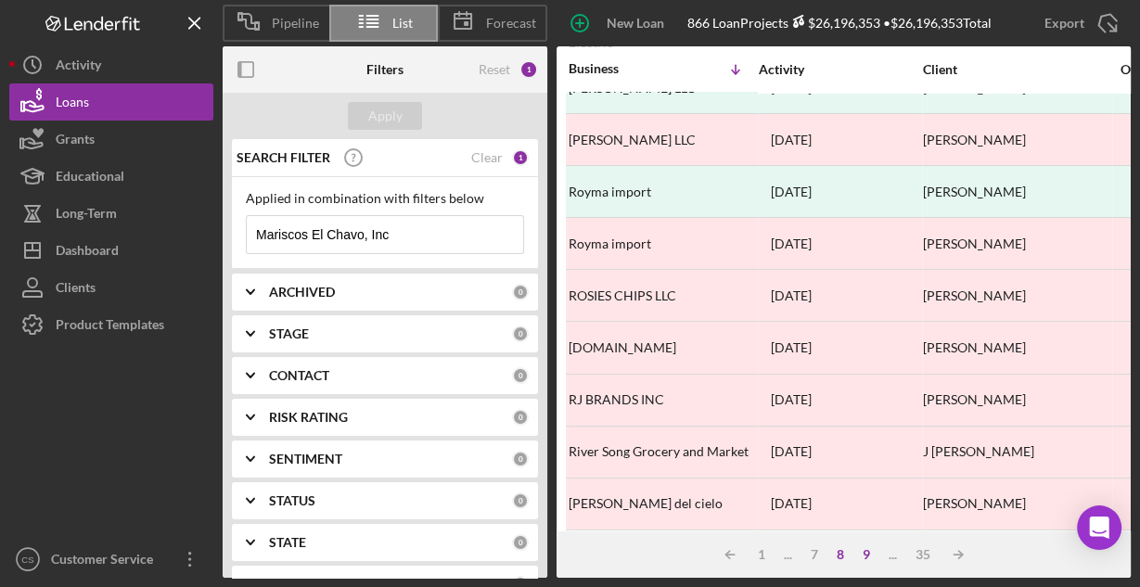
click at [869, 551] on div "9" at bounding box center [866, 554] width 26 height 15
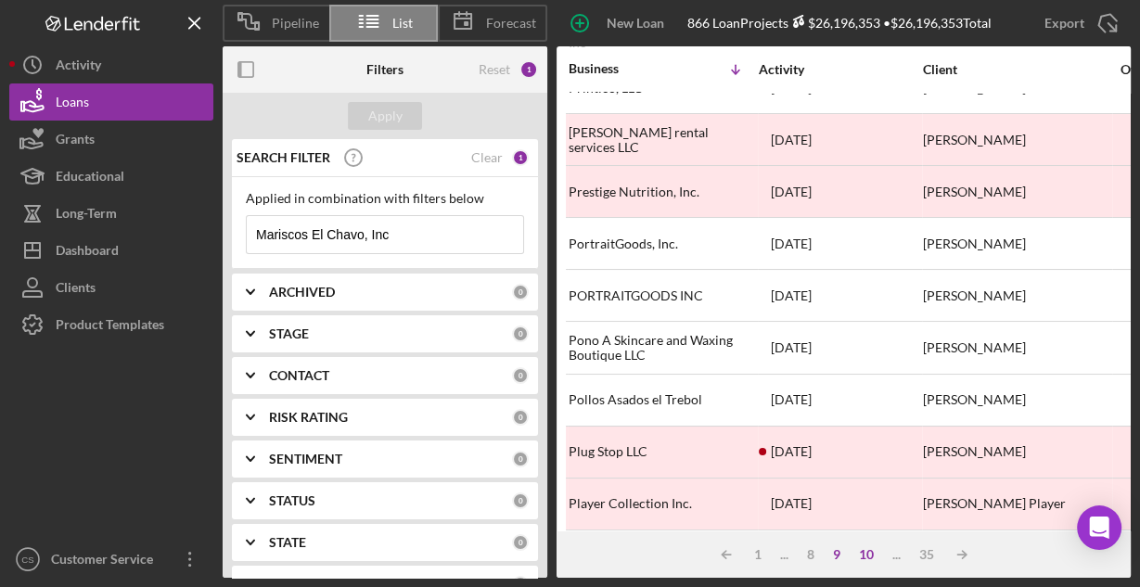
click at [869, 551] on div "10" at bounding box center [866, 554] width 33 height 15
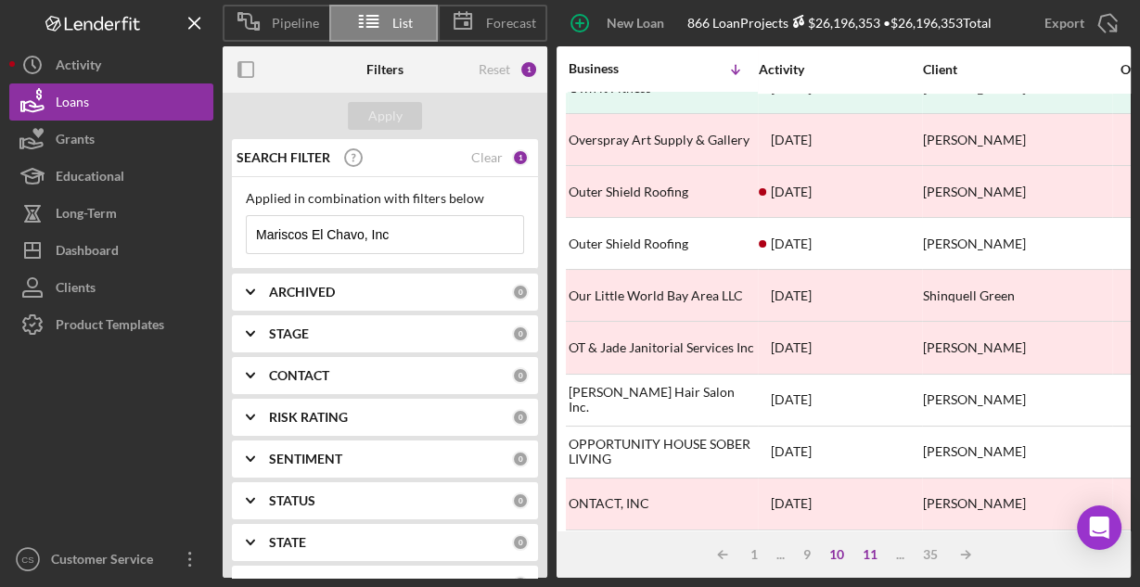
click at [870, 556] on div "11" at bounding box center [869, 554] width 33 height 15
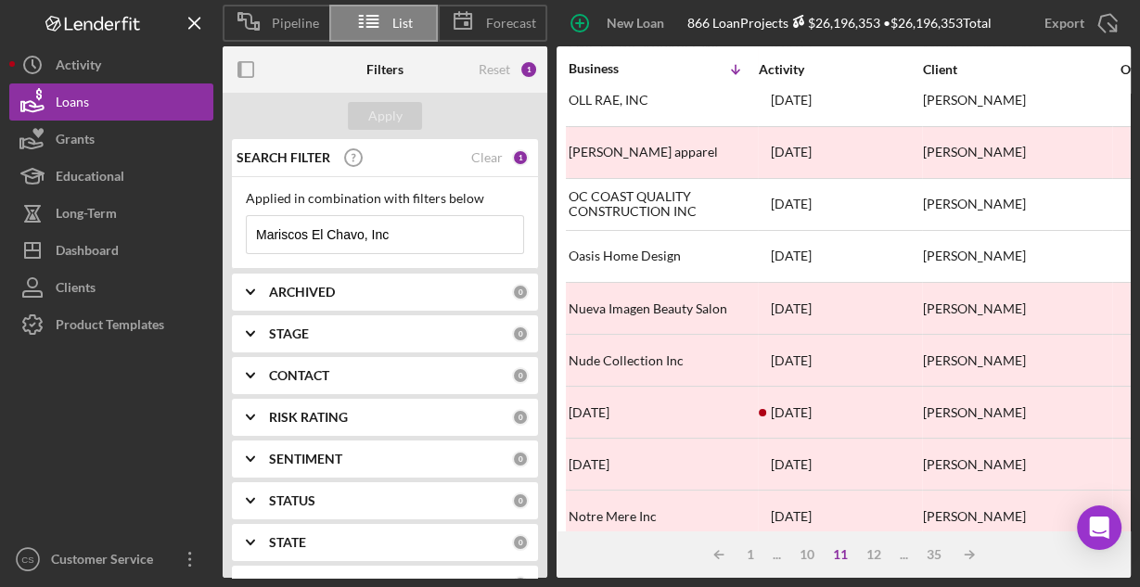
scroll to position [0, 0]
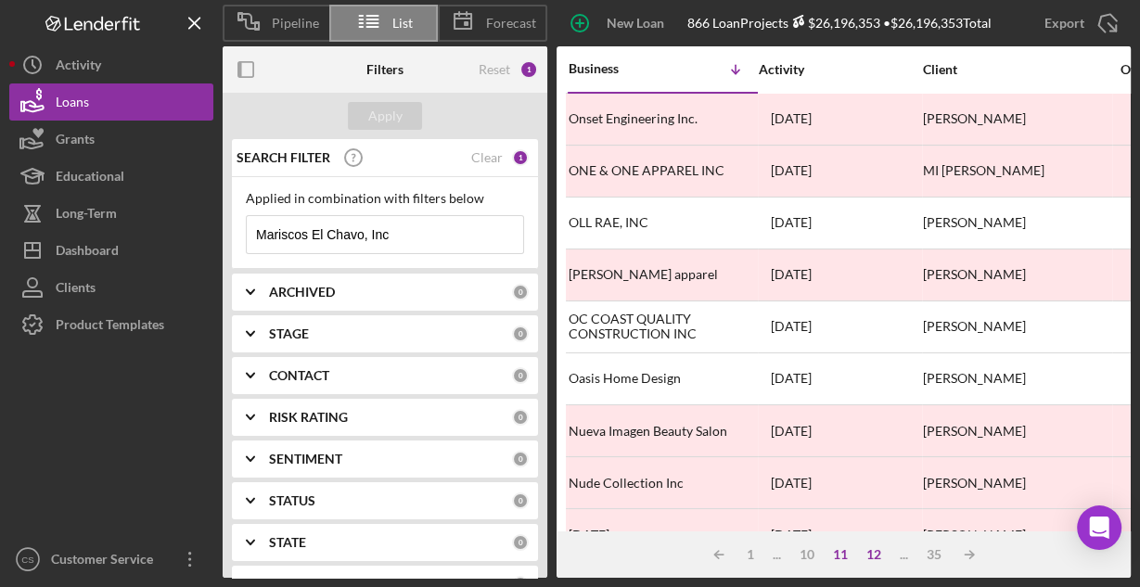
click at [874, 554] on div "12" at bounding box center [873, 554] width 33 height 15
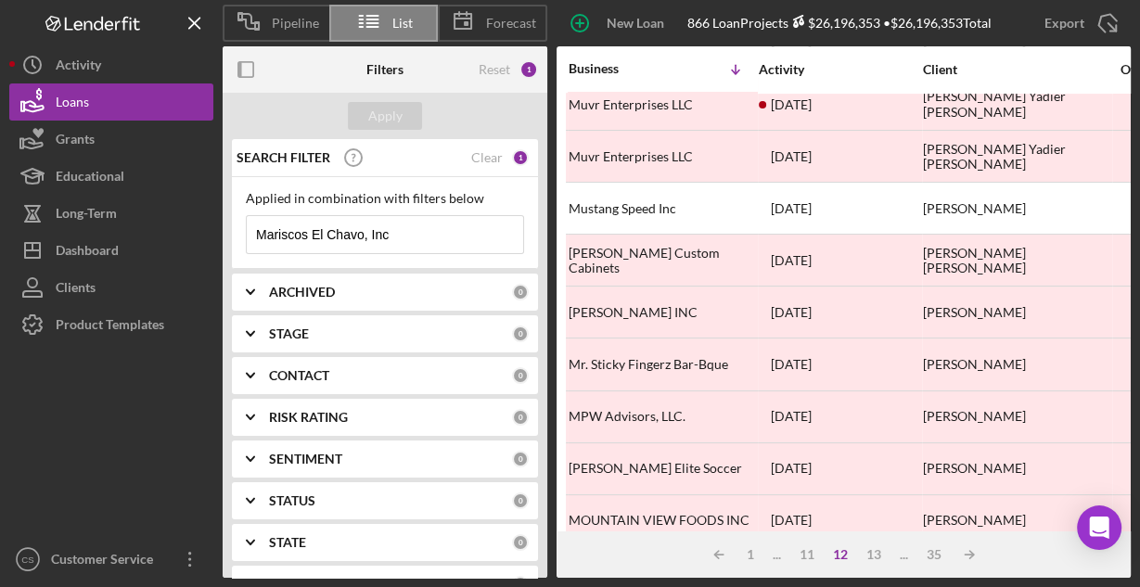
scroll to position [863, 0]
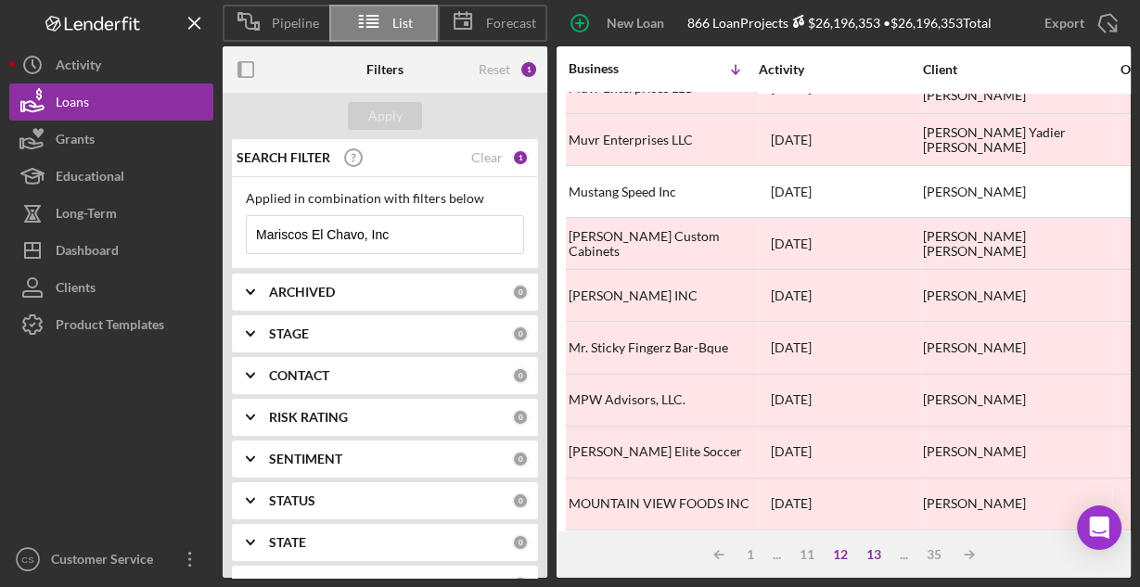
click at [872, 551] on div "13" at bounding box center [873, 554] width 33 height 15
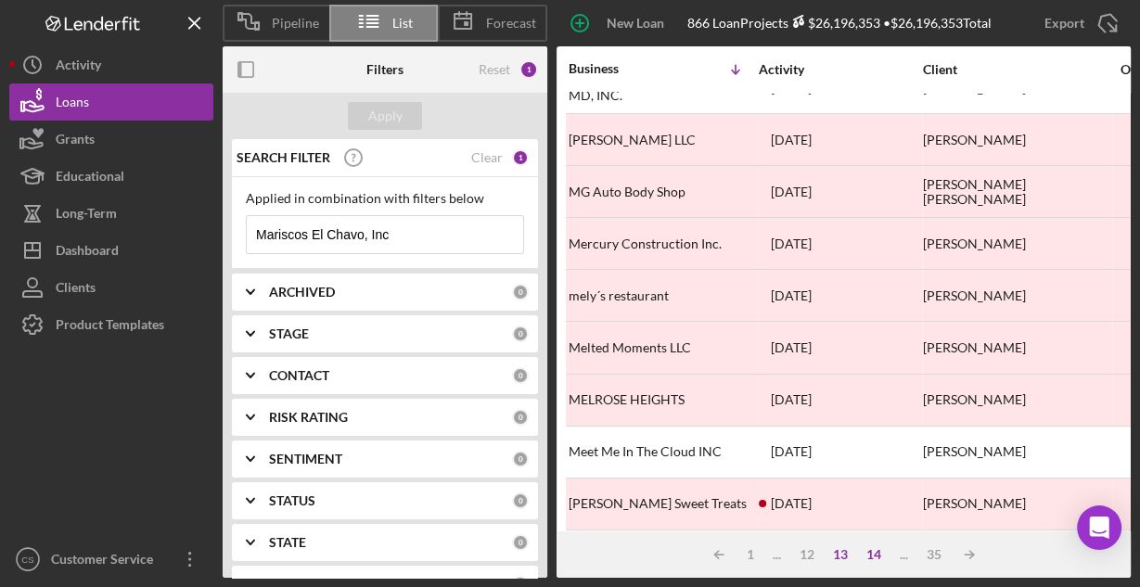
click at [876, 555] on div "14" at bounding box center [873, 554] width 33 height 15
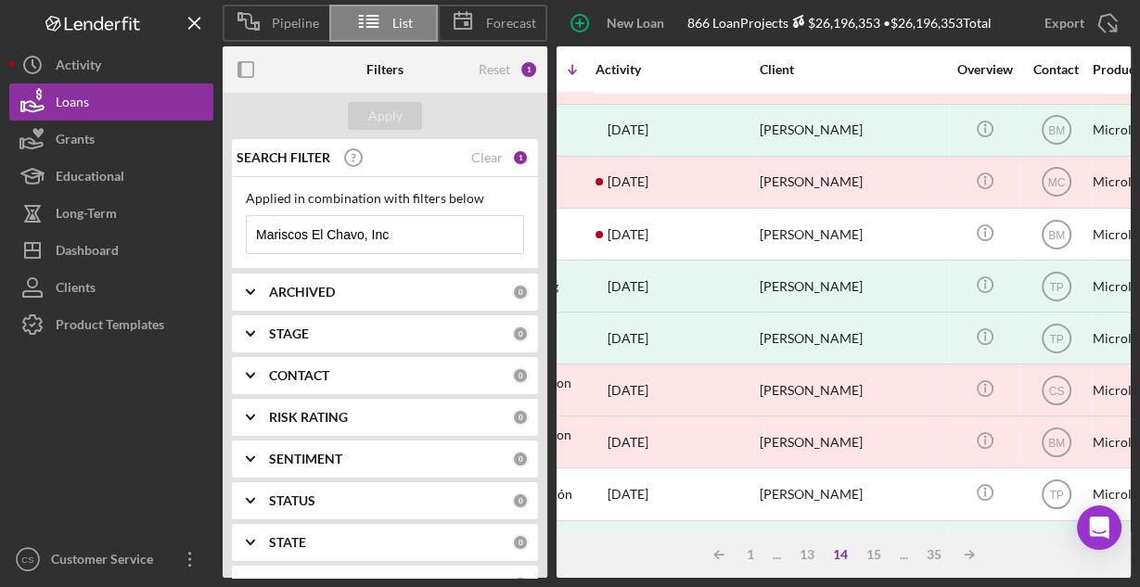
scroll to position [717, 0]
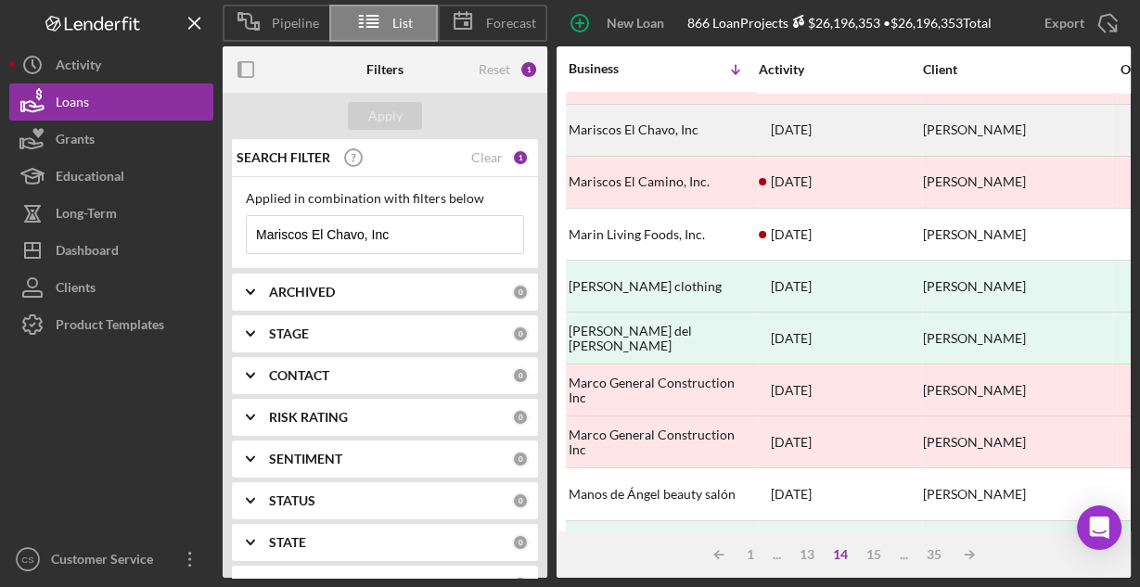
click at [701, 120] on div "Mariscos El Chavo, Inc" at bounding box center [661, 130] width 185 height 49
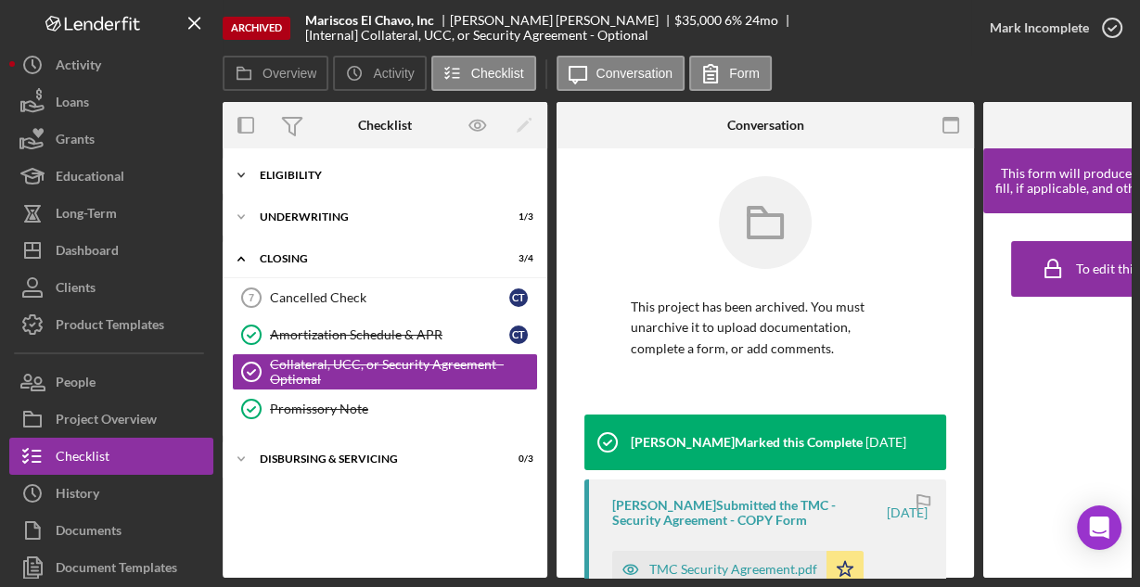
click at [314, 179] on div "Eligibility" at bounding box center [392, 175] width 264 height 11
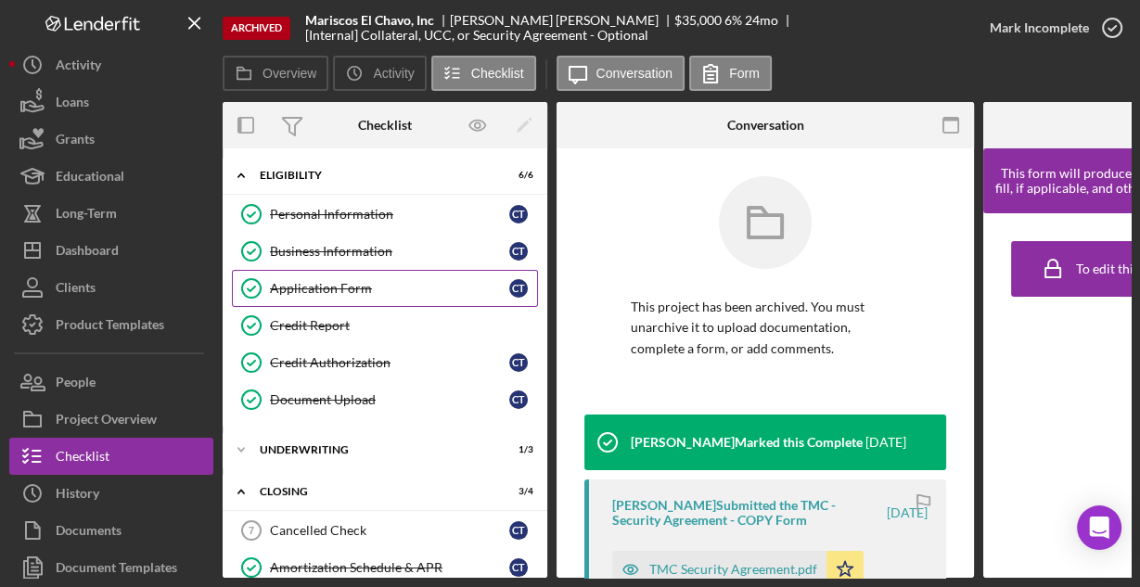
click at [321, 281] on div "Application Form" at bounding box center [389, 288] width 239 height 15
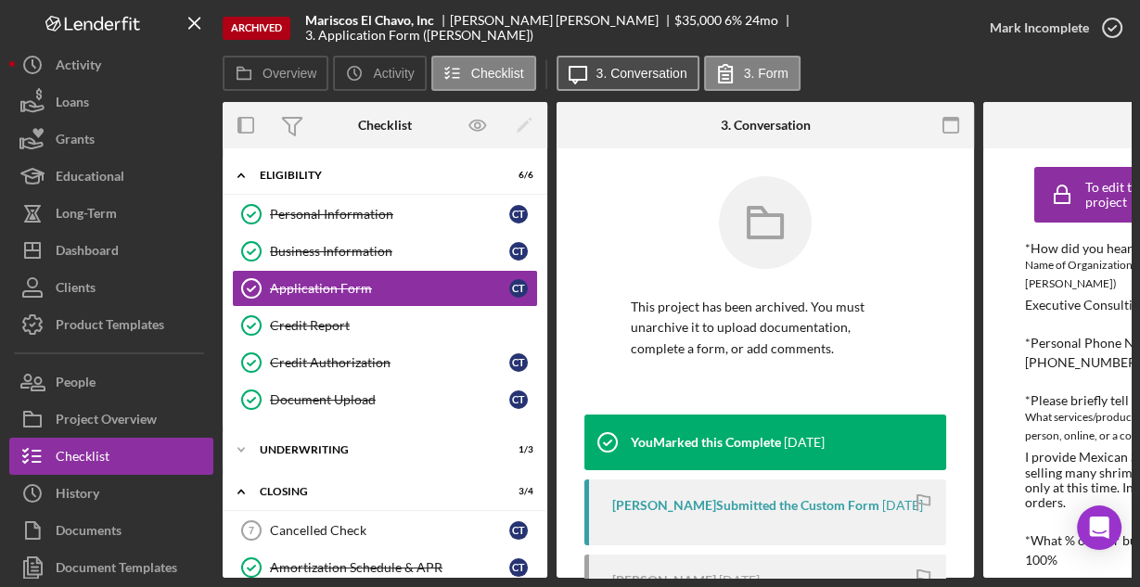
click at [622, 82] on button "Icon/Message 3. Conversation" at bounding box center [627, 73] width 143 height 35
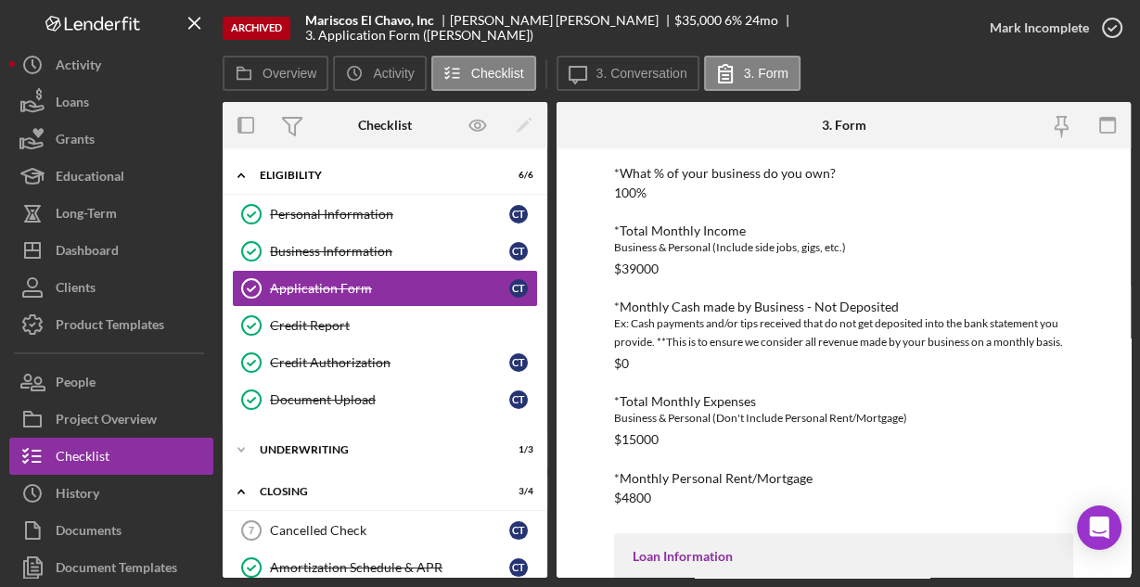
scroll to position [531, 0]
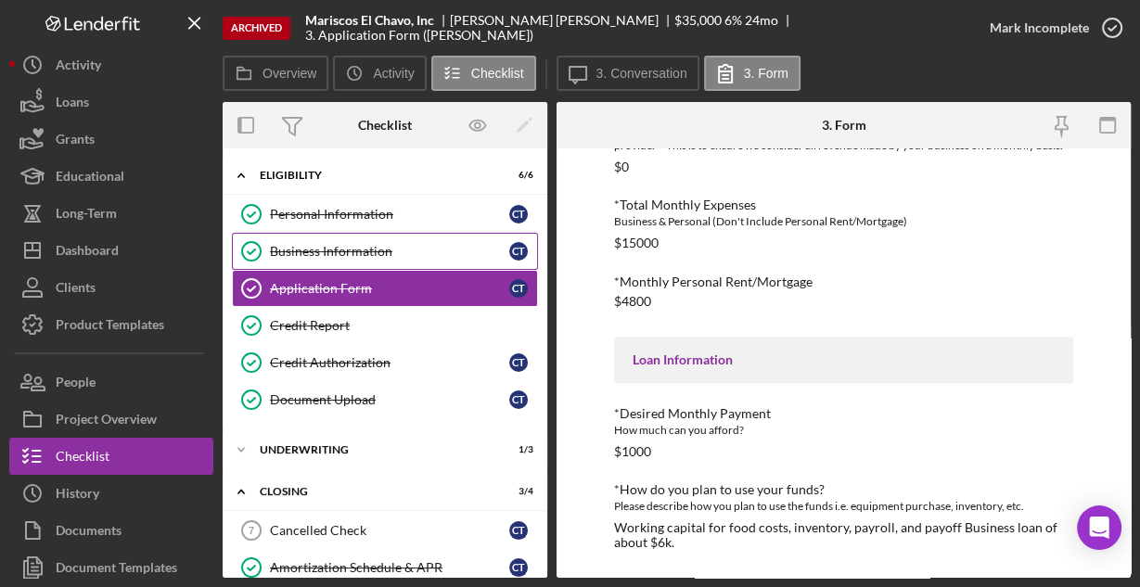
click at [347, 238] on link "Business Information Business Information C T" at bounding box center [385, 251] width 306 height 37
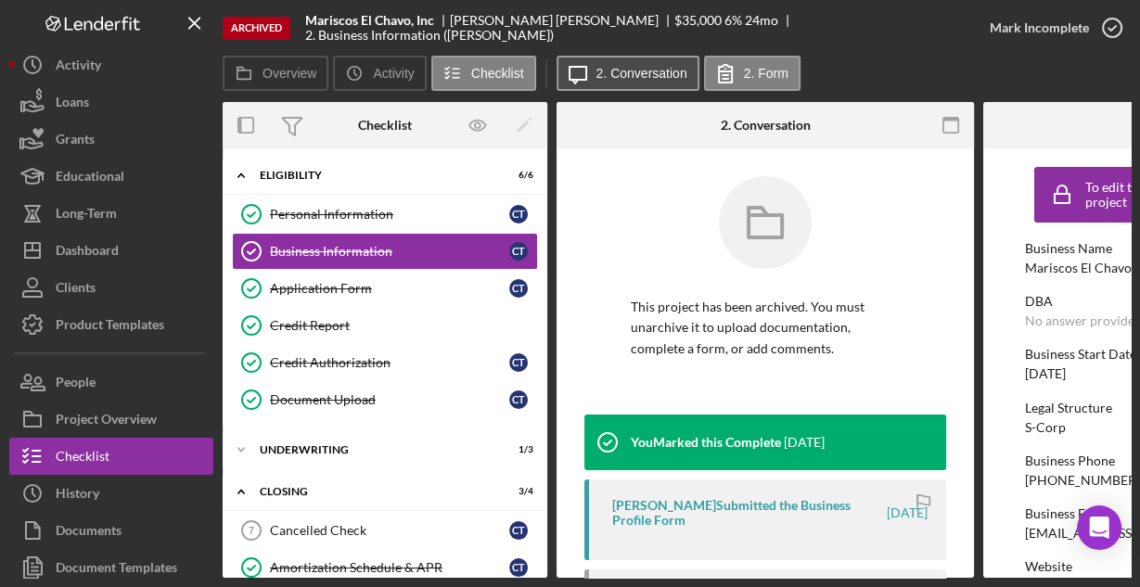
click at [627, 81] on button "Icon/Message 2. Conversation" at bounding box center [627, 73] width 143 height 35
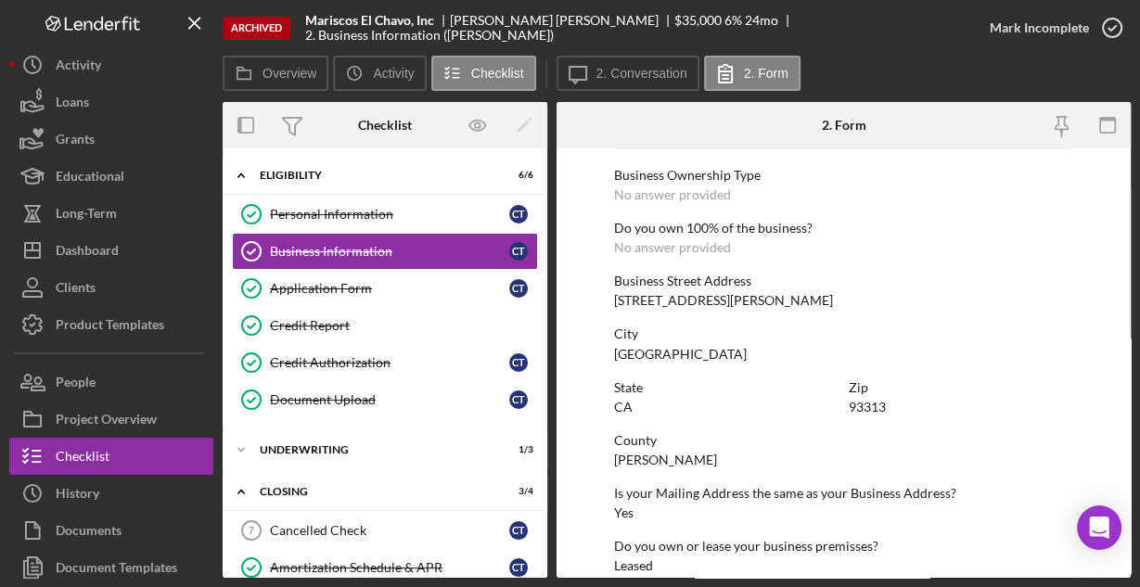
scroll to position [969, 0]
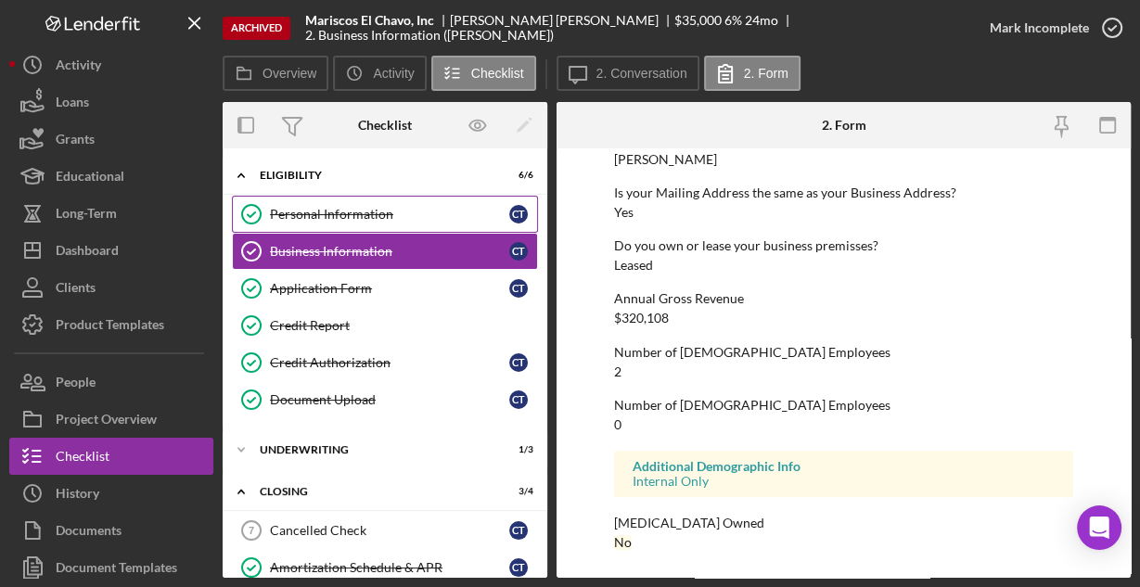
click at [316, 204] on link "Personal Information Personal Information C T" at bounding box center [385, 214] width 306 height 37
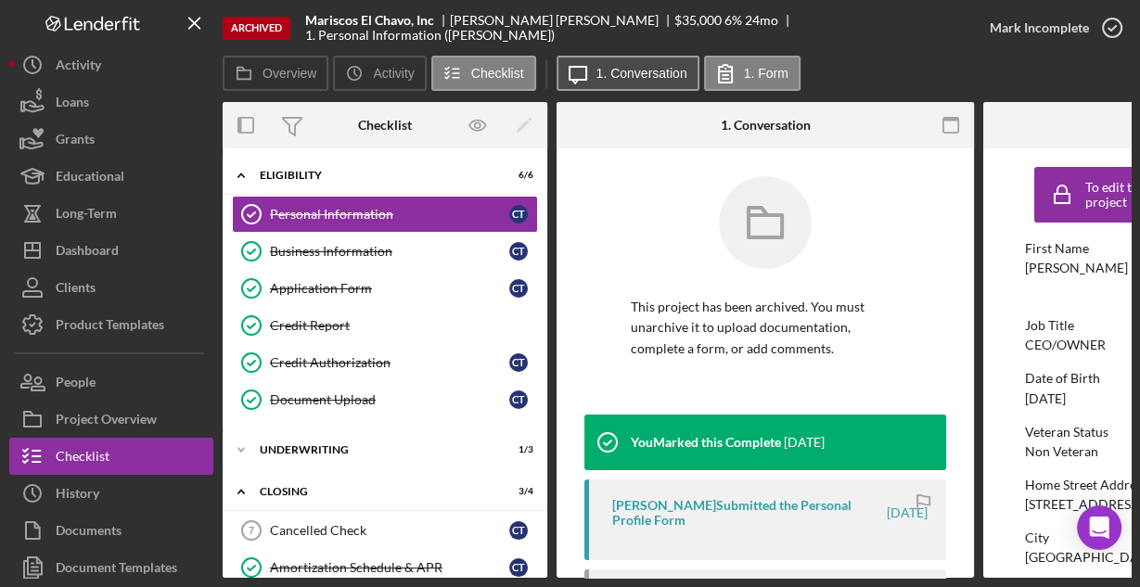
click at [601, 75] on label "1. Conversation" at bounding box center [641, 73] width 91 height 15
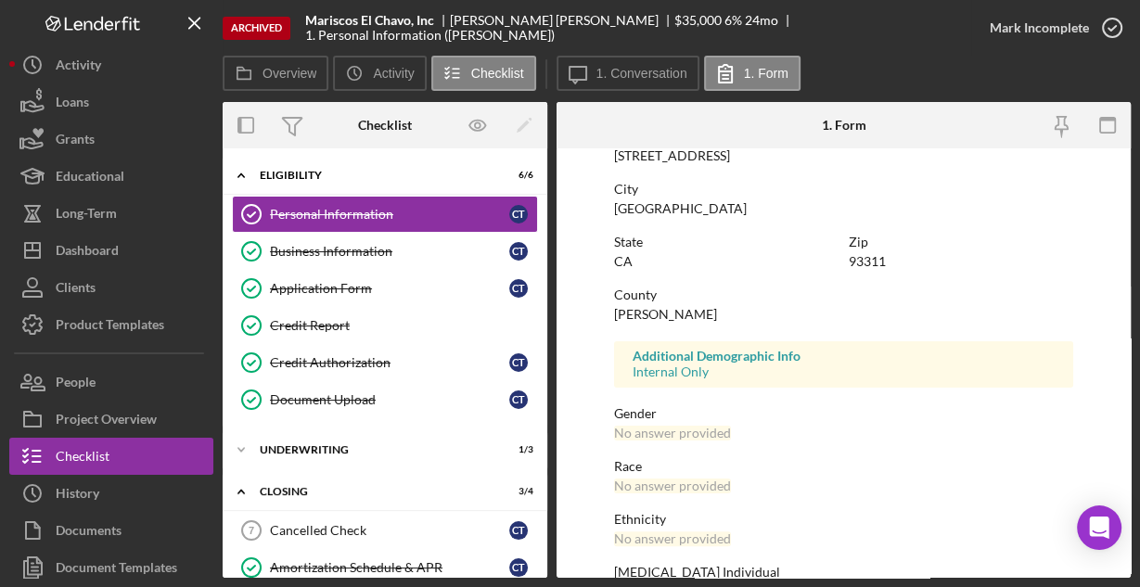
scroll to position [437, 0]
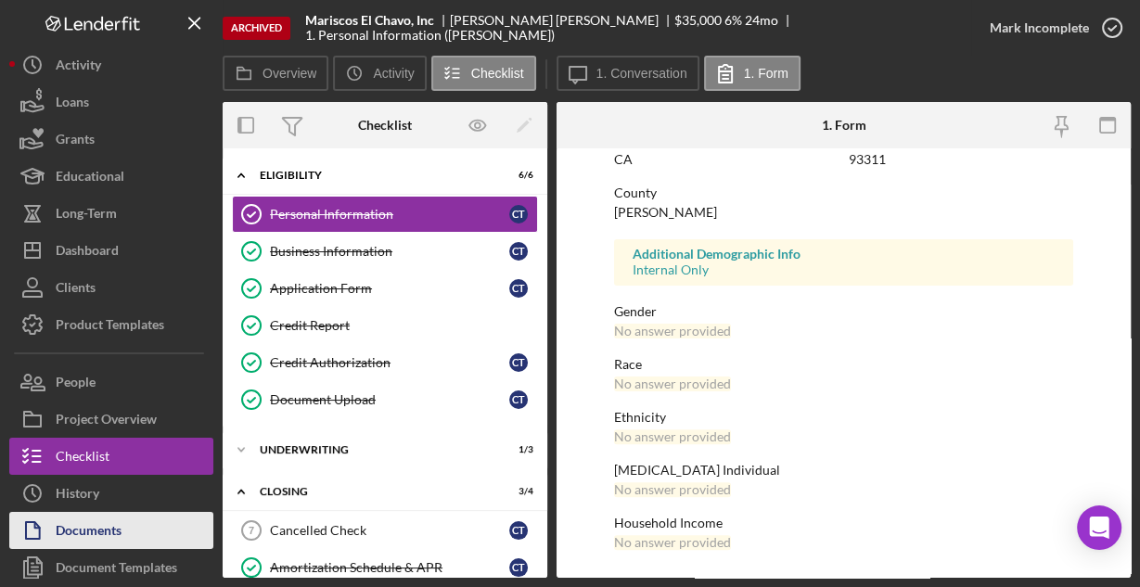
click at [98, 529] on div "Documents" at bounding box center [89, 533] width 66 height 42
